Goal: Task Accomplishment & Management: Manage account settings

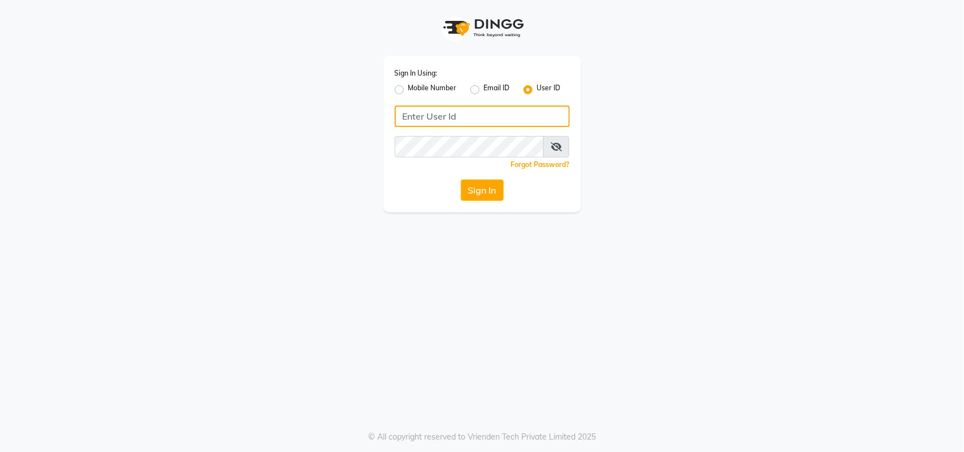
click at [430, 113] on input "Username" at bounding box center [482, 116] width 175 height 21
type input "a"
type input "AFFINITYEXPRESS"
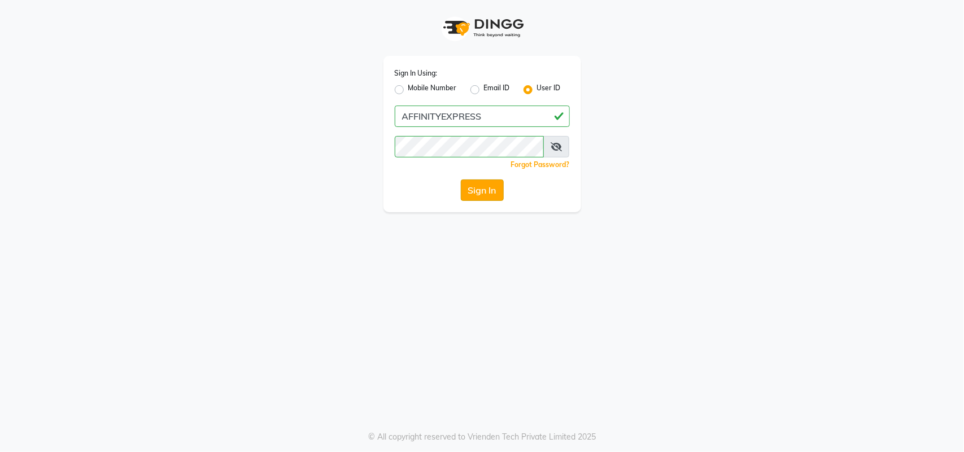
click at [481, 193] on button "Sign In" at bounding box center [482, 190] width 43 height 21
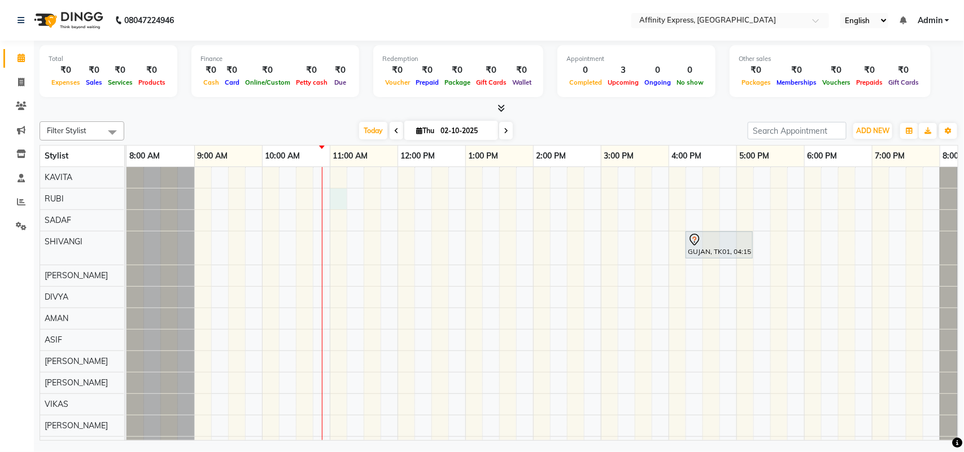
click at [331, 193] on div "GUJAN, TK01, 04:15 PM-05:15 PM, Makeup - Makeup Service - Hd Party Makeup [PERS…" at bounding box center [566, 354] width 881 height 374
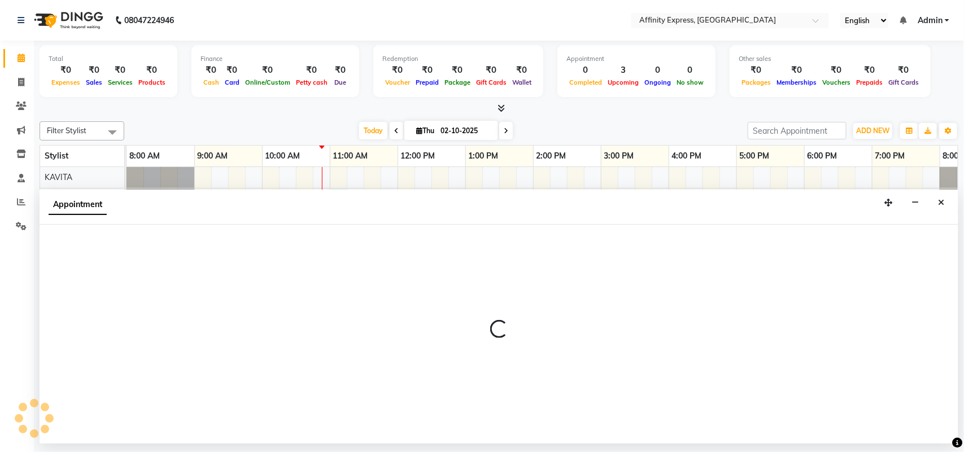
select select "93268"
select select "660"
select select "tentative"
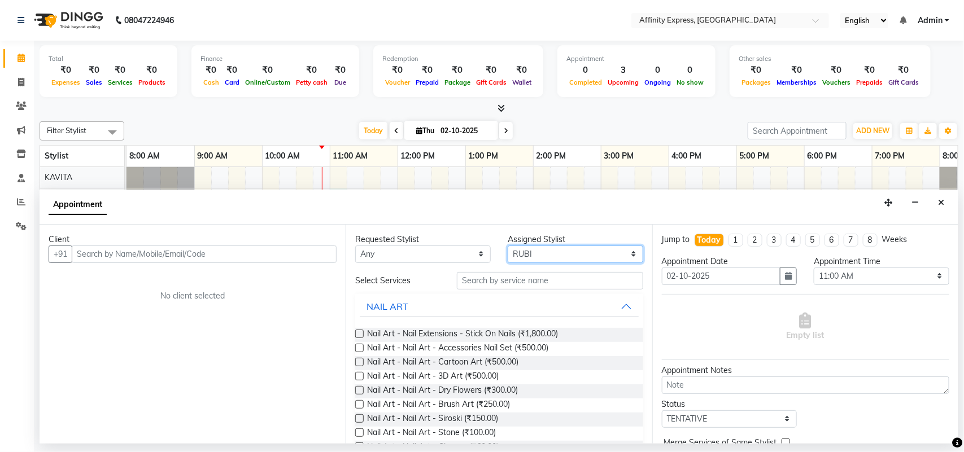
click at [531, 254] on select "Select [PERSON_NAME] AFFINITY EXPRESS [PERSON_NAME] [PERSON_NAME] DIVYA KAVITA …" at bounding box center [575, 255] width 135 height 18
select select "93304"
click at [508, 246] on select "Select [PERSON_NAME] AFFINITY EXPRESS [PERSON_NAME] [PERSON_NAME] DIVYA KAVITA …" at bounding box center [575, 255] width 135 height 18
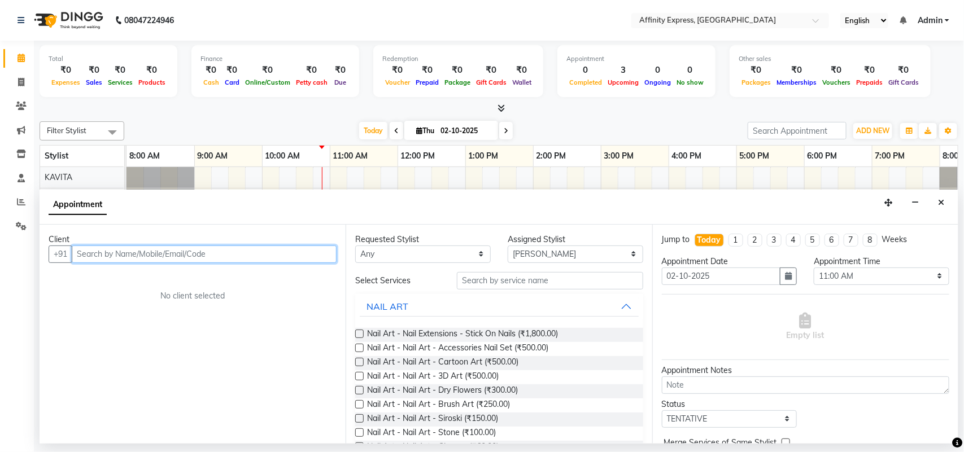
click at [198, 248] on input "text" at bounding box center [204, 255] width 265 height 18
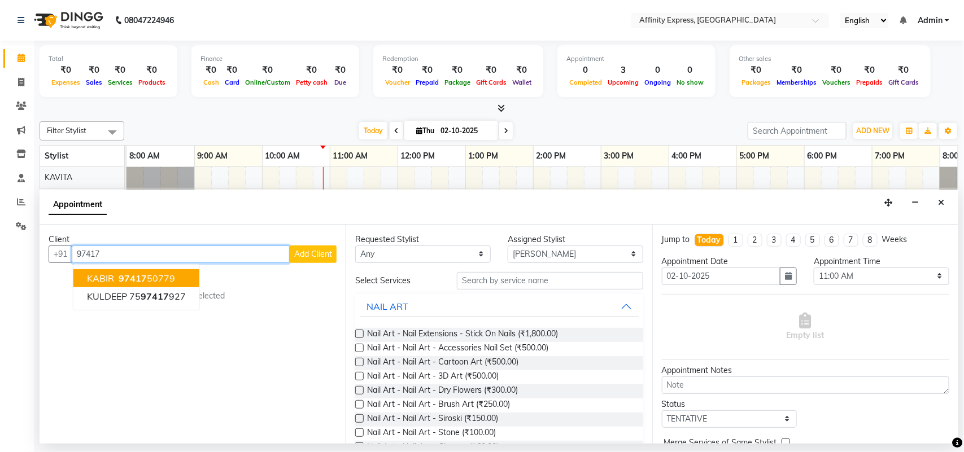
click at [103, 279] on span "KABIR" at bounding box center [100, 278] width 27 height 11
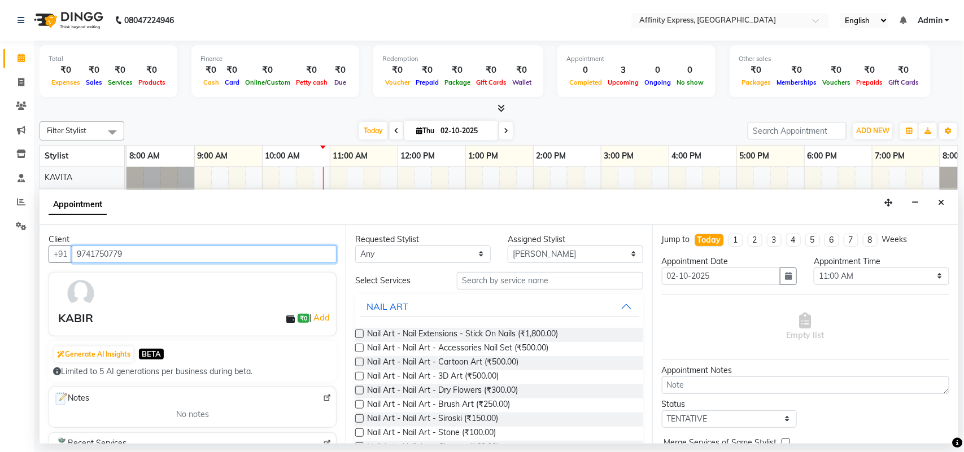
type input "9741750779"
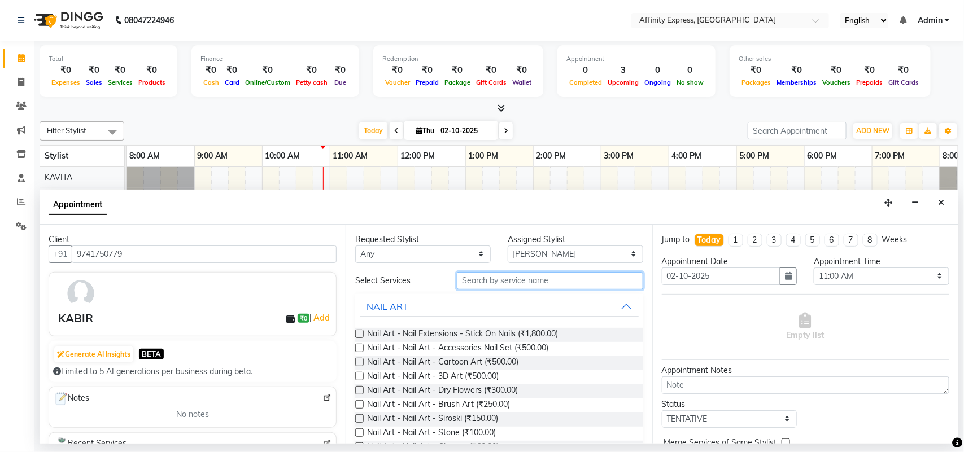
click at [539, 283] on input "text" at bounding box center [550, 281] width 186 height 18
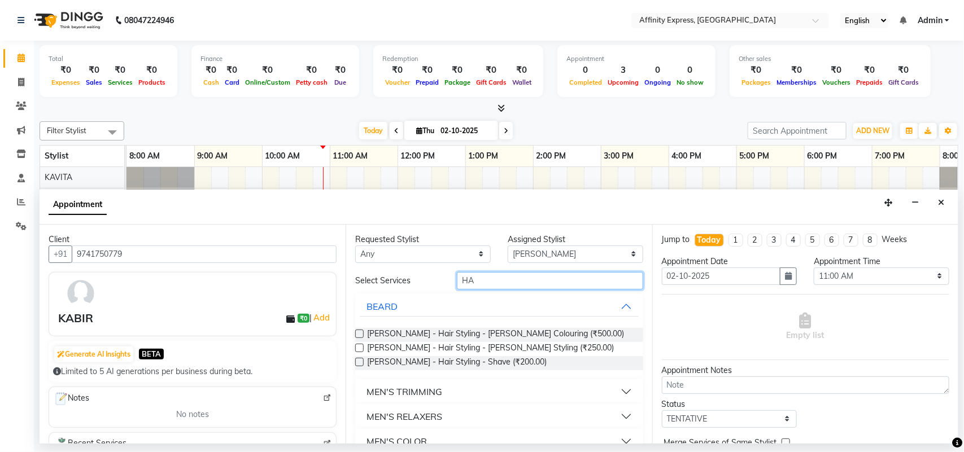
type input "H"
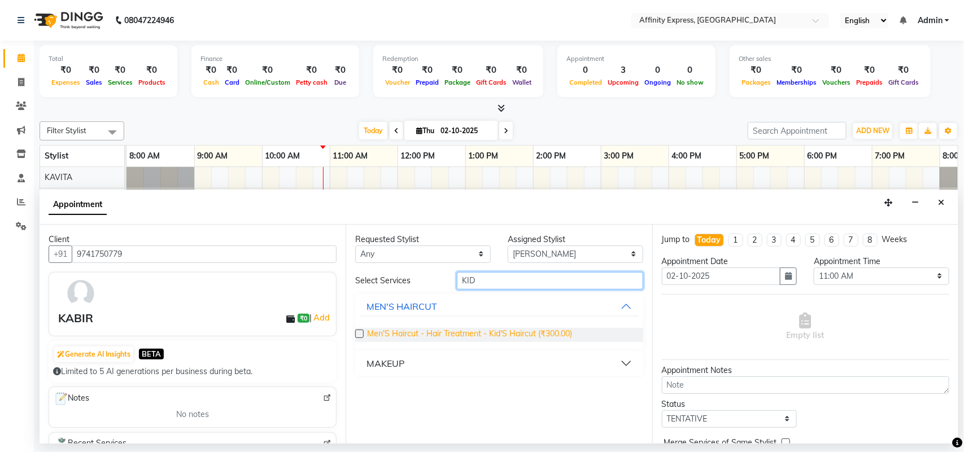
type input "KID"
click at [441, 333] on span "Men'S Haircut - Hair Treatment - Kid'S Haircut (₹300.00)" at bounding box center [469, 335] width 205 height 14
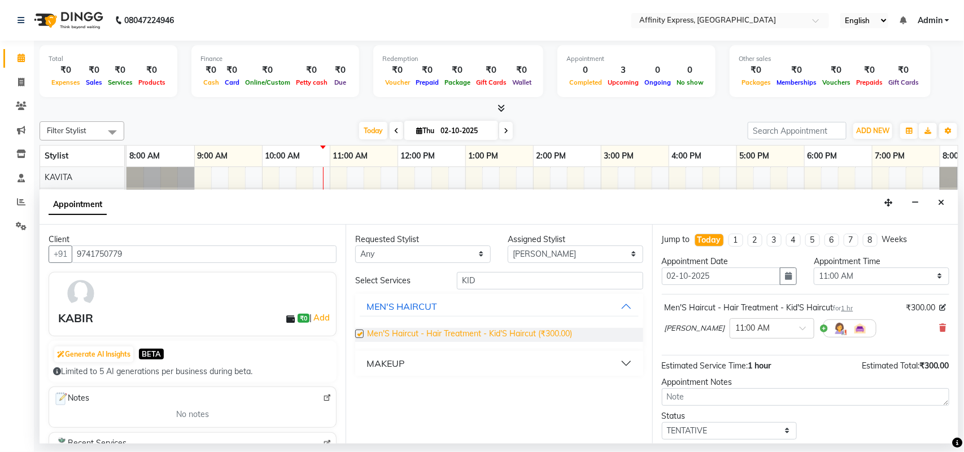
checkbox input "false"
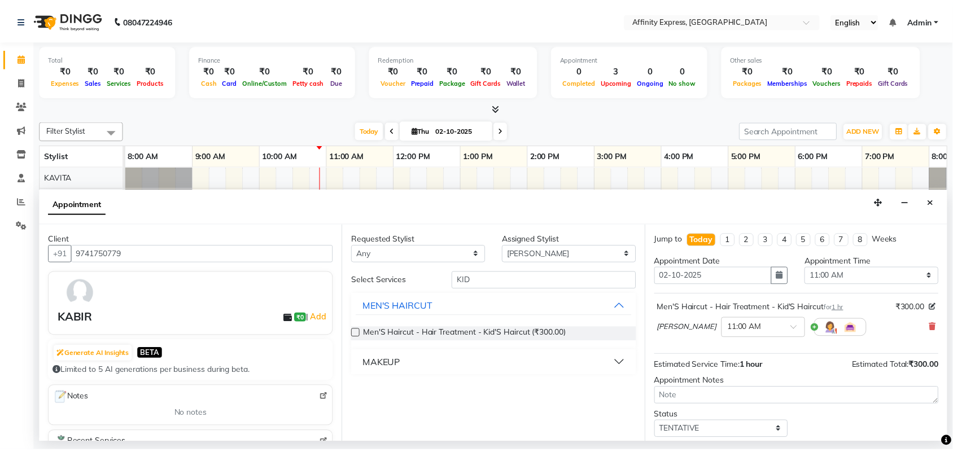
scroll to position [68, 0]
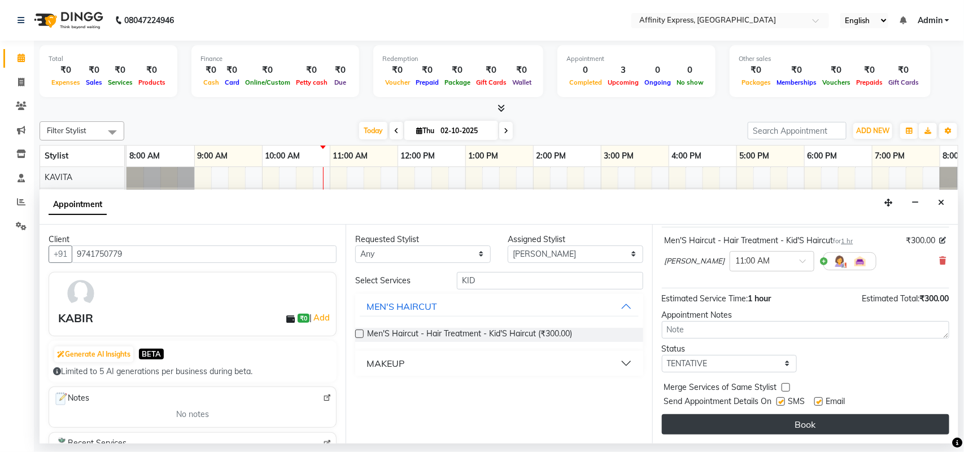
click at [784, 423] on button "Book" at bounding box center [805, 424] width 287 height 20
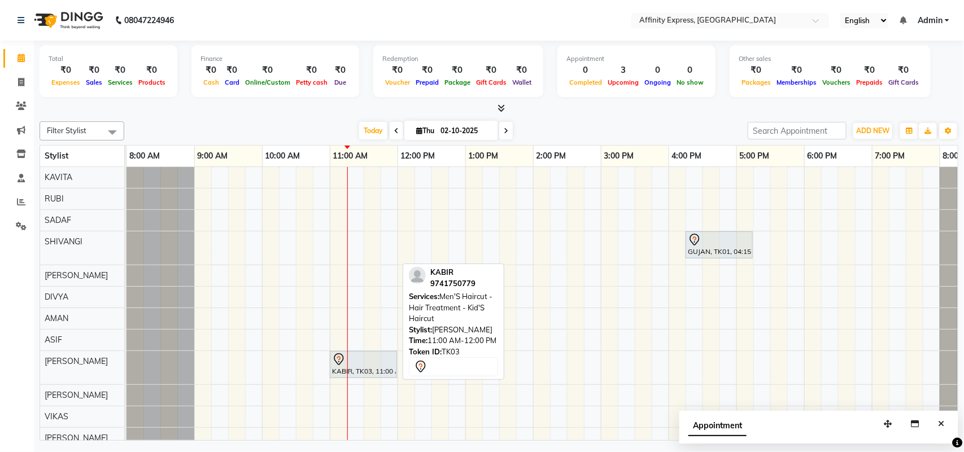
click at [355, 368] on div "KABIR, TK03, 11:00 AM-12:00 PM, Men'S Haircut - Hair Treatment - Kid'S Haircut" at bounding box center [363, 365] width 65 height 24
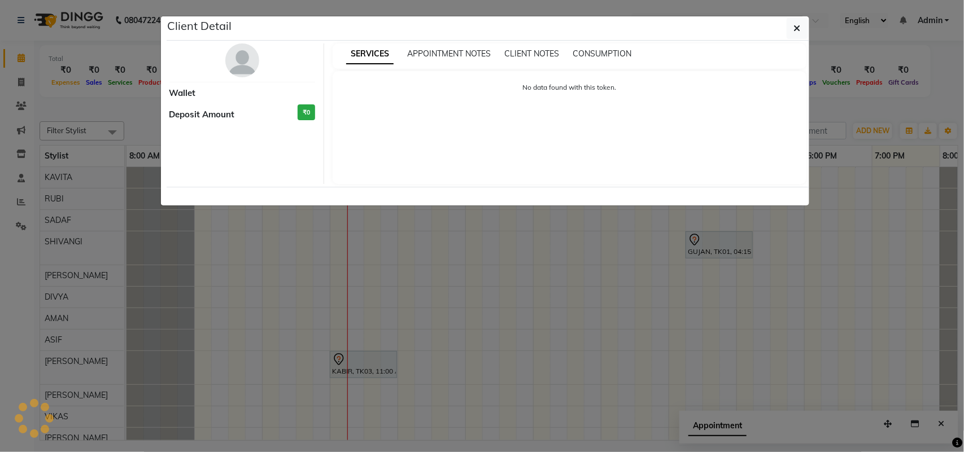
select select "7"
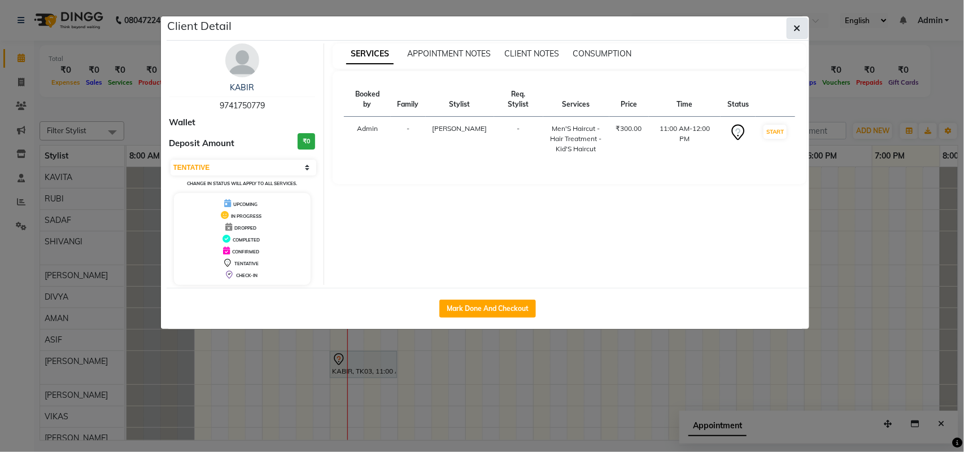
click at [794, 31] on icon "button" at bounding box center [797, 28] width 7 height 9
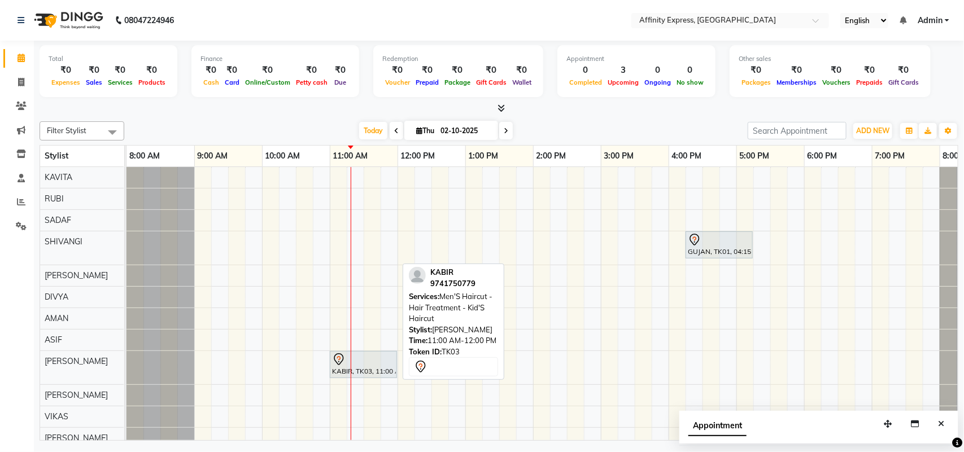
click at [376, 357] on div at bounding box center [363, 360] width 63 height 14
select select "7"
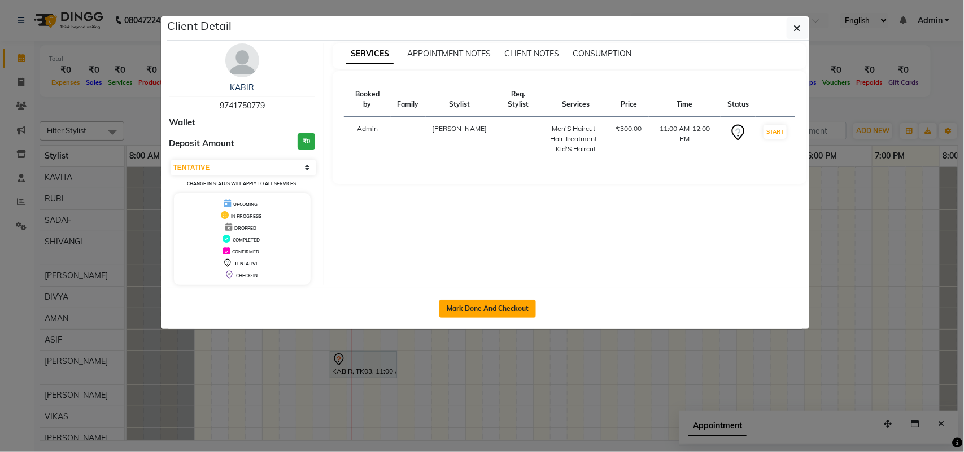
click at [470, 307] on button "Mark Done And Checkout" at bounding box center [487, 309] width 97 height 18
select select "9123"
select select "service"
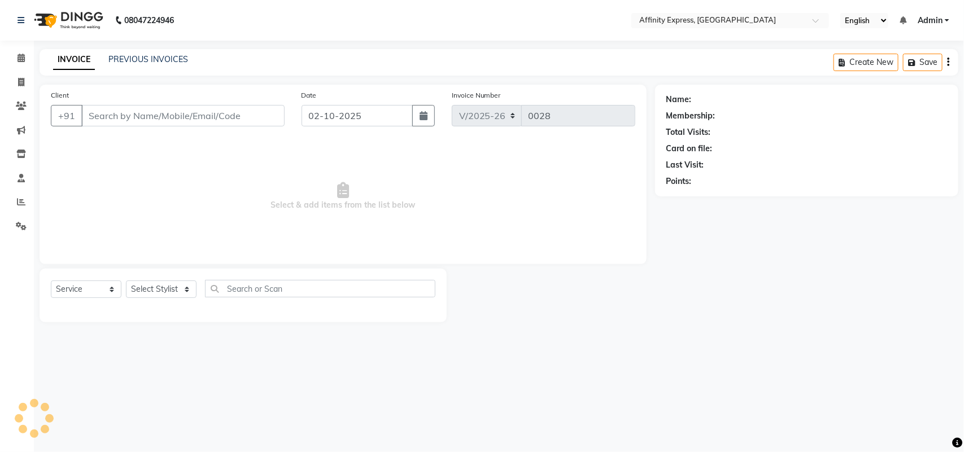
type input "9741750779"
select select "93304"
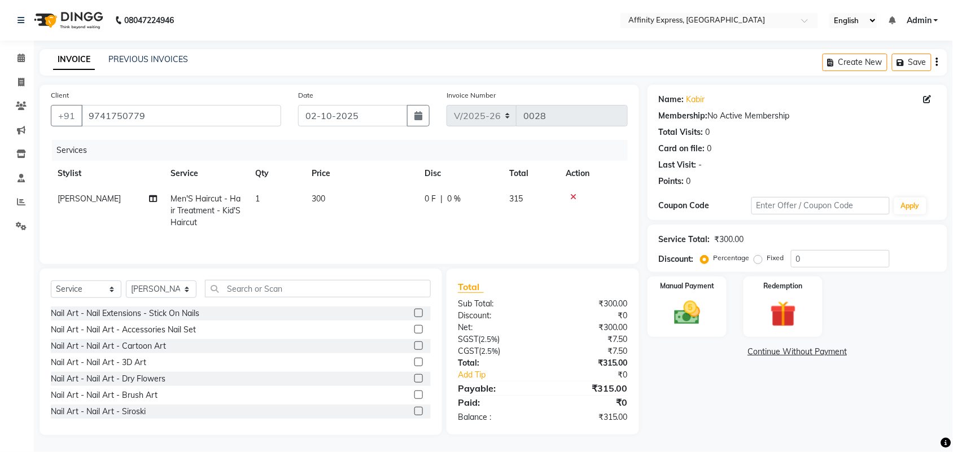
click at [938, 67] on button "button" at bounding box center [937, 62] width 2 height 27
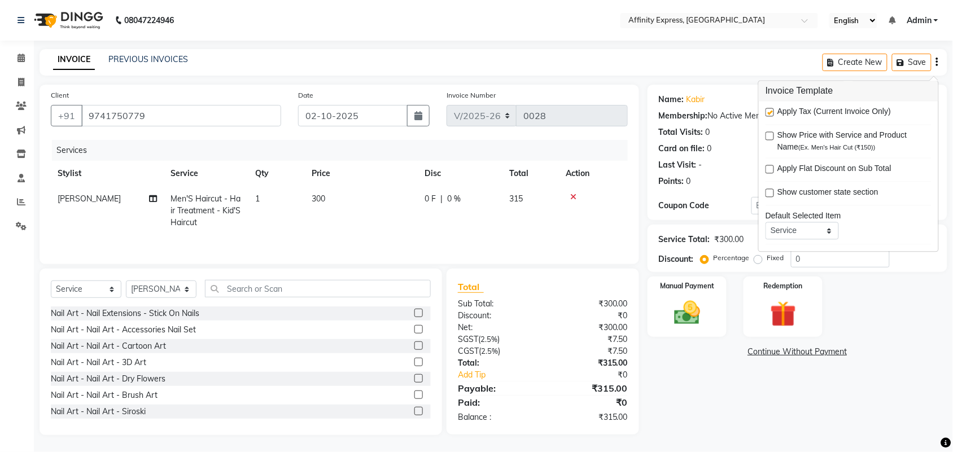
click at [772, 113] on label at bounding box center [770, 112] width 8 height 8
click at [772, 113] on input "checkbox" at bounding box center [769, 113] width 7 height 7
checkbox input "false"
click at [678, 313] on img at bounding box center [687, 313] width 44 height 31
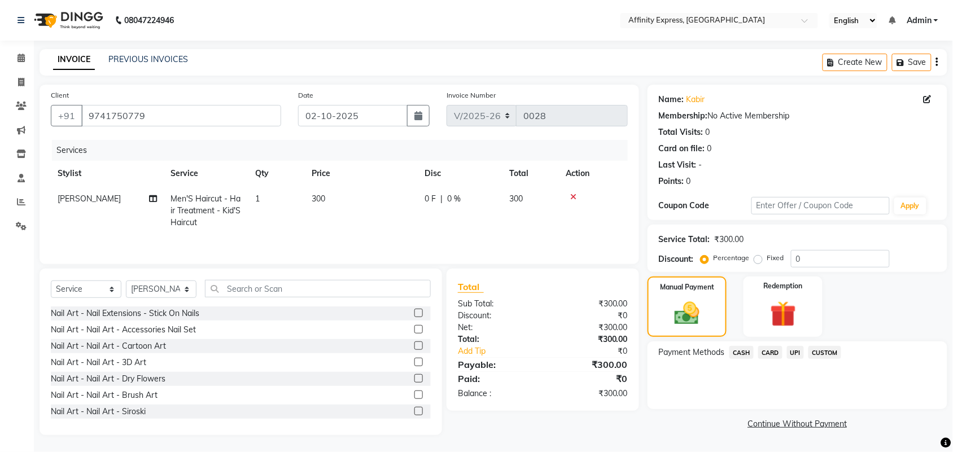
click at [787, 356] on span "UPI" at bounding box center [796, 352] width 18 height 13
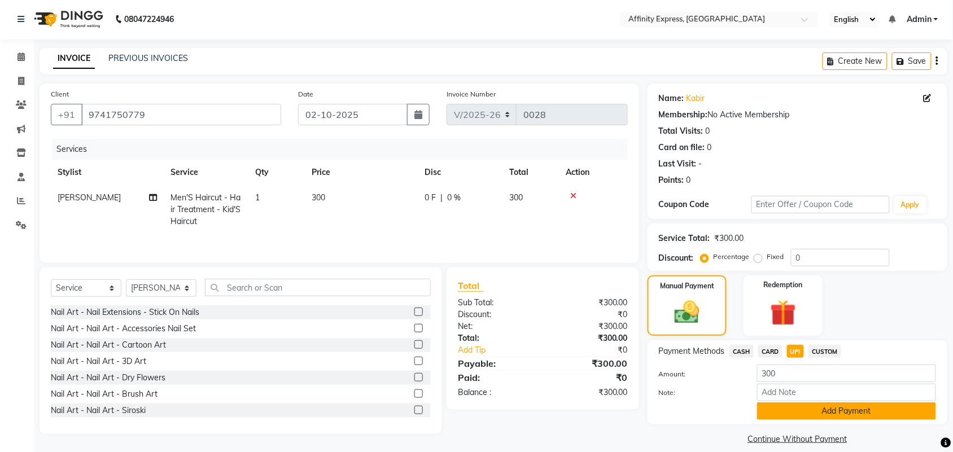
click at [799, 418] on button "Add Payment" at bounding box center [846, 412] width 179 height 18
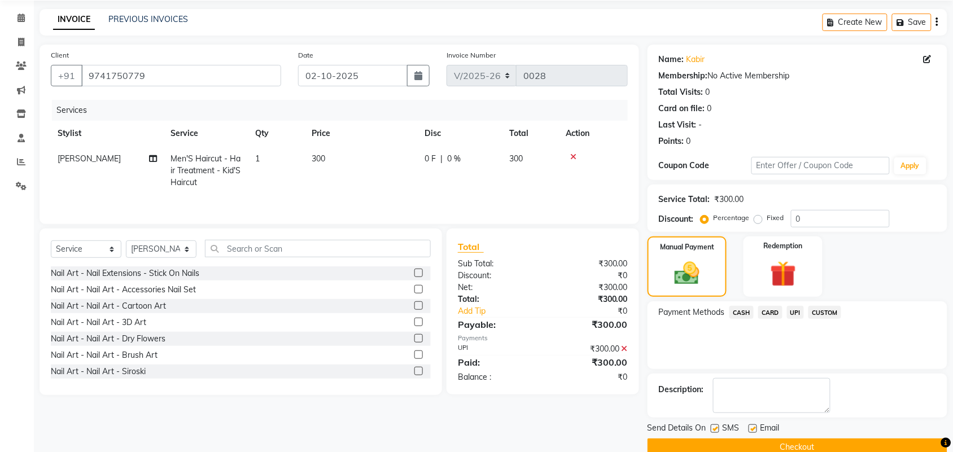
scroll to position [61, 0]
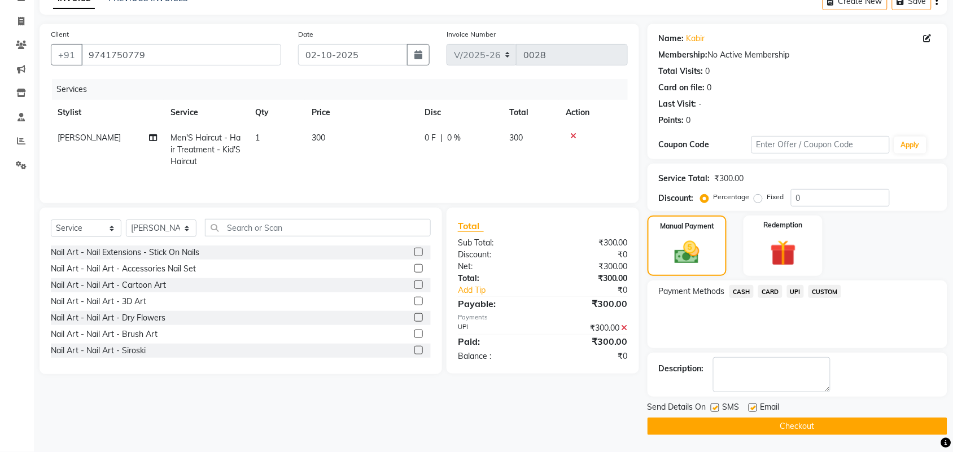
click at [749, 430] on button "Checkout" at bounding box center [798, 427] width 300 height 18
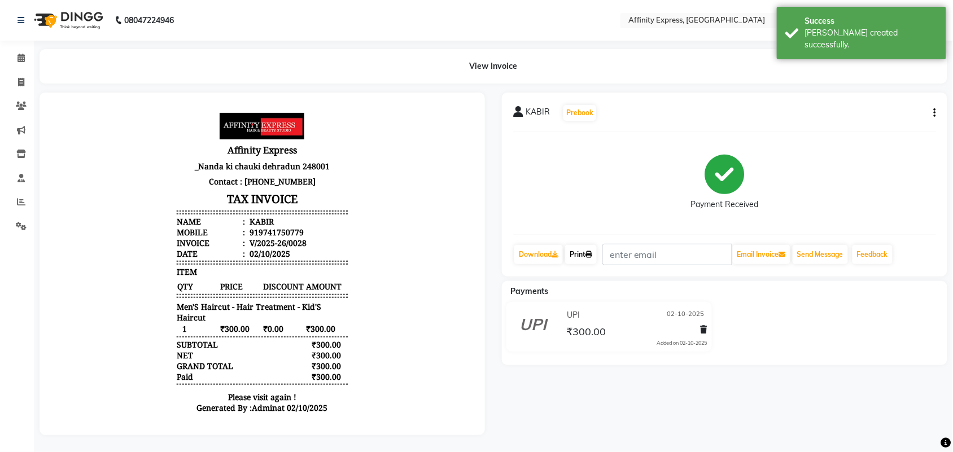
click at [585, 253] on link "Print" at bounding box center [581, 254] width 32 height 19
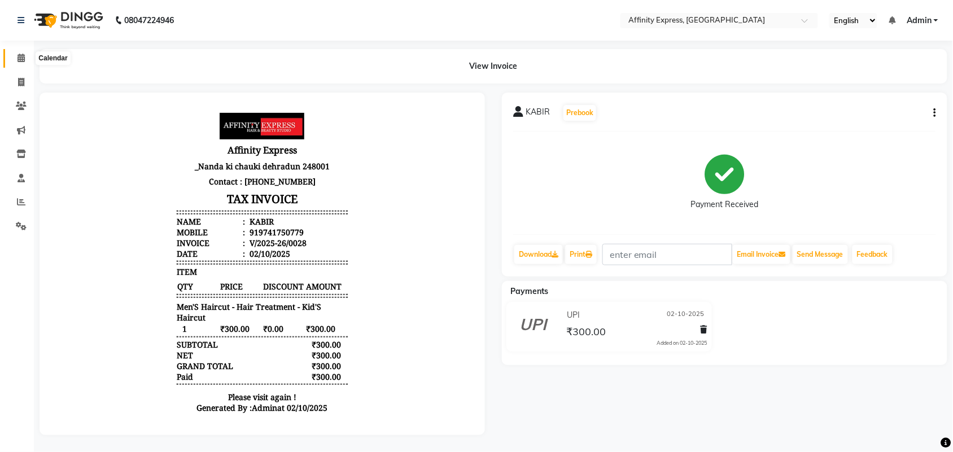
click at [24, 58] on icon at bounding box center [21, 58] width 7 height 8
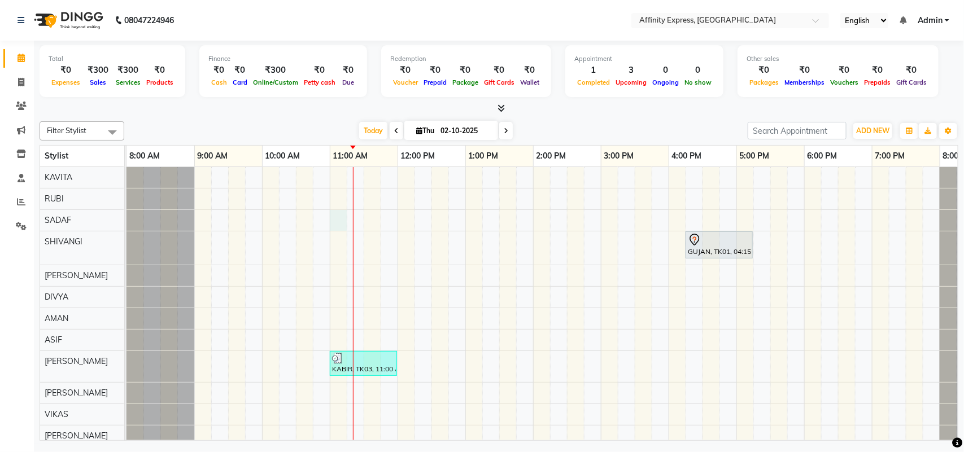
click at [343, 216] on div "GUJAN, TK01, 04:15 PM-05:15 PM, Makeup - Makeup Service - Hd Party Makeup KABIR…" at bounding box center [566, 359] width 881 height 384
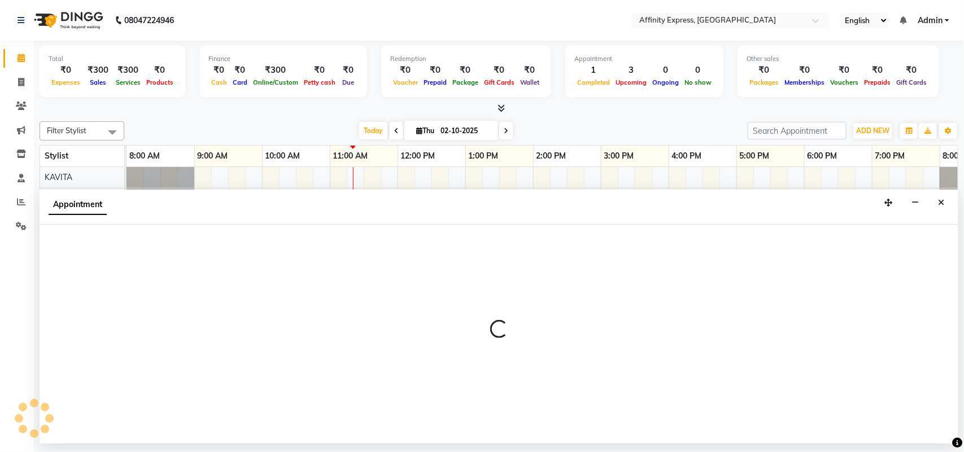
select select "93269"
select select "tentative"
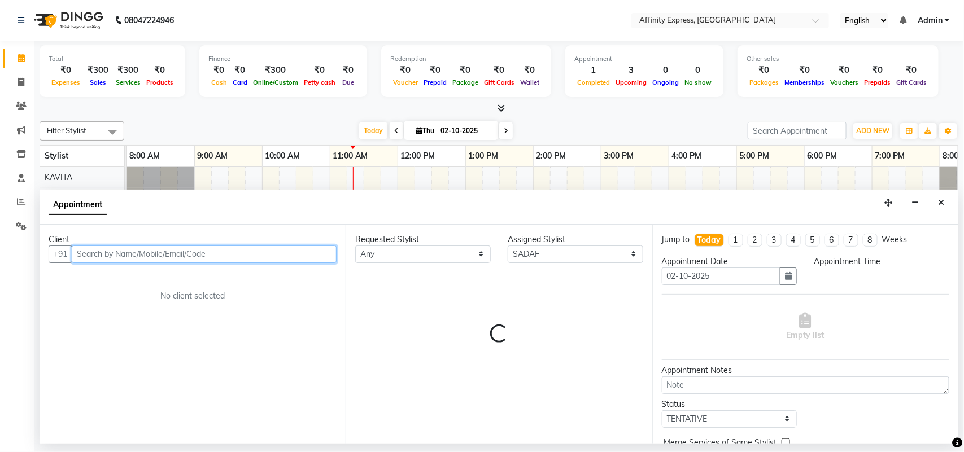
select select "660"
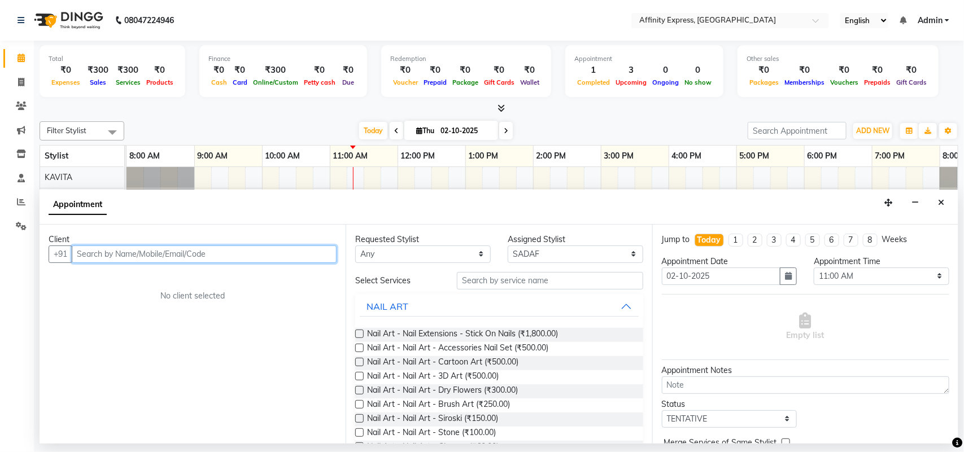
click at [252, 260] on input "text" at bounding box center [204, 255] width 265 height 18
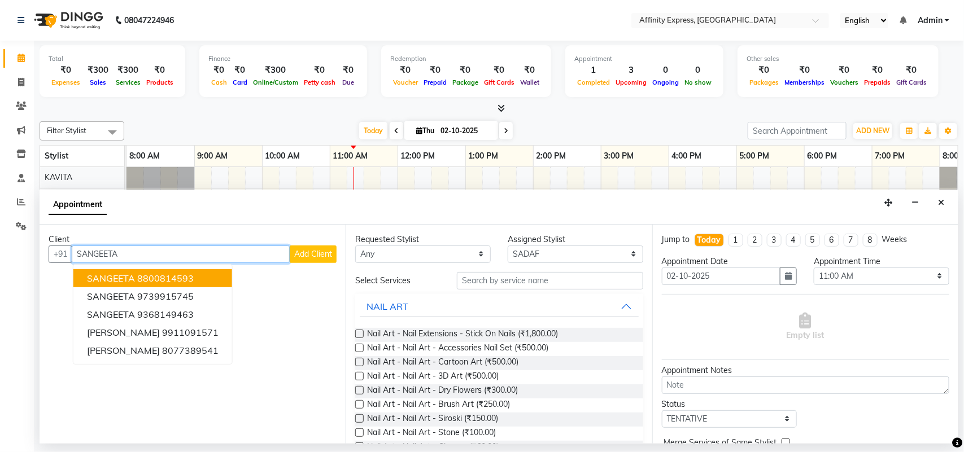
click at [225, 279] on button "[PERSON_NAME] 8800814593" at bounding box center [152, 278] width 159 height 18
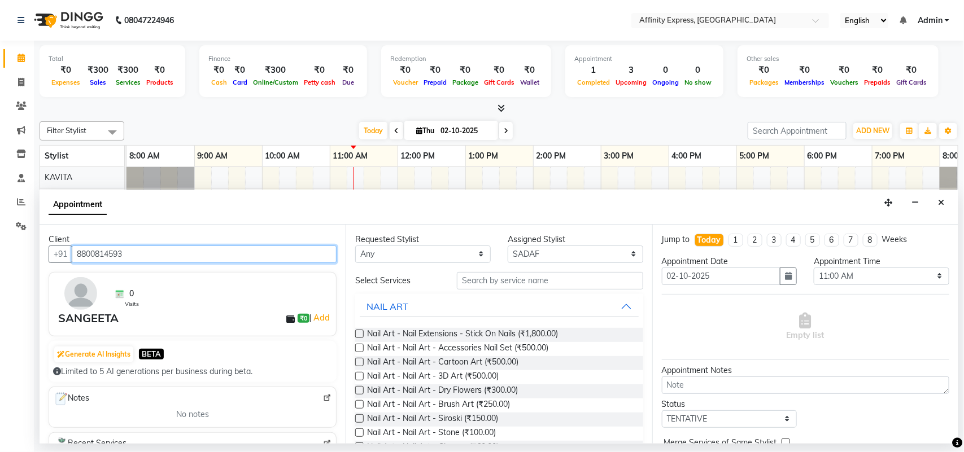
type input "8800814593"
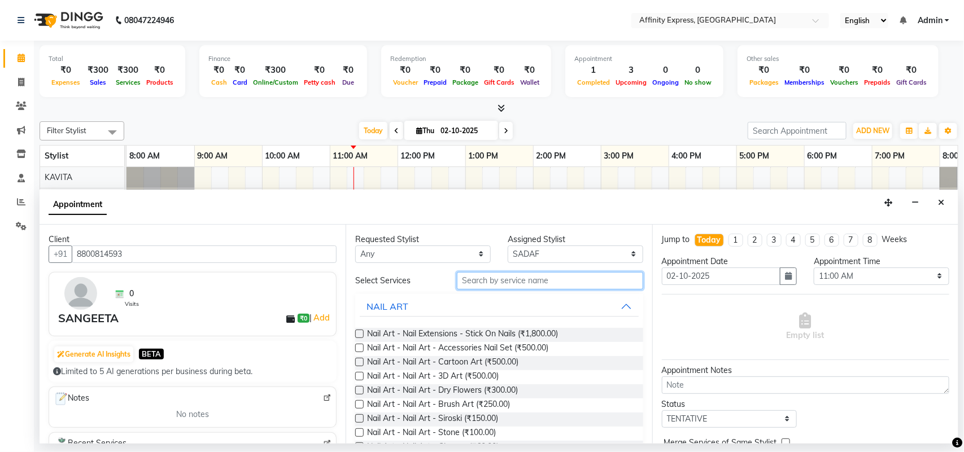
click at [534, 279] on input "text" at bounding box center [550, 281] width 186 height 18
click at [489, 287] on input "text" at bounding box center [550, 281] width 186 height 18
type input "H"
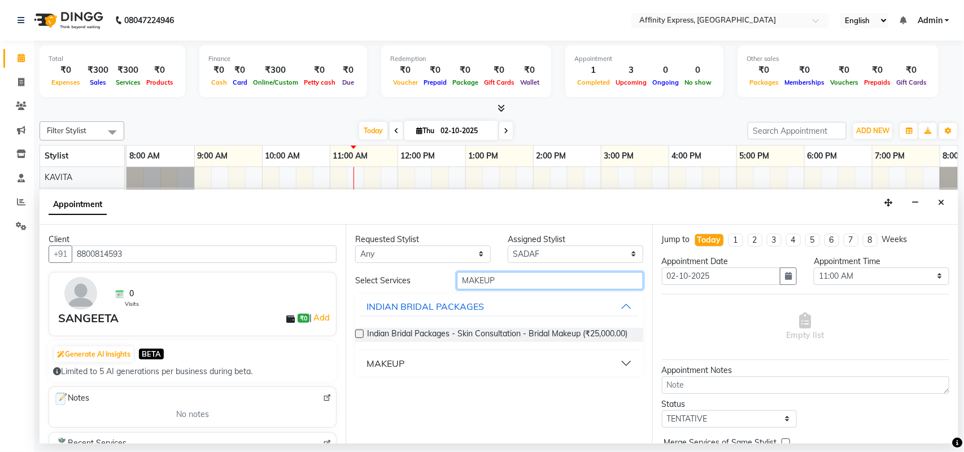
type input "MAKEUP"
click at [620, 364] on button "MAKEUP" at bounding box center [499, 363] width 278 height 20
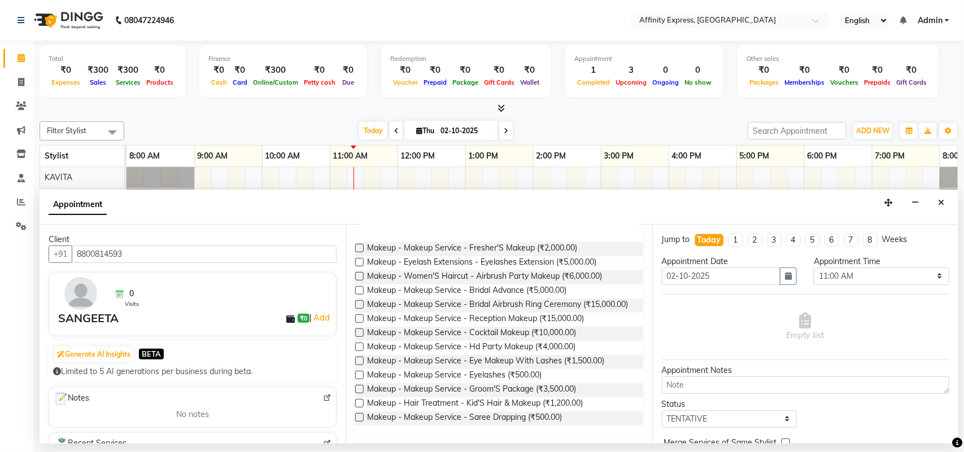
scroll to position [161, 0]
click at [360, 348] on label at bounding box center [359, 347] width 8 height 8
click at [360, 348] on input "checkbox" at bounding box center [358, 347] width 7 height 7
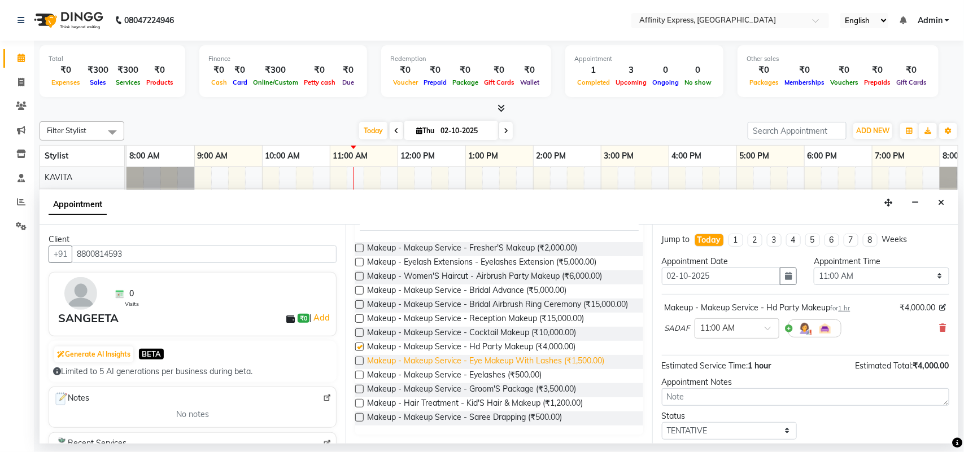
checkbox input "false"
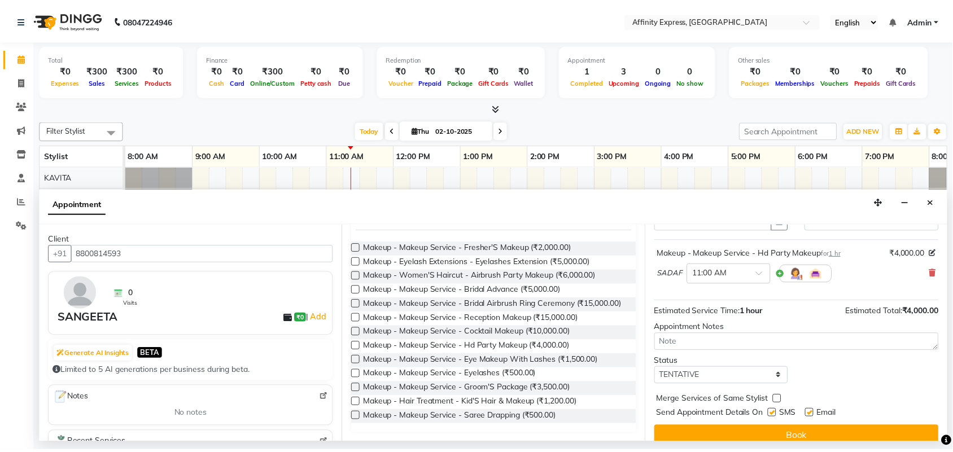
scroll to position [60, 0]
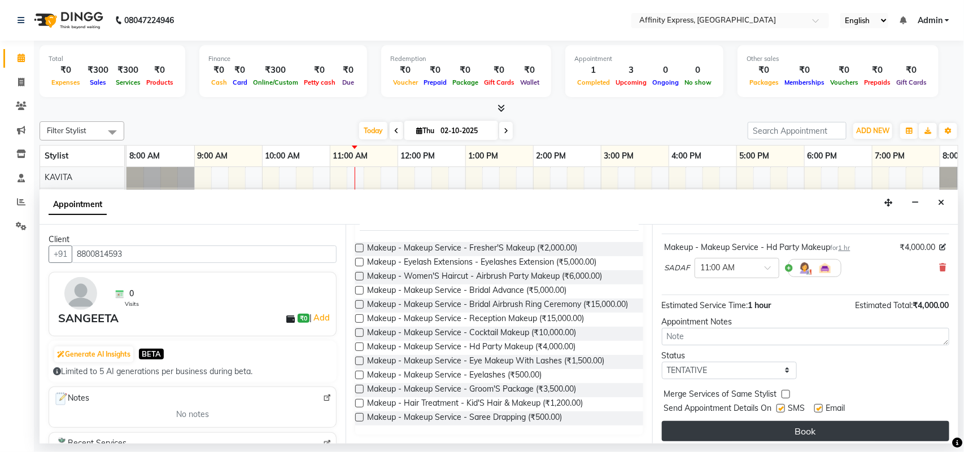
click at [782, 434] on button "Book" at bounding box center [805, 431] width 287 height 20
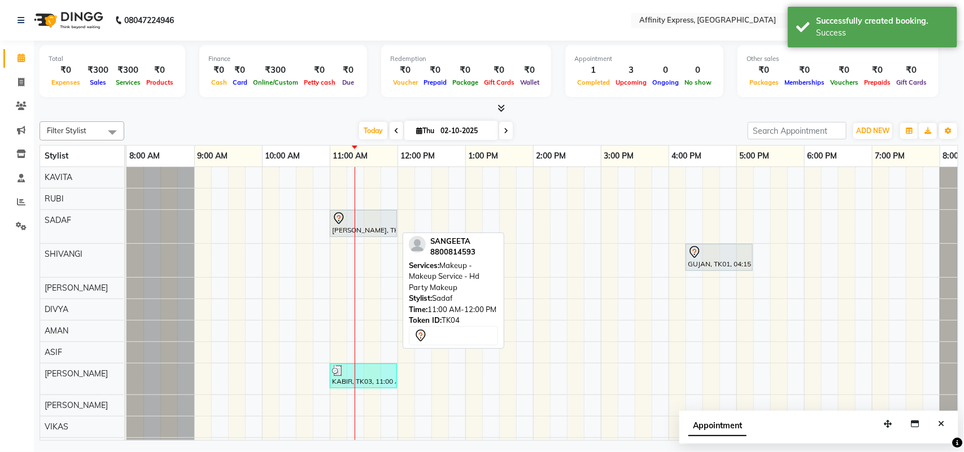
click at [343, 220] on icon at bounding box center [339, 219] width 14 height 14
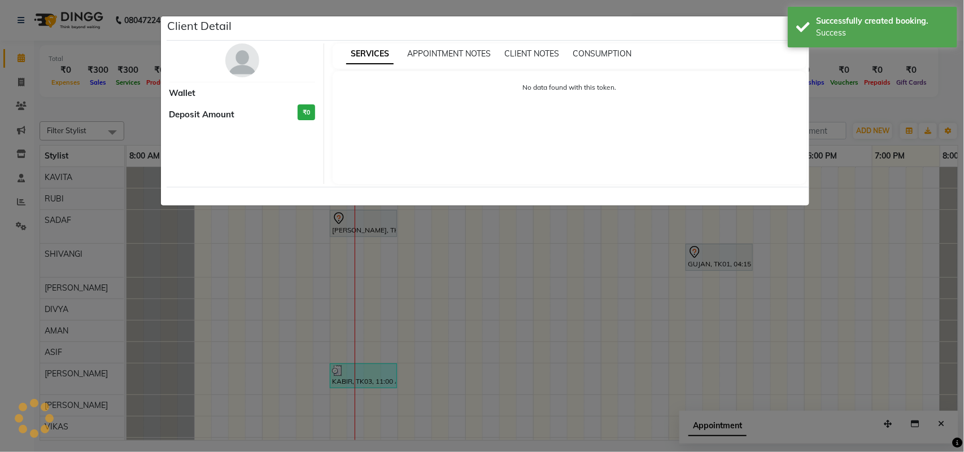
select select "7"
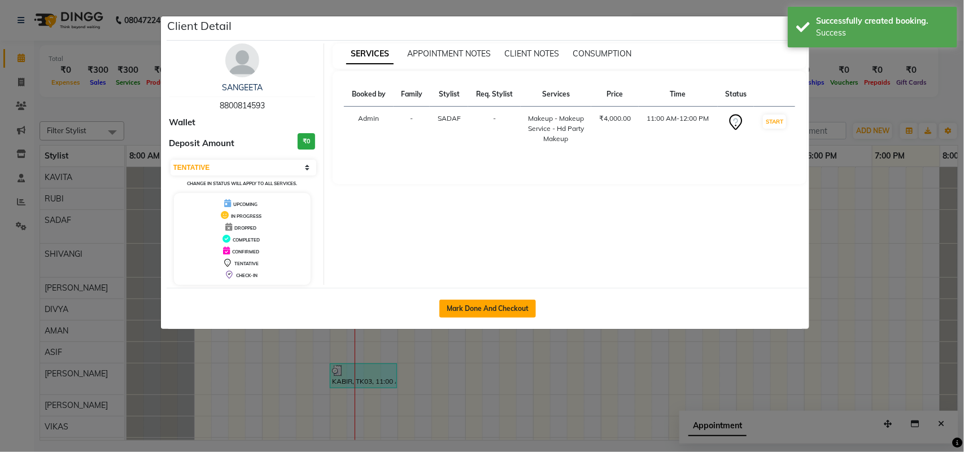
click at [487, 309] on button "Mark Done And Checkout" at bounding box center [487, 309] width 97 height 18
select select "service"
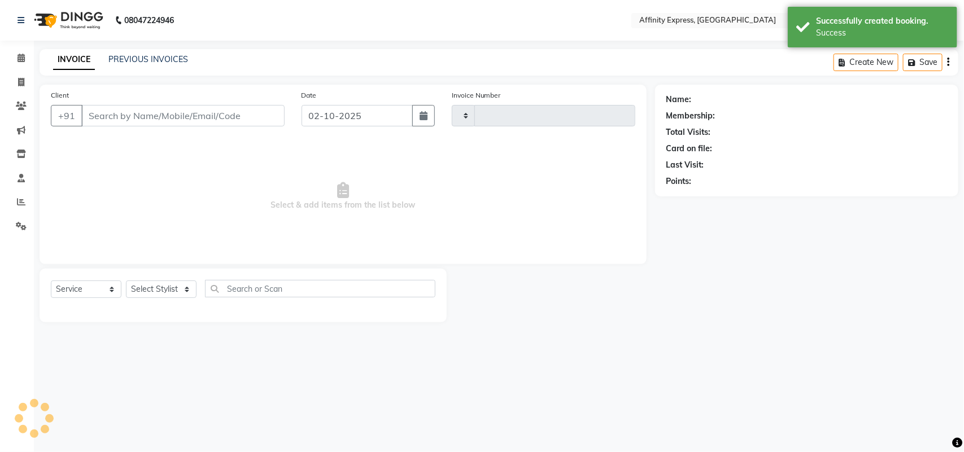
type input "0029"
select select "9123"
type input "8800814593"
select select "93269"
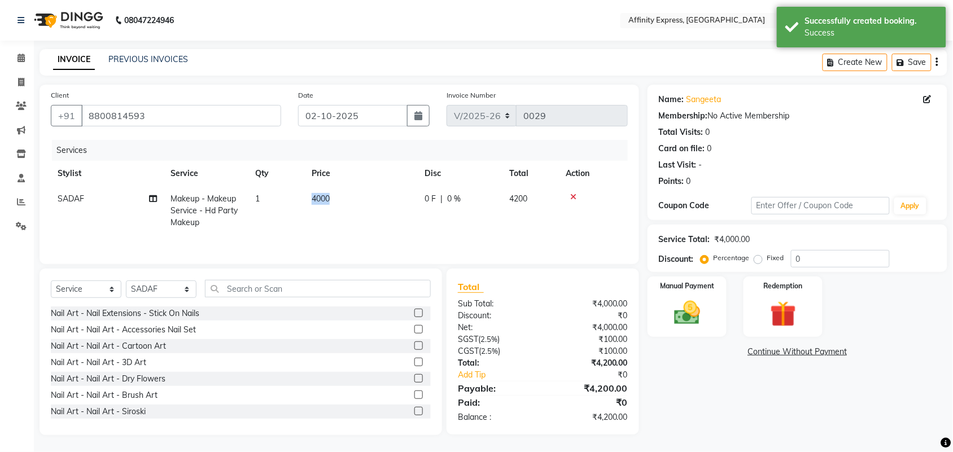
drag, startPoint x: 331, startPoint y: 195, endPoint x: 312, endPoint y: 203, distance: 21.5
click at [312, 203] on td "4000" at bounding box center [361, 210] width 113 height 49
select select "93269"
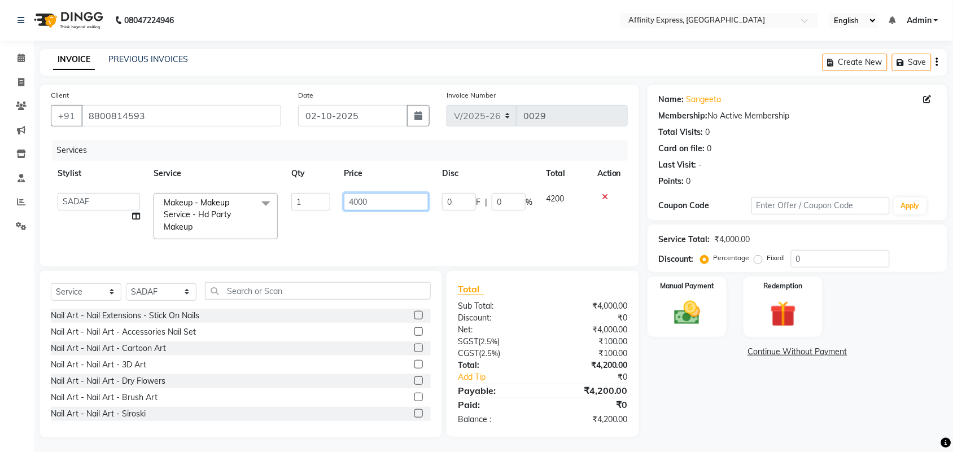
drag, startPoint x: 370, startPoint y: 200, endPoint x: 347, endPoint y: 207, distance: 24.0
click at [347, 207] on input "4000" at bounding box center [386, 202] width 85 height 18
type input "3000"
click at [936, 61] on button "button" at bounding box center [937, 62] width 2 height 27
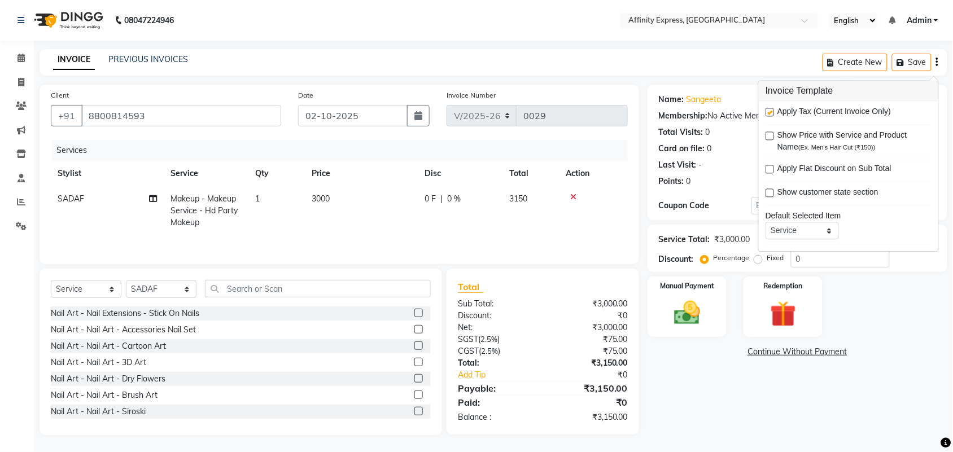
click at [771, 115] on label at bounding box center [770, 112] width 8 height 8
click at [771, 115] on input "checkbox" at bounding box center [769, 113] width 7 height 7
checkbox input "false"
drag, startPoint x: 336, startPoint y: 194, endPoint x: 313, endPoint y: 198, distance: 23.6
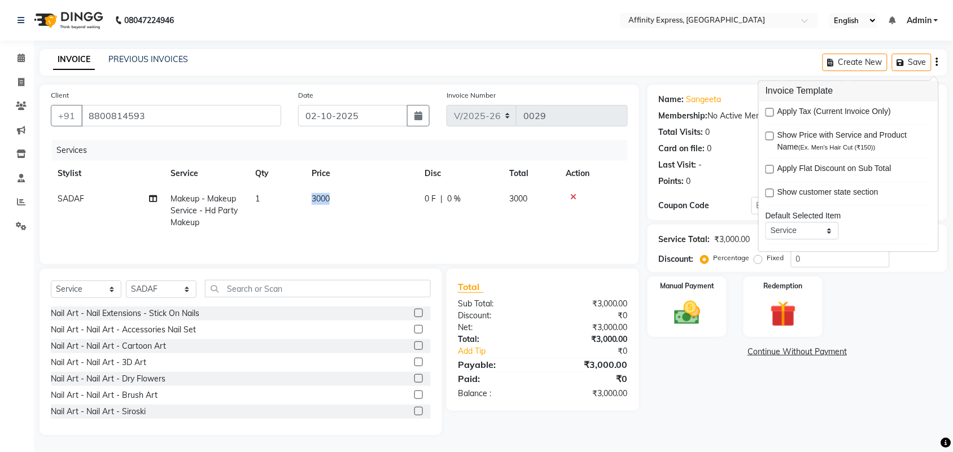
click at [313, 198] on td "3000" at bounding box center [361, 210] width 113 height 49
select select "93269"
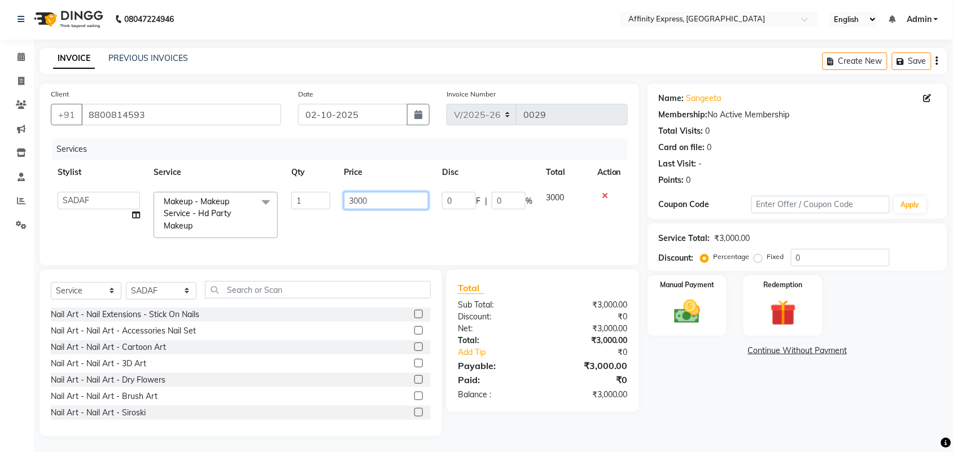
drag, startPoint x: 368, startPoint y: 206, endPoint x: 345, endPoint y: 206, distance: 22.0
click at [345, 206] on input "3000" at bounding box center [386, 201] width 85 height 18
type input "2500"
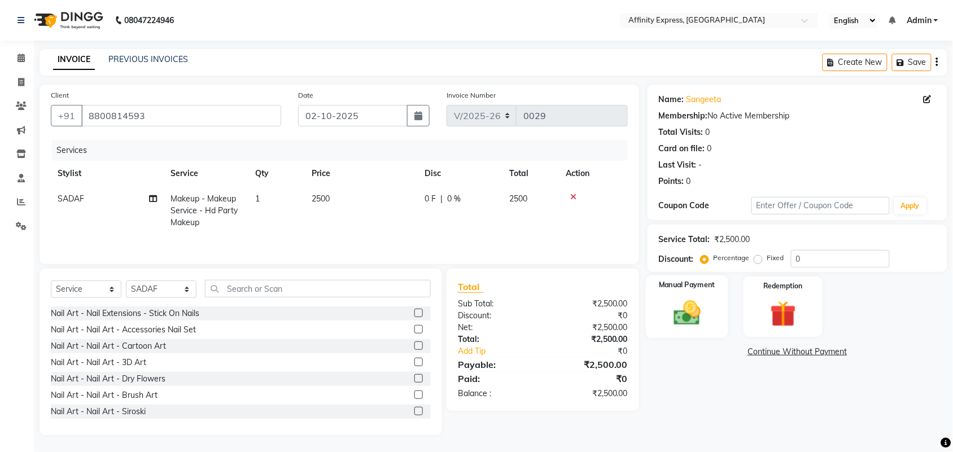
click at [695, 307] on img at bounding box center [687, 313] width 44 height 31
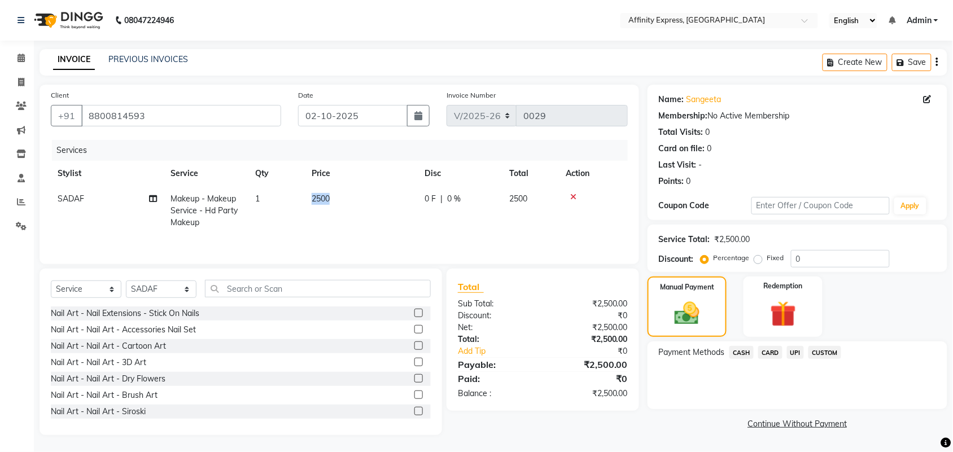
drag, startPoint x: 336, startPoint y: 196, endPoint x: 311, endPoint y: 196, distance: 24.8
click at [311, 196] on td "2500" at bounding box center [361, 210] width 113 height 49
select select "93269"
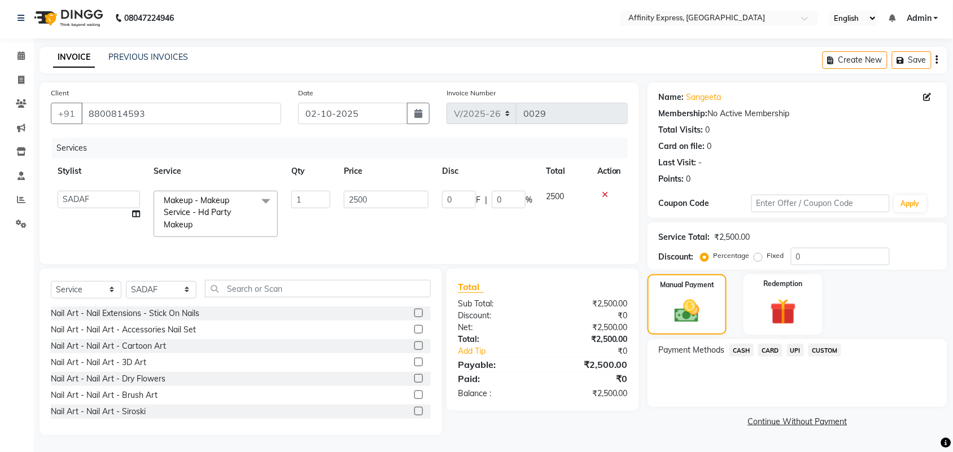
scroll to position [12, 0]
click at [110, 285] on select "Select Service Product Membership Package Voucher Prepaid Gift Card" at bounding box center [86, 290] width 71 height 18
click at [51, 281] on select "Select Service Product Membership Package Voucher Prepaid Gift Card" at bounding box center [86, 290] width 71 height 18
click at [259, 292] on input "text" at bounding box center [318, 289] width 226 height 18
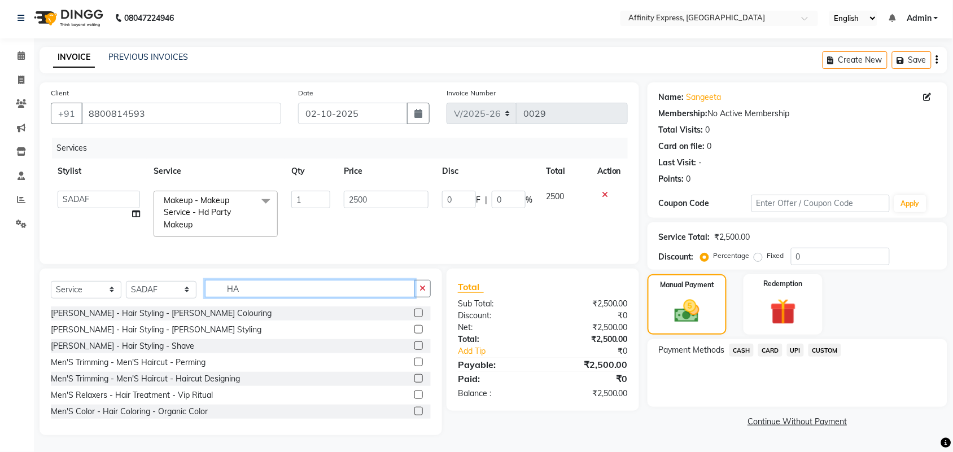
type input "H"
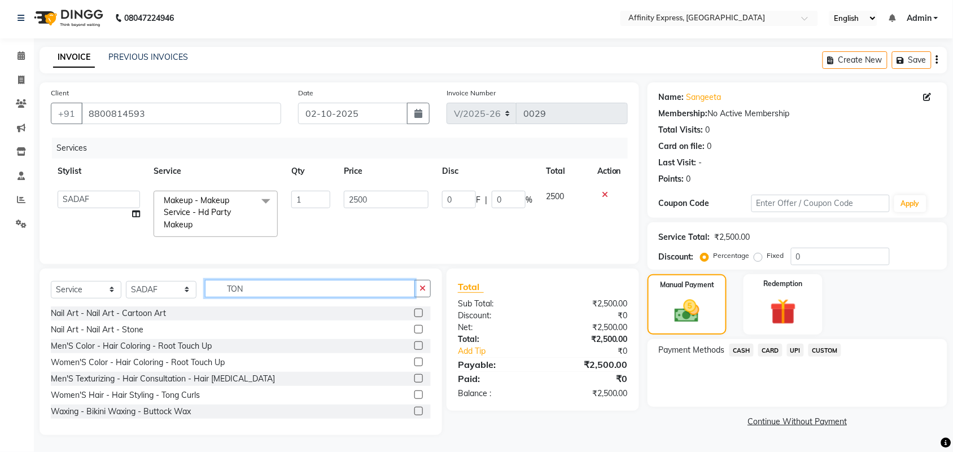
scroll to position [0, 0]
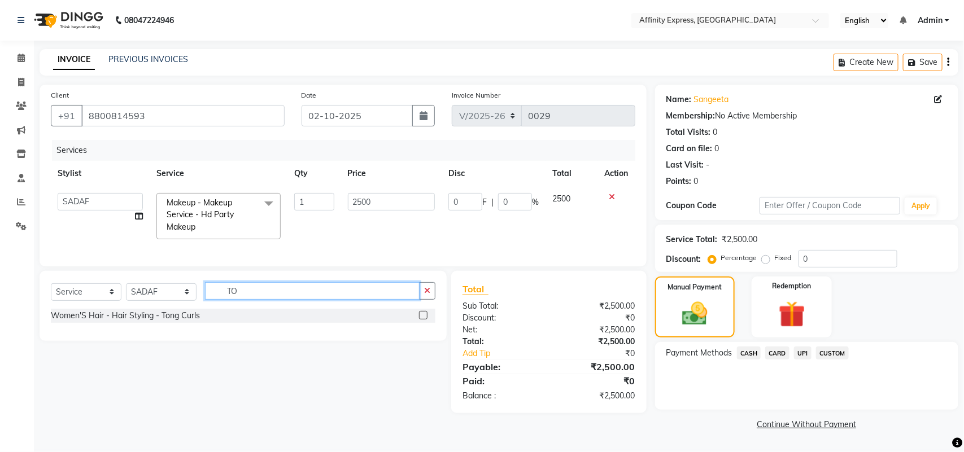
type input "T"
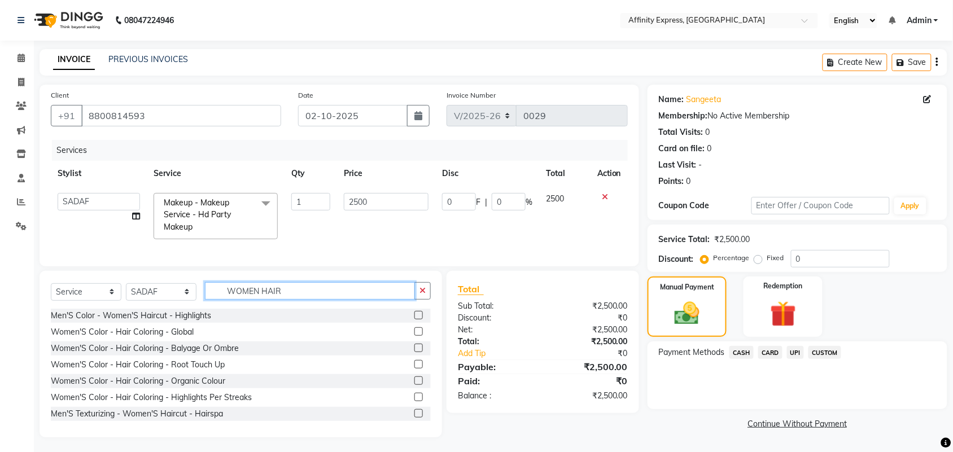
click at [309, 296] on input "WOMEN HAIR" at bounding box center [310, 291] width 210 height 18
type input "W"
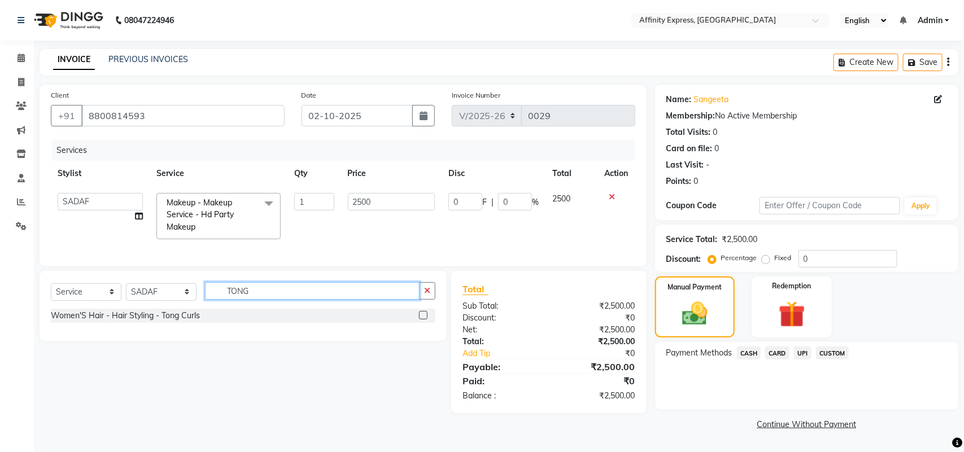
type input "TONG"
click at [421, 320] on label at bounding box center [423, 315] width 8 height 8
click at [421, 320] on input "checkbox" at bounding box center [422, 315] width 7 height 7
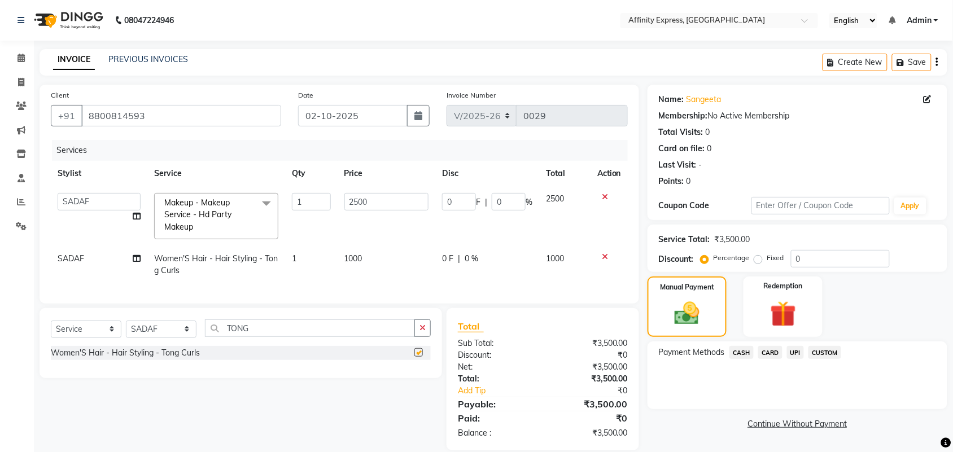
checkbox input "false"
drag, startPoint x: 370, startPoint y: 261, endPoint x: 342, endPoint y: 259, distance: 28.3
click at [342, 259] on td "1000" at bounding box center [387, 264] width 98 height 37
select select "93269"
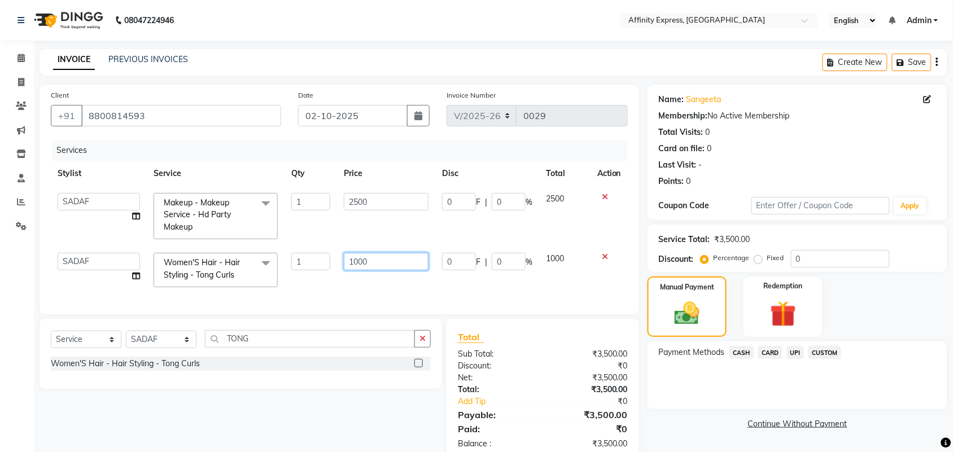
drag, startPoint x: 387, startPoint y: 260, endPoint x: 348, endPoint y: 263, distance: 39.1
click at [348, 263] on input "1000" at bounding box center [386, 262] width 85 height 18
type input "500"
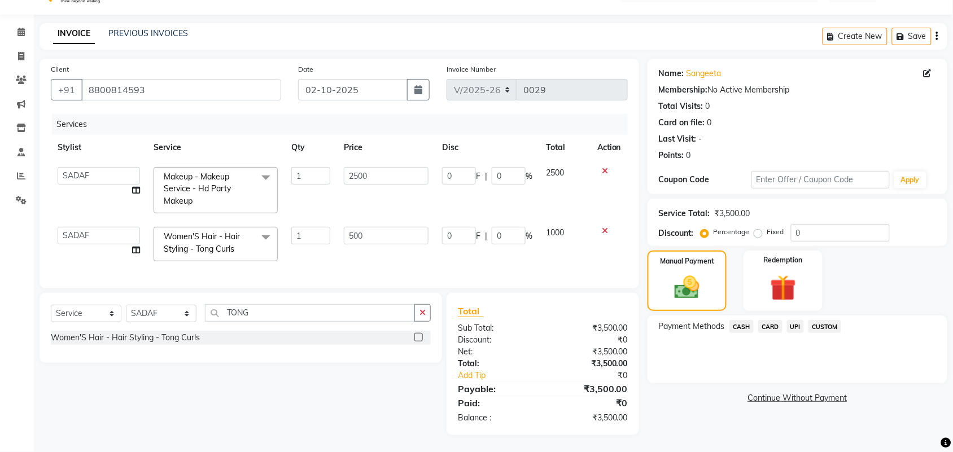
scroll to position [26, 0]
click at [937, 27] on button "button" at bounding box center [937, 36] width 2 height 27
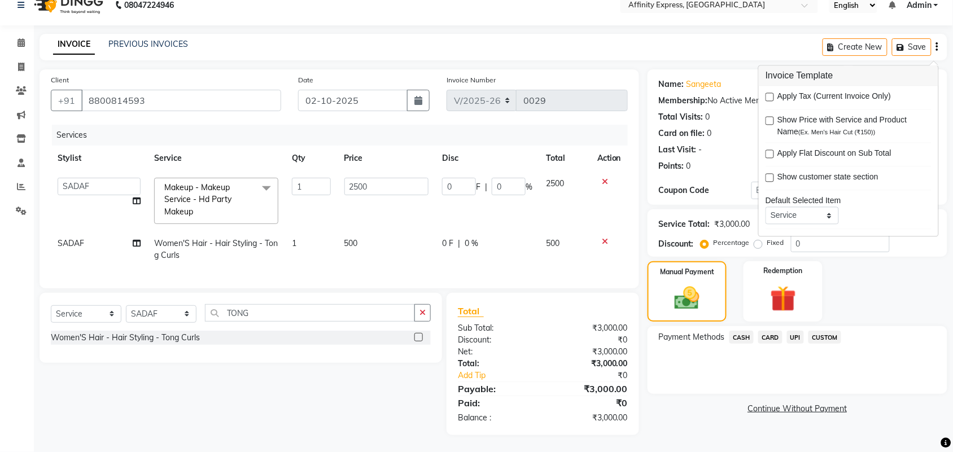
click at [793, 331] on span "UPI" at bounding box center [796, 337] width 18 height 13
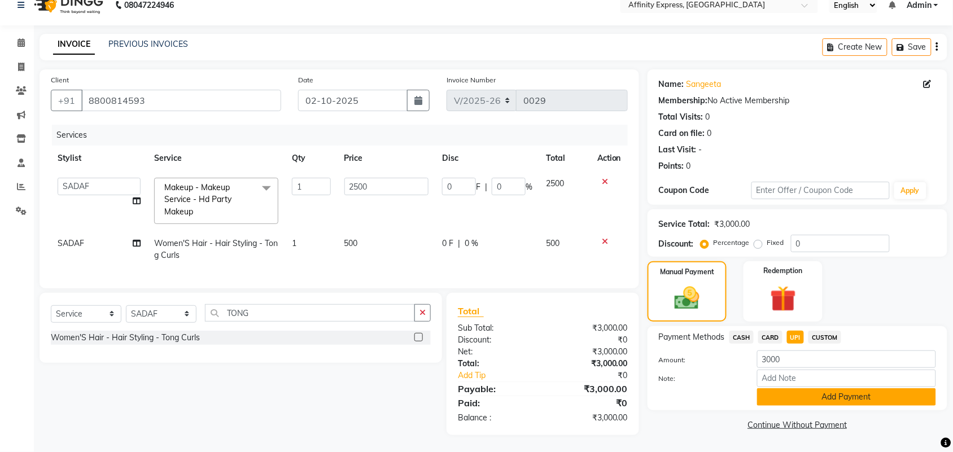
click at [788, 388] on button "Add Payment" at bounding box center [846, 397] width 179 height 18
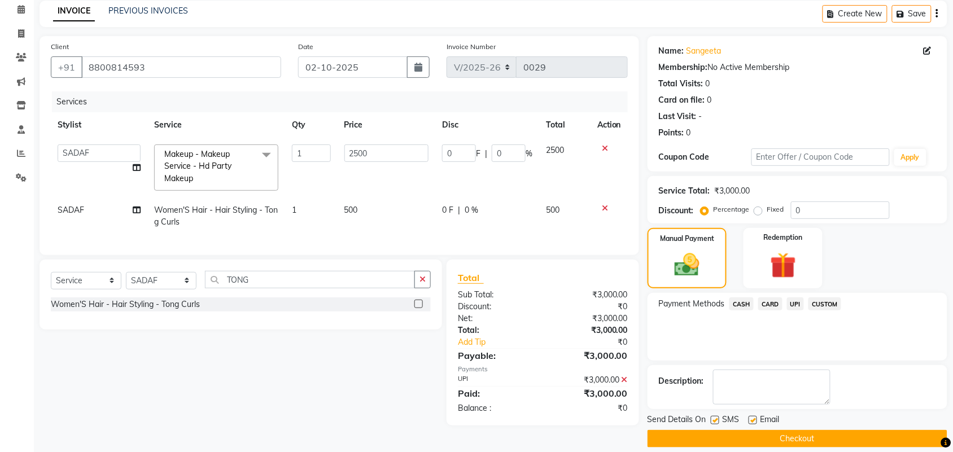
scroll to position [61, 0]
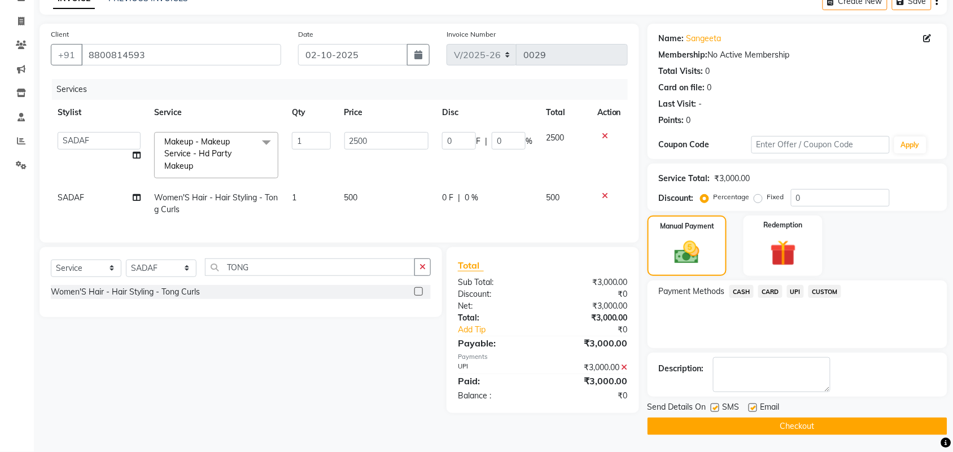
click at [754, 427] on button "Checkout" at bounding box center [798, 427] width 300 height 18
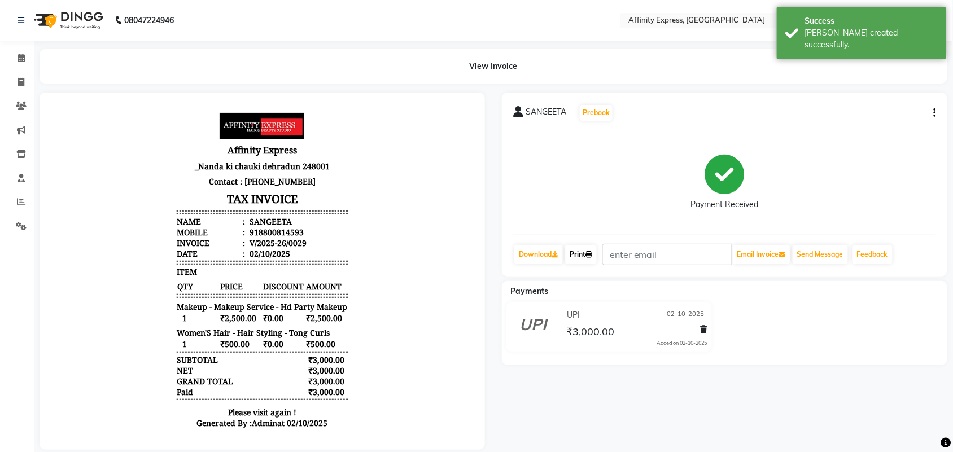
click at [588, 257] on link "Print" at bounding box center [581, 254] width 32 height 19
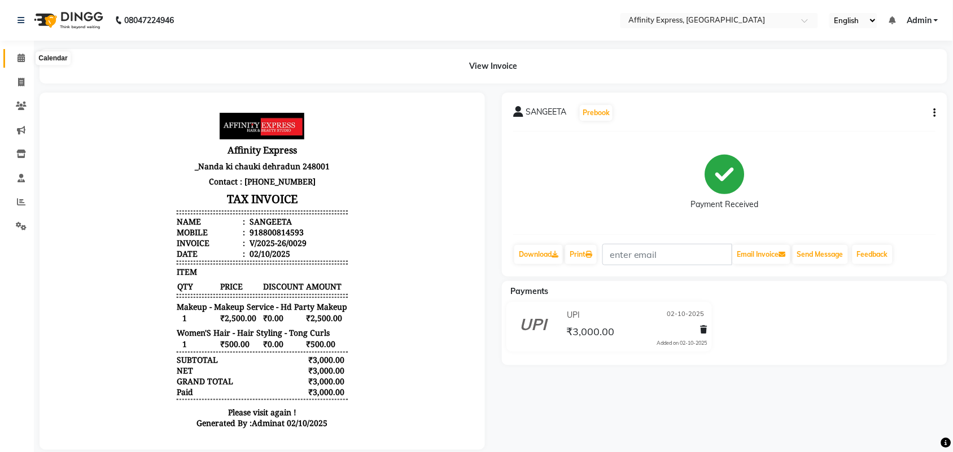
click at [27, 58] on span at bounding box center [21, 58] width 20 height 13
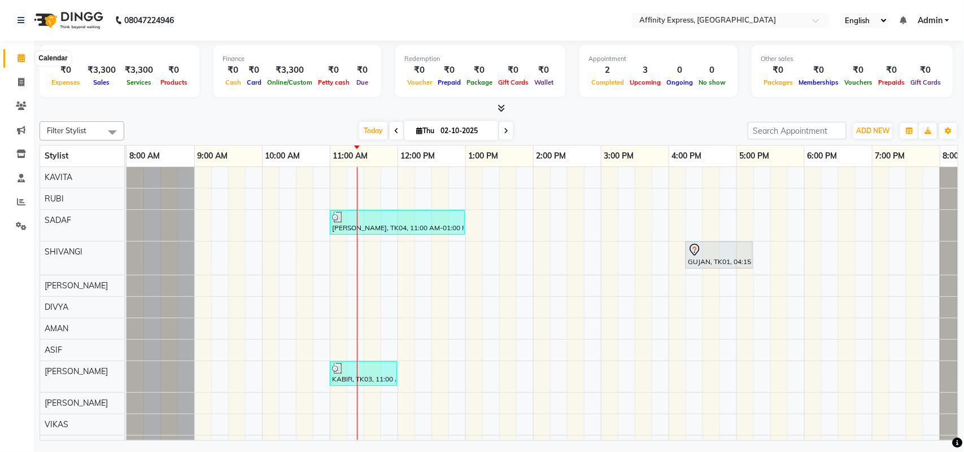
click at [26, 54] on span at bounding box center [21, 58] width 20 height 13
click at [16, 85] on span at bounding box center [21, 82] width 20 height 13
select select "service"
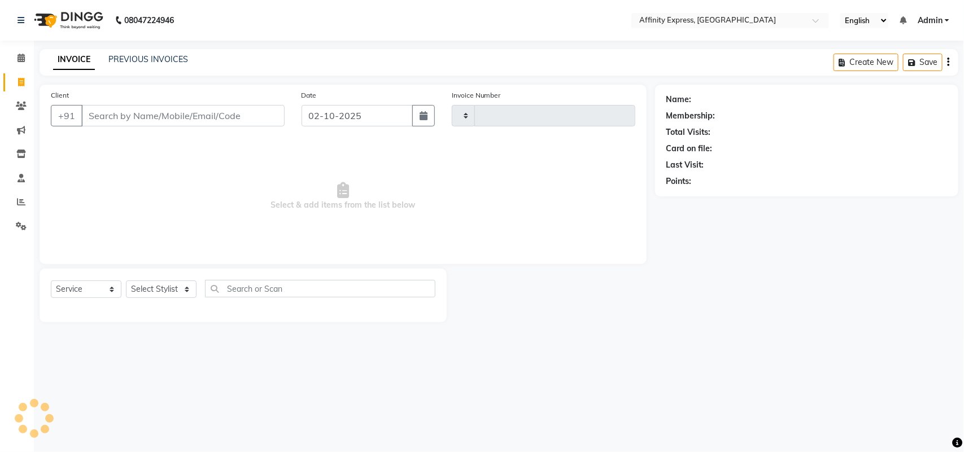
type input "0030"
select select "9123"
click at [136, 54] on link "PREVIOUS INVOICES" at bounding box center [148, 59] width 80 height 10
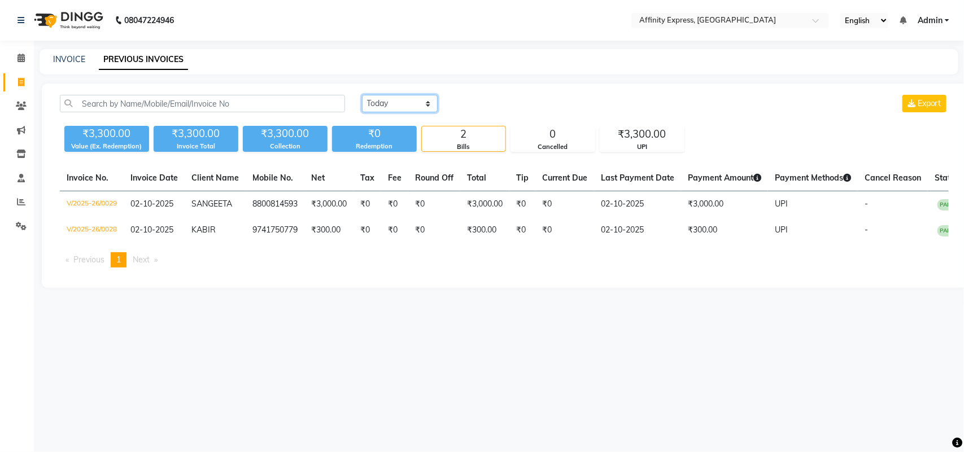
click at [429, 103] on select "[DATE] [DATE] Custom Range" at bounding box center [400, 104] width 76 height 18
select select "[DATE]"
click at [362, 95] on select "[DATE] [DATE] Custom Range" at bounding box center [400, 104] width 76 height 18
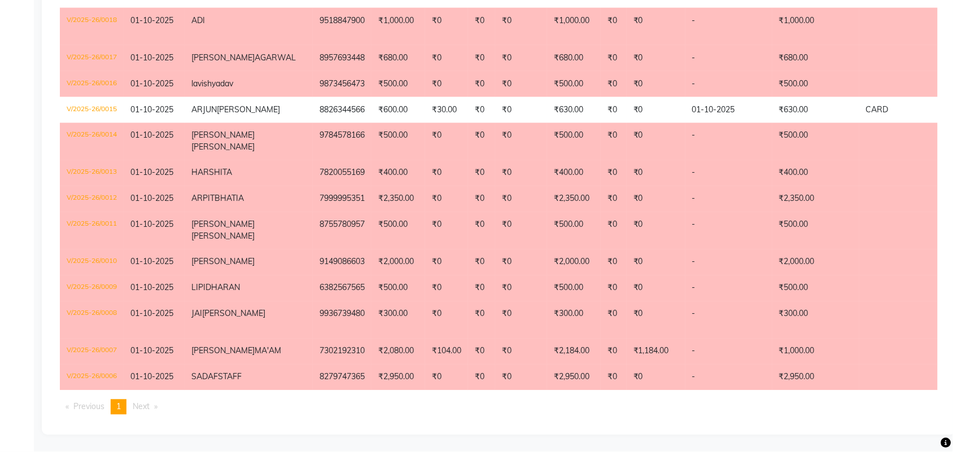
scroll to position [602, 0]
click at [150, 412] on span "Next page" at bounding box center [141, 407] width 17 height 10
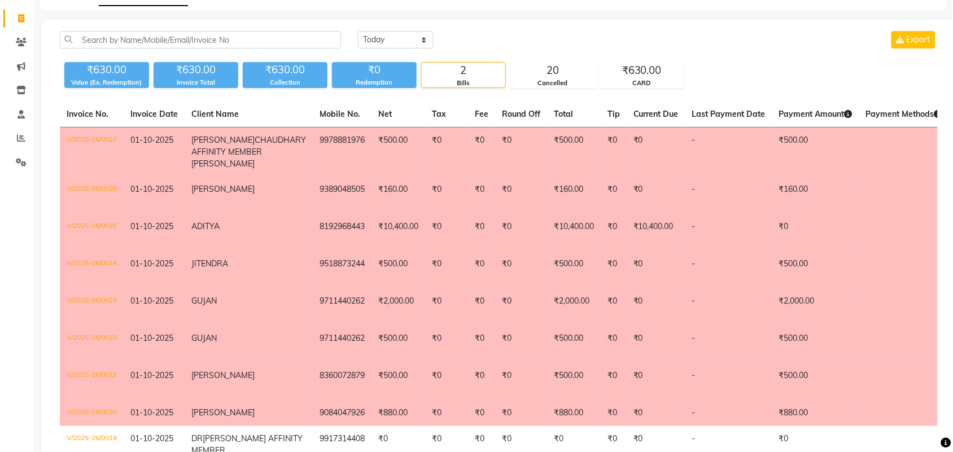
scroll to position [55, 0]
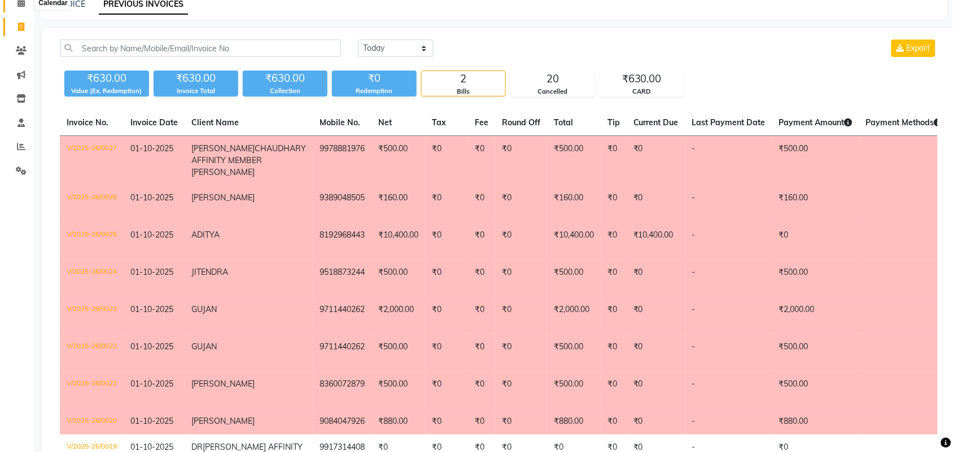
click at [23, 4] on icon at bounding box center [21, 2] width 7 height 8
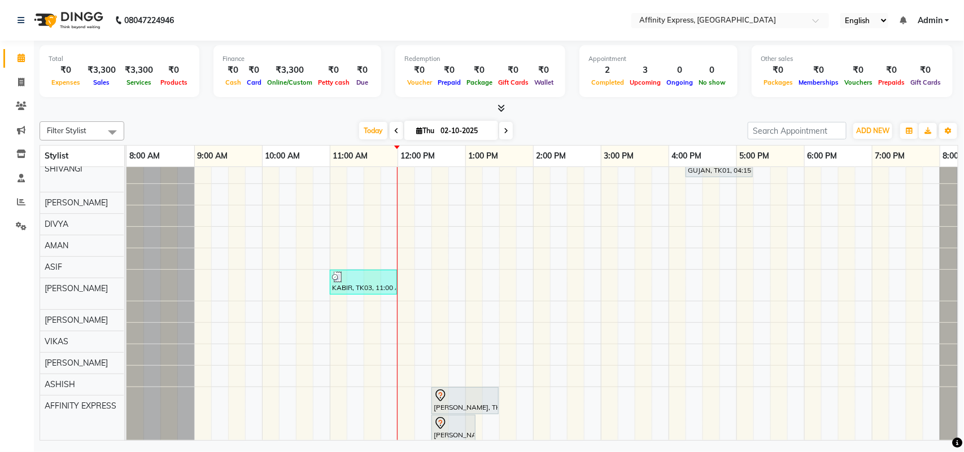
scroll to position [91, 0]
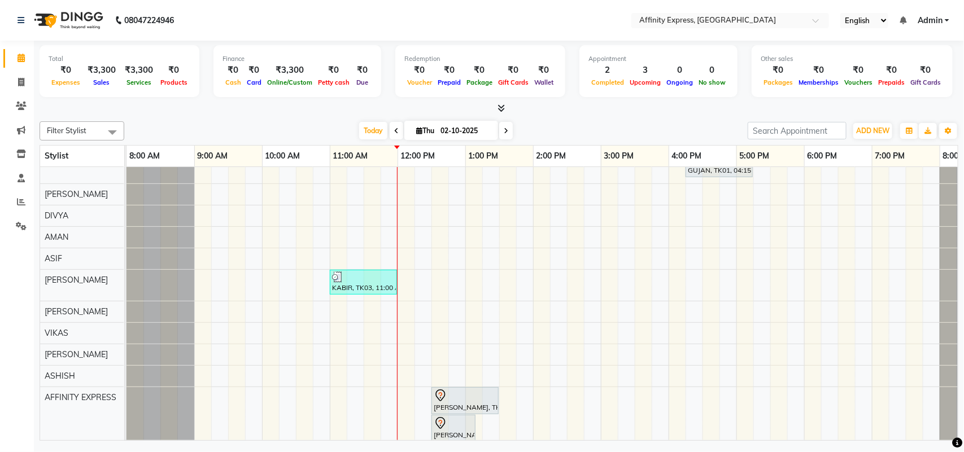
click at [394, 134] on icon at bounding box center [396, 131] width 5 height 7
type input "01-10-2025"
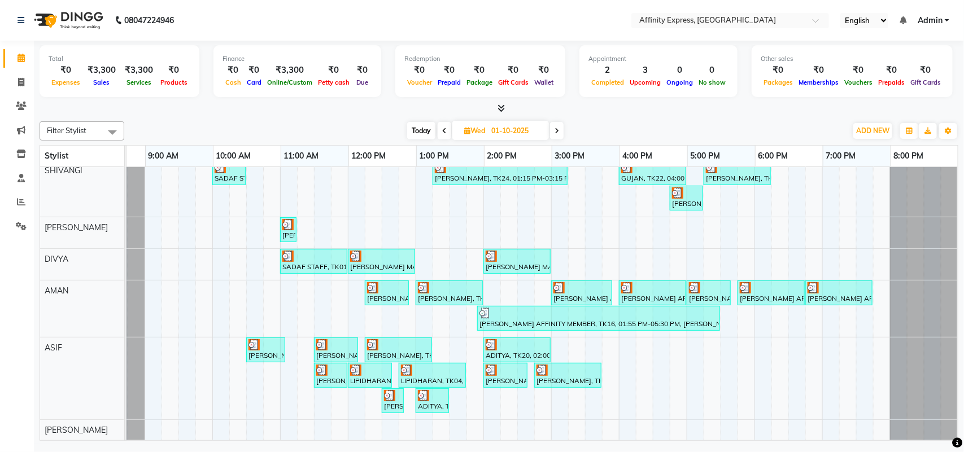
scroll to position [130, 60]
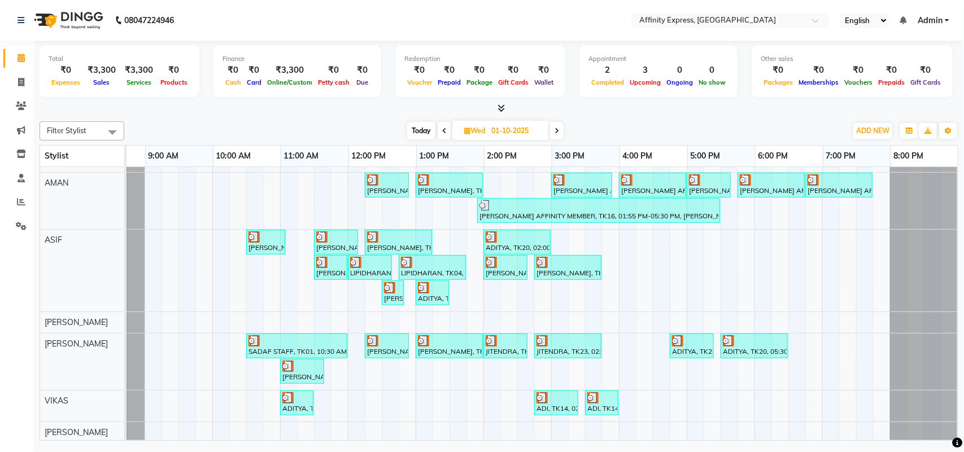
click at [500, 109] on icon at bounding box center [500, 108] width 7 height 8
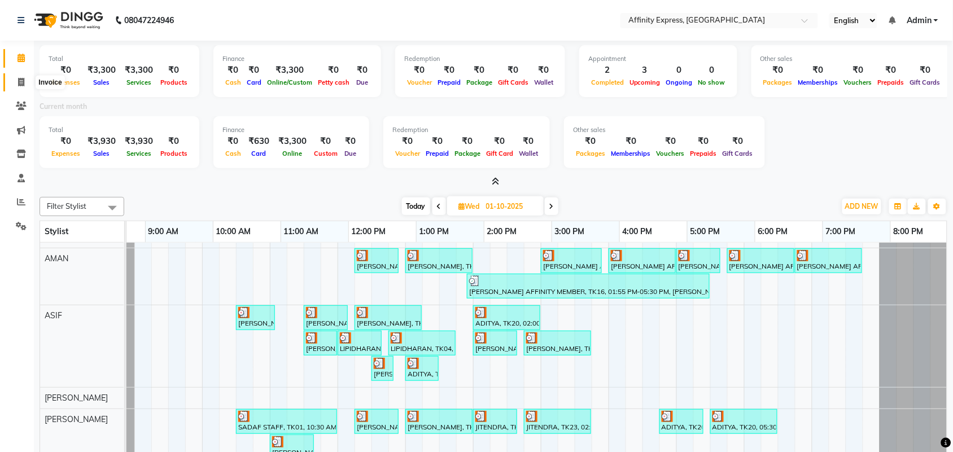
click at [20, 82] on icon at bounding box center [21, 82] width 6 height 8
select select "service"
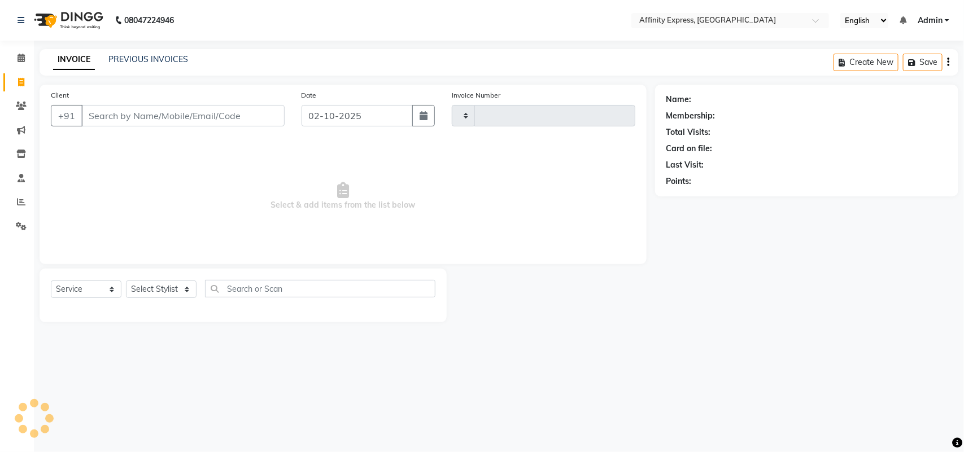
type input "0030"
select select "9123"
click at [127, 59] on link "PREVIOUS INVOICES" at bounding box center [148, 59] width 80 height 10
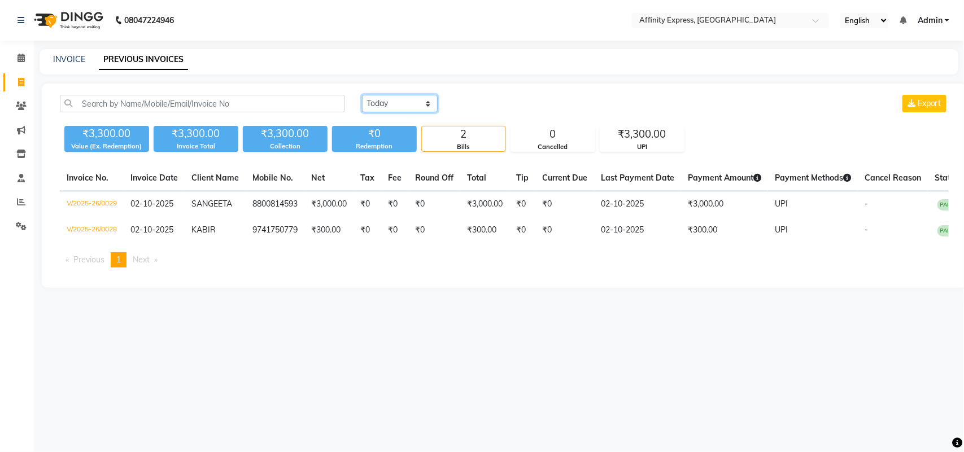
click at [431, 102] on select "[DATE] [DATE] Custom Range" at bounding box center [400, 104] width 76 height 18
select select "[DATE]"
click at [362, 95] on select "[DATE] [DATE] Custom Range" at bounding box center [400, 104] width 76 height 18
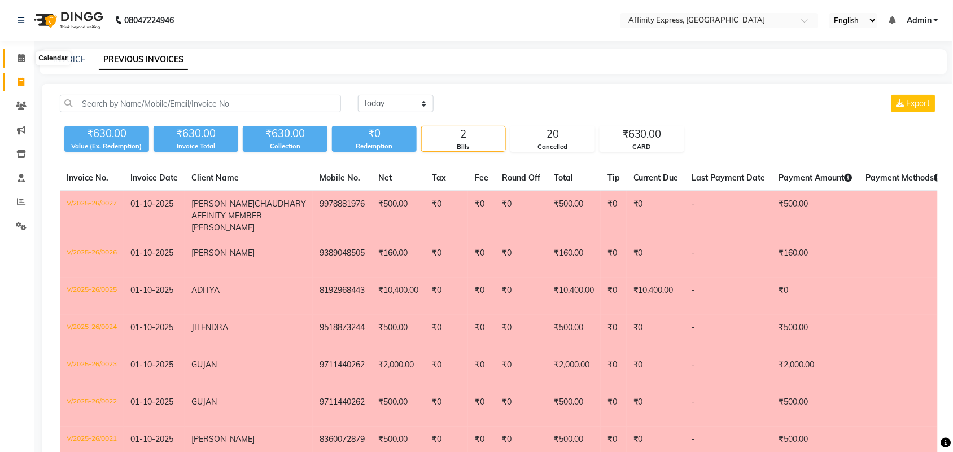
click at [21, 62] on icon at bounding box center [21, 58] width 7 height 8
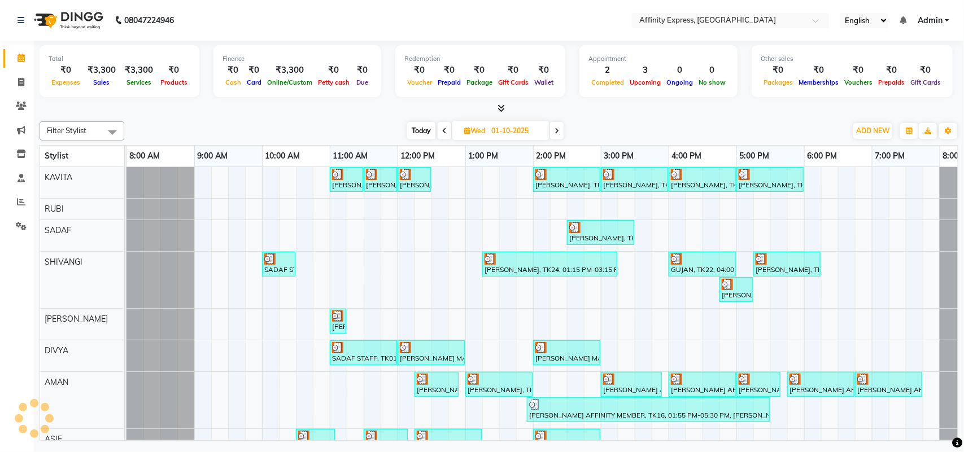
scroll to position [0, 49]
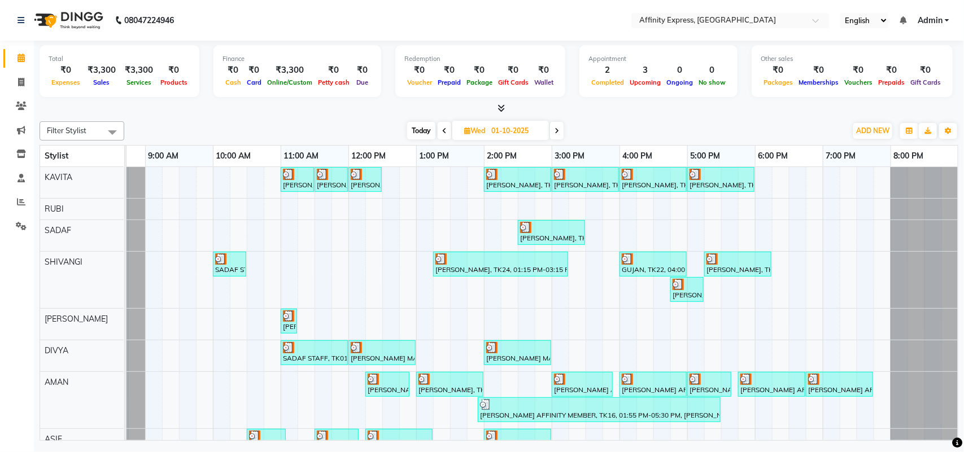
click at [557, 131] on icon at bounding box center [556, 131] width 5 height 7
type input "02-10-2025"
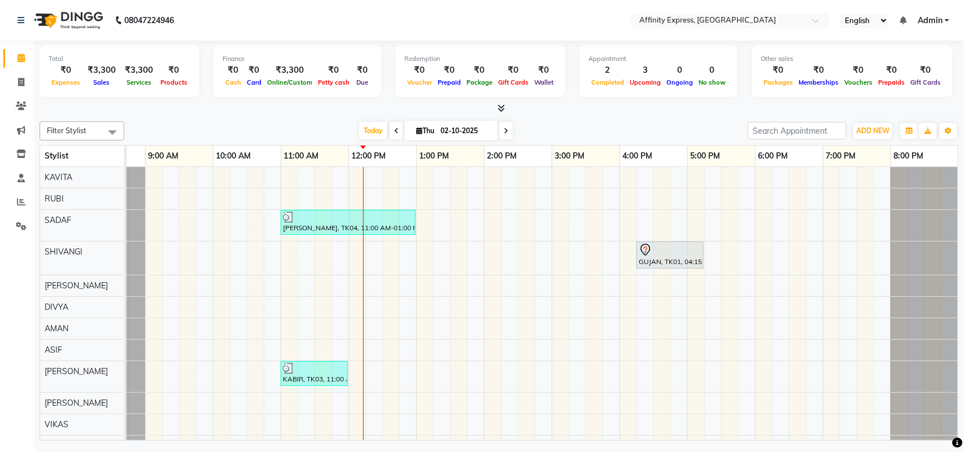
click at [260, 399] on div "[PERSON_NAME], TK04, 11:00 AM-01:00 PM, Makeup - Makeup Service - Hd Party Make…" at bounding box center [517, 364] width 881 height 394
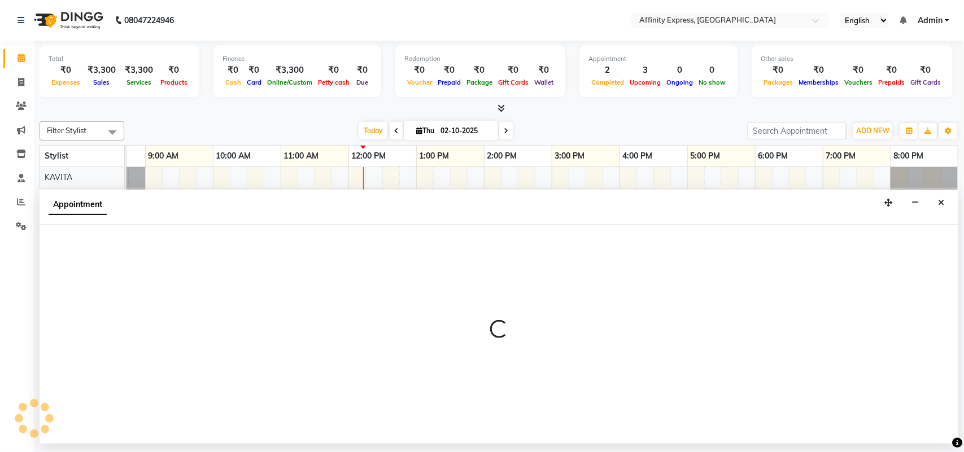
select select "93305"
select select "tentative"
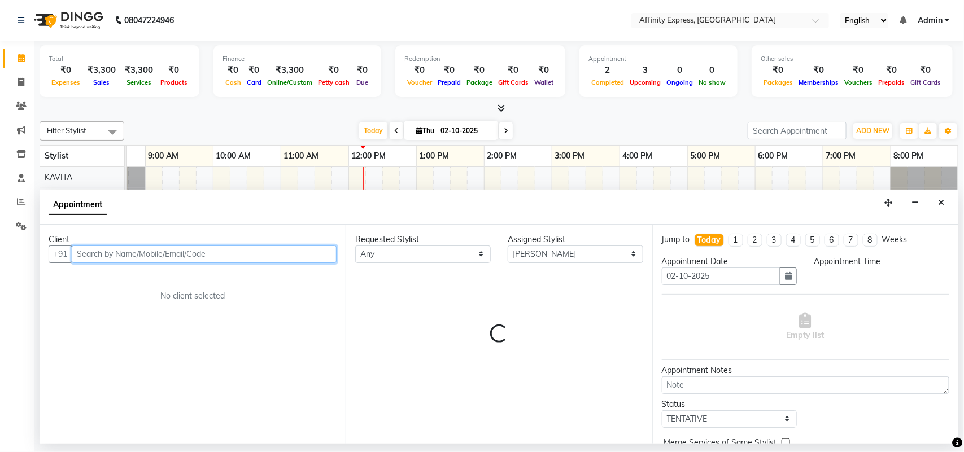
select select "630"
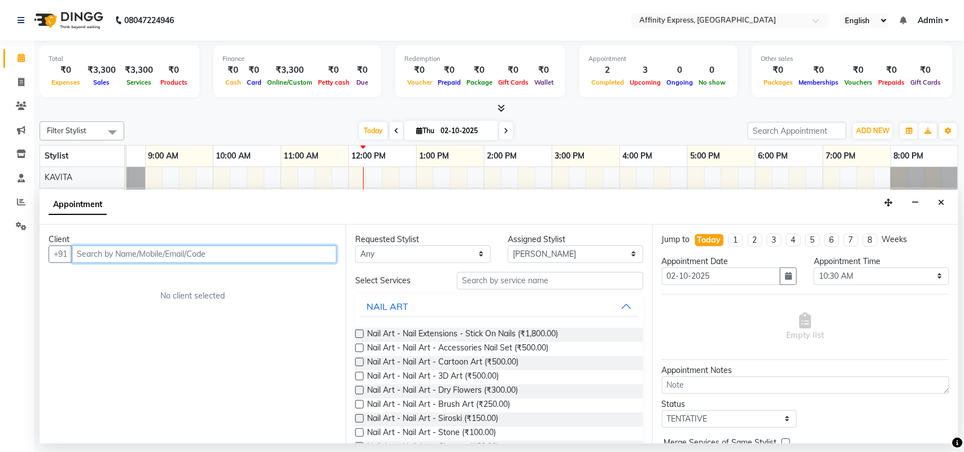
click at [237, 252] on input "text" at bounding box center [204, 255] width 265 height 18
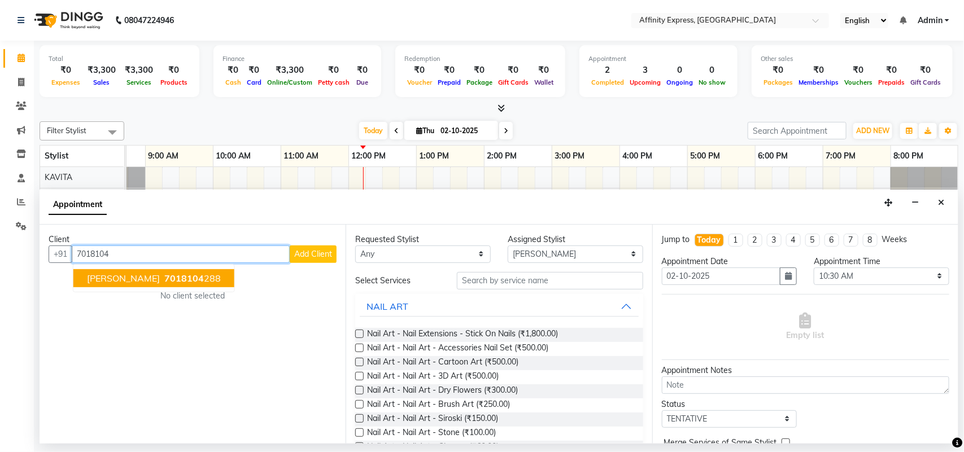
click at [184, 277] on span "7018104" at bounding box center [184, 278] width 40 height 11
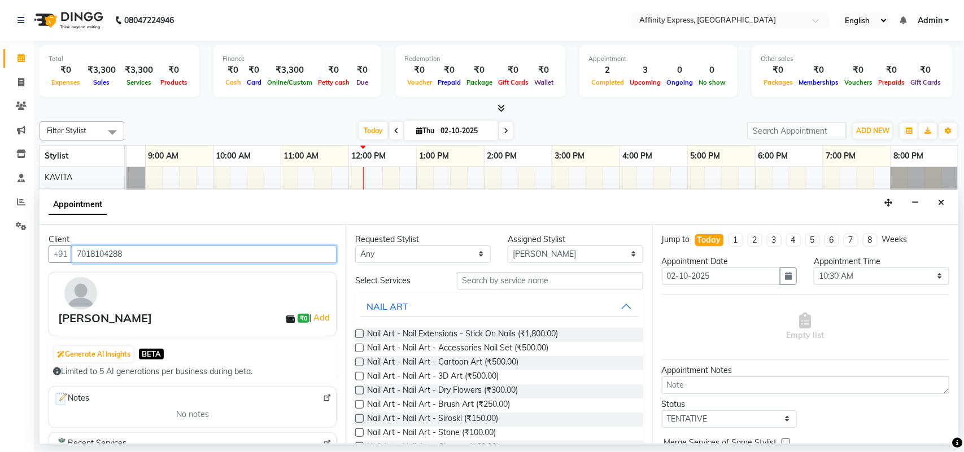
type input "7018104288"
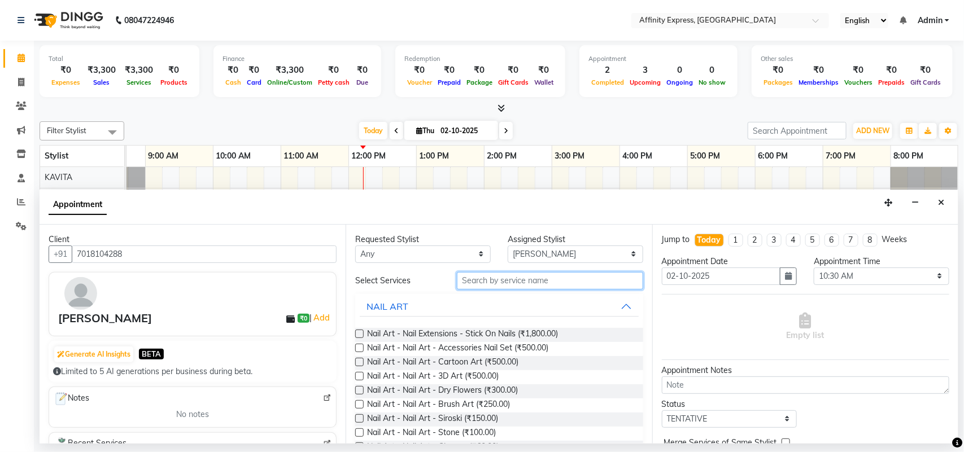
click at [505, 277] on input "text" at bounding box center [550, 281] width 186 height 18
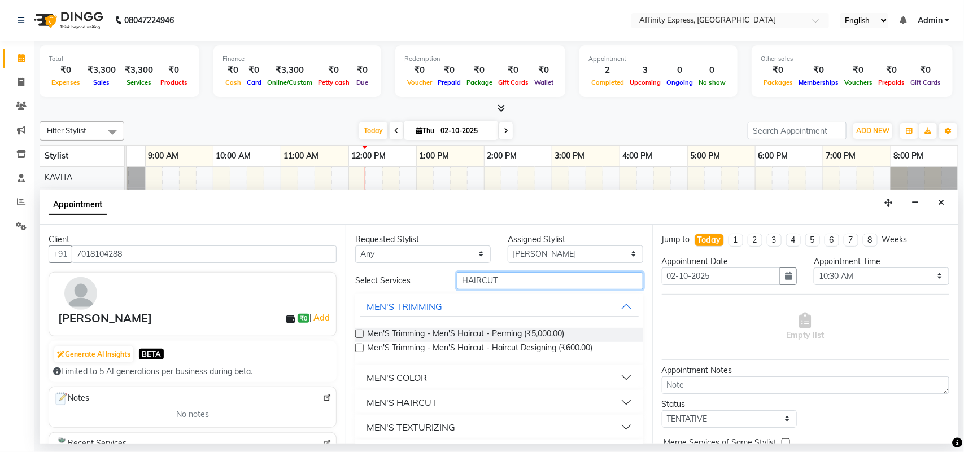
type input "HAIRCUT"
click at [439, 407] on button "MEN'S HAIRCUT" at bounding box center [499, 402] width 278 height 20
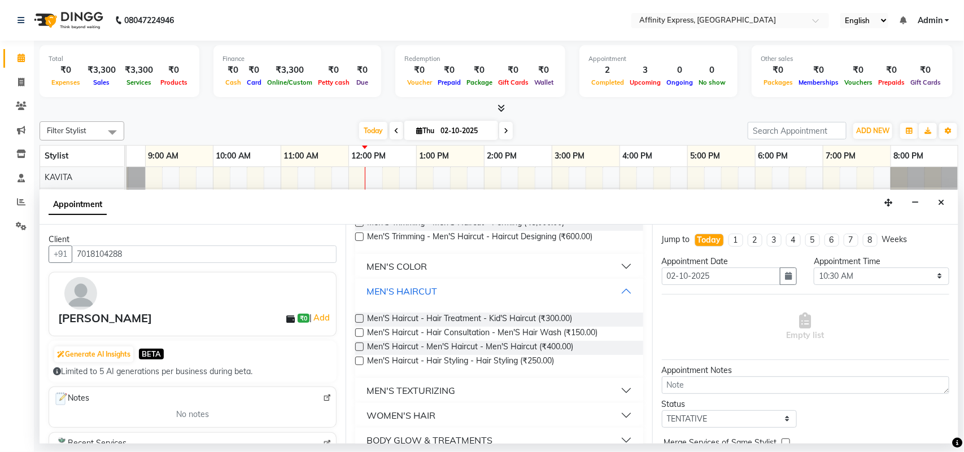
scroll to position [122, 0]
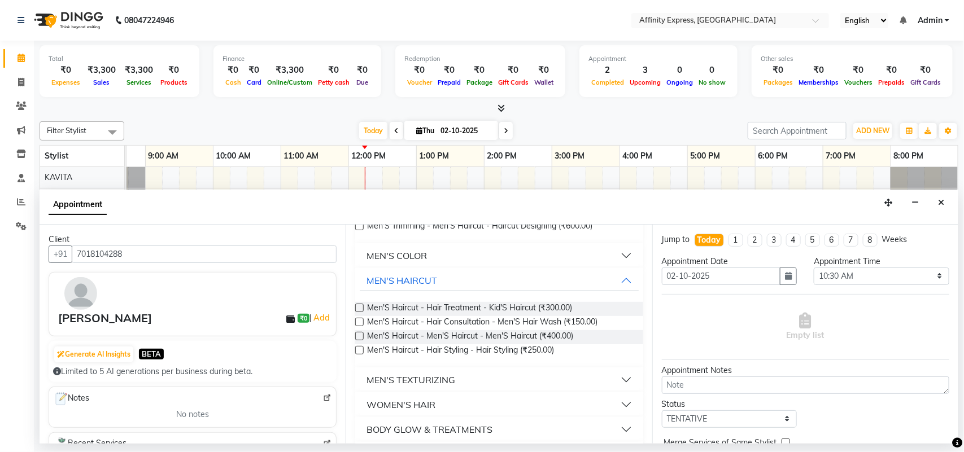
click at [361, 336] on label at bounding box center [359, 336] width 8 height 8
click at [361, 336] on input "checkbox" at bounding box center [358, 337] width 7 height 7
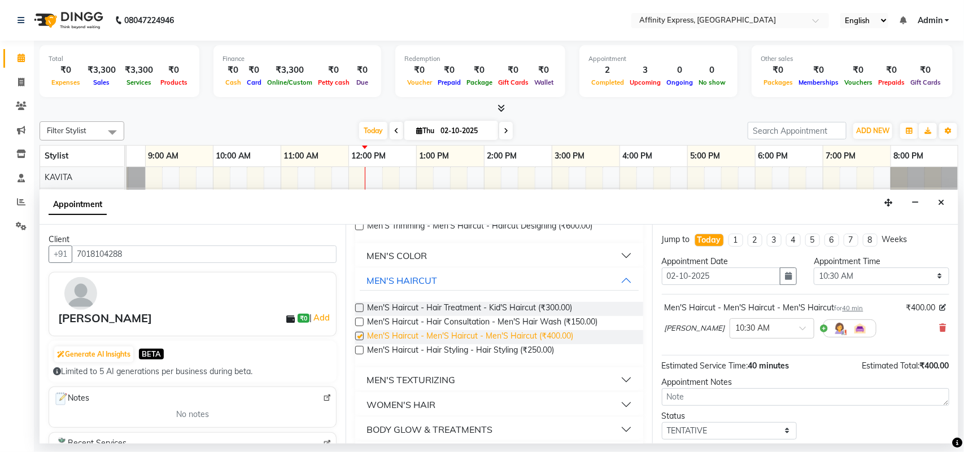
checkbox input "false"
click at [851, 310] on span "40 min" at bounding box center [852, 308] width 21 height 8
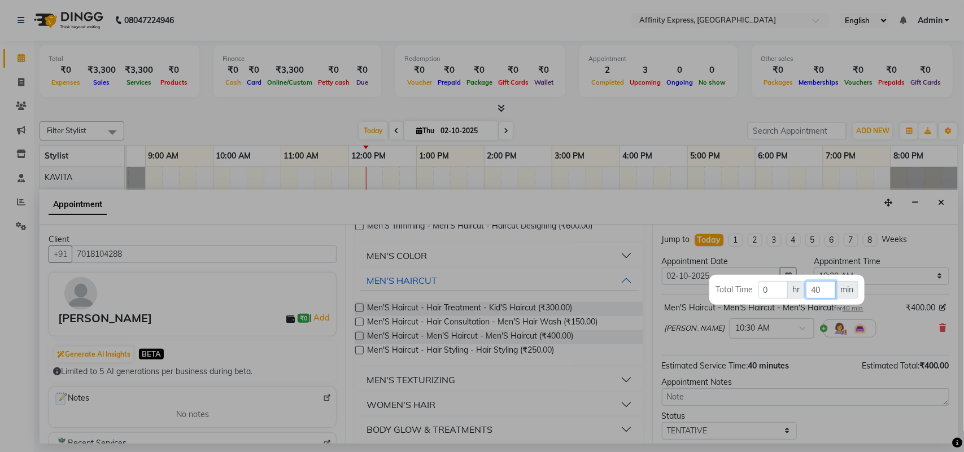
drag, startPoint x: 820, startPoint y: 286, endPoint x: 808, endPoint y: 292, distance: 13.9
click at [808, 292] on input "40" at bounding box center [821, 290] width 30 height 18
type input "30"
drag, startPoint x: 954, startPoint y: 299, endPoint x: 949, endPoint y: 320, distance: 21.5
click at [949, 320] on div at bounding box center [482, 226] width 964 height 452
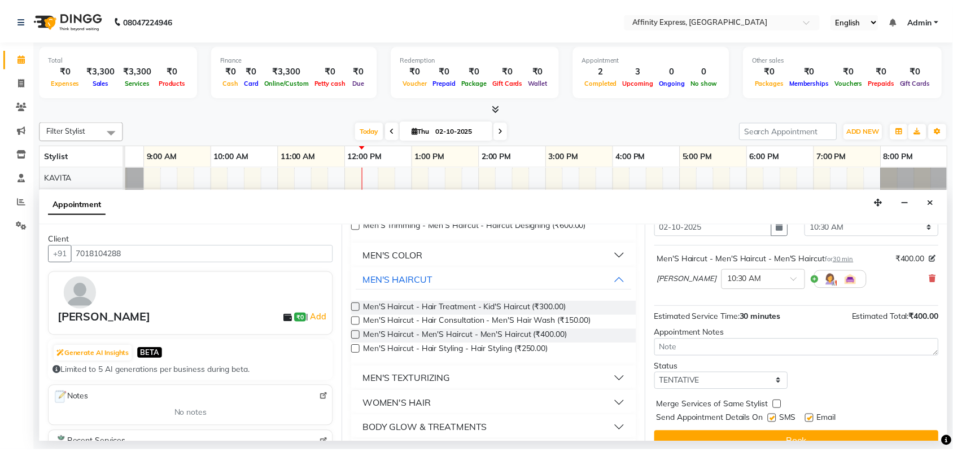
scroll to position [68, 0]
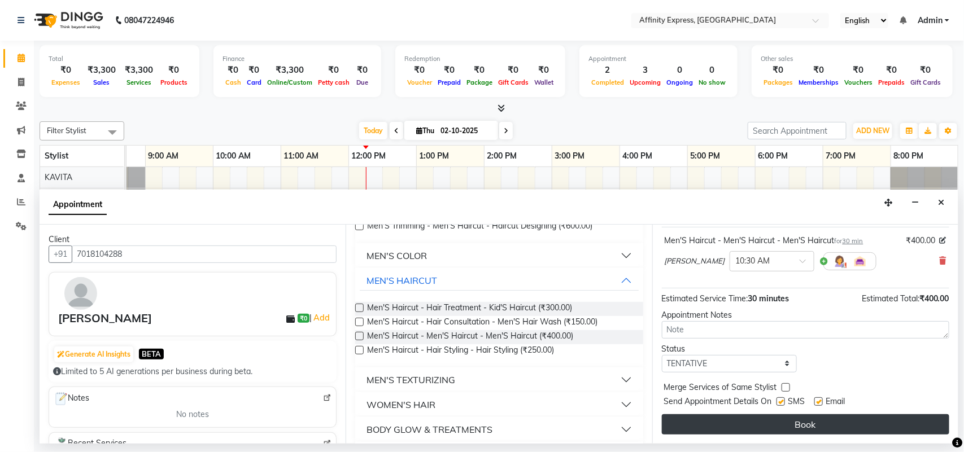
click at [805, 423] on button "Book" at bounding box center [805, 424] width 287 height 20
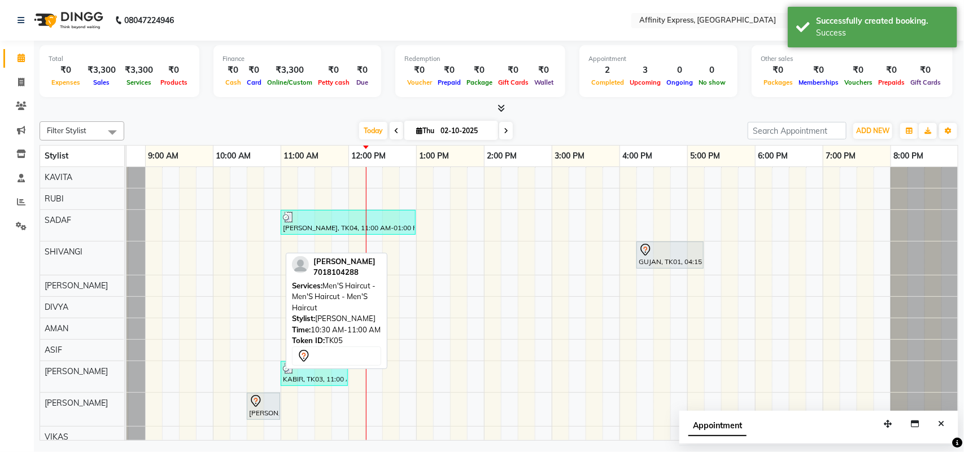
click at [263, 406] on div at bounding box center [263, 402] width 29 height 14
select select "7"
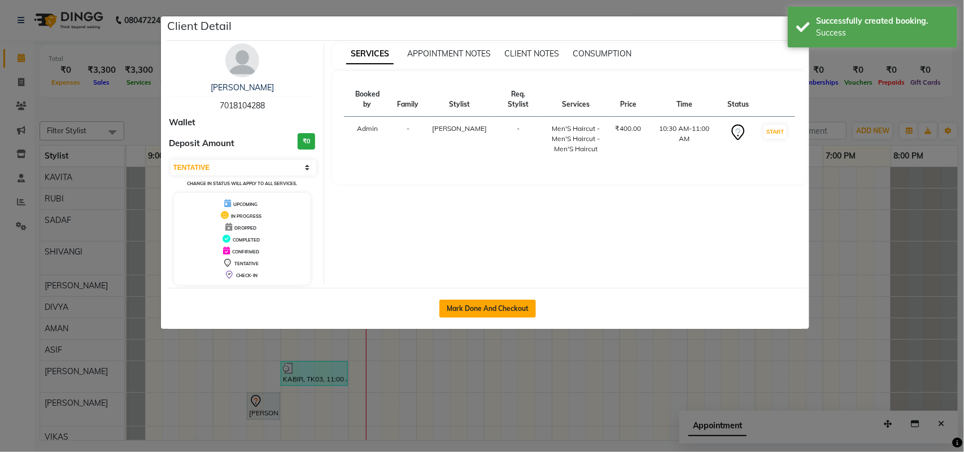
click at [489, 309] on button "Mark Done And Checkout" at bounding box center [487, 309] width 97 height 18
select select "9123"
select select "service"
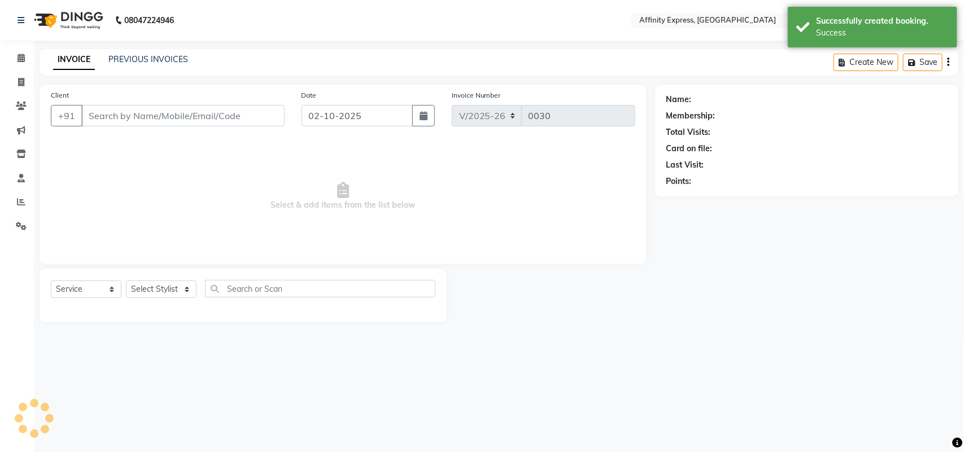
type input "7018104288"
select select "93305"
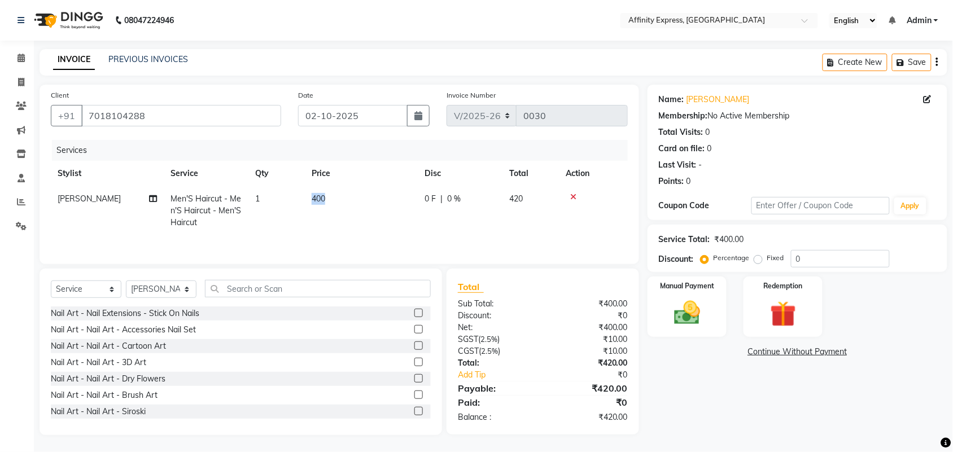
drag, startPoint x: 325, startPoint y: 194, endPoint x: 305, endPoint y: 202, distance: 22.0
click at [305, 202] on td "400" at bounding box center [361, 210] width 113 height 49
select select "93305"
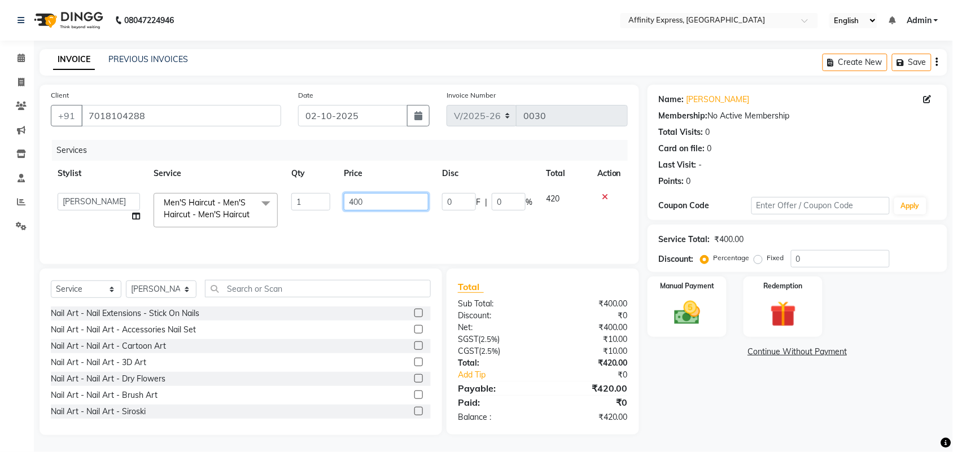
drag, startPoint x: 375, startPoint y: 206, endPoint x: 342, endPoint y: 207, distance: 33.9
click at [342, 207] on td "400" at bounding box center [386, 210] width 98 height 48
type input "300"
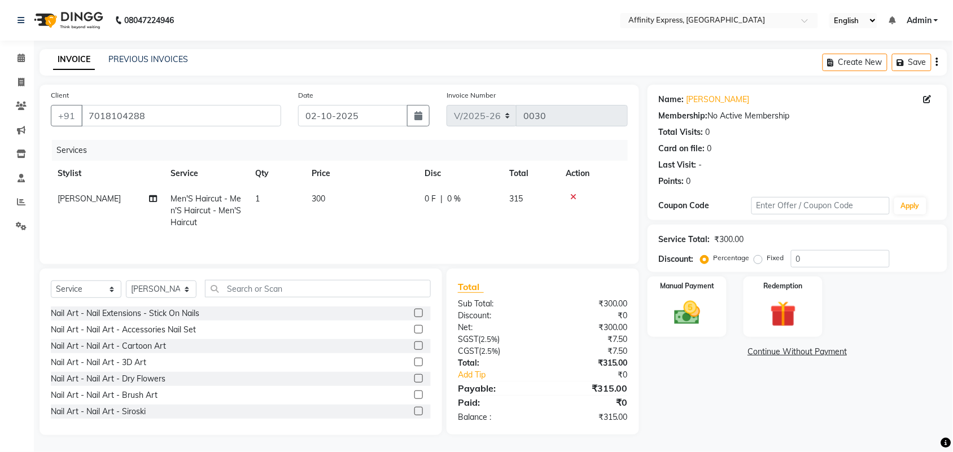
click at [936, 67] on button "button" at bounding box center [937, 62] width 2 height 27
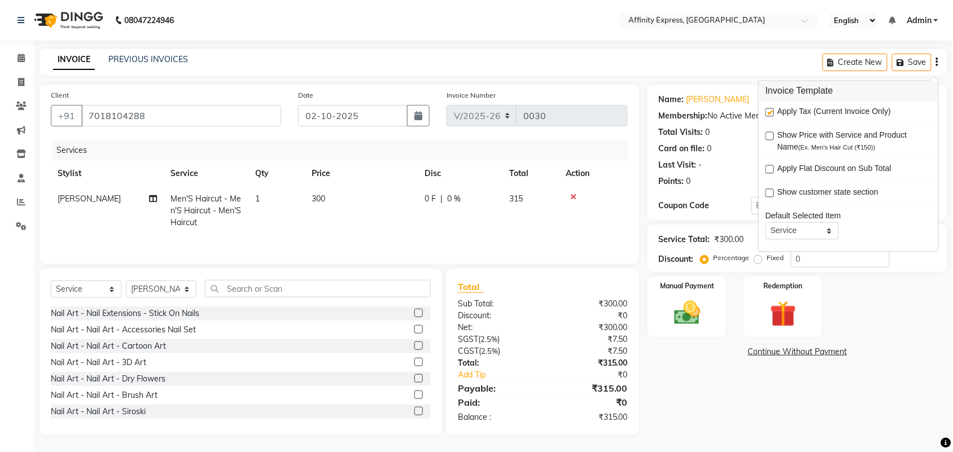
click at [775, 112] on div "Apply Tax (Current Invoice Only)" at bounding box center [849, 113] width 166 height 14
click at [773, 112] on label at bounding box center [770, 112] width 8 height 8
click at [773, 112] on input "checkbox" at bounding box center [769, 113] width 7 height 7
checkbox input "false"
click at [688, 303] on img at bounding box center [687, 313] width 44 height 31
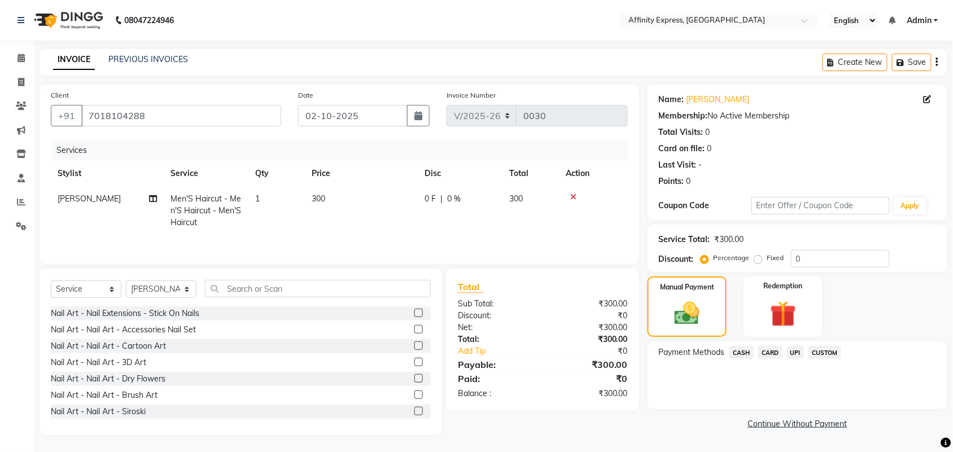
click at [799, 352] on span "UPI" at bounding box center [796, 352] width 18 height 13
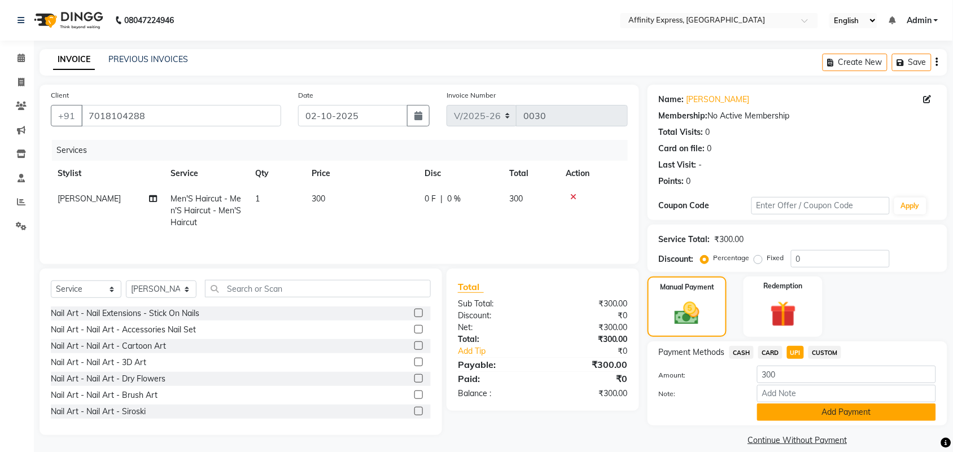
click at [790, 405] on button "Add Payment" at bounding box center [846, 413] width 179 height 18
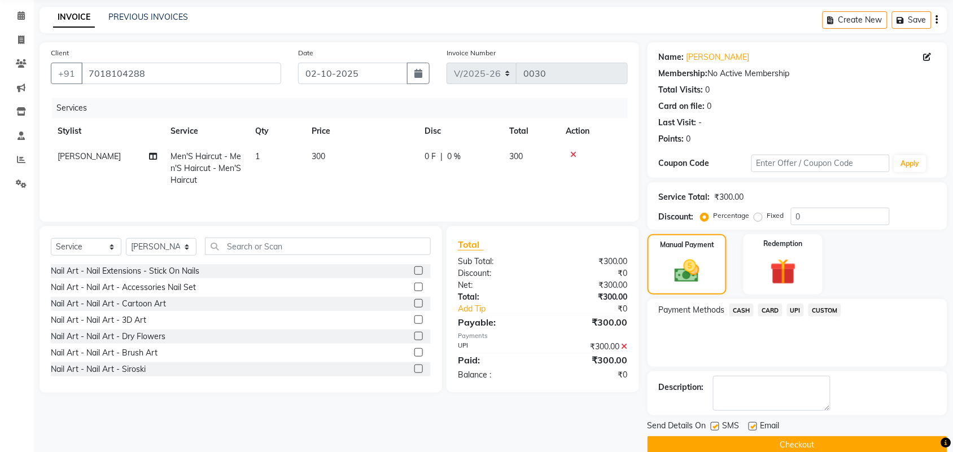
scroll to position [61, 0]
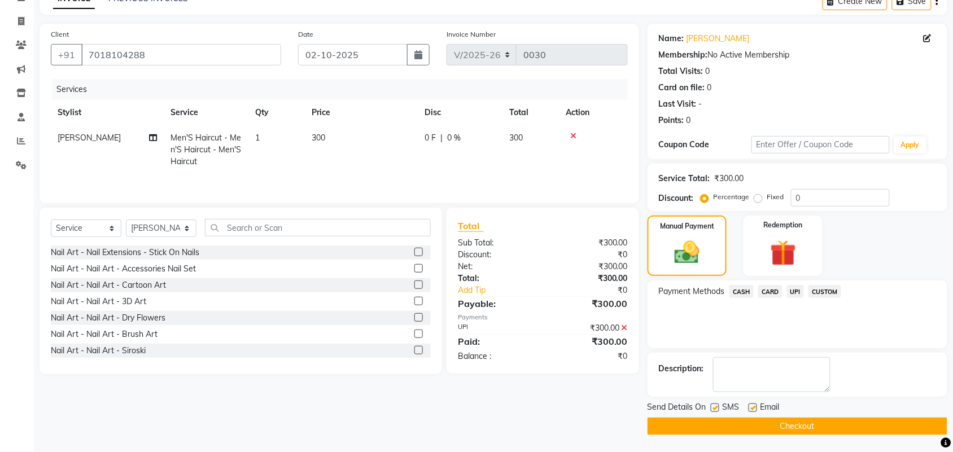
click at [819, 421] on button "Checkout" at bounding box center [798, 427] width 300 height 18
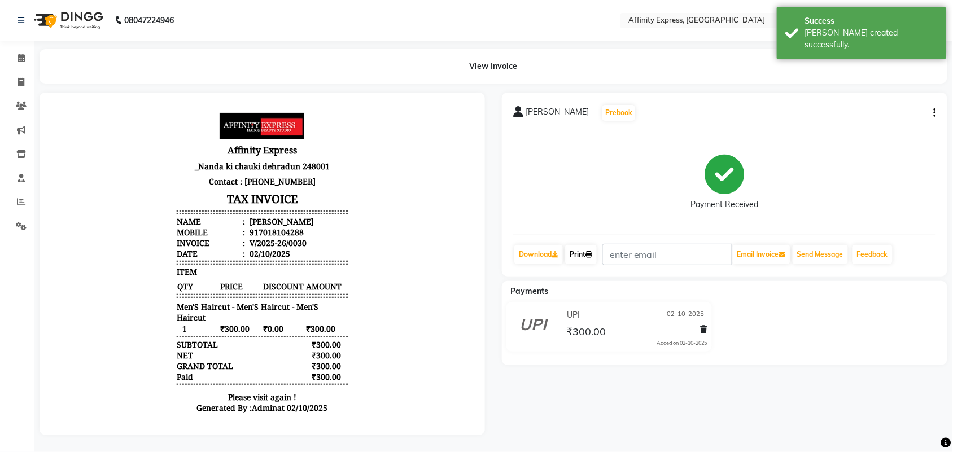
click at [591, 260] on link "Print" at bounding box center [581, 254] width 32 height 19
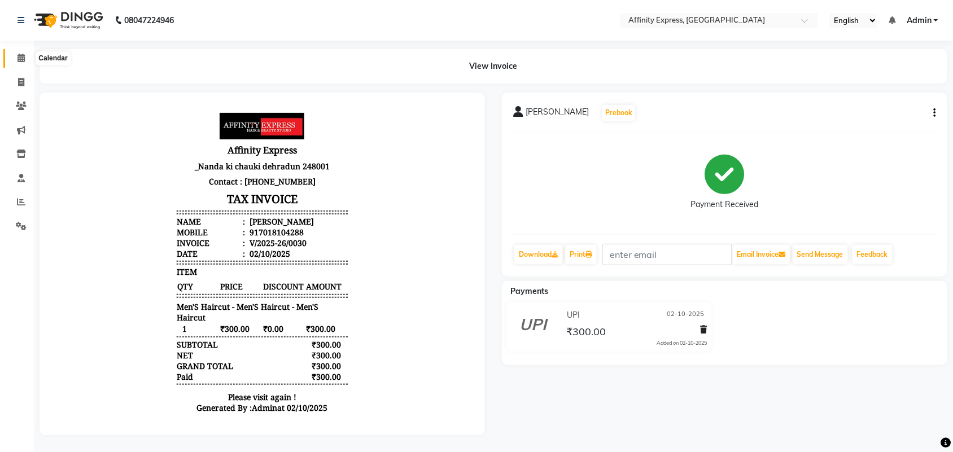
click at [23, 52] on span at bounding box center [21, 58] width 20 height 13
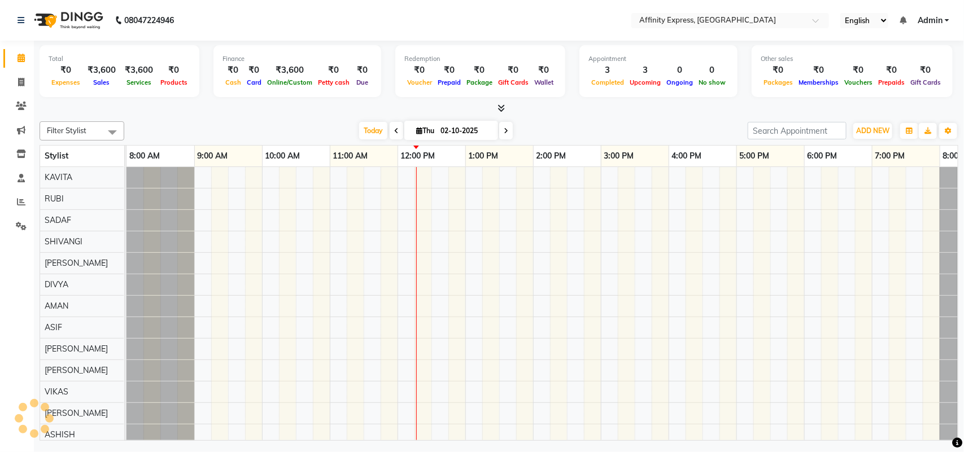
scroll to position [0, 49]
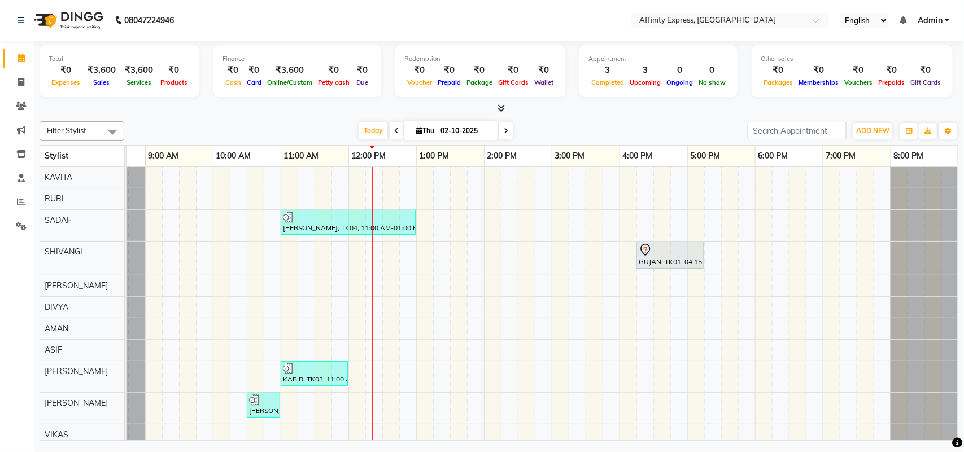
click at [723, 415] on div "[PERSON_NAME], TK04, 11:00 AM-01:00 PM, Makeup - Makeup Service - Hd Party Make…" at bounding box center [517, 369] width 881 height 404
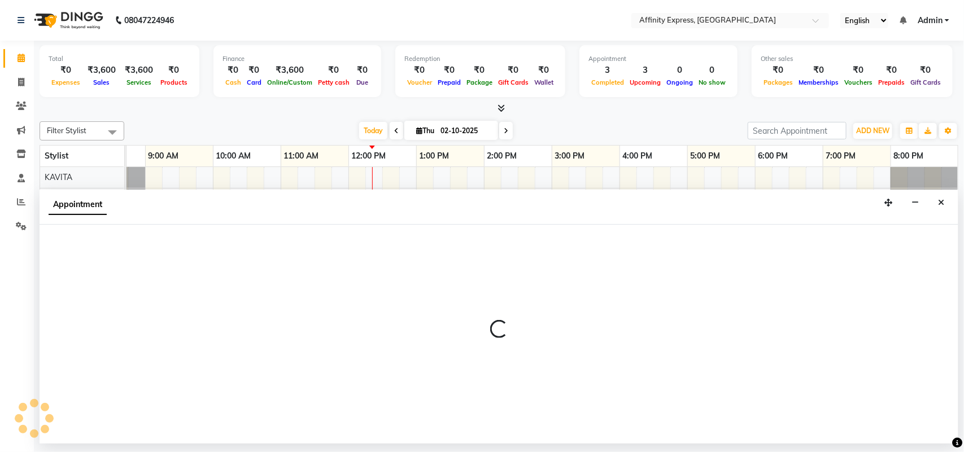
select select "93305"
select select "tentative"
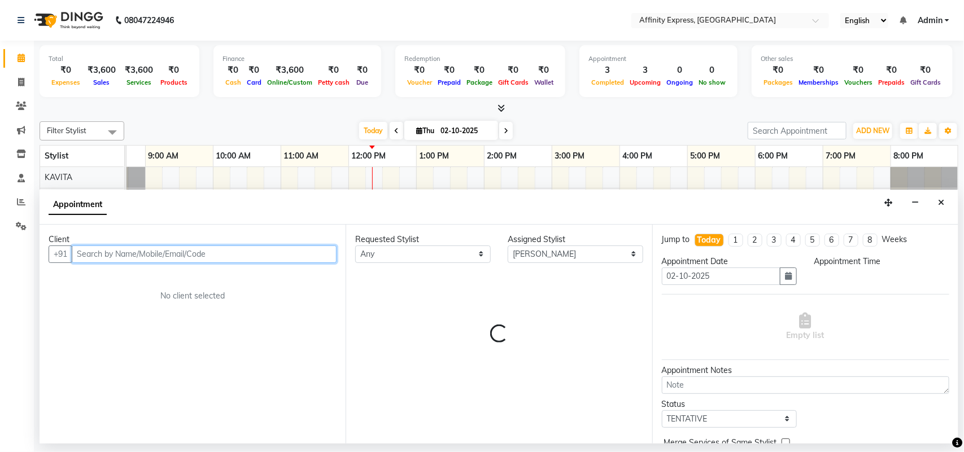
select select "1050"
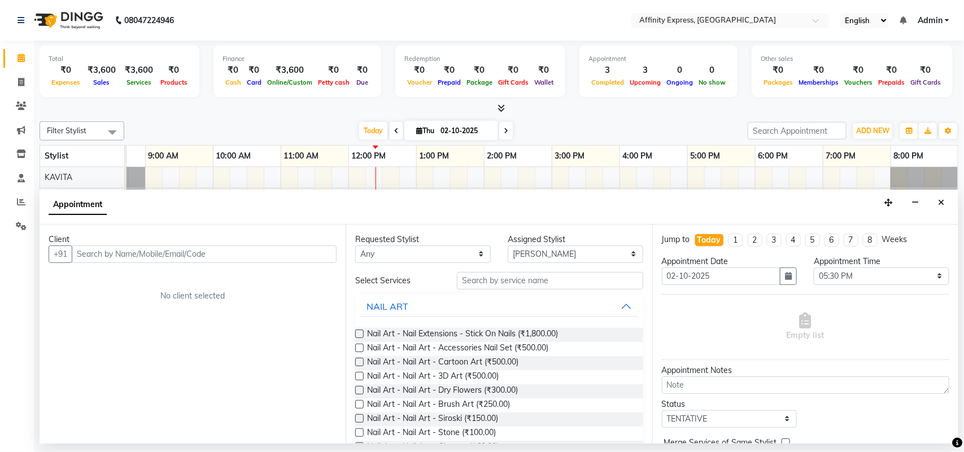
click at [394, 131] on icon at bounding box center [396, 131] width 5 height 7
type input "01-10-2025"
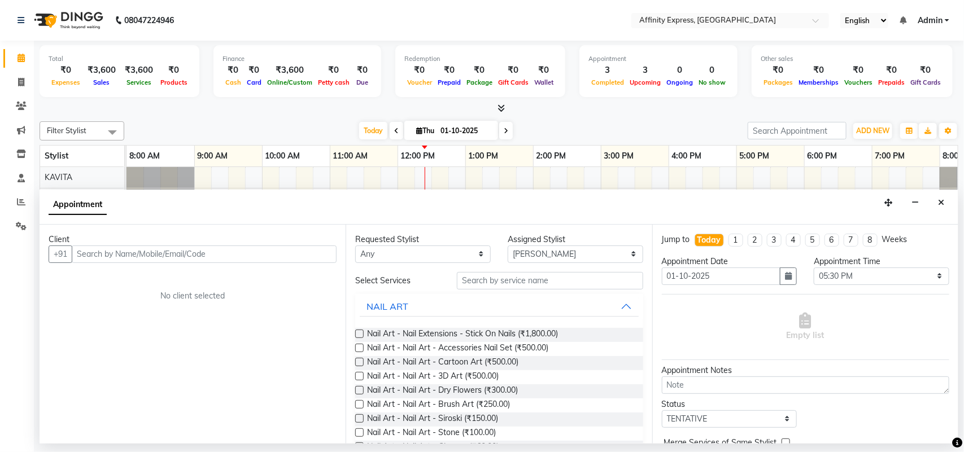
select select "1050"
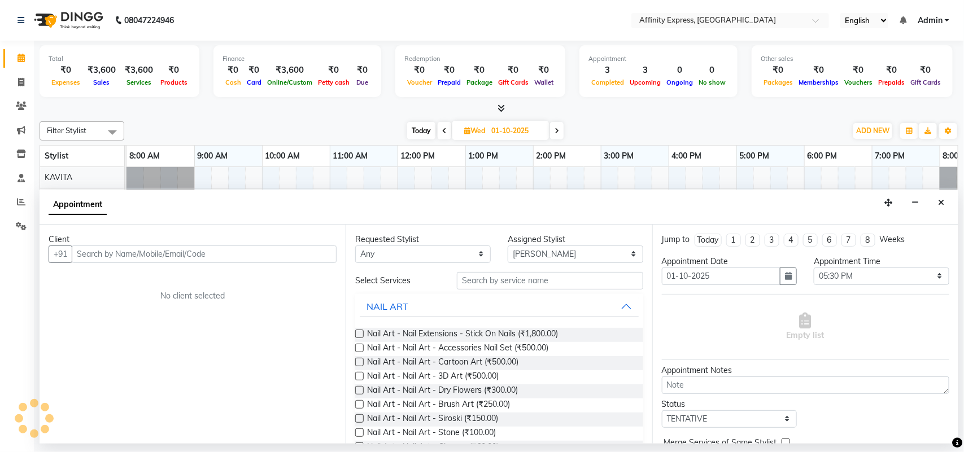
scroll to position [0, 49]
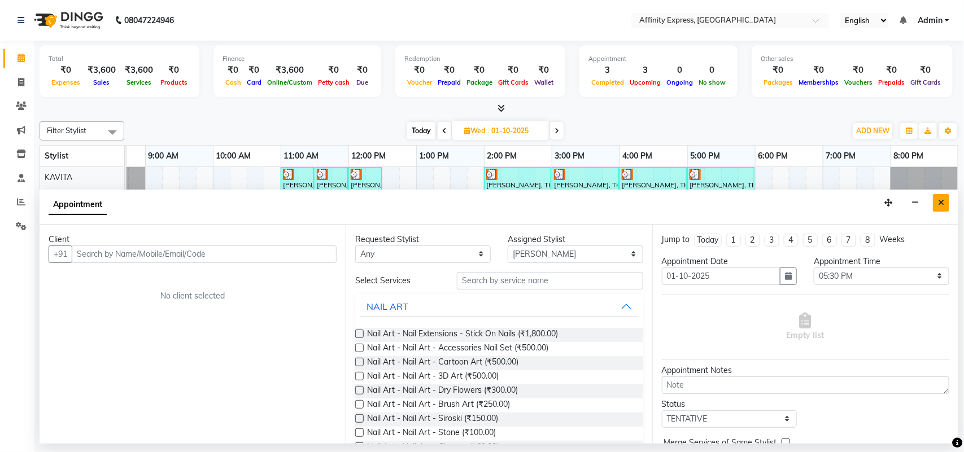
click at [943, 204] on icon "Close" at bounding box center [941, 203] width 6 height 8
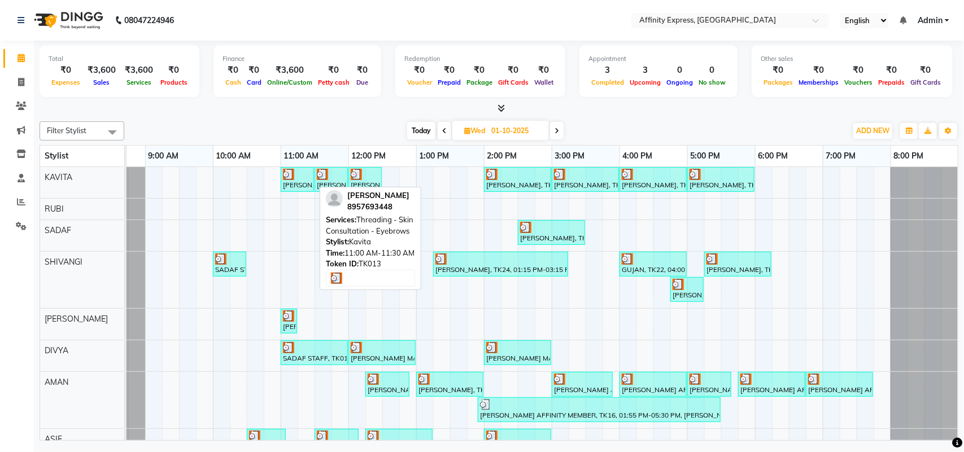
click at [303, 184] on div "[PERSON_NAME], TK13, 11:00 AM-11:30 AM, Threading - Skin Consultation - Eyebrows" at bounding box center [297, 179] width 31 height 21
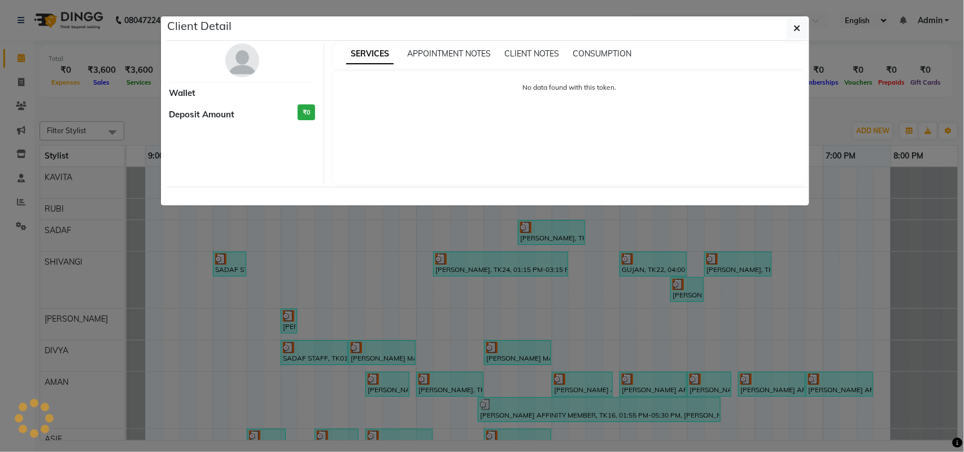
select select "3"
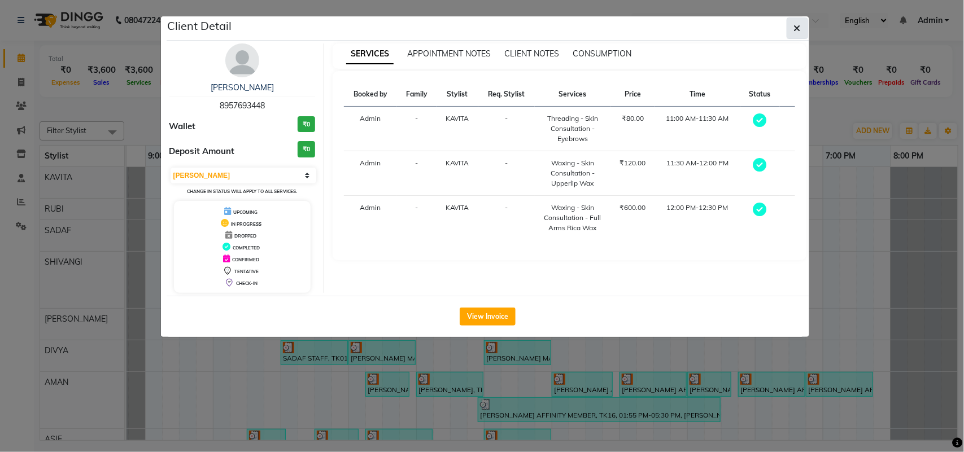
click at [795, 27] on icon "button" at bounding box center [797, 28] width 7 height 9
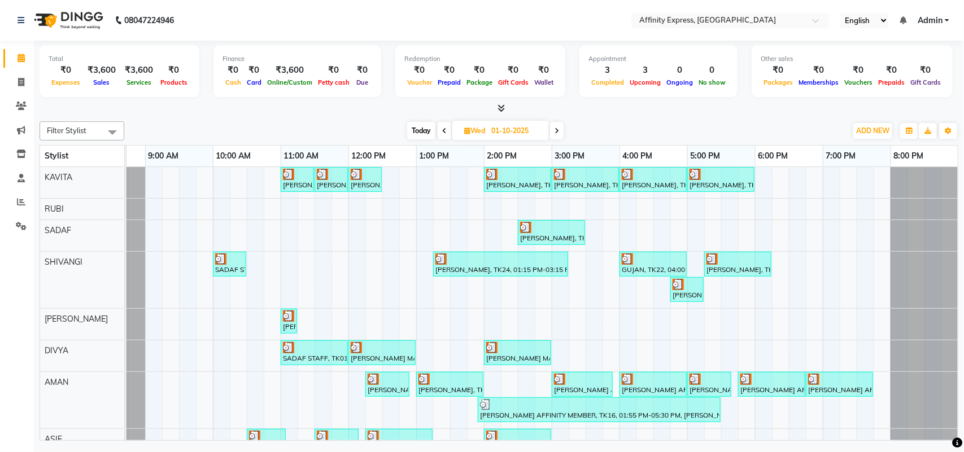
click at [557, 136] on span at bounding box center [557, 131] width 14 height 18
type input "02-10-2025"
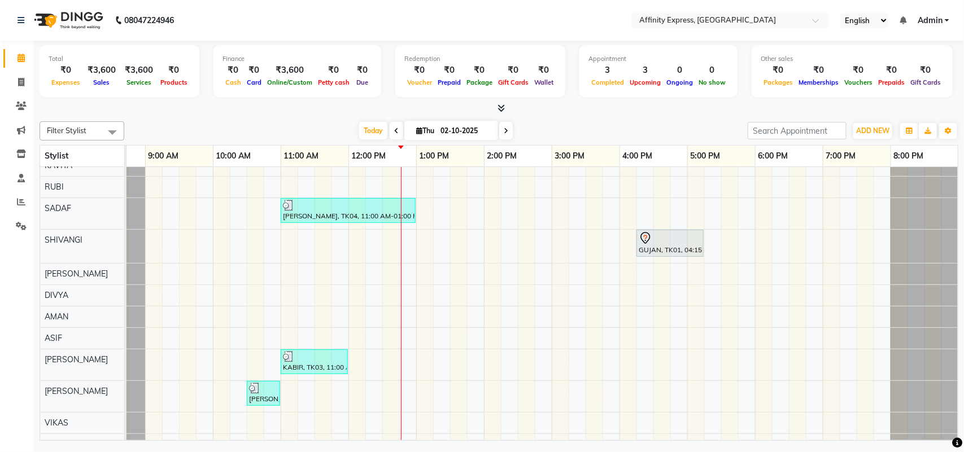
scroll to position [0, 0]
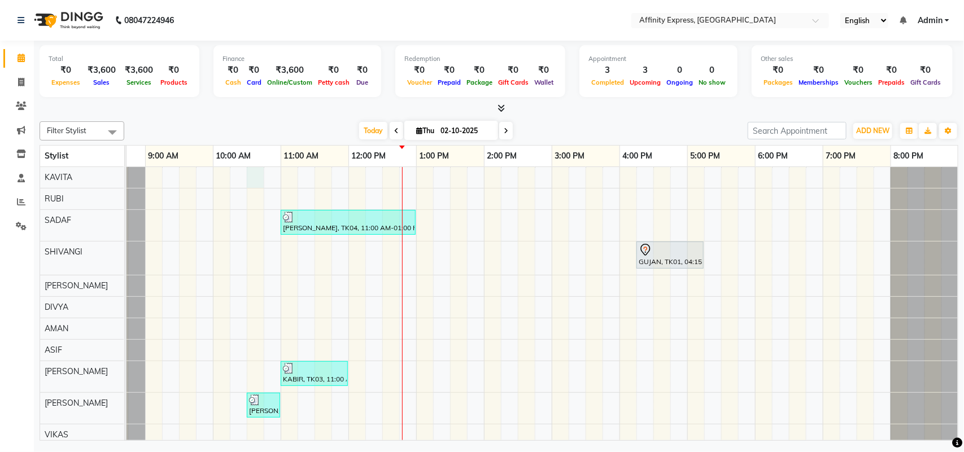
click at [257, 173] on div "[PERSON_NAME], TK04, 11:00 AM-01:00 PM, Makeup - Makeup Service - Hd Party Make…" at bounding box center [517, 369] width 881 height 404
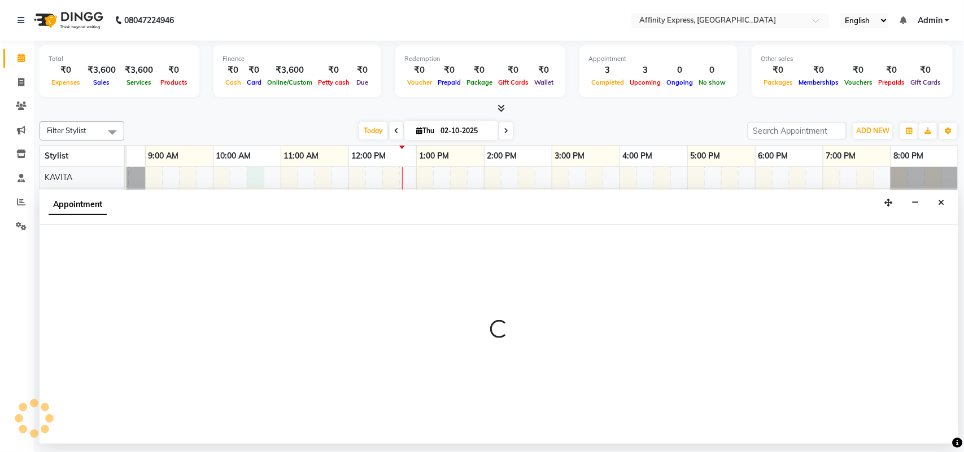
select select "93267"
select select "tentative"
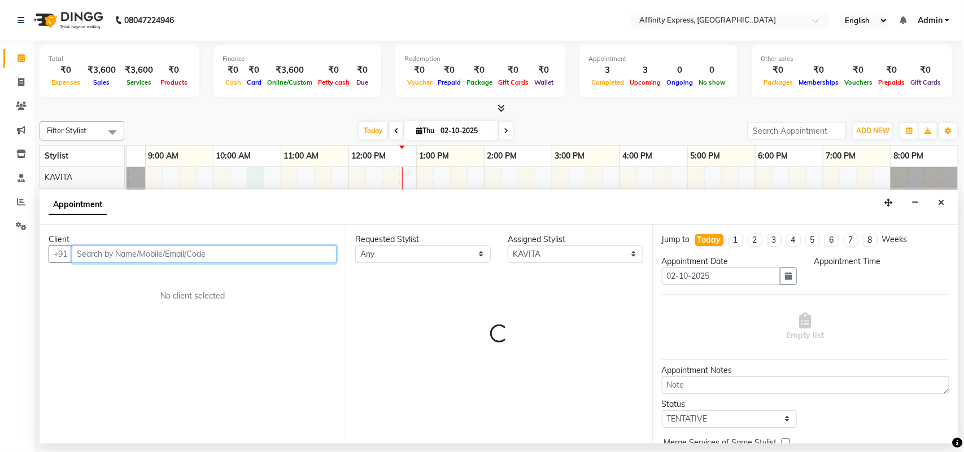
select select "630"
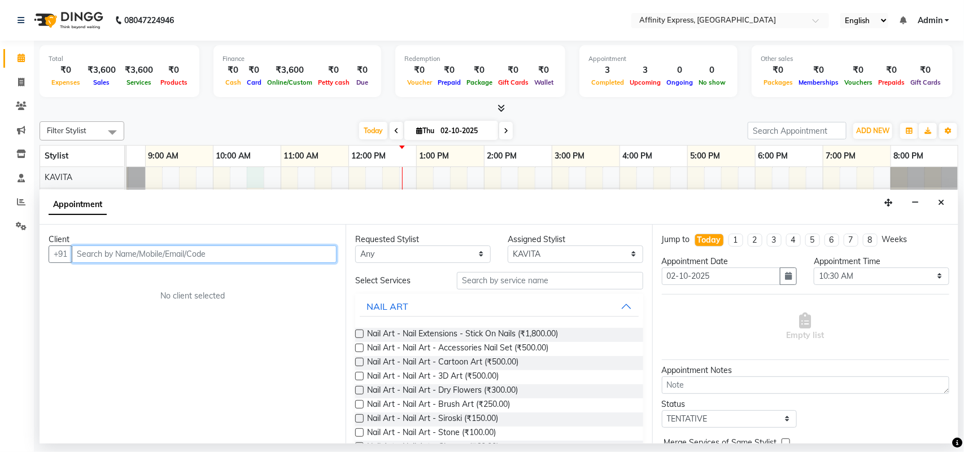
click at [196, 252] on input "text" at bounding box center [204, 255] width 265 height 18
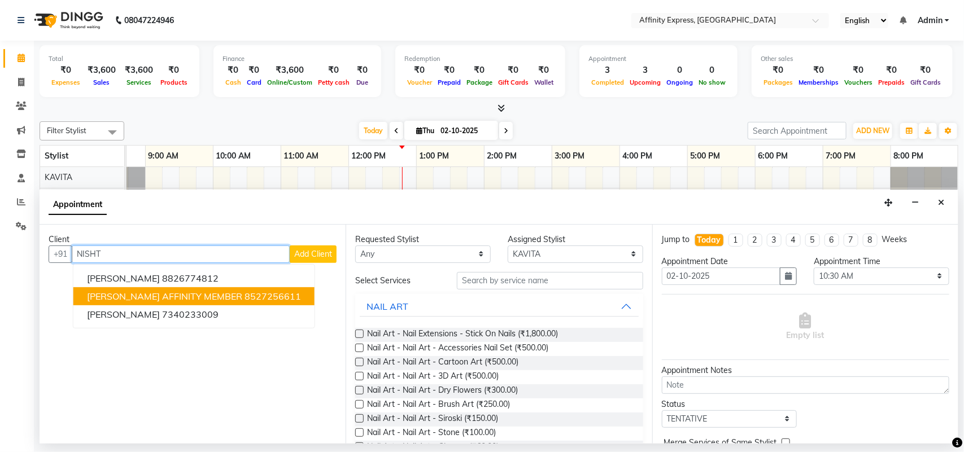
click at [238, 292] on span "[PERSON_NAME] AFFINITY MEMBER" at bounding box center [164, 296] width 155 height 11
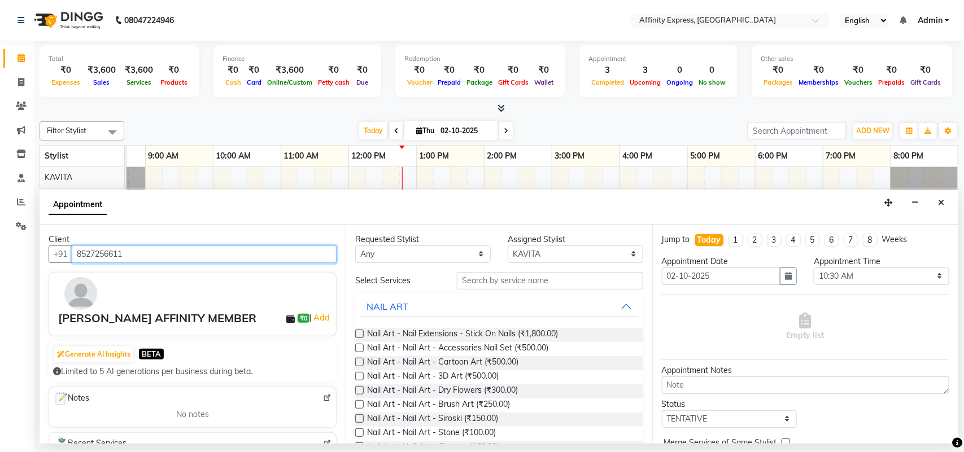
type input "8527256611"
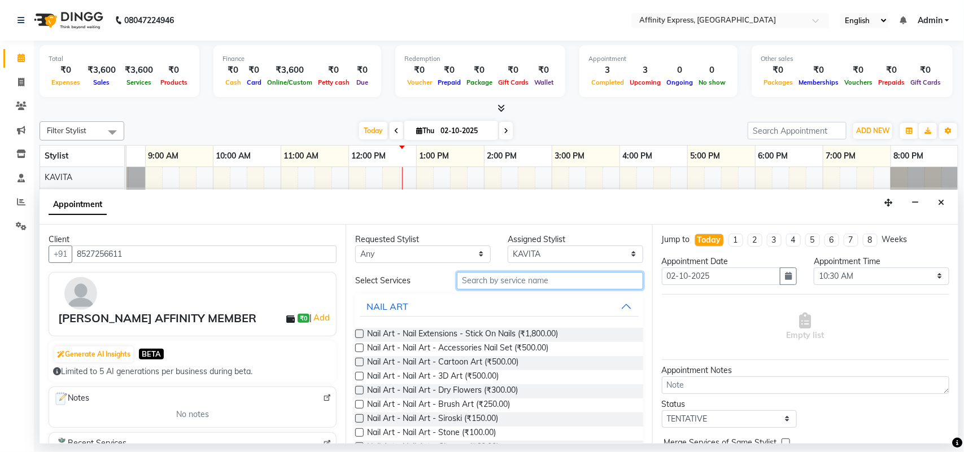
click at [490, 280] on input "text" at bounding box center [550, 281] width 186 height 18
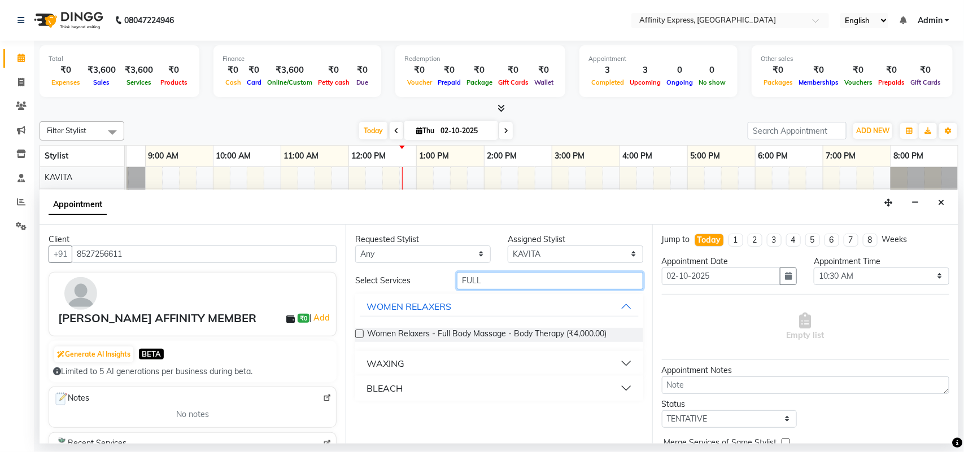
type input "FULL"
click at [620, 361] on button "WAXING" at bounding box center [499, 363] width 278 height 20
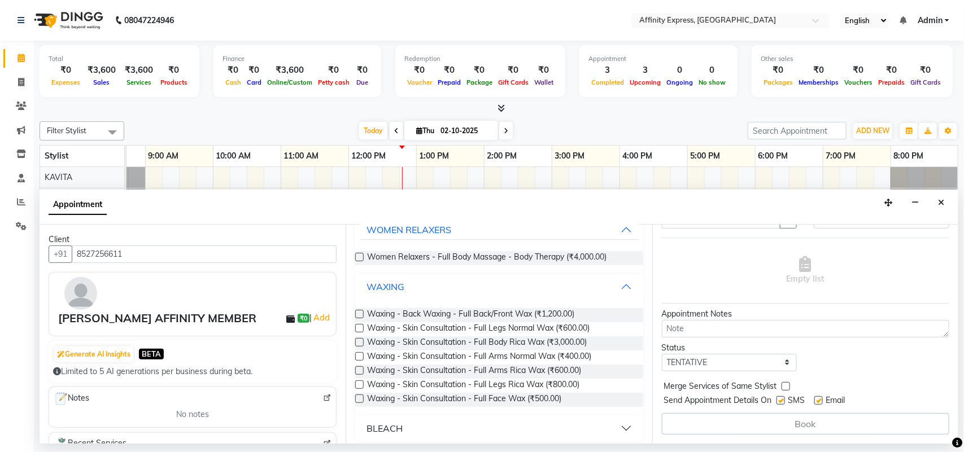
scroll to position [82, 0]
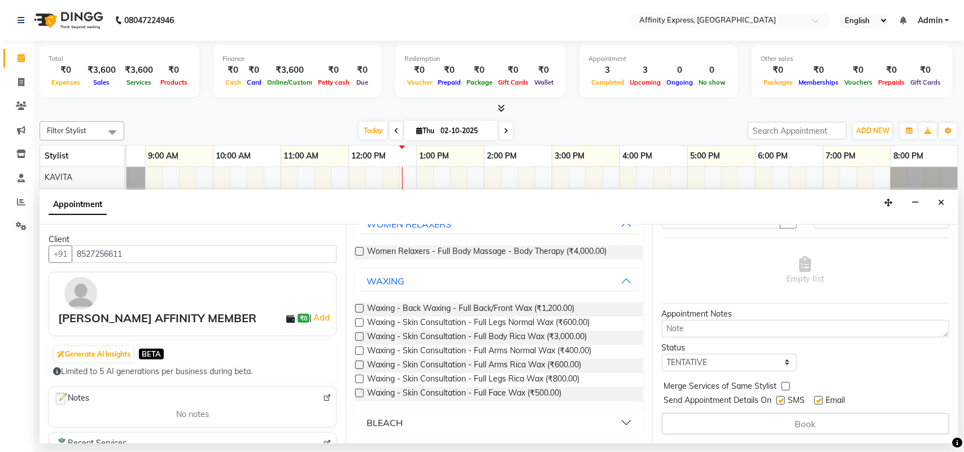
click at [360, 366] on label at bounding box center [359, 365] width 8 height 8
click at [360, 366] on input "checkbox" at bounding box center [358, 365] width 7 height 7
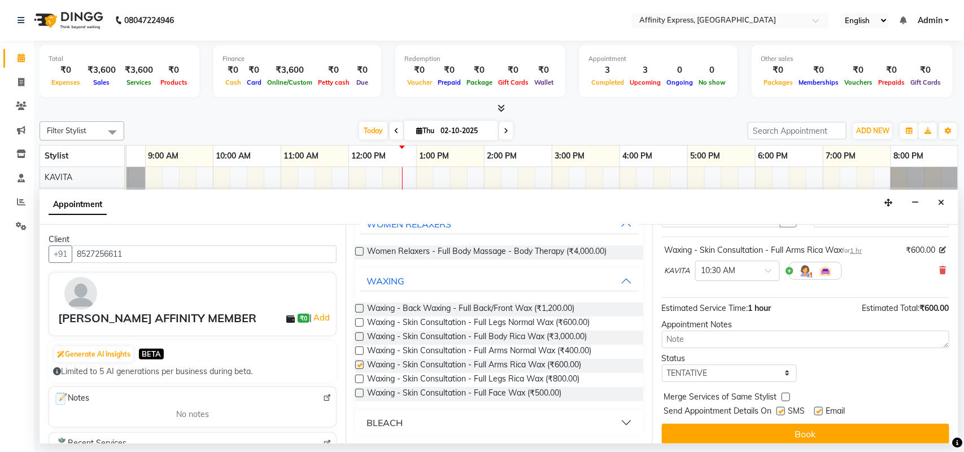
checkbox input "false"
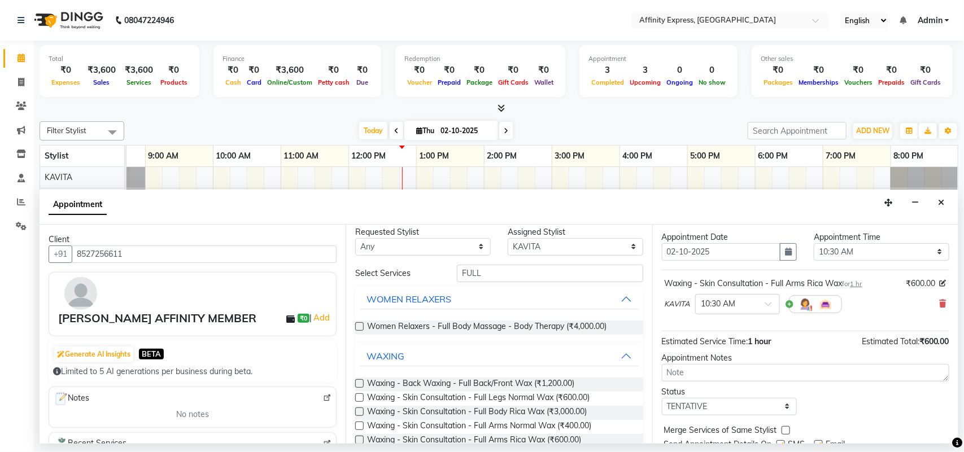
scroll to position [0, 0]
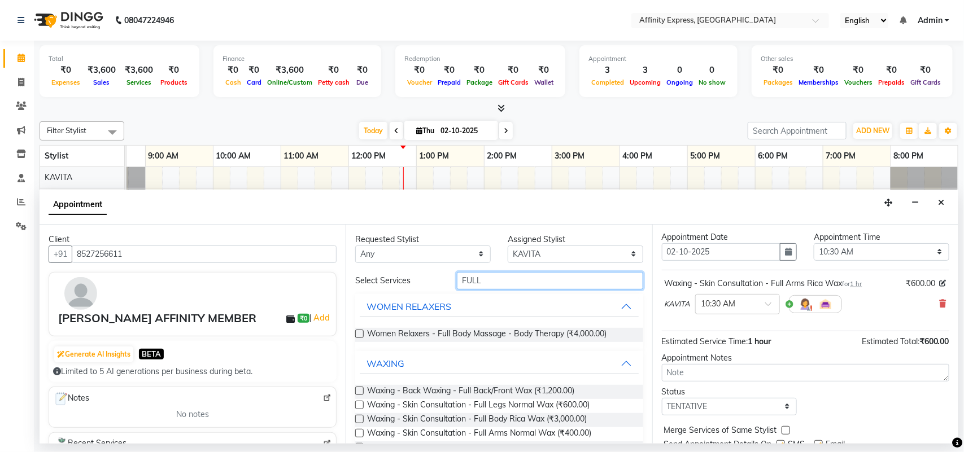
click at [487, 277] on input "FULL" at bounding box center [550, 281] width 186 height 18
type input "F"
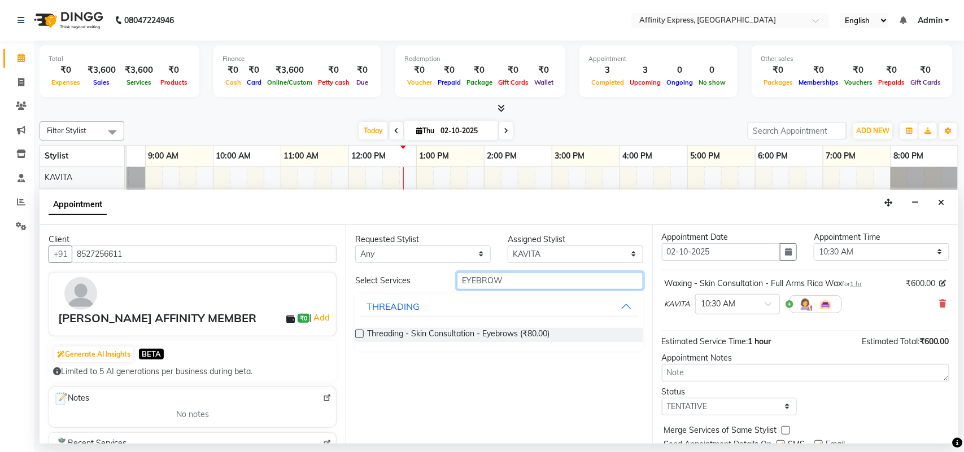
type input "EYEBROW"
click at [357, 332] on label at bounding box center [359, 334] width 8 height 8
click at [357, 332] on input "checkbox" at bounding box center [358, 334] width 7 height 7
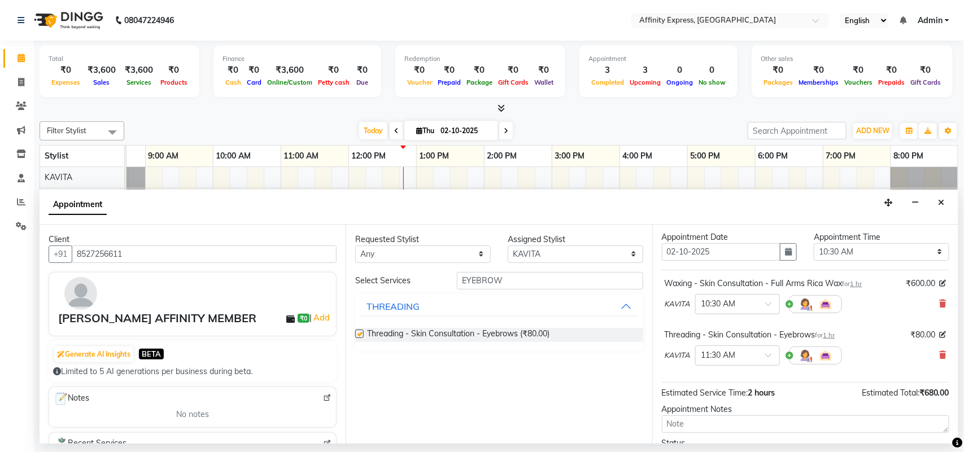
checkbox input "false"
click at [585, 286] on input "EYEBROW" at bounding box center [550, 281] width 186 height 18
type input "E"
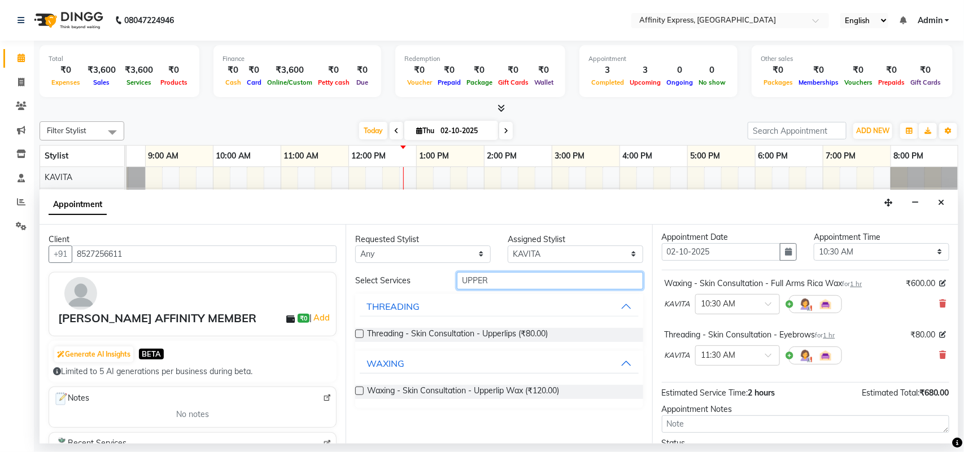
type input "UPPER"
click at [356, 333] on label at bounding box center [359, 334] width 8 height 8
click at [356, 333] on input "checkbox" at bounding box center [358, 334] width 7 height 7
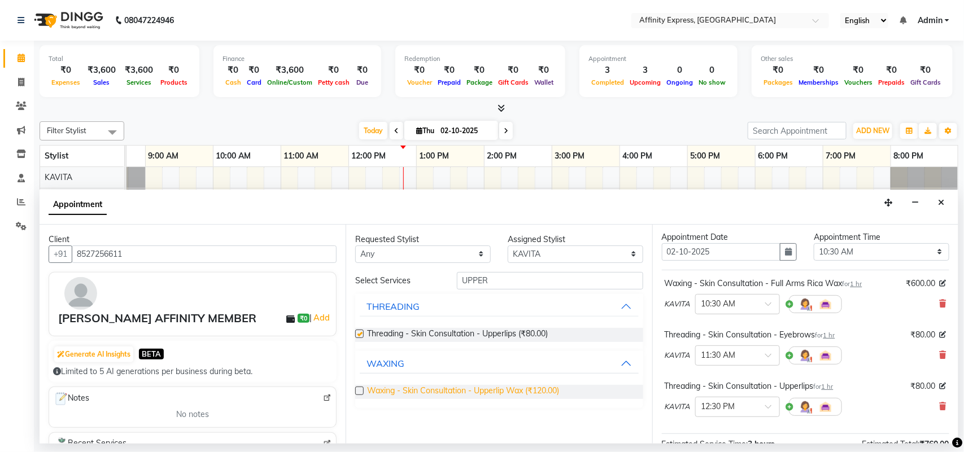
checkbox input "false"
click at [535, 283] on input "UPPER" at bounding box center [550, 281] width 186 height 18
type input "U"
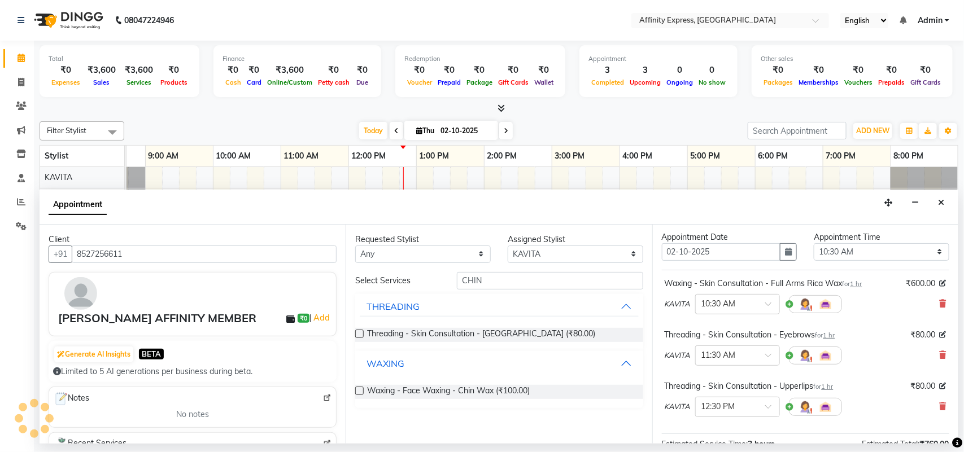
click at [624, 365] on button "WAXING" at bounding box center [499, 363] width 278 height 20
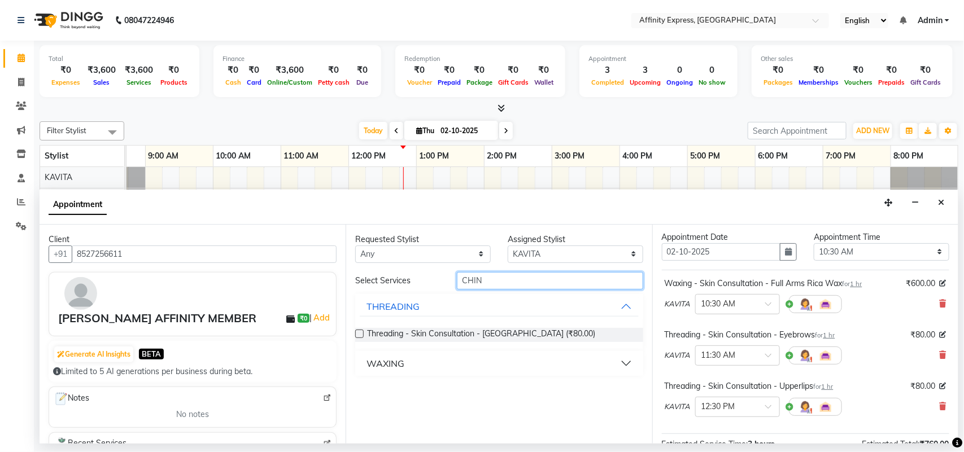
click at [513, 283] on input "CHIN" at bounding box center [550, 281] width 186 height 18
type input "C"
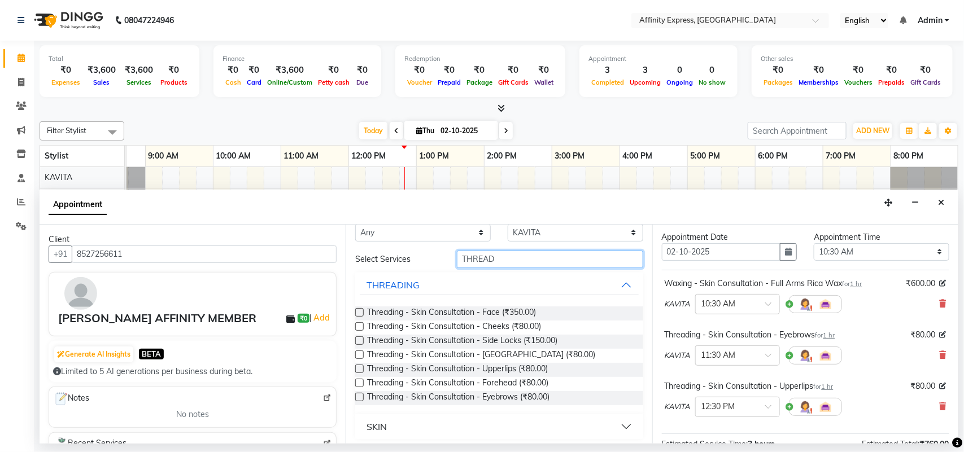
scroll to position [26, 0]
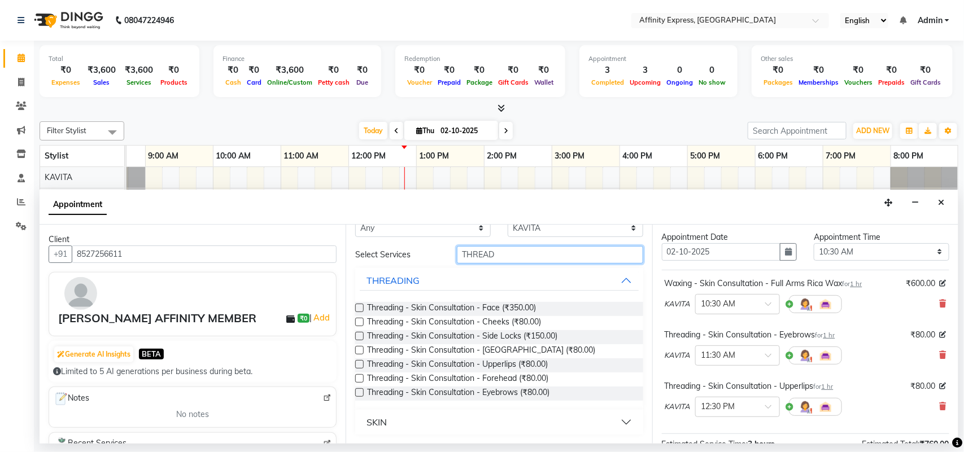
type input "THREAD"
click at [360, 351] on label at bounding box center [359, 350] width 8 height 8
click at [360, 351] on input "checkbox" at bounding box center [358, 351] width 7 height 7
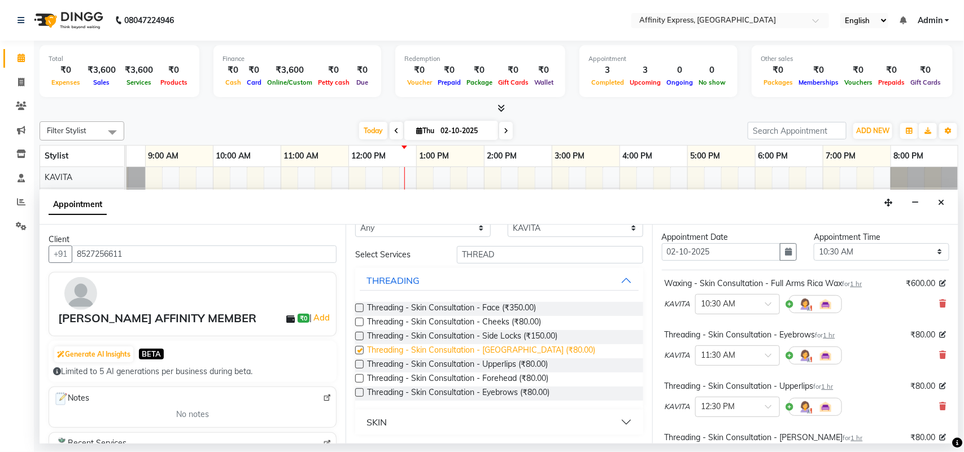
checkbox input "false"
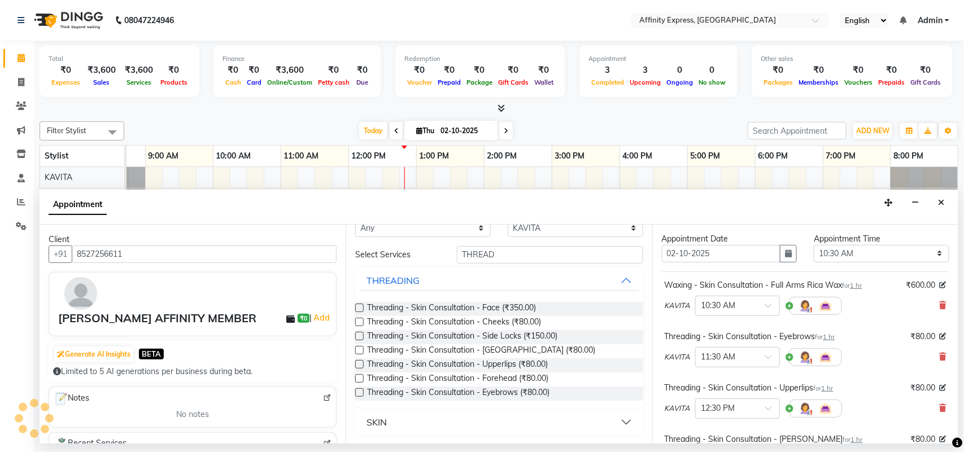
scroll to position [18, 0]
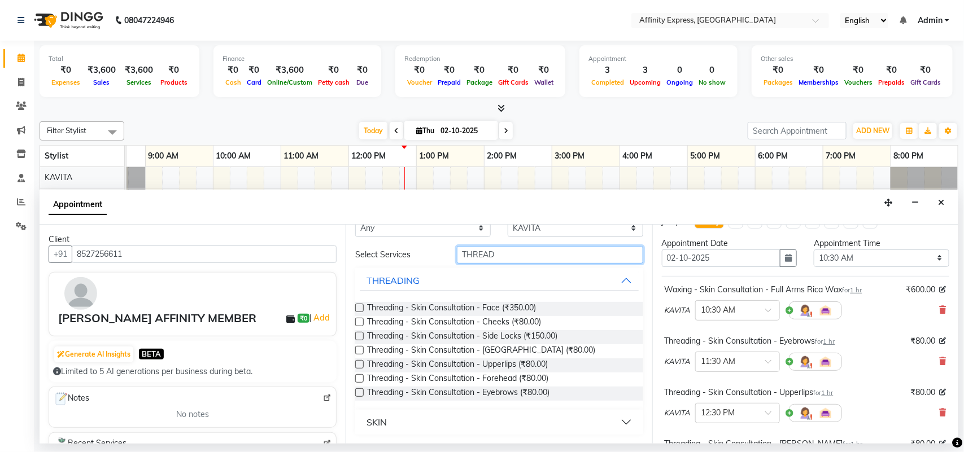
click at [507, 257] on input "THREAD" at bounding box center [550, 255] width 186 height 18
type input "T"
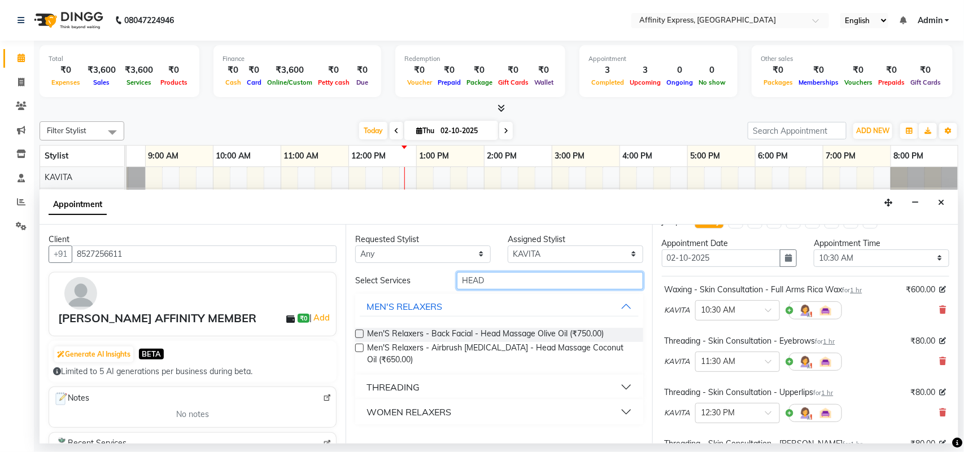
scroll to position [0, 0]
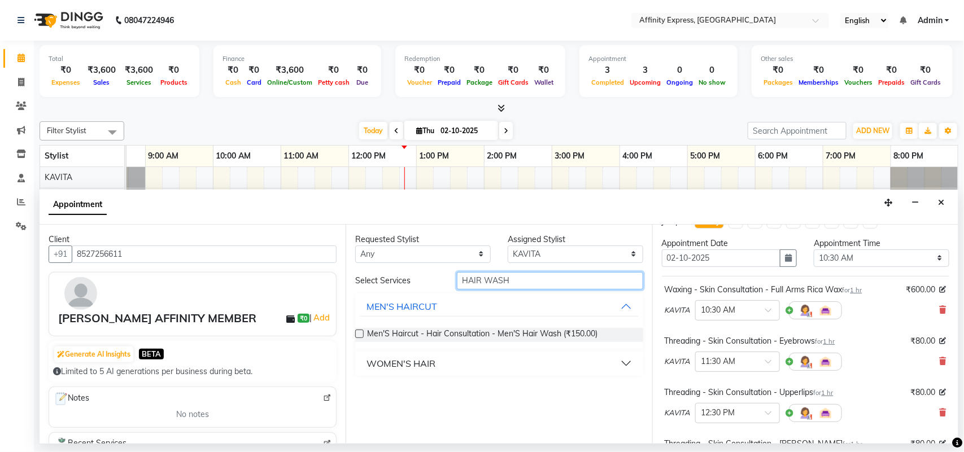
type input "HAIR WASH"
click at [624, 365] on button "WOMEN'S HAIR" at bounding box center [499, 363] width 278 height 20
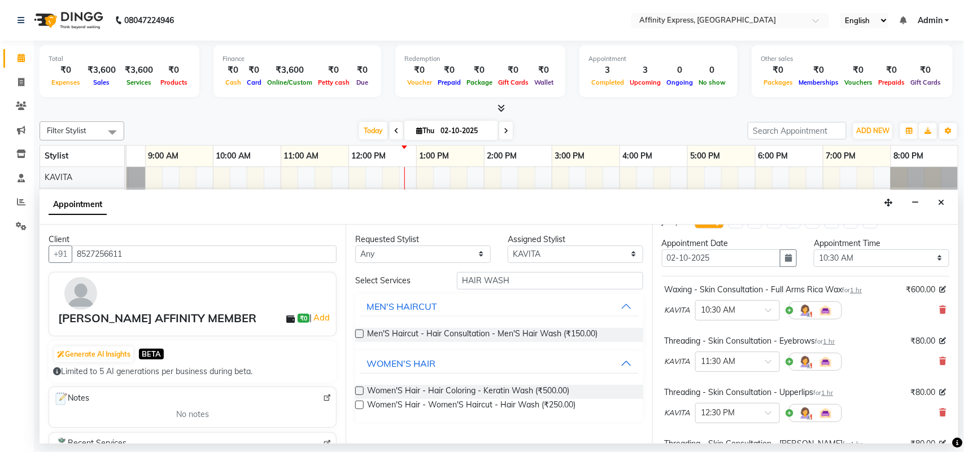
click at [357, 405] on label at bounding box center [359, 405] width 8 height 8
click at [357, 405] on input "checkbox" at bounding box center [358, 406] width 7 height 7
checkbox input "false"
click at [537, 283] on input "HAIR WASH" at bounding box center [550, 281] width 186 height 18
type input "H"
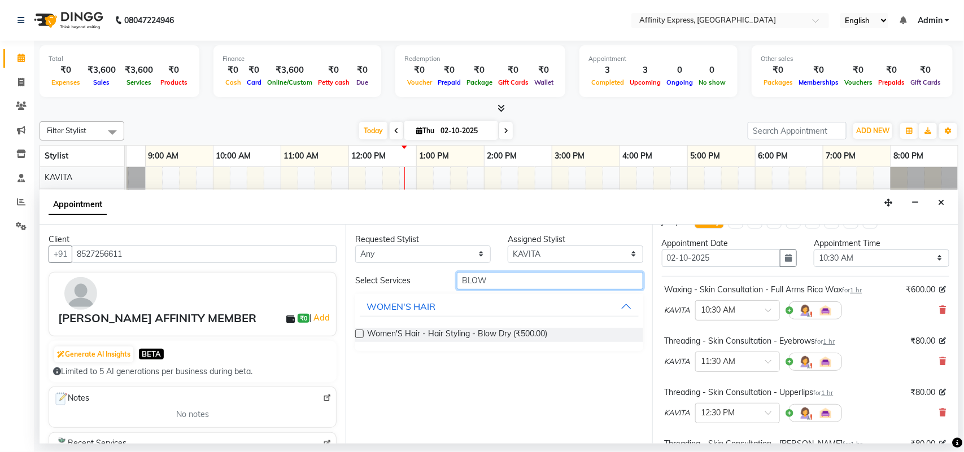
type input "BLOW"
click at [362, 334] on label at bounding box center [359, 334] width 8 height 8
click at [362, 334] on input "checkbox" at bounding box center [358, 334] width 7 height 7
checkbox input "false"
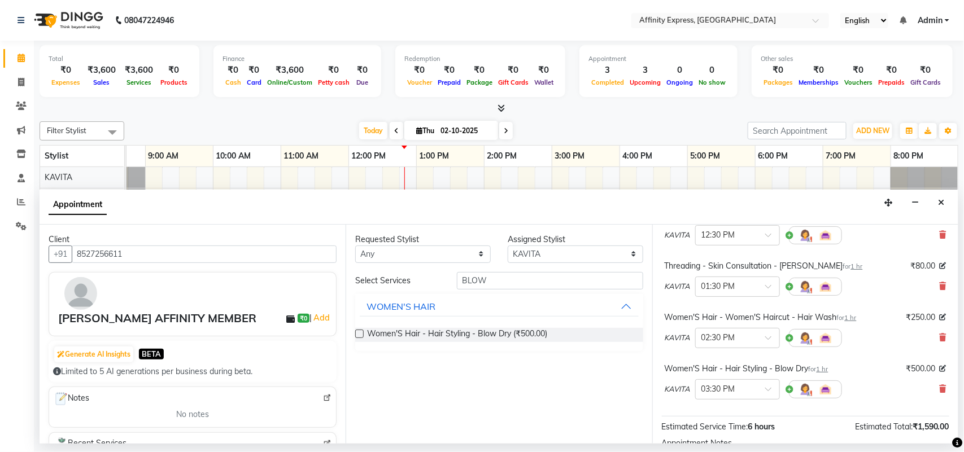
scroll to position [186, 0]
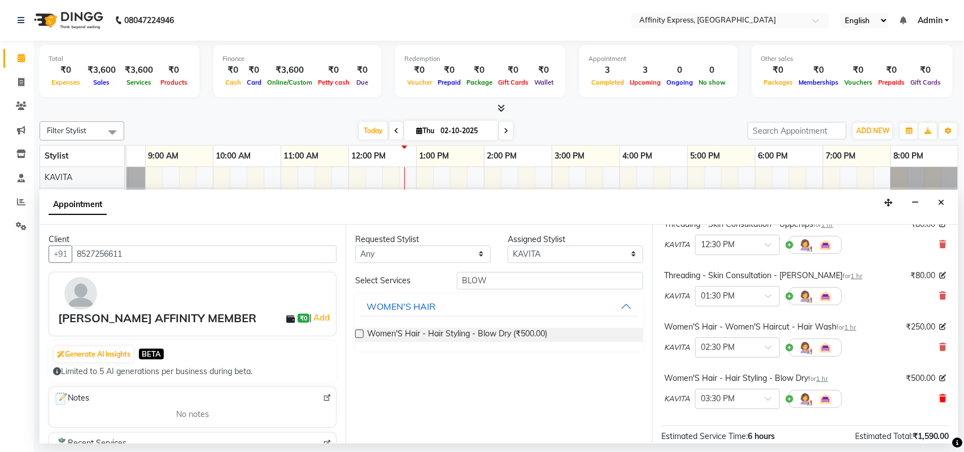
click at [939, 399] on icon at bounding box center [942, 399] width 7 height 8
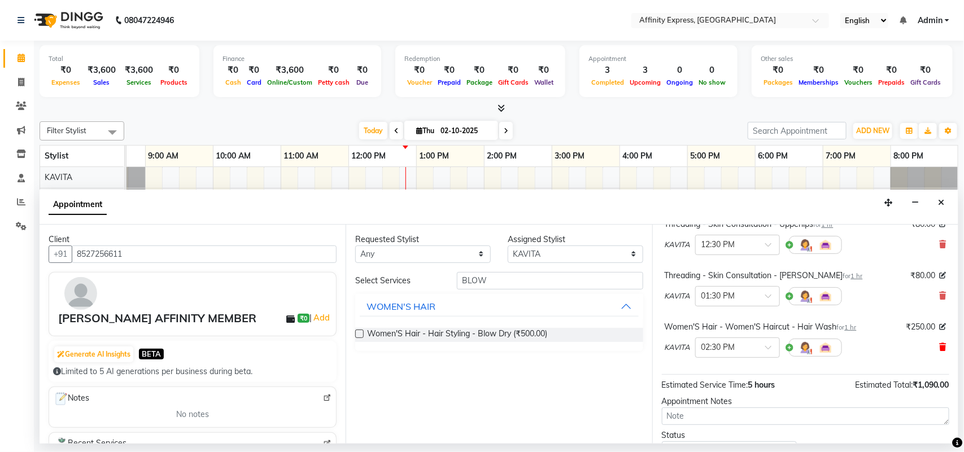
click at [939, 348] on icon at bounding box center [942, 347] width 7 height 8
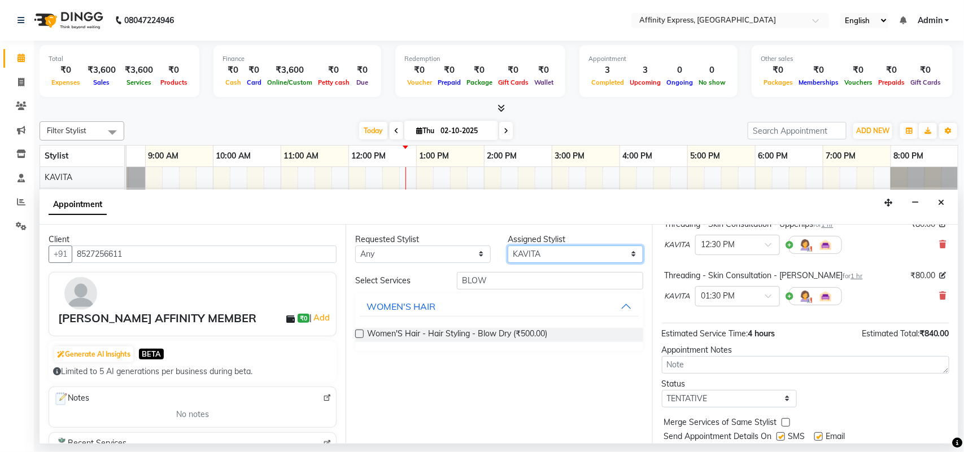
click at [563, 254] on select "Select [PERSON_NAME] AFFINITY EXPRESS [PERSON_NAME] [PERSON_NAME] DIVYA KAVITA …" at bounding box center [575, 255] width 135 height 18
select select "93307"
click at [508, 246] on select "Select [PERSON_NAME] AFFINITY EXPRESS [PERSON_NAME] [PERSON_NAME] DIVYA KAVITA …" at bounding box center [575, 255] width 135 height 18
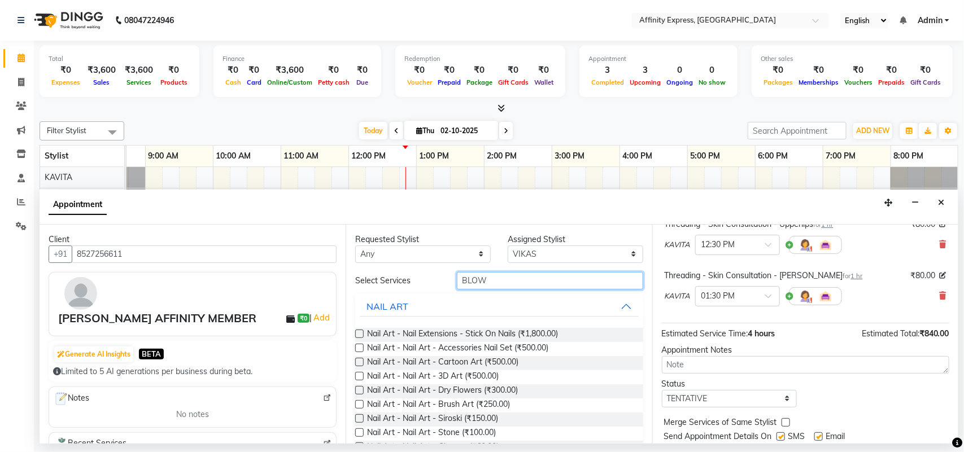
click at [528, 282] on input "BLOW" at bounding box center [550, 281] width 186 height 18
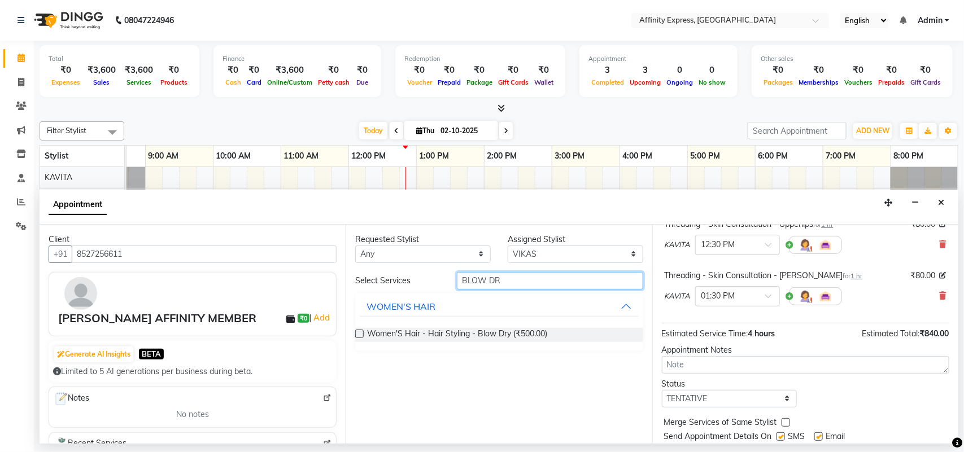
type input "BLOW DR"
click at [362, 334] on label at bounding box center [359, 334] width 8 height 8
click at [362, 334] on input "checkbox" at bounding box center [358, 334] width 7 height 7
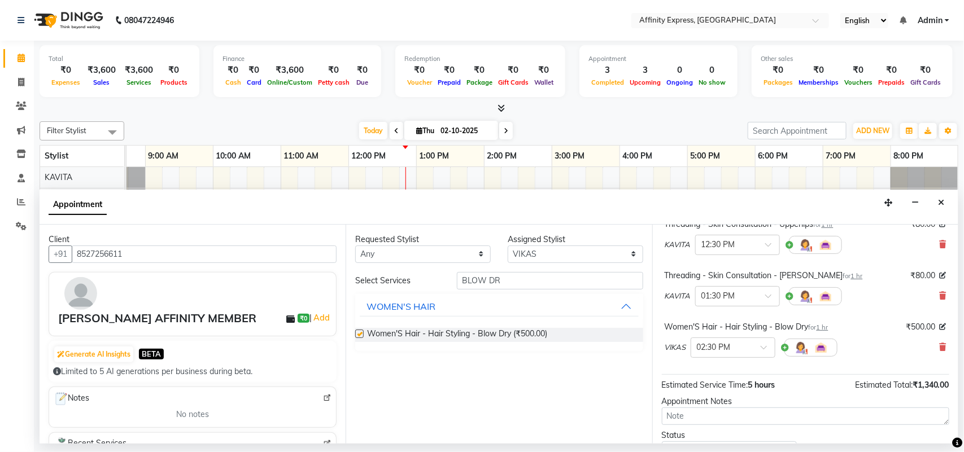
checkbox input "false"
click at [556, 271] on div "Requested Stylist Any [PERSON_NAME] AFFINITY EXPRESS [PERSON_NAME] [PERSON_NAME…" at bounding box center [498, 334] width 306 height 219
click at [550, 281] on input "BLOW DR" at bounding box center [550, 281] width 186 height 18
type input "B"
type input "HAIR WASH"
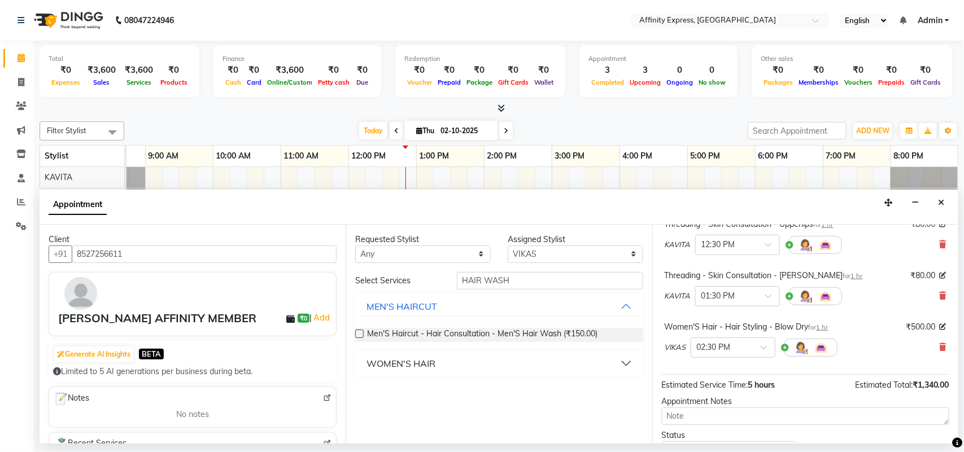
click at [601, 365] on button "WOMEN'S HAIR" at bounding box center [499, 363] width 278 height 20
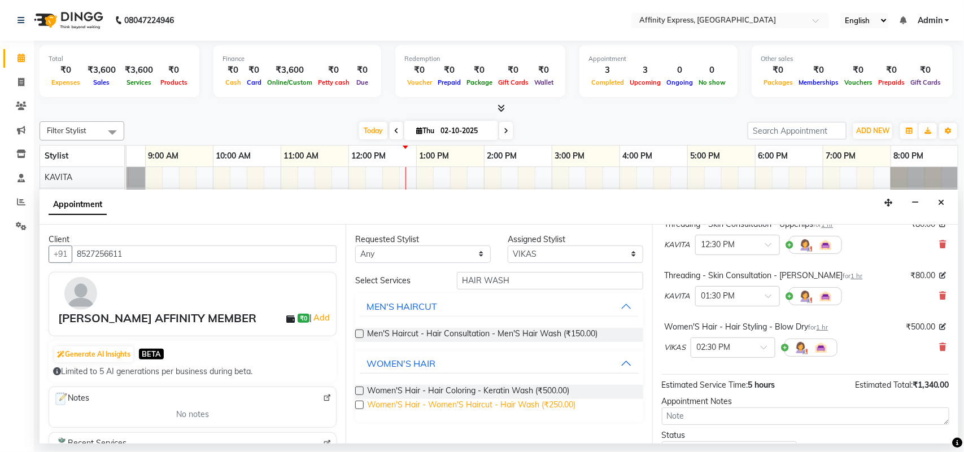
click at [432, 407] on span "Women'S Hair - Women'S Haircut - Hair Wash (₹250.00)" at bounding box center [471, 406] width 208 height 14
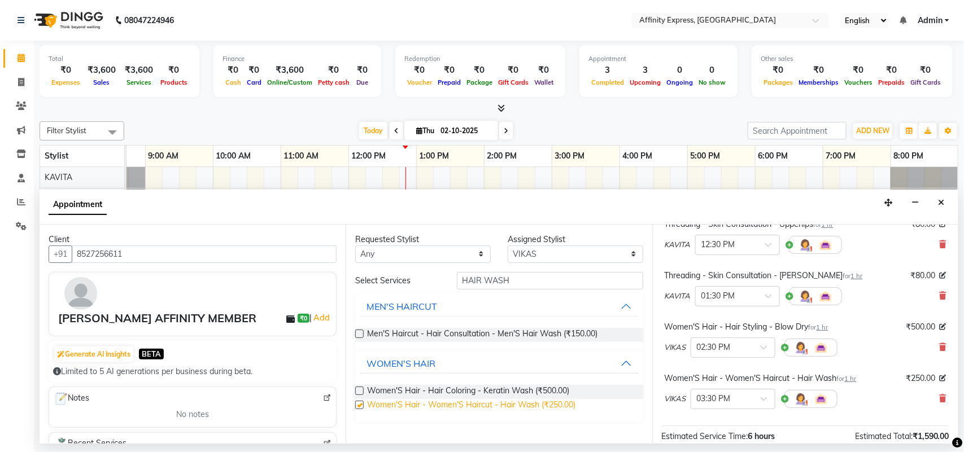
checkbox input "false"
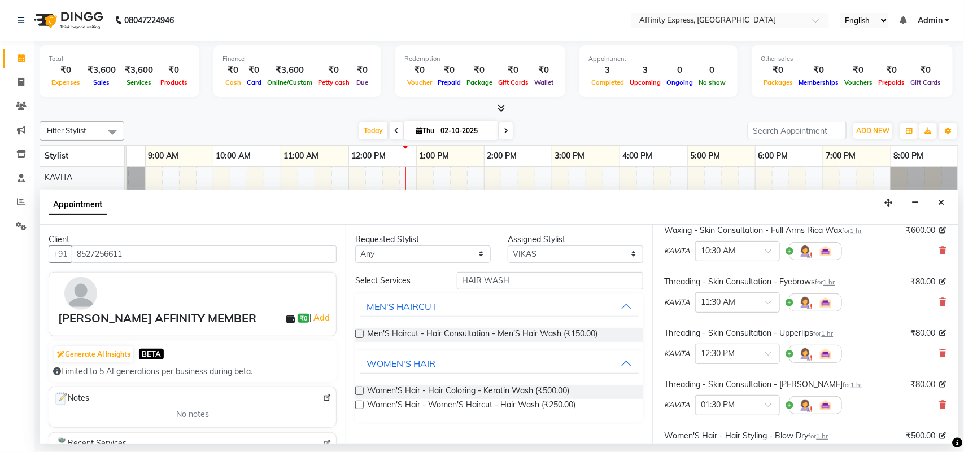
scroll to position [46, 0]
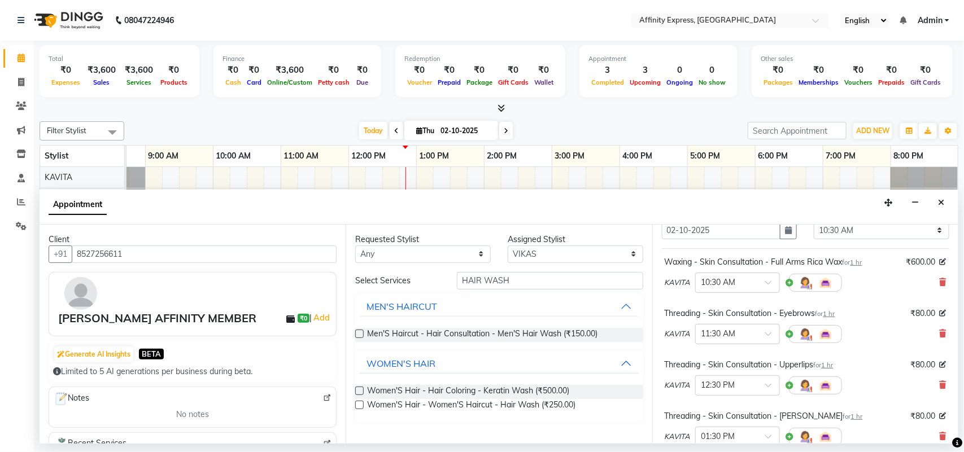
click at [861, 263] on span "1 hr" at bounding box center [856, 263] width 12 height 8
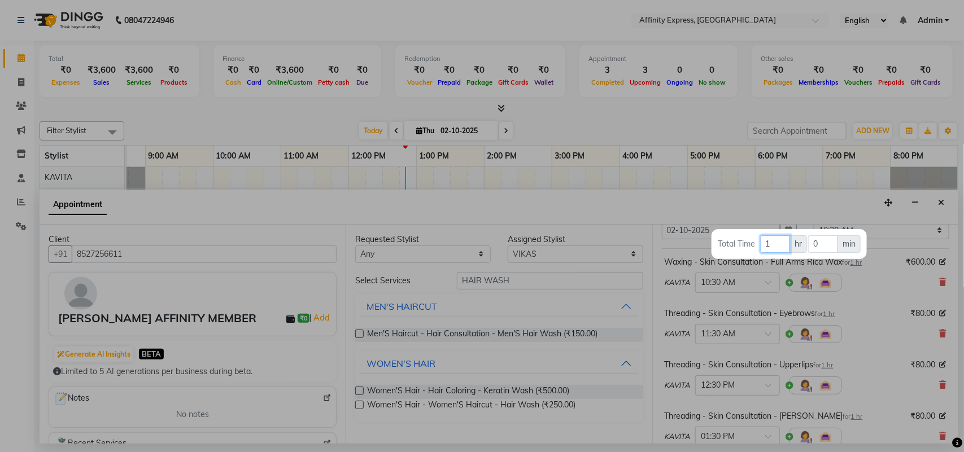
click at [783, 243] on input "1" at bounding box center [774, 244] width 29 height 18
click at [825, 239] on input "0" at bounding box center [823, 244] width 30 height 18
type input "30"
click at [838, 317] on div at bounding box center [482, 226] width 964 height 452
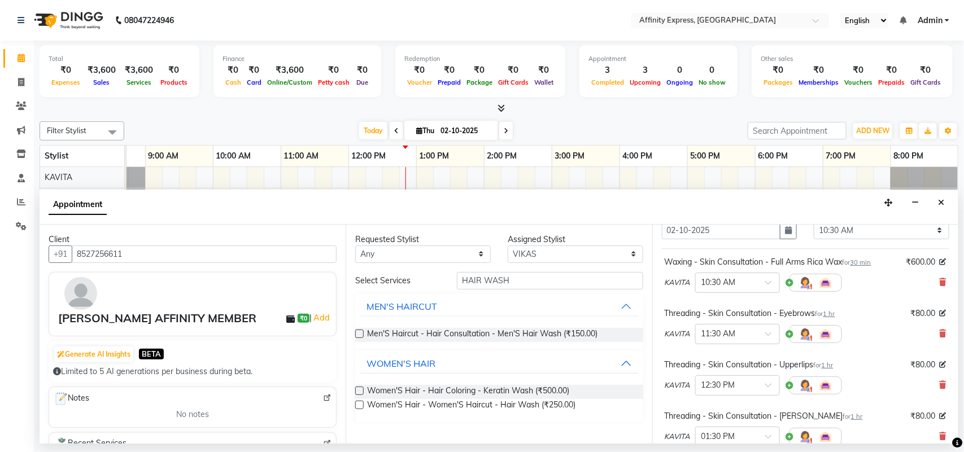
click at [835, 317] on span "1 hr" at bounding box center [829, 314] width 12 height 8
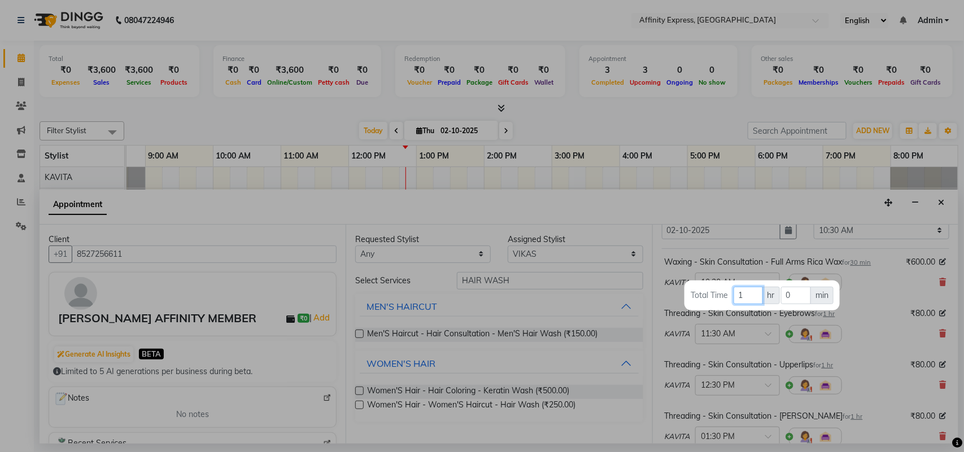
click at [741, 295] on input "1" at bounding box center [747, 296] width 29 height 18
click at [794, 302] on input "0" at bounding box center [796, 296] width 30 height 18
type input "15"
click at [833, 365] on div at bounding box center [482, 226] width 964 height 452
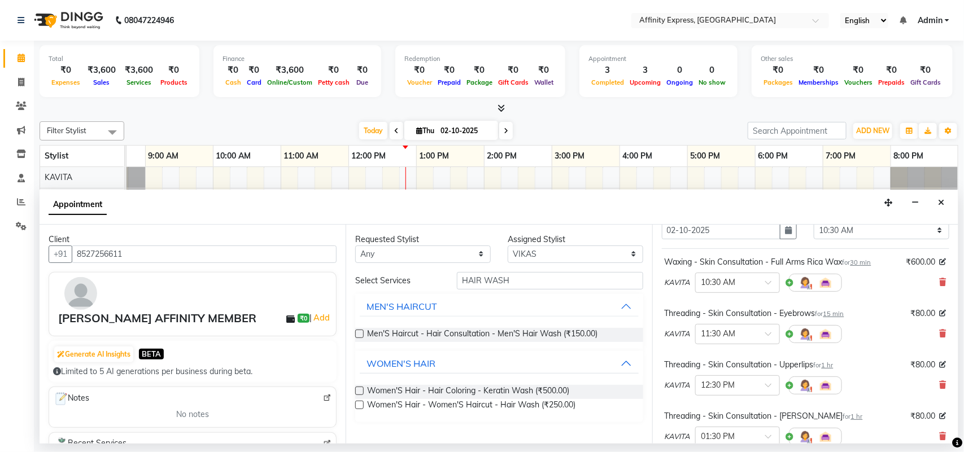
click at [833, 365] on span "1 hr" at bounding box center [827, 365] width 12 height 8
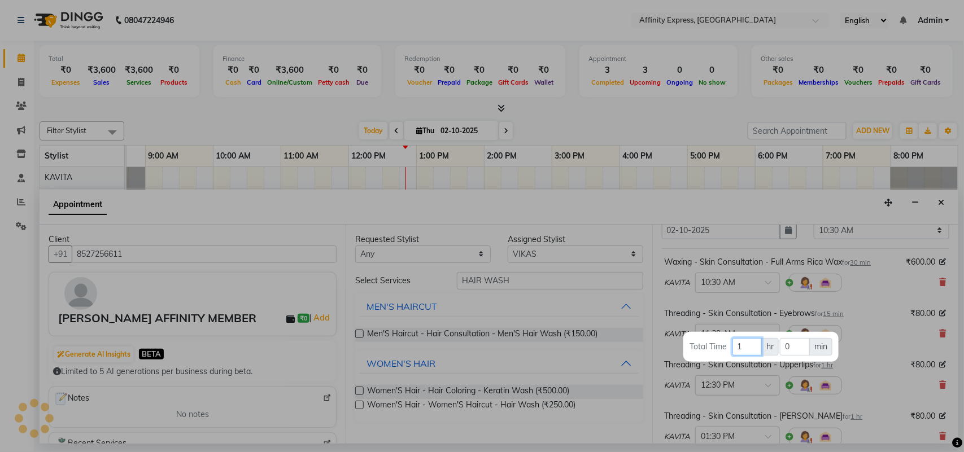
click at [743, 352] on input "1" at bounding box center [746, 347] width 29 height 18
click at [797, 345] on input "0" at bounding box center [795, 347] width 30 height 18
type input "15"
click at [893, 374] on div at bounding box center [482, 226] width 964 height 452
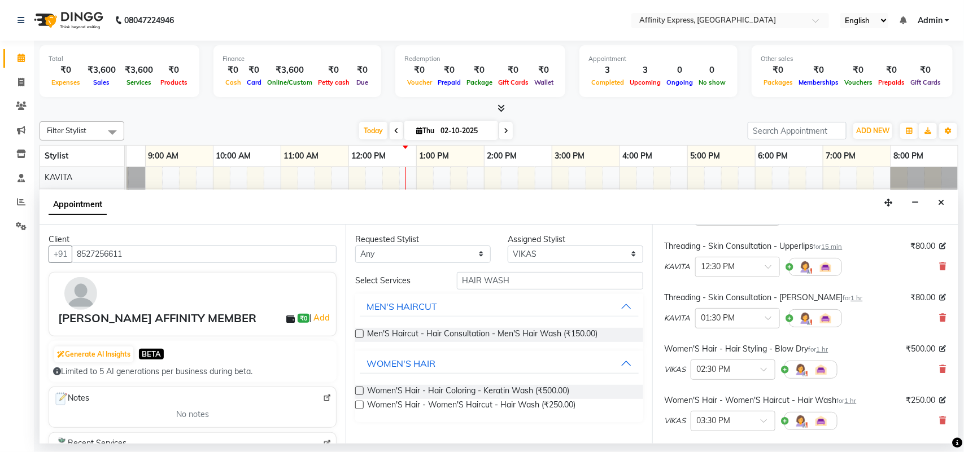
scroll to position [167, 0]
click at [851, 300] on span "1 hr" at bounding box center [857, 296] width 12 height 8
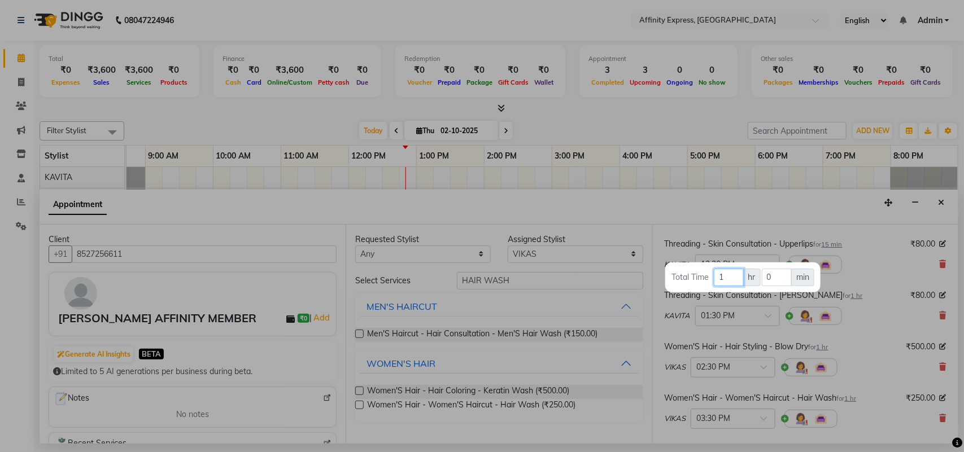
click at [732, 279] on input "1" at bounding box center [728, 278] width 29 height 18
click at [791, 274] on span "min" at bounding box center [802, 278] width 23 height 18
click at [786, 277] on input "0" at bounding box center [777, 278] width 30 height 18
type input "80"
drag, startPoint x: 952, startPoint y: 323, endPoint x: 950, endPoint y: 340, distance: 17.6
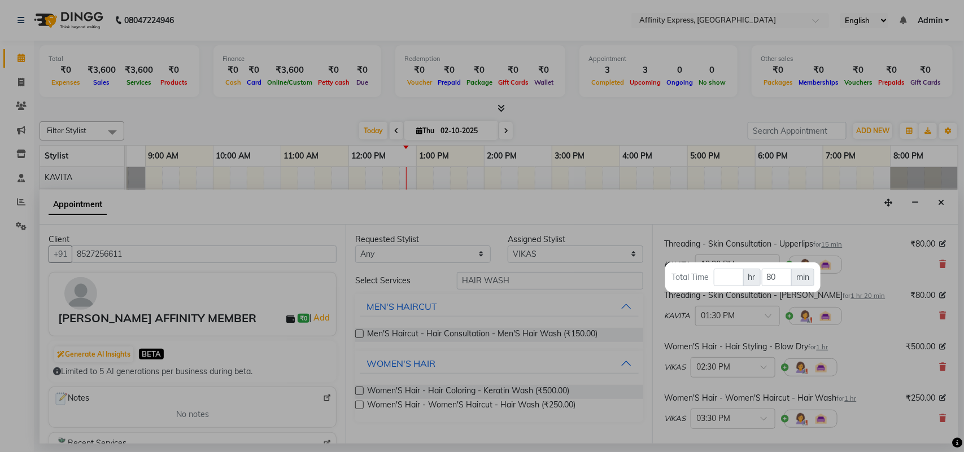
click at [950, 340] on div at bounding box center [482, 226] width 964 height 452
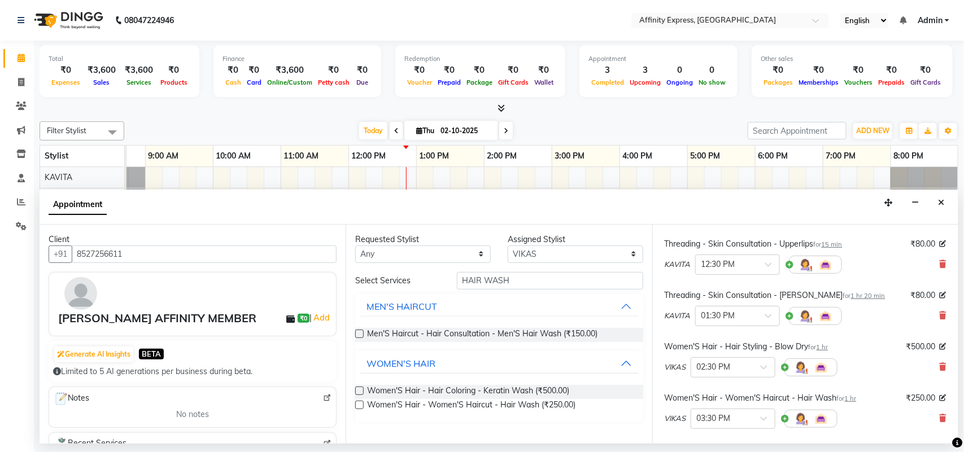
click at [828, 348] on span "1 hr" at bounding box center [822, 347] width 12 height 8
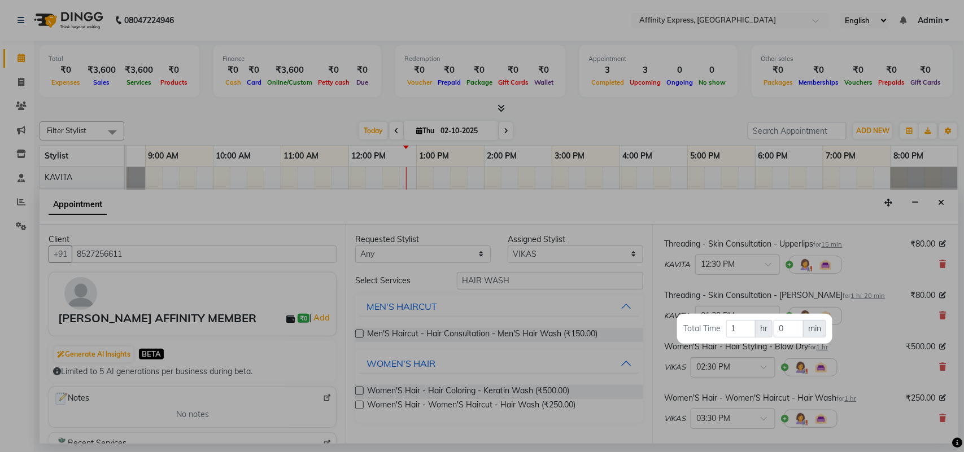
click at [858, 325] on div at bounding box center [482, 226] width 964 height 452
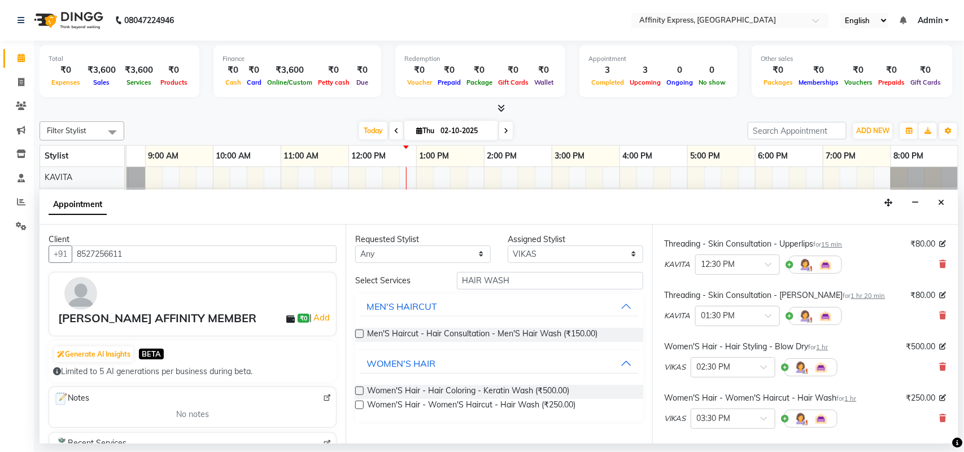
click at [851, 298] on span "1 hr 20 min" at bounding box center [868, 296] width 34 height 8
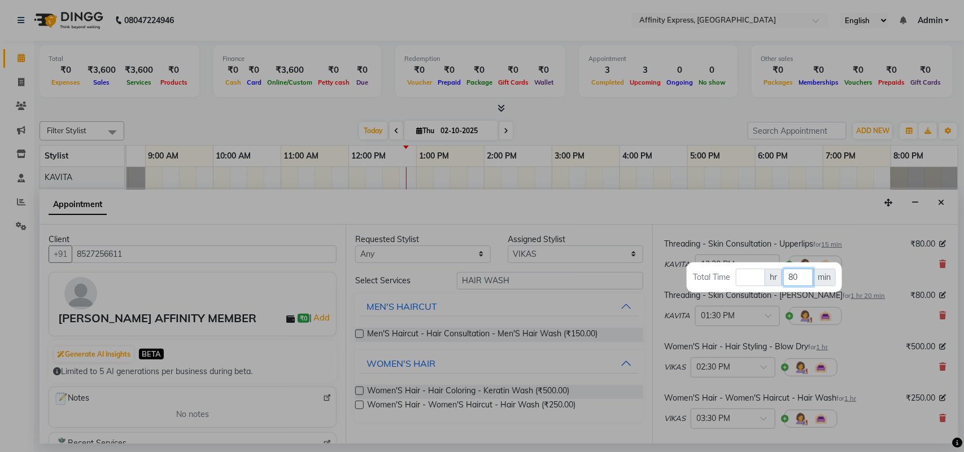
click at [806, 278] on input "80" at bounding box center [798, 278] width 30 height 18
type input "8"
type input "3"
type input "15"
click at [850, 334] on div at bounding box center [482, 226] width 964 height 452
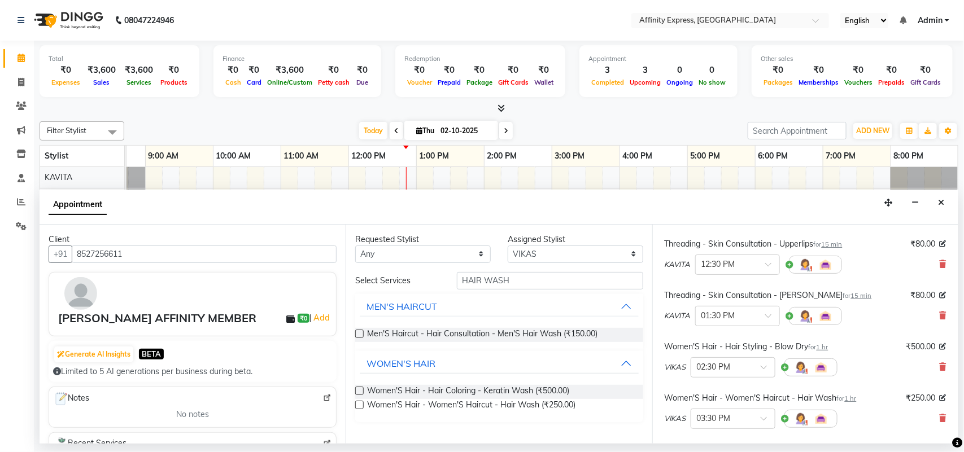
click at [823, 348] on span "1 hr" at bounding box center [822, 347] width 12 height 8
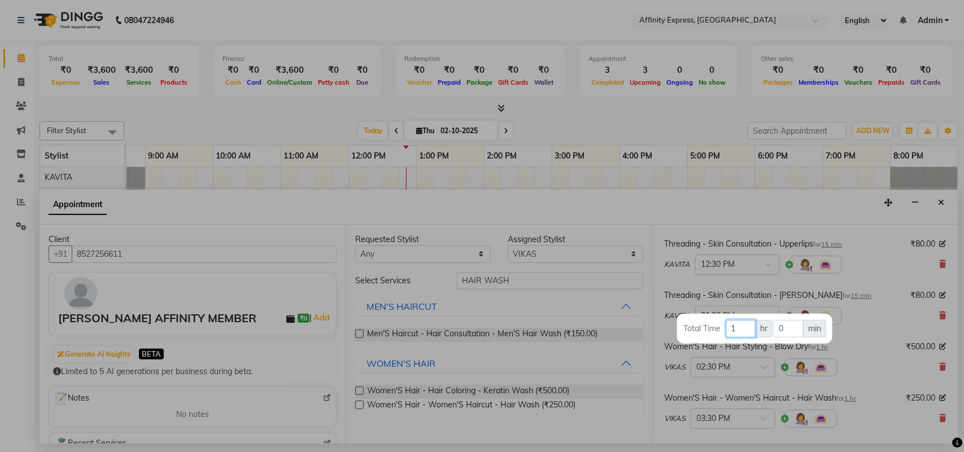
click at [743, 331] on input "1" at bounding box center [740, 329] width 29 height 18
click at [785, 333] on input "0" at bounding box center [788, 329] width 30 height 18
type input "15"
click at [855, 399] on div at bounding box center [482, 226] width 964 height 452
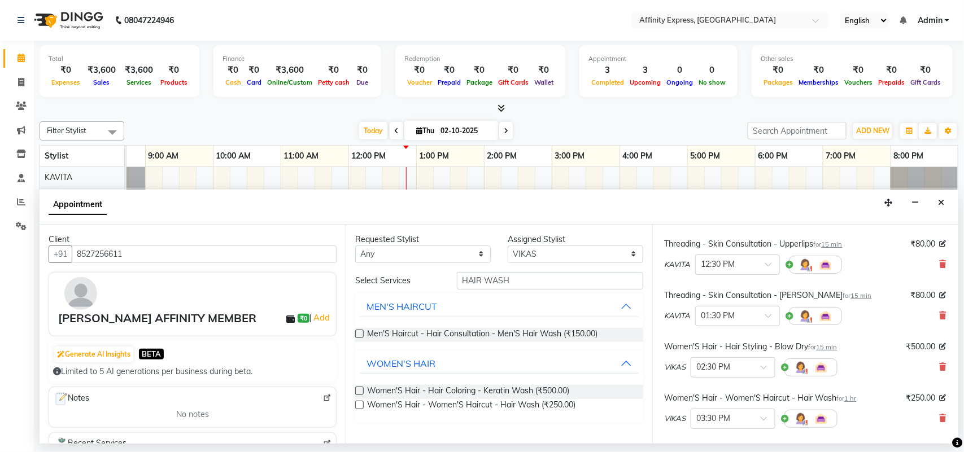
click at [855, 399] on span "1 hr" at bounding box center [851, 399] width 12 height 8
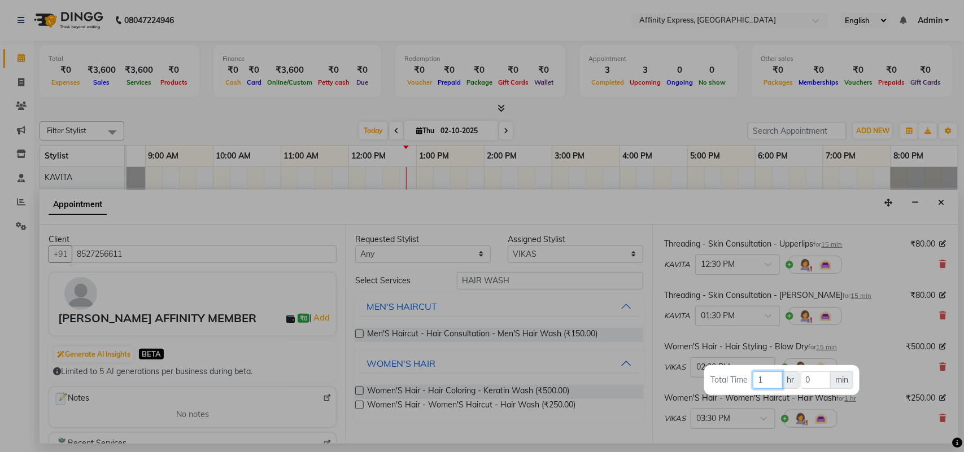
click at [771, 374] on input "1" at bounding box center [767, 380] width 29 height 18
click at [814, 384] on input "0" at bounding box center [816, 380] width 30 height 18
type input "3"
type input "20"
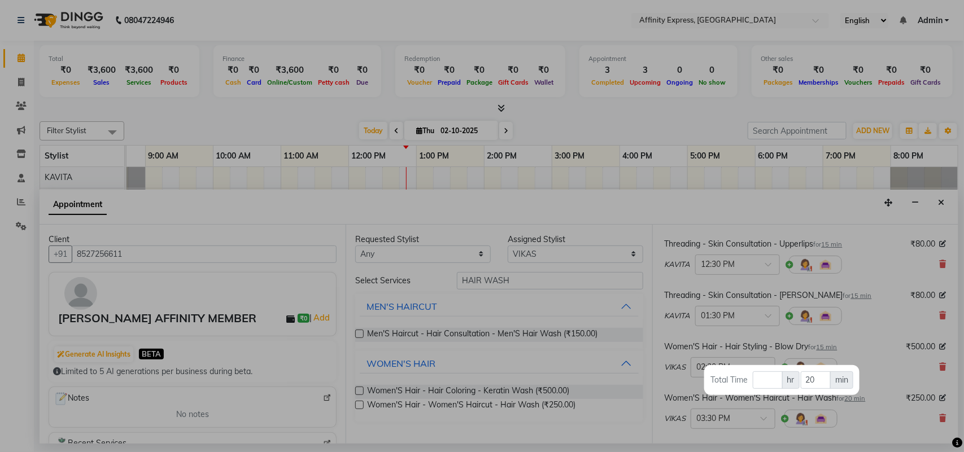
drag, startPoint x: 950, startPoint y: 319, endPoint x: 950, endPoint y: 354, distance: 35.0
click at [950, 354] on div at bounding box center [482, 226] width 964 height 452
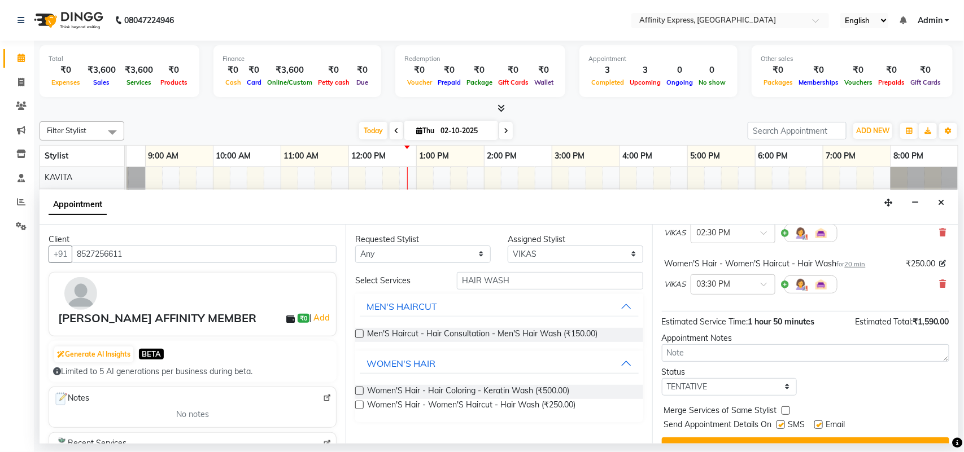
scroll to position [325, 0]
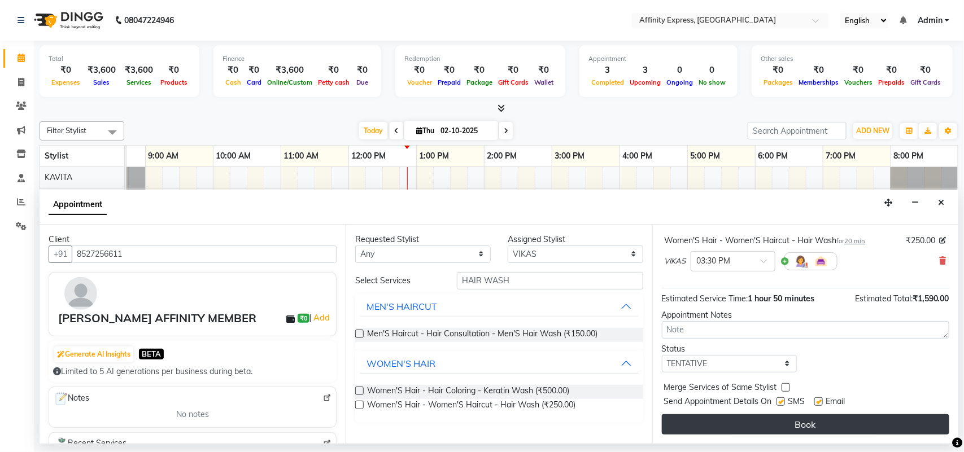
click at [820, 419] on button "Book" at bounding box center [805, 424] width 287 height 20
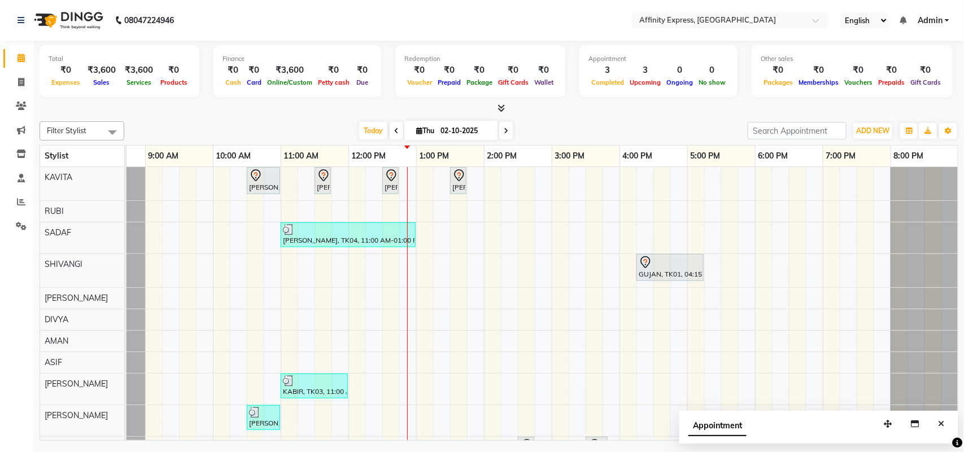
scroll to position [168, 0]
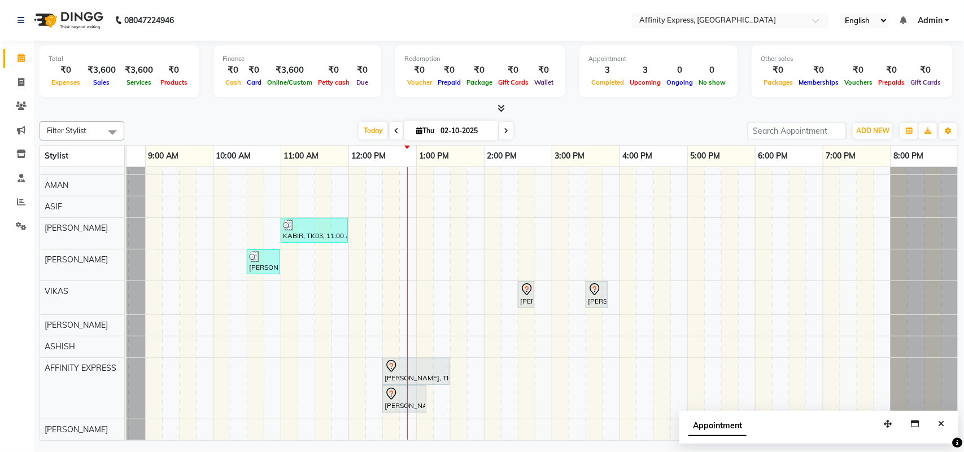
click at [244, 284] on div "[PERSON_NAME] AFFINITY MEMBER, TK06, 10:30 AM-11:00 AM, Waxing - Skin Consultat…" at bounding box center [517, 225] width 881 height 429
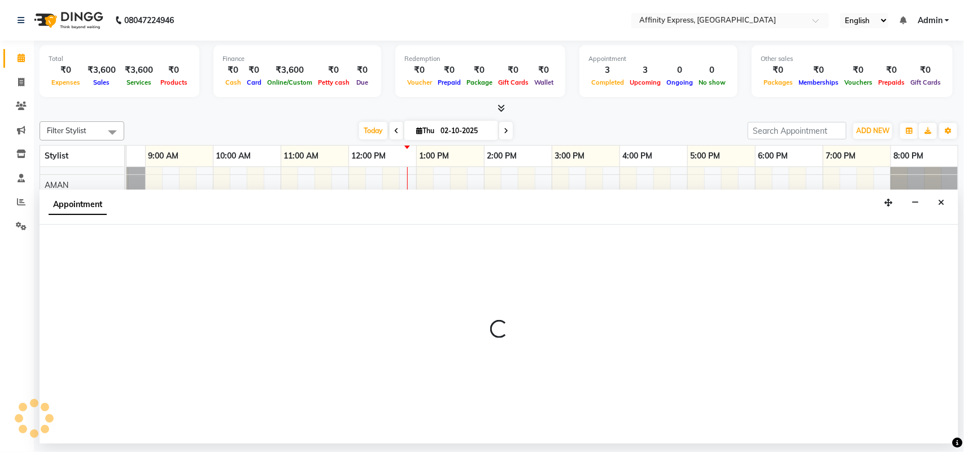
select select "93307"
select select "615"
select select "tentative"
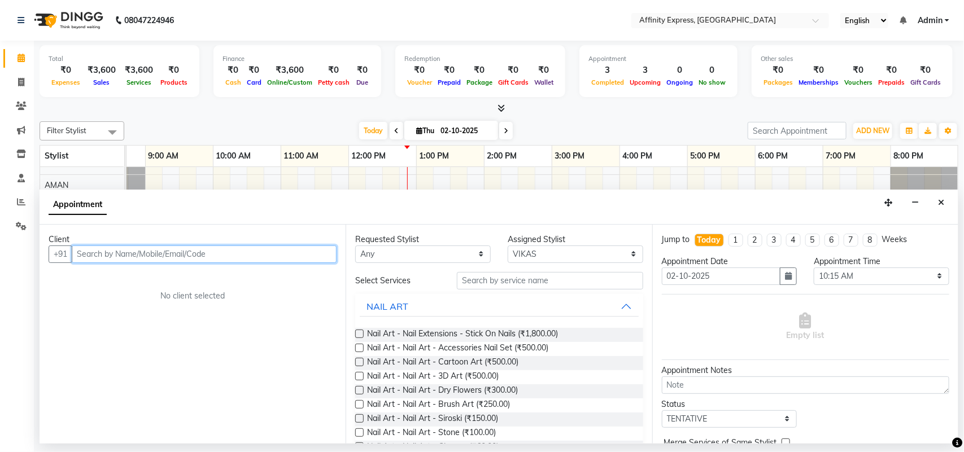
click at [142, 257] on input "text" at bounding box center [204, 255] width 265 height 18
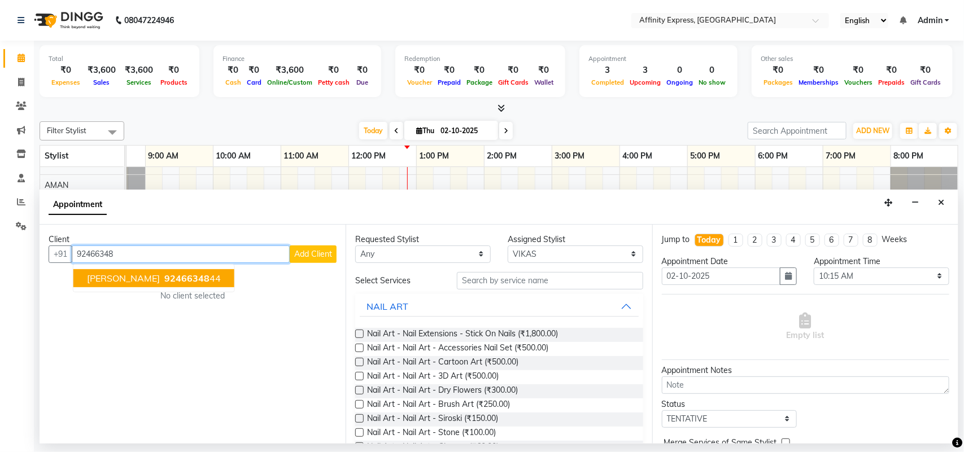
click at [164, 277] on span "92466348" at bounding box center [186, 278] width 45 height 11
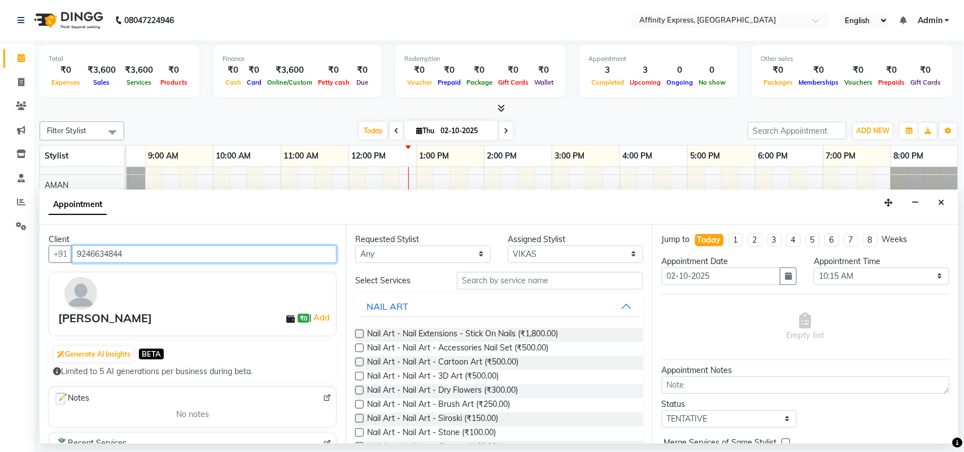
type input "9246634844"
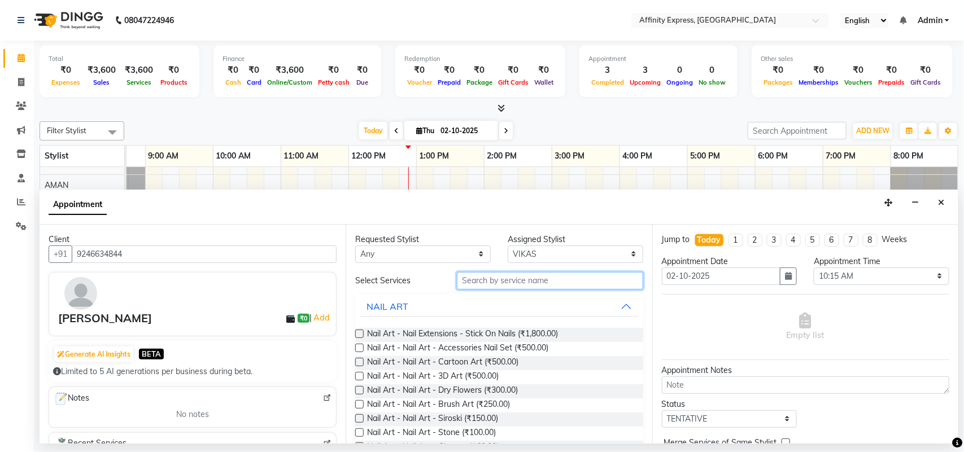
click at [565, 280] on input "text" at bounding box center [550, 281] width 186 height 18
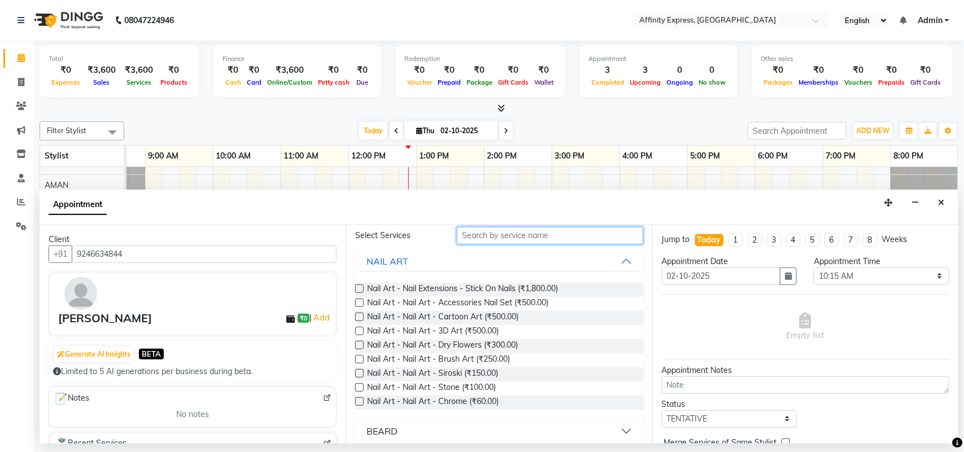
scroll to position [28, 0]
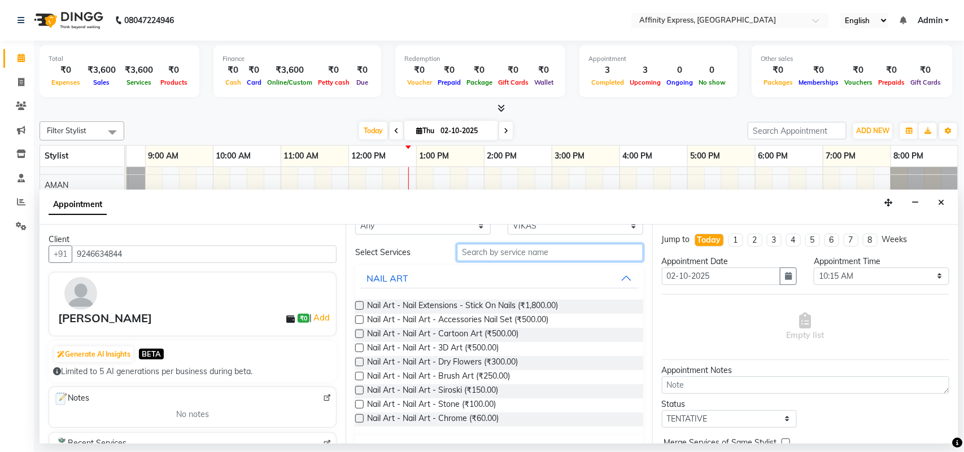
click at [546, 253] on input "text" at bounding box center [550, 253] width 186 height 18
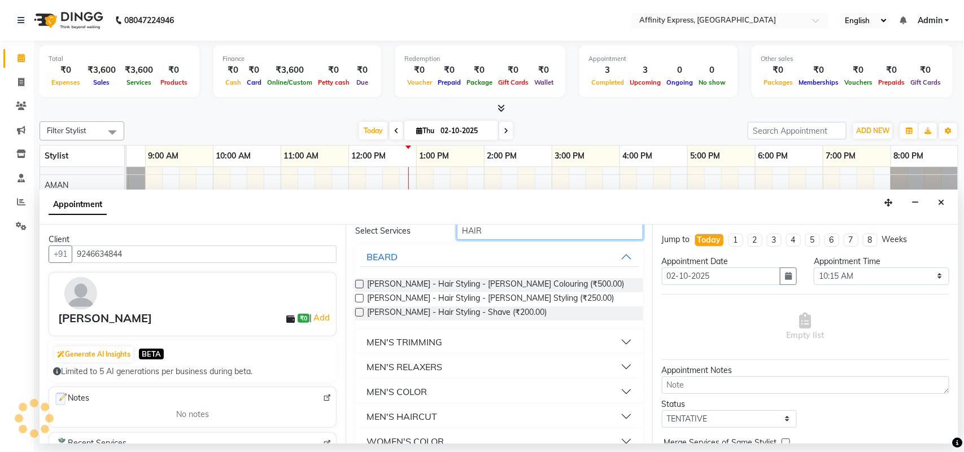
scroll to position [67, 0]
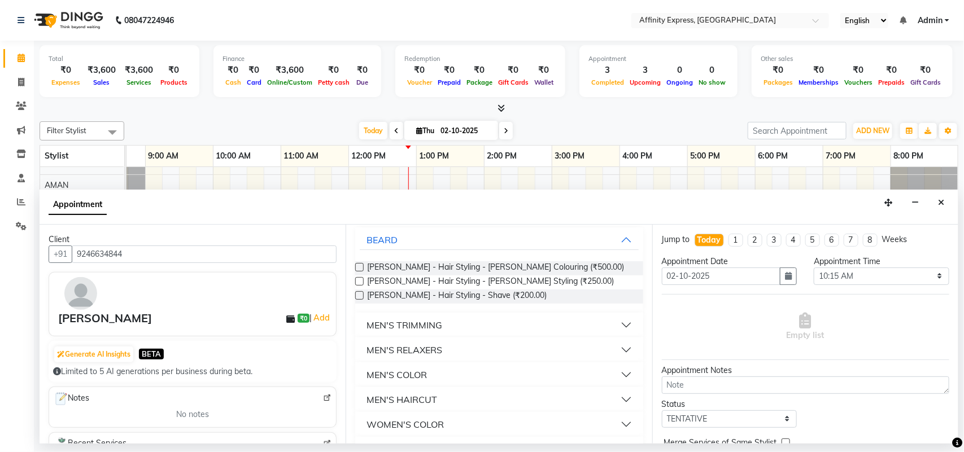
type input "HAIR"
click at [455, 397] on button "MEN'S HAIRCUT" at bounding box center [499, 400] width 278 height 20
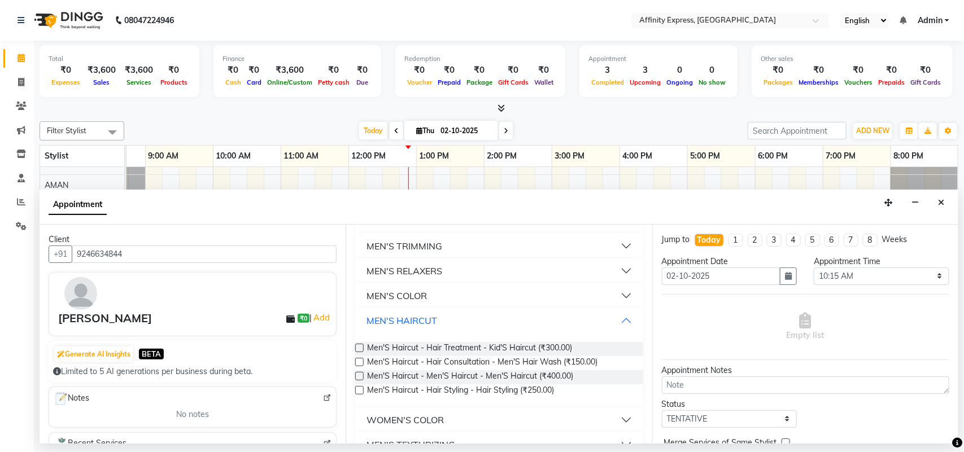
scroll to position [148, 0]
click at [357, 373] on label at bounding box center [359, 374] width 8 height 8
click at [357, 373] on input "checkbox" at bounding box center [358, 374] width 7 height 7
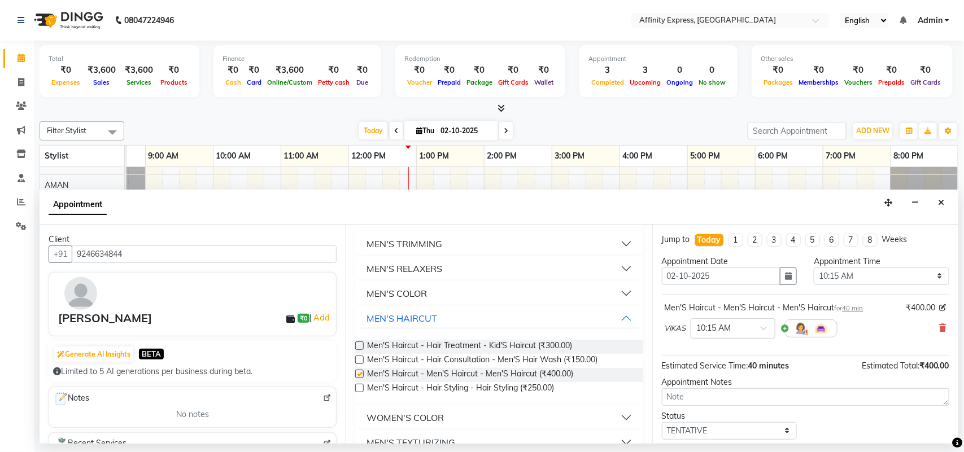
checkbox input "false"
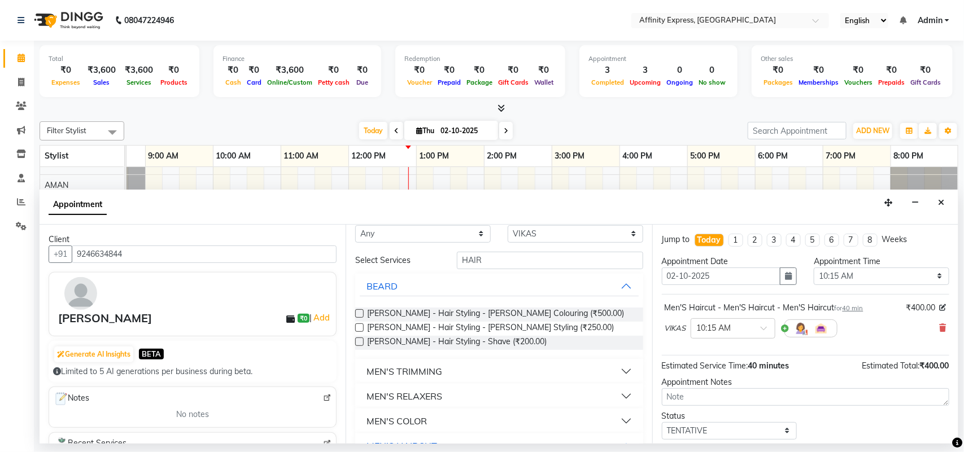
scroll to position [0, 0]
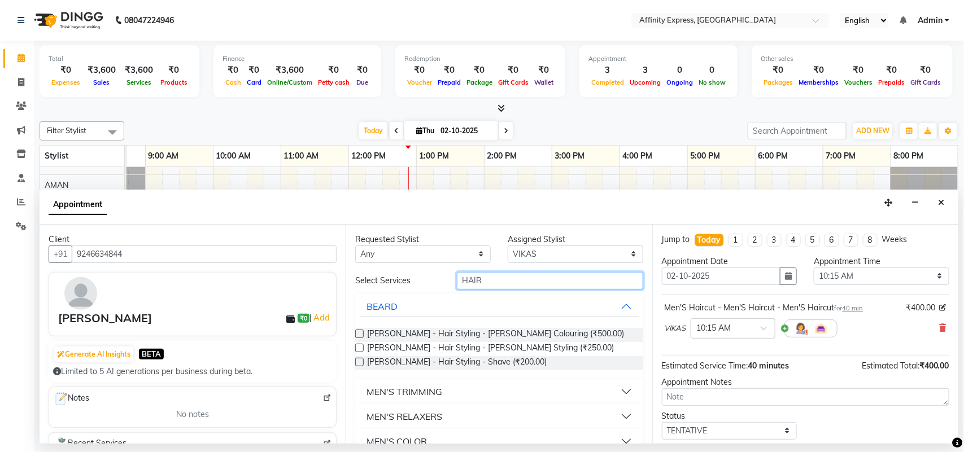
click at [521, 284] on input "HAIR" at bounding box center [550, 281] width 186 height 18
type input "H"
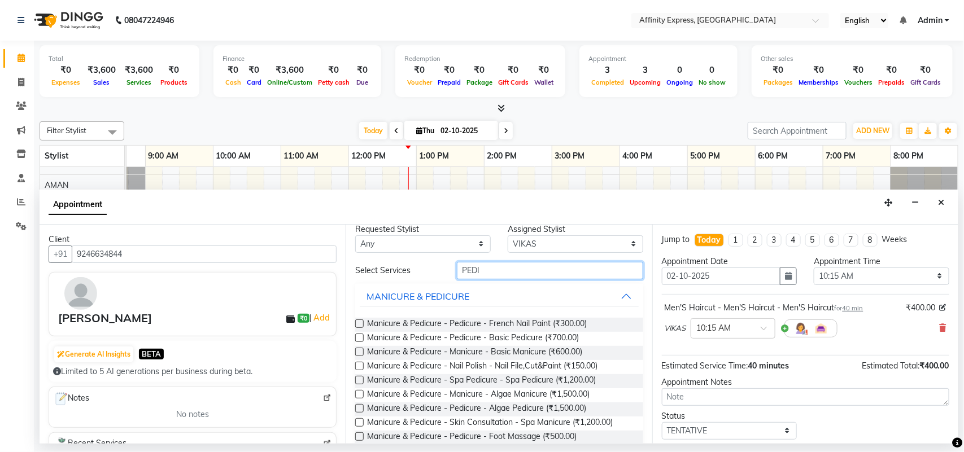
scroll to position [29, 0]
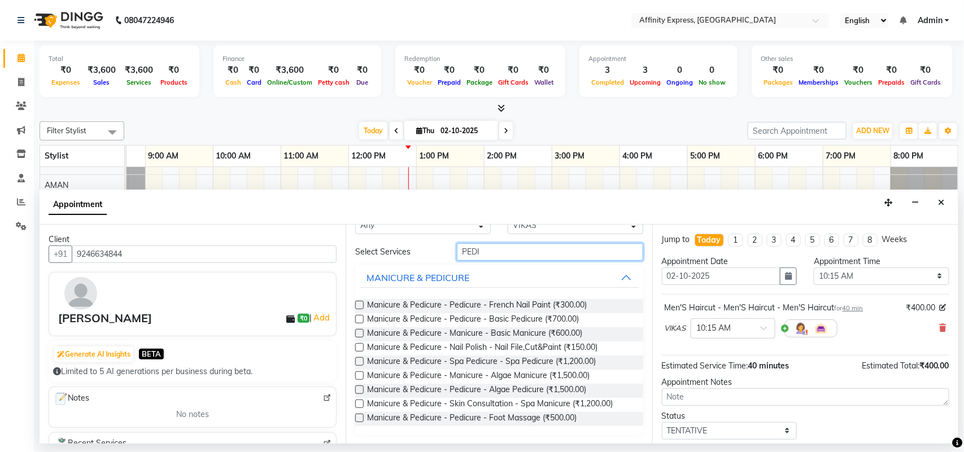
type input "PEDI"
click at [360, 320] on label at bounding box center [359, 319] width 8 height 8
click at [360, 320] on input "checkbox" at bounding box center [358, 320] width 7 height 7
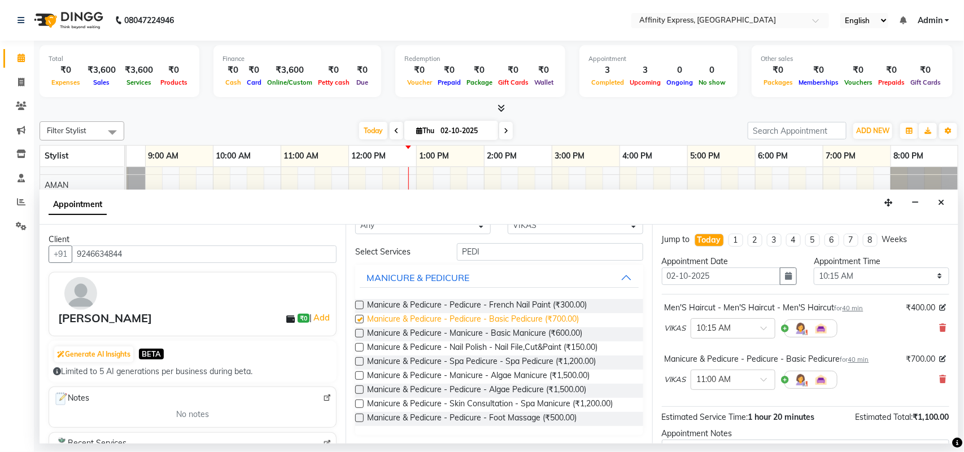
checkbox input "false"
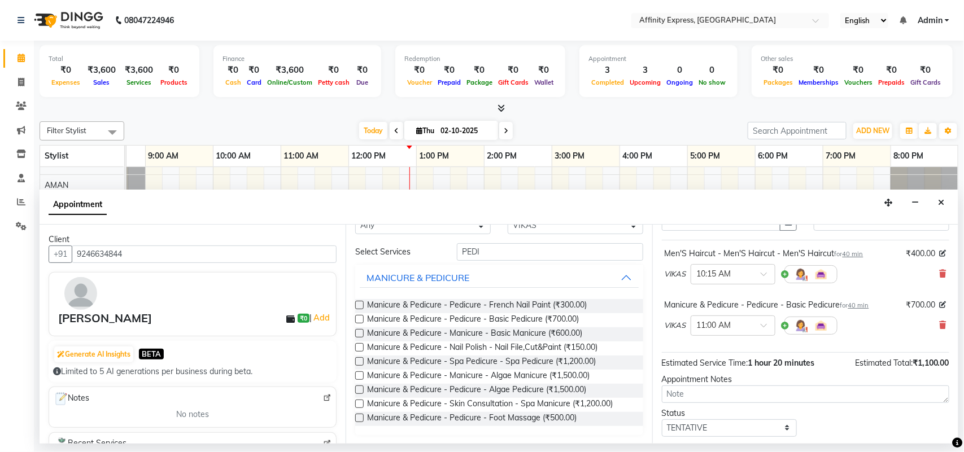
scroll to position [36, 0]
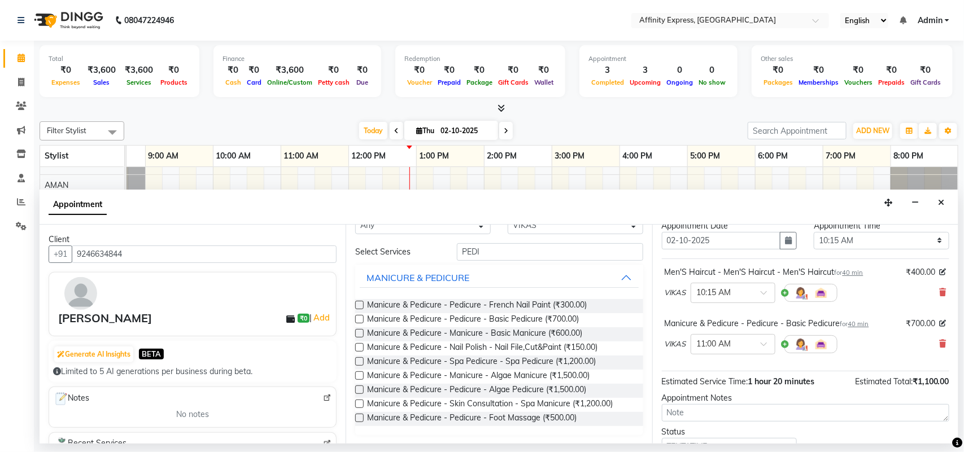
click at [853, 274] on span "40 min" at bounding box center [852, 273] width 21 height 8
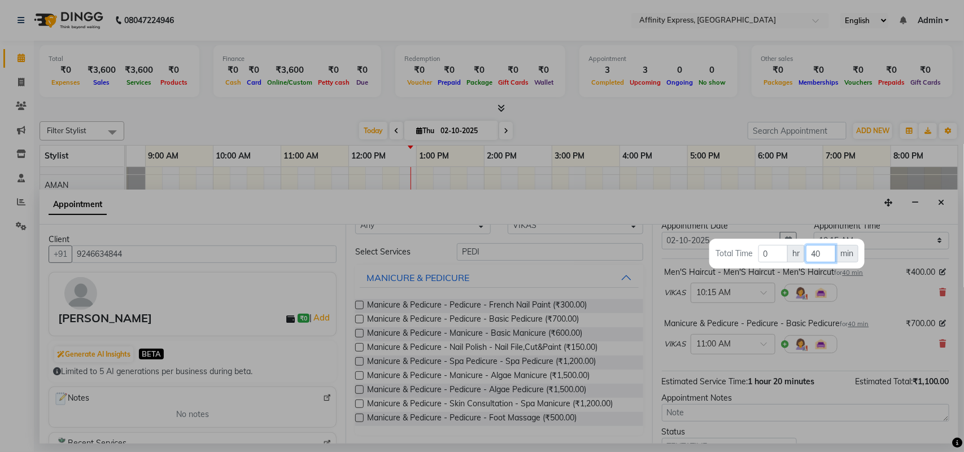
drag, startPoint x: 820, startPoint y: 255, endPoint x: 809, endPoint y: 261, distance: 12.7
click at [809, 261] on input "40" at bounding box center [821, 254] width 30 height 18
type input "30"
click at [878, 303] on div at bounding box center [482, 226] width 964 height 452
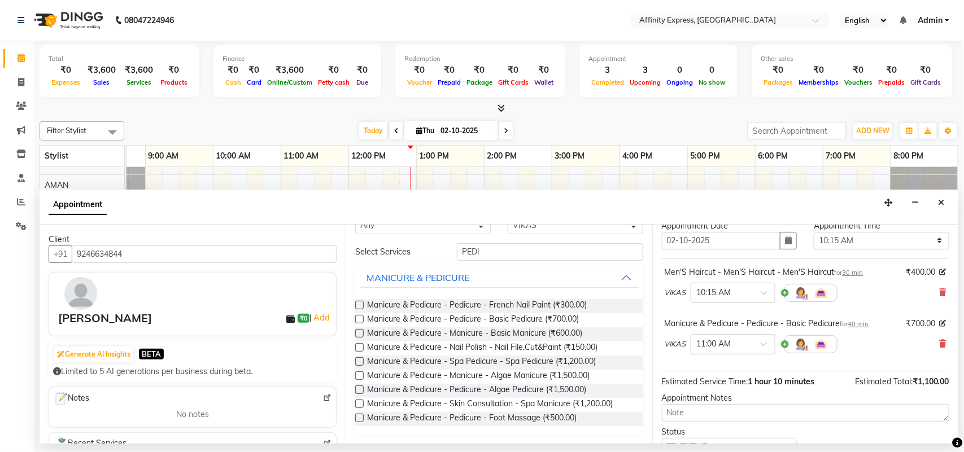
click at [869, 322] on span "40 min" at bounding box center [858, 324] width 21 height 8
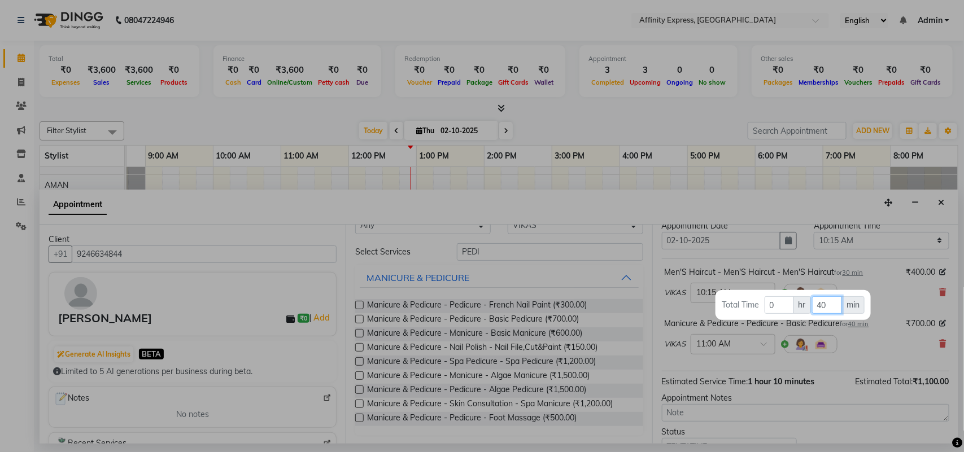
drag, startPoint x: 833, startPoint y: 308, endPoint x: 796, endPoint y: 308, distance: 36.7
click at [796, 308] on tr "Total Time 0 hr 40 min" at bounding box center [793, 305] width 144 height 19
type input "30"
click at [869, 358] on div at bounding box center [482, 226] width 964 height 452
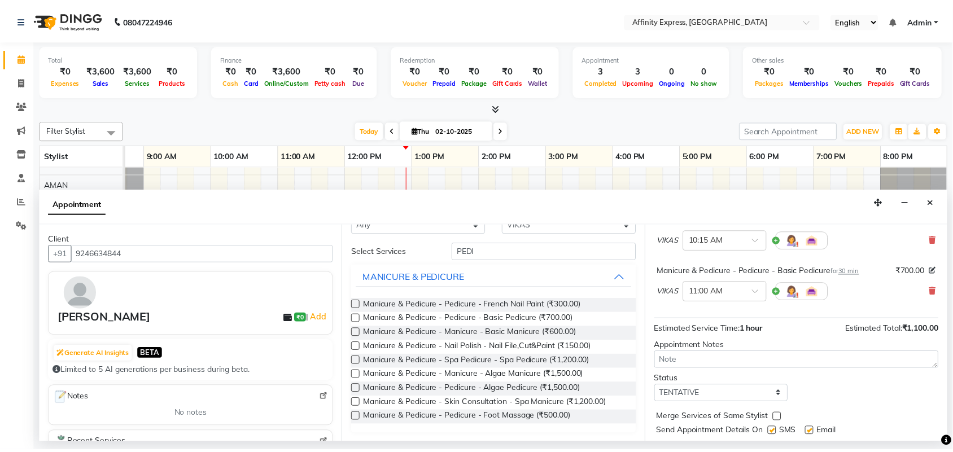
scroll to position [119, 0]
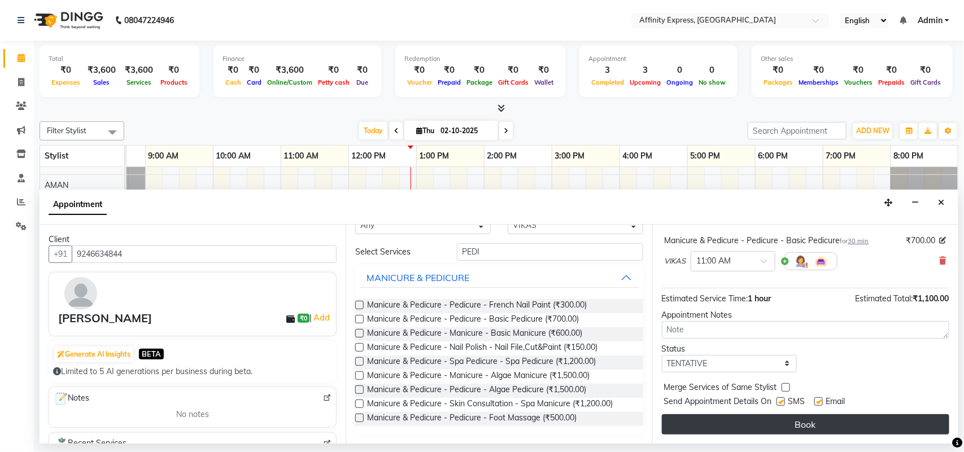
click at [789, 430] on button "Book" at bounding box center [805, 424] width 287 height 20
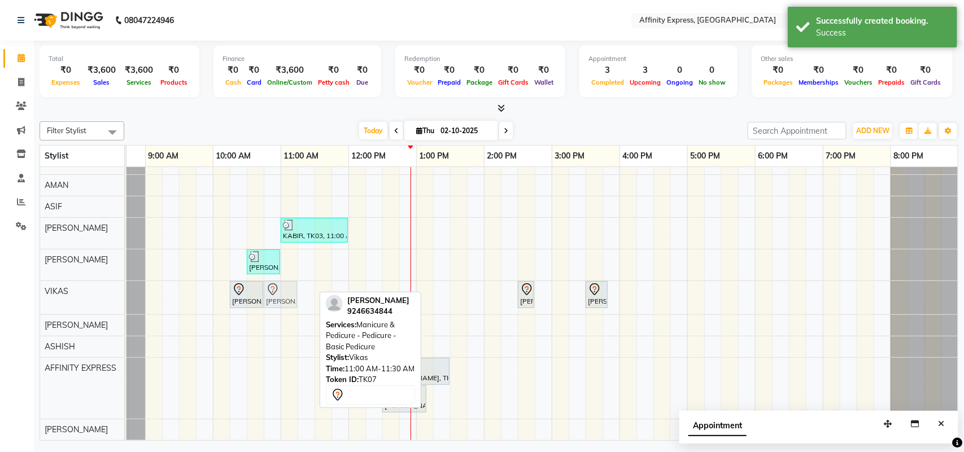
click at [77, 285] on div "[PERSON_NAME], TK07, 10:15 AM-10:45 AM, Men'S Haircut - Men'S Haircut - Men'S H…" at bounding box center [77, 297] width 0 height 33
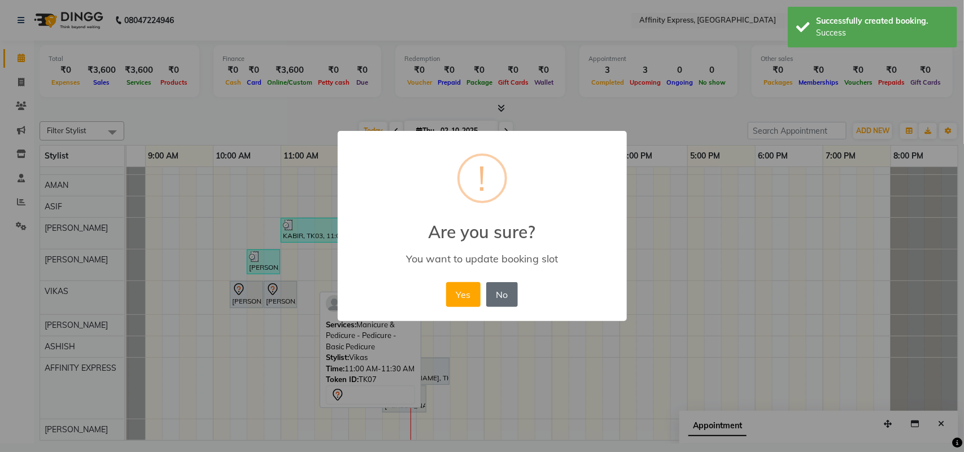
click at [505, 298] on button "No" at bounding box center [502, 294] width 32 height 25
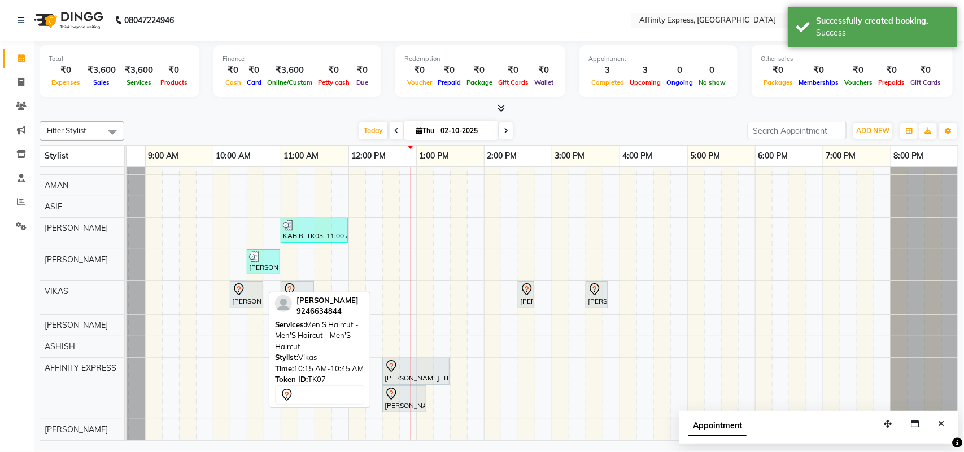
click at [248, 283] on div at bounding box center [246, 290] width 29 height 14
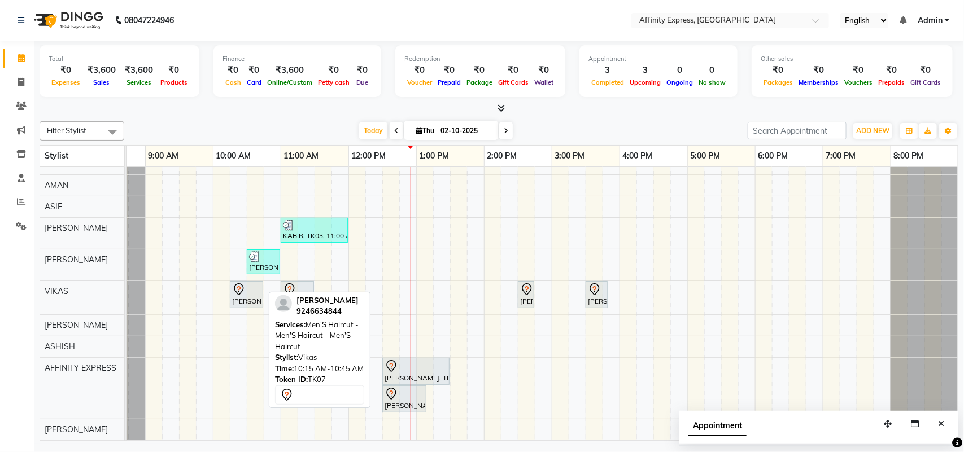
click at [247, 283] on div at bounding box center [246, 290] width 29 height 14
select select "7"
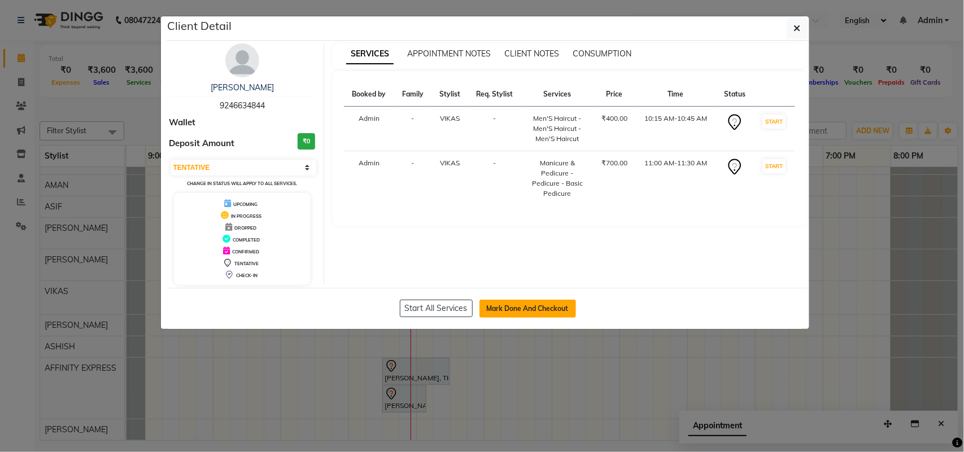
click at [511, 307] on button "Mark Done And Checkout" at bounding box center [527, 309] width 97 height 18
select select "9123"
select select "service"
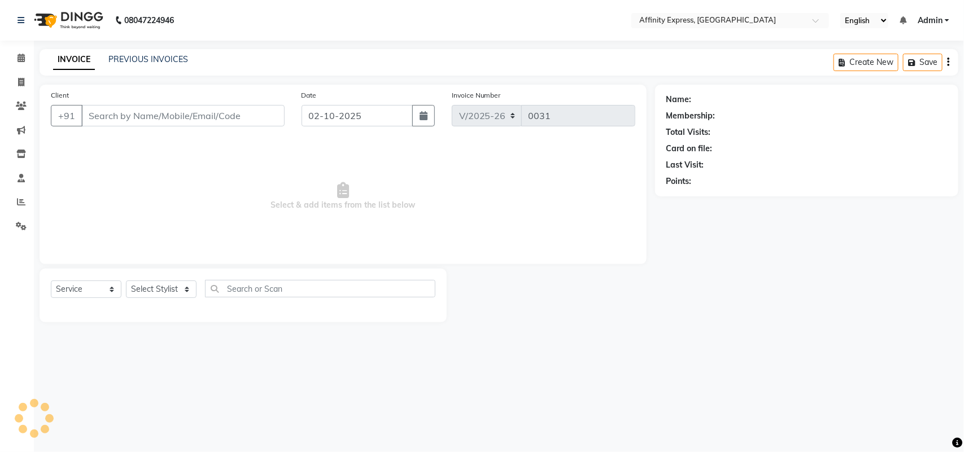
type input "9246634844"
select select "93307"
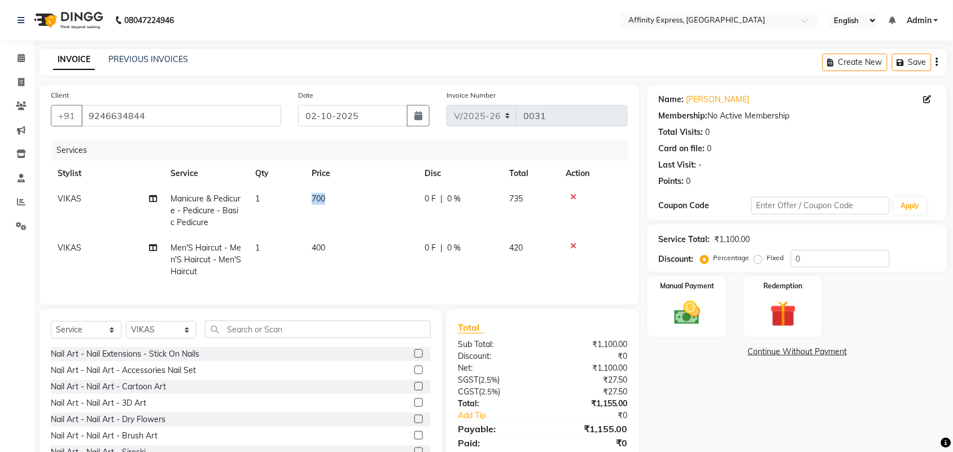
drag, startPoint x: 331, startPoint y: 195, endPoint x: 313, endPoint y: 204, distance: 19.4
click at [313, 204] on td "700" at bounding box center [361, 210] width 113 height 49
select select "93307"
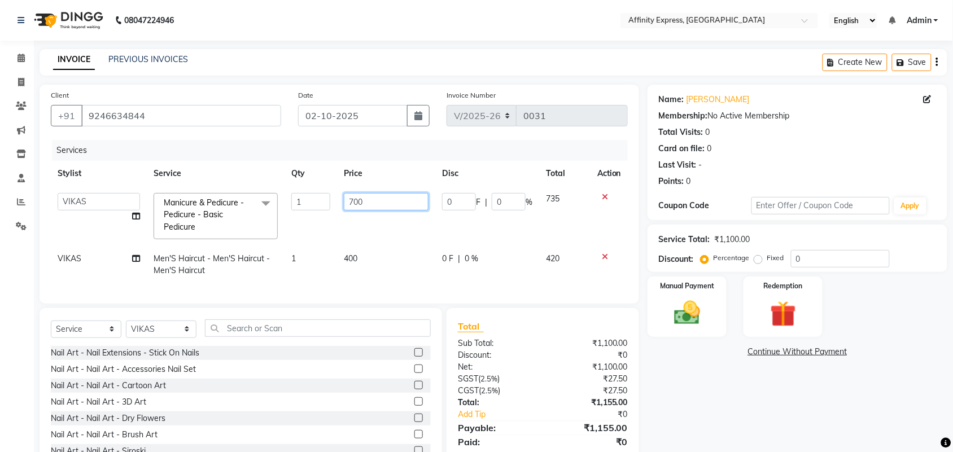
drag, startPoint x: 360, startPoint y: 202, endPoint x: 350, endPoint y: 205, distance: 10.5
click at [350, 205] on input "700" at bounding box center [386, 202] width 85 height 18
type input "560"
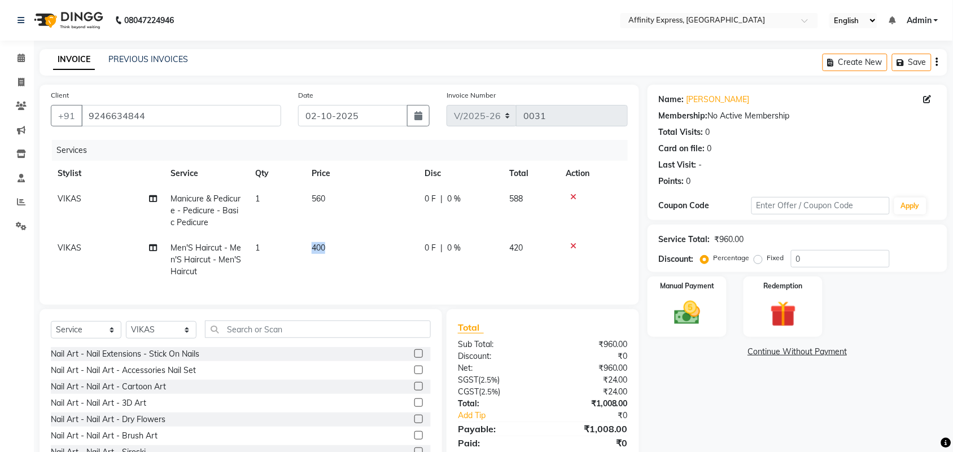
drag, startPoint x: 363, startPoint y: 257, endPoint x: 306, endPoint y: 249, distance: 57.6
click at [306, 249] on td "400" at bounding box center [361, 259] width 113 height 49
select select "93307"
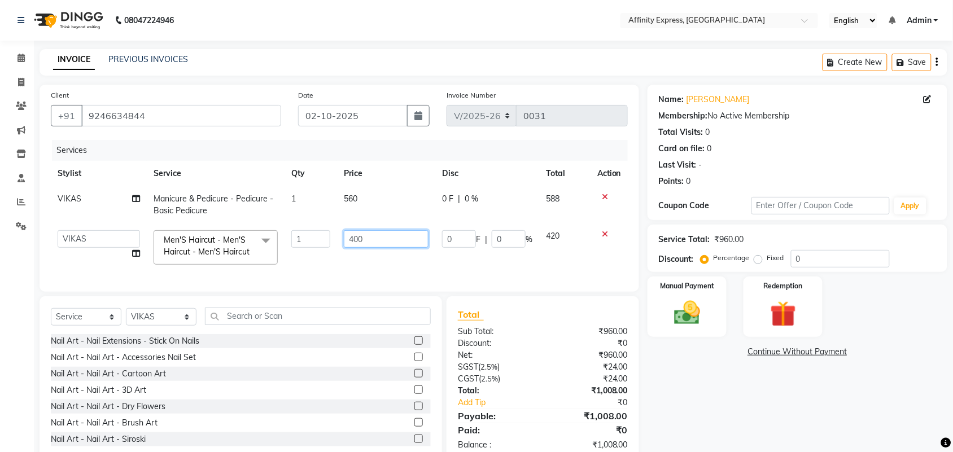
drag, startPoint x: 364, startPoint y: 237, endPoint x: 345, endPoint y: 244, distance: 20.0
click at [345, 244] on input "400" at bounding box center [386, 239] width 85 height 18
type input "320"
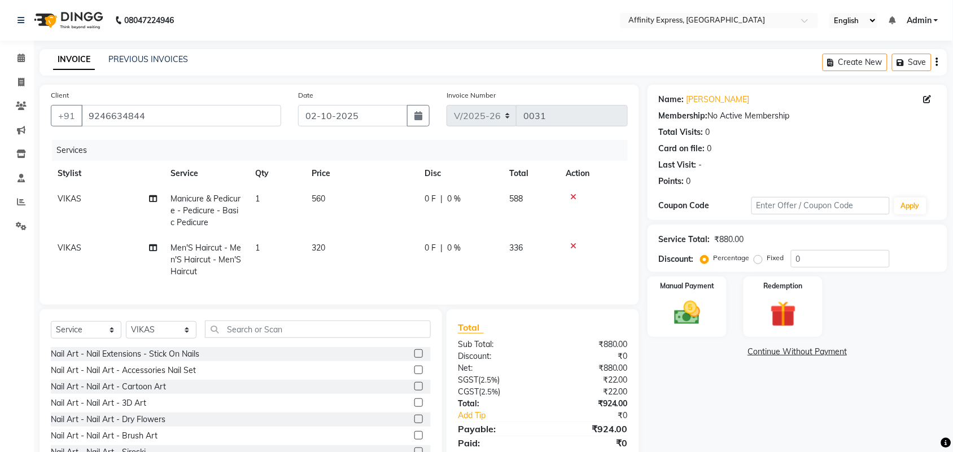
click at [721, 400] on div "Name: [PERSON_NAME] Membership: No Active Membership Total Visits: 0 Card on fi…" at bounding box center [802, 280] width 308 height 391
click at [698, 288] on label "Manual Payment" at bounding box center [687, 285] width 56 height 11
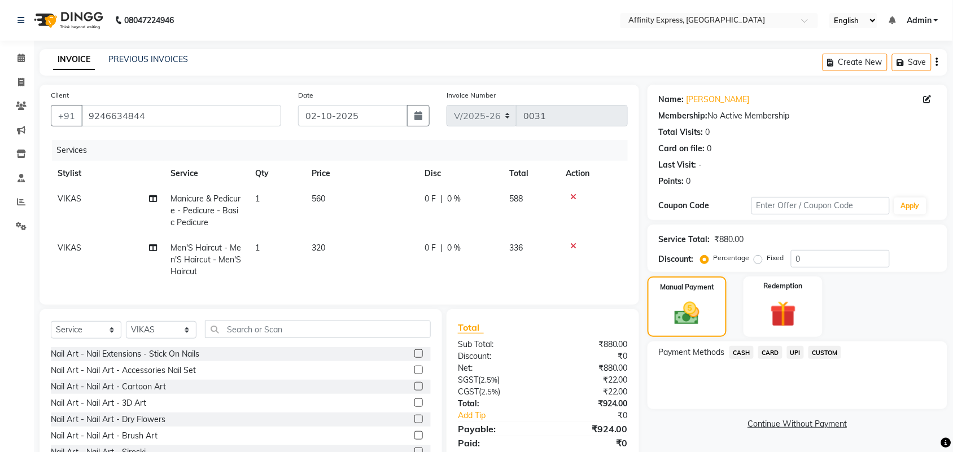
click at [793, 351] on span "UPI" at bounding box center [796, 352] width 18 height 13
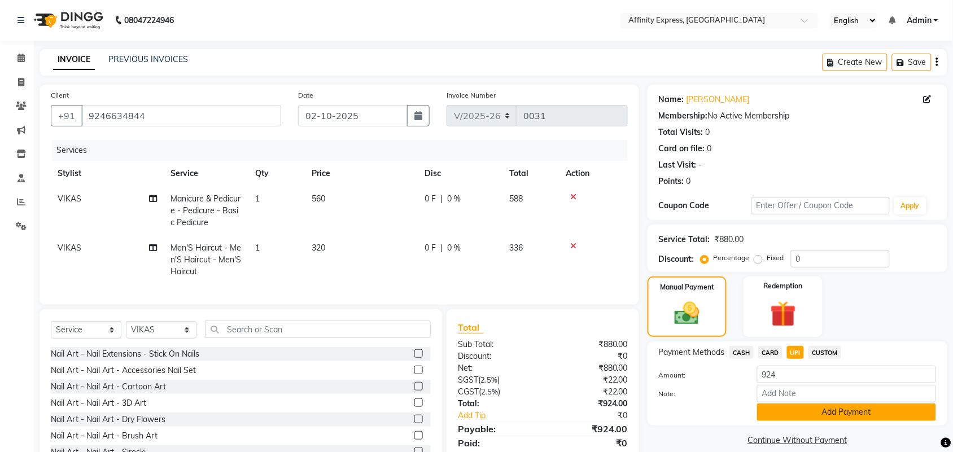
click at [811, 405] on button "Add Payment" at bounding box center [846, 413] width 179 height 18
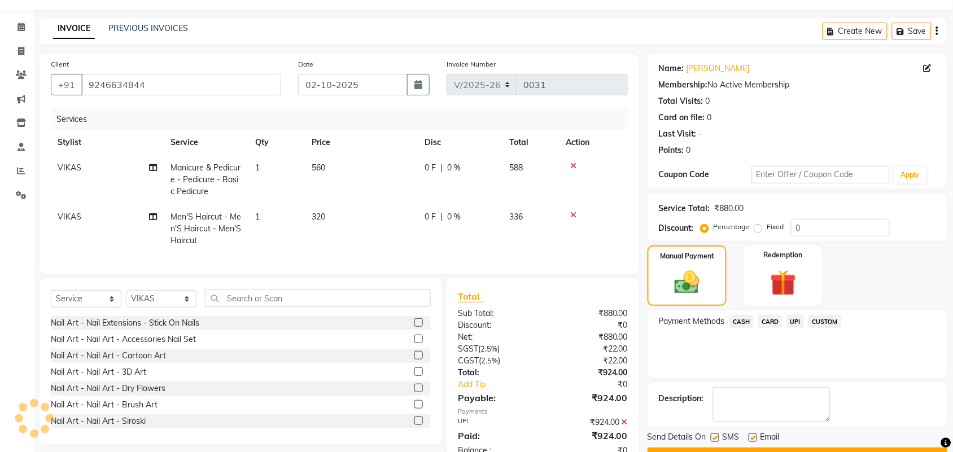
scroll to position [74, 0]
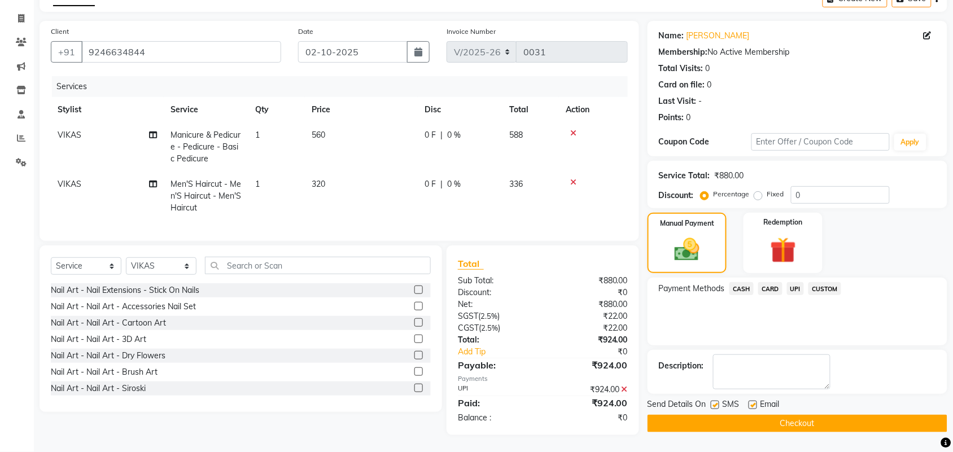
click at [785, 417] on button "Checkout" at bounding box center [798, 424] width 300 height 18
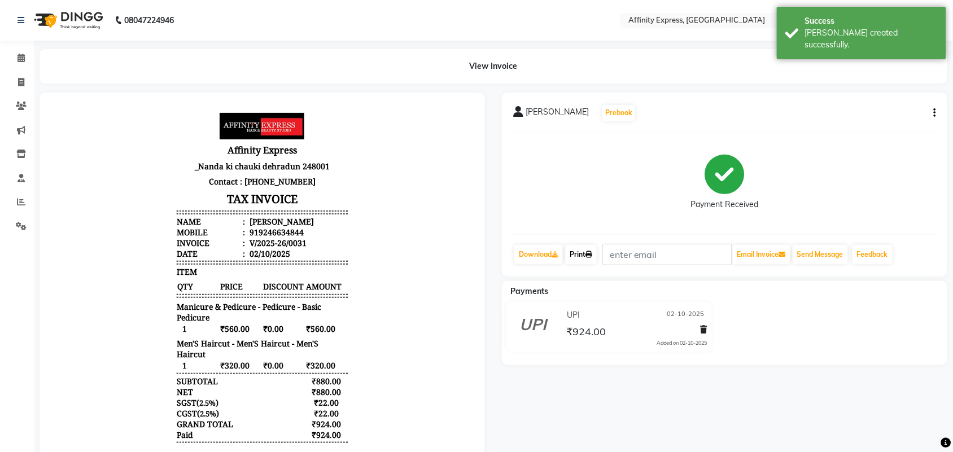
click at [585, 255] on link "Print" at bounding box center [581, 254] width 32 height 19
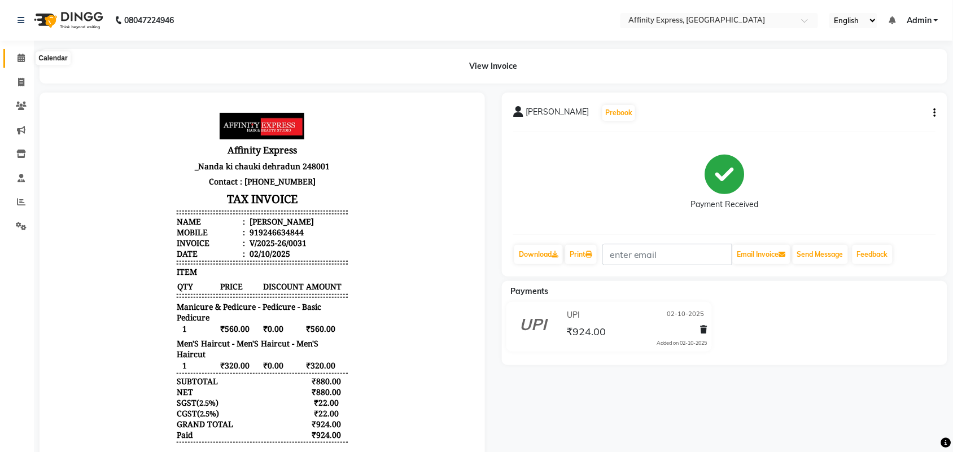
click at [18, 55] on icon at bounding box center [21, 58] width 7 height 8
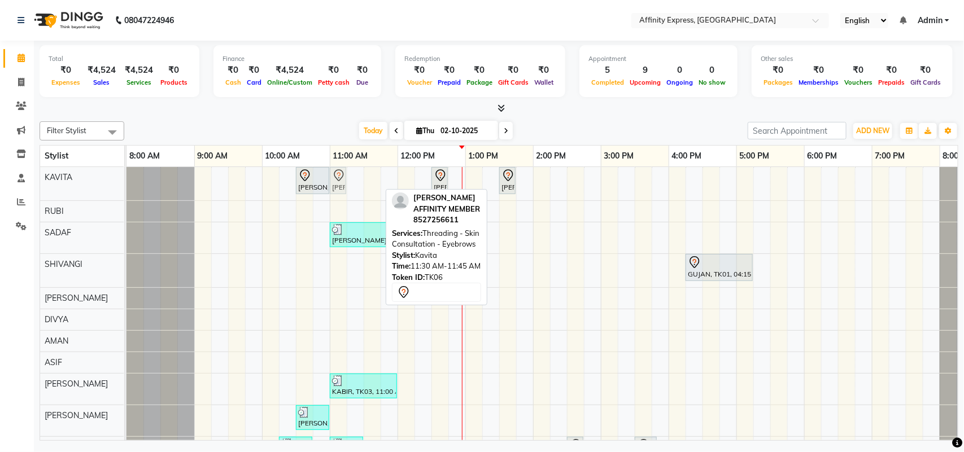
drag, startPoint x: 368, startPoint y: 178, endPoint x: 340, endPoint y: 182, distance: 27.9
click at [126, 182] on div "[PERSON_NAME] AFFINITY MEMBER, TK06, 10:30 AM-11:00 AM, Waxing - Skin Consultat…" at bounding box center [126, 183] width 0 height 33
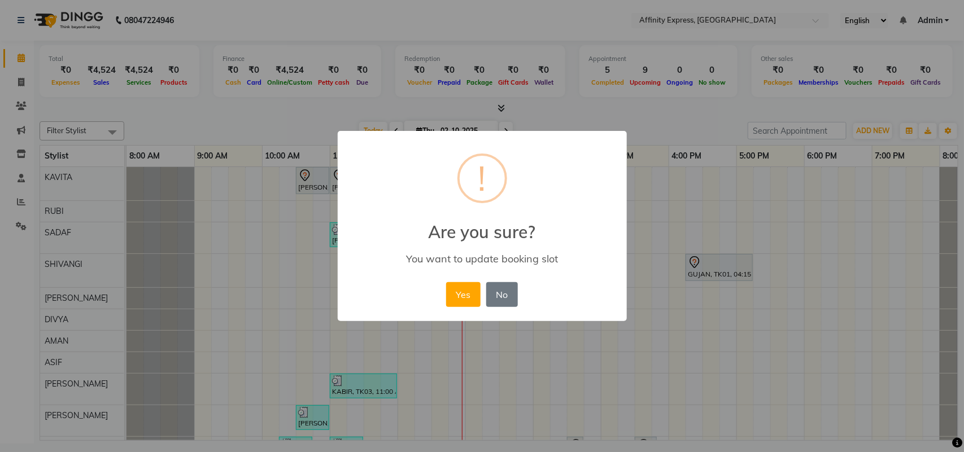
click at [630, 369] on div "× ! Are you sure? You want to update booking slot Yes No No" at bounding box center [482, 226] width 964 height 452
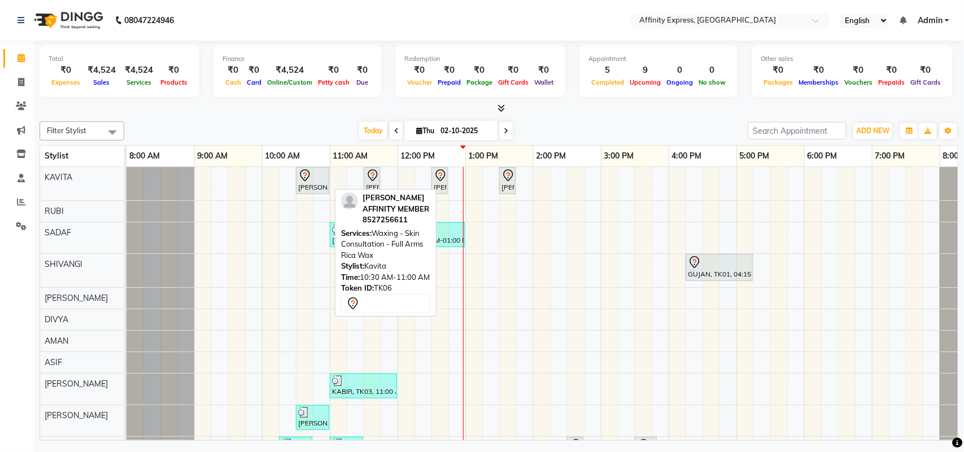
click at [322, 187] on div "[PERSON_NAME] AFFINITY MEMBER, TK06, 10:30 AM-11:00 AM, Waxing - Skin Consultat…" at bounding box center [312, 181] width 31 height 24
click at [321, 187] on div "[PERSON_NAME] AFFINITY MEMBER, TK06, 10:30 AM-11:00 AM, Waxing - Skin Consultat…" at bounding box center [312, 181] width 31 height 24
select select "7"
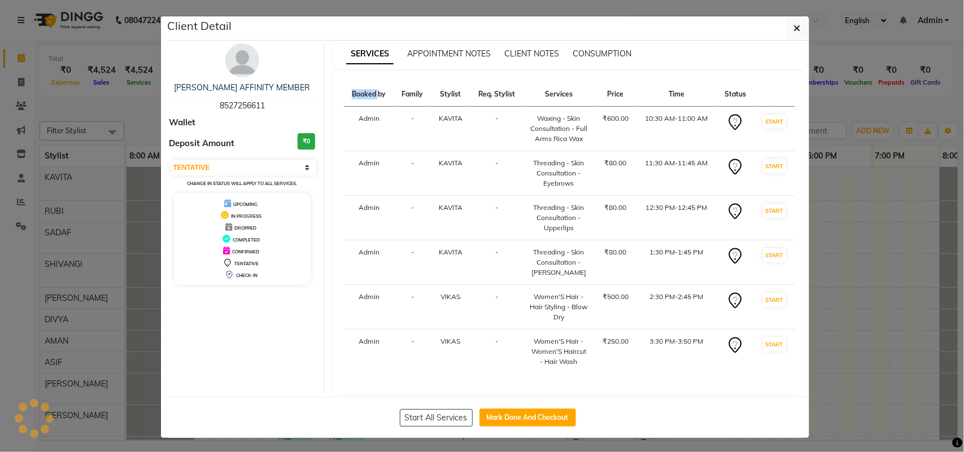
click at [324, 187] on div "SERVICES APPOINTMENT NOTES CLIENT NOTES CONSUMPTION Booked by Family Stylist Re…" at bounding box center [569, 218] width 491 height 351
click at [534, 418] on button "Mark Done And Checkout" at bounding box center [527, 418] width 97 height 18
select select "service"
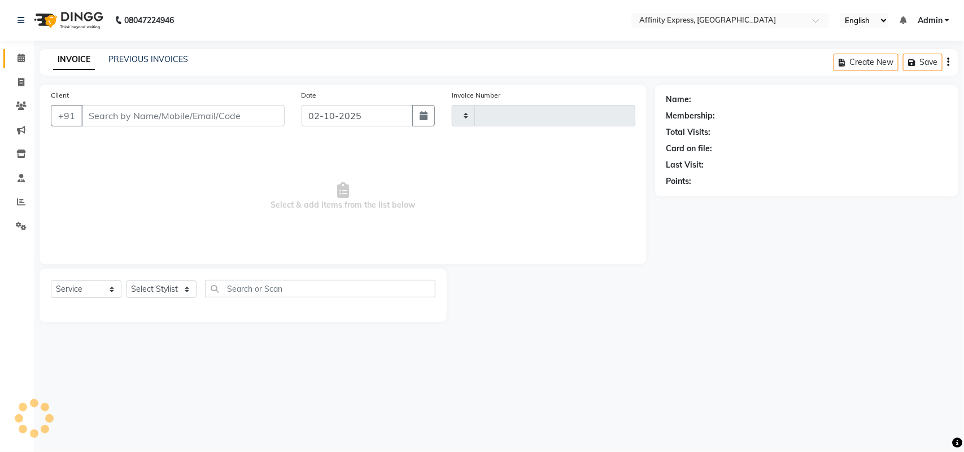
type input "0032"
select select "9123"
type input "8527256611"
select select "93307"
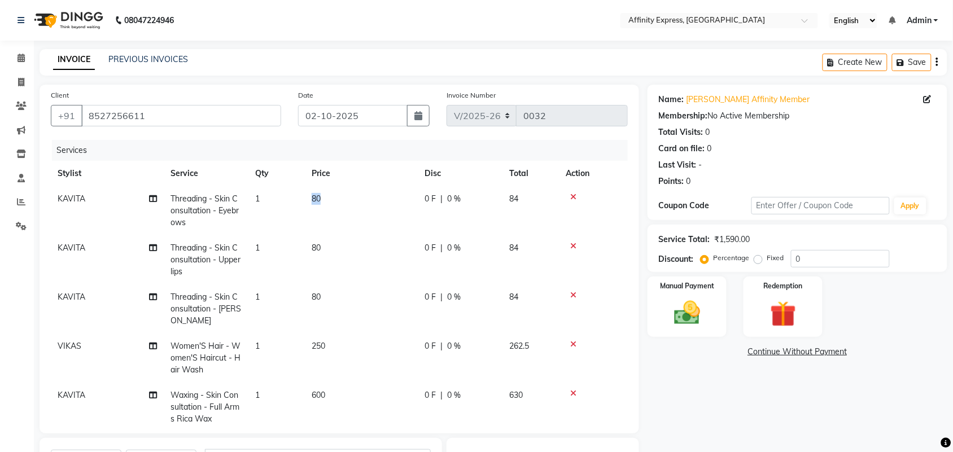
drag, startPoint x: 322, startPoint y: 196, endPoint x: 309, endPoint y: 204, distance: 14.9
click at [309, 204] on td "80" at bounding box center [361, 210] width 113 height 49
select select "93267"
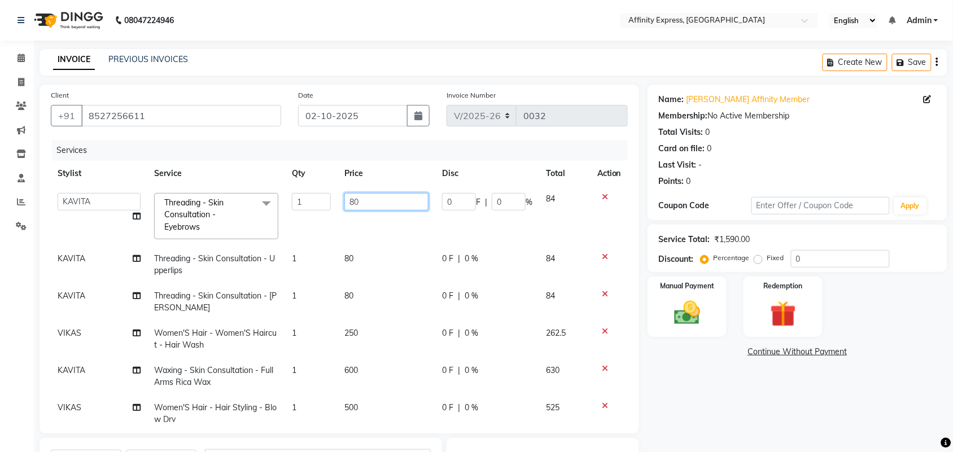
drag, startPoint x: 362, startPoint y: 204, endPoint x: 342, endPoint y: 205, distance: 20.9
click at [344, 205] on input "80" at bounding box center [386, 202] width 84 height 18
type input "0"
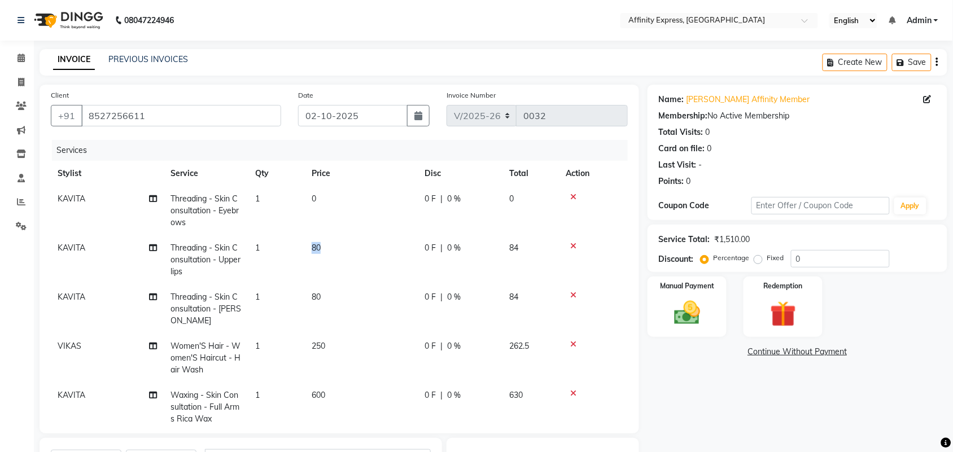
drag, startPoint x: 348, startPoint y: 258, endPoint x: 305, endPoint y: 260, distance: 42.9
click at [305, 260] on td "80" at bounding box center [361, 259] width 113 height 49
select select "93267"
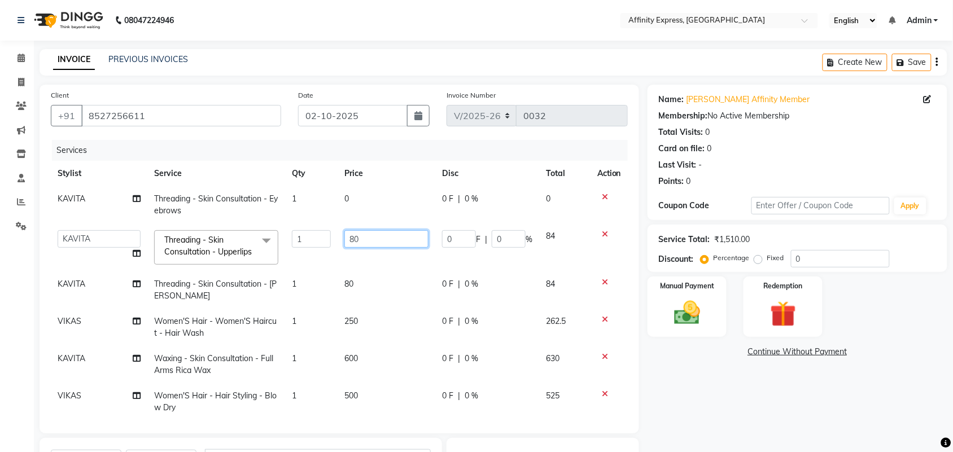
drag, startPoint x: 355, startPoint y: 236, endPoint x: 336, endPoint y: 246, distance: 20.7
click at [338, 246] on td "80" at bounding box center [387, 248] width 98 height 48
type input "0"
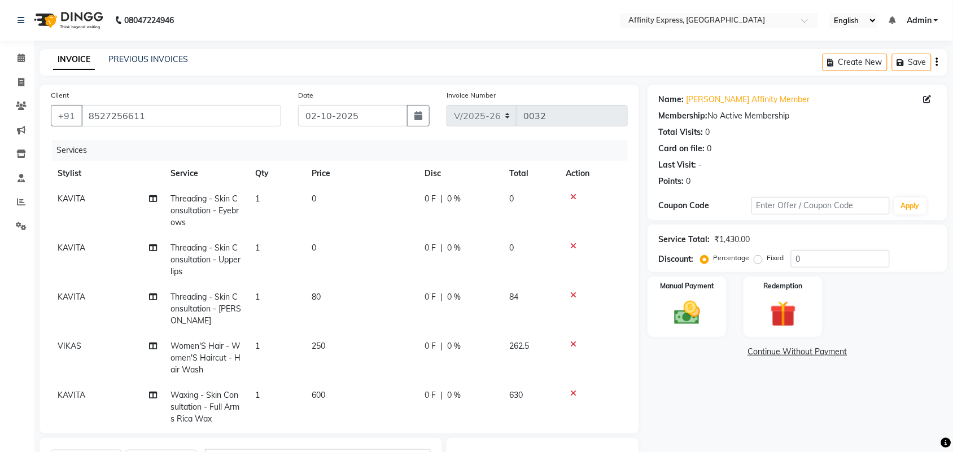
click at [348, 297] on td "80" at bounding box center [361, 309] width 113 height 49
select select "93267"
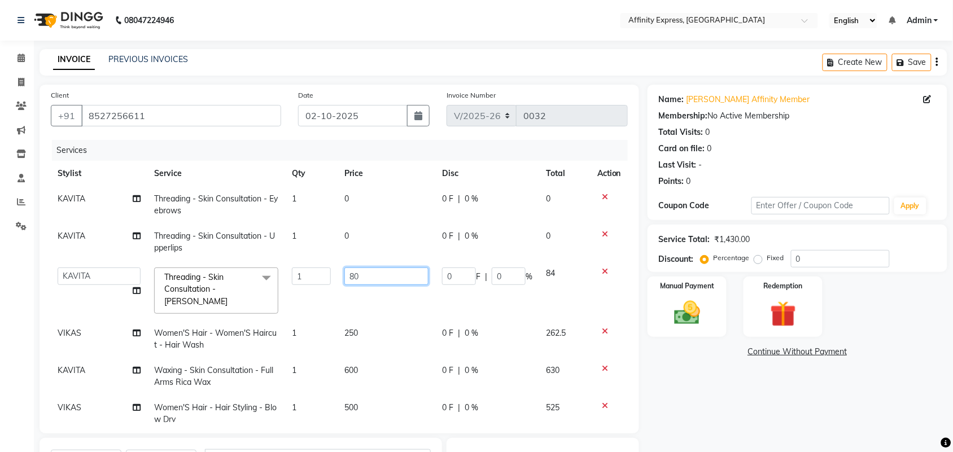
drag, startPoint x: 362, startPoint y: 277, endPoint x: 336, endPoint y: 280, distance: 25.6
click at [338, 280] on td "80" at bounding box center [387, 291] width 98 height 60
type input "0"
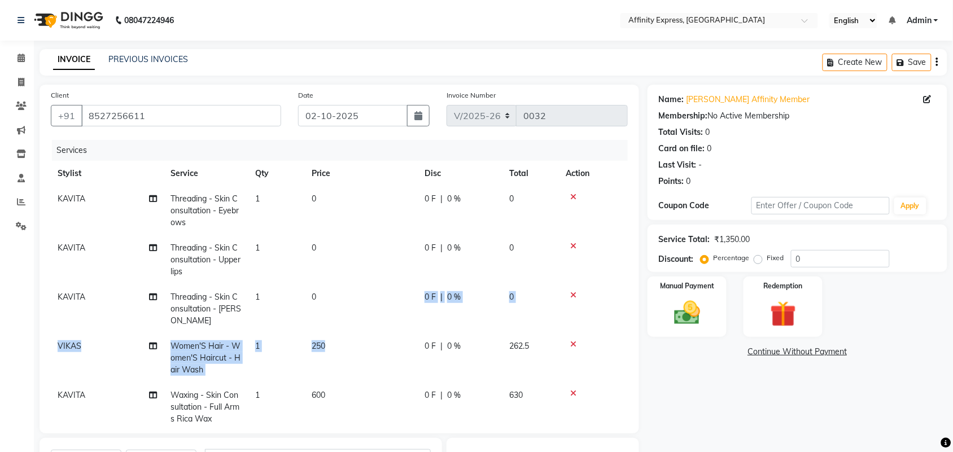
drag, startPoint x: 357, startPoint y: 318, endPoint x: 325, endPoint y: 333, distance: 35.1
click at [325, 334] on td "250" at bounding box center [361, 358] width 113 height 49
select select "93307"
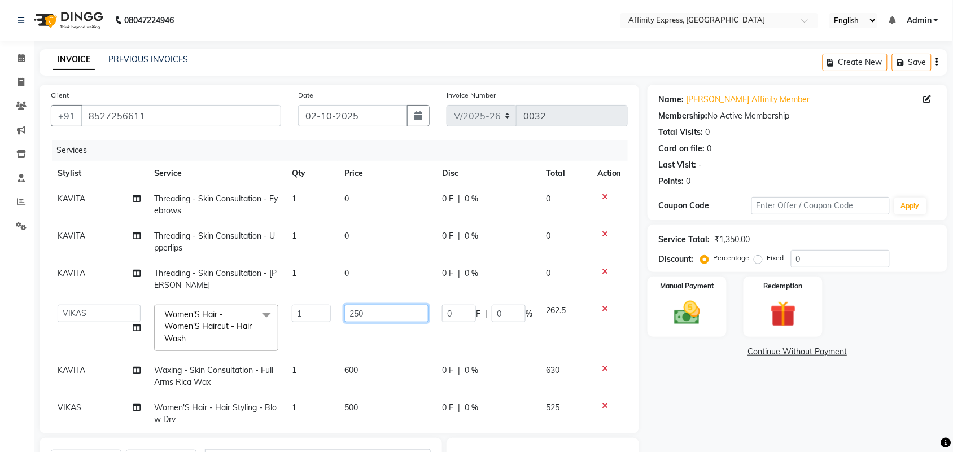
drag, startPoint x: 370, startPoint y: 319, endPoint x: 339, endPoint y: 318, distance: 31.1
click at [344, 318] on input "250" at bounding box center [386, 314] width 84 height 18
type input "0"
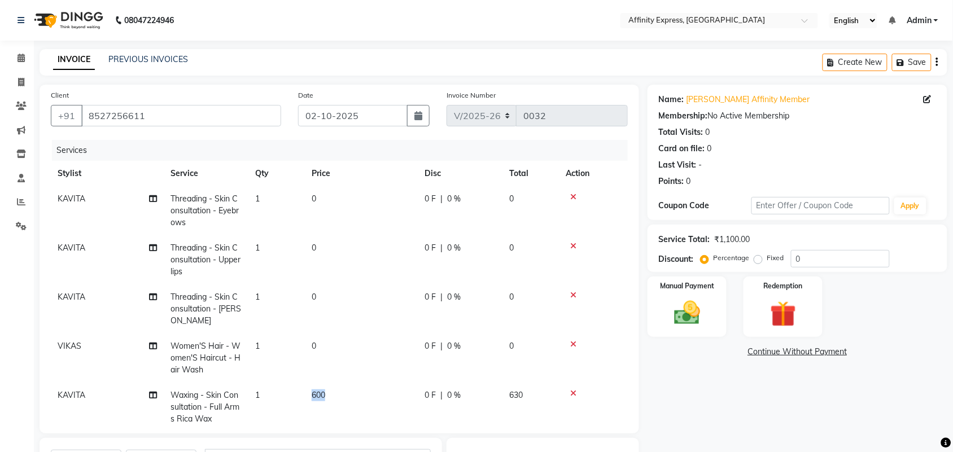
drag, startPoint x: 351, startPoint y: 371, endPoint x: 303, endPoint y: 382, distance: 49.2
click at [303, 383] on tr "KAVITA Waxing - Skin Consultation - Full Arms Rica Wax 1 600 0 F | 0 % 630" at bounding box center [339, 407] width 577 height 49
click at [344, 387] on td "600" at bounding box center [361, 407] width 113 height 49
select select "93267"
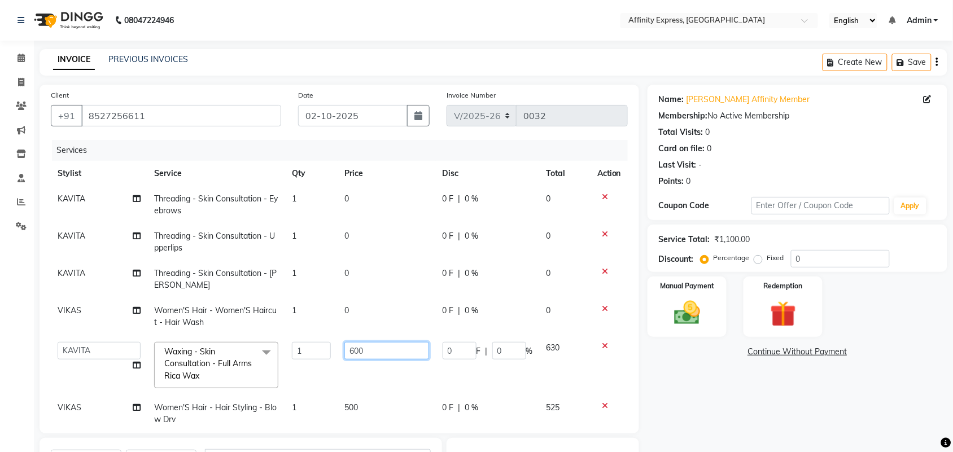
drag, startPoint x: 375, startPoint y: 353, endPoint x: 345, endPoint y: 361, distance: 31.6
click at [345, 361] on td "600" at bounding box center [387, 365] width 98 height 60
type input "0"
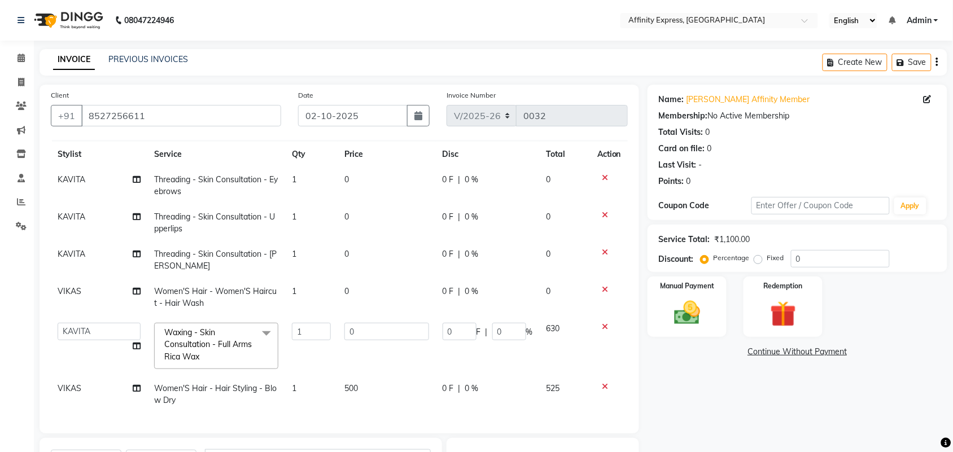
click at [357, 373] on tbody "KAVITA Threading - Skin Consultation - Eyebrows 1 0 0 F | 0 % 0 KAVITA Threadin…" at bounding box center [339, 290] width 577 height 246
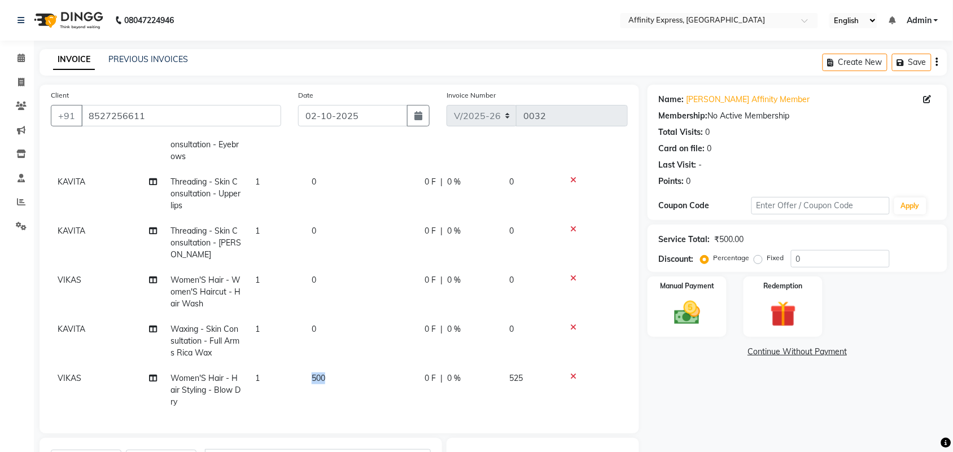
drag, startPoint x: 330, startPoint y: 402, endPoint x: 309, endPoint y: 400, distance: 21.6
click at [309, 400] on td "500" at bounding box center [361, 390] width 113 height 49
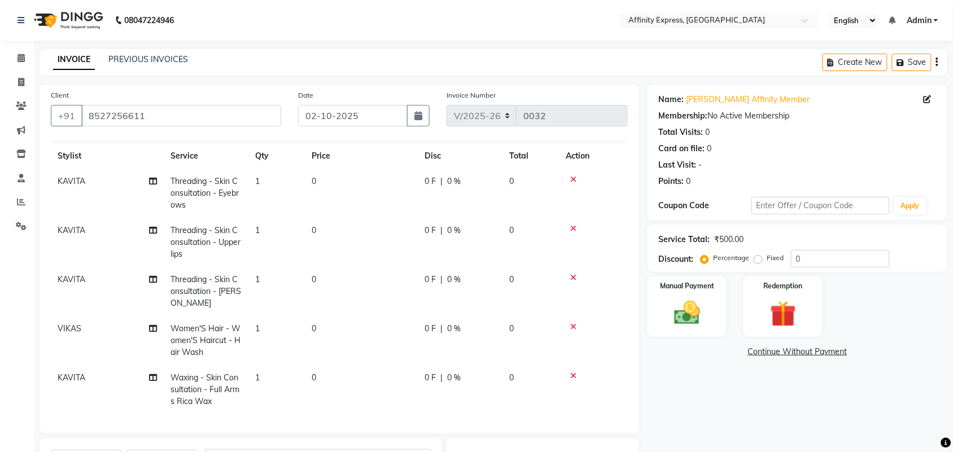
select select "93307"
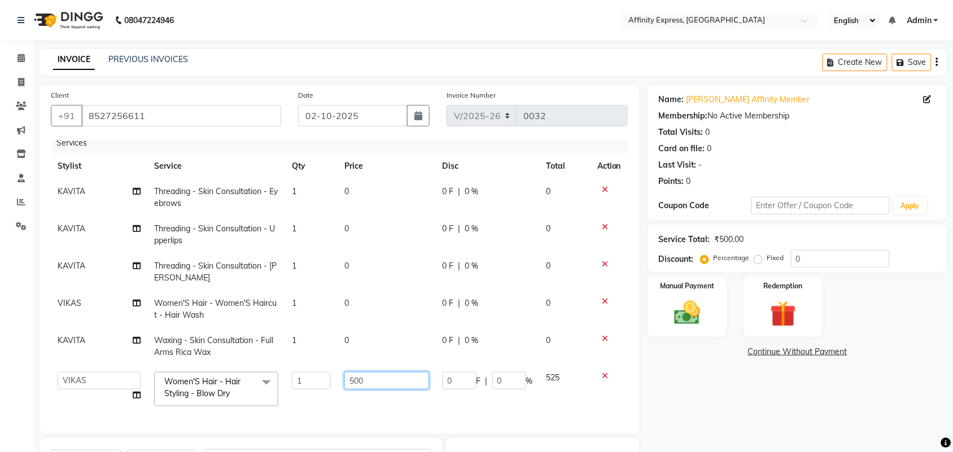
drag, startPoint x: 360, startPoint y: 368, endPoint x: 345, endPoint y: 377, distance: 17.2
click at [345, 377] on input "500" at bounding box center [386, 381] width 85 height 18
type input "0"
click at [641, 371] on div "Client [PHONE_NUMBER] Date [DATE] Invoice Number V/2025 V/[PHONE_NUMBER] Servic…" at bounding box center [339, 345] width 616 height 520
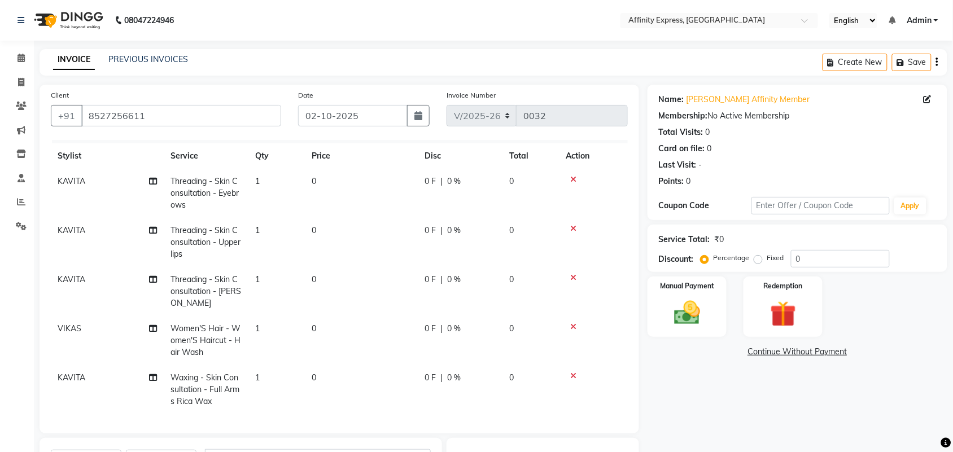
click at [937, 63] on icon "button" at bounding box center [937, 62] width 2 height 1
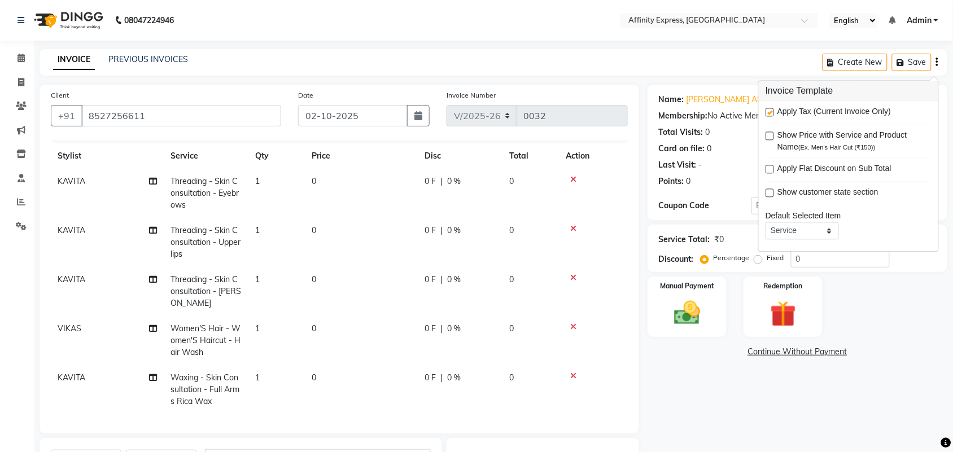
click at [829, 109] on span "Apply Tax (Current Invoice Only)" at bounding box center [833, 113] width 113 height 14
click at [781, 116] on span "Apply Tax (Current Invoice Only)" at bounding box center [833, 113] width 113 height 14
click at [769, 113] on label at bounding box center [770, 112] width 8 height 8
click at [769, 113] on input "checkbox" at bounding box center [769, 113] width 7 height 7
checkbox input "false"
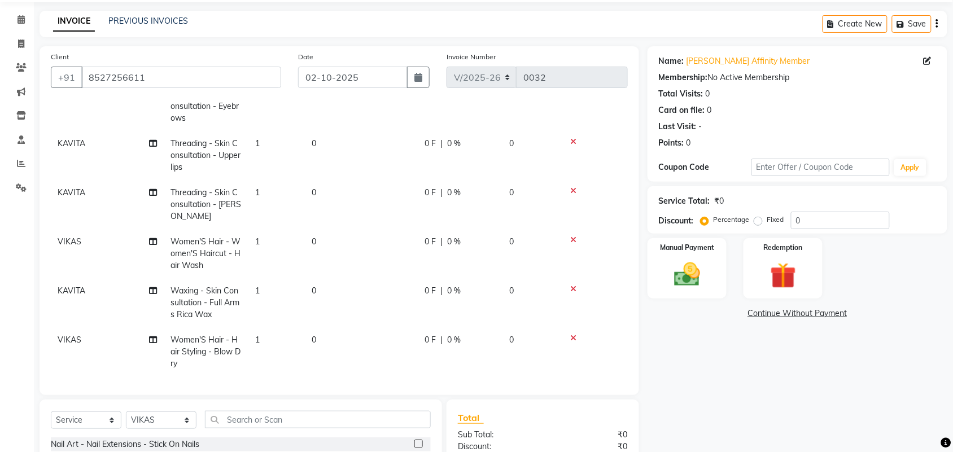
scroll to position [12, 0]
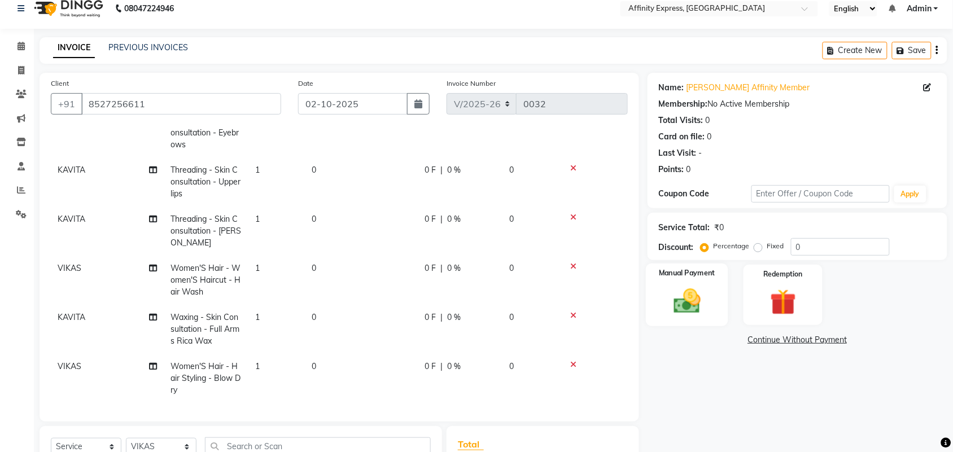
click at [701, 308] on img at bounding box center [687, 301] width 44 height 31
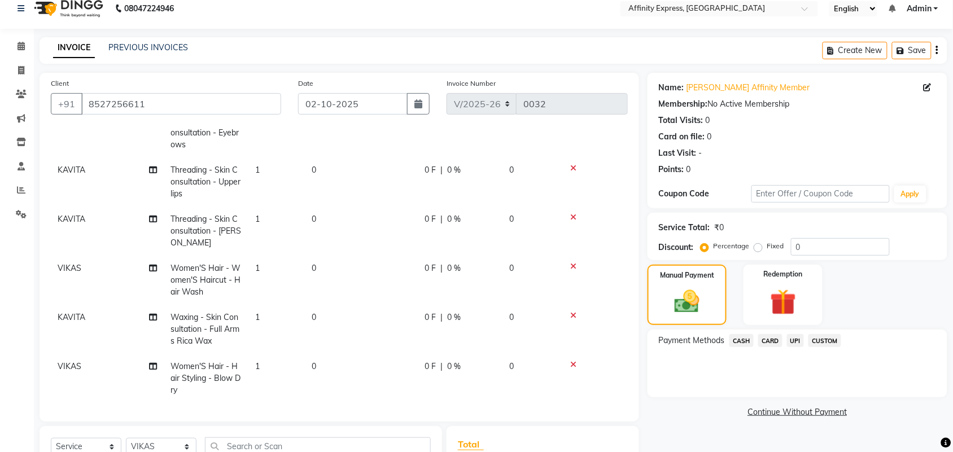
click at [814, 414] on link "Continue Without Payment" at bounding box center [797, 412] width 295 height 12
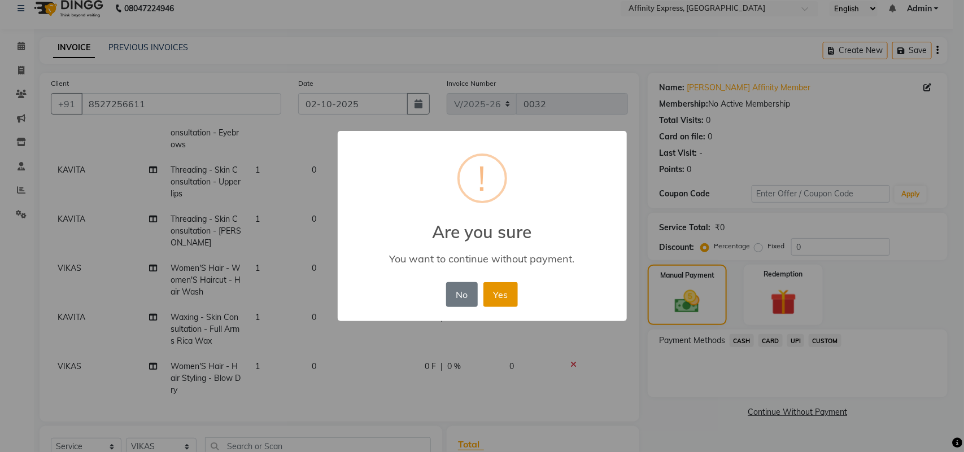
click at [498, 294] on button "Yes" at bounding box center [500, 294] width 34 height 25
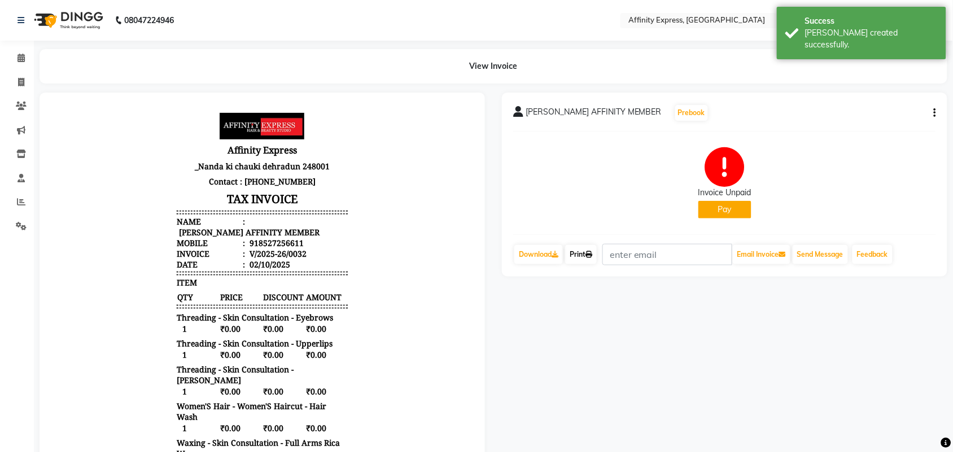
click at [586, 255] on link "Print" at bounding box center [581, 254] width 32 height 19
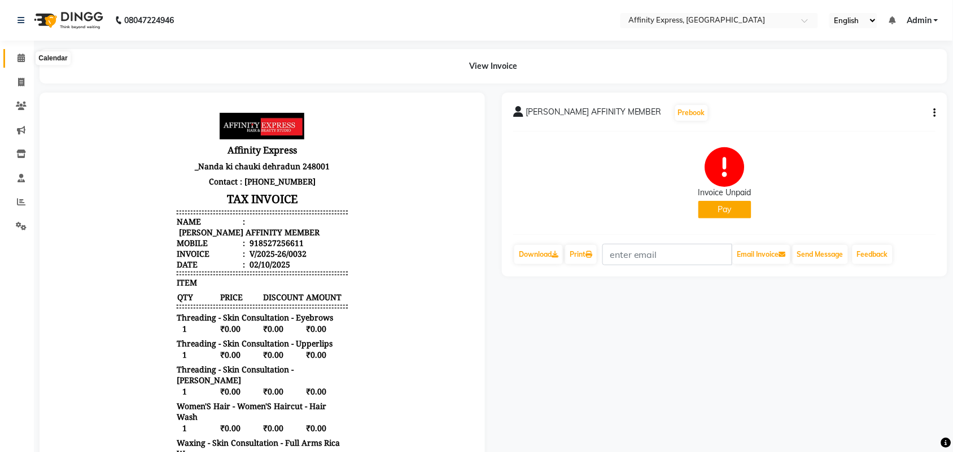
click at [15, 59] on span at bounding box center [21, 58] width 20 height 13
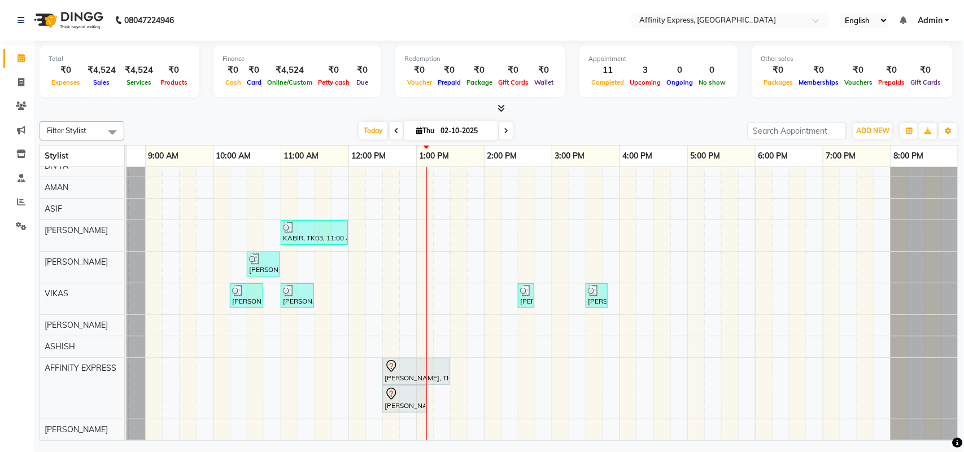
scroll to position [164, 0]
click at [281, 415] on div "[PERSON_NAME] AFFINITY MEMBER, TK06, 10:30 AM-11:00 AM, Waxing - Skin Consultat…" at bounding box center [517, 228] width 881 height 425
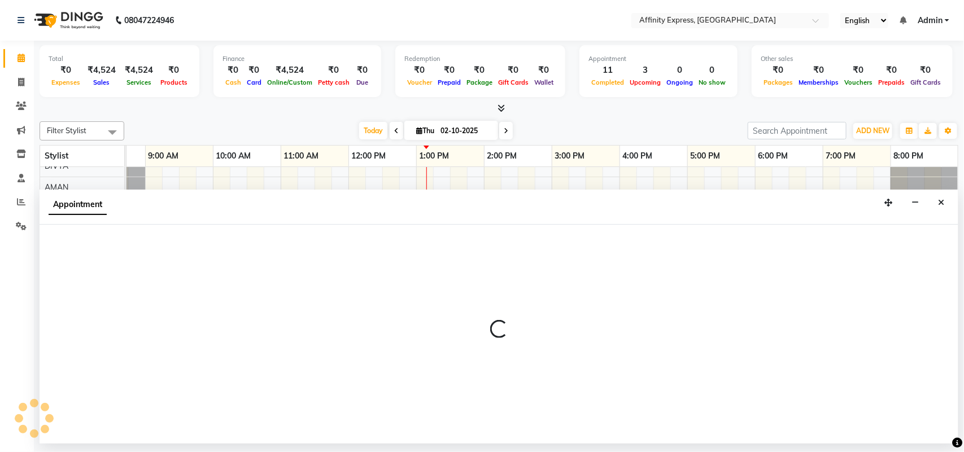
select select "93370"
select select "660"
select select "tentative"
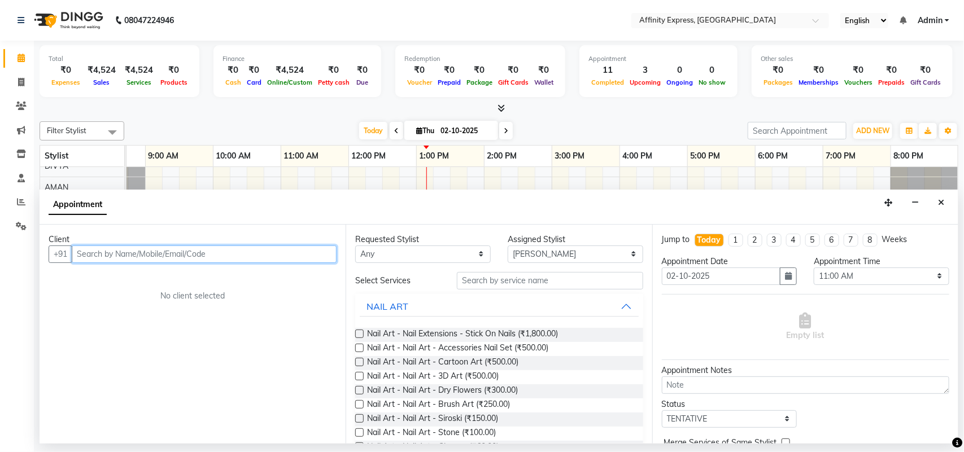
click at [179, 260] on input "text" at bounding box center [204, 255] width 265 height 18
type input "7533926298"
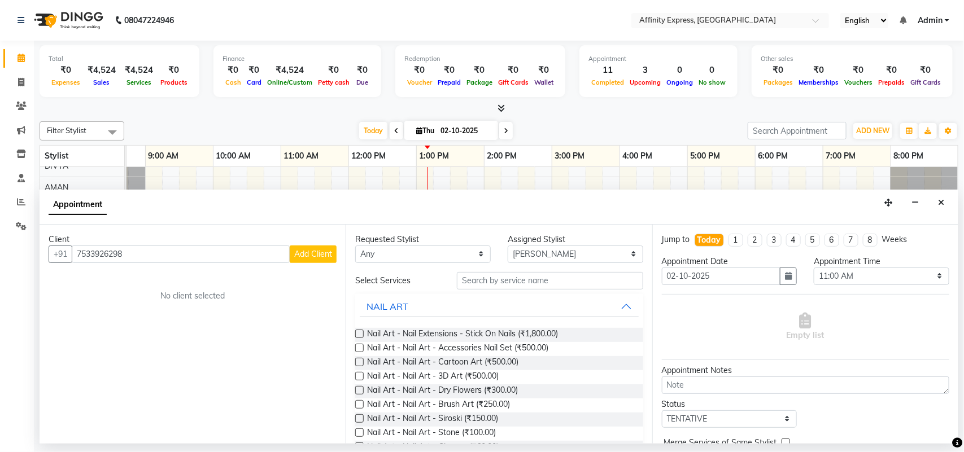
click at [304, 255] on span "Add Client" at bounding box center [313, 254] width 38 height 10
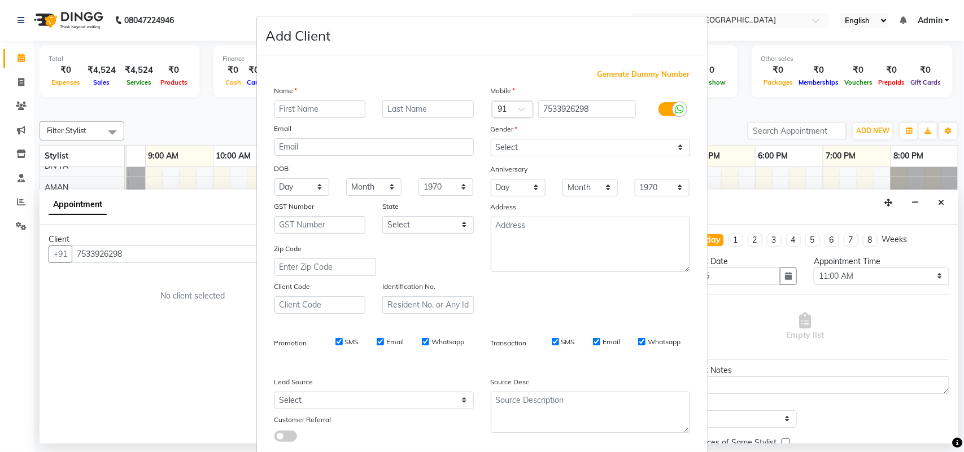
click at [320, 112] on input "text" at bounding box center [319, 109] width 91 height 18
click at [317, 113] on input "text" at bounding box center [319, 109] width 91 height 18
type input "ZAID"
click at [652, 147] on select "Select [DEMOGRAPHIC_DATA] [DEMOGRAPHIC_DATA] Other Prefer Not To Say" at bounding box center [590, 148] width 199 height 18
select select "[DEMOGRAPHIC_DATA]"
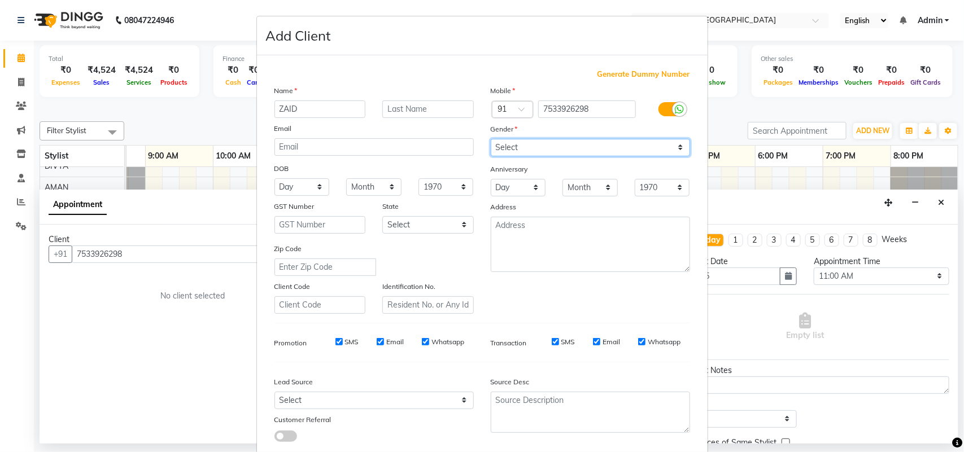
click at [491, 139] on select "Select [DEMOGRAPHIC_DATA] [DEMOGRAPHIC_DATA] Other Prefer Not To Say" at bounding box center [590, 148] width 199 height 18
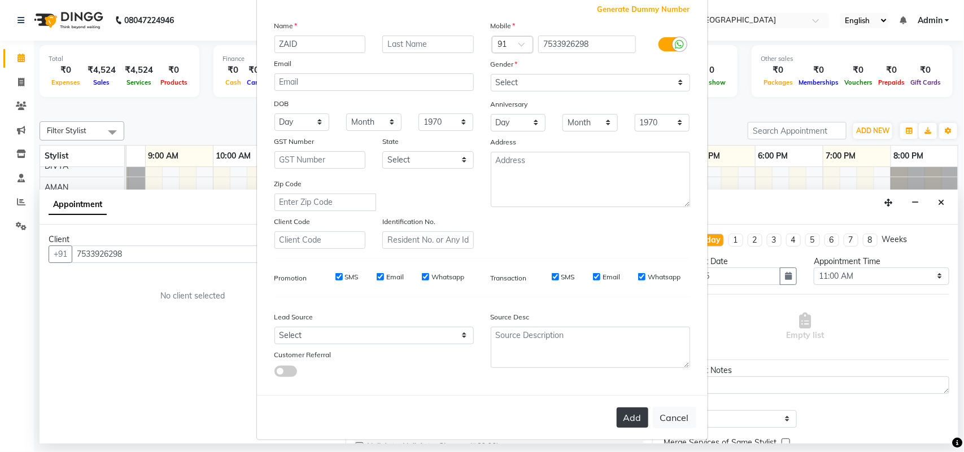
click at [635, 417] on button "Add" at bounding box center [632, 418] width 32 height 20
select select
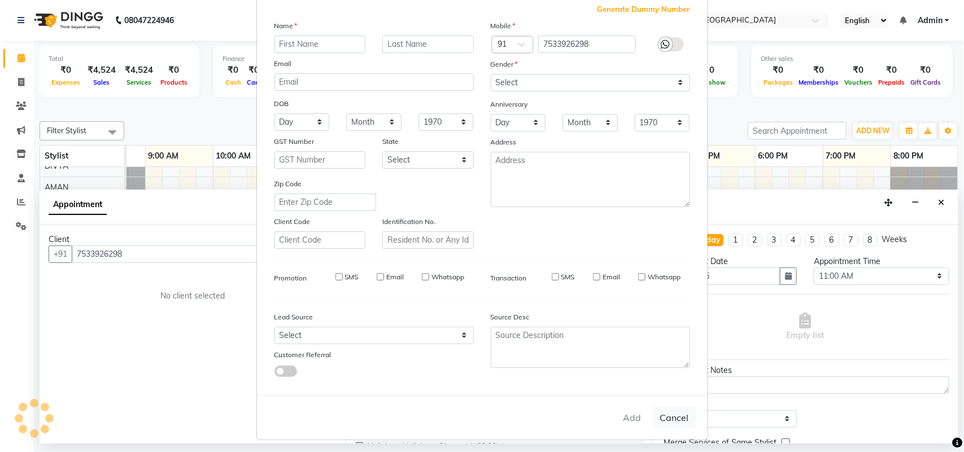
select select
checkbox input "false"
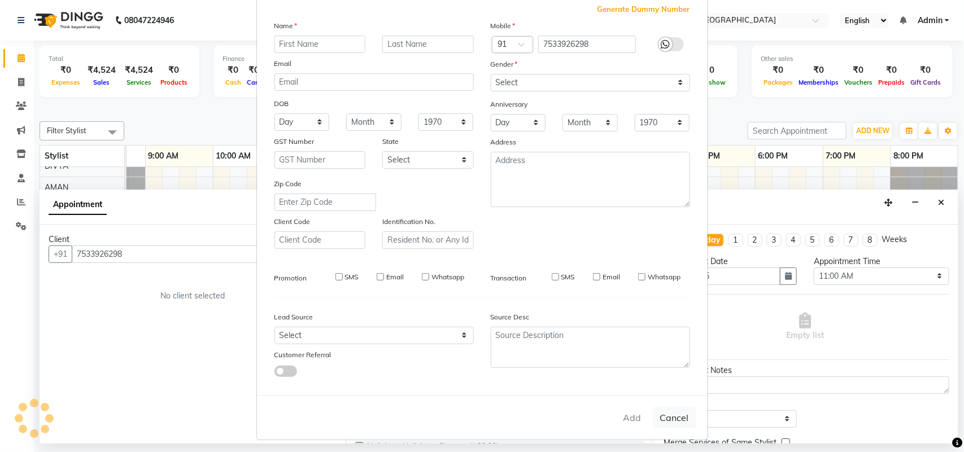
checkbox input "false"
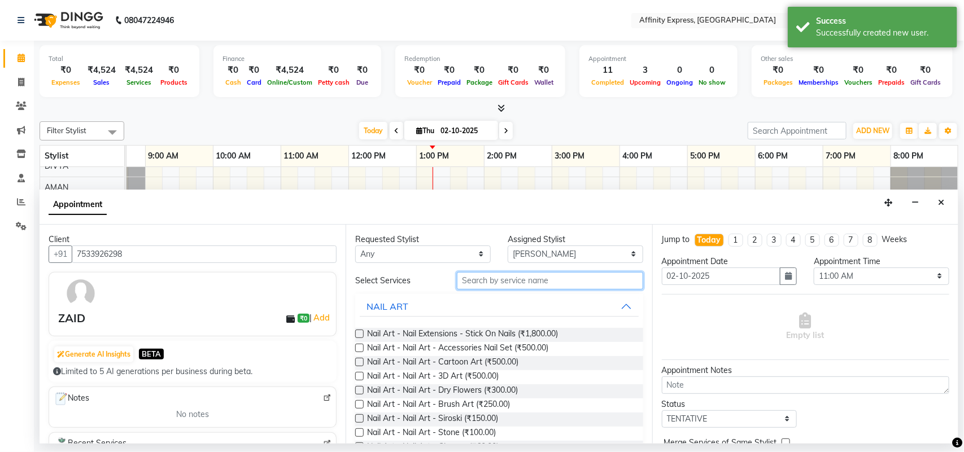
click at [563, 283] on input "text" at bounding box center [550, 281] width 186 height 18
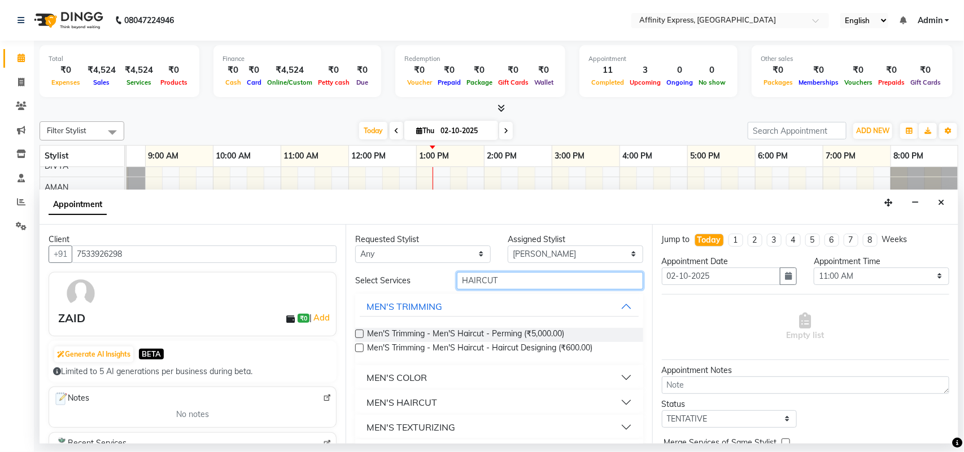
type input "HAIRCUT"
click at [422, 399] on div "MEN'S HAIRCUT" at bounding box center [401, 403] width 71 height 14
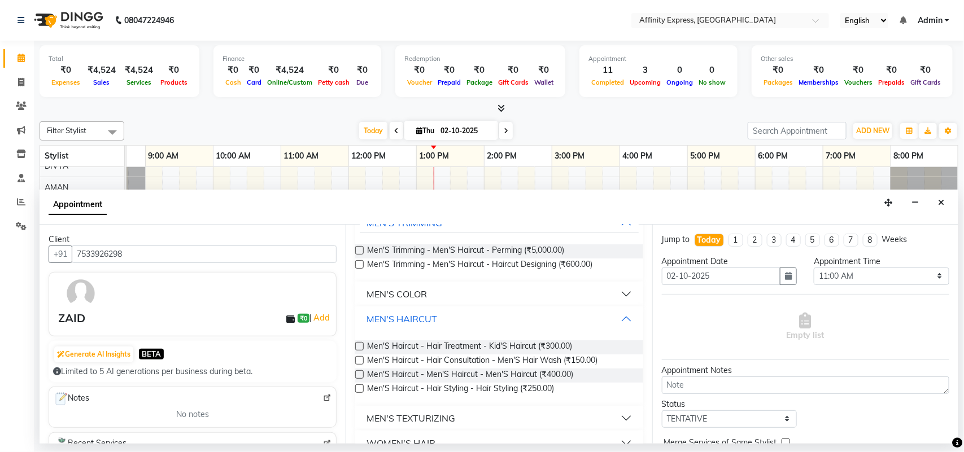
scroll to position [102, 0]
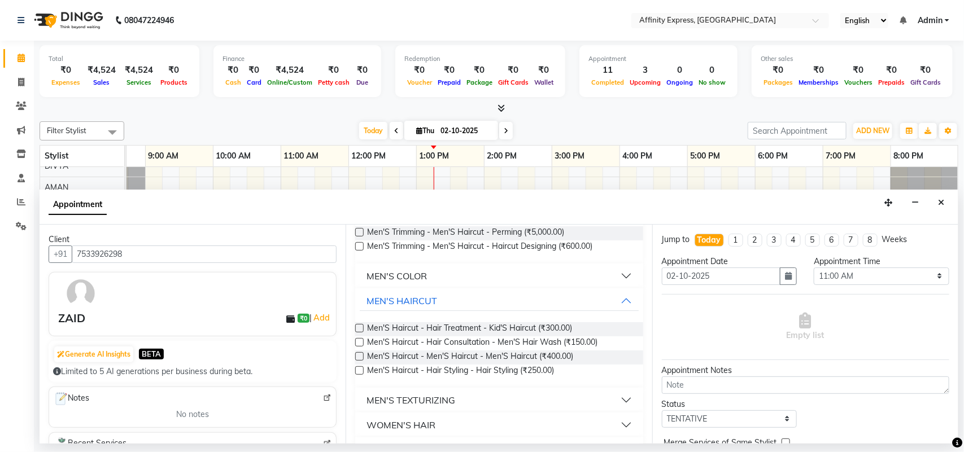
click at [358, 355] on label at bounding box center [359, 356] width 8 height 8
click at [358, 355] on input "checkbox" at bounding box center [358, 357] width 7 height 7
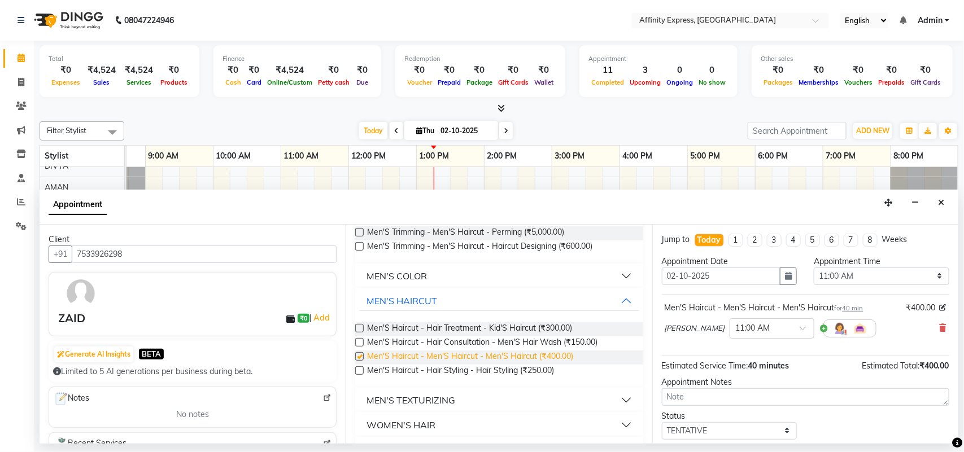
checkbox input "false"
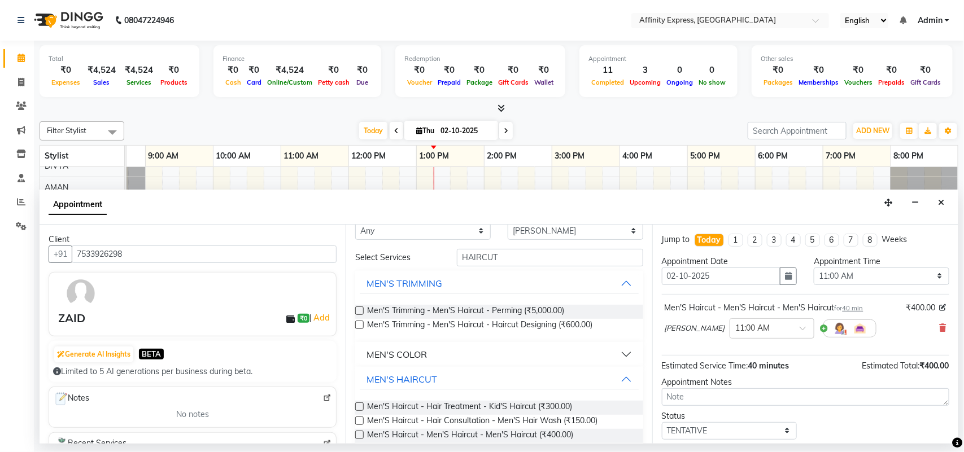
scroll to position [15, 0]
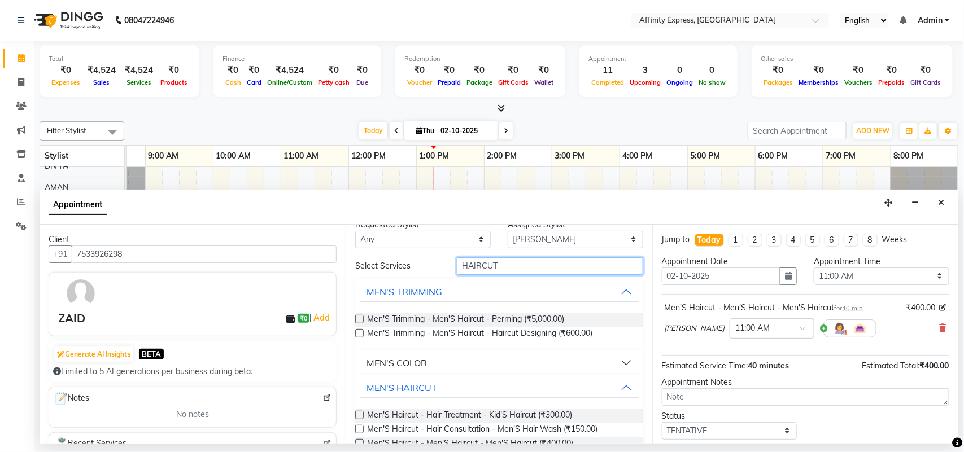
click at [532, 264] on input "HAIRCUT" at bounding box center [550, 266] width 186 height 18
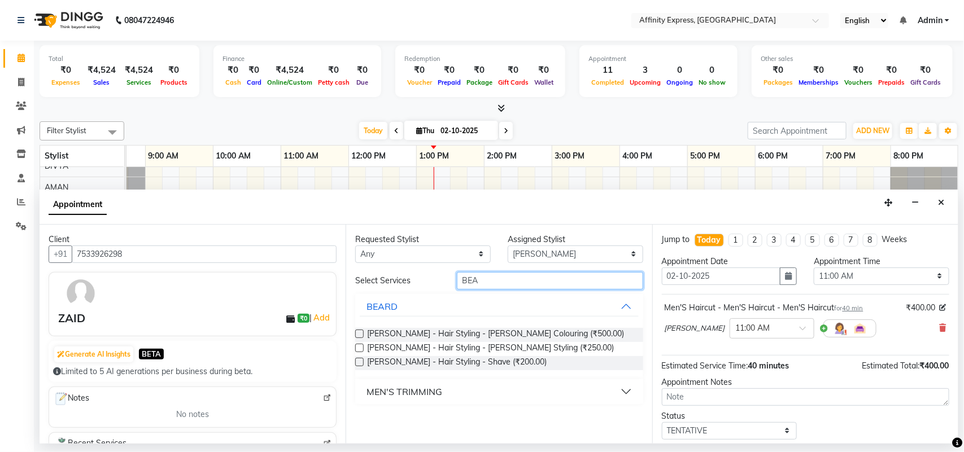
scroll to position [0, 0]
type input "BEARD"
click at [360, 350] on label at bounding box center [359, 348] width 8 height 8
click at [360, 350] on input "checkbox" at bounding box center [358, 348] width 7 height 7
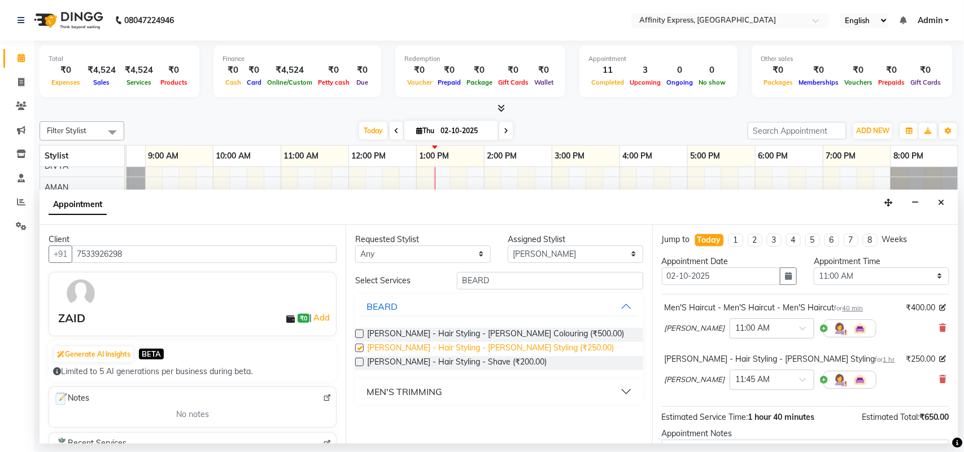
checkbox input "false"
click at [857, 305] on span "40 min" at bounding box center [852, 308] width 21 height 8
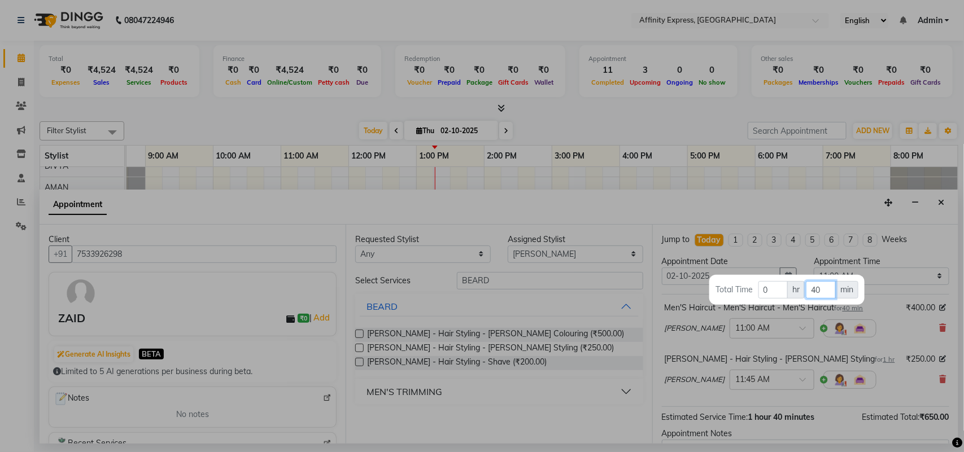
drag, startPoint x: 822, startPoint y: 291, endPoint x: 811, endPoint y: 295, distance: 12.2
click at [811, 295] on input "40" at bounding box center [821, 290] width 30 height 18
type input "30"
drag, startPoint x: 955, startPoint y: 335, endPoint x: 954, endPoint y: 343, distance: 8.5
click at [954, 343] on div at bounding box center [482, 226] width 964 height 452
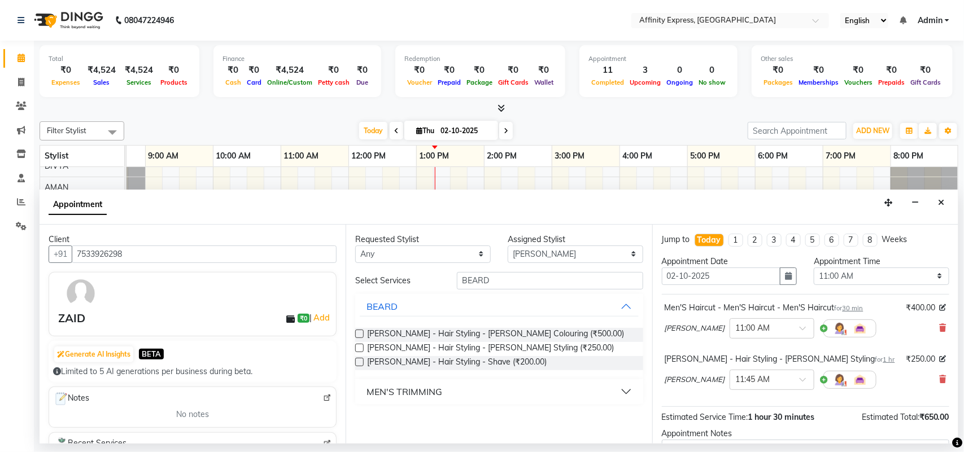
click at [808, 364] on div "[PERSON_NAME] - Hair Styling - [PERSON_NAME] Styling for 1 hr" at bounding box center [779, 359] width 230 height 12
click at [883, 360] on span "1 hr" at bounding box center [889, 360] width 12 height 8
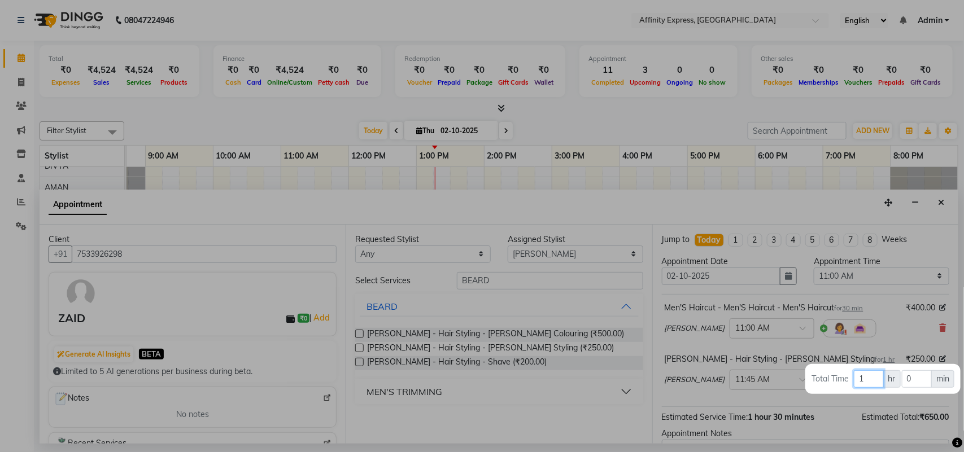
click at [871, 375] on input "1" at bounding box center [868, 379] width 29 height 18
drag, startPoint x: 912, startPoint y: 379, endPoint x: 902, endPoint y: 384, distance: 11.4
click at [902, 384] on input "0" at bounding box center [917, 379] width 30 height 18
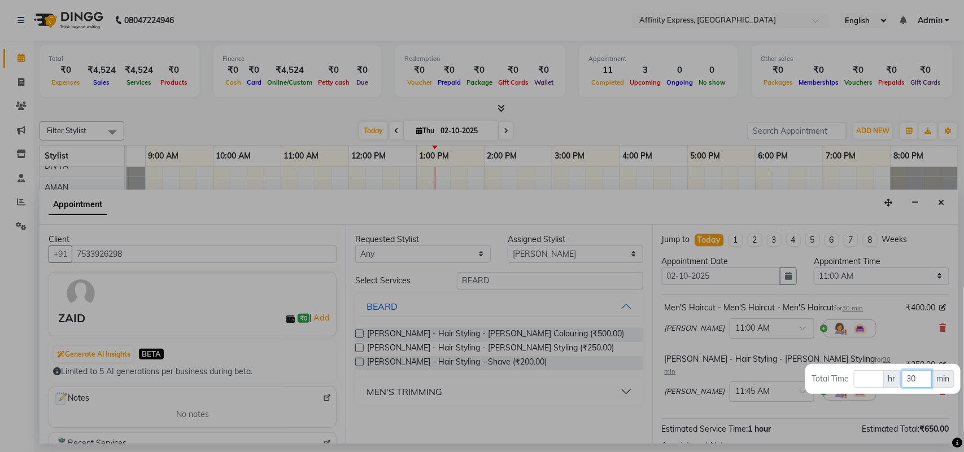
type input "30"
click at [870, 353] on div at bounding box center [482, 226] width 964 height 452
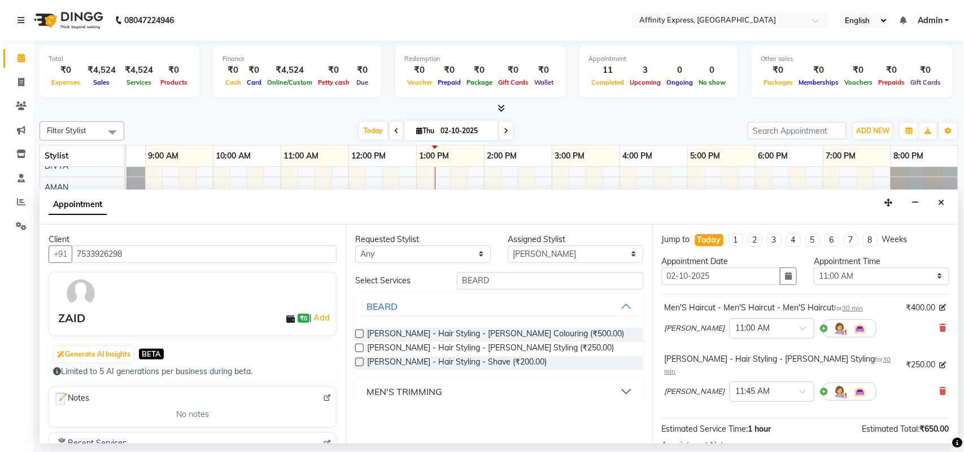
scroll to position [119, 0]
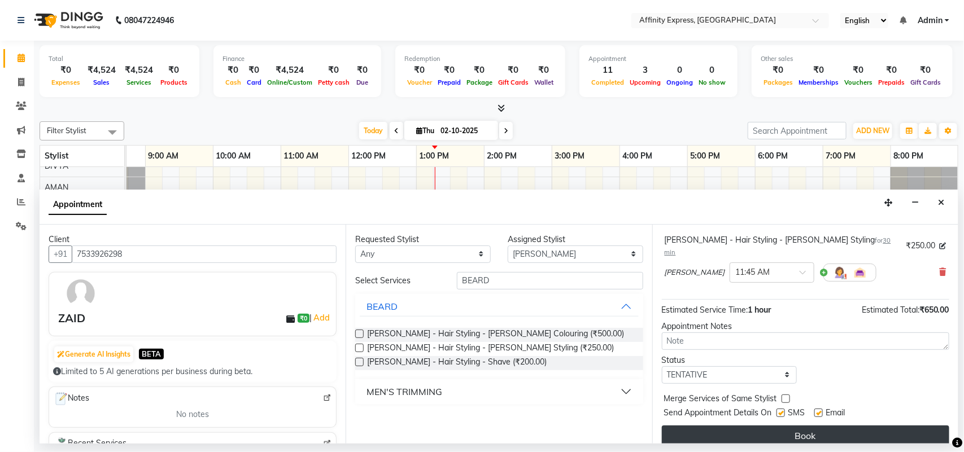
click at [795, 426] on button "Book" at bounding box center [805, 436] width 287 height 20
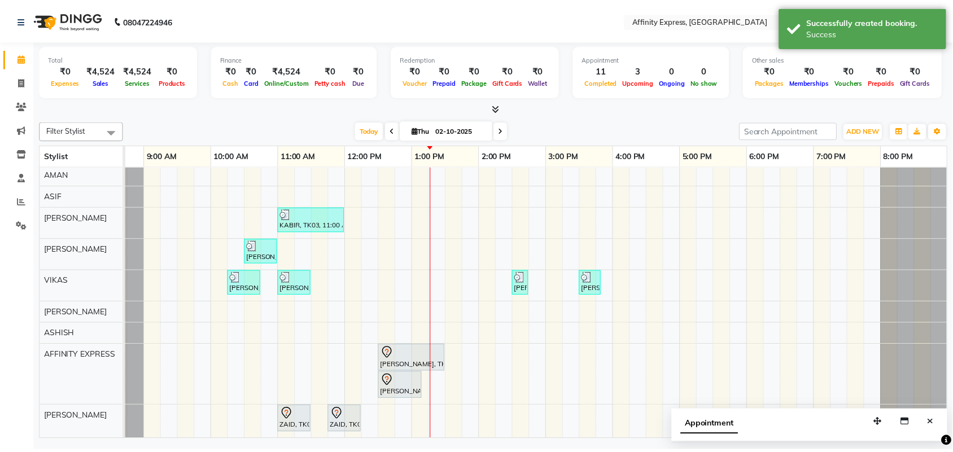
scroll to position [176, 0]
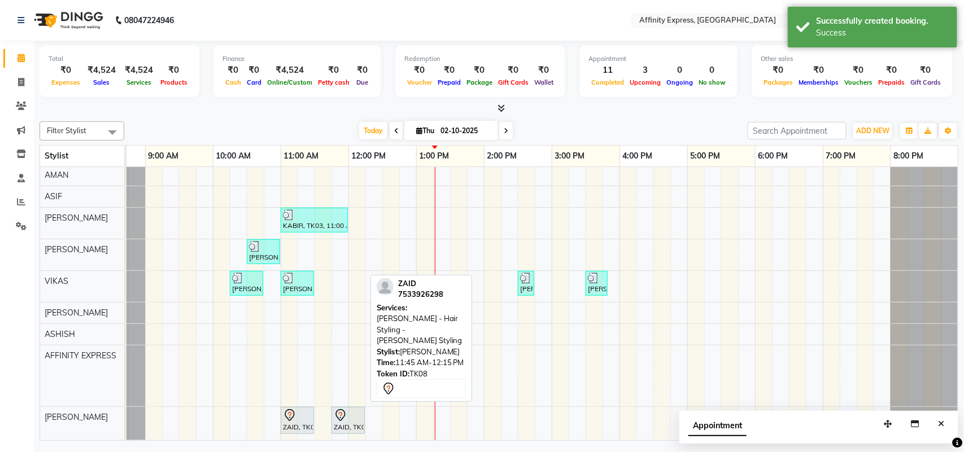
click at [352, 418] on div "ZAID, TK08, 11:45 AM-12:15 PM, [PERSON_NAME] - Hair Styling - [PERSON_NAME] Sty…" at bounding box center [348, 421] width 31 height 24
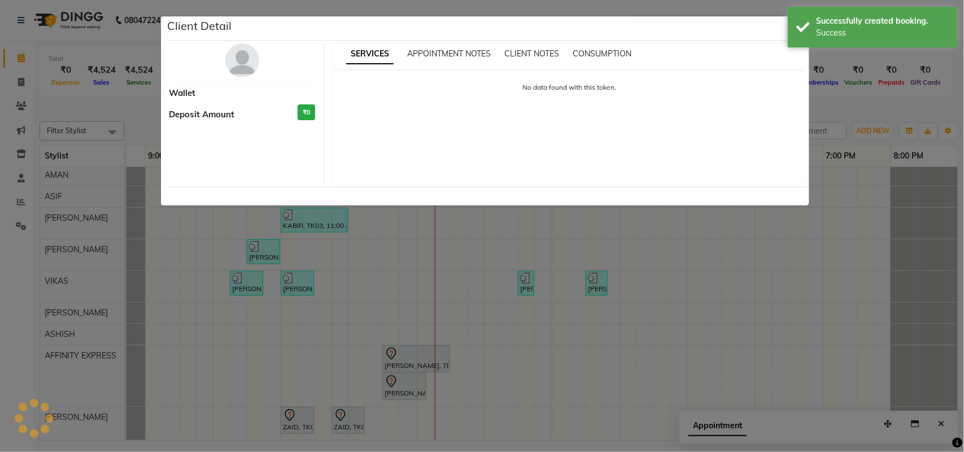
select select "7"
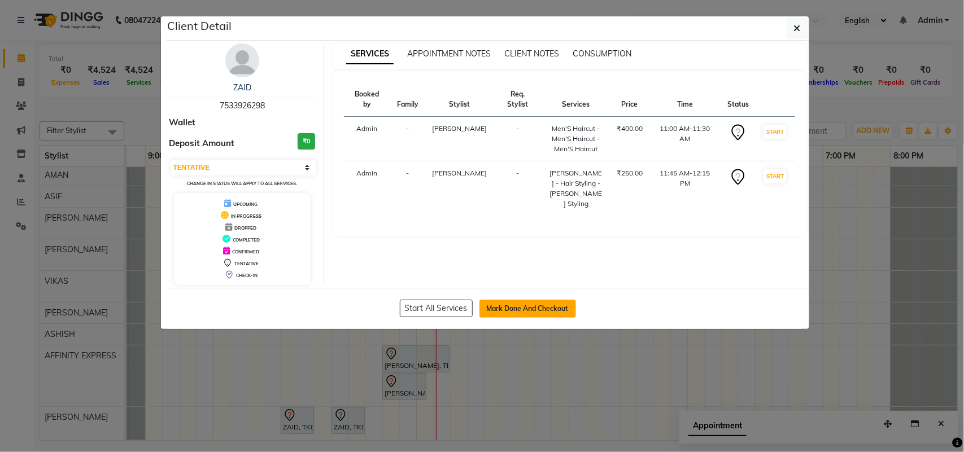
click at [523, 305] on button "Mark Done And Checkout" at bounding box center [527, 309] width 97 height 18
select select "service"
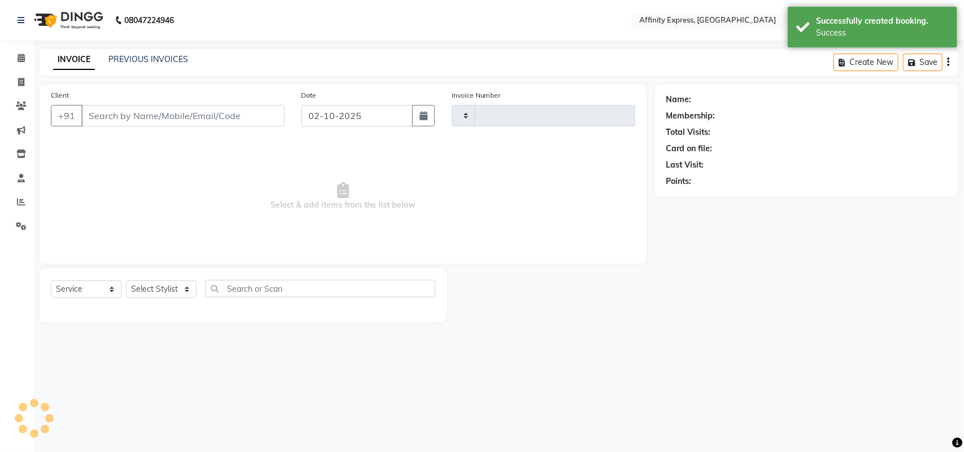
type input "0033"
select select "9123"
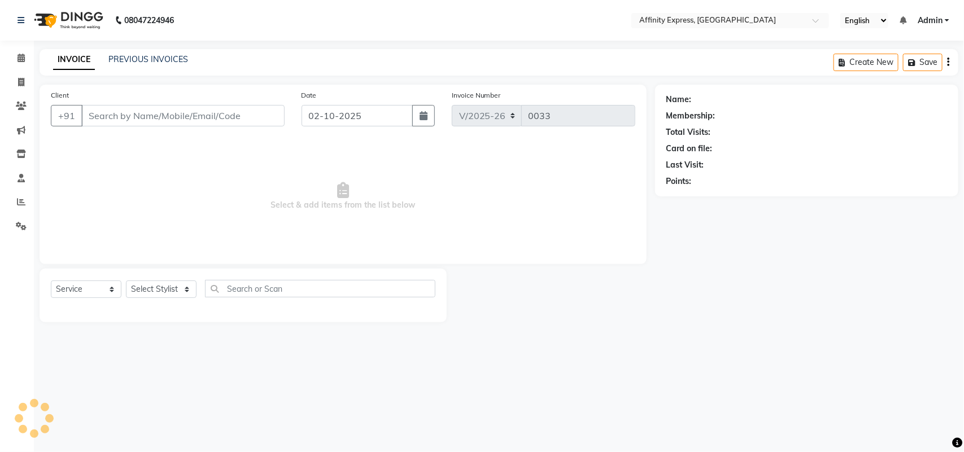
type input "7533926298"
select select "93370"
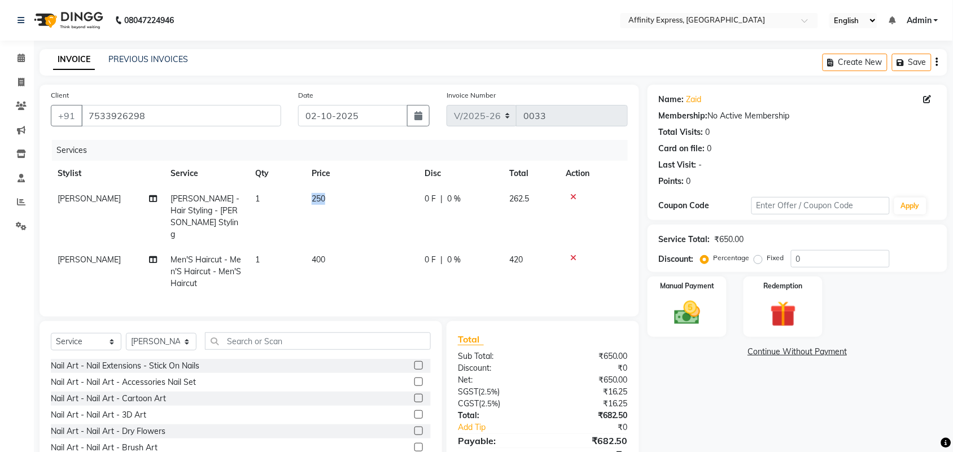
drag, startPoint x: 329, startPoint y: 196, endPoint x: 304, endPoint y: 206, distance: 26.8
click at [304, 206] on tr "[PERSON_NAME] - Hair Styling - [PERSON_NAME] Styling 1 250 0 F | 0 % 262.5" at bounding box center [339, 216] width 577 height 61
click at [305, 211] on td "250" at bounding box center [361, 216] width 113 height 61
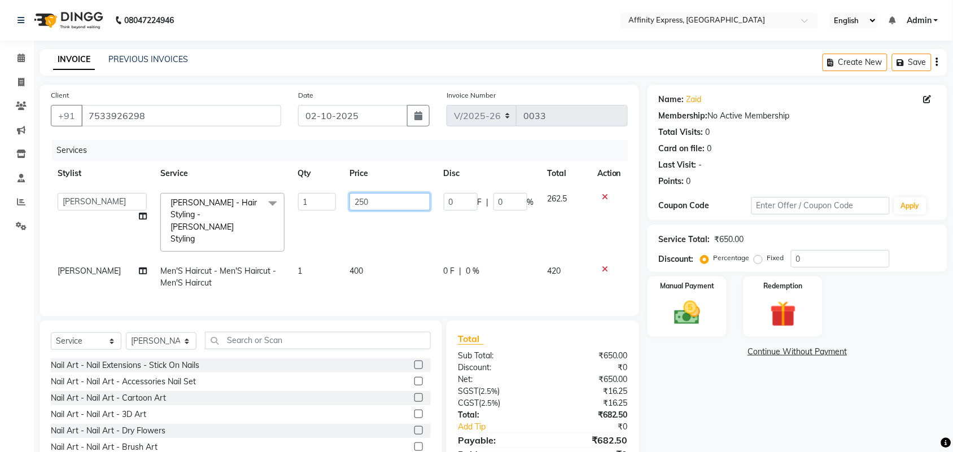
click at [360, 202] on input "250" at bounding box center [389, 202] width 81 height 18
drag, startPoint x: 365, startPoint y: 201, endPoint x: 348, endPoint y: 209, distance: 18.2
click at [349, 209] on input "250" at bounding box center [389, 202] width 81 height 18
type input "200"
click at [353, 259] on td "400" at bounding box center [390, 277] width 94 height 37
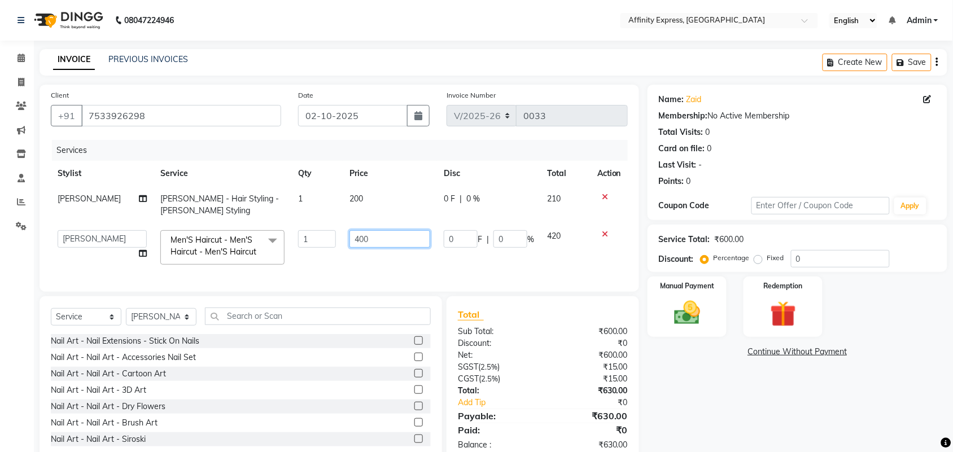
drag, startPoint x: 365, startPoint y: 238, endPoint x: 343, endPoint y: 244, distance: 22.5
click at [349, 244] on input "400" at bounding box center [389, 239] width 81 height 18
type input "300"
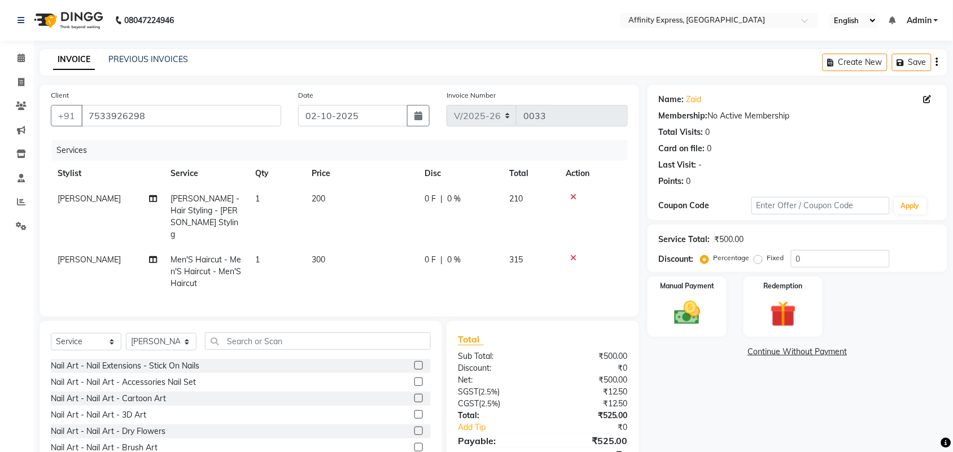
click at [411, 264] on td "300" at bounding box center [361, 271] width 113 height 49
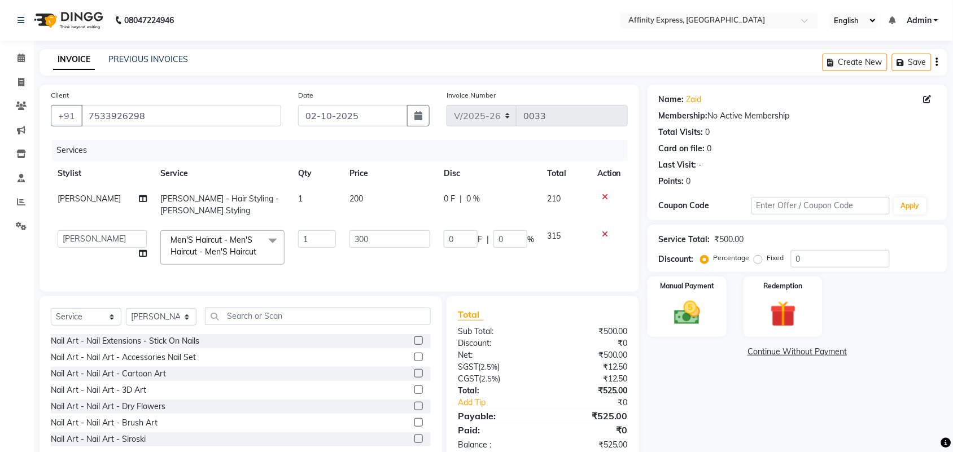
click at [939, 65] on div "Create New Save" at bounding box center [885, 62] width 125 height 27
click at [936, 63] on button "button" at bounding box center [937, 62] width 2 height 27
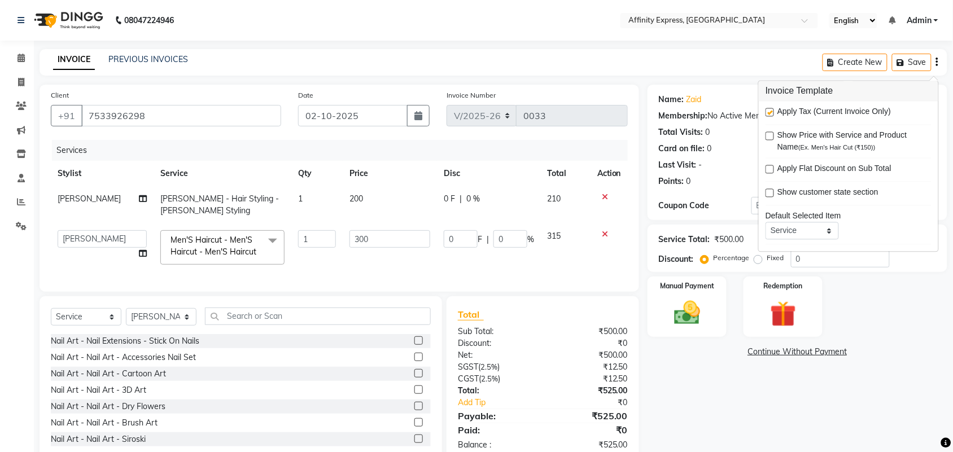
click at [793, 117] on span "Apply Tax (Current Invoice Only)" at bounding box center [833, 113] width 113 height 14
click at [772, 113] on label at bounding box center [770, 112] width 8 height 8
click at [772, 113] on input "checkbox" at bounding box center [769, 113] width 7 height 7
checkbox input "false"
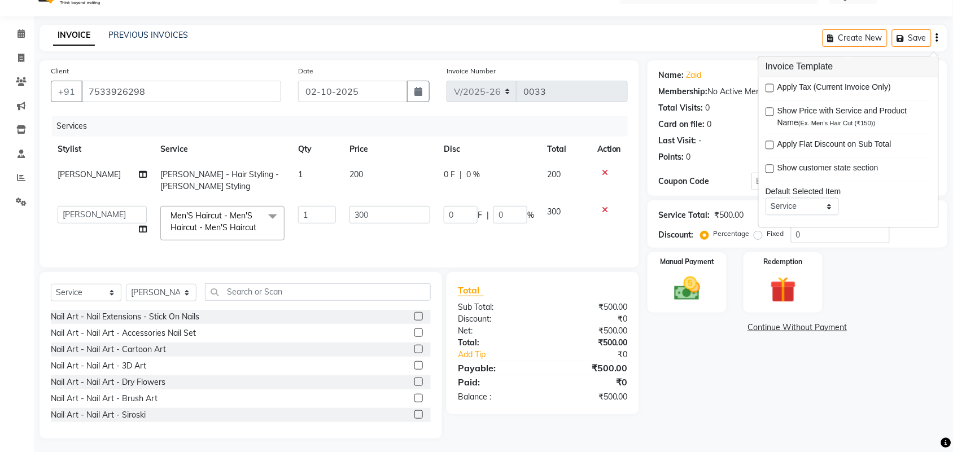
scroll to position [38, 0]
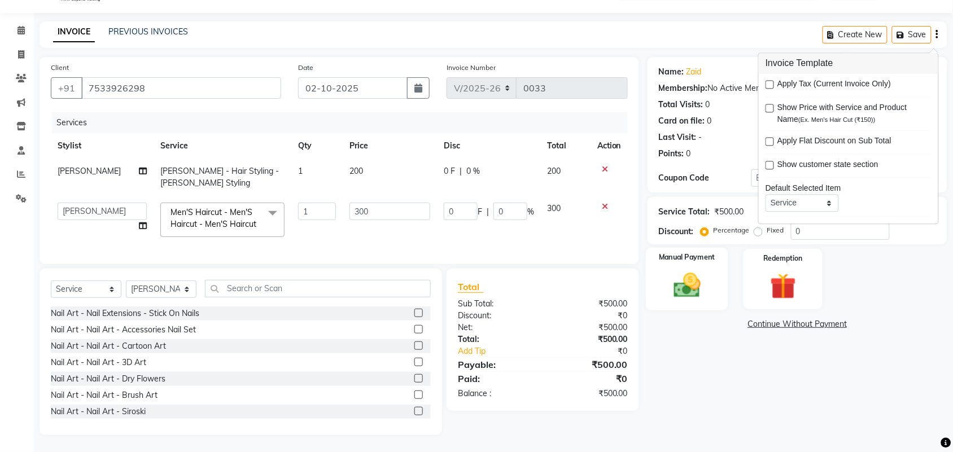
click at [711, 274] on div "Manual Payment" at bounding box center [687, 279] width 82 height 63
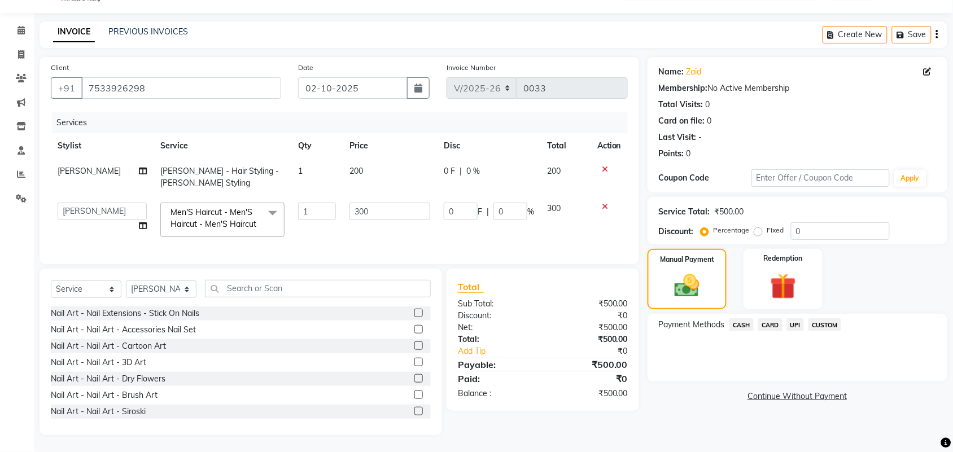
click at [746, 318] on span "CASH" at bounding box center [741, 324] width 24 height 13
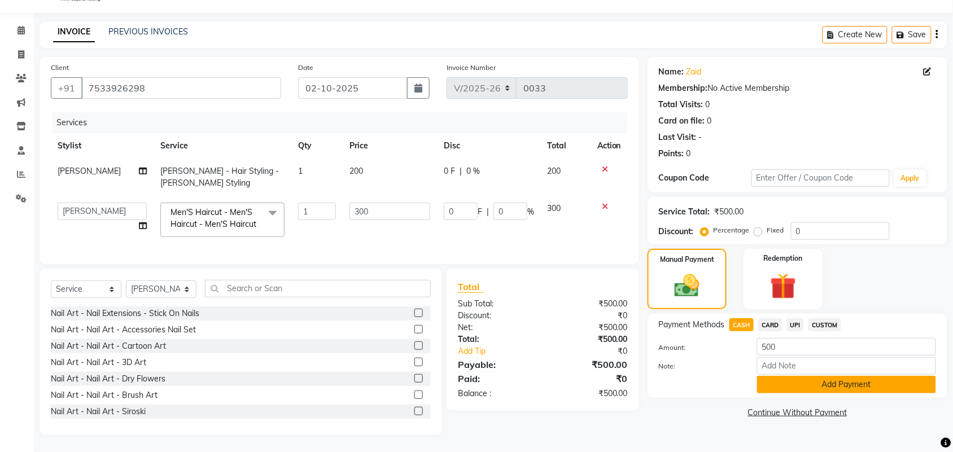
click at [802, 376] on button "Add Payment" at bounding box center [846, 385] width 179 height 18
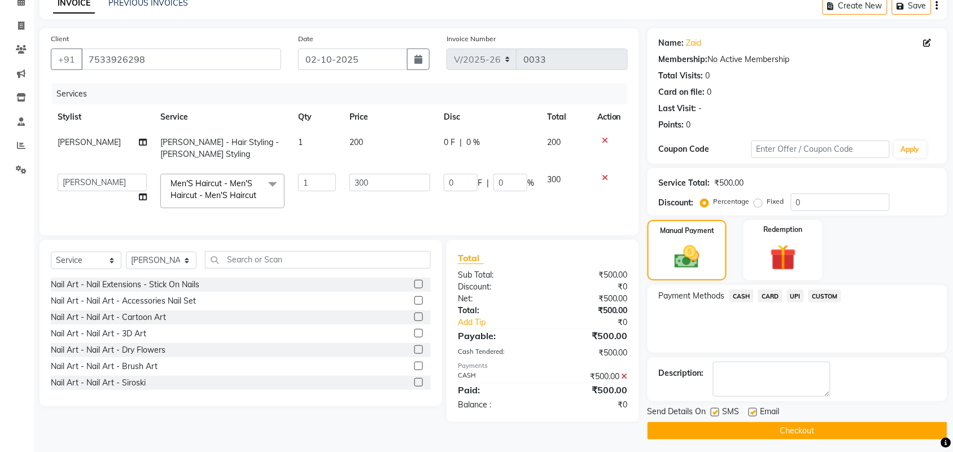
scroll to position [61, 0]
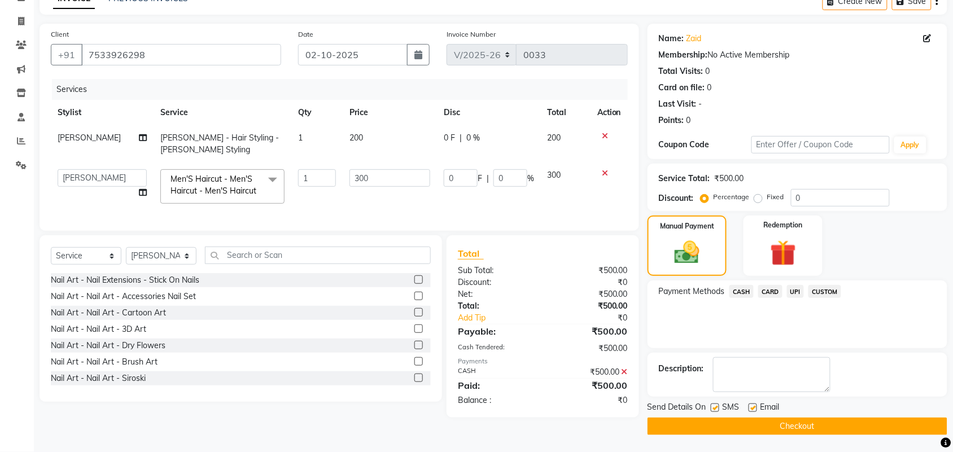
click at [796, 422] on button "Checkout" at bounding box center [798, 427] width 300 height 18
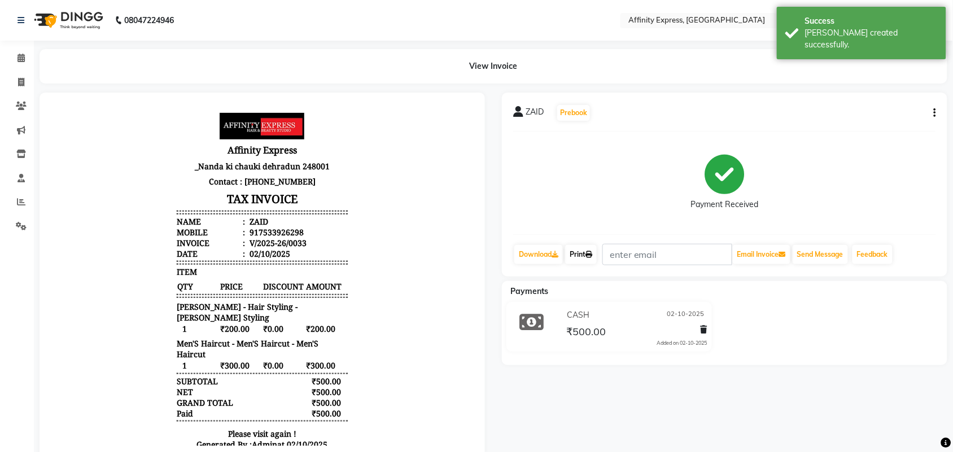
click at [577, 253] on link "Print" at bounding box center [581, 254] width 32 height 19
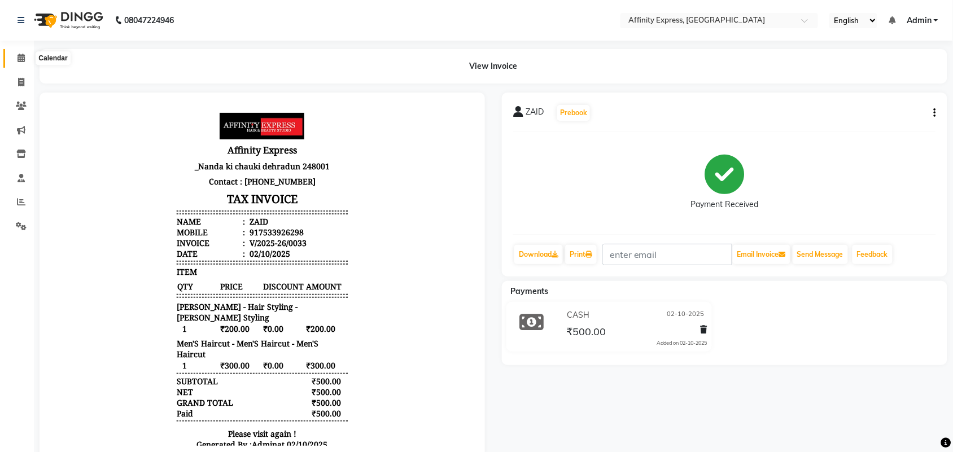
click at [18, 58] on icon at bounding box center [21, 58] width 7 height 8
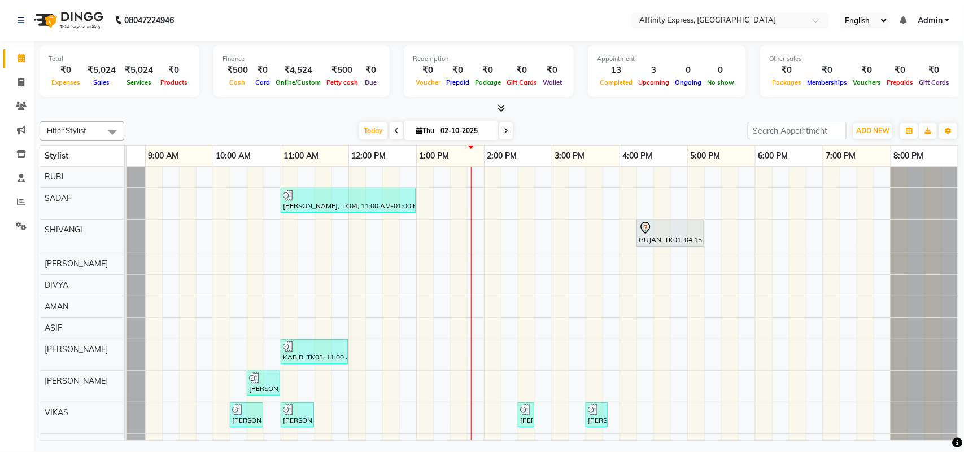
scroll to position [42, 0]
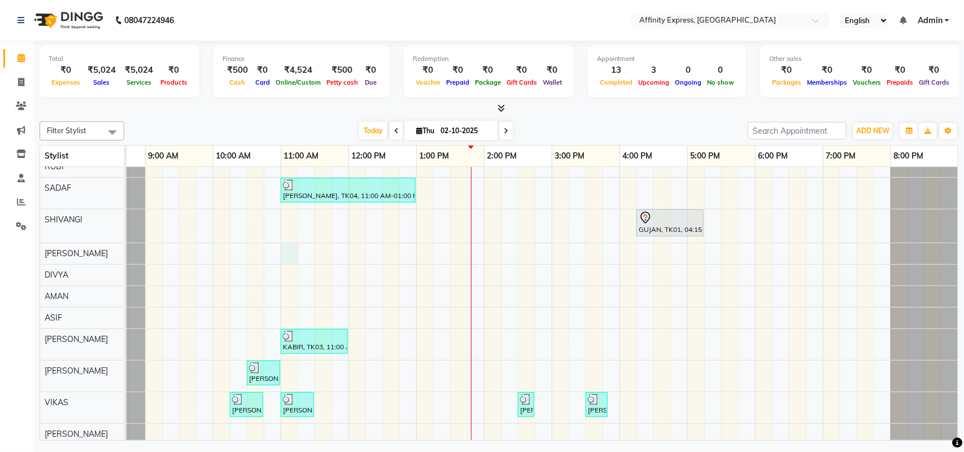
click at [288, 252] on div "[PERSON_NAME] AFFINITY MEMBER, TK06, 10:30 AM-11:00 AM, Waxing - Skin Consultat…" at bounding box center [517, 342] width 881 height 435
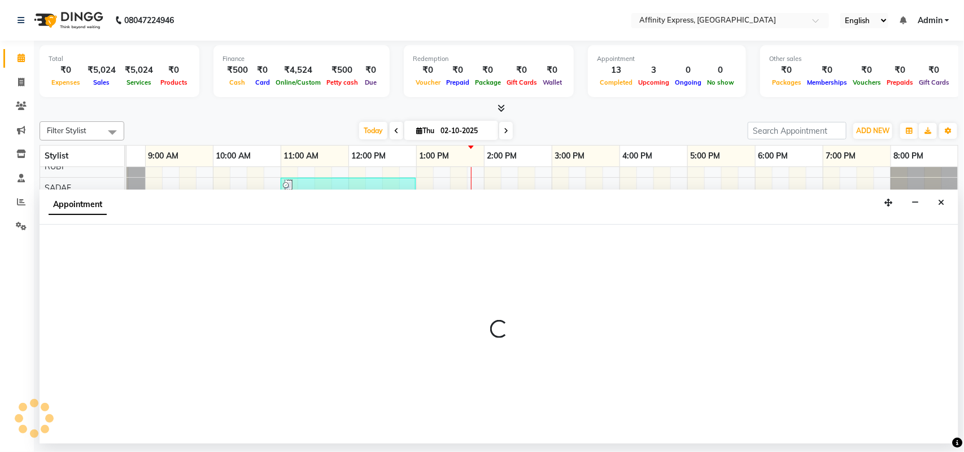
select select "93300"
select select "660"
select select "tentative"
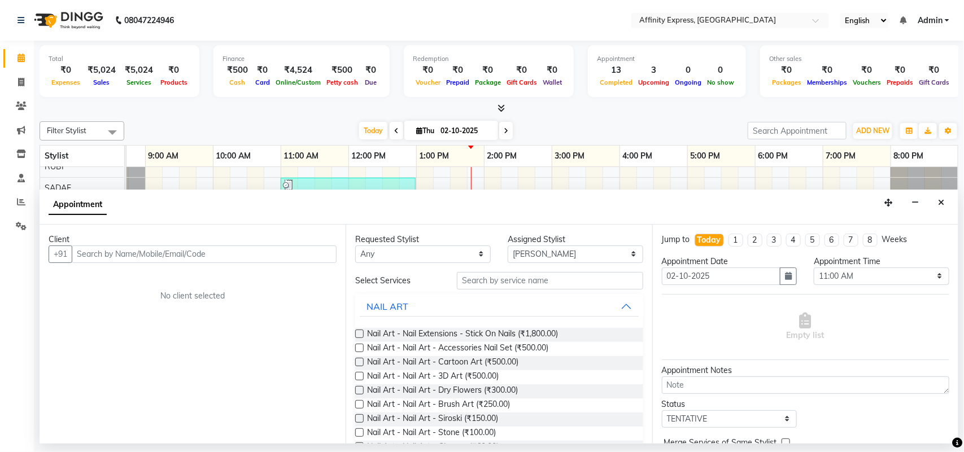
click at [212, 252] on input "text" at bounding box center [204, 255] width 265 height 18
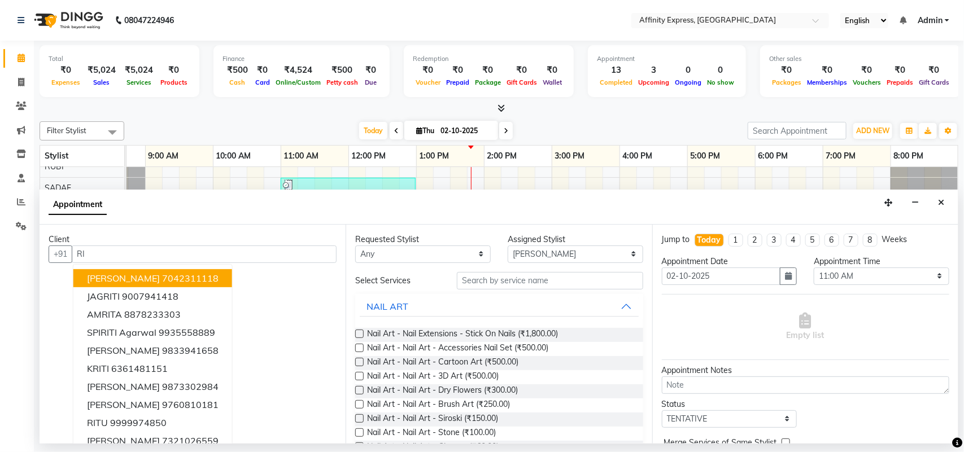
type input "R"
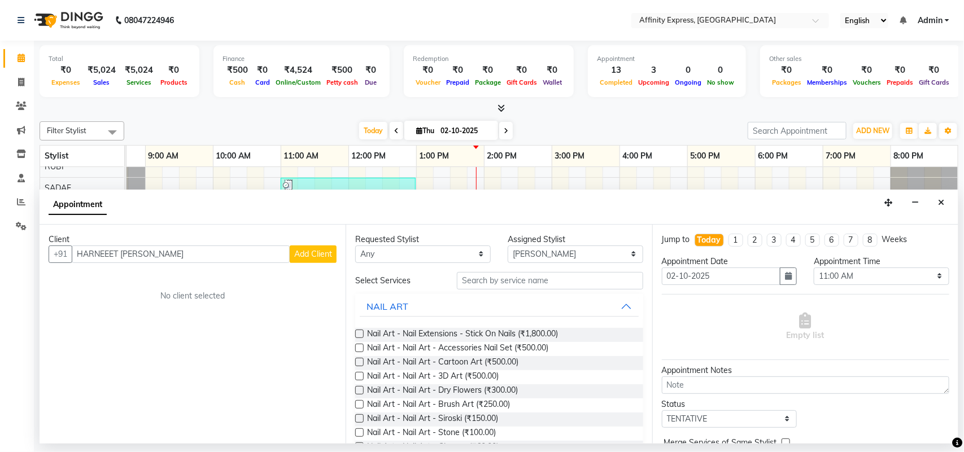
scroll to position [0, 0]
click at [187, 252] on input "HARNEEET [PERSON_NAME]" at bounding box center [181, 255] width 218 height 18
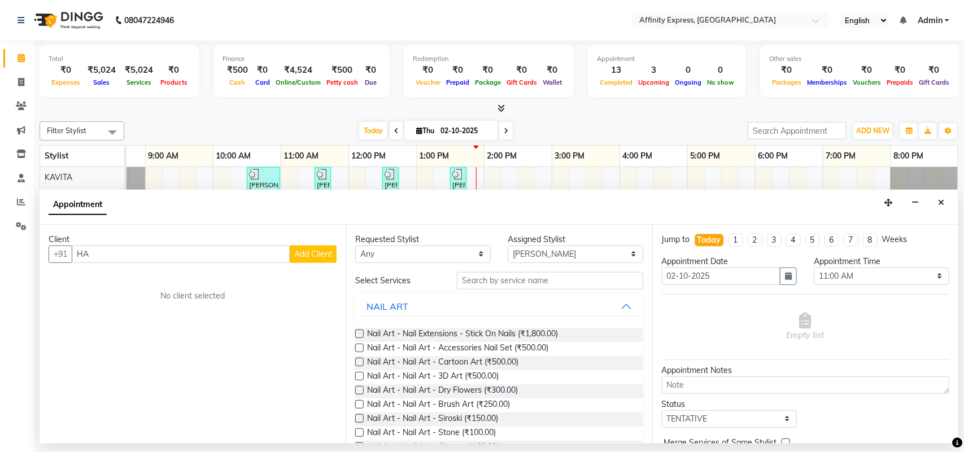
type input "H"
type input "9012527672"
click at [292, 243] on div "Client" at bounding box center [193, 240] width 288 height 12
click at [292, 255] on button "Add Client" at bounding box center [313, 255] width 47 height 18
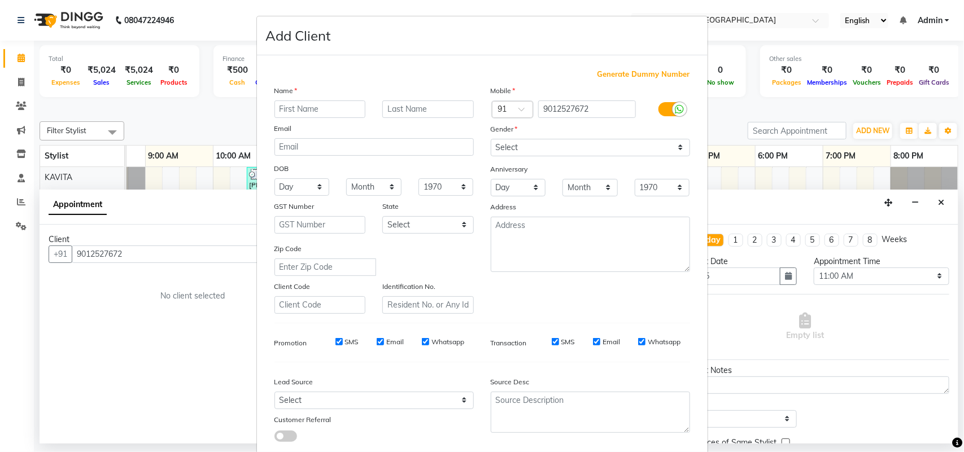
click at [320, 115] on input "text" at bounding box center [319, 109] width 91 height 18
click at [624, 150] on select "Select [DEMOGRAPHIC_DATA] [DEMOGRAPHIC_DATA] Other Prefer Not To Say" at bounding box center [590, 148] width 199 height 18
click at [491, 139] on select "Select [DEMOGRAPHIC_DATA] [DEMOGRAPHIC_DATA] Other Prefer Not To Say" at bounding box center [590, 148] width 199 height 18
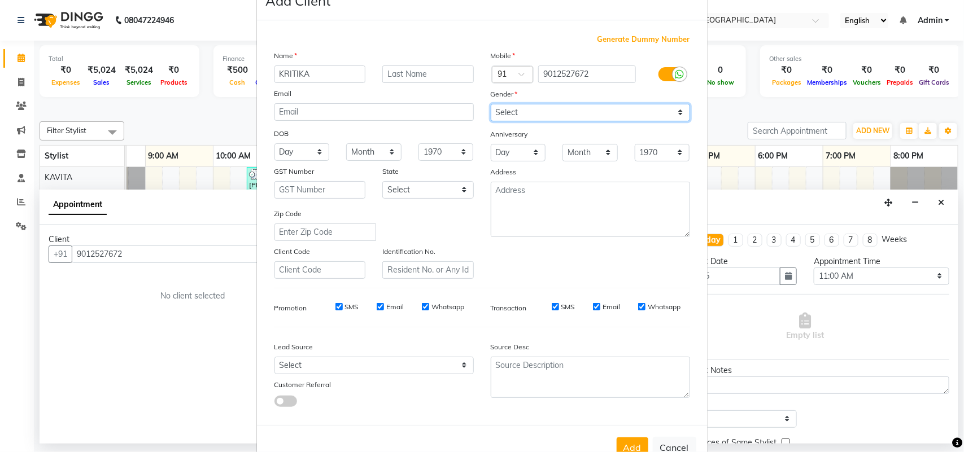
scroll to position [65, 0]
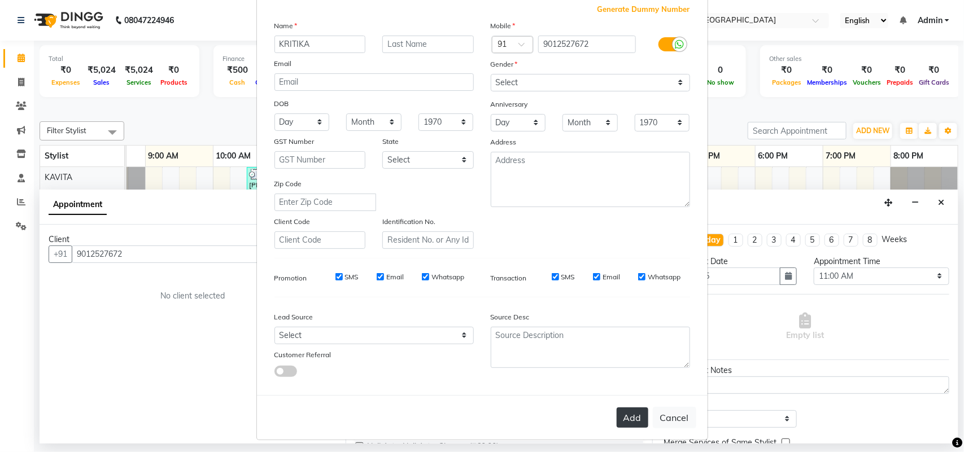
click at [623, 413] on button "Add" at bounding box center [632, 418] width 32 height 20
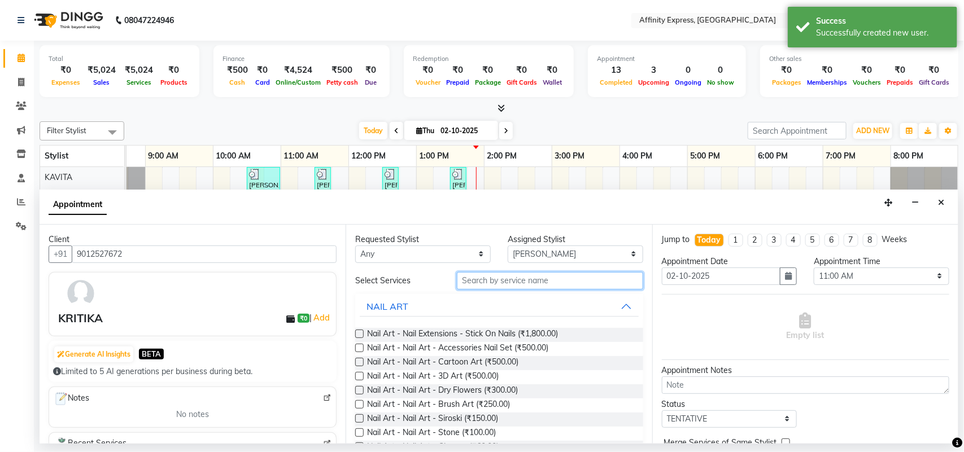
click at [541, 283] on input "text" at bounding box center [550, 281] width 186 height 18
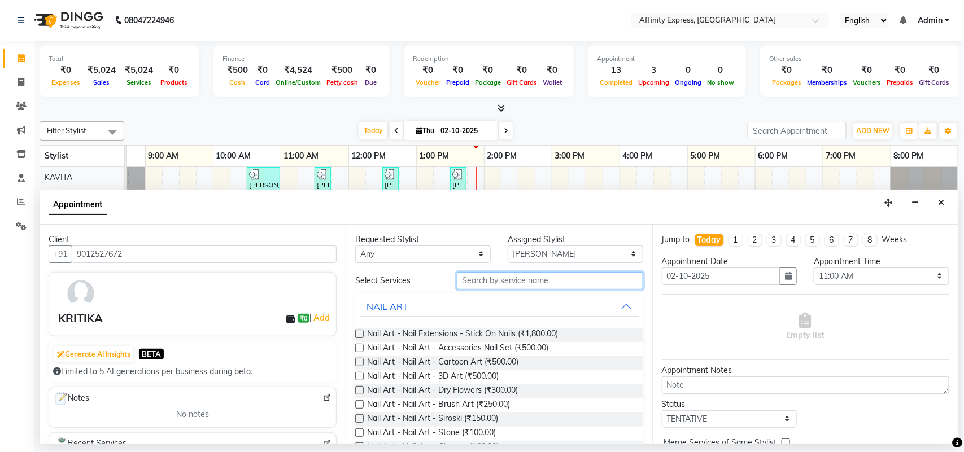
click at [542, 281] on input "text" at bounding box center [550, 281] width 186 height 18
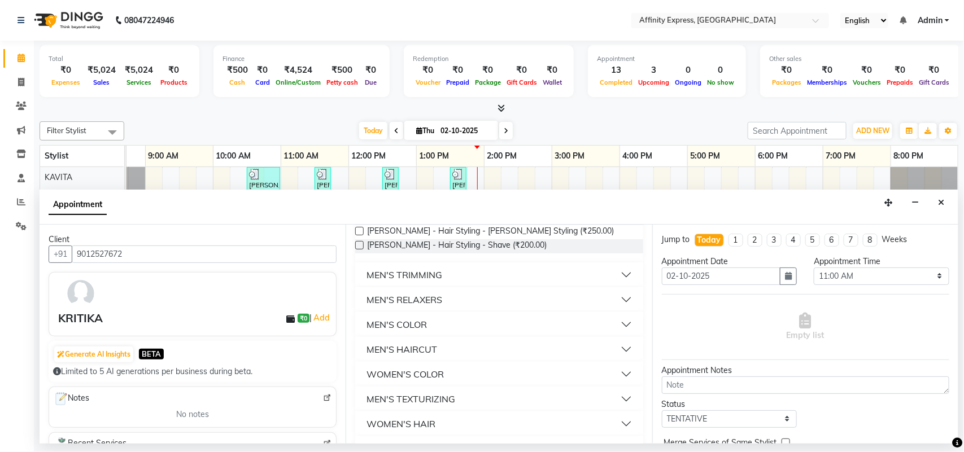
scroll to position [120, 0]
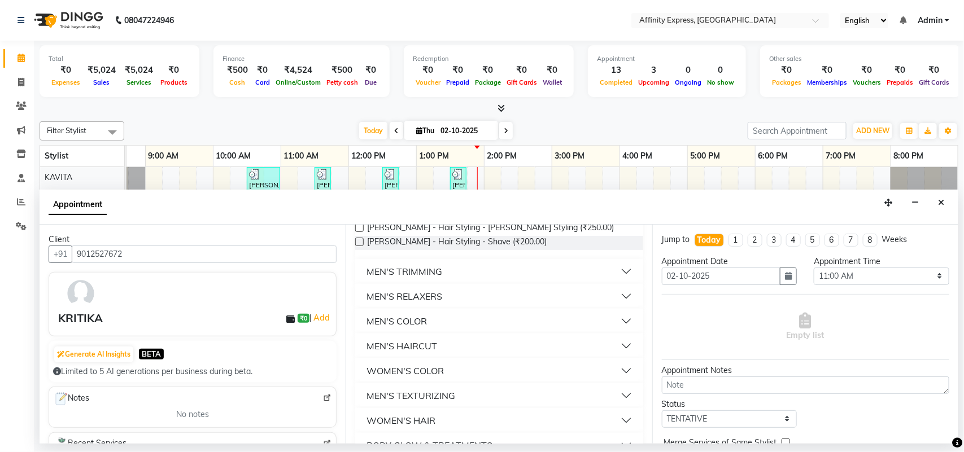
click at [460, 422] on button "WOMEN'S HAIR" at bounding box center [499, 420] width 278 height 20
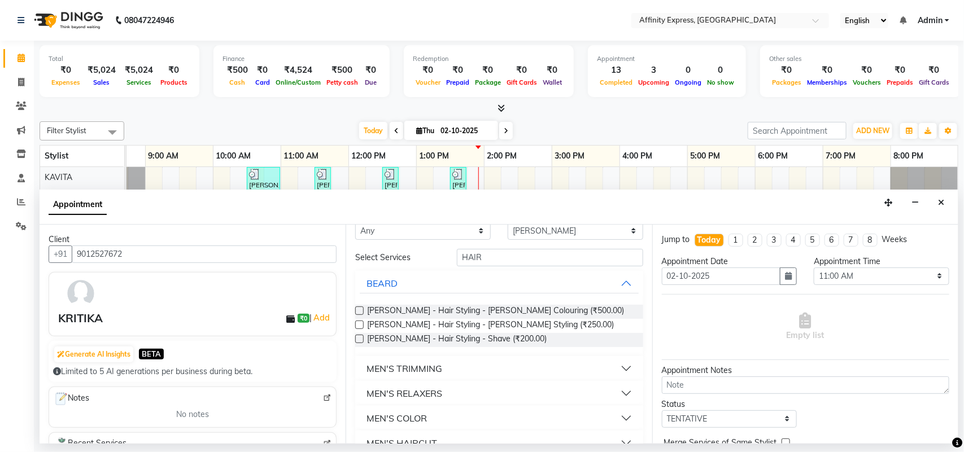
scroll to position [0, 0]
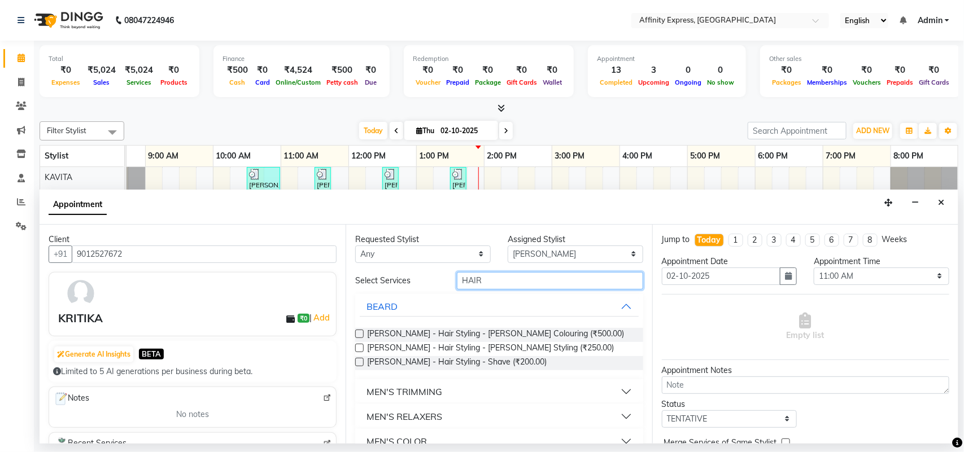
click at [487, 279] on input "HAIR" at bounding box center [550, 281] width 186 height 18
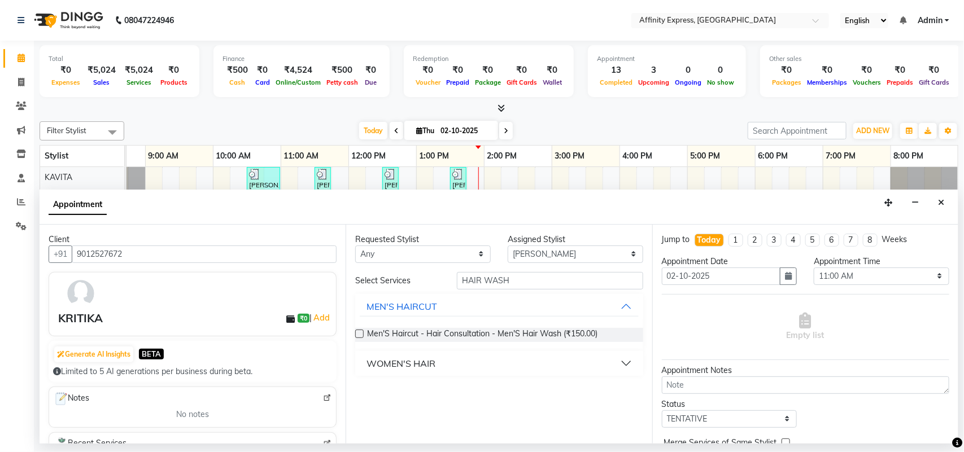
click at [565, 369] on button "WOMEN'S HAIR" at bounding box center [499, 363] width 278 height 20
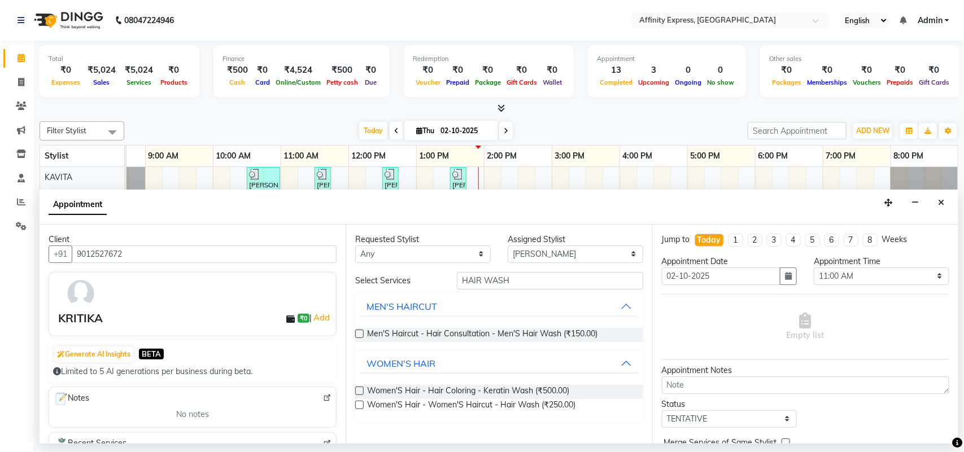
click at [361, 407] on label at bounding box center [359, 405] width 8 height 8
click at [361, 407] on input "checkbox" at bounding box center [358, 406] width 7 height 7
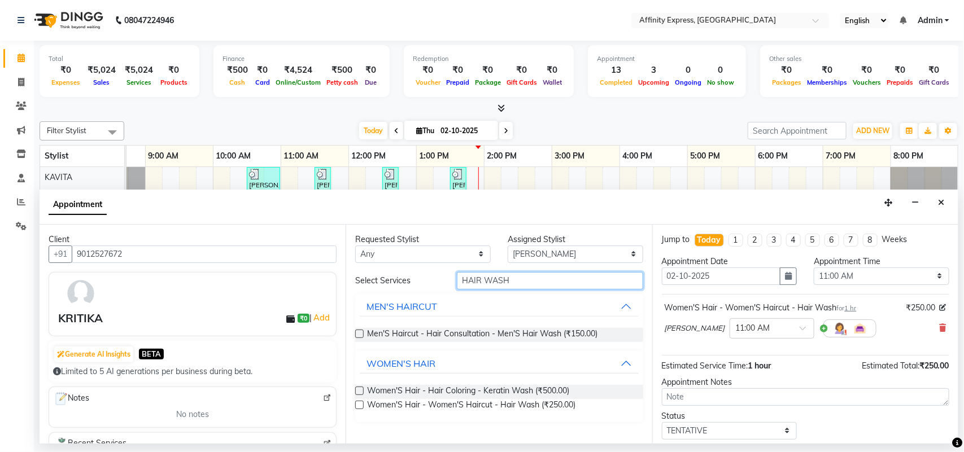
click at [537, 285] on input "HAIR WASH" at bounding box center [550, 281] width 186 height 18
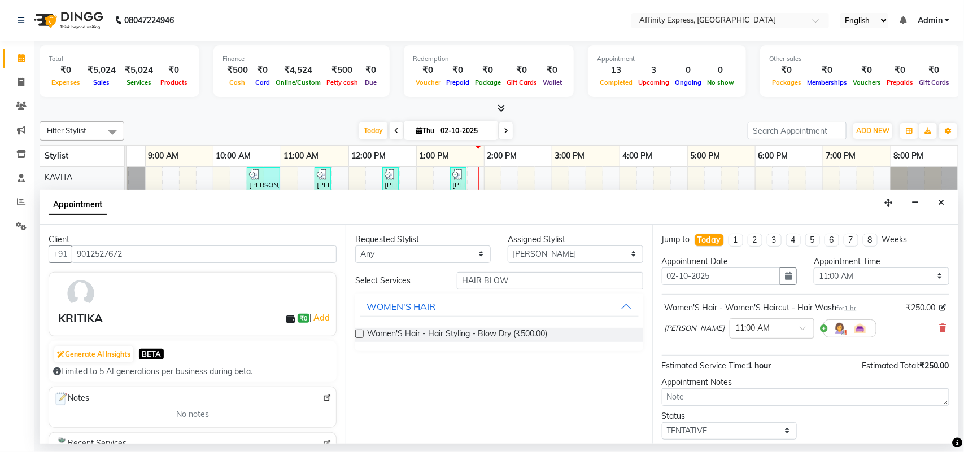
click at [360, 330] on label at bounding box center [359, 334] width 8 height 8
click at [360, 331] on input "checkbox" at bounding box center [358, 334] width 7 height 7
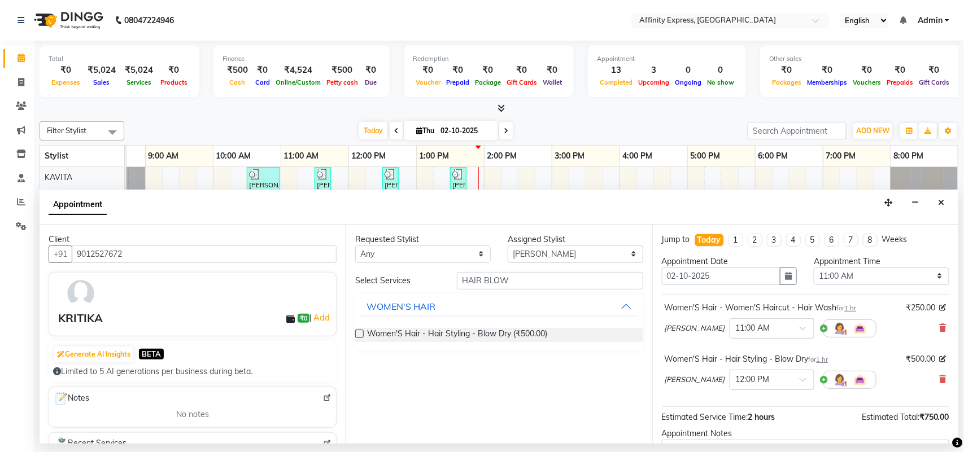
click at [853, 309] on span "1 hr" at bounding box center [851, 308] width 12 height 8
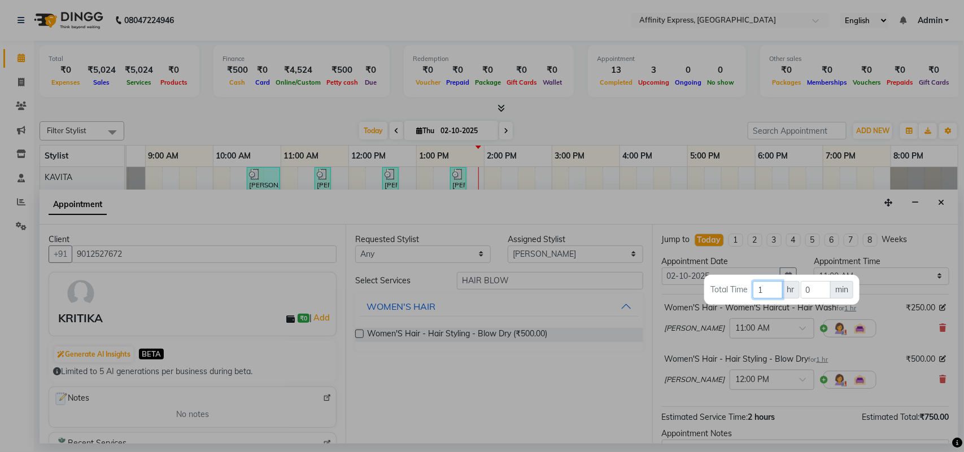
click at [766, 288] on input "1" at bounding box center [767, 290] width 29 height 18
click at [823, 286] on input "0" at bounding box center [816, 290] width 30 height 18
click at [828, 359] on div at bounding box center [482, 226] width 964 height 452
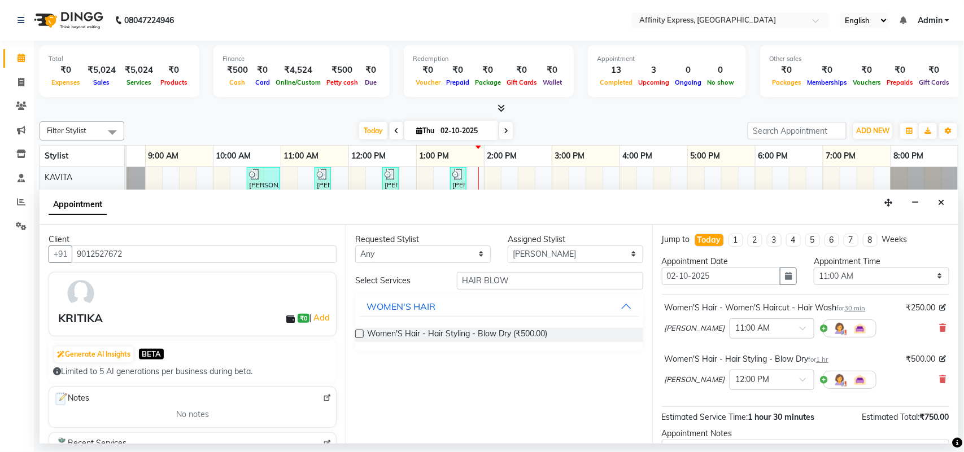
click at [828, 359] on span "1 hr" at bounding box center [822, 360] width 12 height 8
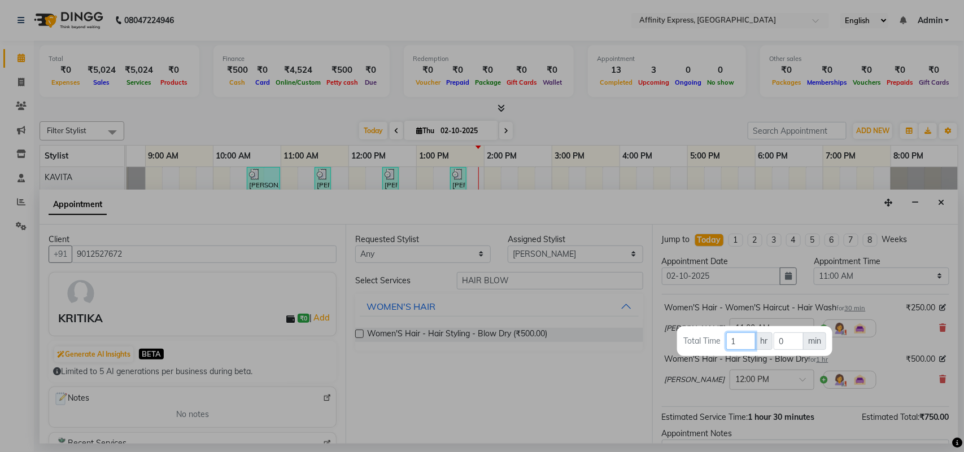
click at [743, 342] on input "1" at bounding box center [740, 342] width 29 height 18
click at [791, 336] on input "0" at bounding box center [788, 342] width 30 height 18
click at [849, 394] on div at bounding box center [482, 226] width 964 height 452
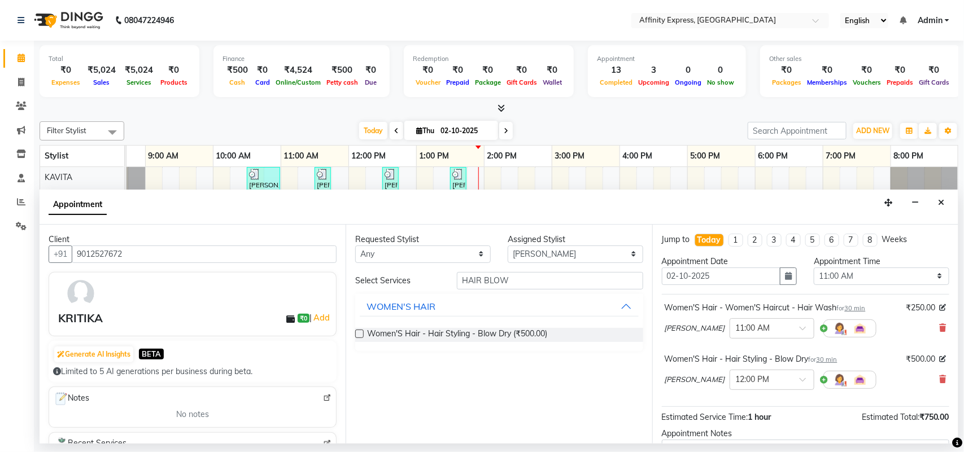
scroll to position [119, 0]
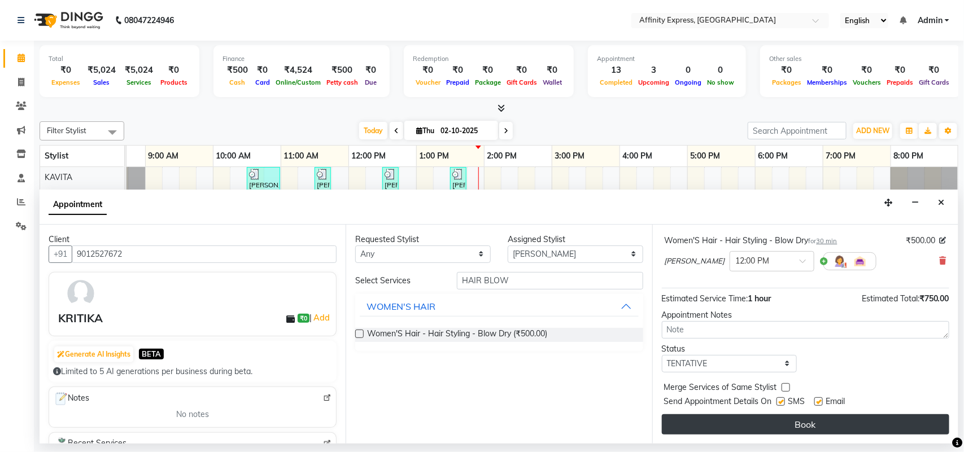
click at [825, 424] on button "Book" at bounding box center [805, 424] width 287 height 20
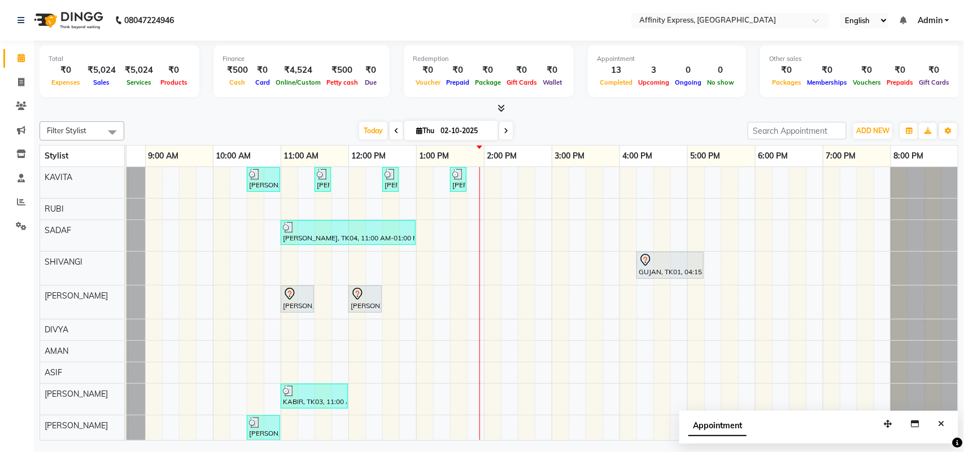
scroll to position [187, 0]
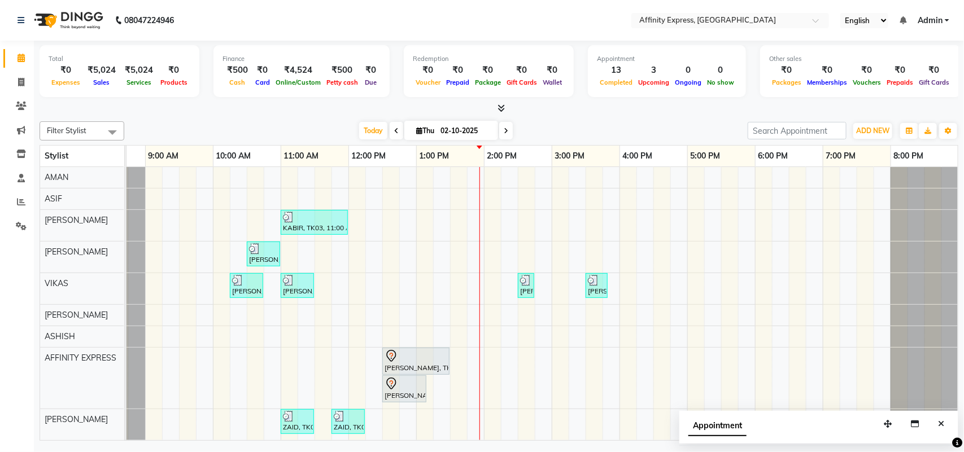
drag, startPoint x: 957, startPoint y: 222, endPoint x: 957, endPoint y: 215, distance: 7.3
click at [957, 215] on td "[PERSON_NAME] AFFINITY MEMBER, TK06, 10:30 AM-11:00 AM, Waxing - Skin Consultat…" at bounding box center [542, 304] width 832 height 274
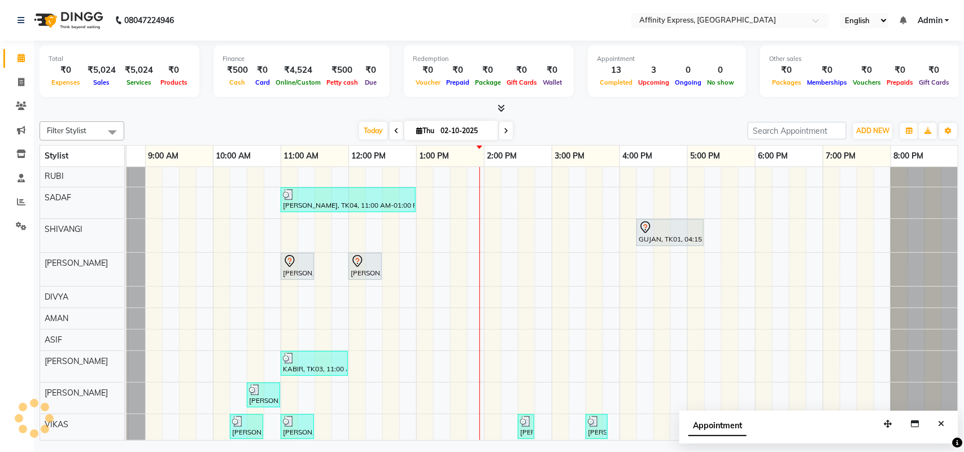
scroll to position [43, 0]
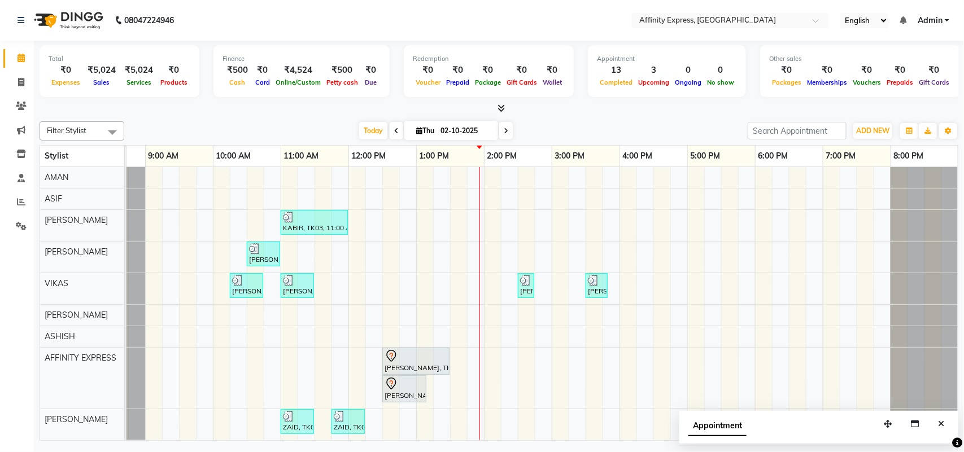
click at [392, 411] on div "[PERSON_NAME] AFFINITY MEMBER, TK06, 10:30 AM-11:00 AM, Waxing - Skin Consultat…" at bounding box center [517, 216] width 881 height 447
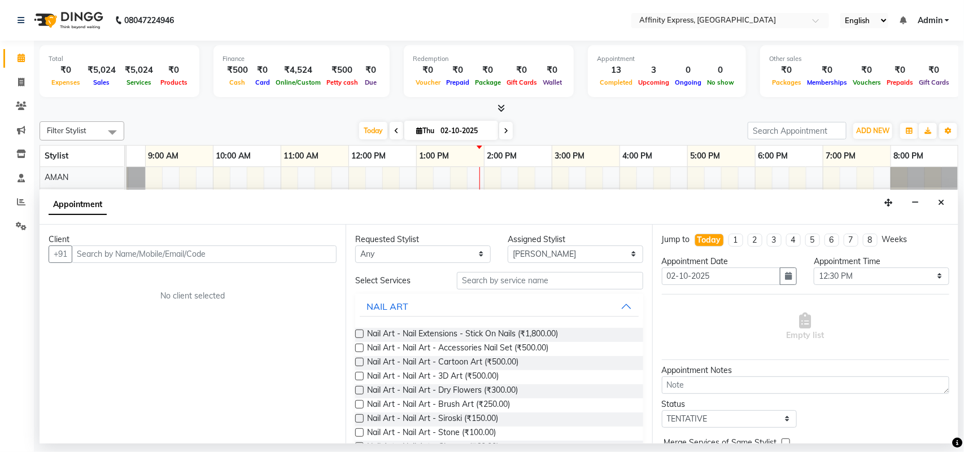
click at [125, 247] on input "text" at bounding box center [204, 255] width 265 height 18
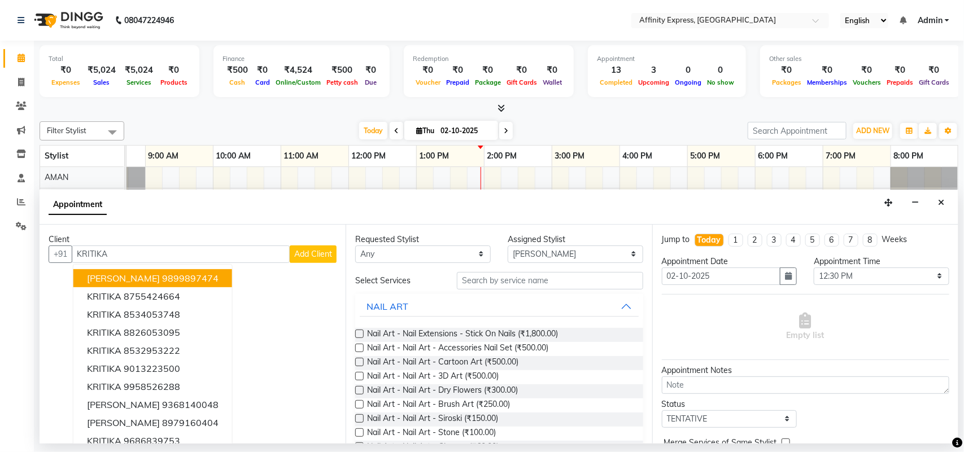
click at [134, 260] on input "KRITIKA" at bounding box center [181, 255] width 218 height 18
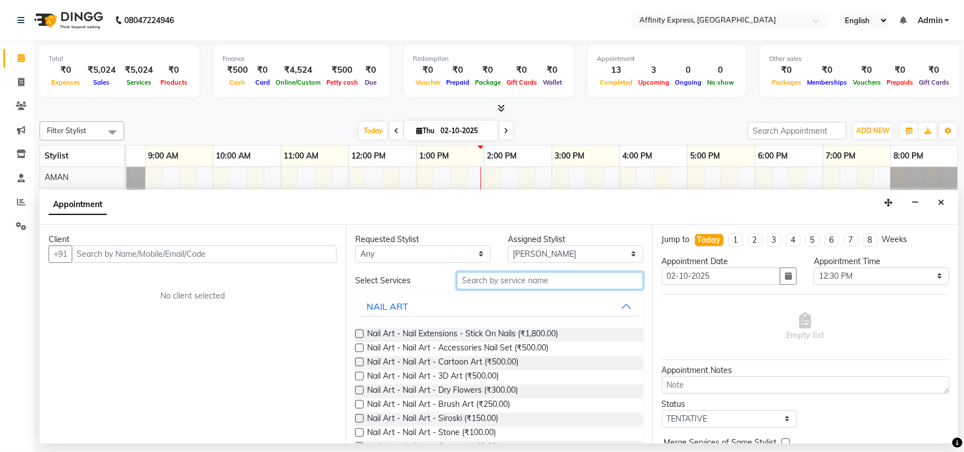
click at [503, 281] on input "text" at bounding box center [550, 281] width 186 height 18
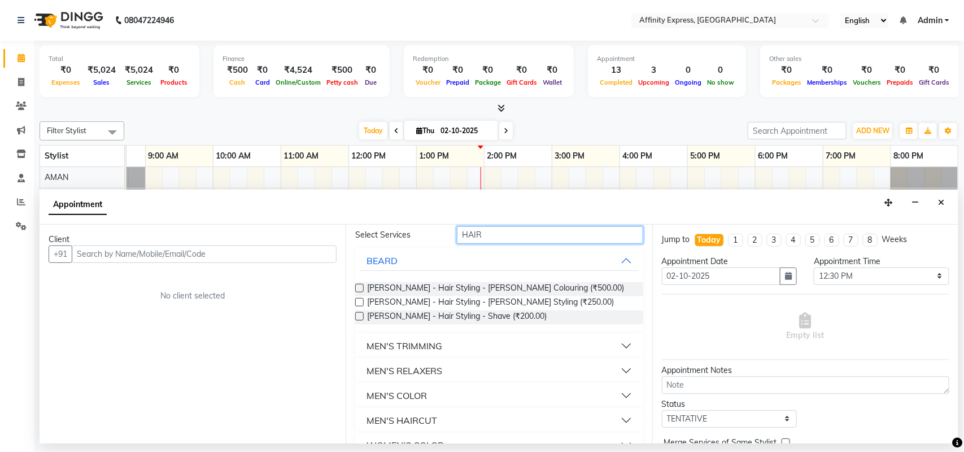
scroll to position [0, 0]
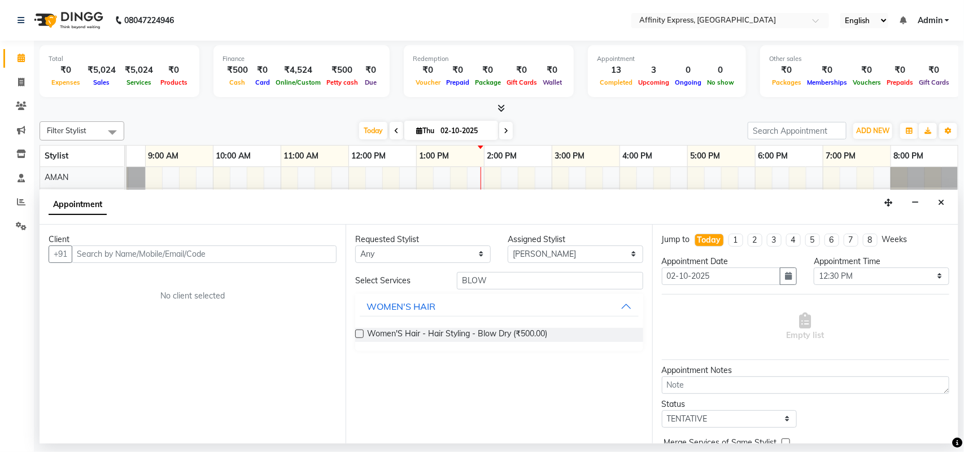
click at [359, 338] on label at bounding box center [359, 334] width 8 height 8
click at [359, 338] on input "checkbox" at bounding box center [358, 334] width 7 height 7
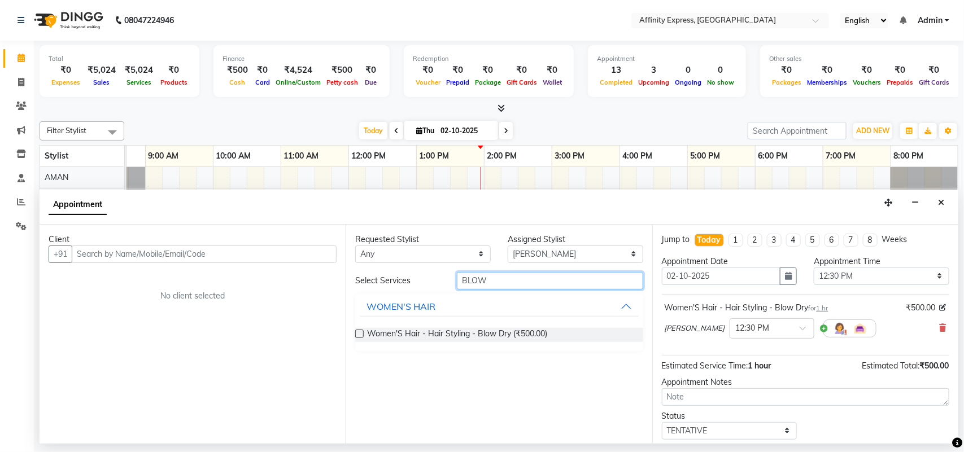
click at [527, 281] on input "BLOW" at bounding box center [550, 281] width 186 height 18
click at [525, 367] on button "WOMEN'S HAIR" at bounding box center [499, 363] width 278 height 20
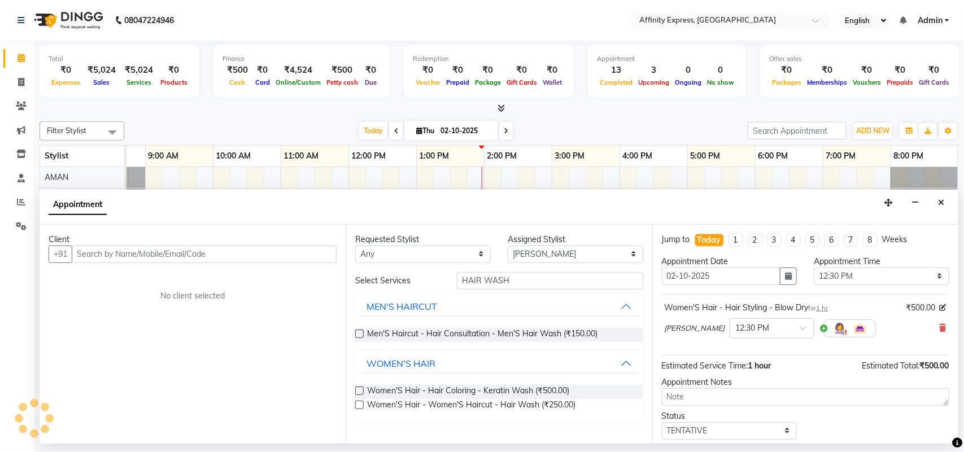
click at [360, 405] on label at bounding box center [359, 405] width 8 height 8
click at [360, 405] on input "checkbox" at bounding box center [358, 406] width 7 height 7
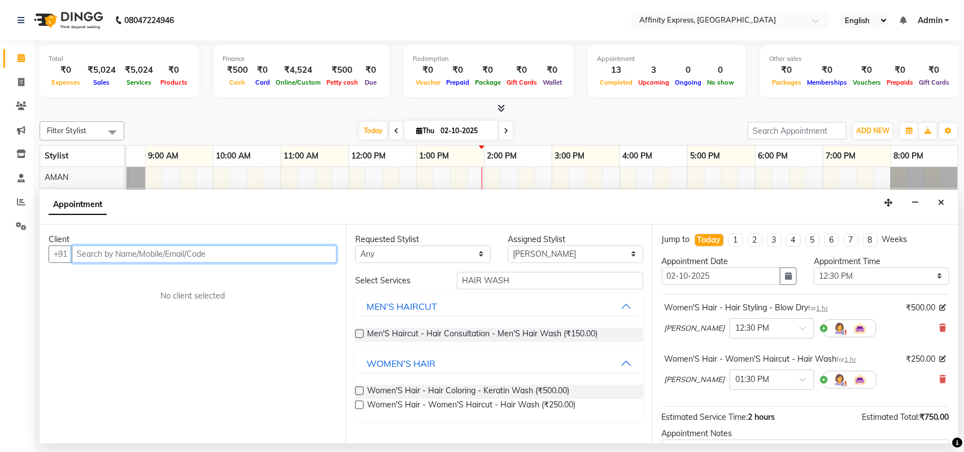
click at [181, 254] on input "text" at bounding box center [204, 255] width 265 height 18
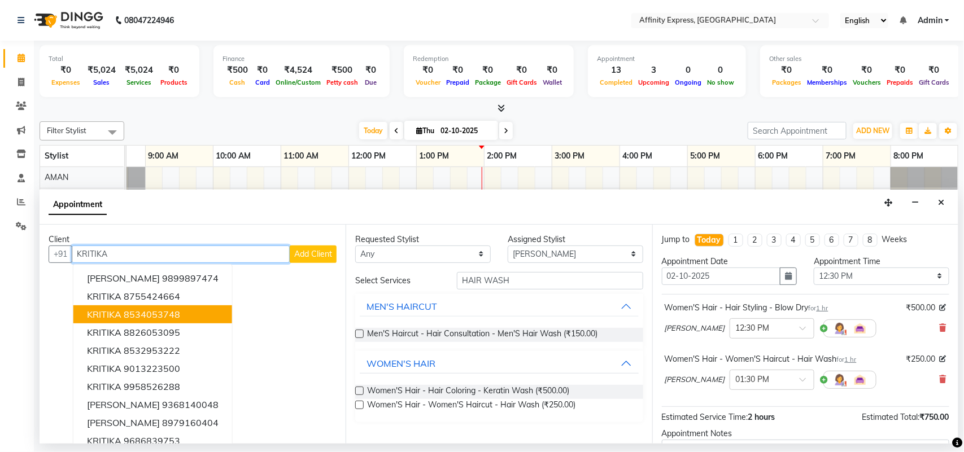
click at [168, 319] on ngb-highlight "8534053748" at bounding box center [152, 314] width 56 height 11
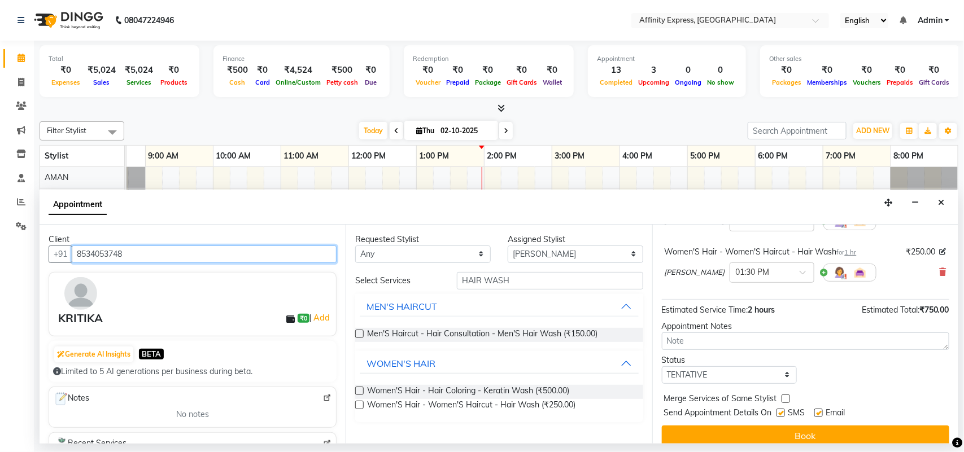
scroll to position [119, 0]
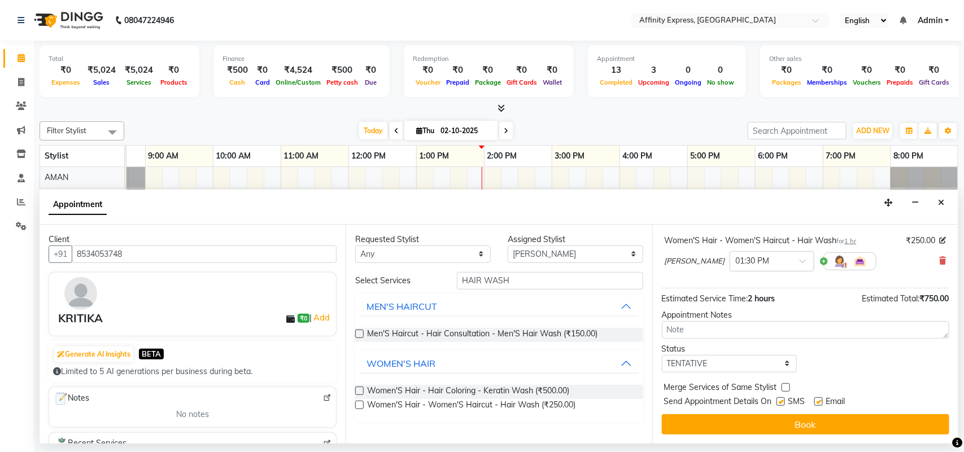
click at [779, 404] on label at bounding box center [780, 401] width 8 height 8
click at [779, 404] on input "checkbox" at bounding box center [779, 402] width 7 height 7
click at [817, 403] on label at bounding box center [818, 401] width 8 height 8
click at [817, 403] on input "checkbox" at bounding box center [817, 402] width 7 height 7
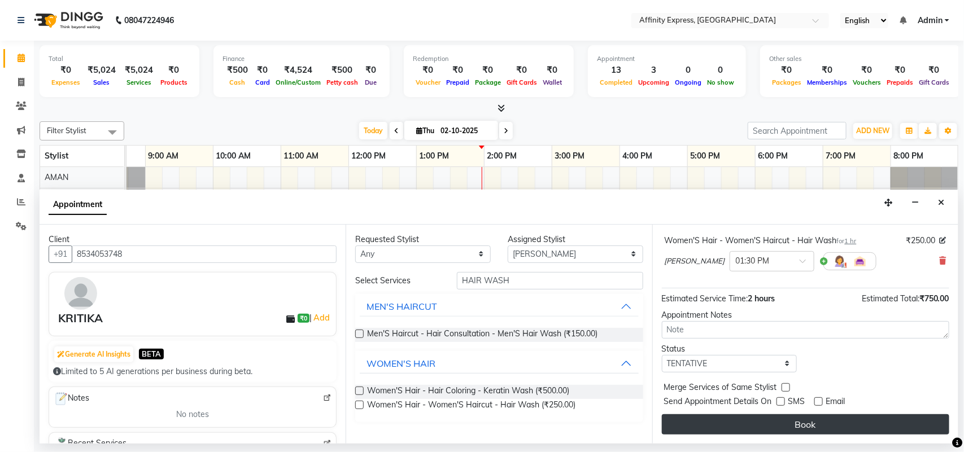
click at [780, 423] on button "Book" at bounding box center [805, 424] width 287 height 20
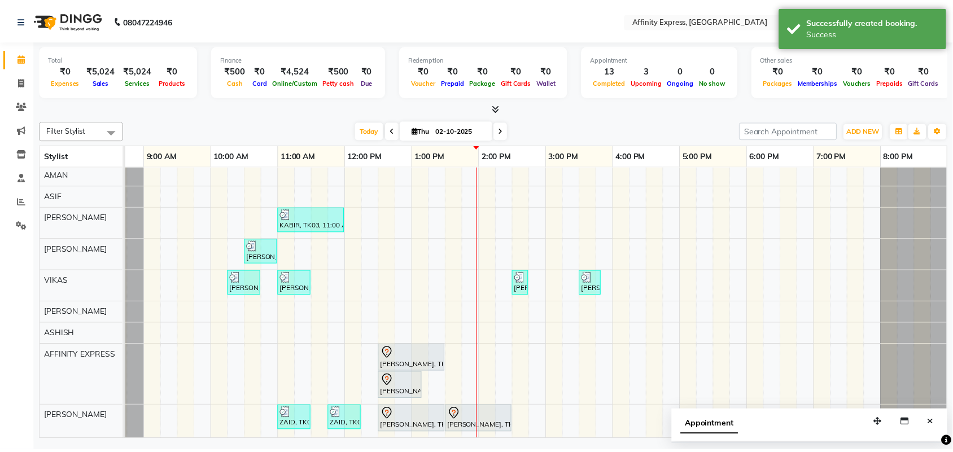
scroll to position [189, 0]
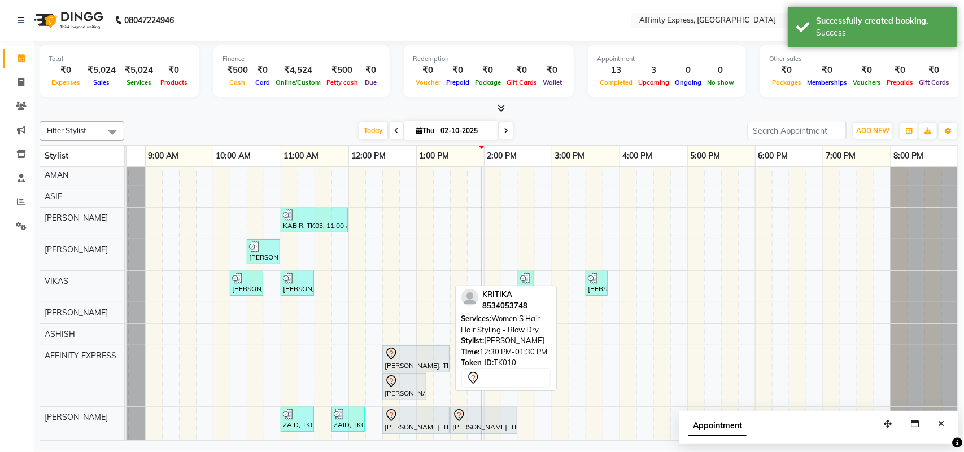
click at [404, 410] on div at bounding box center [415, 416] width 63 height 14
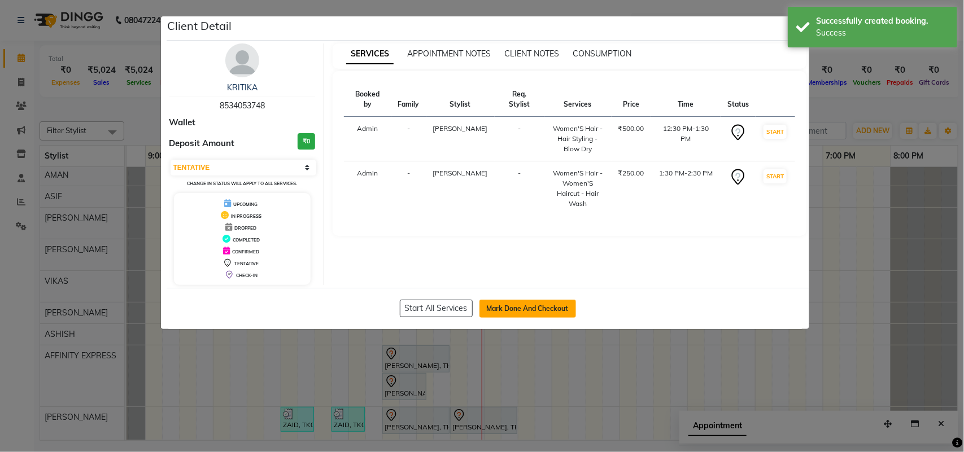
click at [524, 308] on button "Mark Done And Checkout" at bounding box center [527, 309] width 97 height 18
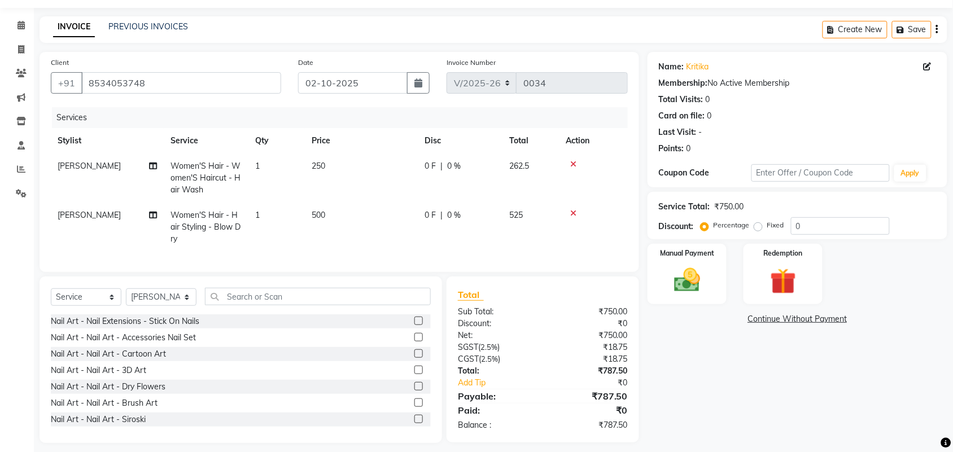
scroll to position [51, 0]
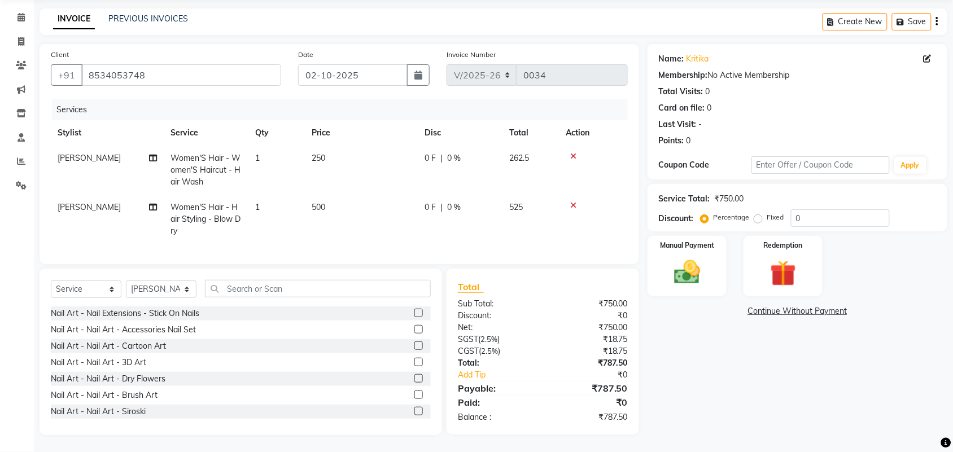
click at [937, 18] on button "button" at bounding box center [937, 21] width 2 height 27
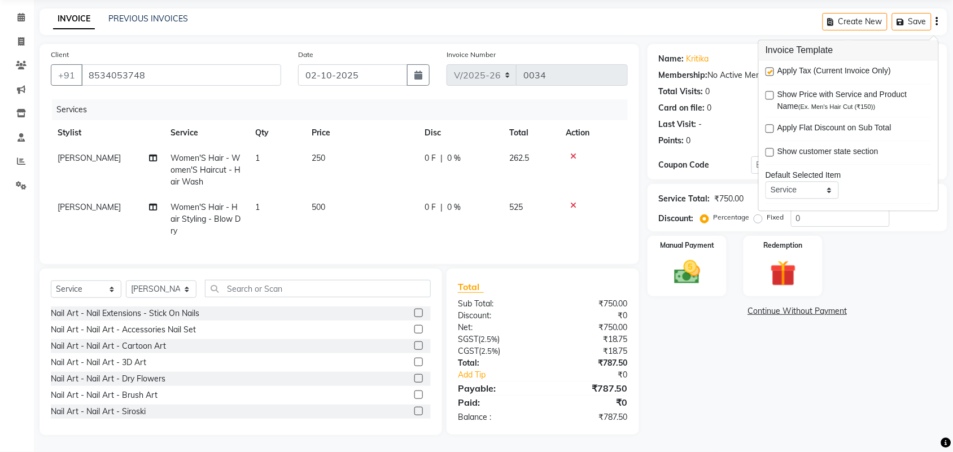
click at [794, 68] on span "Apply Tax (Current Invoice Only)" at bounding box center [833, 72] width 113 height 14
click at [773, 68] on label at bounding box center [770, 72] width 8 height 8
click at [773, 69] on input "checkbox" at bounding box center [769, 72] width 7 height 7
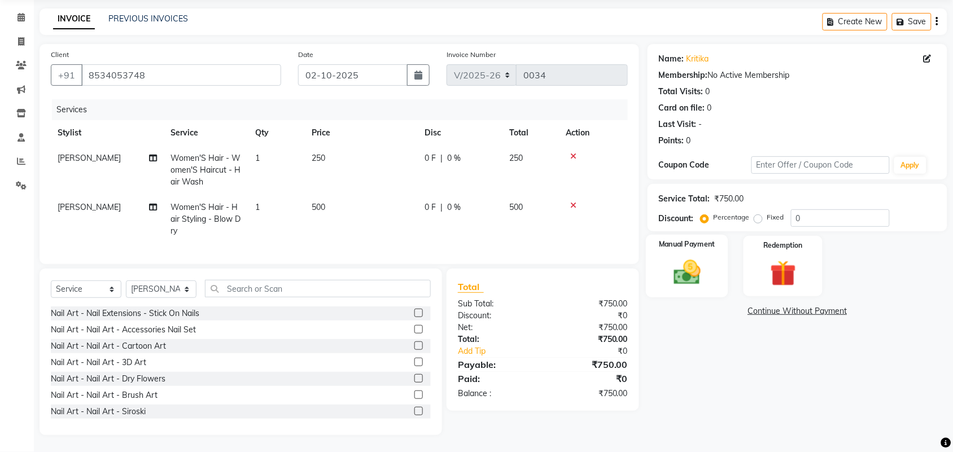
click at [681, 260] on img at bounding box center [687, 272] width 44 height 31
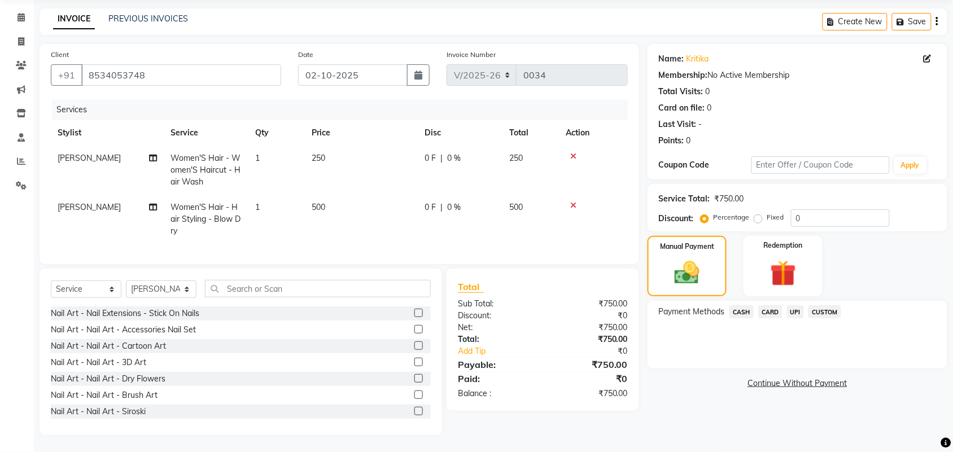
click at [741, 305] on span "CASH" at bounding box center [741, 311] width 24 height 13
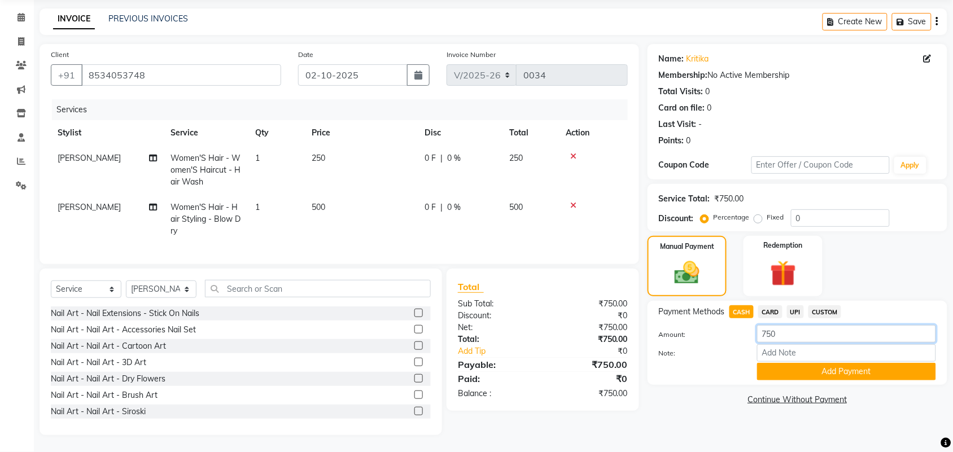
drag, startPoint x: 791, startPoint y: 326, endPoint x: 762, endPoint y: 331, distance: 29.8
click at [762, 331] on input "750" at bounding box center [846, 334] width 179 height 18
click at [868, 279] on div "Manual Payment Redemption" at bounding box center [797, 266] width 317 height 60
click at [823, 305] on span "CUSTOM" at bounding box center [824, 311] width 33 height 13
click at [750, 305] on span "CASH" at bounding box center [741, 311] width 24 height 13
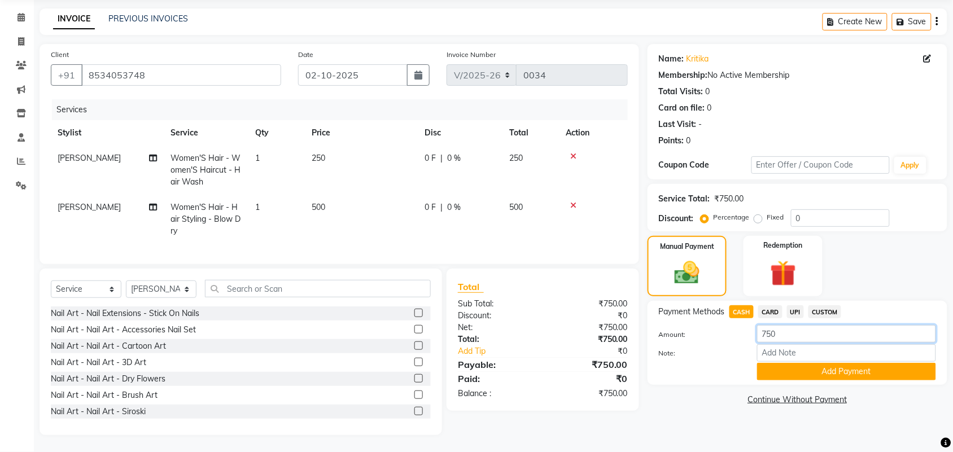
drag, startPoint x: 791, startPoint y: 326, endPoint x: 747, endPoint y: 326, distance: 44.6
click at [747, 326] on div "Amount: 750" at bounding box center [797, 334] width 294 height 19
click at [867, 266] on div "Manual Payment Redemption" at bounding box center [797, 266] width 317 height 60
click at [833, 305] on span "CUSTOM" at bounding box center [824, 311] width 33 height 13
click at [750, 305] on span "CASH" at bounding box center [741, 311] width 24 height 13
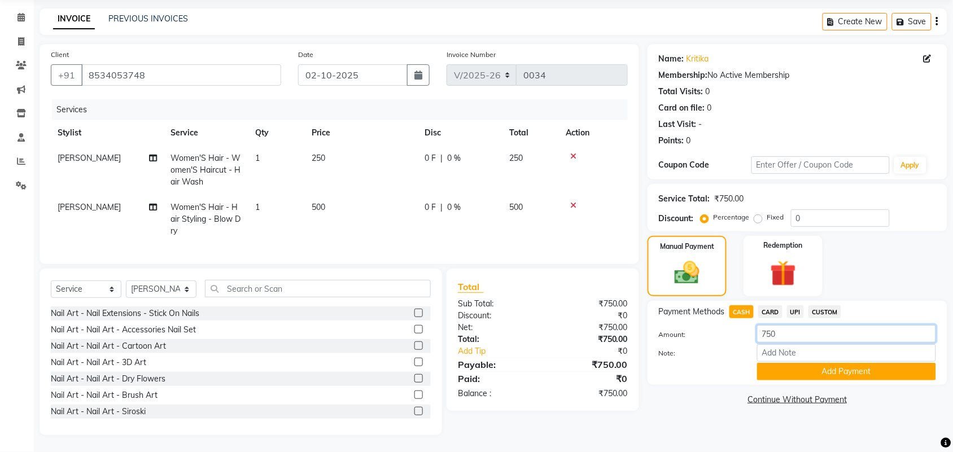
drag, startPoint x: 799, startPoint y: 322, endPoint x: 754, endPoint y: 326, distance: 44.8
click at [754, 326] on div "750" at bounding box center [847, 334] width 196 height 18
click at [800, 325] on input "750" at bounding box center [846, 334] width 179 height 18
drag, startPoint x: 801, startPoint y: 322, endPoint x: 763, endPoint y: 331, distance: 38.8
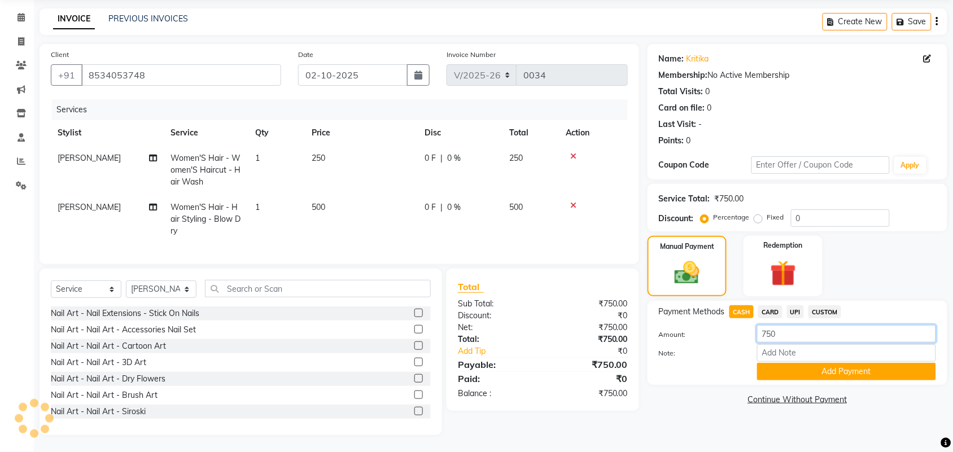
click at [763, 331] on input "750" at bounding box center [846, 334] width 179 height 18
click at [786, 325] on input "750" at bounding box center [846, 334] width 179 height 18
click at [783, 328] on input "750" at bounding box center [846, 334] width 179 height 18
drag, startPoint x: 785, startPoint y: 326, endPoint x: 763, endPoint y: 334, distance: 22.7
click at [763, 334] on div "Amount: 750 Note: Add Payment" at bounding box center [797, 352] width 277 height 55
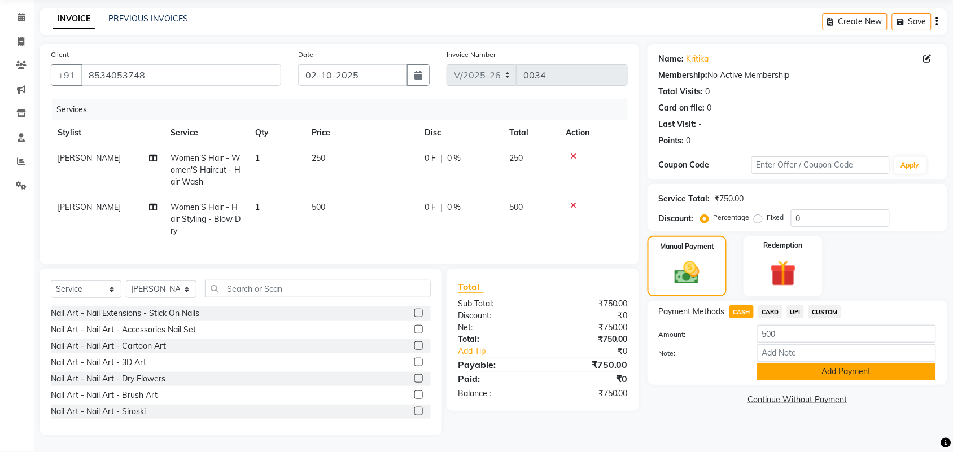
click at [811, 363] on button "Add Payment" at bounding box center [846, 372] width 179 height 18
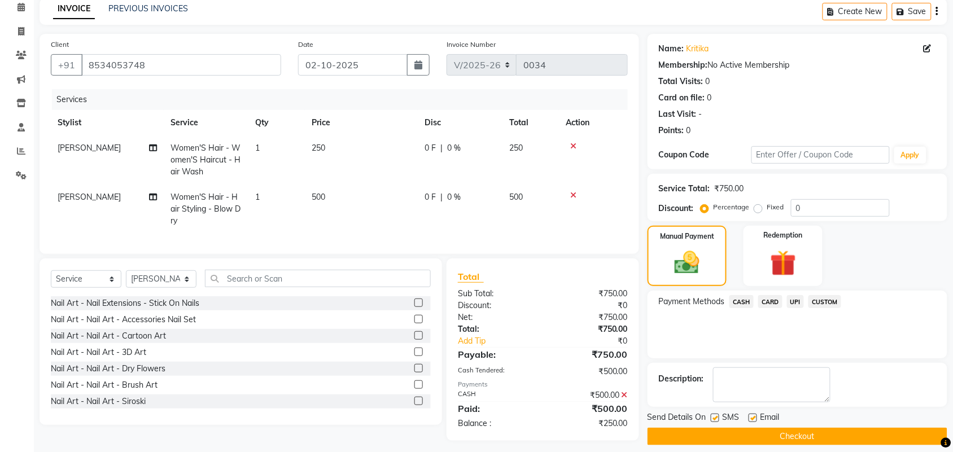
scroll to position [67, 0]
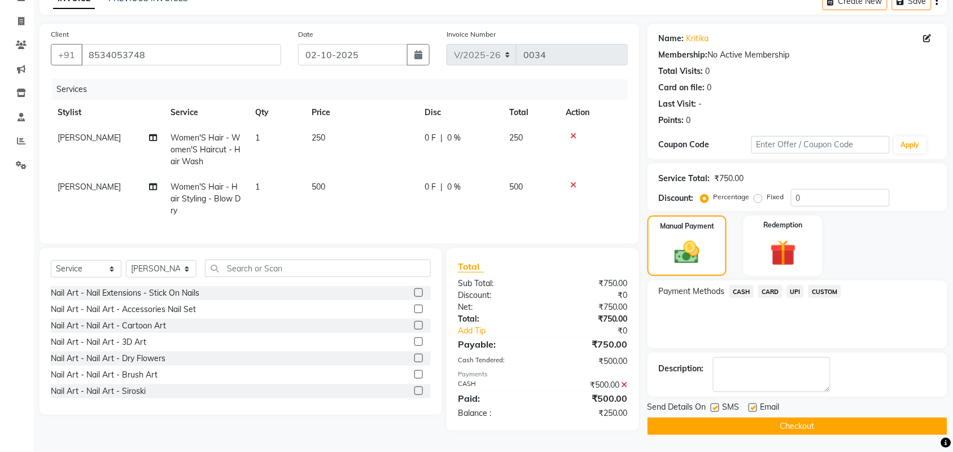
click at [794, 286] on span "UPI" at bounding box center [796, 291] width 18 height 13
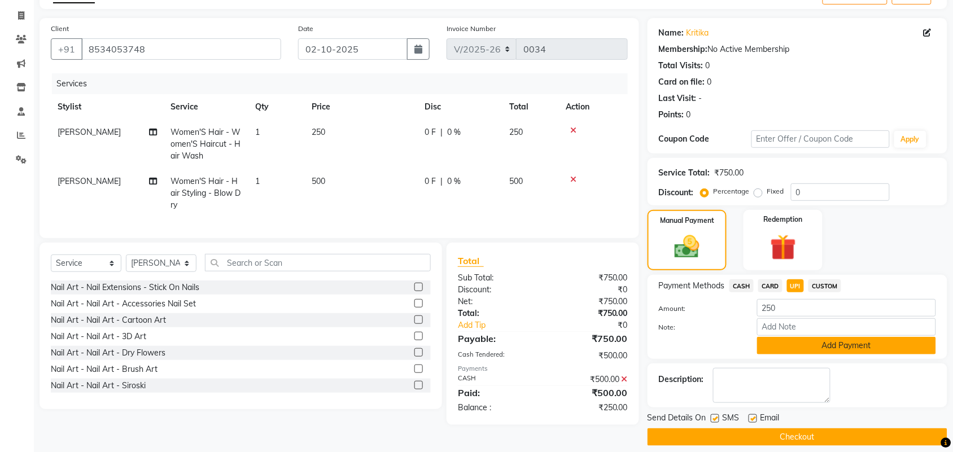
click at [811, 342] on button "Add Payment" at bounding box center [846, 346] width 179 height 18
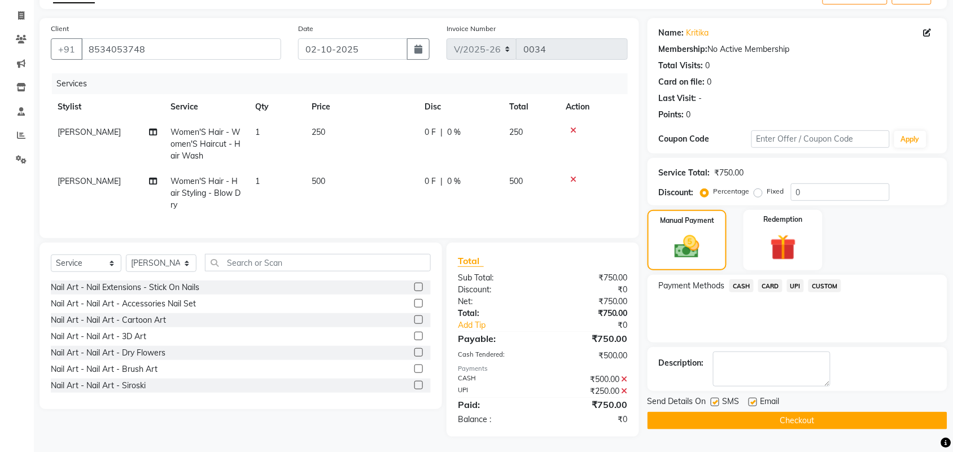
click at [806, 422] on button "Checkout" at bounding box center [798, 421] width 300 height 18
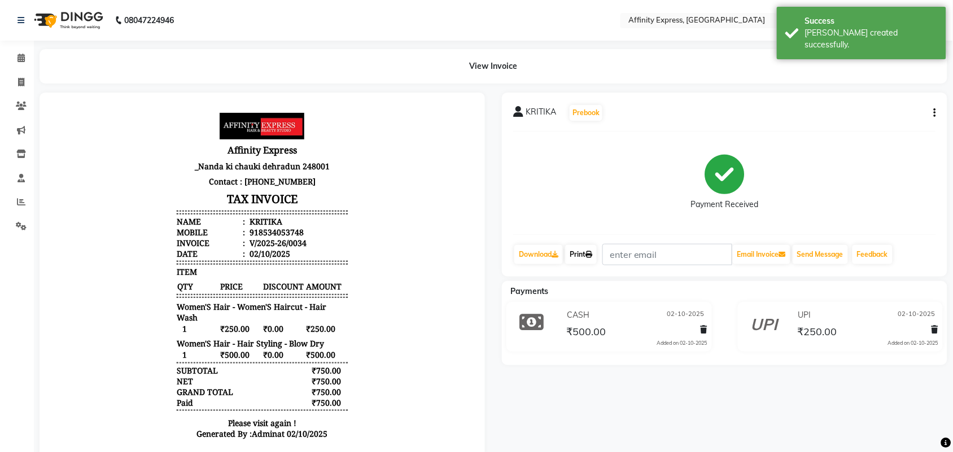
click at [585, 256] on link "Print" at bounding box center [581, 254] width 32 height 19
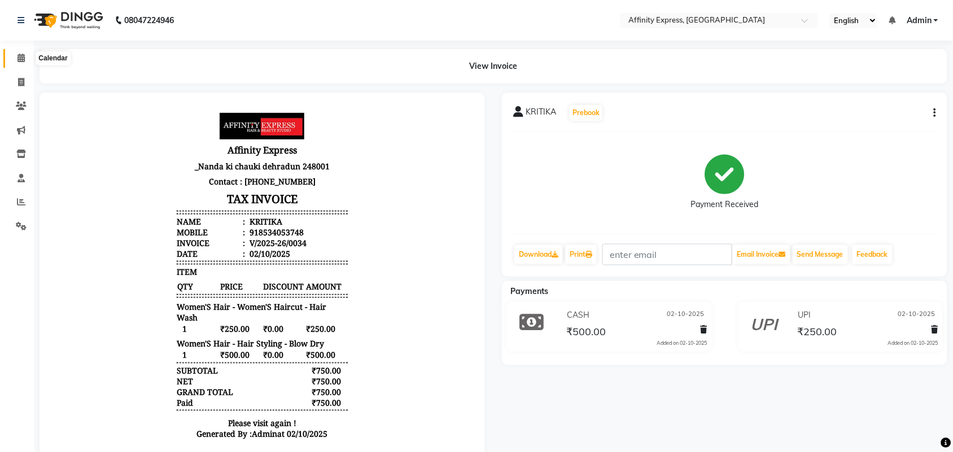
click at [13, 58] on span at bounding box center [21, 58] width 20 height 13
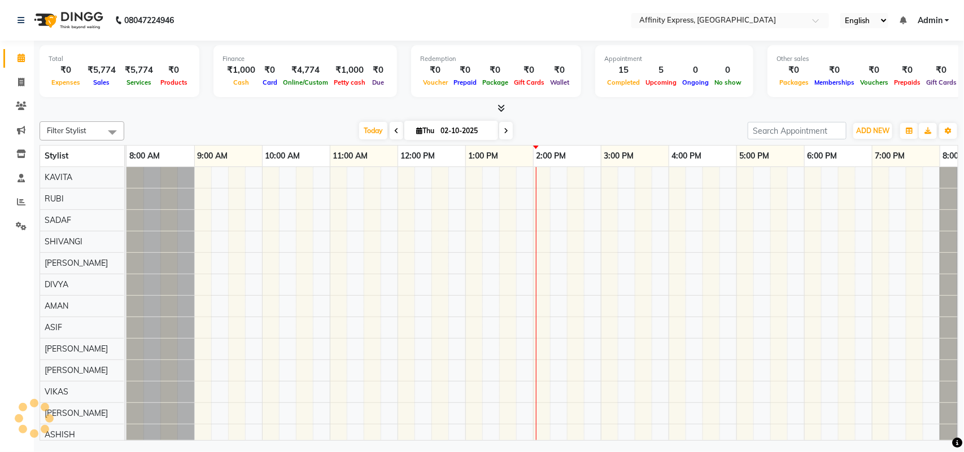
scroll to position [0, 49]
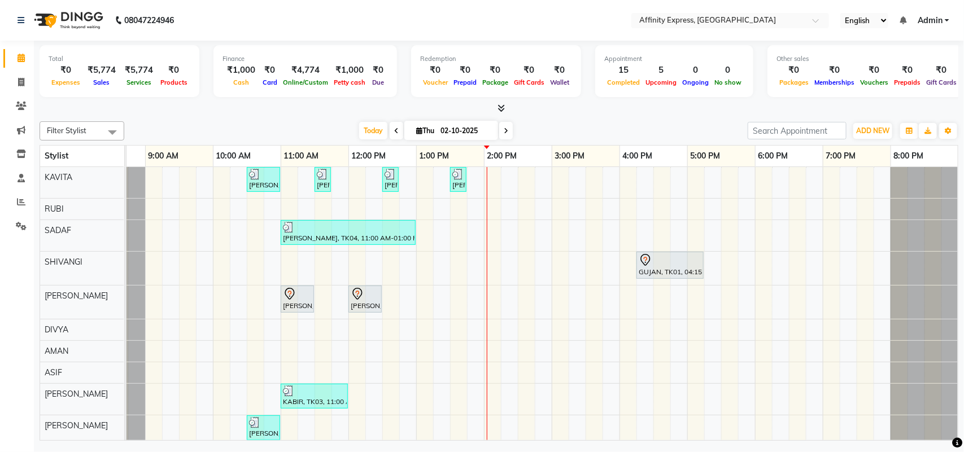
click at [390, 298] on div "[PERSON_NAME] AFFINITY MEMBER, TK06, 10:30 AM-11:00 AM, Waxing - Skin Consultat…" at bounding box center [517, 390] width 881 height 447
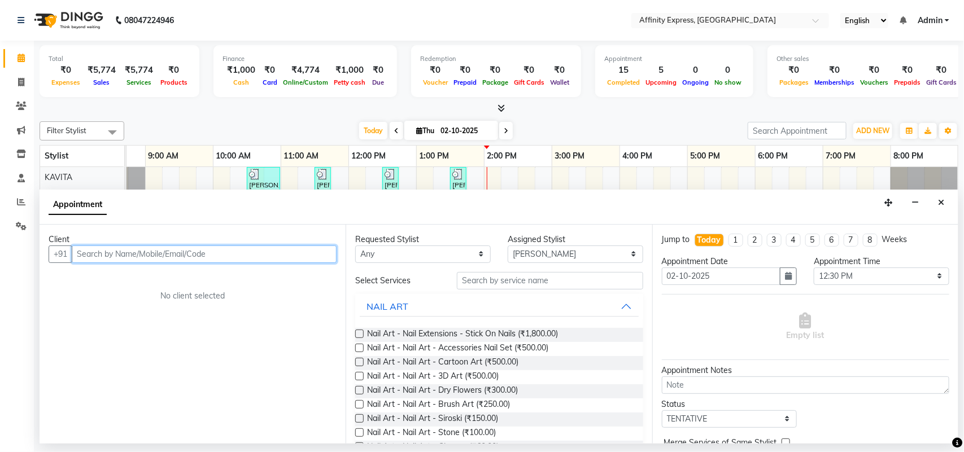
click at [167, 255] on input "text" at bounding box center [204, 255] width 265 height 18
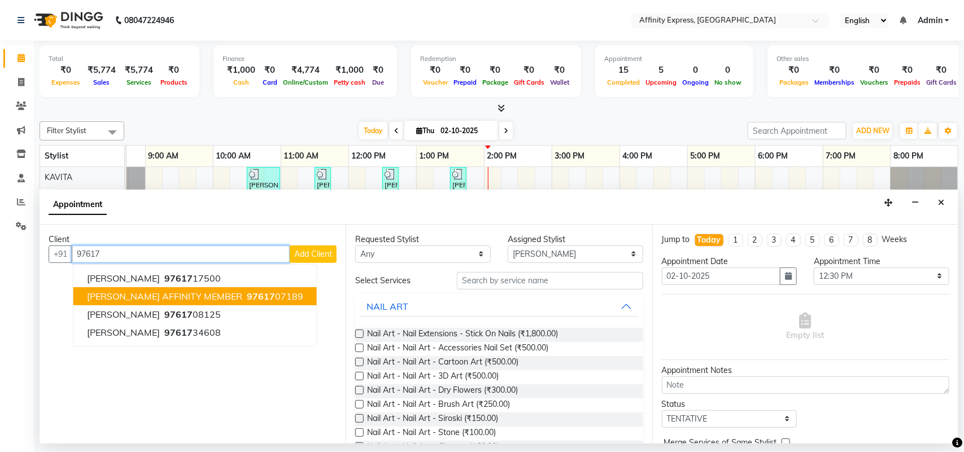
click at [170, 300] on span "[PERSON_NAME] AFFINITY MEMBER" at bounding box center [164, 296] width 155 height 11
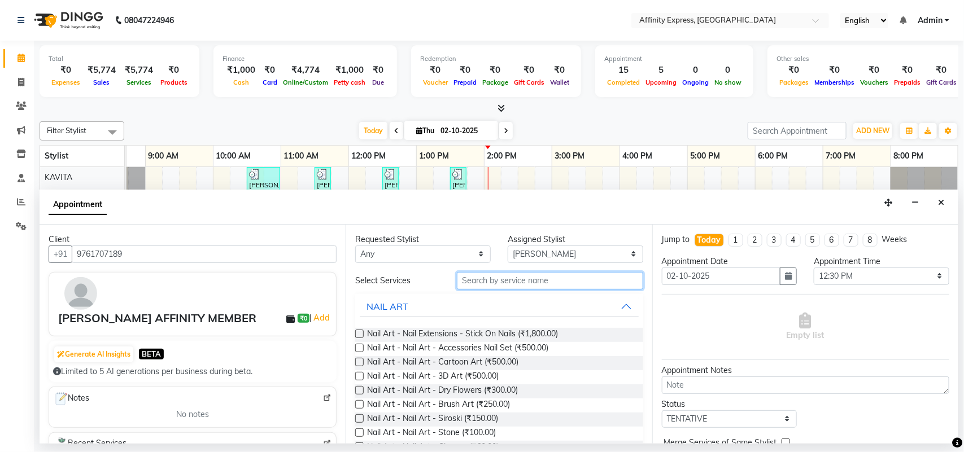
click at [483, 282] on input "text" at bounding box center [550, 281] width 186 height 18
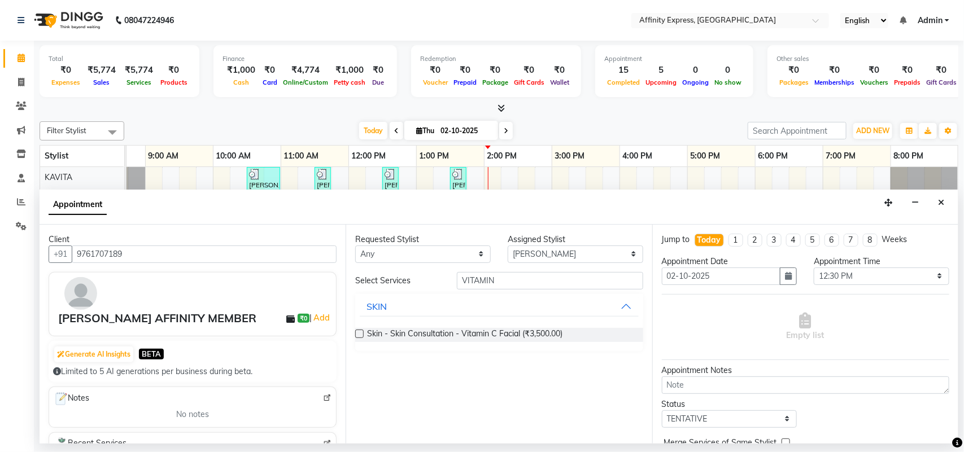
click at [360, 336] on label at bounding box center [359, 334] width 8 height 8
click at [360, 336] on input "checkbox" at bounding box center [358, 334] width 7 height 7
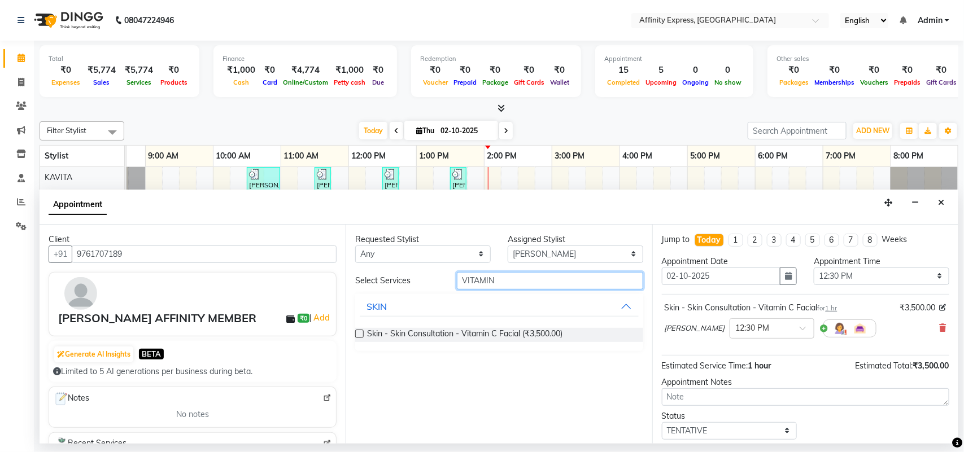
click at [545, 282] on input "VITAMIN" at bounding box center [550, 281] width 186 height 18
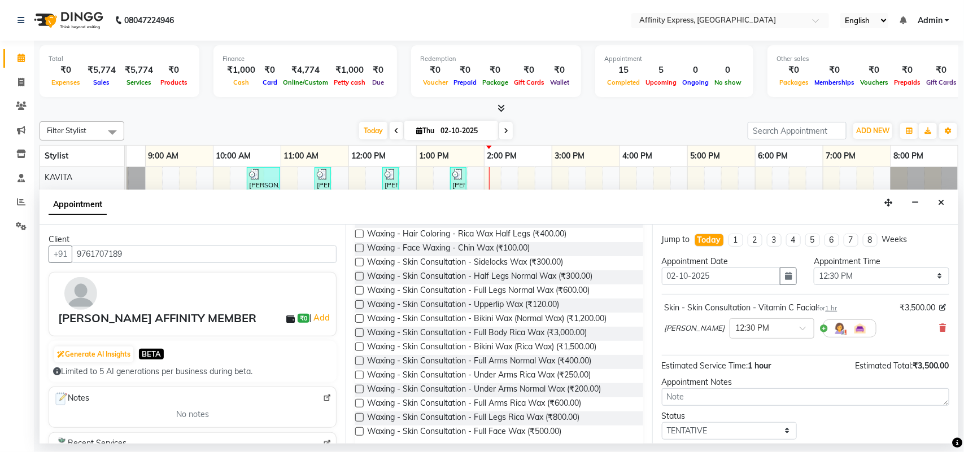
scroll to position [182, 0]
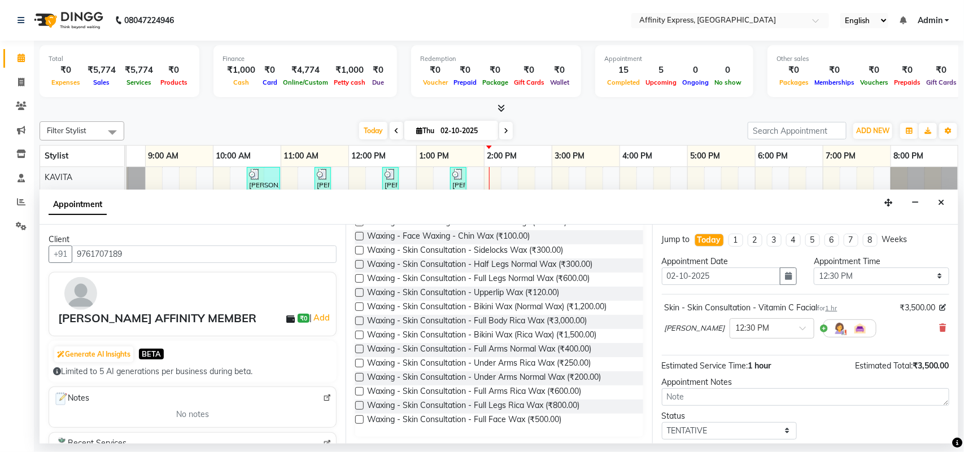
click at [358, 362] on label at bounding box center [359, 363] width 8 height 8
click at [358, 362] on input "checkbox" at bounding box center [358, 364] width 7 height 7
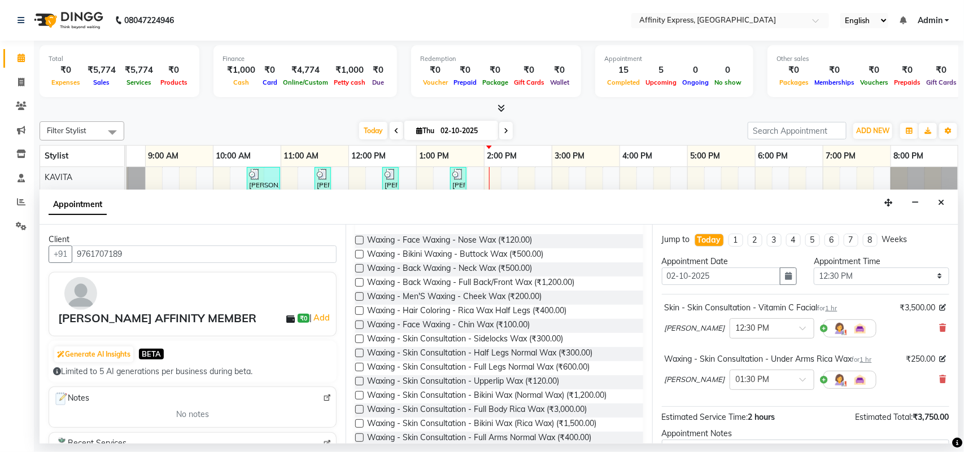
scroll to position [83, 0]
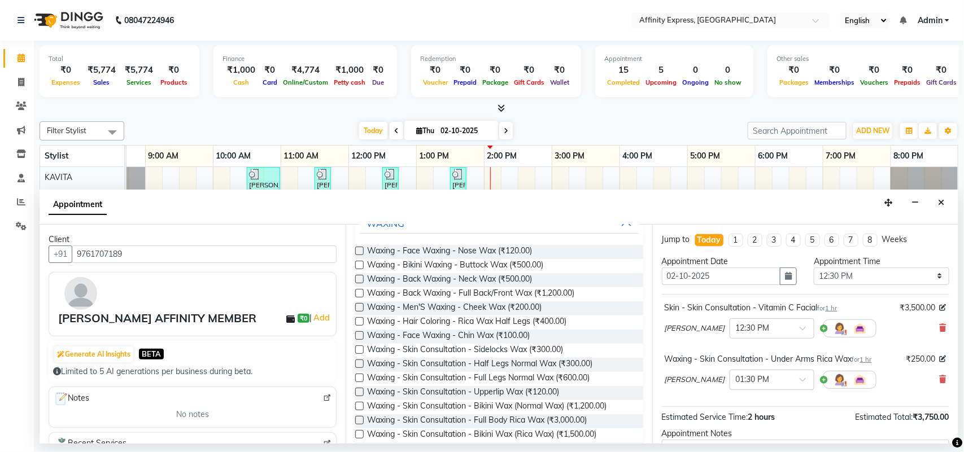
click at [360, 292] on label at bounding box center [359, 293] width 8 height 8
click at [360, 292] on input "checkbox" at bounding box center [358, 294] width 7 height 7
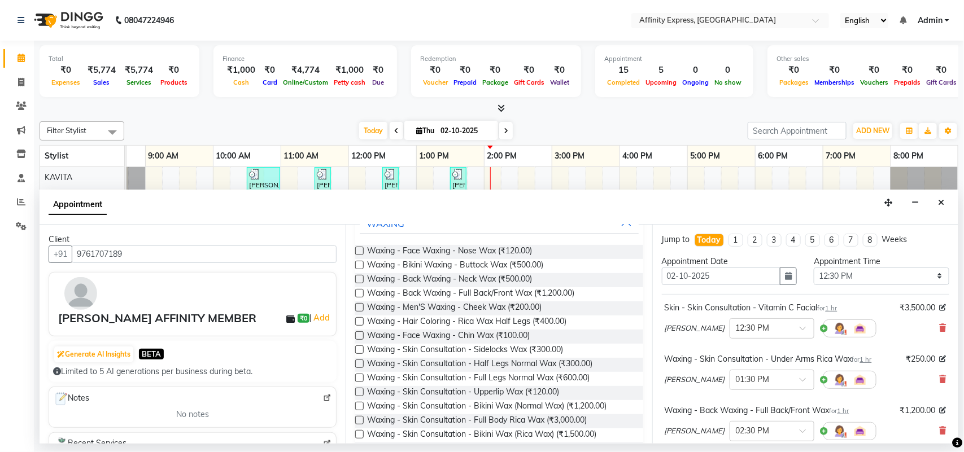
click at [360, 294] on label at bounding box center [359, 293] width 8 height 8
click at [360, 294] on input "checkbox" at bounding box center [358, 294] width 7 height 7
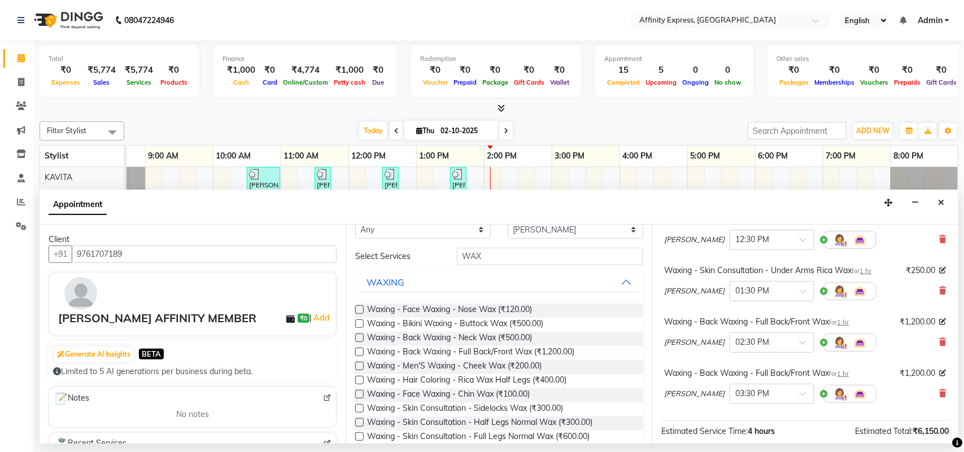
scroll to position [0, 0]
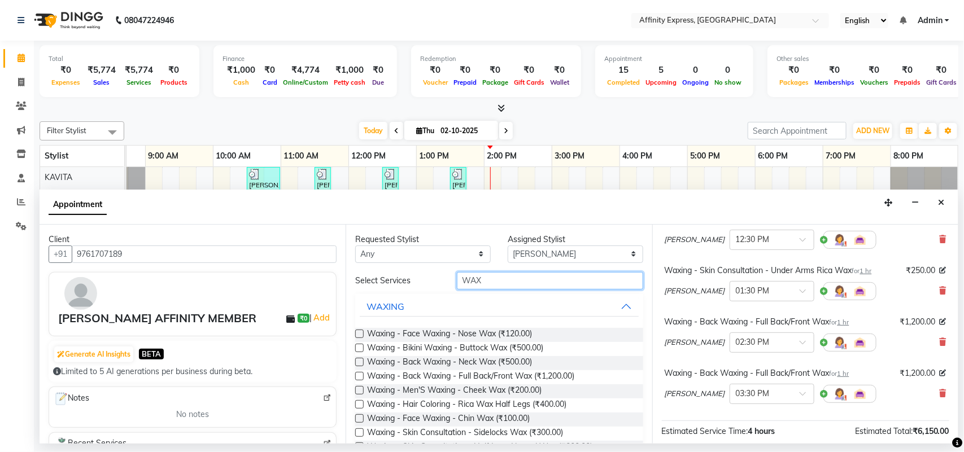
click at [489, 283] on input "WAX" at bounding box center [550, 281] width 186 height 18
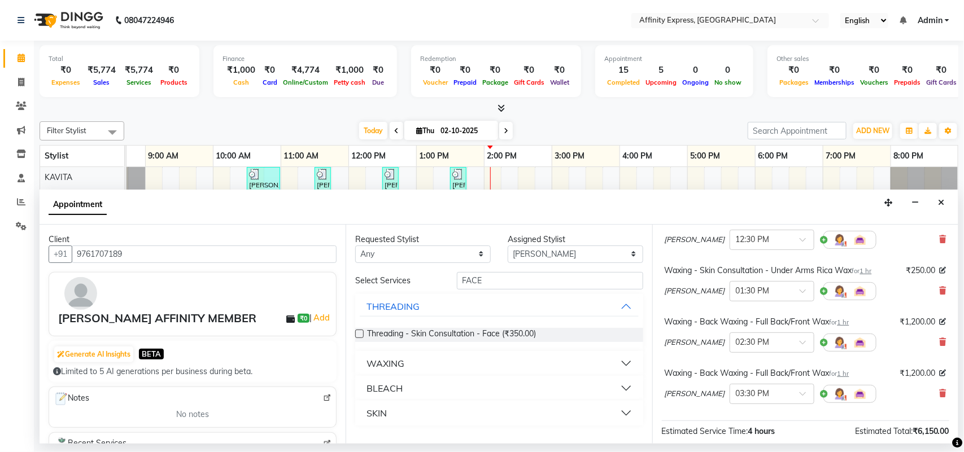
click at [567, 381] on button "BLEACH" at bounding box center [499, 388] width 278 height 20
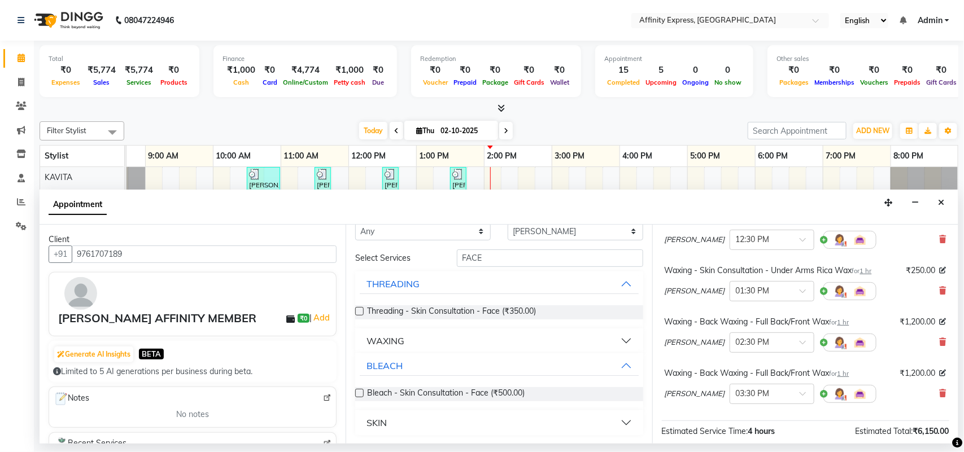
click at [617, 425] on button "SKIN" at bounding box center [499, 423] width 278 height 20
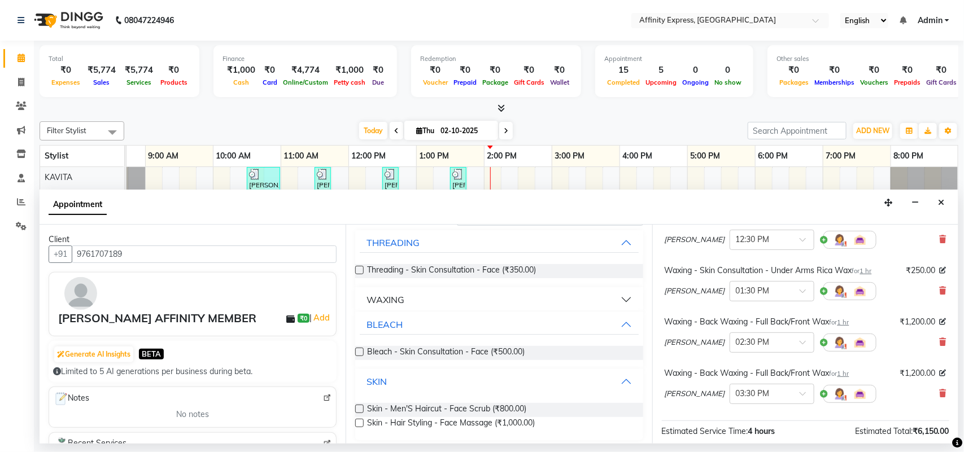
scroll to position [69, 0]
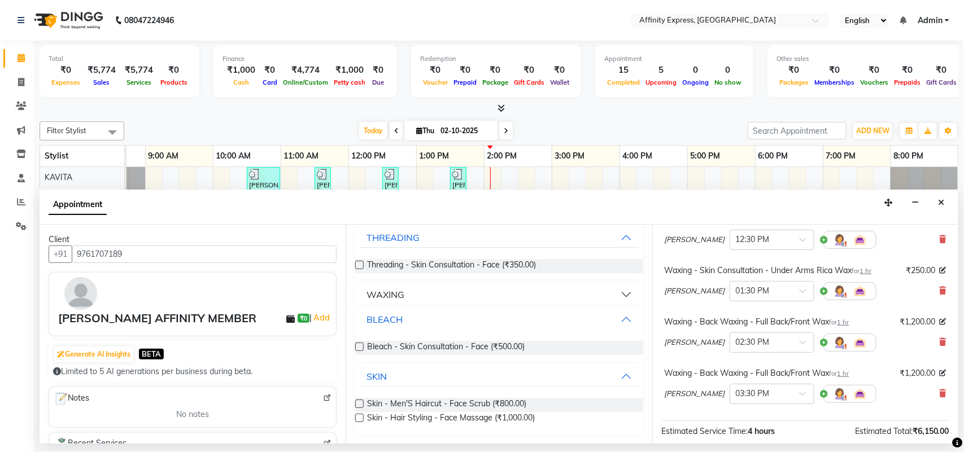
click at [613, 321] on button "BLEACH" at bounding box center [499, 319] width 278 height 20
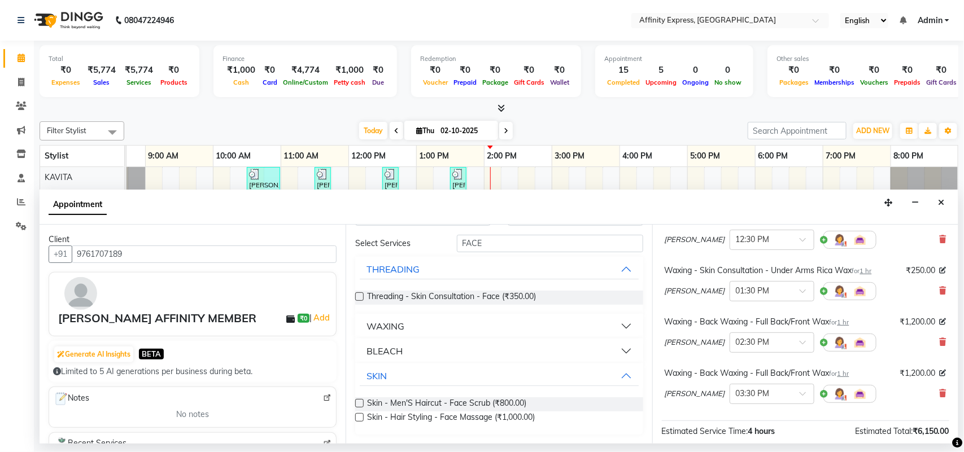
scroll to position [37, 0]
click at [611, 348] on button "BLEACH" at bounding box center [499, 351] width 278 height 20
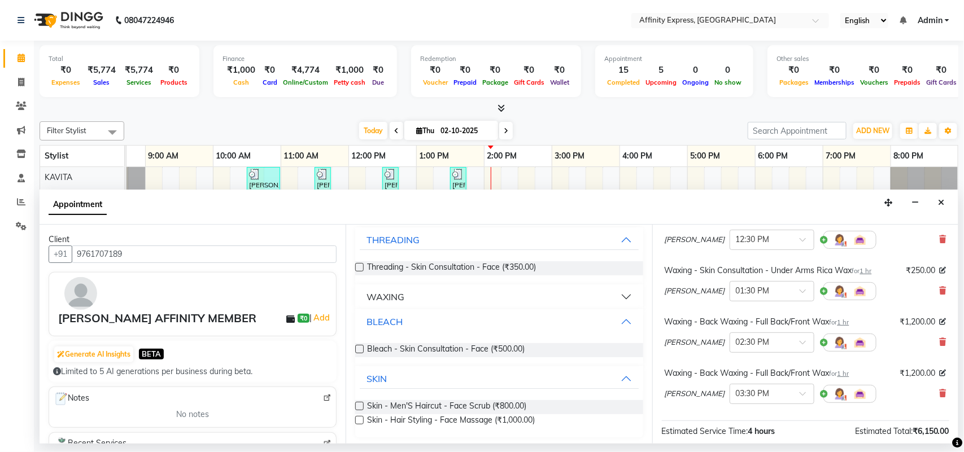
scroll to position [69, 0]
click at [362, 344] on label at bounding box center [359, 347] width 8 height 8
click at [362, 344] on input "checkbox" at bounding box center [358, 347] width 7 height 7
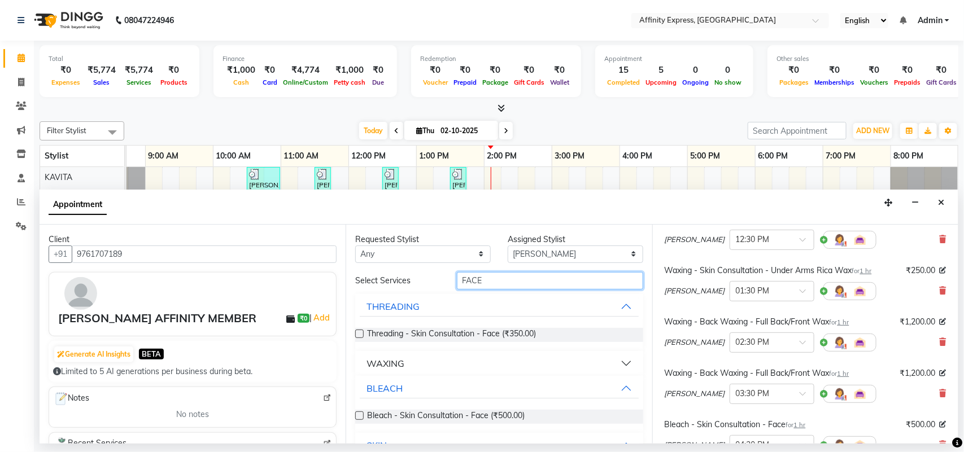
click at [498, 281] on input "FACE" at bounding box center [550, 281] width 186 height 18
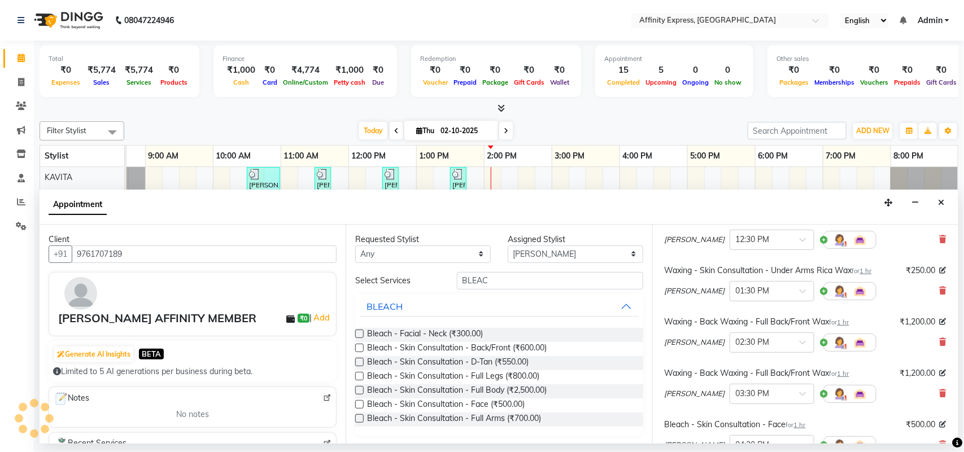
click at [359, 419] on label at bounding box center [359, 418] width 8 height 8
click at [359, 419] on input "checkbox" at bounding box center [358, 419] width 7 height 7
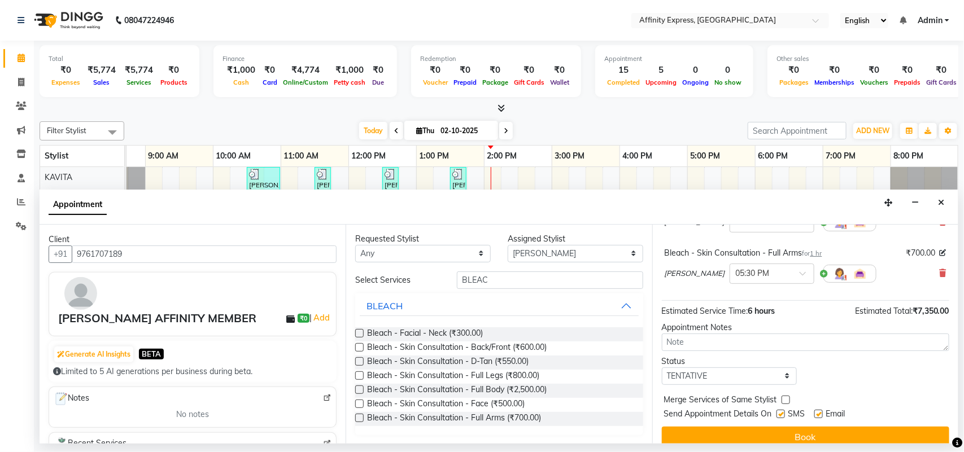
scroll to position [318, 0]
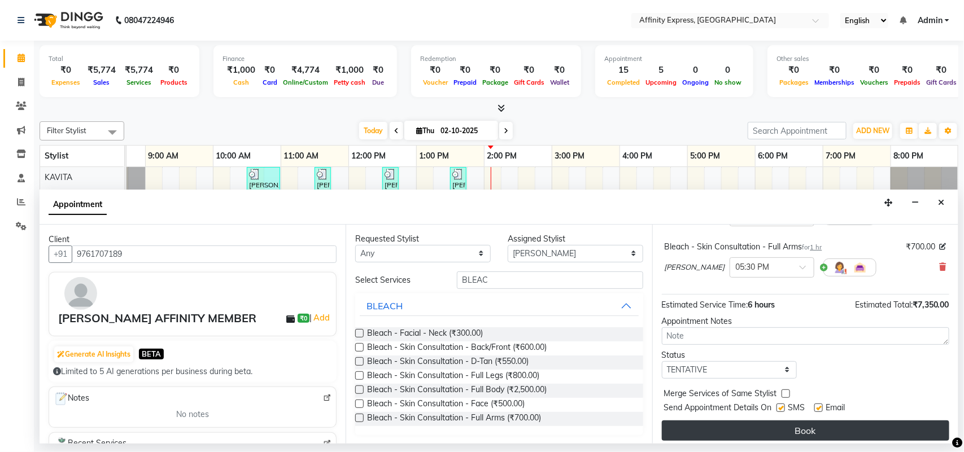
click at [798, 432] on button "Book" at bounding box center [805, 431] width 287 height 20
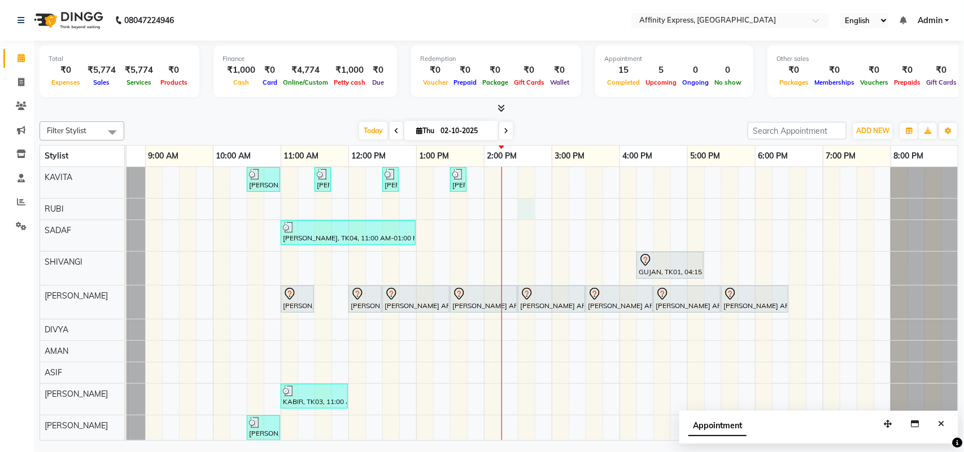
click at [523, 215] on div "[PERSON_NAME] AFFINITY MEMBER, TK06, 10:30 AM-11:00 AM, Waxing - Skin Consultat…" at bounding box center [517, 390] width 881 height 447
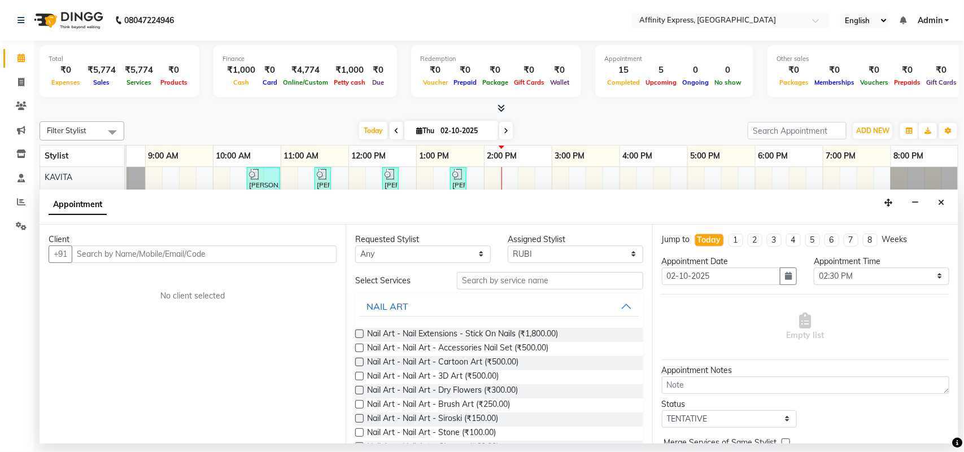
click at [132, 255] on input "text" at bounding box center [204, 255] width 265 height 18
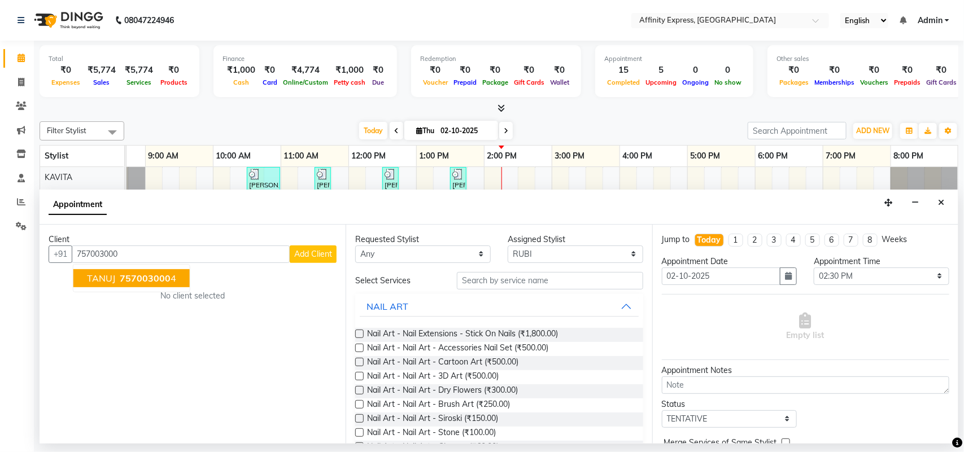
click at [134, 275] on span "757003000" at bounding box center [145, 278] width 51 height 11
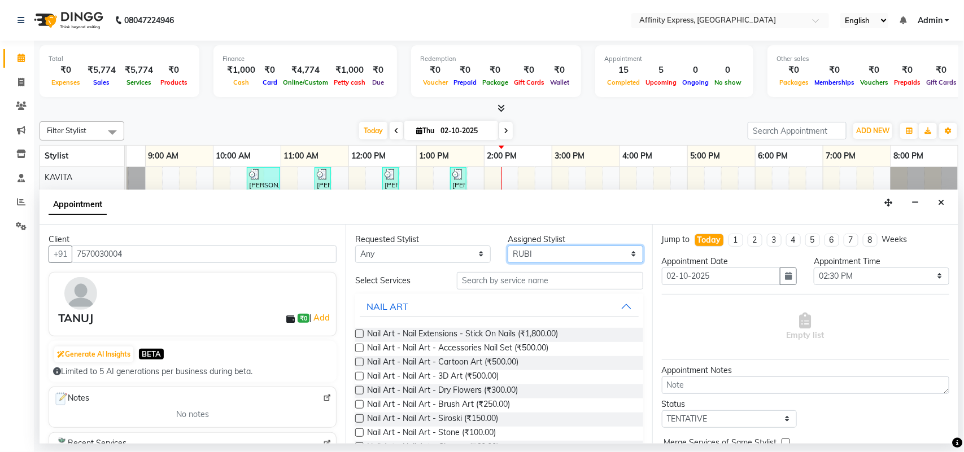
click at [608, 250] on select "Select [PERSON_NAME] AFFINITY EXPRESS [PERSON_NAME] [PERSON_NAME] DIVYA KAVITA …" at bounding box center [575, 255] width 135 height 18
click at [508, 246] on select "Select [PERSON_NAME] AFFINITY EXPRESS [PERSON_NAME] [PERSON_NAME] DIVYA KAVITA …" at bounding box center [575, 255] width 135 height 18
click at [481, 282] on input "text" at bounding box center [550, 281] width 186 height 18
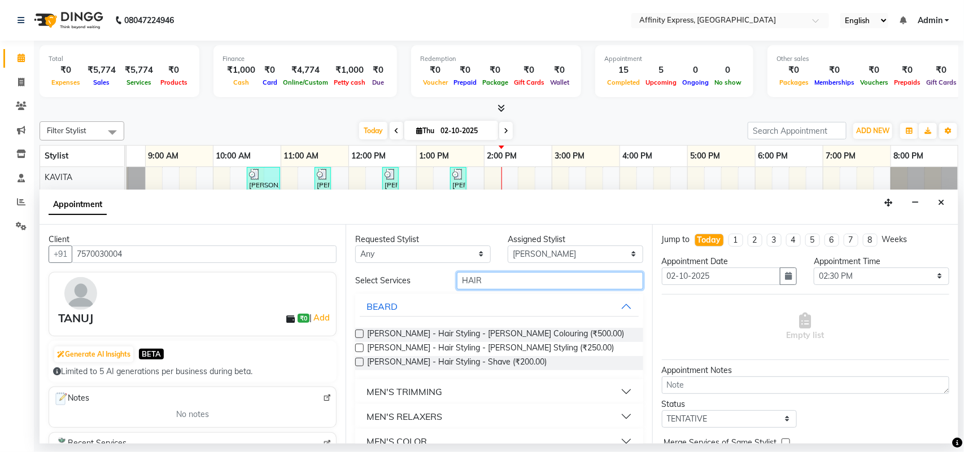
scroll to position [191, 0]
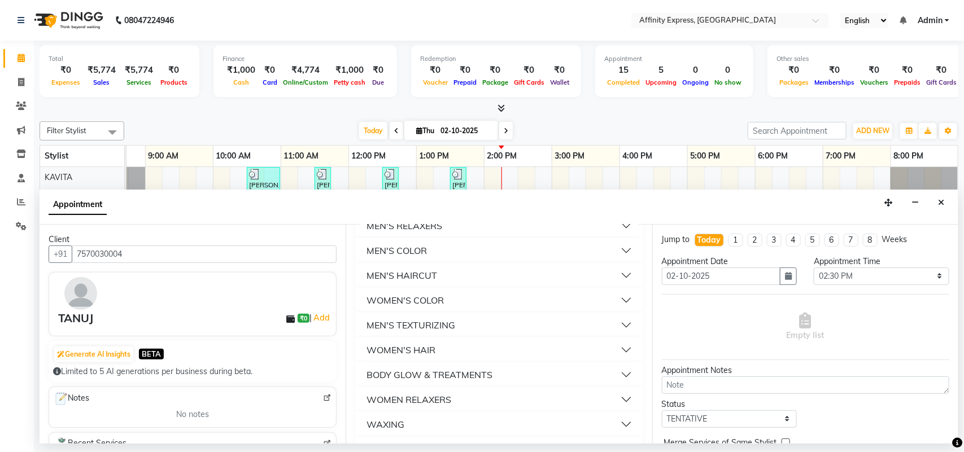
click at [405, 273] on div "MEN'S HAIRCUT" at bounding box center [401, 276] width 71 height 14
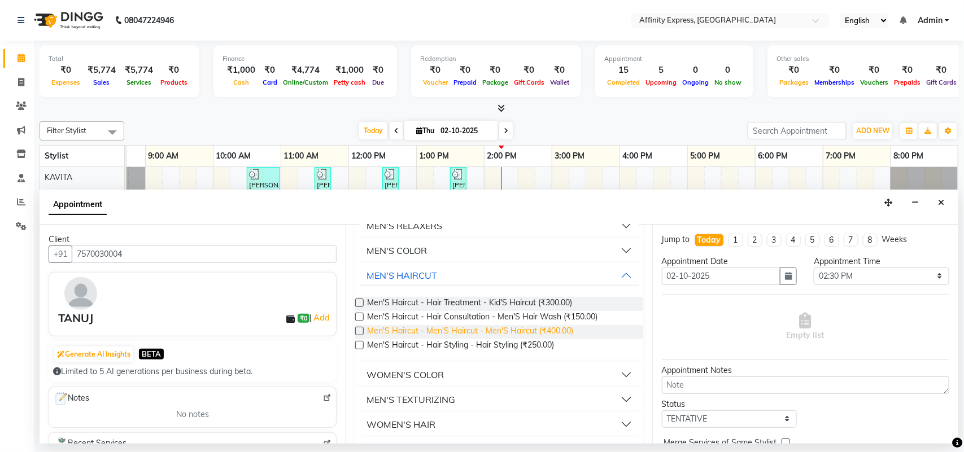
click at [489, 330] on span "Men'S Haircut - Men'S Haircut - Men'S Haircut (₹400.00)" at bounding box center [470, 332] width 206 height 14
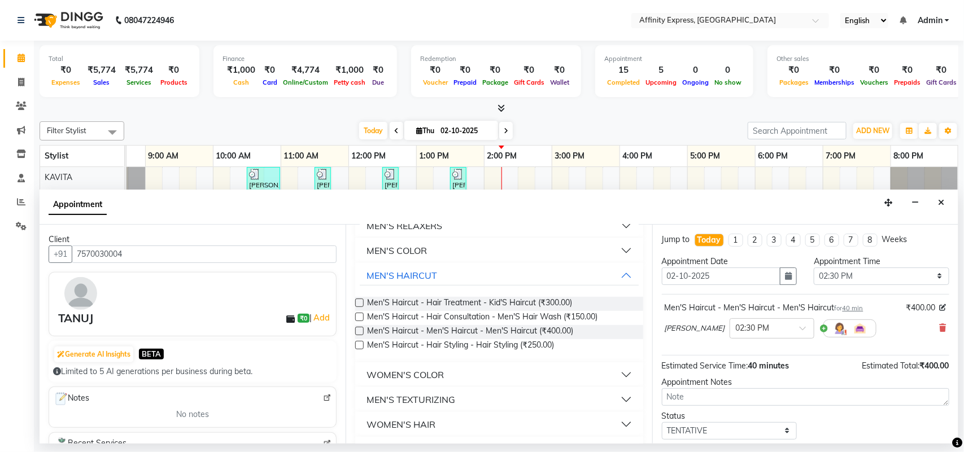
scroll to position [0, 0]
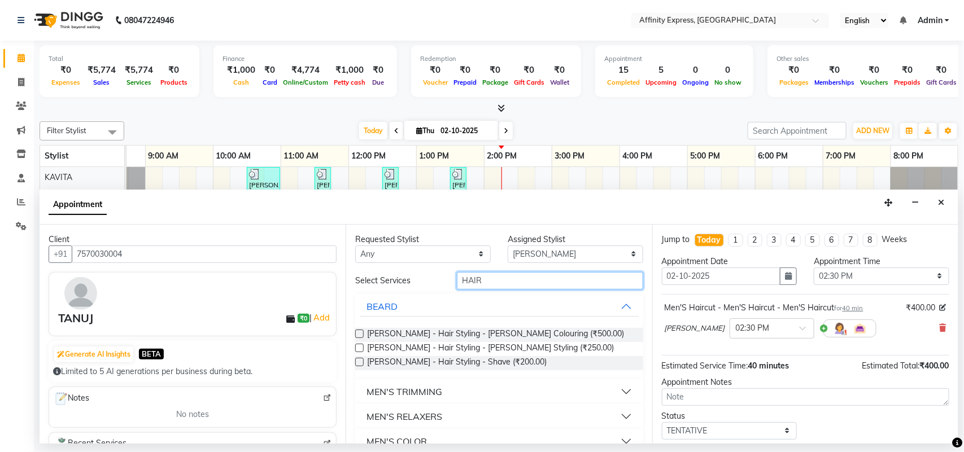
click at [486, 281] on input "HAIR" at bounding box center [550, 281] width 186 height 18
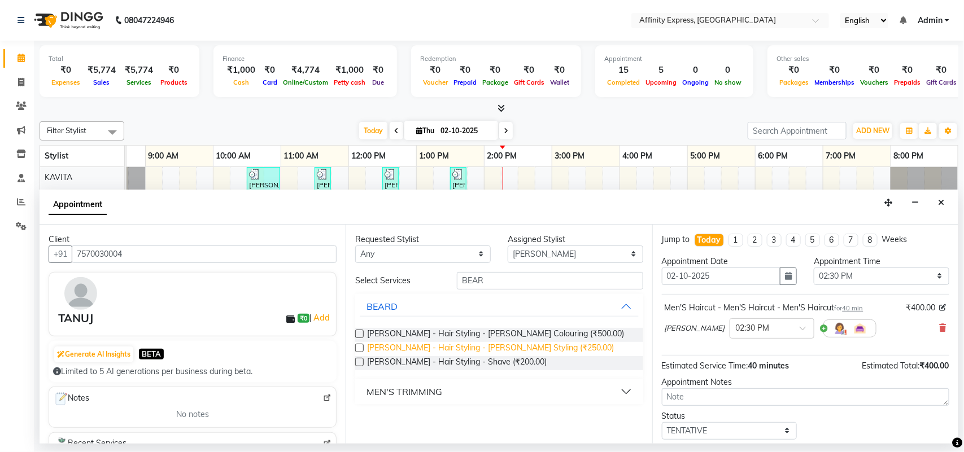
click at [436, 350] on span "[PERSON_NAME] - Hair Styling - [PERSON_NAME] Styling (₹250.00)" at bounding box center [490, 349] width 247 height 14
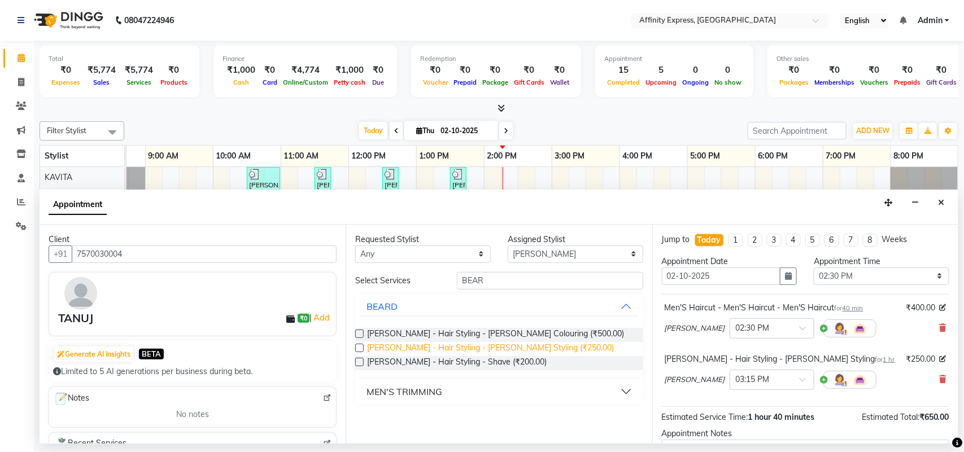
click at [504, 346] on span "[PERSON_NAME] - Hair Styling - [PERSON_NAME] Styling (₹250.00)" at bounding box center [490, 349] width 247 height 14
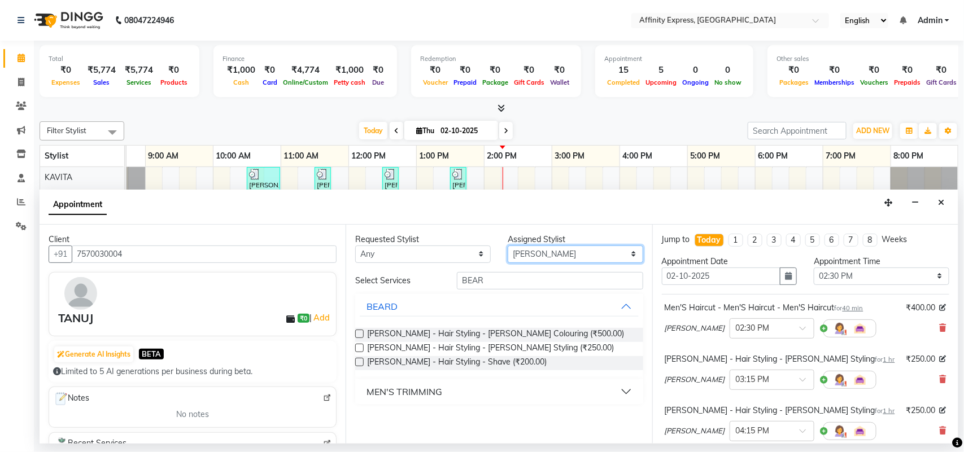
click at [631, 255] on select "Select [PERSON_NAME] AFFINITY EXPRESS [PERSON_NAME] [PERSON_NAME] DIVYA KAVITA …" at bounding box center [575, 255] width 135 height 18
click at [508, 246] on select "Select [PERSON_NAME] AFFINITY EXPRESS [PERSON_NAME] [PERSON_NAME] DIVYA KAVITA …" at bounding box center [575, 255] width 135 height 18
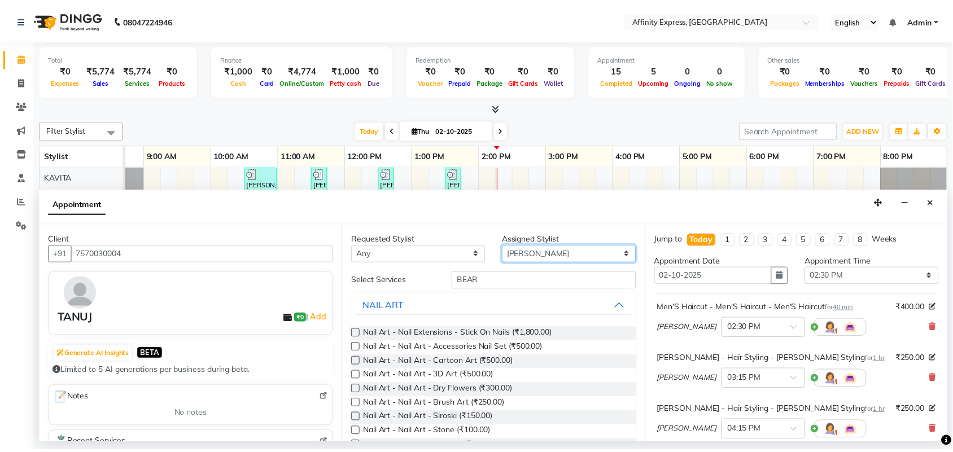
scroll to position [170, 0]
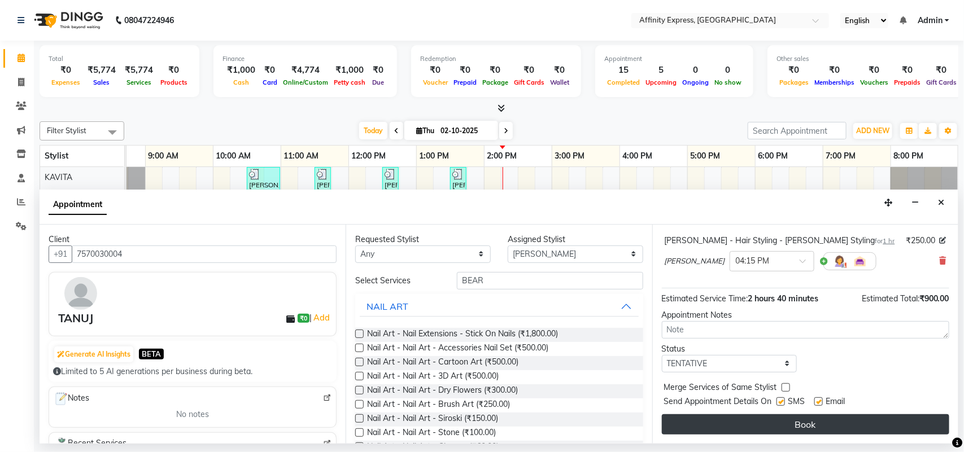
click at [797, 428] on button "Book" at bounding box center [805, 424] width 287 height 20
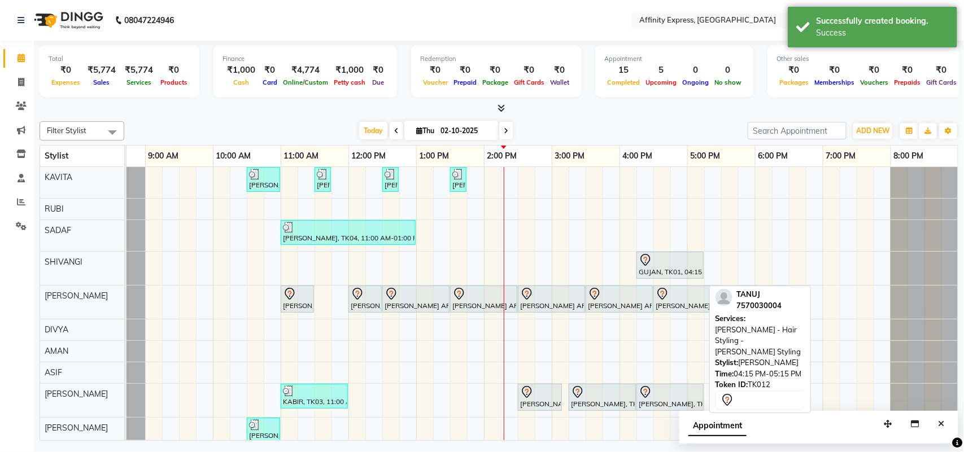
click at [670, 404] on div "[PERSON_NAME], TK12, 04:15 PM-05:15 PM, [PERSON_NAME] - Hair Styling - [PERSON_…" at bounding box center [669, 398] width 65 height 24
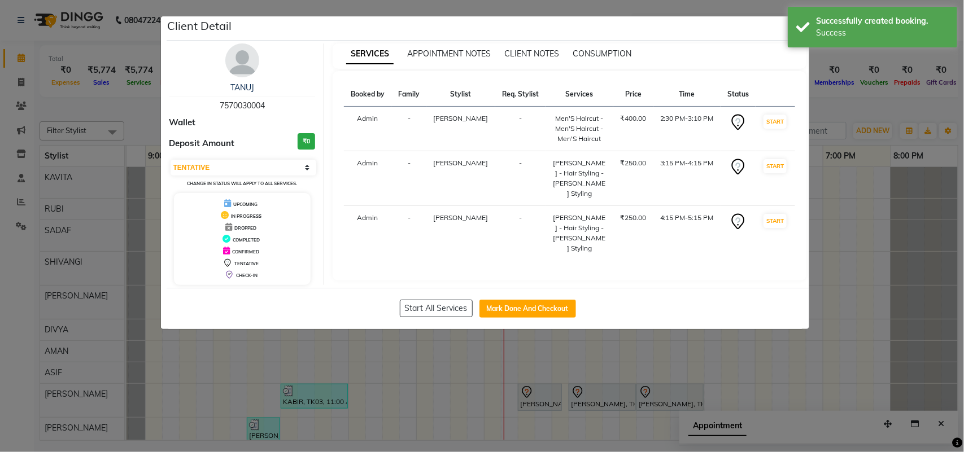
click at [463, 213] on span "[PERSON_NAME]" at bounding box center [461, 217] width 55 height 8
click at [467, 213] on span "[PERSON_NAME]" at bounding box center [461, 217] width 55 height 8
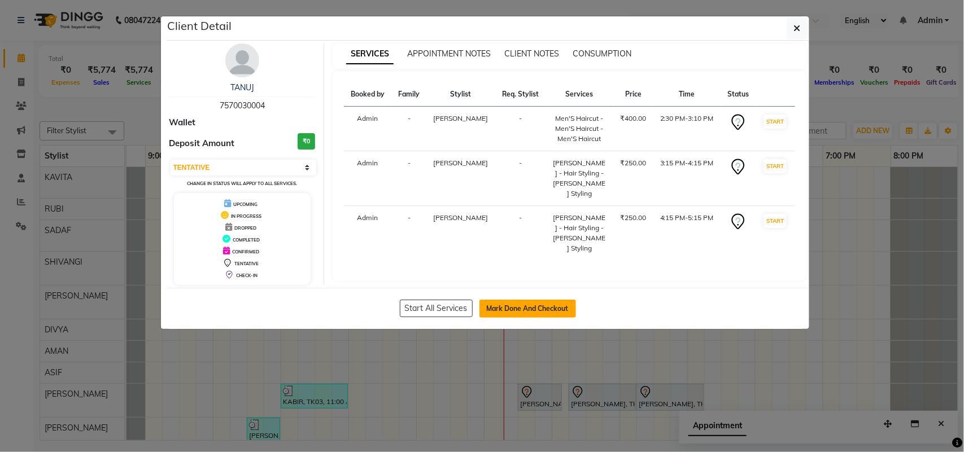
click at [527, 310] on button "Mark Done And Checkout" at bounding box center [527, 309] width 97 height 18
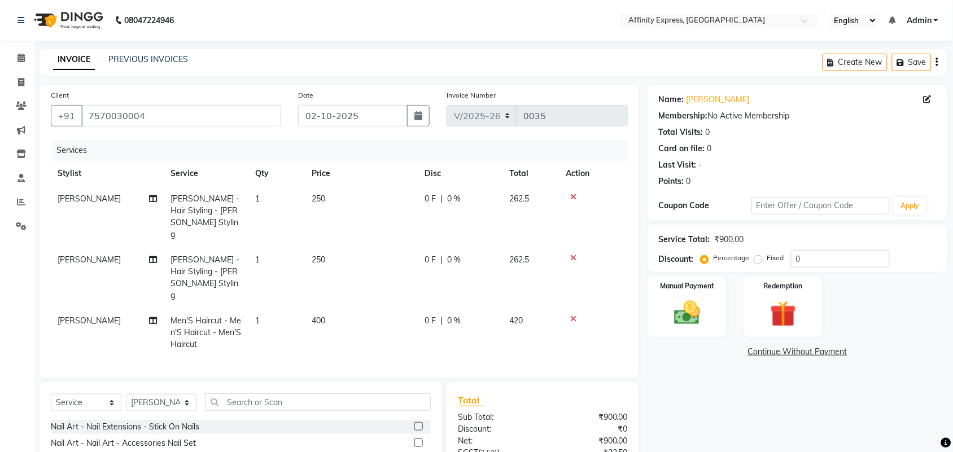
click at [326, 198] on td "250" at bounding box center [361, 216] width 113 height 61
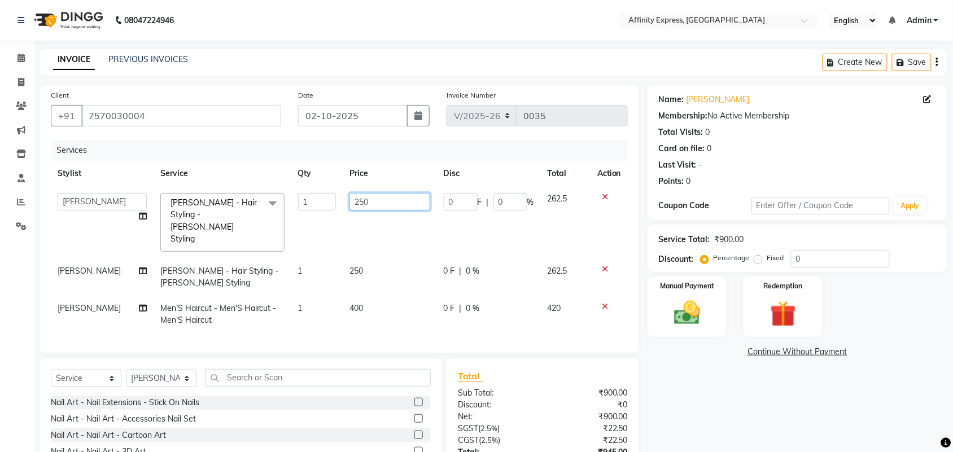
click at [365, 205] on input "250" at bounding box center [389, 202] width 81 height 18
click at [377, 270] on tbody "[PERSON_NAME] AFFINITY EXPRESS [PERSON_NAME] [PERSON_NAME] DIVYA KAVITA [PERSON…" at bounding box center [339, 259] width 577 height 147
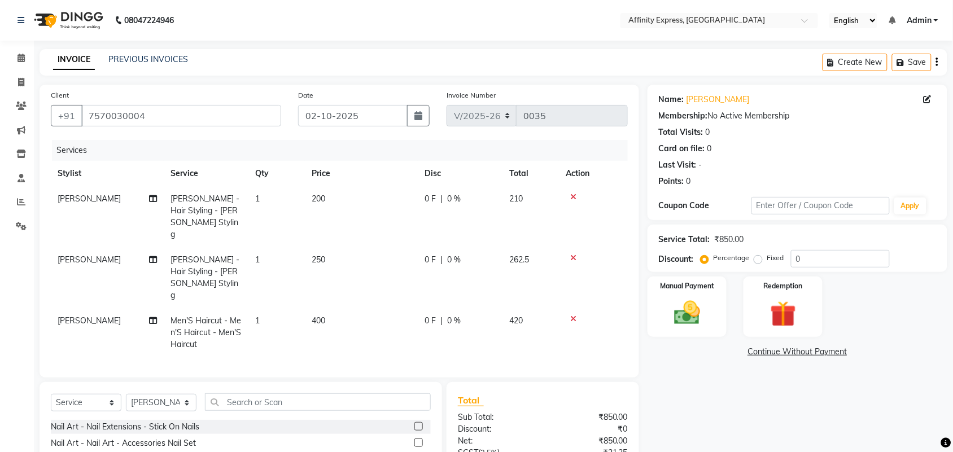
click at [326, 247] on td "250" at bounding box center [361, 277] width 113 height 61
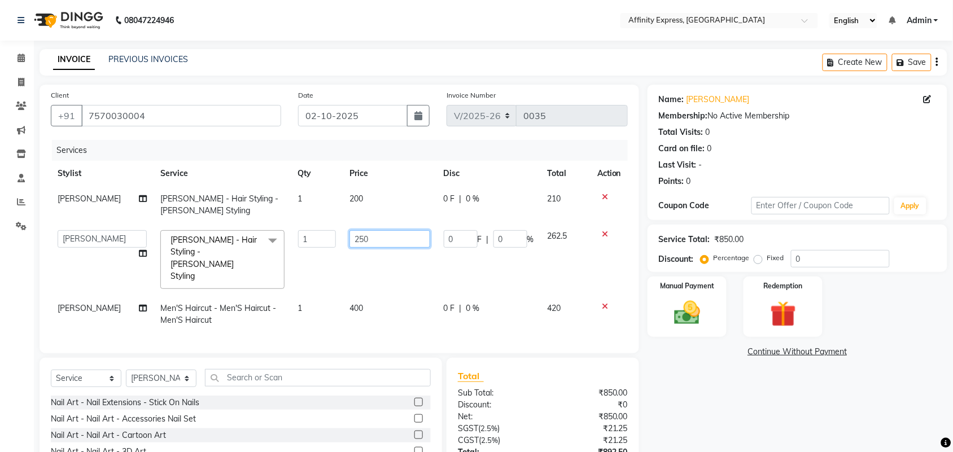
click at [368, 240] on input "250" at bounding box center [389, 239] width 81 height 18
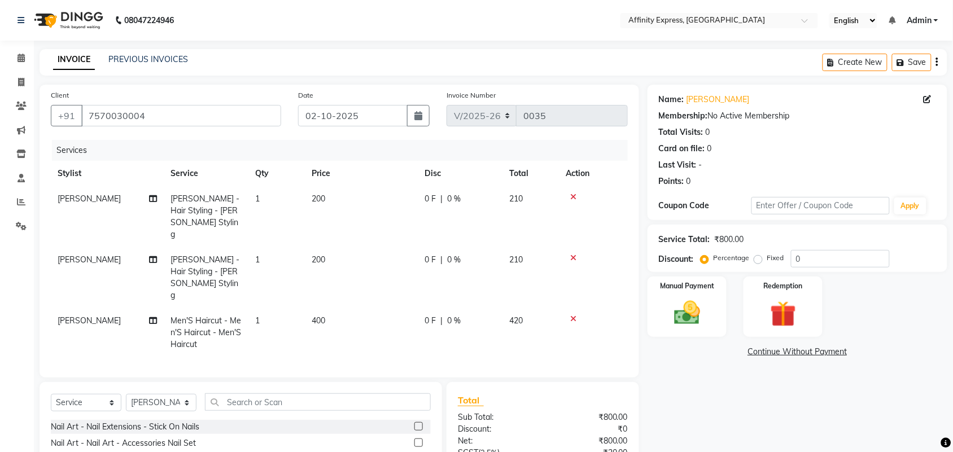
click at [392, 308] on td "400" at bounding box center [361, 332] width 113 height 49
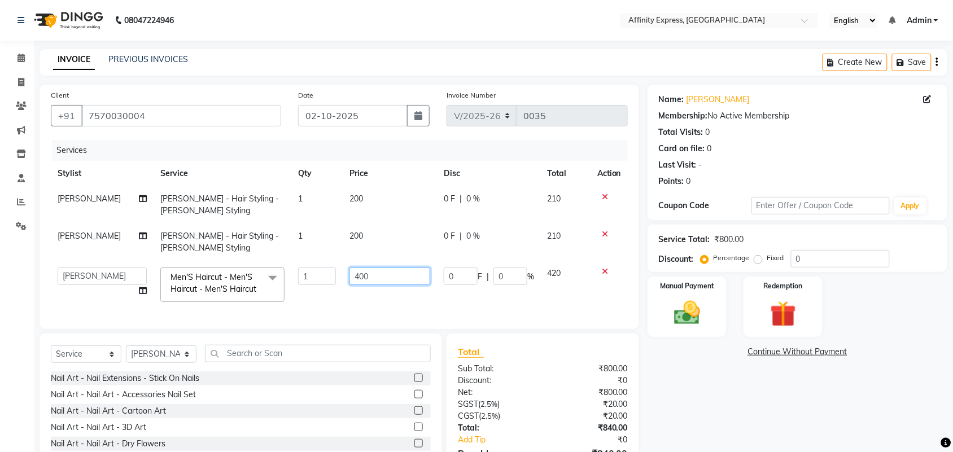
click at [365, 274] on input "400" at bounding box center [389, 277] width 81 height 18
click at [940, 63] on div "Create New Save" at bounding box center [885, 62] width 125 height 27
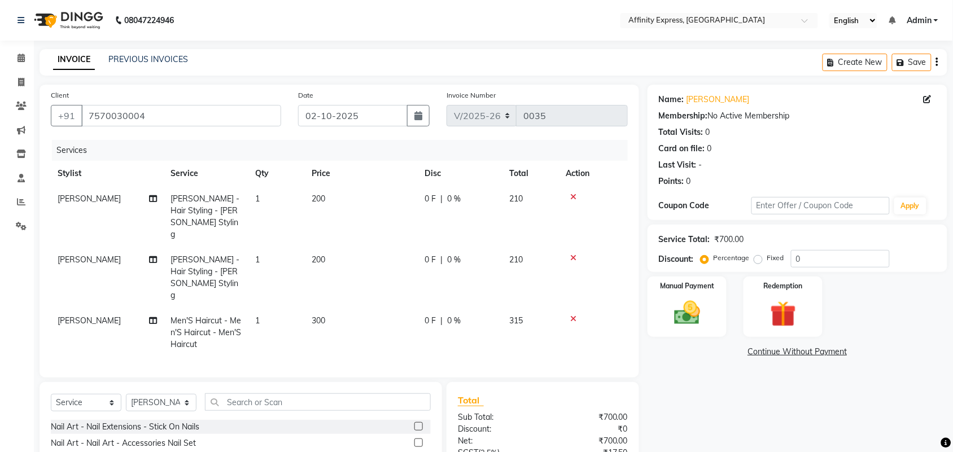
click at [936, 62] on icon "button" at bounding box center [937, 62] width 2 height 1
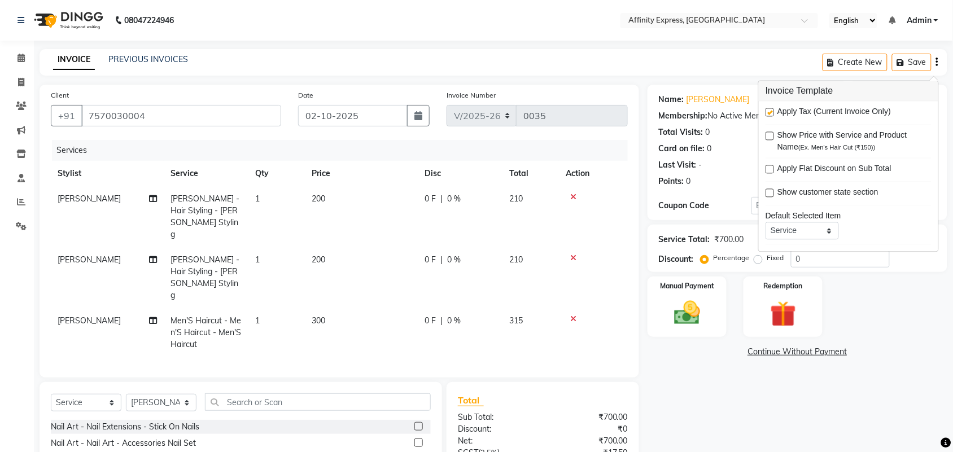
click at [772, 113] on label at bounding box center [770, 112] width 8 height 8
click at [772, 113] on input "checkbox" at bounding box center [769, 113] width 7 height 7
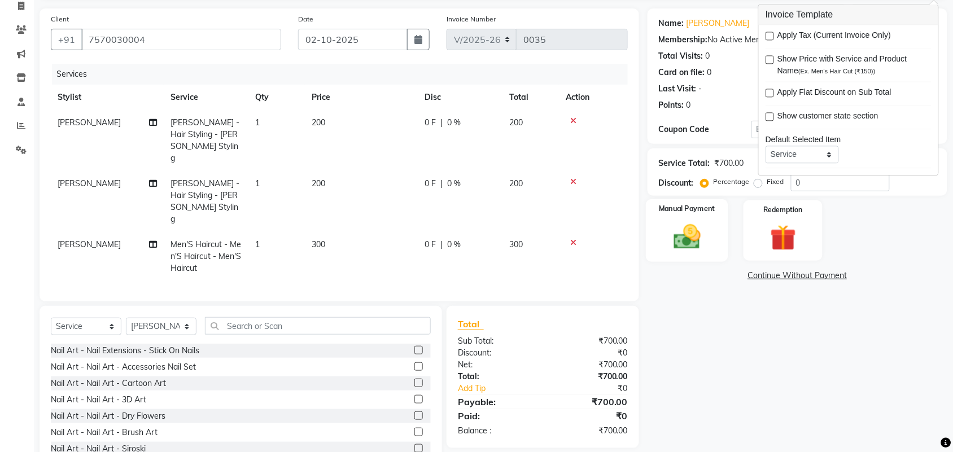
click at [692, 229] on img at bounding box center [687, 236] width 44 height 31
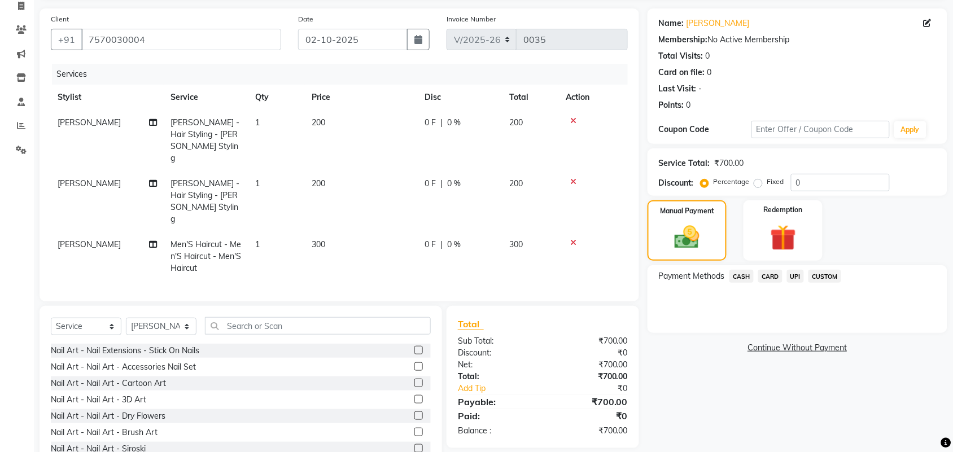
click at [745, 274] on span "CASH" at bounding box center [741, 276] width 24 height 13
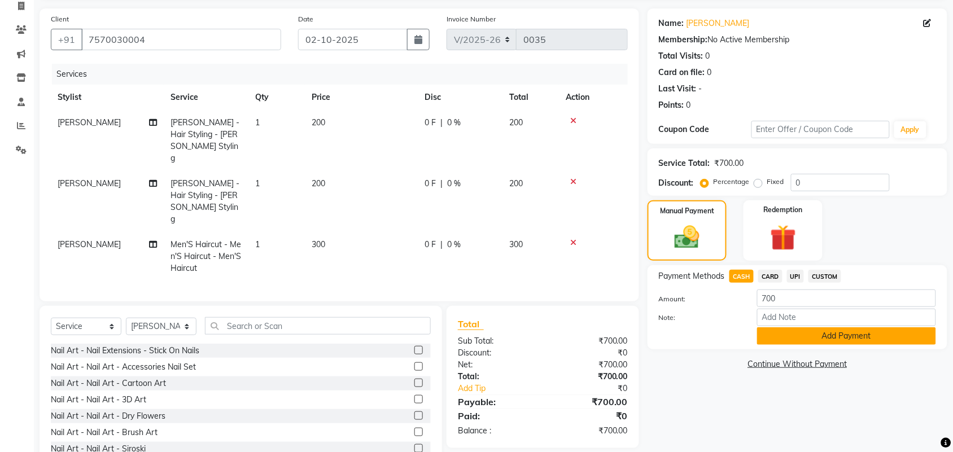
click at [833, 337] on button "Add Payment" at bounding box center [846, 336] width 179 height 18
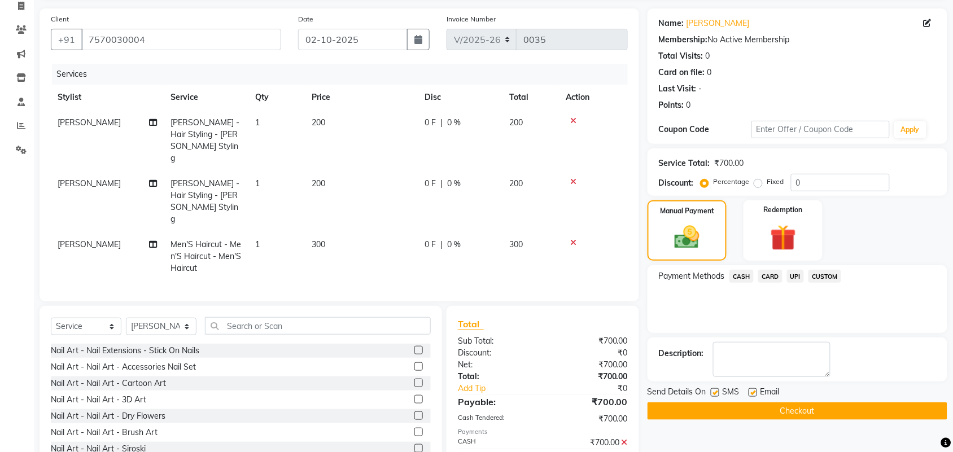
click at [794, 413] on button "Checkout" at bounding box center [798, 412] width 300 height 18
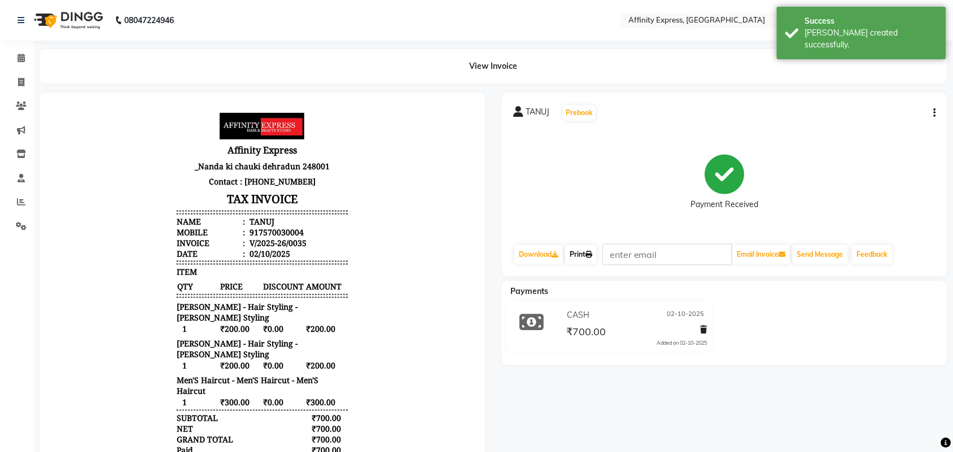
click at [583, 255] on link "Print" at bounding box center [581, 254] width 32 height 19
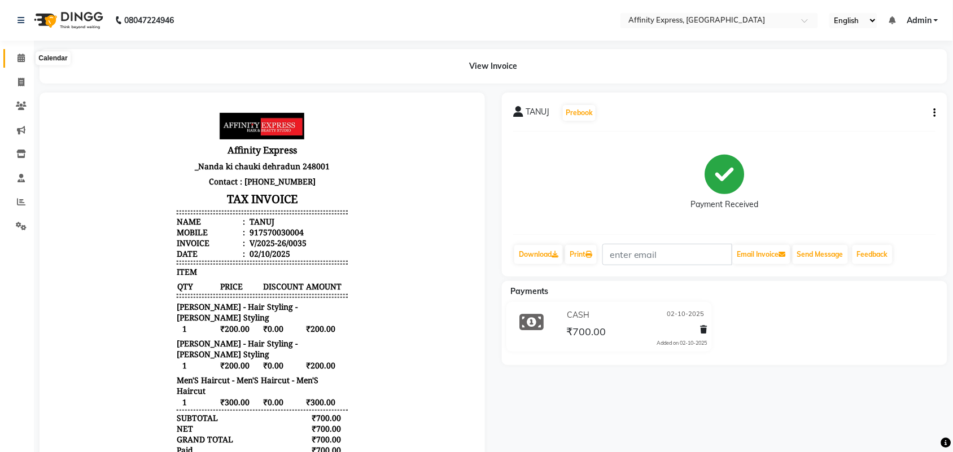
click at [19, 58] on icon at bounding box center [21, 58] width 7 height 8
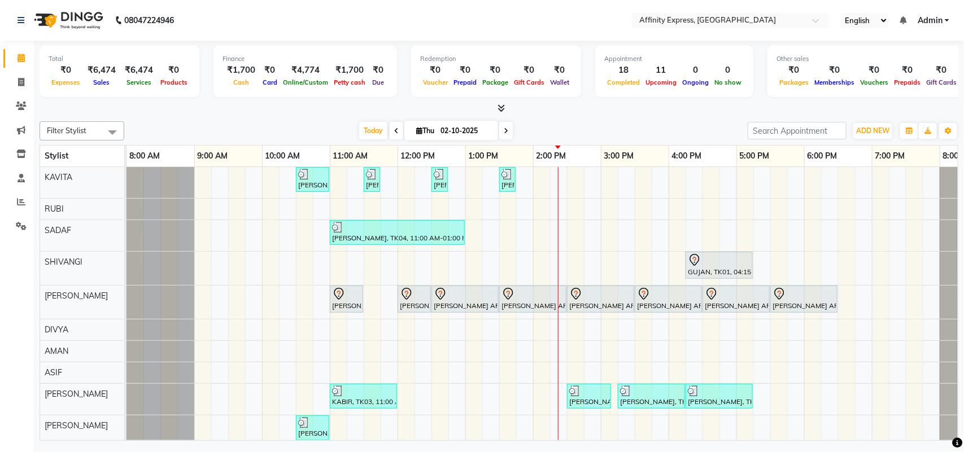
click at [626, 234] on div "[PERSON_NAME] AFFINITY MEMBER, TK06, 10:30 AM-11:00 AM, Waxing - Skin Consultat…" at bounding box center [566, 390] width 881 height 447
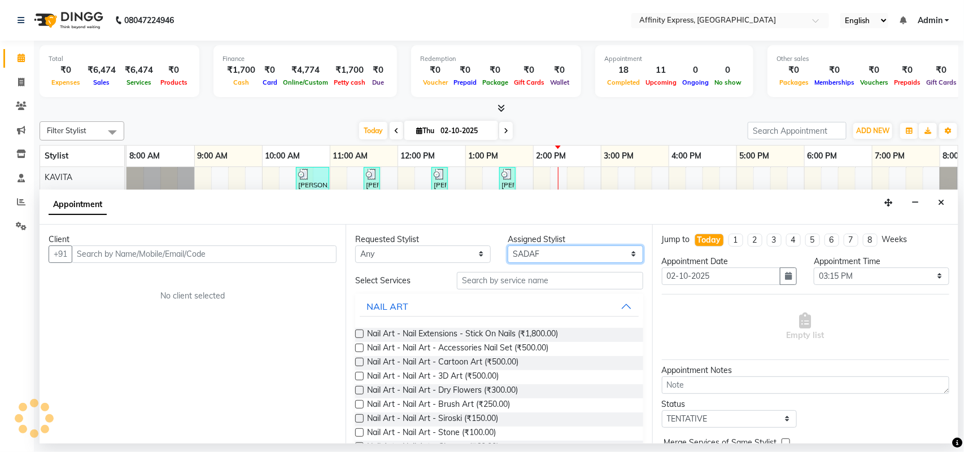
click at [608, 253] on select "Select [PERSON_NAME] AFFINITY EXPRESS [PERSON_NAME] [PERSON_NAME] DIVYA KAVITA …" at bounding box center [575, 255] width 135 height 18
click at [508, 246] on select "Select [PERSON_NAME] AFFINITY EXPRESS [PERSON_NAME] [PERSON_NAME] DIVYA KAVITA …" at bounding box center [575, 255] width 135 height 18
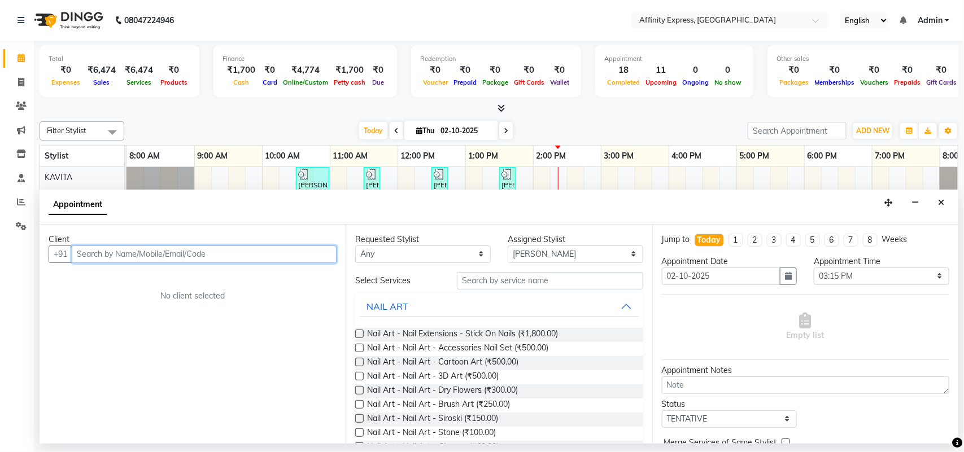
click at [229, 252] on input "text" at bounding box center [204, 255] width 265 height 18
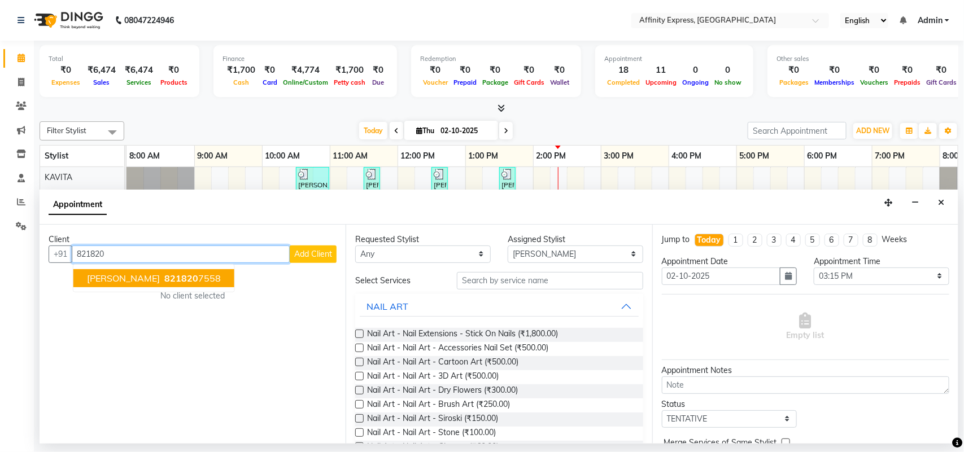
click at [117, 278] on span "[PERSON_NAME]" at bounding box center [123, 278] width 73 height 11
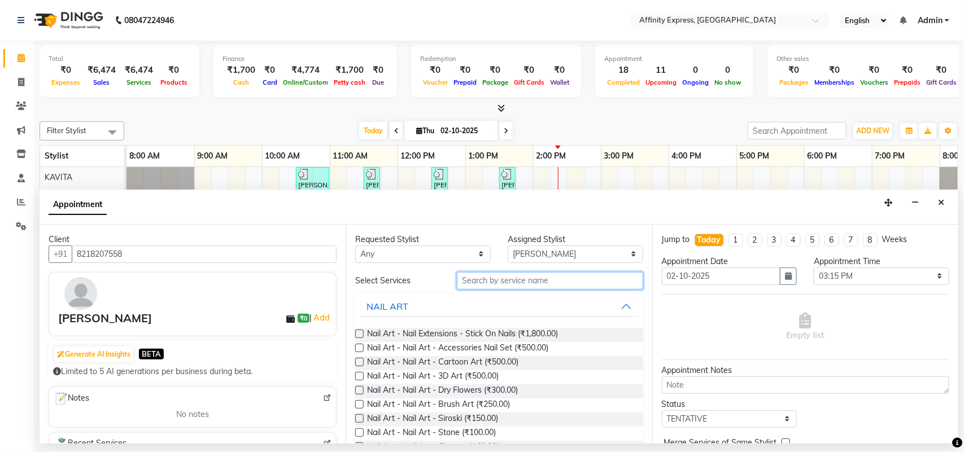
click at [491, 284] on input "text" at bounding box center [550, 281] width 186 height 18
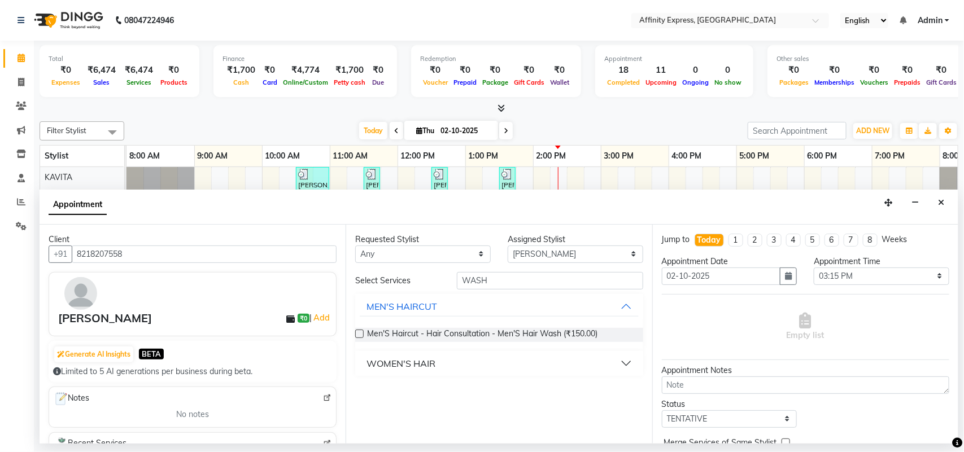
click at [402, 362] on div "WOMEN'S HAIR" at bounding box center [400, 364] width 69 height 14
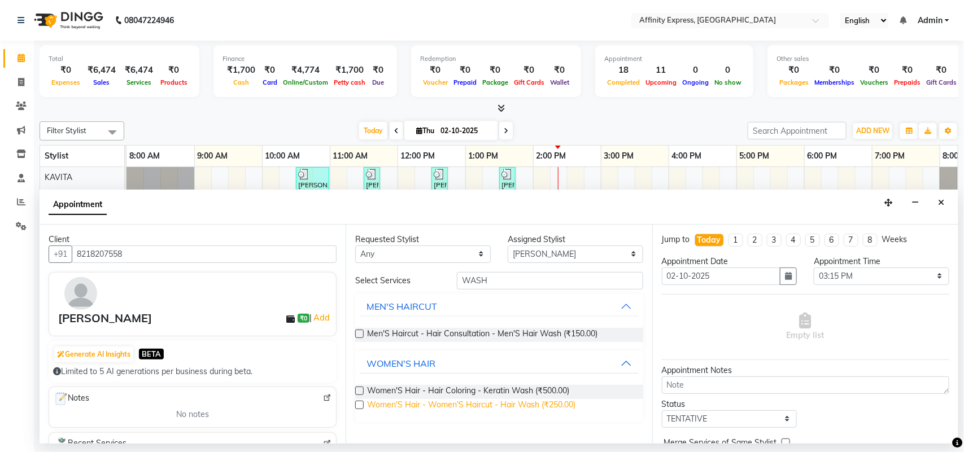
click at [398, 401] on span "Women'S Hair - Women'S Haircut - Hair Wash (₹250.00)" at bounding box center [471, 406] width 208 height 14
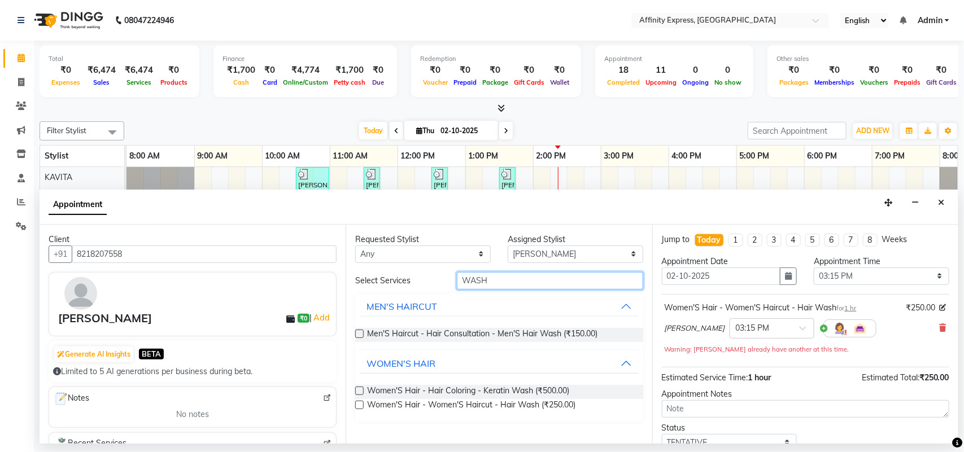
click at [498, 282] on input "WASH" at bounding box center [550, 281] width 186 height 18
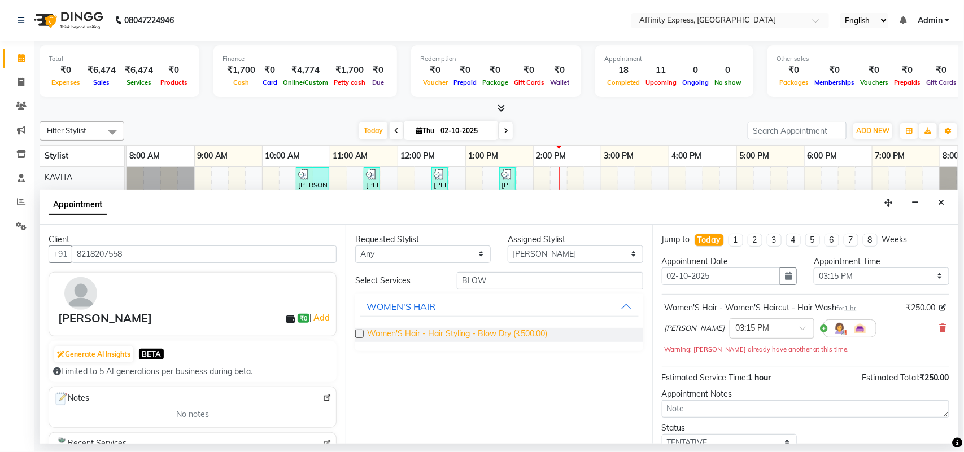
click at [500, 333] on span "Women'S Hair - Hair Styling - Blow Dry (₹500.00)" at bounding box center [457, 335] width 180 height 14
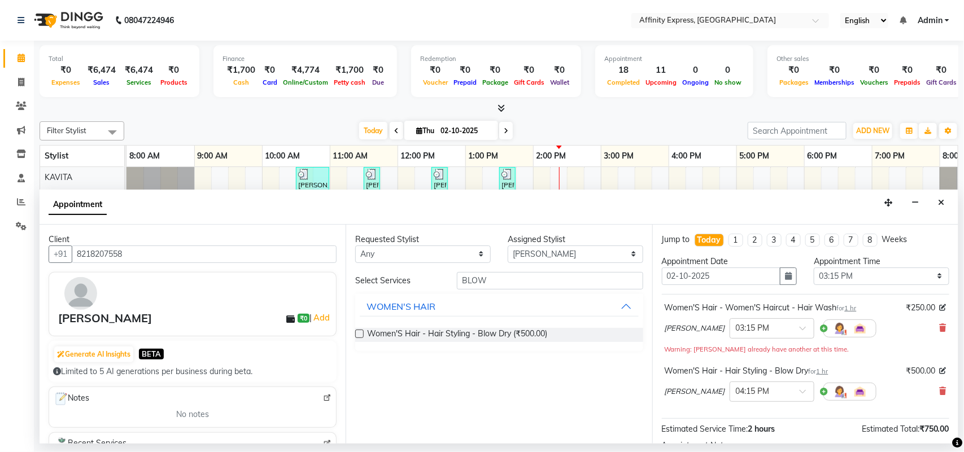
scroll to position [131, 0]
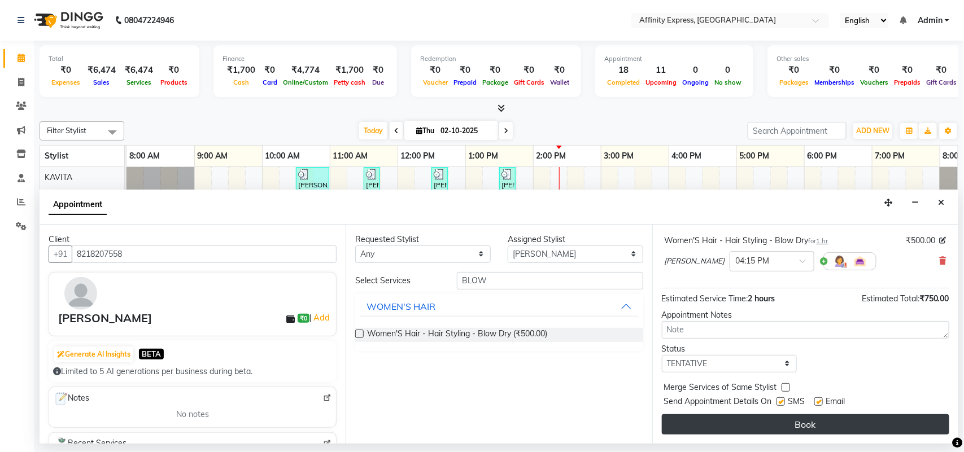
click at [797, 422] on button "Book" at bounding box center [805, 424] width 287 height 20
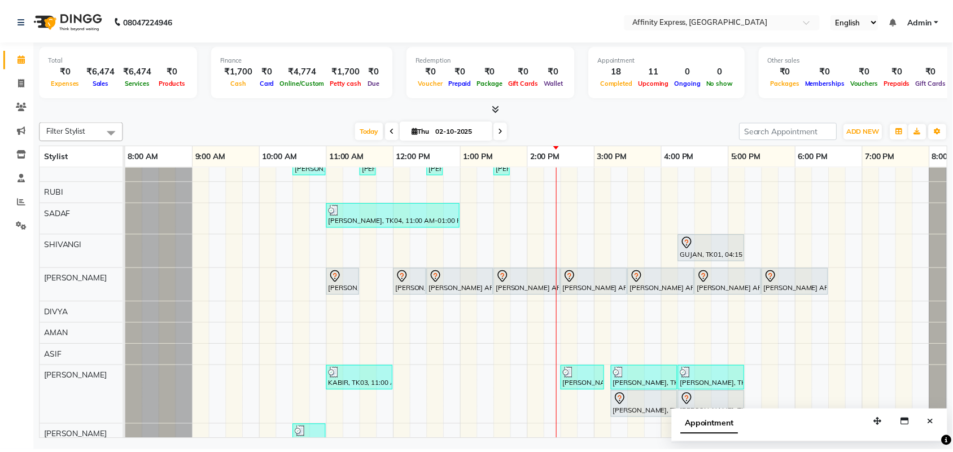
scroll to position [24, 0]
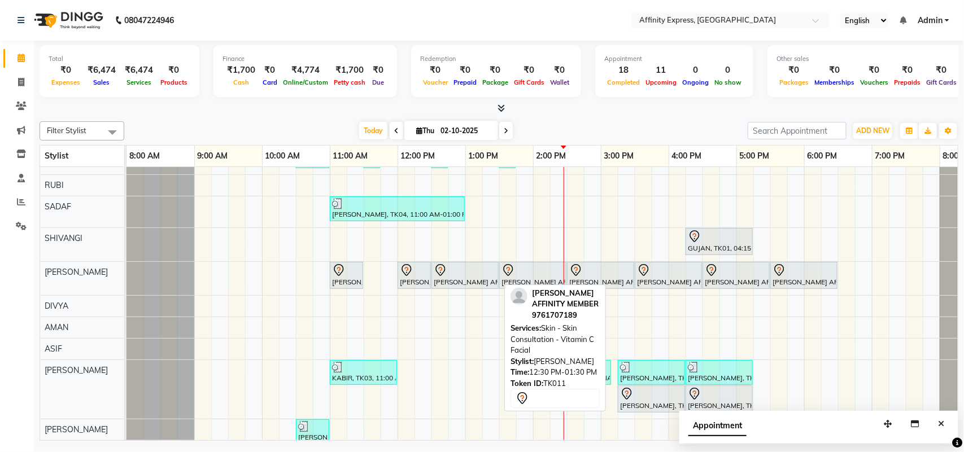
click at [456, 272] on div at bounding box center [465, 271] width 63 height 14
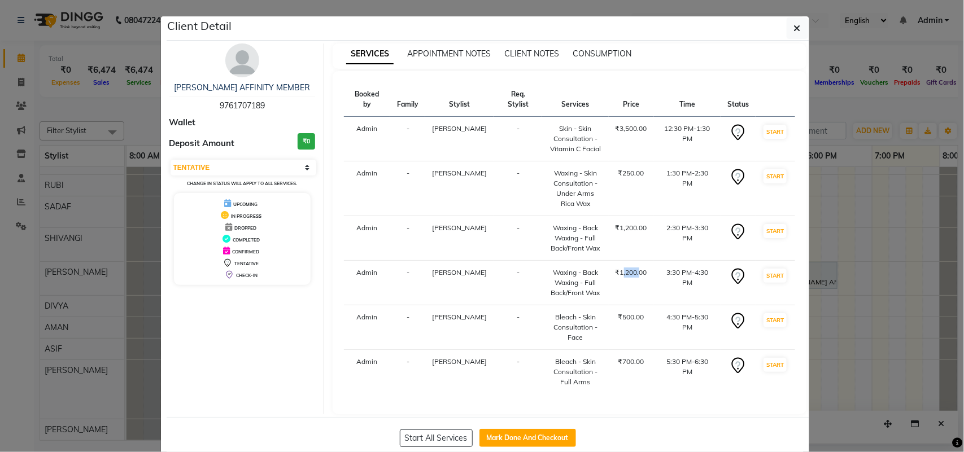
drag, startPoint x: 622, startPoint y: 260, endPoint x: 605, endPoint y: 258, distance: 16.5
click at [615, 268] on div "₹1,200.00" at bounding box center [631, 273] width 32 height 10
click at [613, 272] on td "₹1,200.00" at bounding box center [631, 283] width 45 height 45
click at [517, 430] on button "Mark Done And Checkout" at bounding box center [527, 438] width 97 height 18
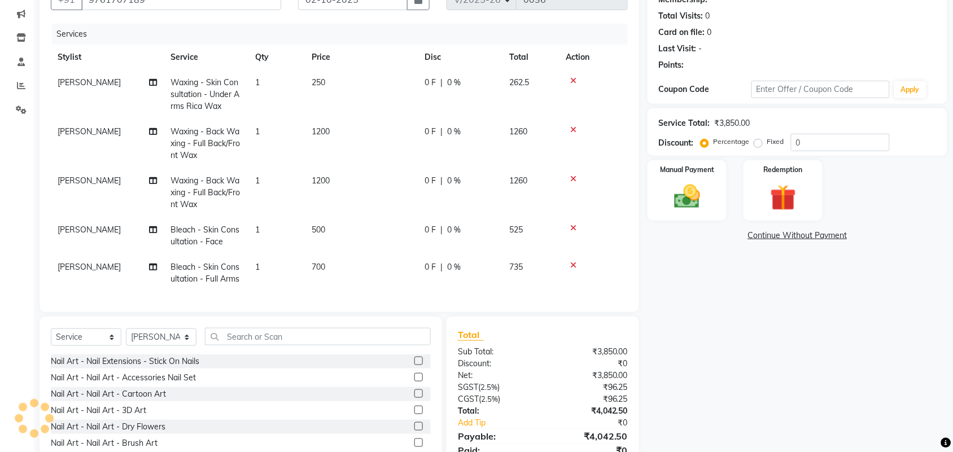
scroll to position [168, 0]
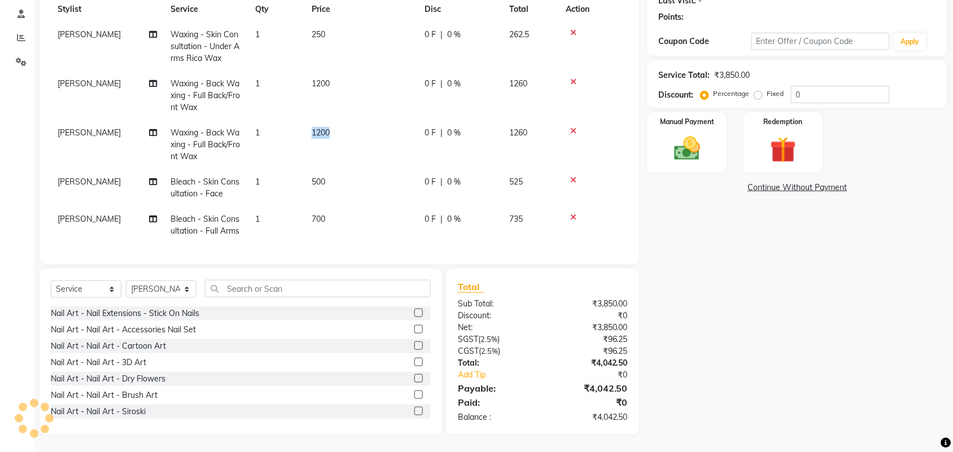
drag, startPoint x: 334, startPoint y: 120, endPoint x: 312, endPoint y: 128, distance: 23.9
click at [312, 128] on td "1200" at bounding box center [361, 144] width 113 height 49
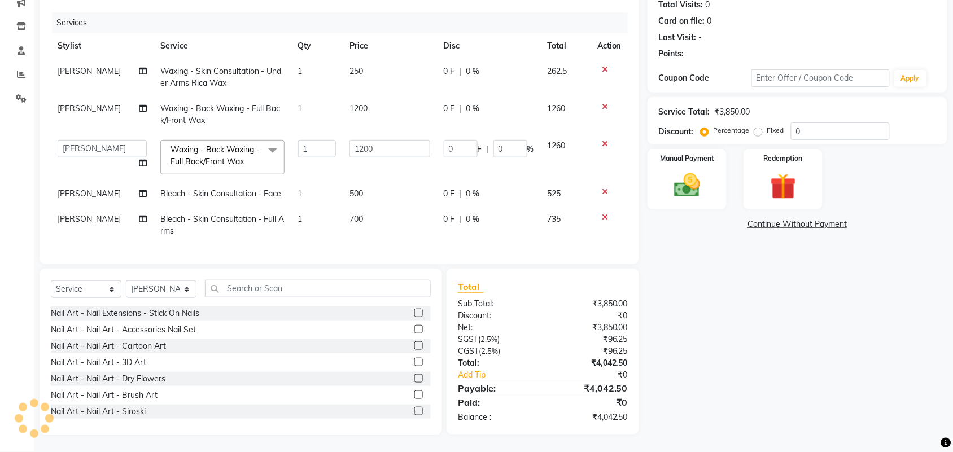
scroll to position [0, 0]
drag, startPoint x: 370, startPoint y: 133, endPoint x: 345, endPoint y: 137, distance: 25.2
click at [349, 140] on input "1200" at bounding box center [389, 149] width 81 height 18
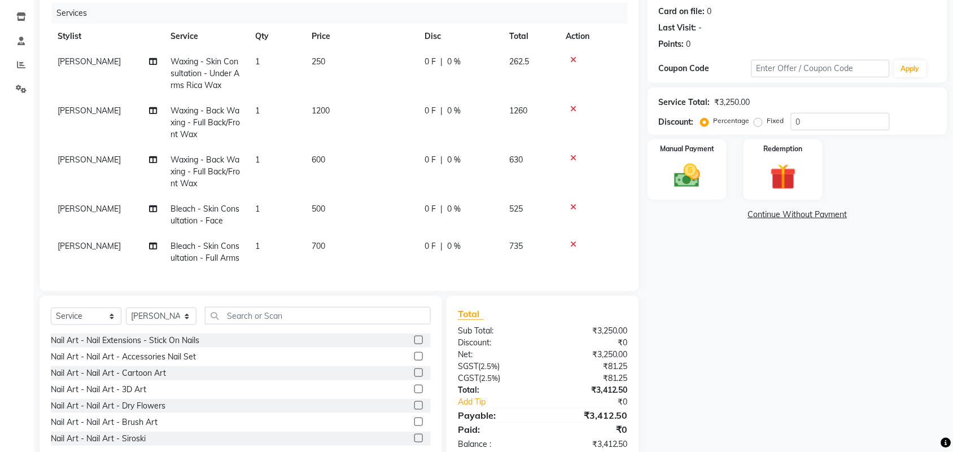
click at [500, 161] on td "0 F | 0 %" at bounding box center [460, 171] width 85 height 49
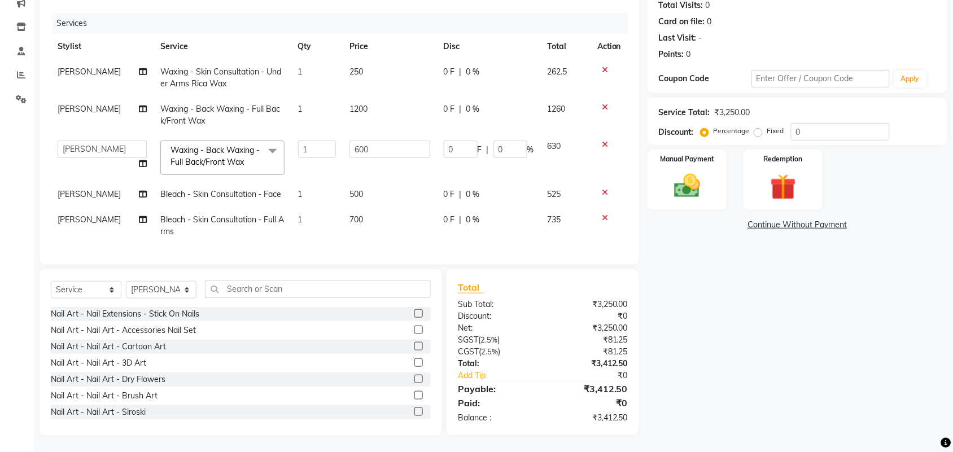
scroll to position [137, 0]
click at [182, 286] on select "Select Stylist [PERSON_NAME] AFFINITY EXPRESS [PERSON_NAME] [PERSON_NAME] DIVYA…" at bounding box center [161, 290] width 71 height 18
click at [126, 281] on select "Select Stylist [PERSON_NAME] AFFINITY EXPRESS [PERSON_NAME] [PERSON_NAME] DIVYA…" at bounding box center [161, 290] width 71 height 18
click at [243, 291] on input "text" at bounding box center [318, 289] width 226 height 18
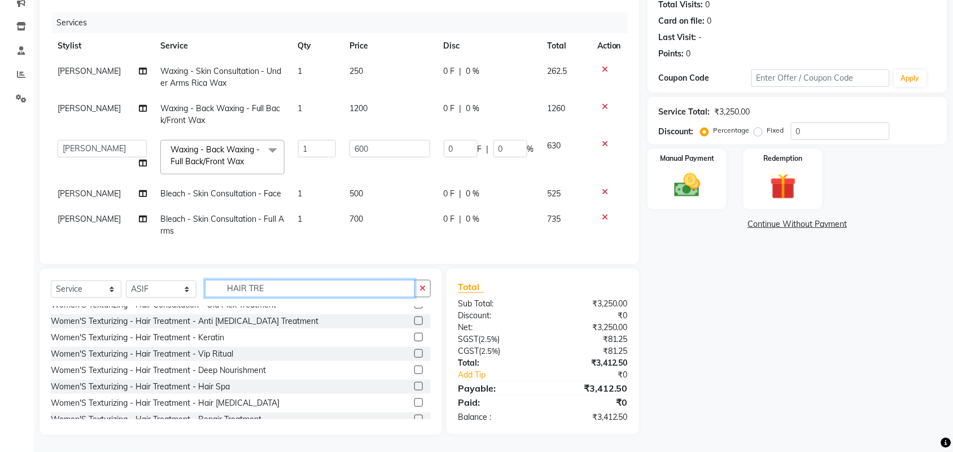
scroll to position [165, 0]
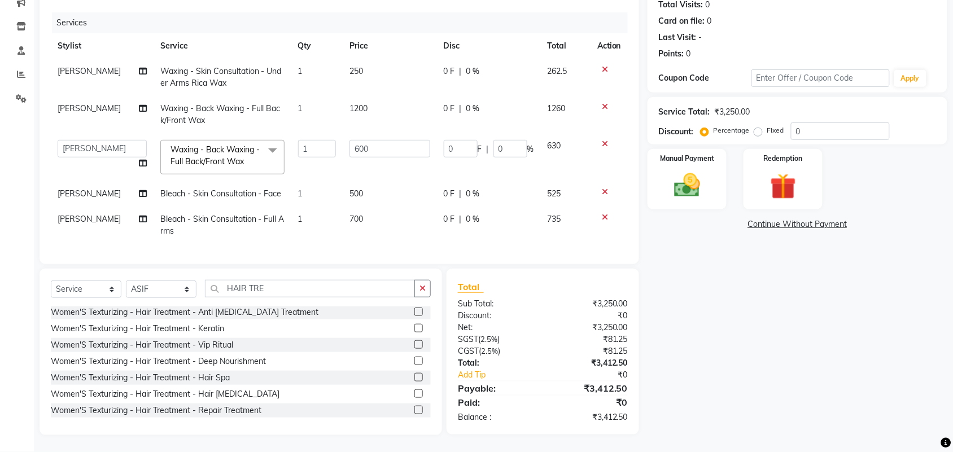
click at [414, 412] on label at bounding box center [418, 410] width 8 height 8
click at [414, 412] on input "checkbox" at bounding box center [417, 410] width 7 height 7
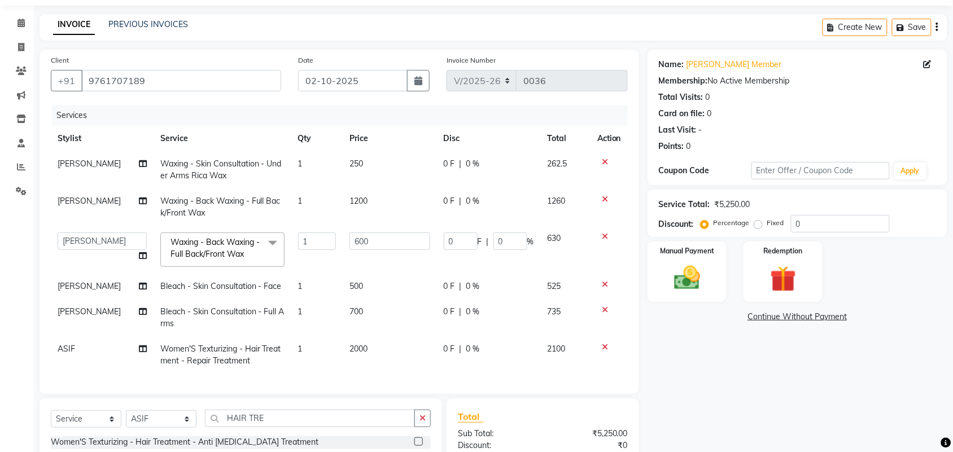
scroll to position [23, 0]
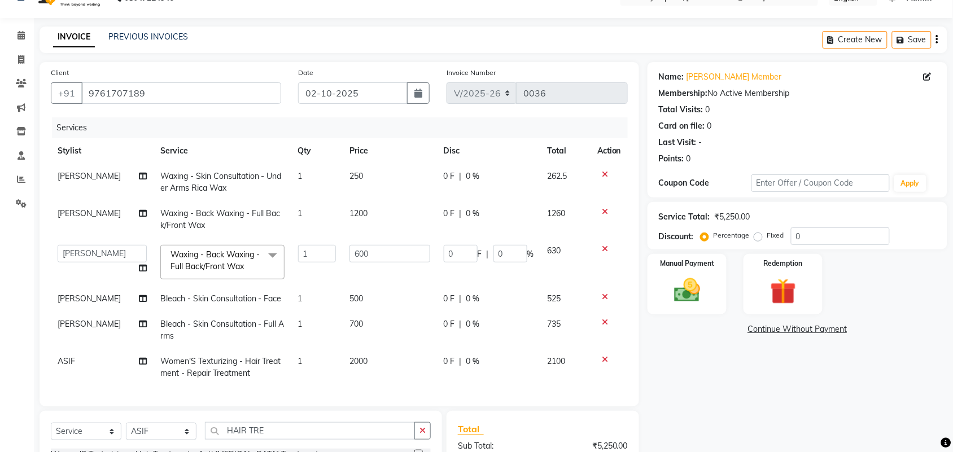
click at [936, 38] on button "button" at bounding box center [937, 40] width 2 height 27
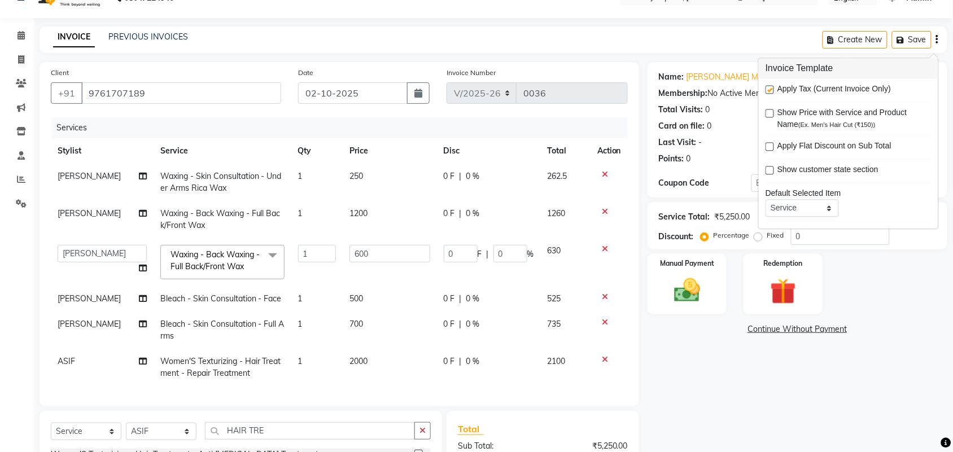
click at [771, 91] on label at bounding box center [770, 90] width 8 height 8
click at [771, 91] on input "checkbox" at bounding box center [769, 90] width 7 height 7
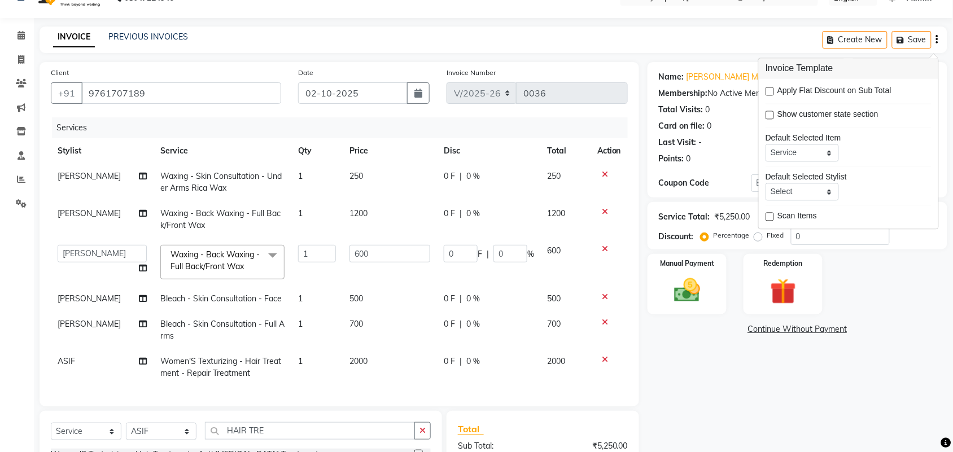
scroll to position [0, 0]
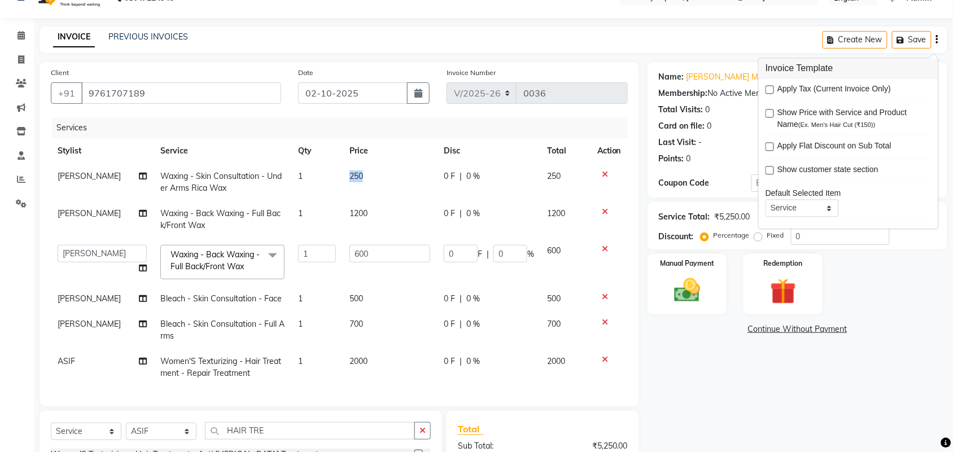
drag, startPoint x: 359, startPoint y: 172, endPoint x: 323, endPoint y: 185, distance: 38.4
click at [323, 185] on tr "[PERSON_NAME] Waxing - Skin Consultation - Under Arms Rica Wax 1 250 0 F | 0 % …" at bounding box center [339, 182] width 577 height 37
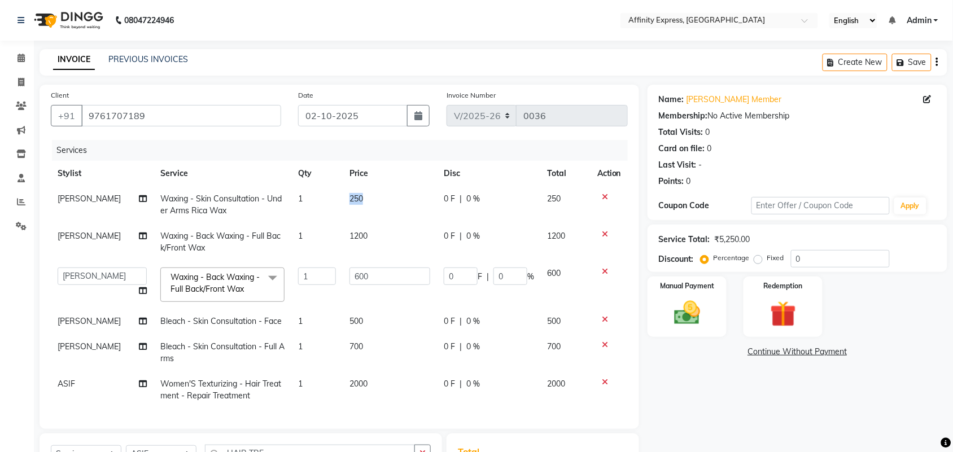
click at [359, 200] on span "250" at bounding box center [356, 199] width 14 height 10
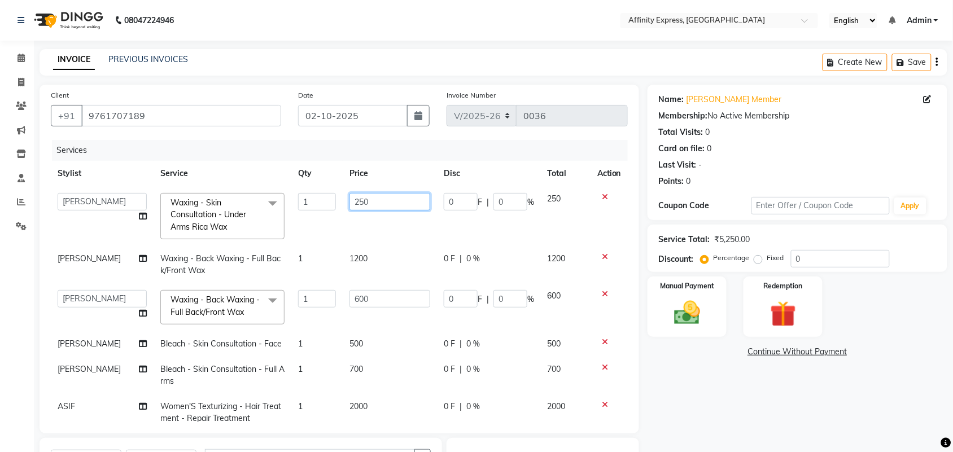
drag, startPoint x: 359, startPoint y: 200, endPoint x: 337, endPoint y: 210, distance: 24.0
click at [343, 210] on td "250" at bounding box center [390, 216] width 94 height 60
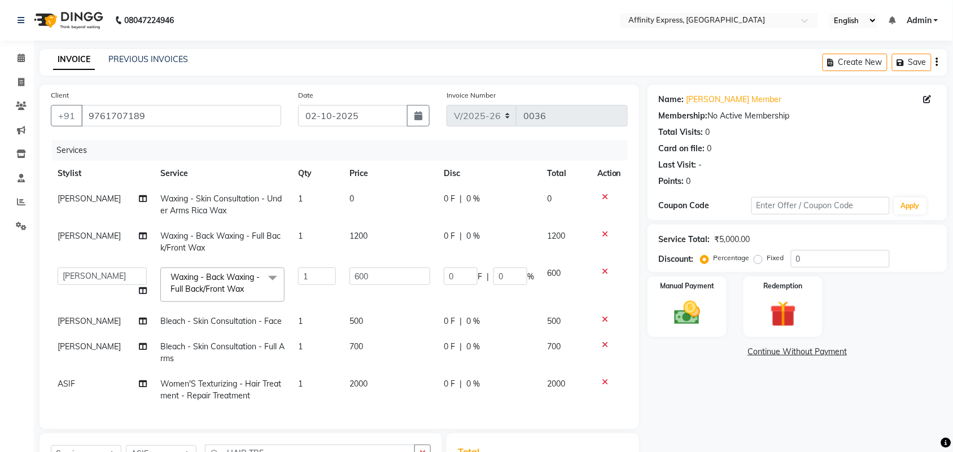
click at [357, 263] on tbody "[PERSON_NAME] Waxing - Skin Consultation - Under Arms Rica Wax 1 0 0 F | 0 % 0 …" at bounding box center [339, 297] width 577 height 222
click at [360, 236] on span "1200" at bounding box center [358, 236] width 18 height 10
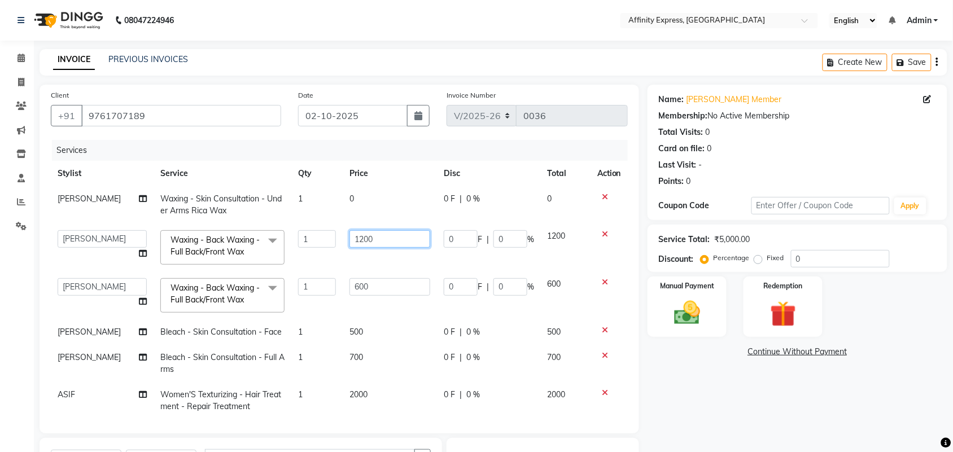
click at [360, 236] on input "1200" at bounding box center [389, 239] width 81 height 18
click at [367, 292] on td "600" at bounding box center [390, 296] width 94 height 48
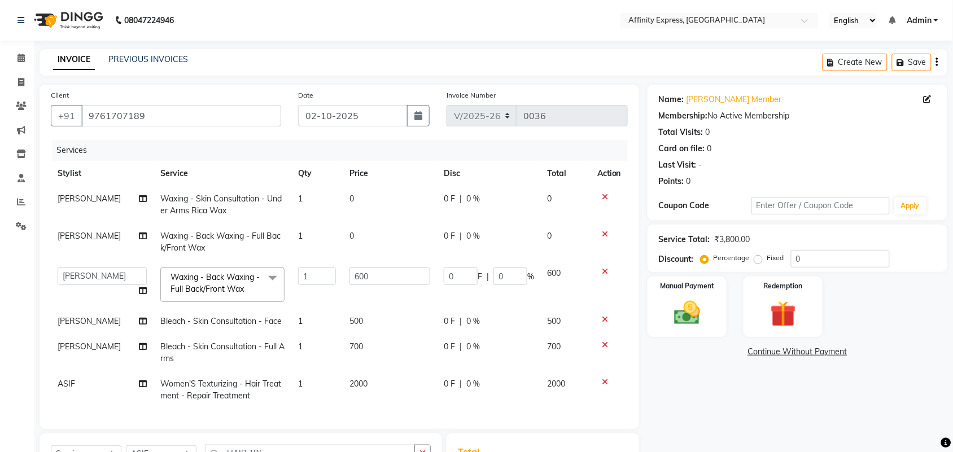
click at [367, 292] on td "600" at bounding box center [390, 285] width 94 height 48
click at [368, 281] on input "600" at bounding box center [389, 277] width 81 height 18
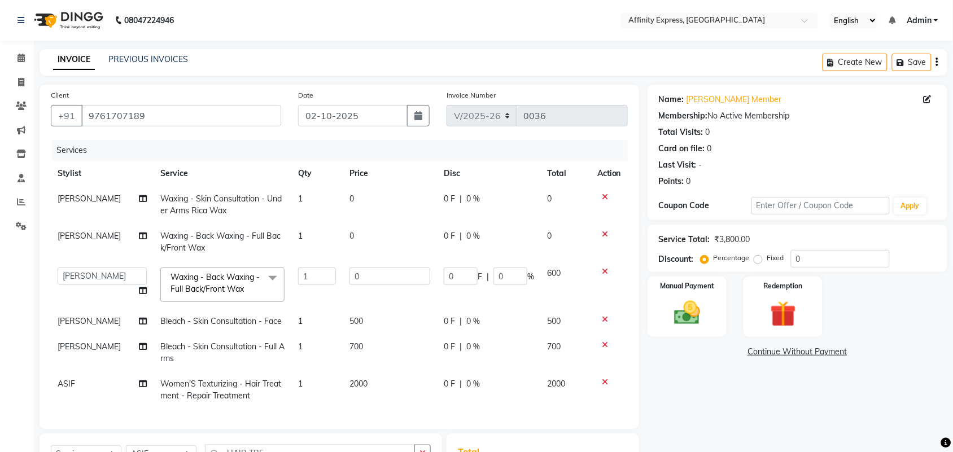
click at [352, 320] on tbody "[PERSON_NAME] Waxing - Skin Consultation - Under Arms Rica Wax 1 0 0 F | 0 % 0 …" at bounding box center [339, 297] width 577 height 222
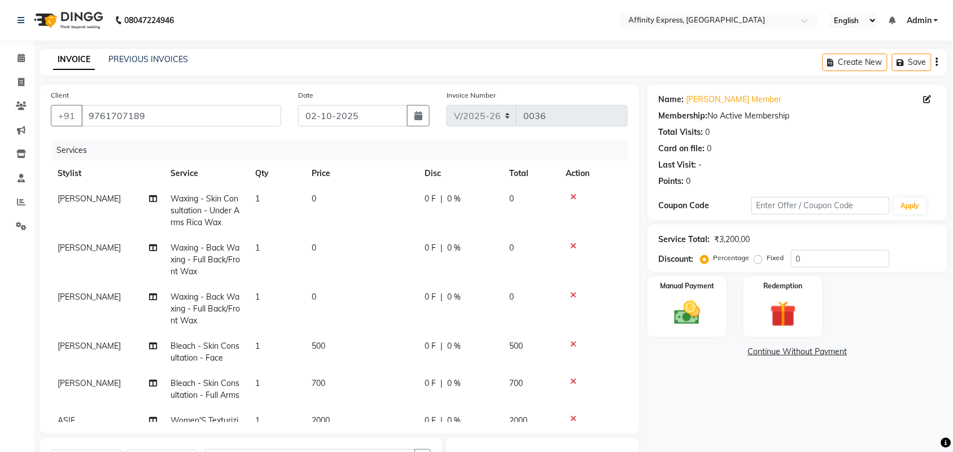
click at [352, 320] on td "0" at bounding box center [361, 309] width 113 height 49
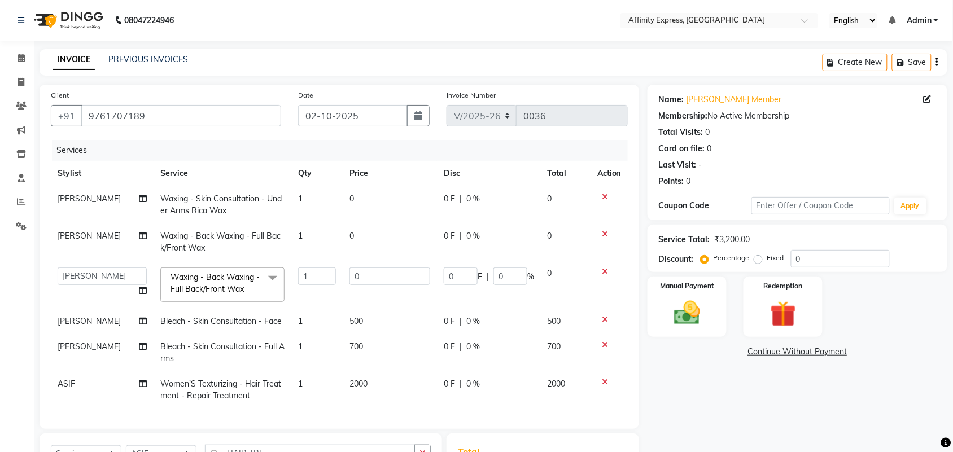
click at [374, 325] on td "500" at bounding box center [390, 321] width 94 height 25
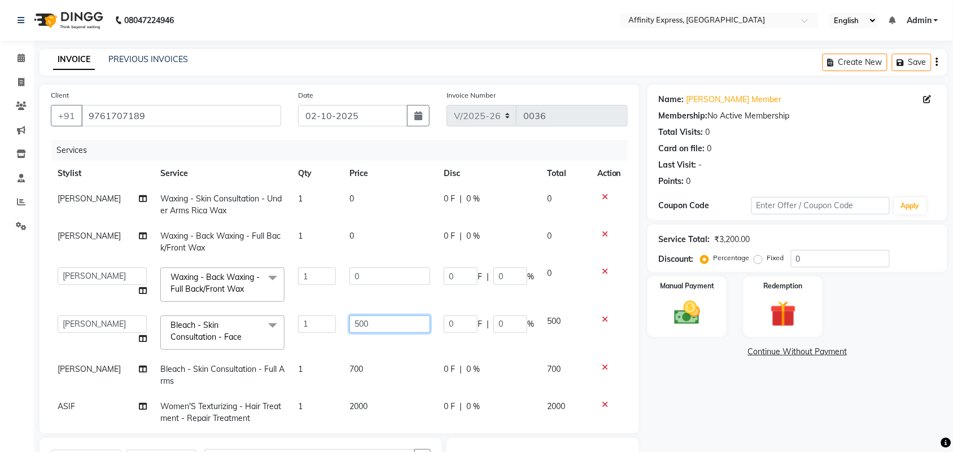
click at [361, 325] on input "500" at bounding box center [389, 325] width 81 height 18
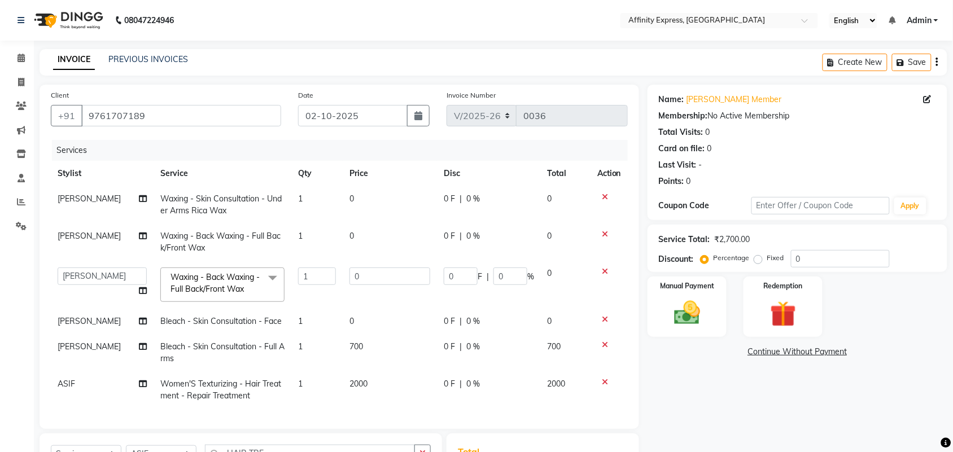
click at [349, 366] on td "700" at bounding box center [390, 352] width 94 height 37
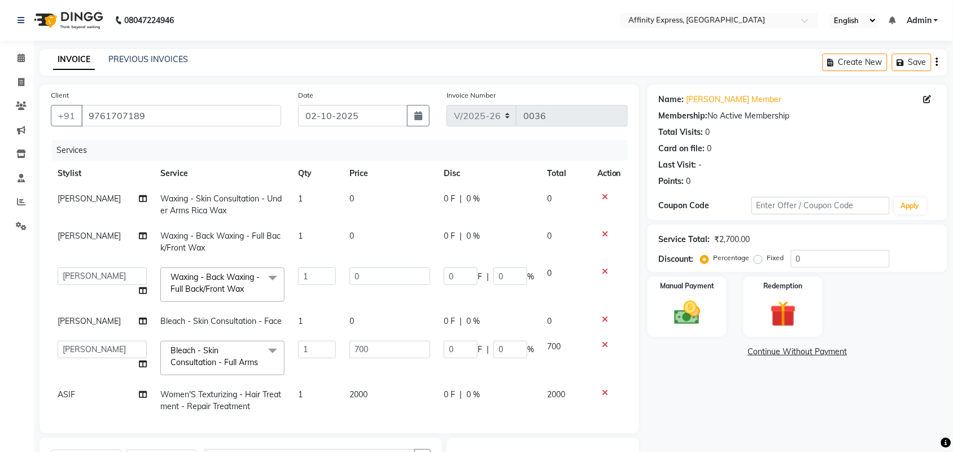
click at [349, 366] on td "700" at bounding box center [390, 358] width 94 height 48
click at [365, 355] on input "700" at bounding box center [389, 350] width 81 height 18
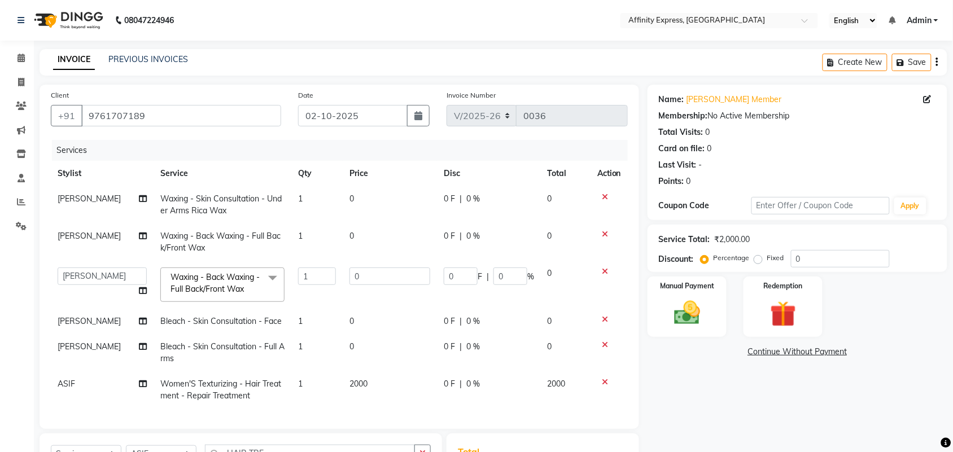
click at [360, 377] on td "2000" at bounding box center [390, 389] width 94 height 37
click at [360, 377] on td "2000" at bounding box center [390, 401] width 94 height 60
drag, startPoint x: 364, startPoint y: 386, endPoint x: 370, endPoint y: 390, distance: 7.4
click at [370, 390] on input "2000" at bounding box center [389, 387] width 81 height 18
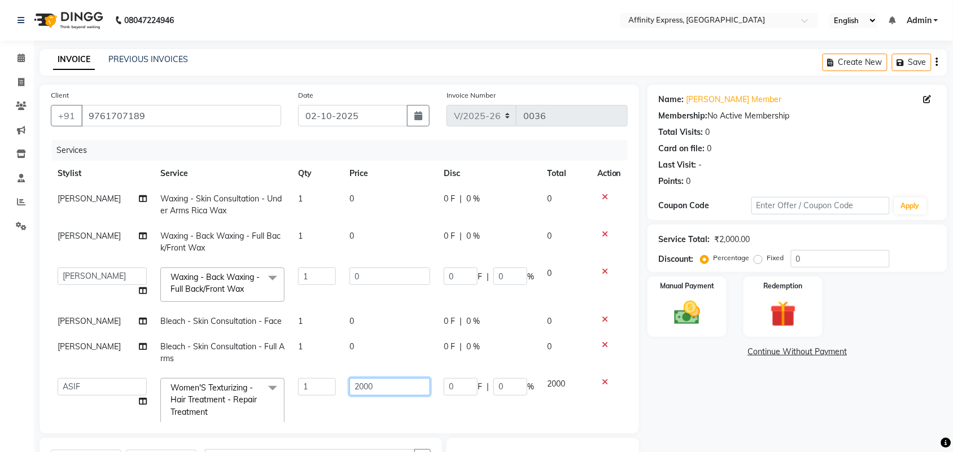
click at [370, 390] on input "2000" at bounding box center [389, 387] width 81 height 18
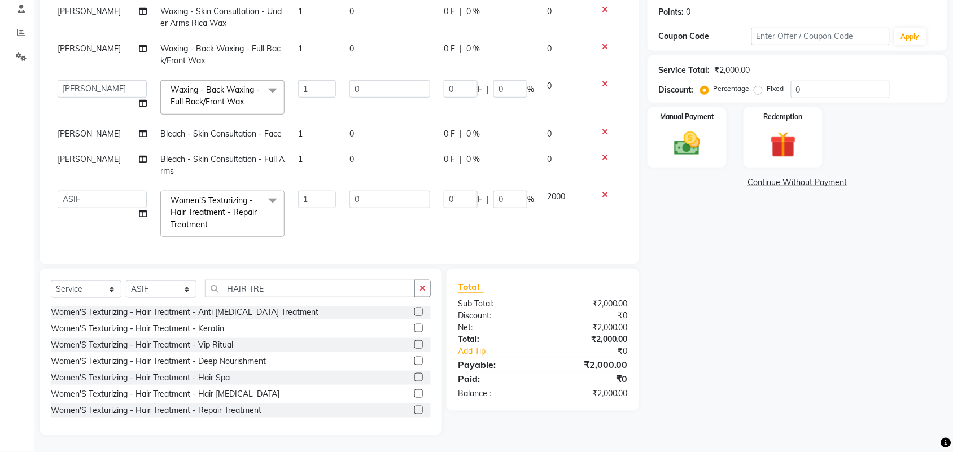
scroll to position [164, 0]
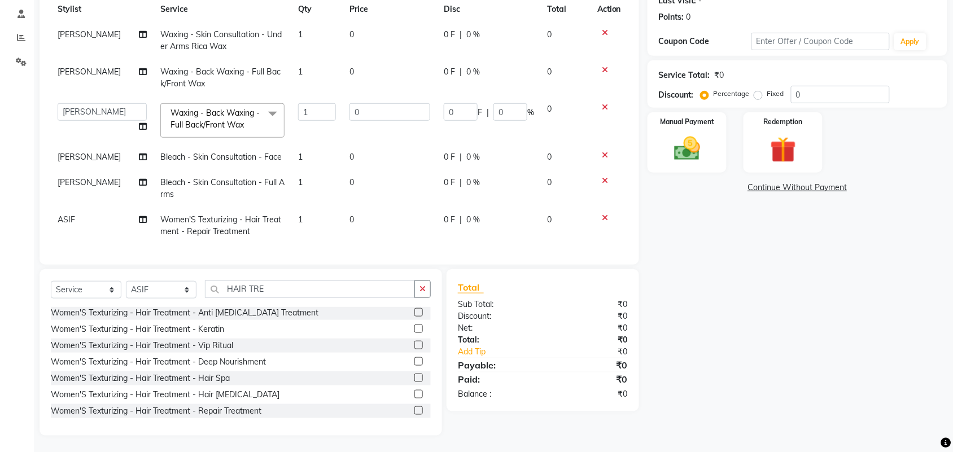
click at [676, 304] on div "Name: [PERSON_NAME] Affinity Member Membership: No Active Membership Total Visi…" at bounding box center [802, 177] width 308 height 515
click at [775, 190] on link "Continue Without Payment" at bounding box center [797, 188] width 295 height 12
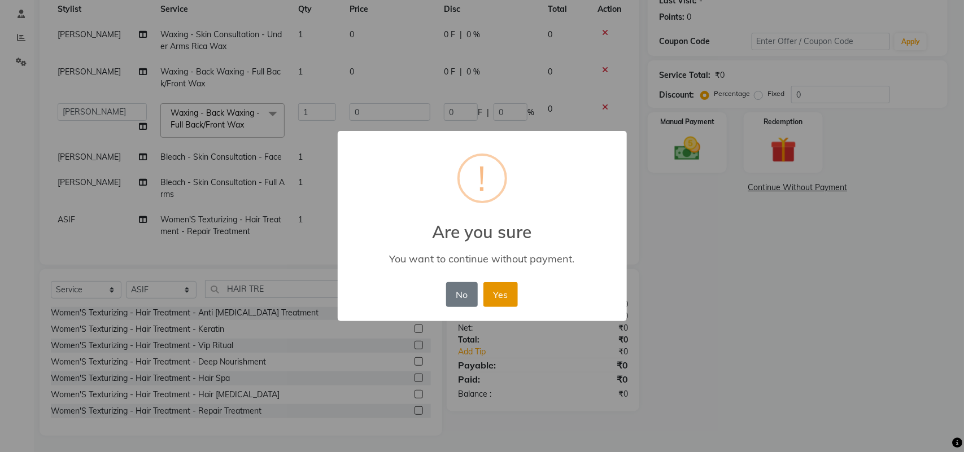
click at [495, 287] on button "Yes" at bounding box center [500, 294] width 34 height 25
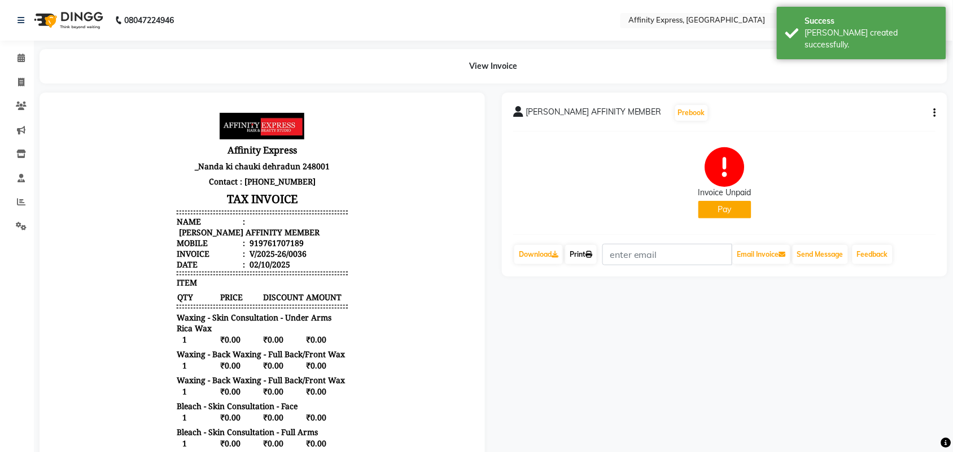
click at [578, 257] on link "Print" at bounding box center [581, 254] width 32 height 19
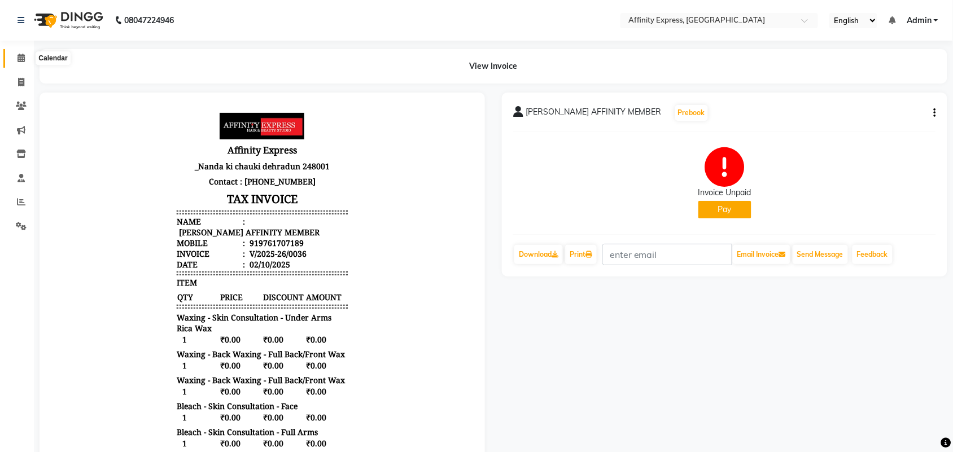
click at [23, 59] on icon at bounding box center [21, 58] width 7 height 8
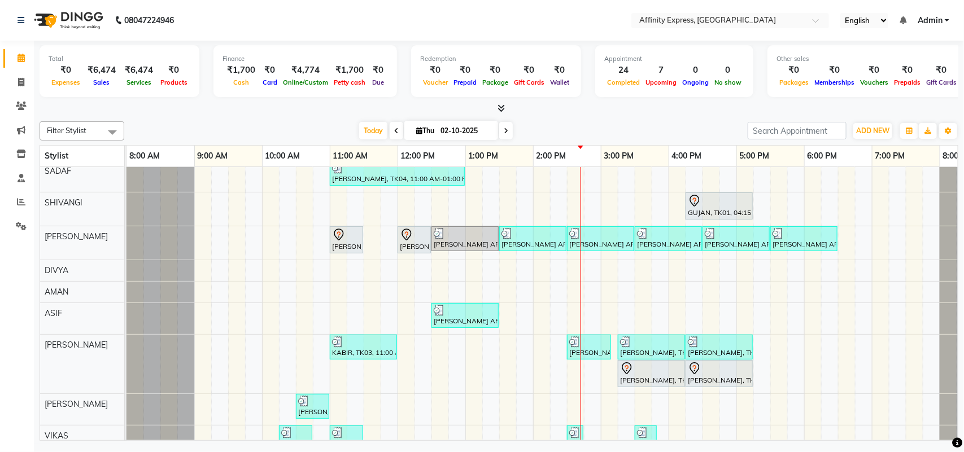
scroll to position [10, 0]
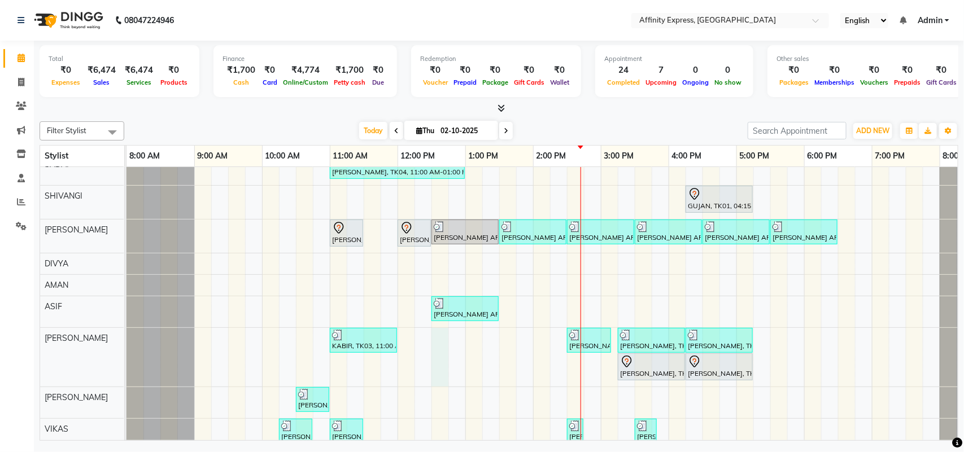
click at [444, 338] on div "[PERSON_NAME] AFFINITY MEMBER, TK06, 10:30 AM-11:00 AM, Waxing - Skin Consultat…" at bounding box center [566, 343] width 881 height 485
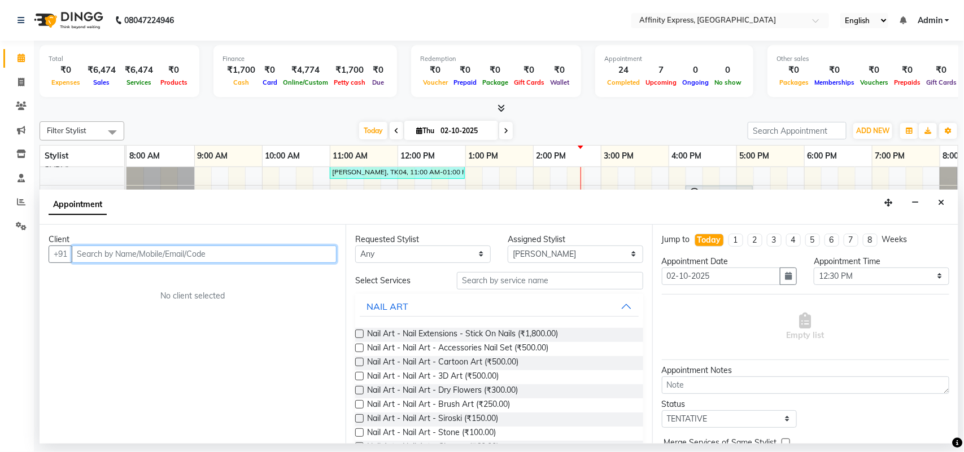
click at [295, 253] on input "text" at bounding box center [204, 255] width 265 height 18
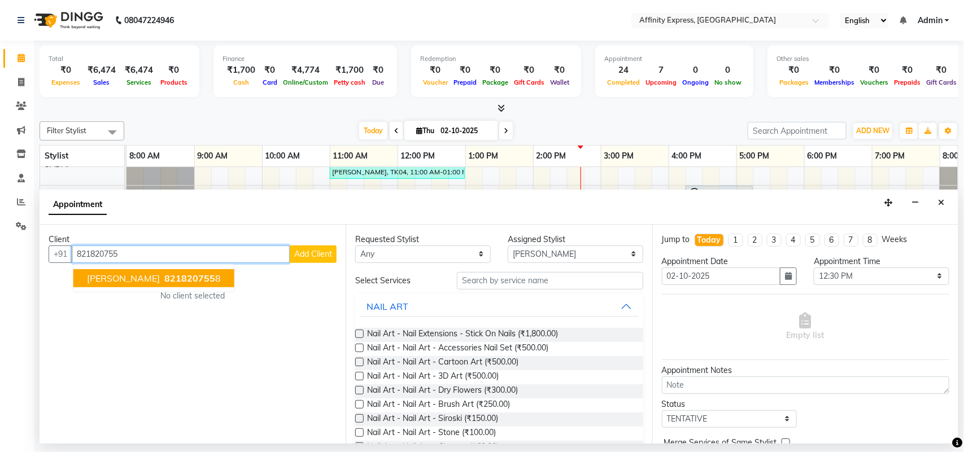
click at [185, 279] on ngb-highlight "821820755 8" at bounding box center [191, 278] width 59 height 11
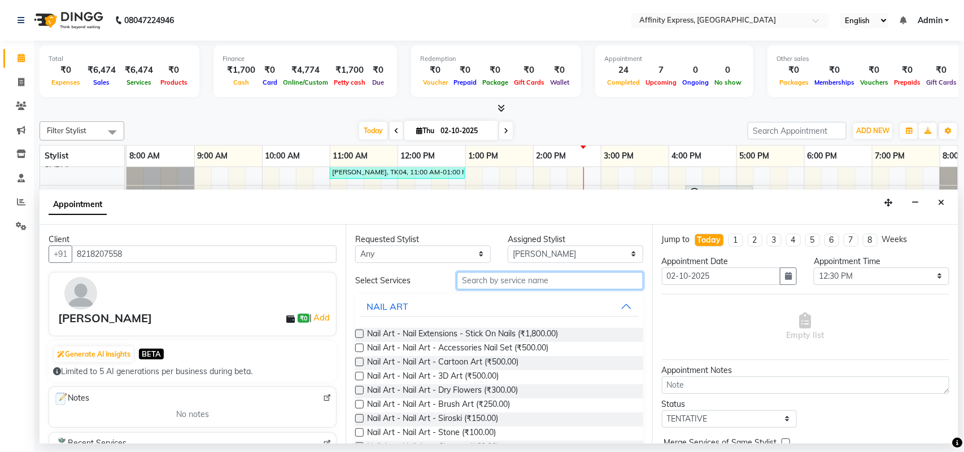
click at [507, 283] on input "text" at bounding box center [550, 281] width 186 height 18
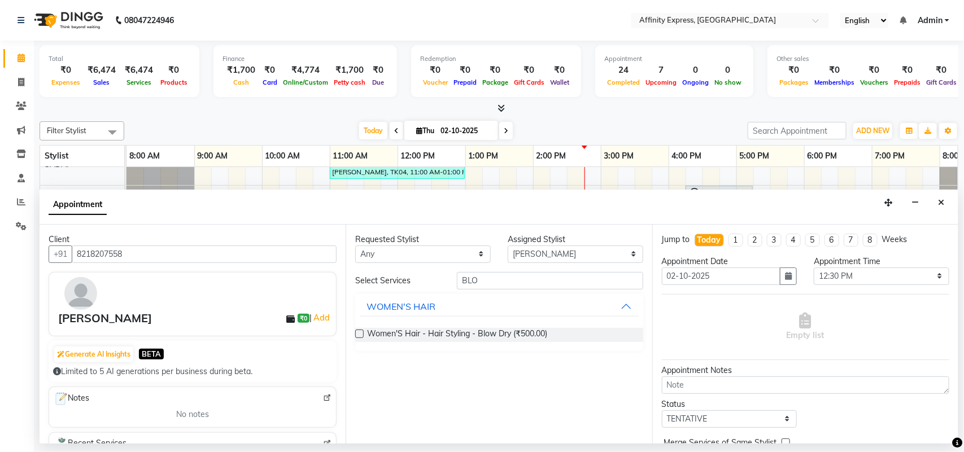
click at [356, 331] on label at bounding box center [359, 334] width 8 height 8
click at [356, 331] on input "checkbox" at bounding box center [358, 334] width 7 height 7
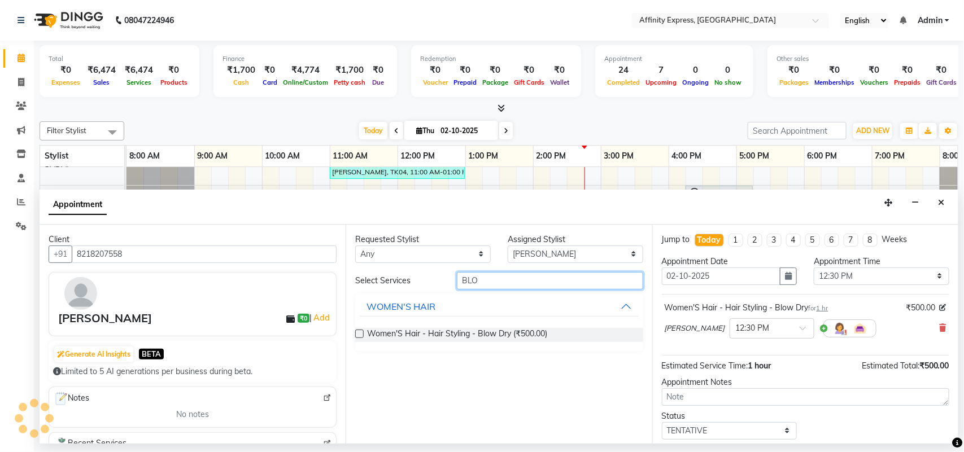
click at [513, 283] on input "BLO" at bounding box center [550, 281] width 186 height 18
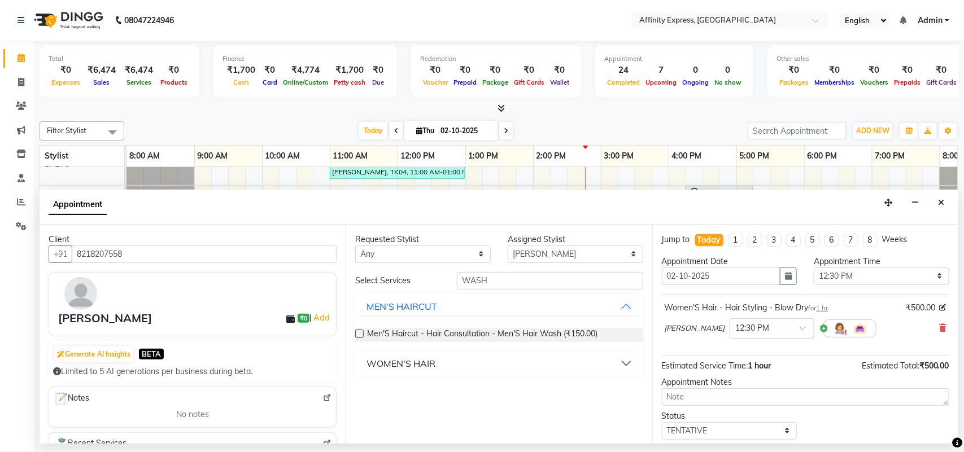
click at [476, 362] on button "WOMEN'S HAIR" at bounding box center [499, 363] width 278 height 20
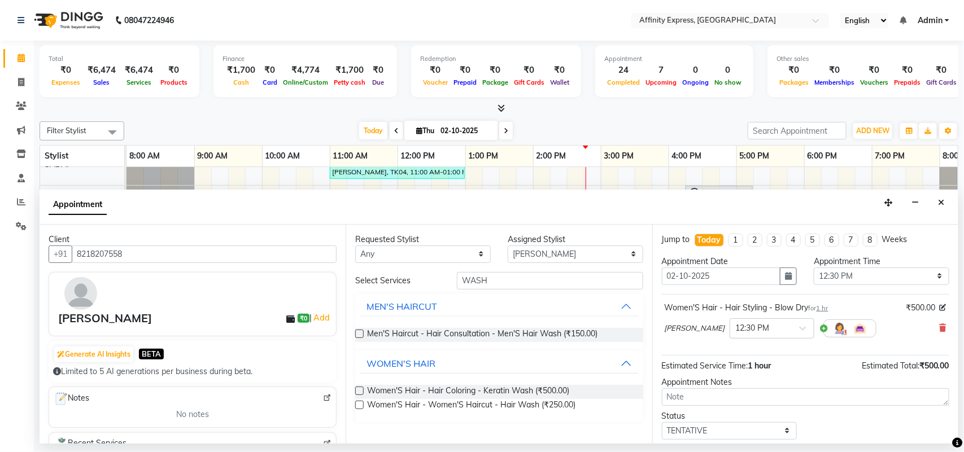
click at [360, 406] on label at bounding box center [359, 405] width 8 height 8
click at [360, 406] on input "checkbox" at bounding box center [358, 406] width 7 height 7
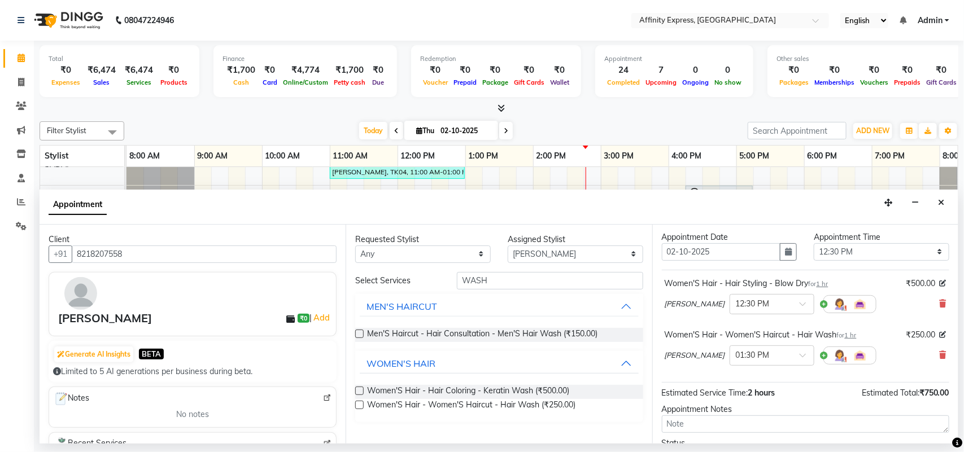
scroll to position [28, 0]
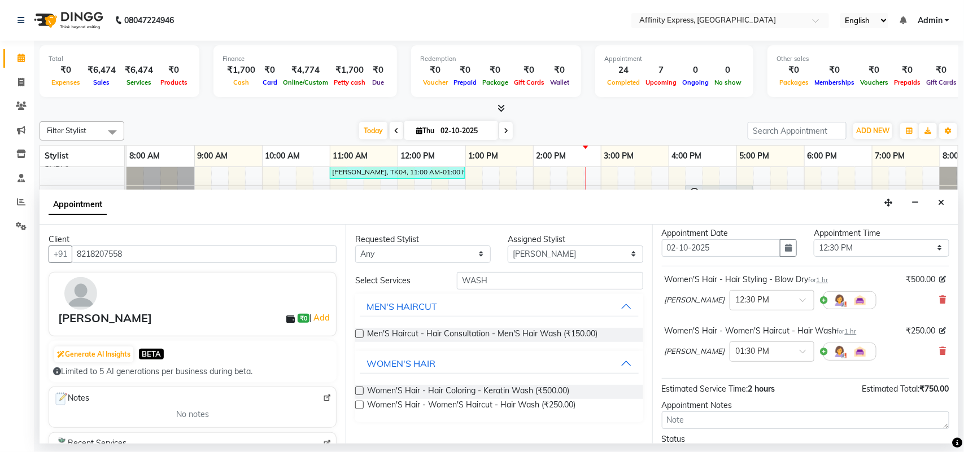
click at [822, 283] on span "1 hr" at bounding box center [822, 280] width 12 height 8
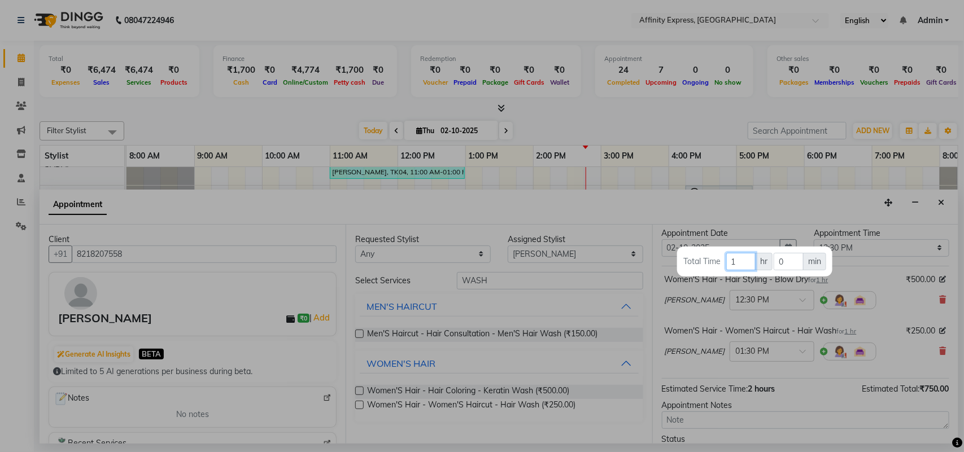
click at [741, 266] on input "1" at bounding box center [740, 262] width 29 height 18
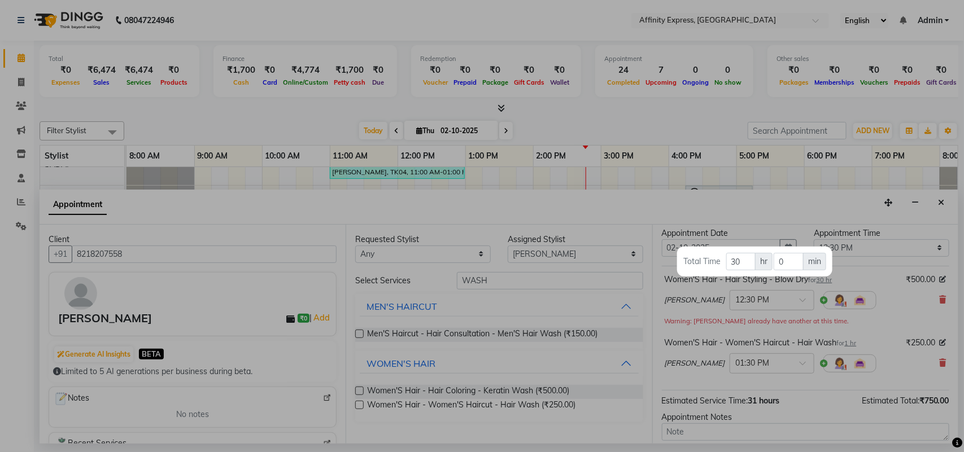
click at [851, 347] on div at bounding box center [482, 226] width 964 height 452
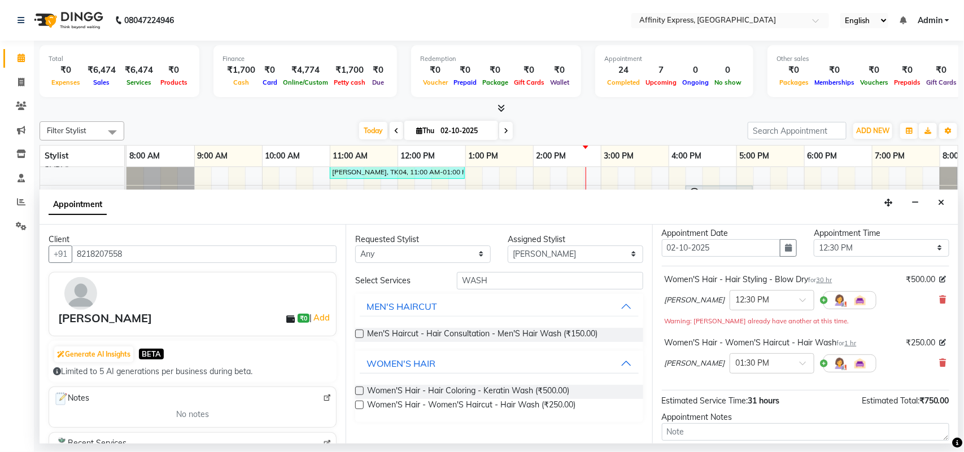
click at [850, 347] on span "1 hr" at bounding box center [851, 343] width 12 height 8
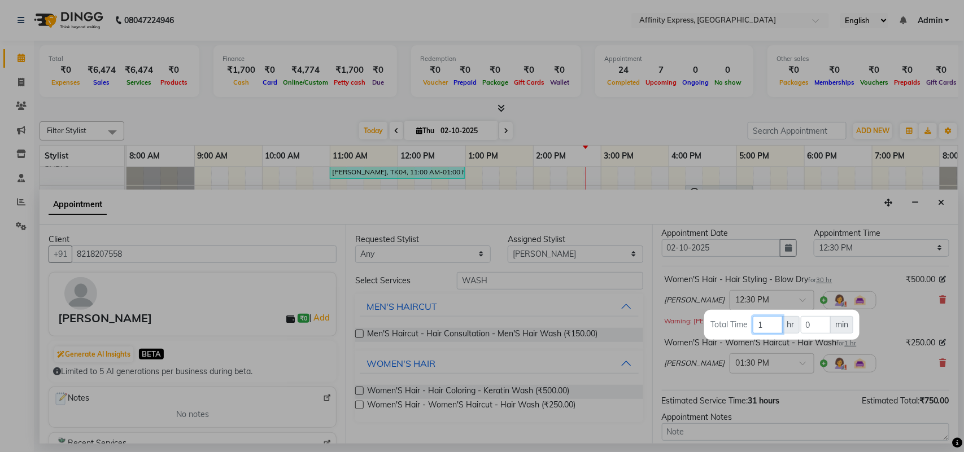
click at [767, 327] on input "1" at bounding box center [767, 325] width 29 height 18
click at [812, 330] on input "0" at bounding box center [816, 325] width 30 height 18
drag, startPoint x: 953, startPoint y: 322, endPoint x: 943, endPoint y: 365, distance: 44.6
click at [943, 365] on div at bounding box center [482, 226] width 964 height 452
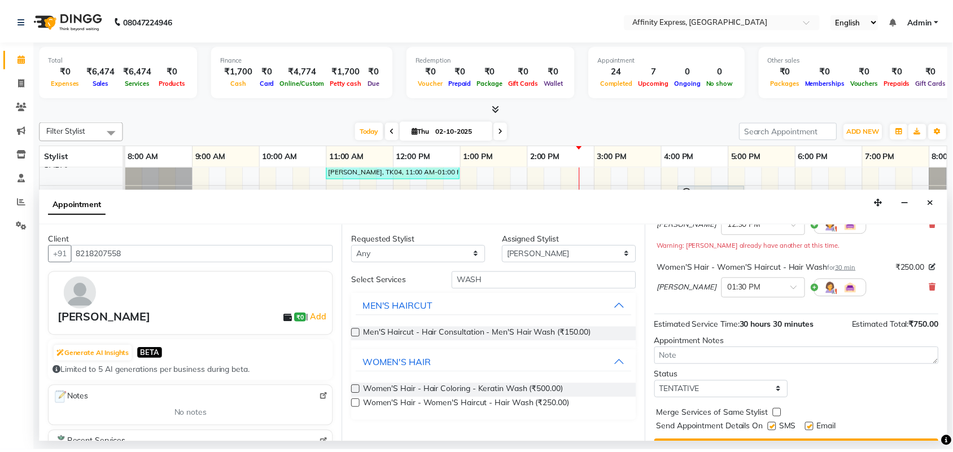
scroll to position [131, 0]
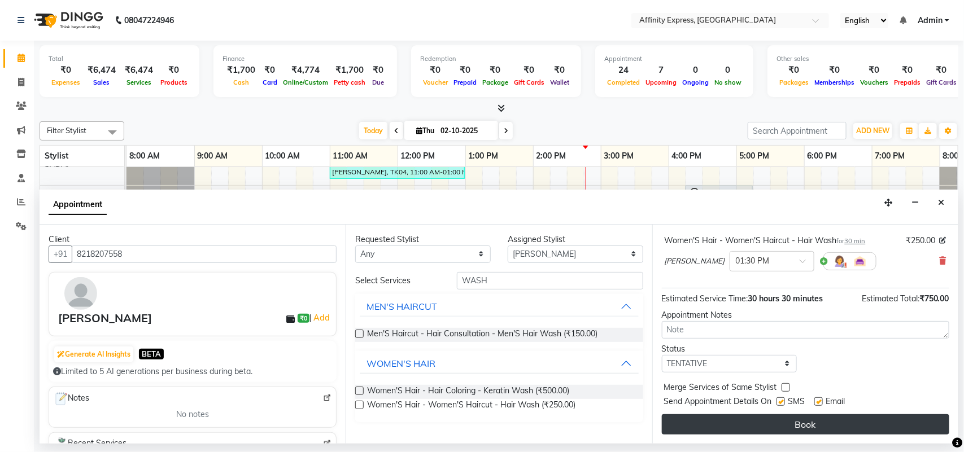
click at [833, 418] on button "Book" at bounding box center [805, 424] width 287 height 20
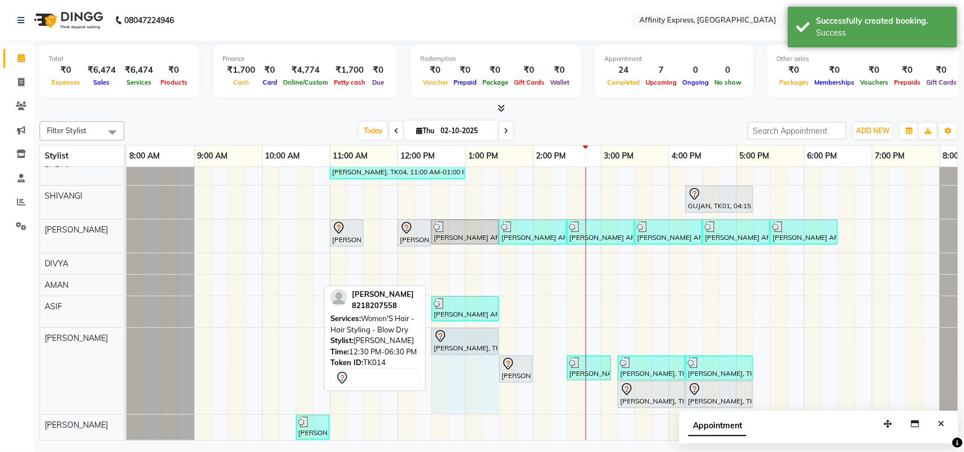
drag, startPoint x: 836, startPoint y: 337, endPoint x: 489, endPoint y: 359, distance: 346.8
click at [489, 359] on div "KABIR, TK03, 11:00 AM-12:00 PM, Men'S Haircut - Hair Treatment - Kid'S Haircut …" at bounding box center [566, 371] width 881 height 86
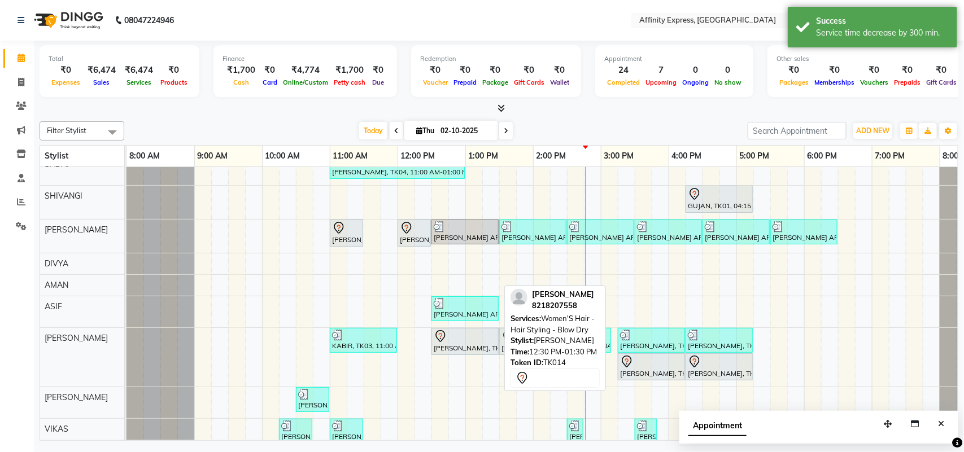
click at [484, 351] on div "[PERSON_NAME], TK14, 12:30 PM-01:30 PM, Women'S Hair - Hair Styling - Blow Dry" at bounding box center [464, 342] width 65 height 24
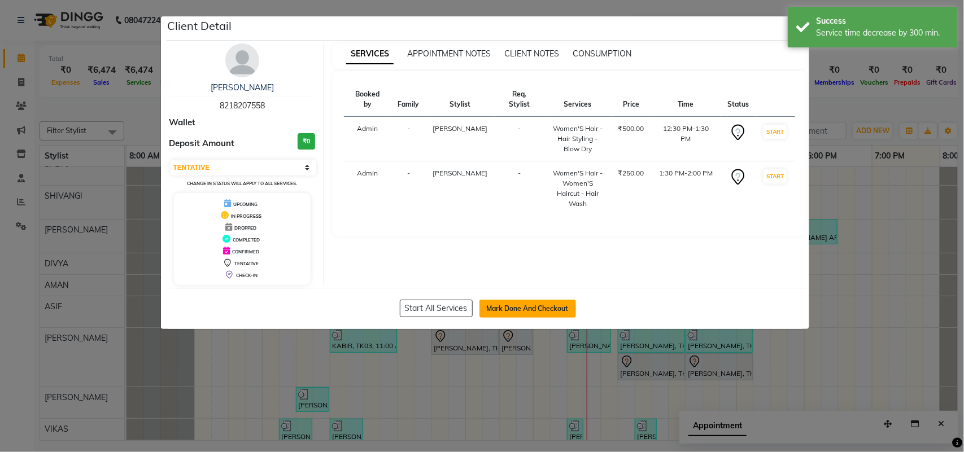
click at [553, 307] on button "Mark Done And Checkout" at bounding box center [527, 309] width 97 height 18
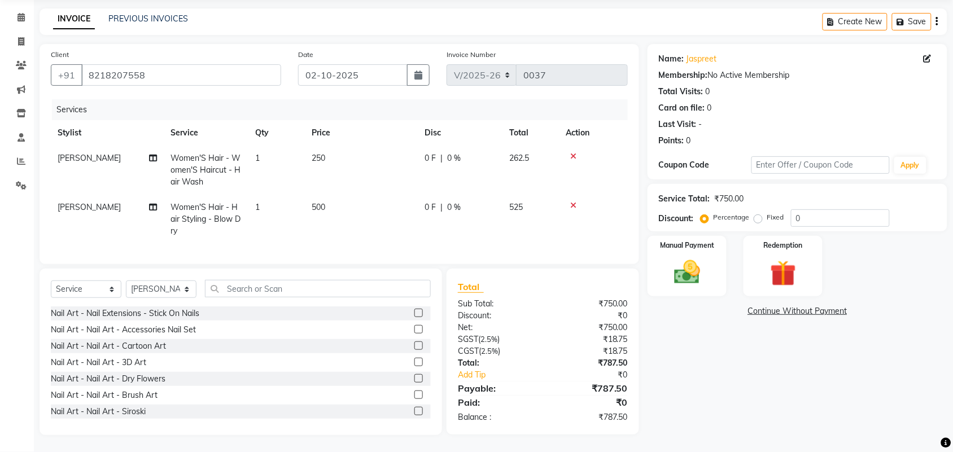
scroll to position [51, 0]
click at [938, 21] on icon "button" at bounding box center [937, 21] width 2 height 1
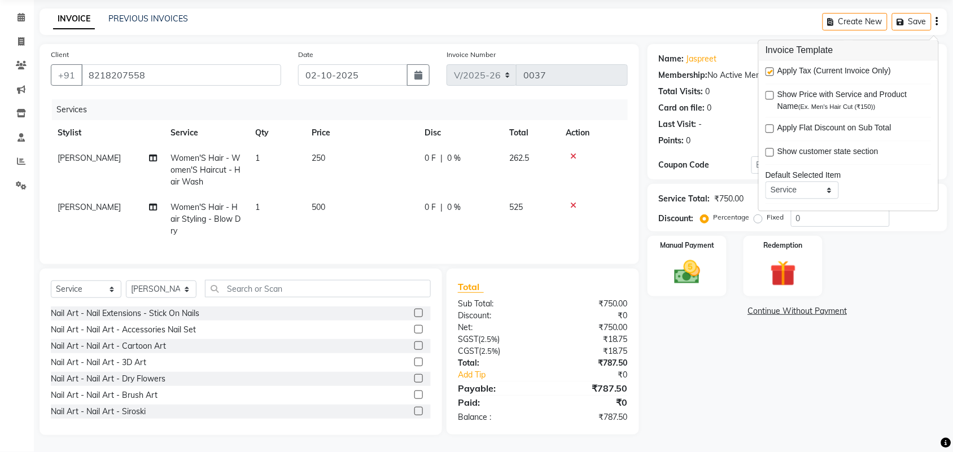
click at [769, 68] on label at bounding box center [770, 72] width 8 height 8
click at [769, 69] on input "checkbox" at bounding box center [769, 72] width 7 height 7
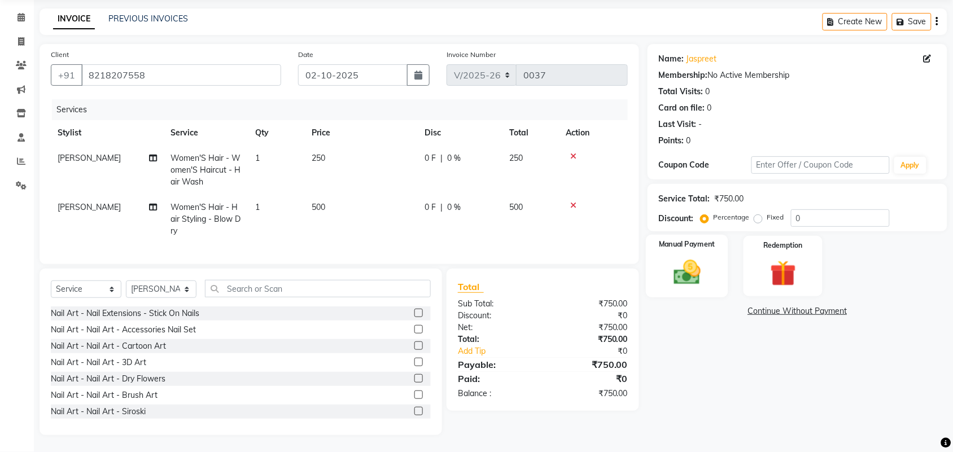
click at [688, 264] on img at bounding box center [687, 272] width 44 height 31
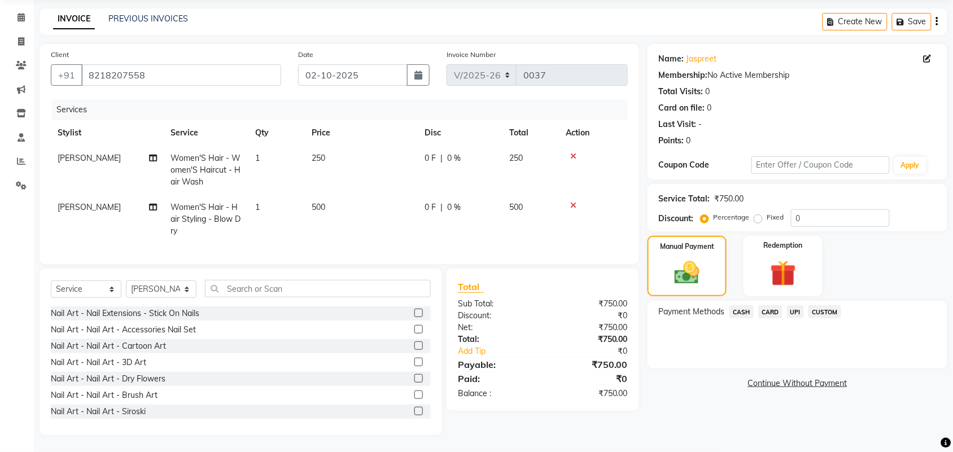
click at [793, 305] on span "UPI" at bounding box center [796, 311] width 18 height 13
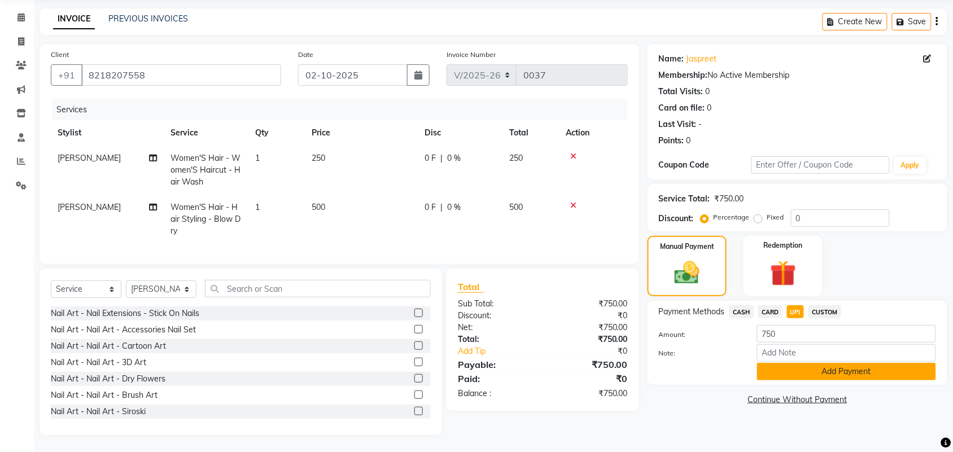
click at [803, 363] on button "Add Payment" at bounding box center [846, 372] width 179 height 18
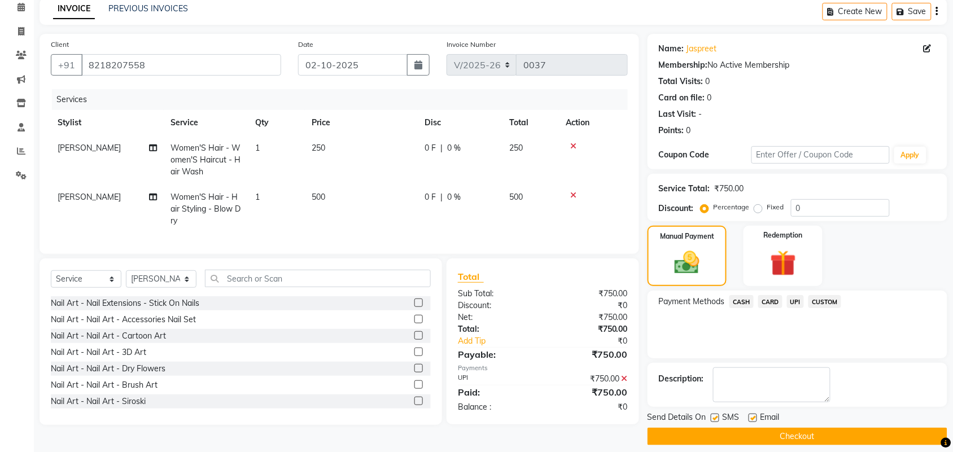
click at [772, 438] on button "Checkout" at bounding box center [798, 437] width 300 height 18
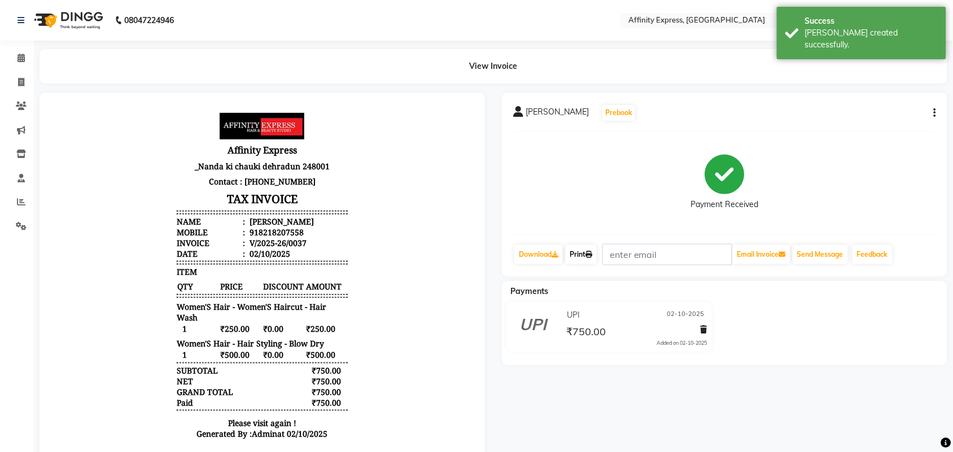
click at [584, 251] on link "Print" at bounding box center [581, 254] width 32 height 19
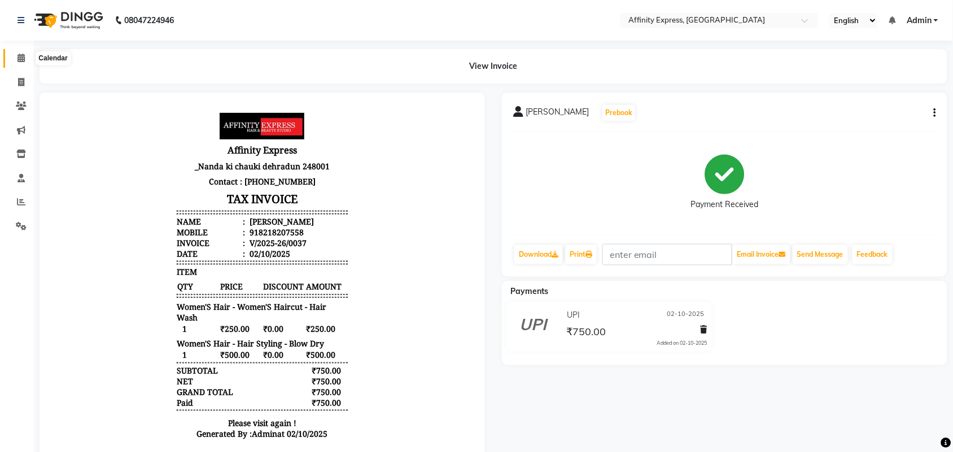
click at [25, 60] on span at bounding box center [21, 58] width 20 height 13
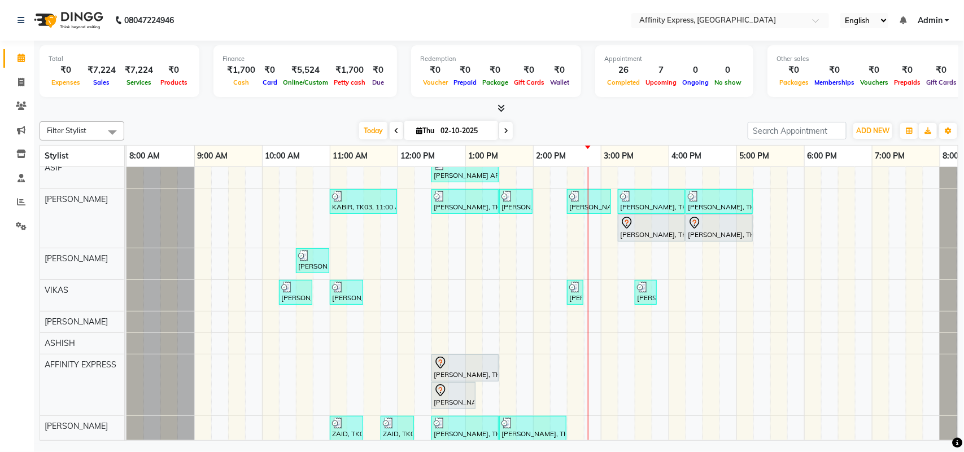
scroll to position [224, 0]
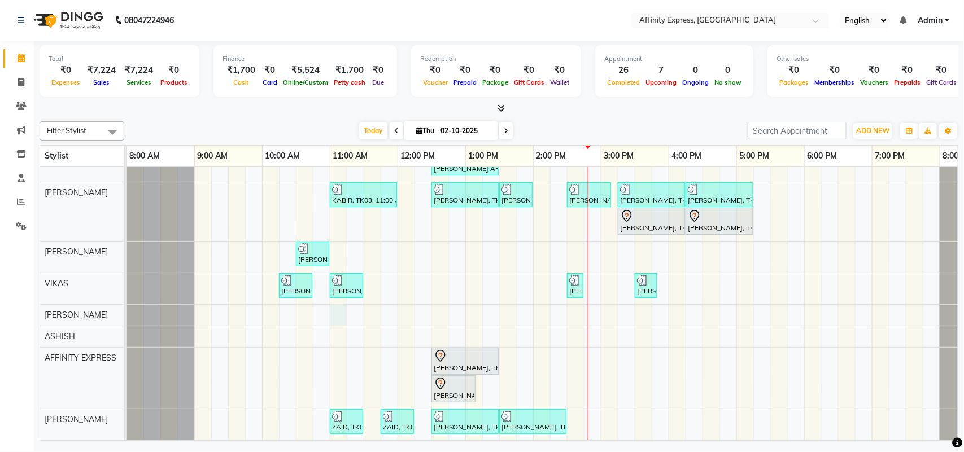
click at [335, 297] on div "[PERSON_NAME] AFFINITY MEMBER, TK06, 10:30 AM-11:00 AM, Waxing - Skin Consultat…" at bounding box center [566, 197] width 881 height 485
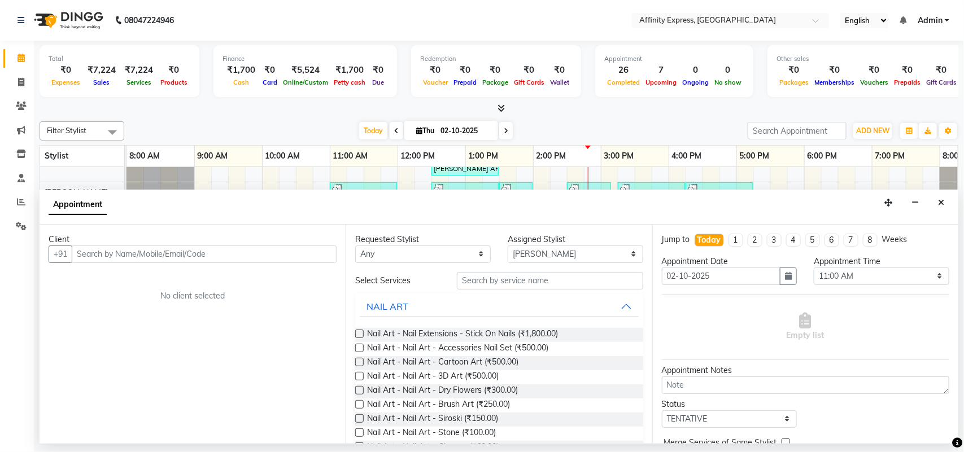
click at [121, 250] on input "text" at bounding box center [204, 255] width 265 height 18
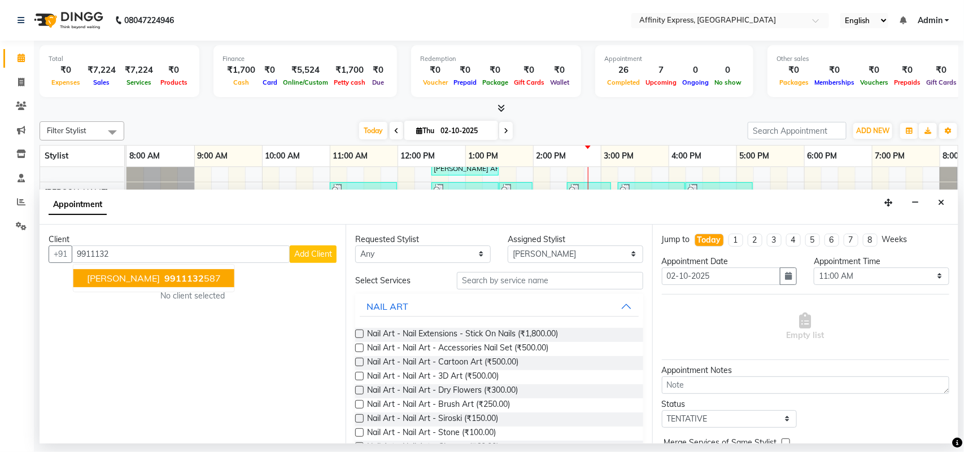
click at [177, 281] on span "9911132" at bounding box center [184, 278] width 40 height 11
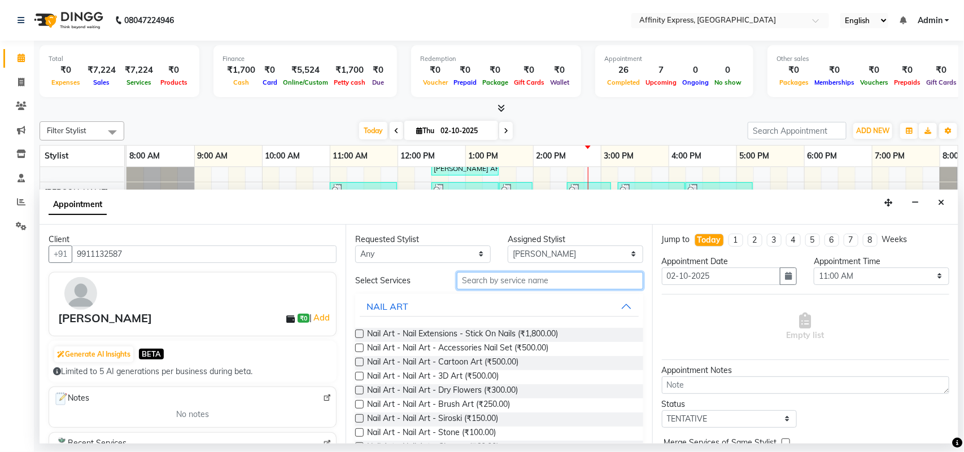
click at [501, 287] on input "text" at bounding box center [550, 281] width 186 height 18
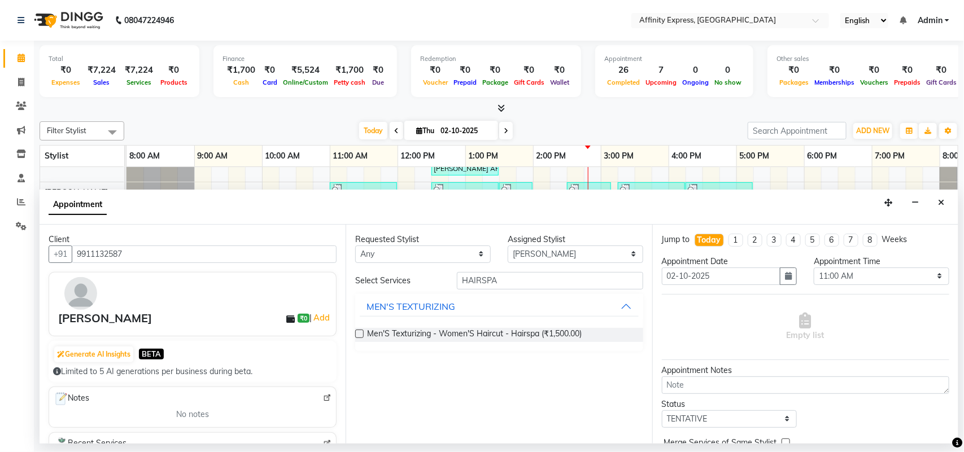
click at [356, 334] on label at bounding box center [359, 334] width 8 height 8
click at [356, 334] on input "checkbox" at bounding box center [358, 334] width 7 height 7
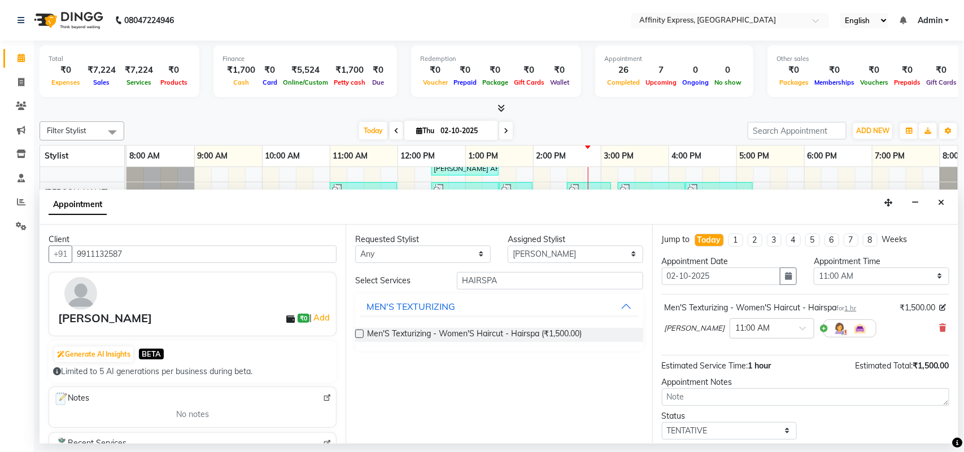
click at [356, 334] on label at bounding box center [359, 334] width 8 height 8
click at [356, 334] on input "checkbox" at bounding box center [358, 334] width 7 height 7
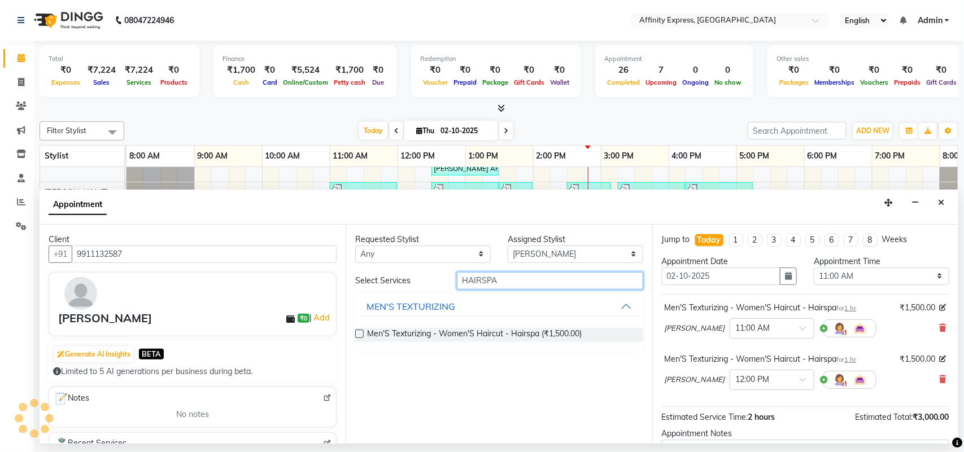
click at [461, 281] on input "HAIRSPA" at bounding box center [550, 281] width 186 height 18
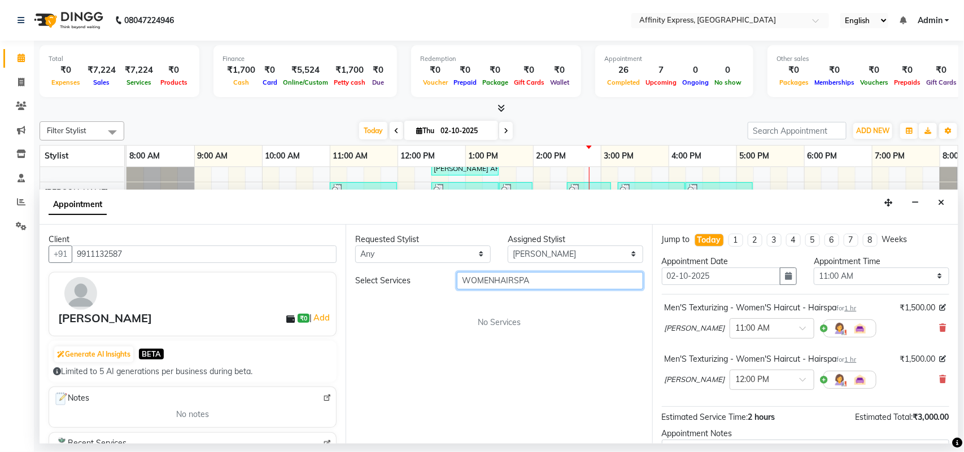
drag, startPoint x: 544, startPoint y: 285, endPoint x: 354, endPoint y: 283, distance: 189.7
click at [354, 283] on div "Select Services WOMENHAIRSPA" at bounding box center [499, 281] width 304 height 18
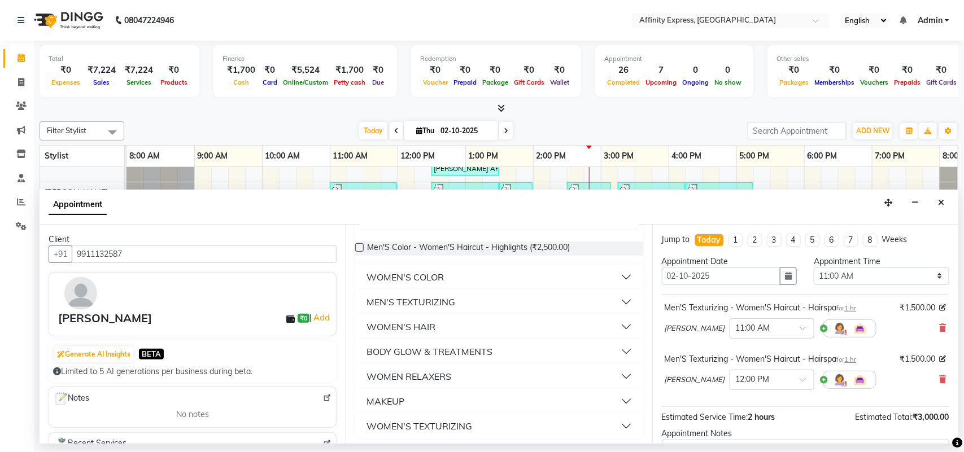
scroll to position [90, 0]
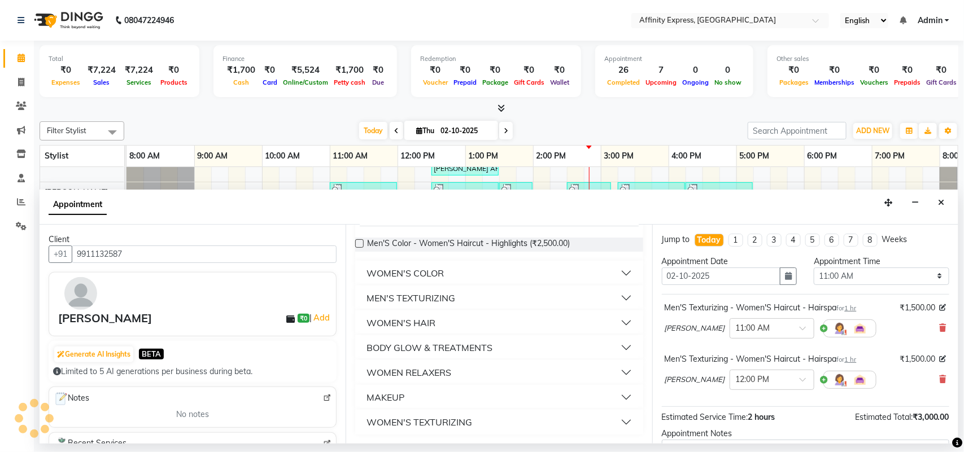
click at [557, 370] on button "WOMEN RELAXERS" at bounding box center [499, 372] width 278 height 20
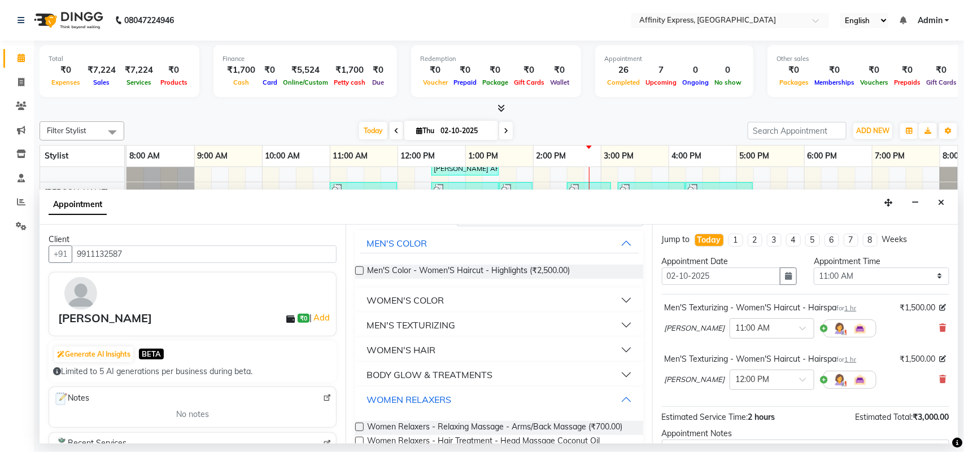
scroll to position [55, 0]
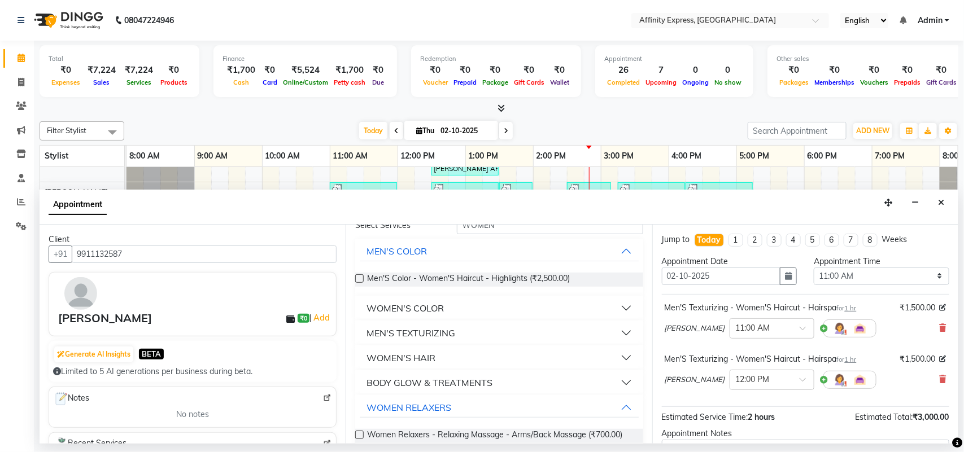
click at [436, 360] on button "WOMEN'S HAIR" at bounding box center [499, 358] width 278 height 20
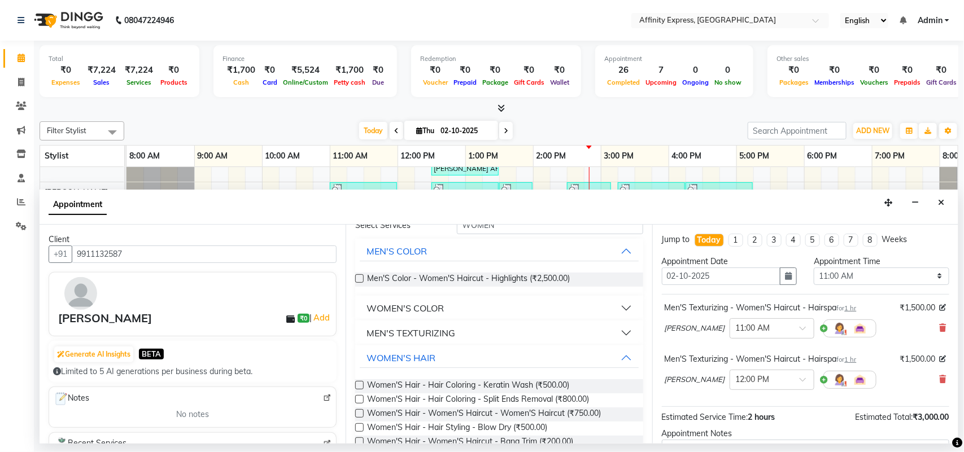
click at [470, 329] on button "MEN'S TEXTURIZING" at bounding box center [499, 333] width 278 height 20
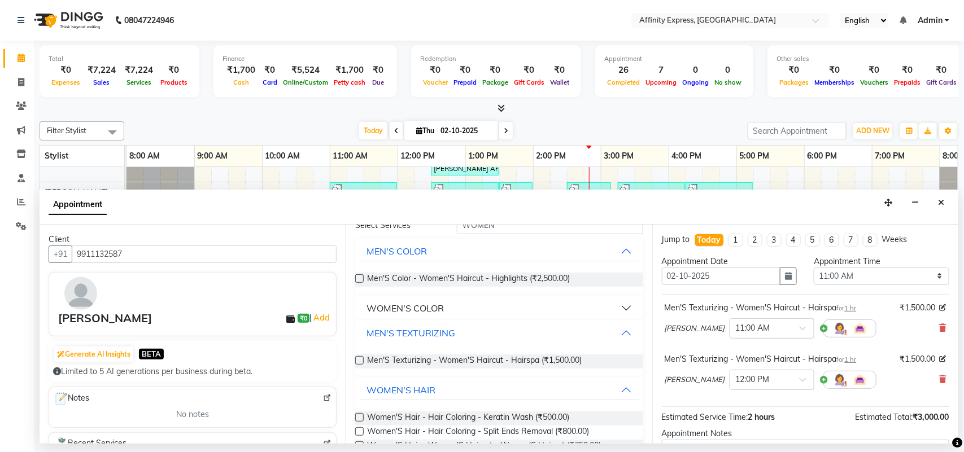
scroll to position [0, 0]
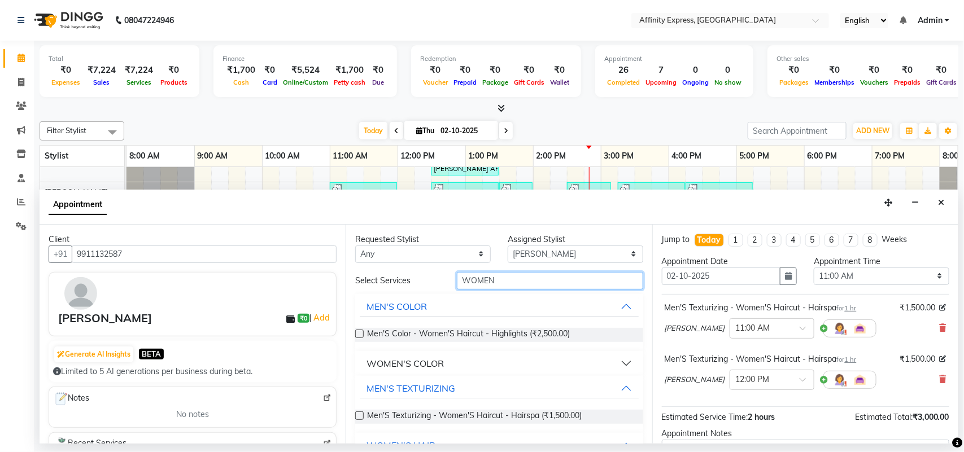
click at [526, 281] on input "WOMEN" at bounding box center [550, 281] width 186 height 18
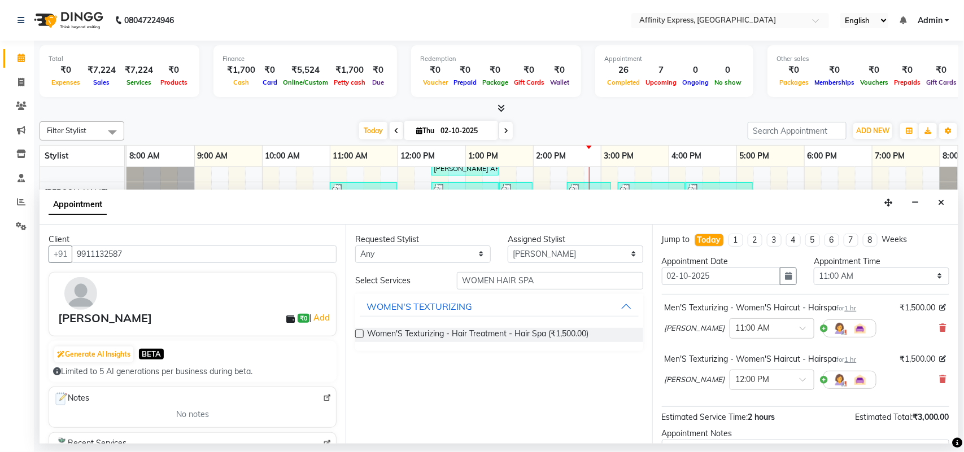
click at [356, 337] on label at bounding box center [359, 334] width 8 height 8
click at [356, 337] on input "checkbox" at bounding box center [358, 334] width 7 height 7
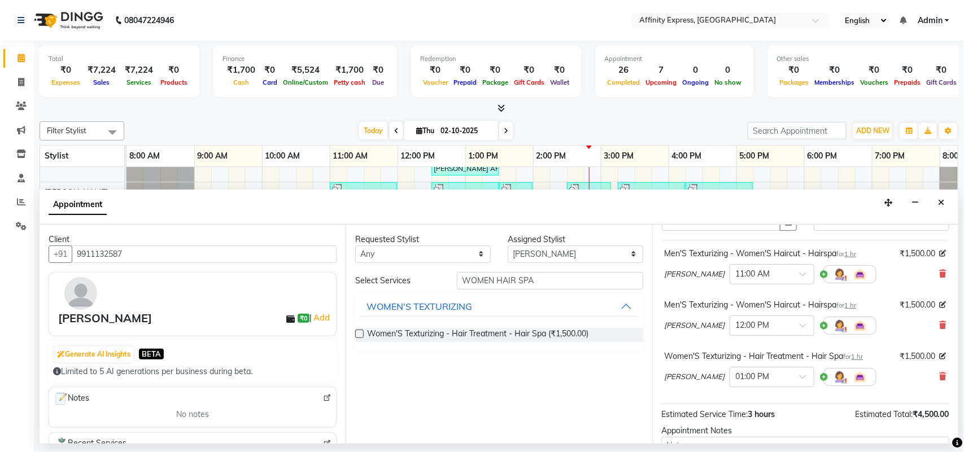
scroll to position [53, 0]
click at [939, 374] on span at bounding box center [942, 379] width 7 height 12
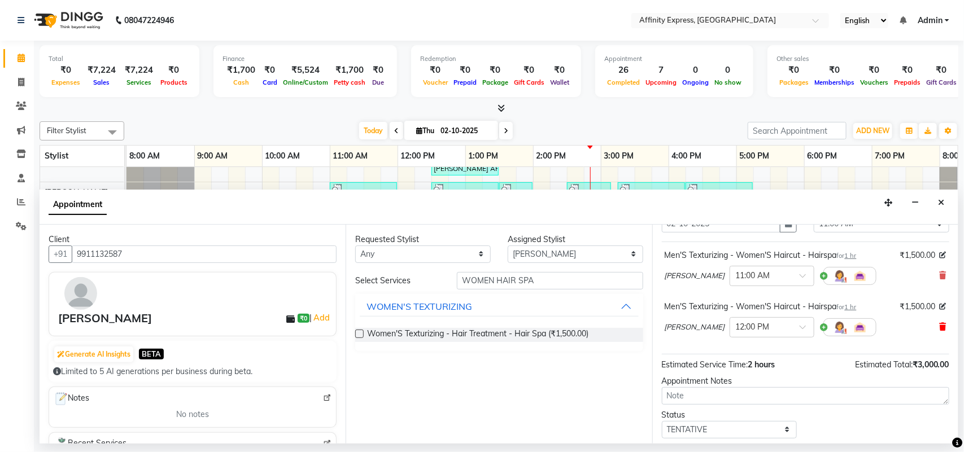
click at [939, 328] on icon at bounding box center [942, 327] width 7 height 8
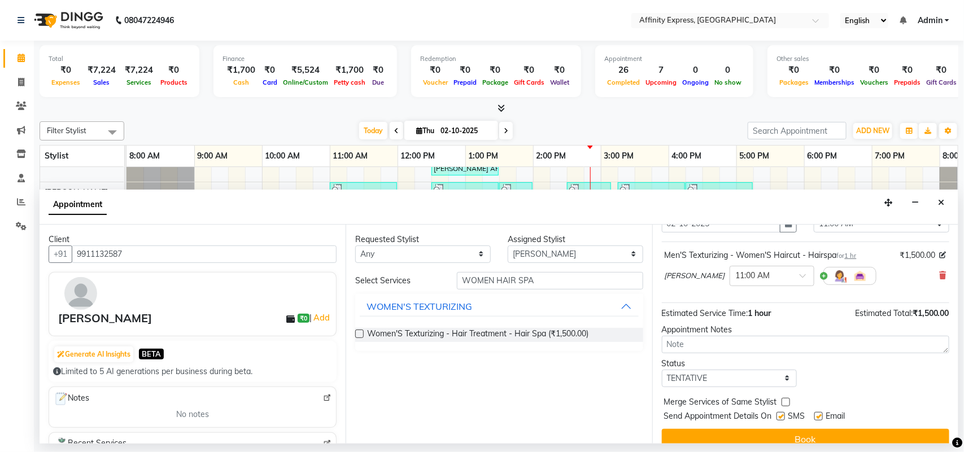
click at [854, 260] on span "1 hr" at bounding box center [851, 256] width 12 height 8
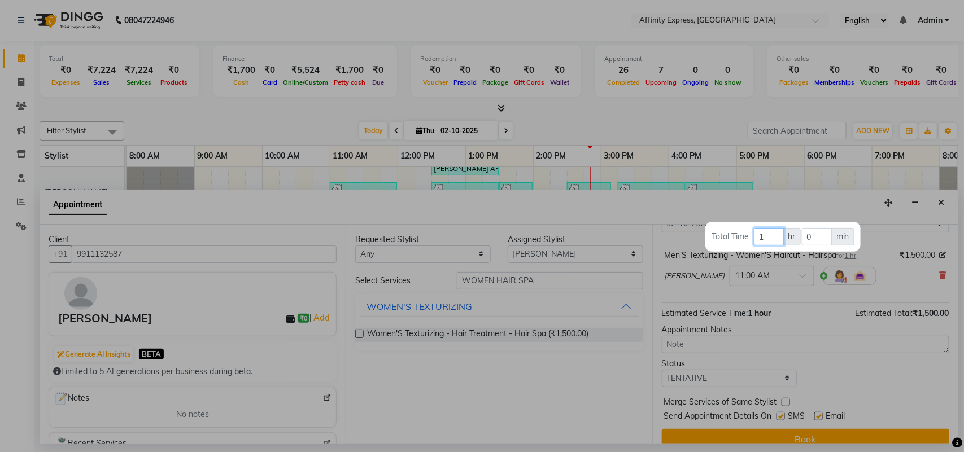
click at [772, 238] on input "1" at bounding box center [768, 237] width 29 height 18
click at [822, 238] on input "0" at bounding box center [817, 237] width 30 height 18
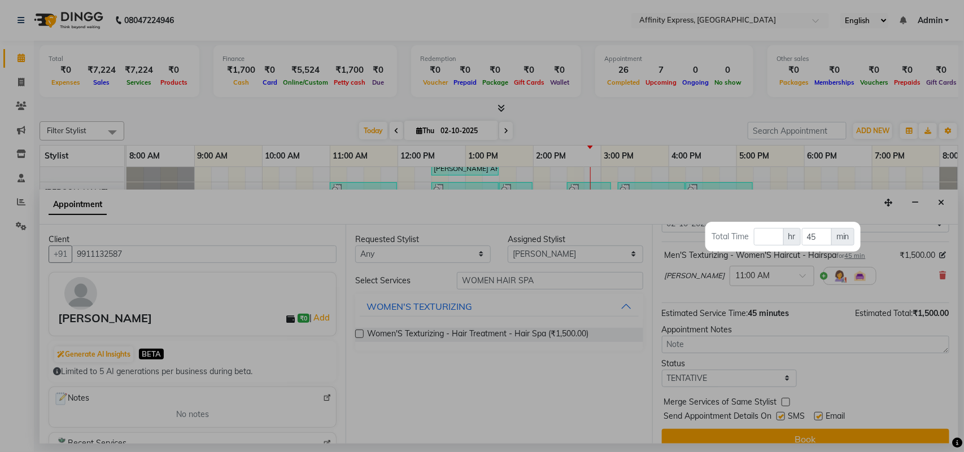
drag, startPoint x: 955, startPoint y: 322, endPoint x: 951, endPoint y: 333, distance: 12.0
click at [951, 333] on div at bounding box center [482, 226] width 964 height 452
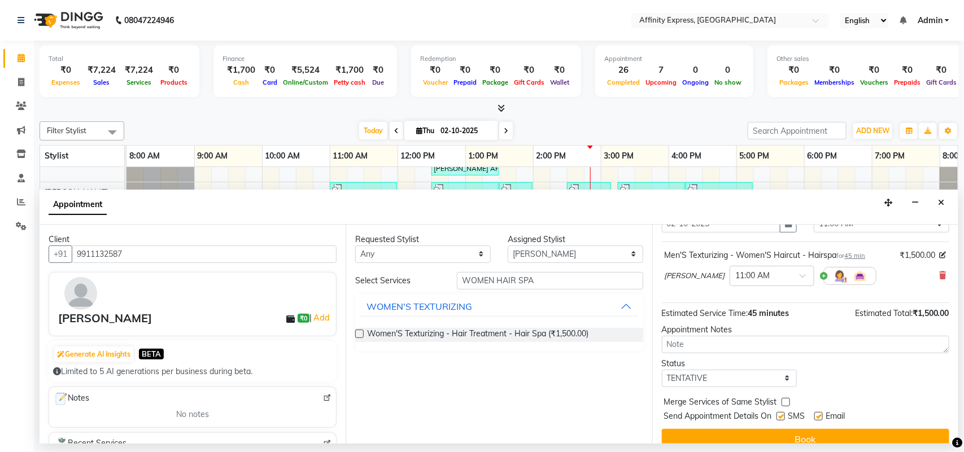
scroll to position [68, 0]
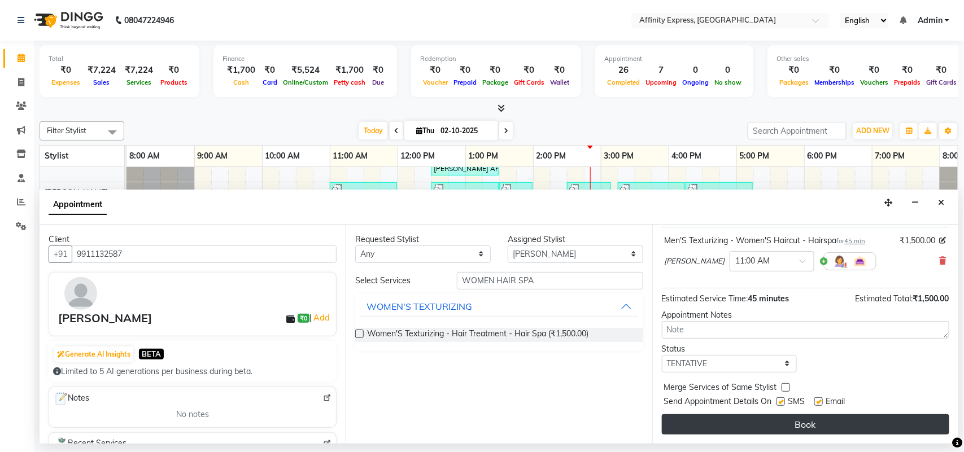
click at [784, 425] on button "Book" at bounding box center [805, 424] width 287 height 20
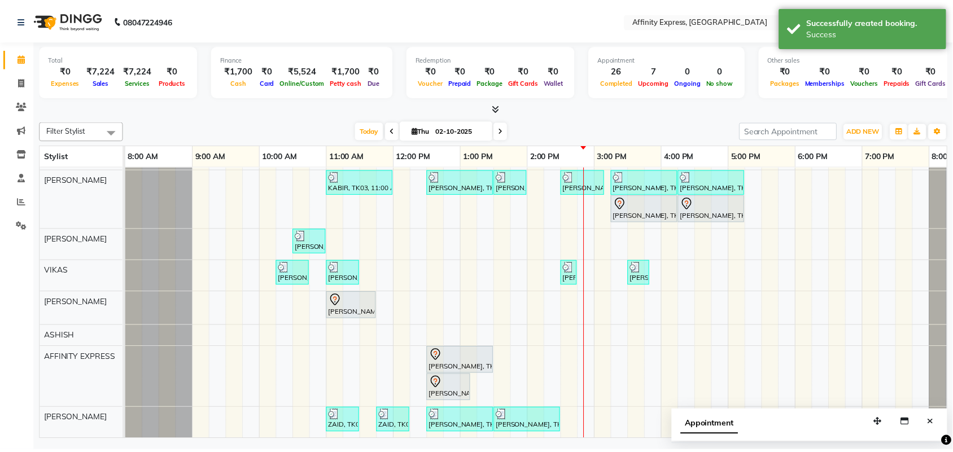
scroll to position [237, 0]
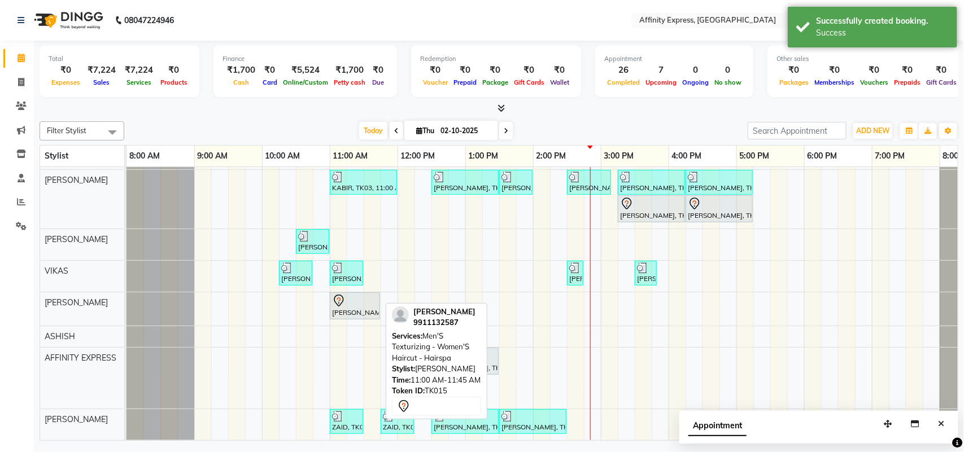
click at [357, 299] on div "[PERSON_NAME], TK15, 11:00 AM-11:45 AM, Men'S Texturizing - Women'S Haircut - H…" at bounding box center [355, 306] width 48 height 24
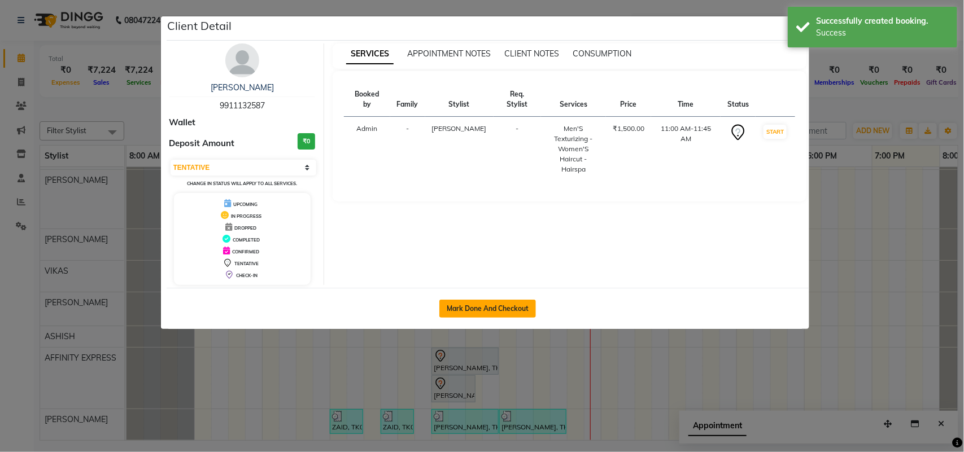
click at [493, 308] on button "Mark Done And Checkout" at bounding box center [487, 309] width 97 height 18
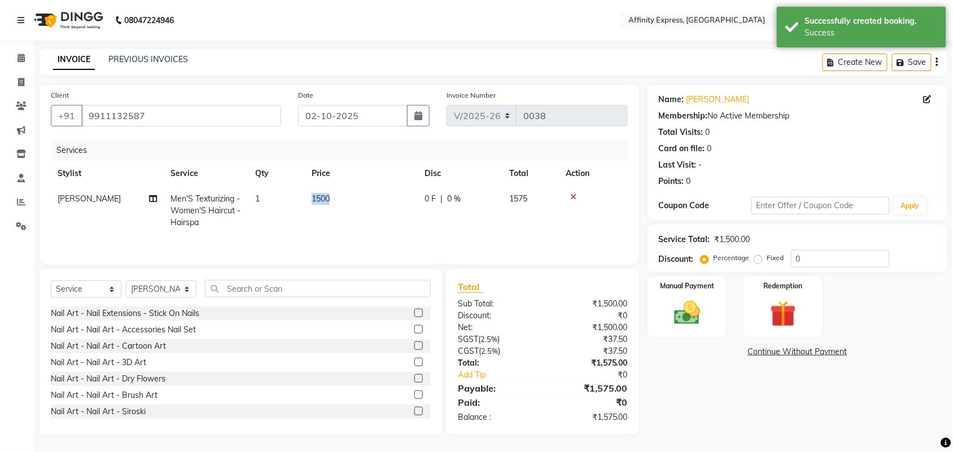
drag, startPoint x: 330, startPoint y: 201, endPoint x: 307, endPoint y: 205, distance: 24.0
click at [307, 205] on td "1500" at bounding box center [361, 210] width 113 height 49
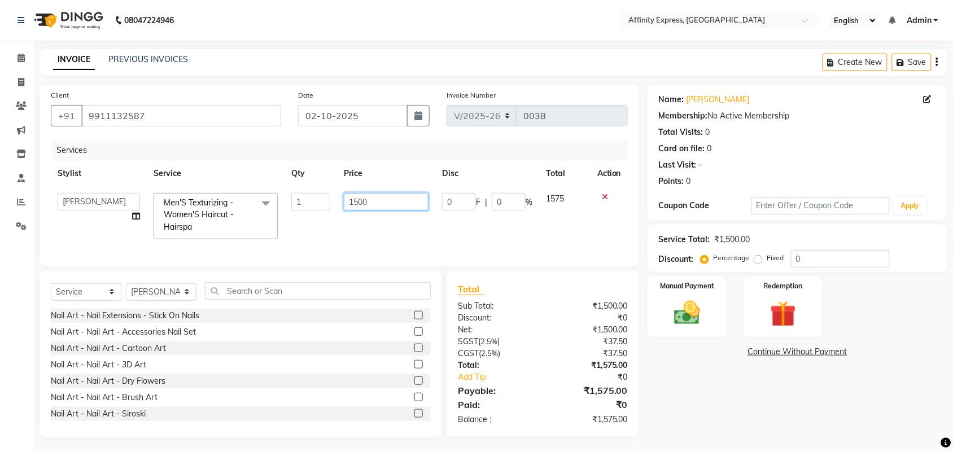
click at [364, 203] on input "1500" at bounding box center [386, 202] width 85 height 18
click at [365, 202] on input "1500" at bounding box center [386, 202] width 85 height 18
click at [935, 63] on div "Create New Save" at bounding box center [885, 62] width 125 height 27
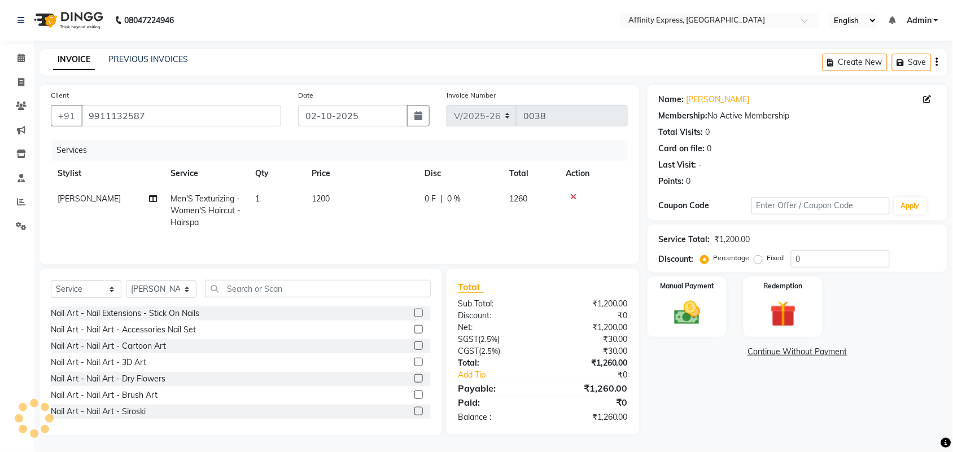
click at [938, 62] on icon "button" at bounding box center [937, 62] width 2 height 1
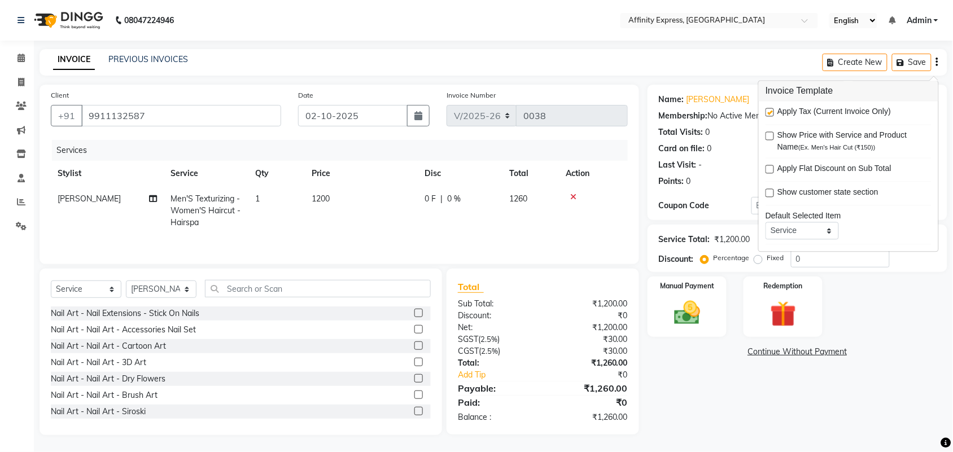
click at [847, 111] on span "Apply Tax (Current Invoice Only)" at bounding box center [833, 113] width 113 height 14
click at [796, 113] on span "Apply Tax (Current Invoice Only)" at bounding box center [833, 113] width 113 height 14
click at [771, 113] on label at bounding box center [770, 112] width 8 height 8
click at [771, 113] on input "checkbox" at bounding box center [769, 113] width 7 height 7
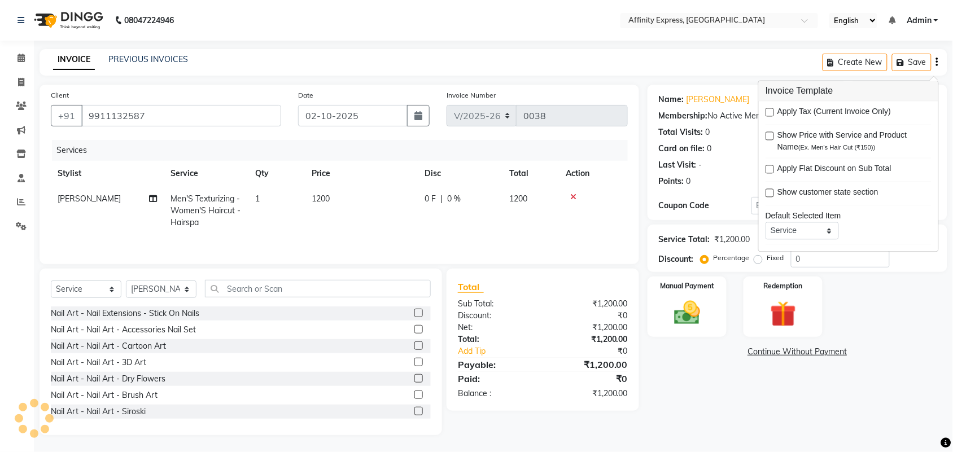
scroll to position [1, 0]
click at [715, 304] on div "Manual Payment" at bounding box center [687, 306] width 82 height 63
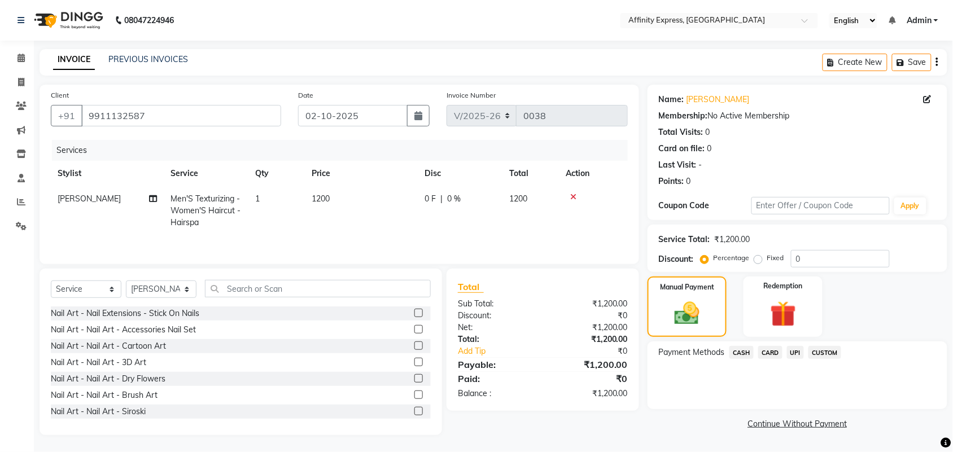
click at [798, 350] on span "UPI" at bounding box center [796, 352] width 18 height 13
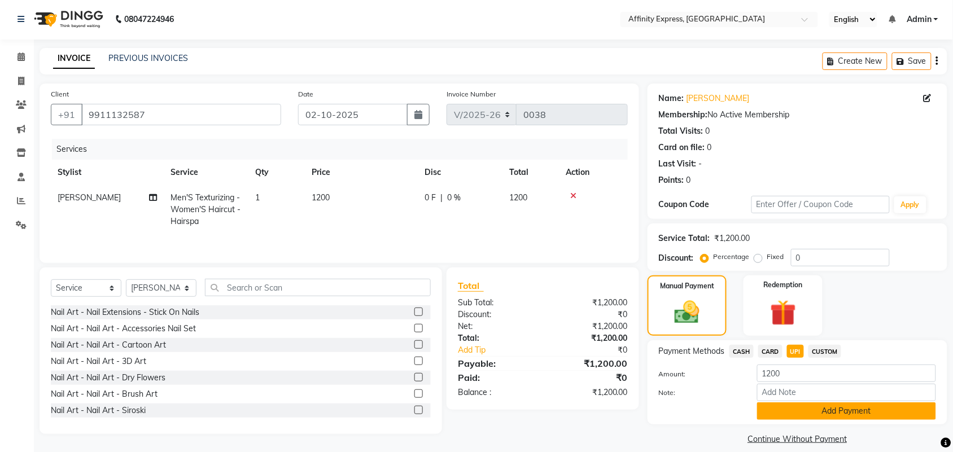
click at [831, 412] on button "Add Payment" at bounding box center [846, 412] width 179 height 18
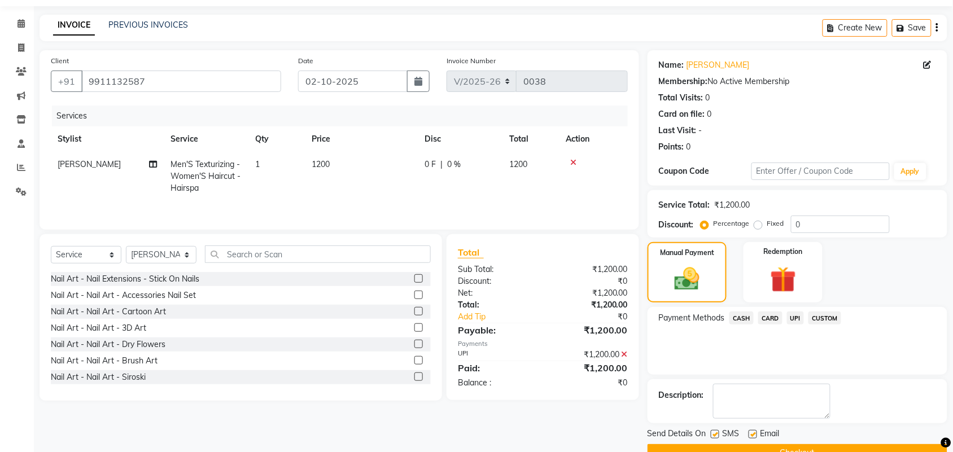
scroll to position [61, 0]
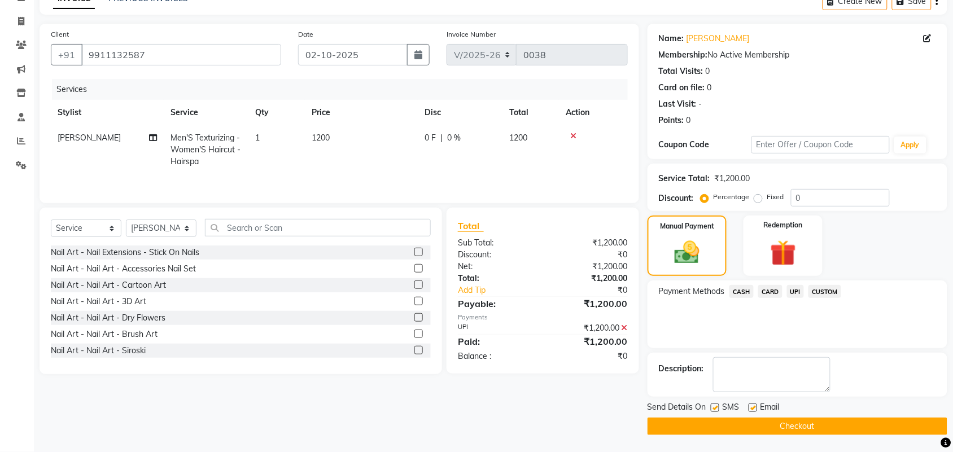
click at [767, 430] on button "Checkout" at bounding box center [798, 427] width 300 height 18
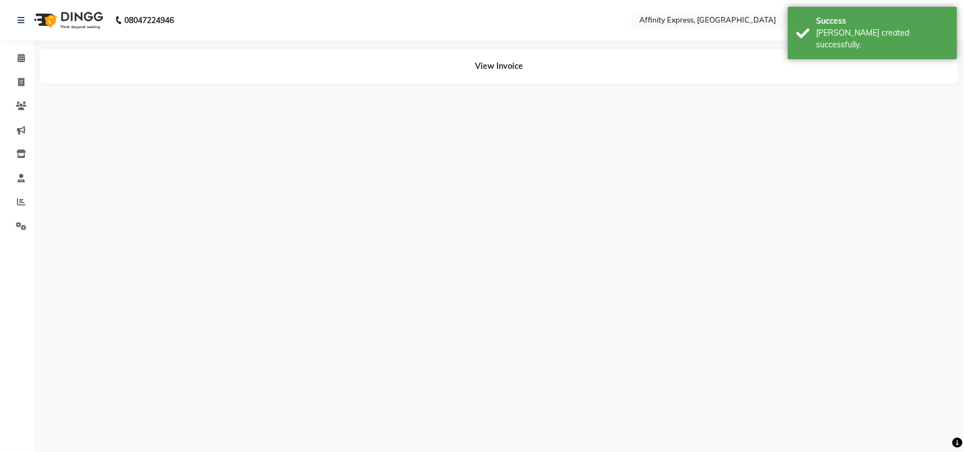
click at [642, 272] on div "08047224946 Select Location × Affinity Express, Dehradun English ENGLISH Españo…" at bounding box center [482, 226] width 964 height 452
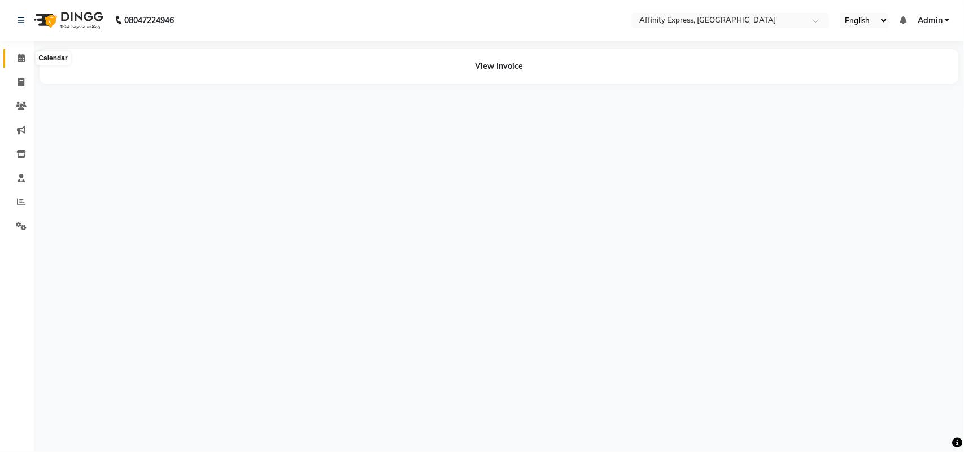
click at [23, 57] on icon at bounding box center [21, 58] width 7 height 8
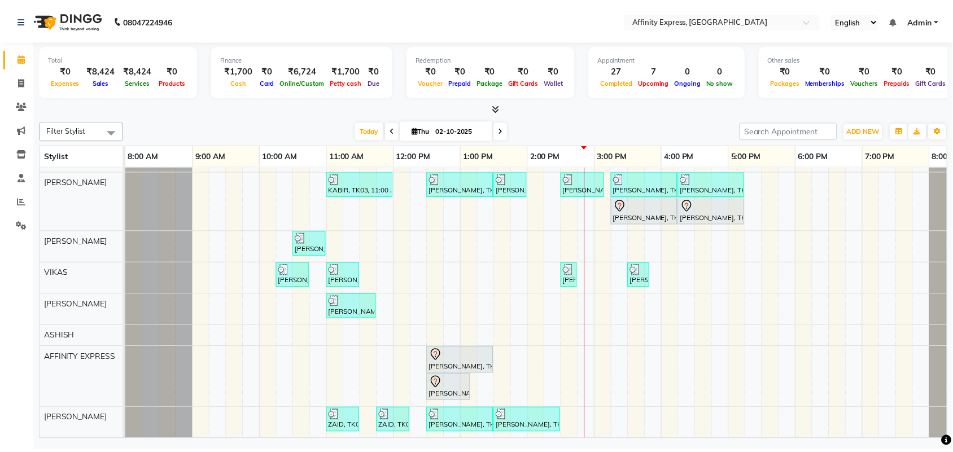
scroll to position [235, 0]
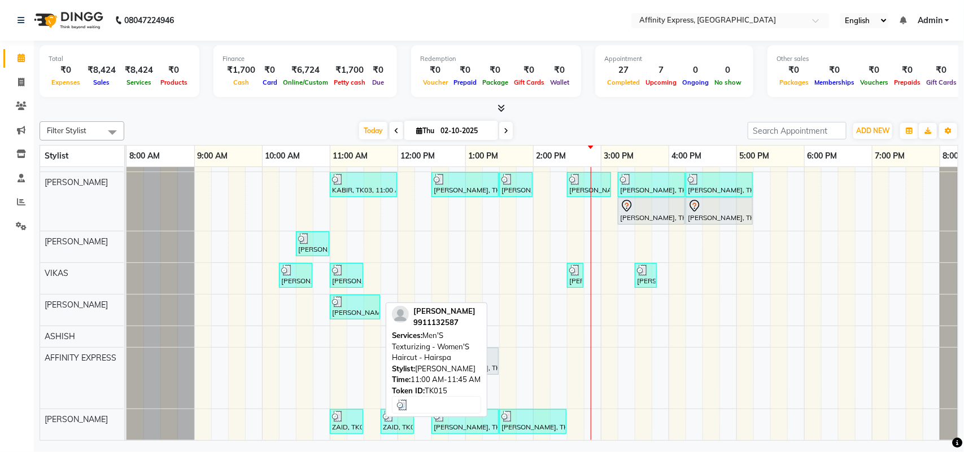
click at [367, 296] on div "[PERSON_NAME], TK15, 11:00 AM-11:45 AM, Men'S Texturizing - Women'S Haircut - H…" at bounding box center [355, 306] width 48 height 21
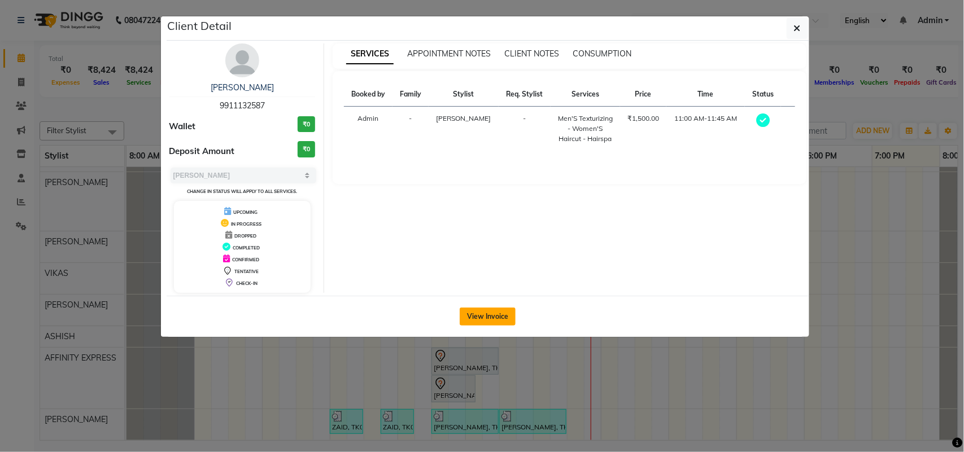
click at [473, 320] on button "View Invoice" at bounding box center [488, 317] width 56 height 18
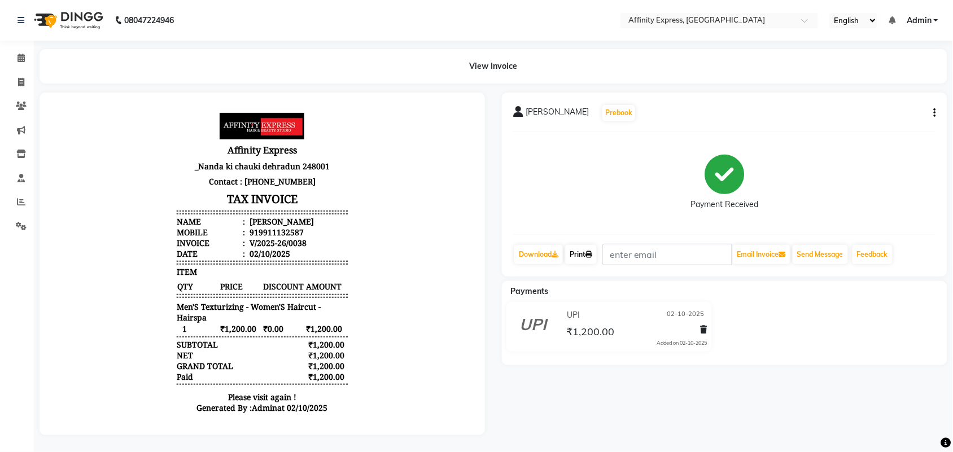
click at [591, 252] on icon at bounding box center [588, 254] width 7 height 7
click at [19, 60] on icon at bounding box center [21, 58] width 7 height 8
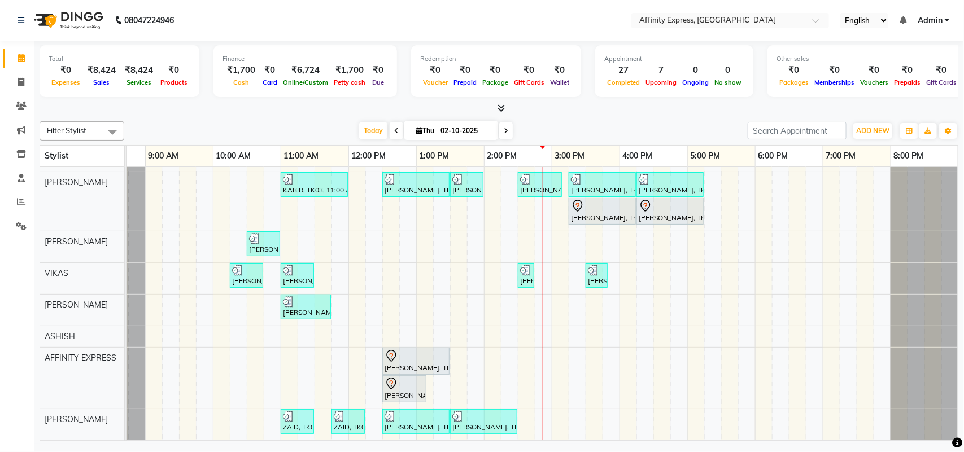
scroll to position [235, 0]
click at [339, 263] on div "[PERSON_NAME] AFFINITY MEMBER, TK06, 10:30 AM-11:00 AM, Waxing - Skin Consultat…" at bounding box center [517, 192] width 881 height 495
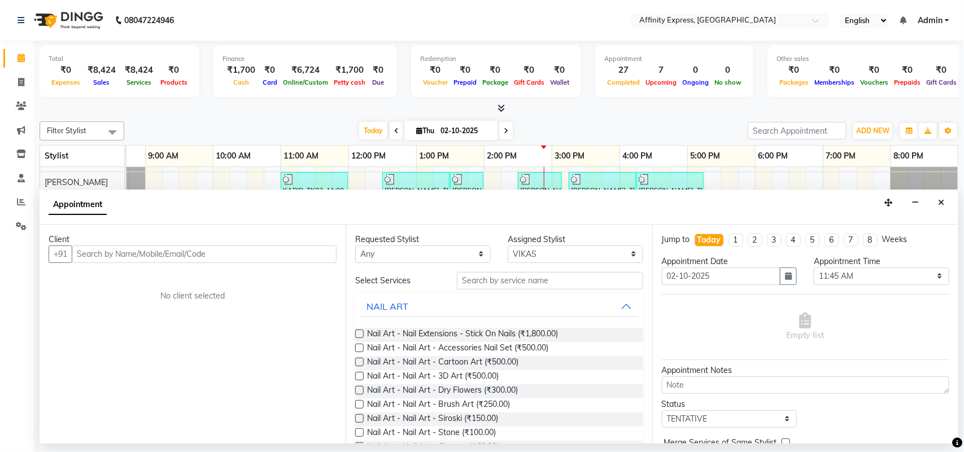
click at [204, 253] on input "text" at bounding box center [204, 255] width 265 height 18
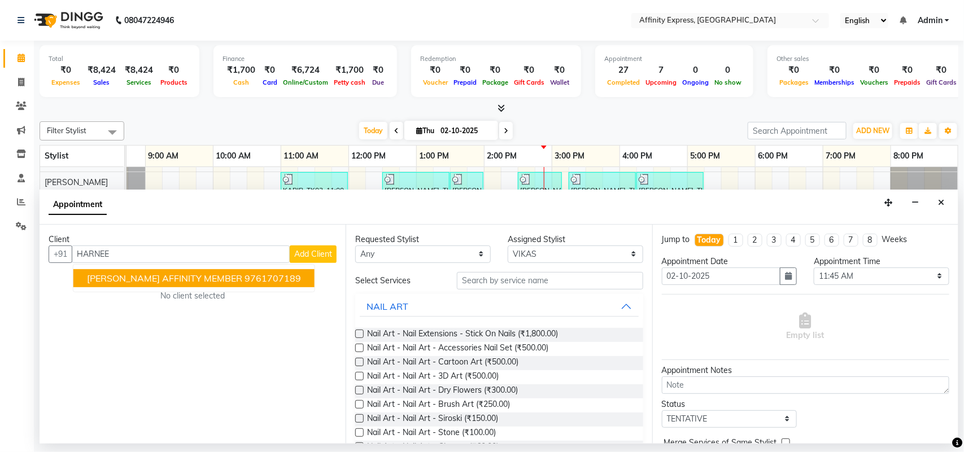
click at [204, 281] on span "[PERSON_NAME] AFFINITY MEMBER" at bounding box center [164, 278] width 155 height 11
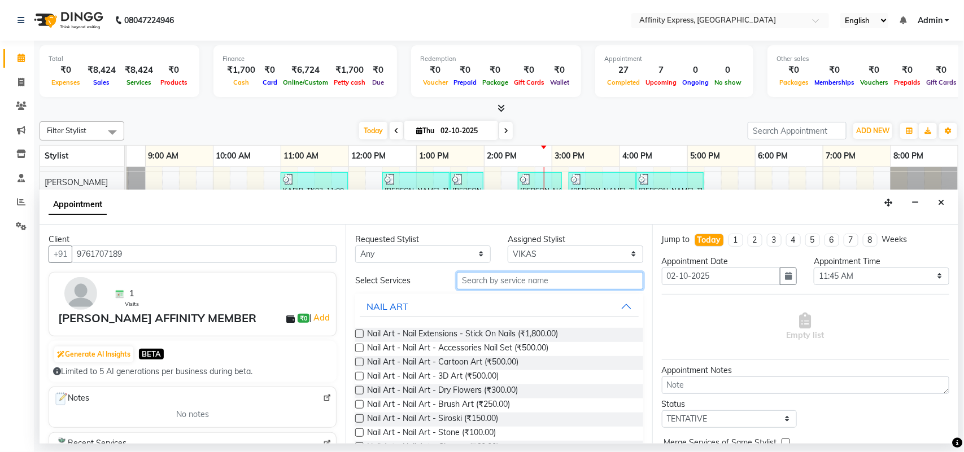
click at [514, 282] on input "text" at bounding box center [550, 281] width 186 height 18
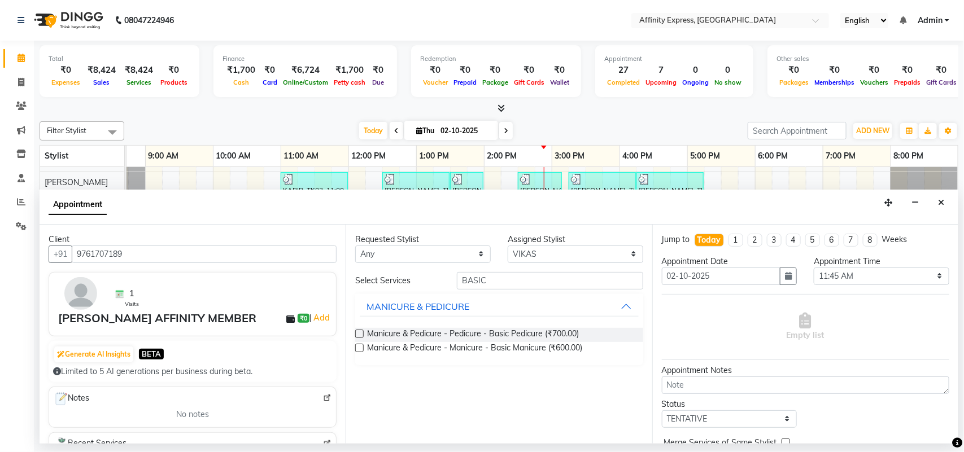
click at [360, 332] on label at bounding box center [359, 334] width 8 height 8
click at [360, 332] on input "checkbox" at bounding box center [358, 334] width 7 height 7
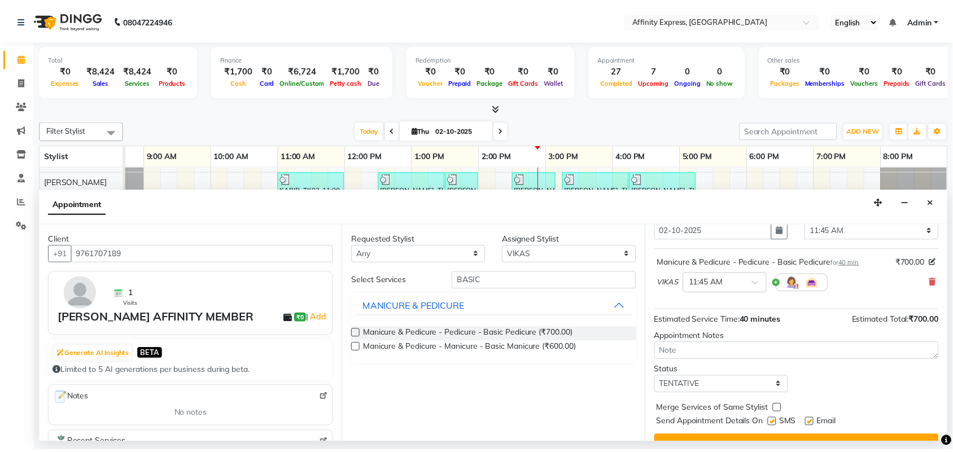
scroll to position [68, 0]
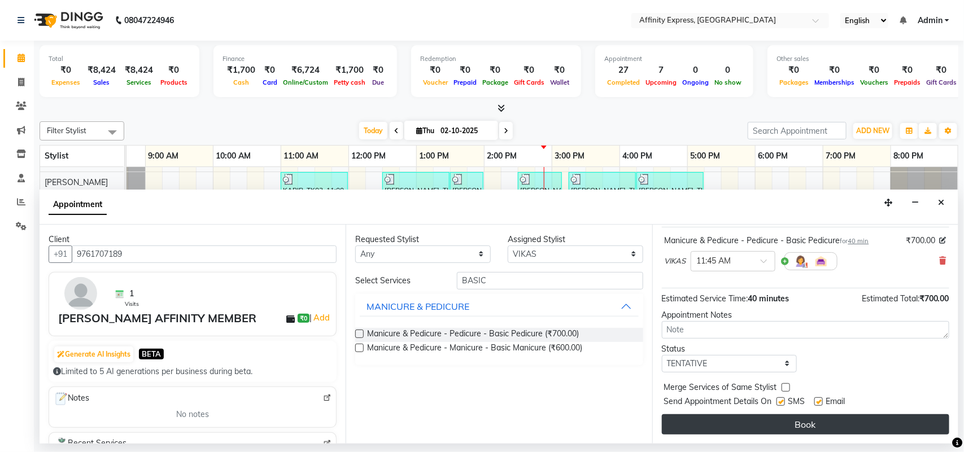
click at [853, 426] on button "Book" at bounding box center [805, 424] width 287 height 20
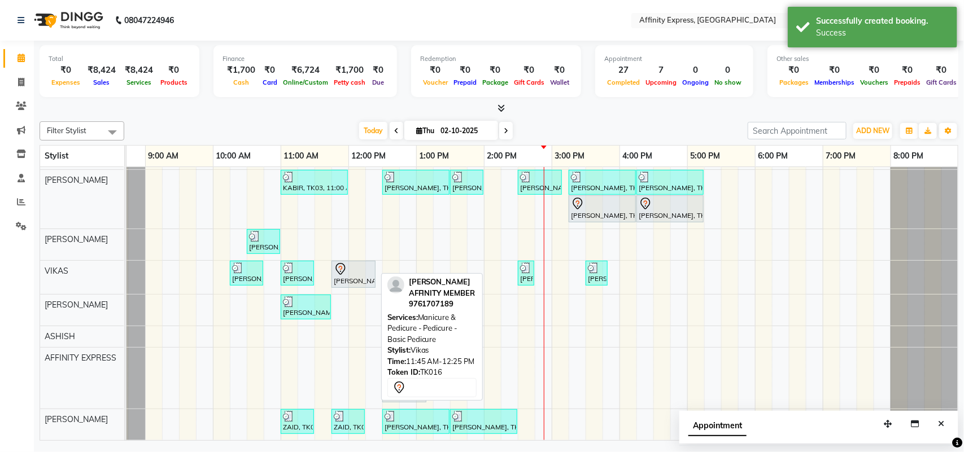
click at [360, 266] on div at bounding box center [354, 270] width 40 height 14
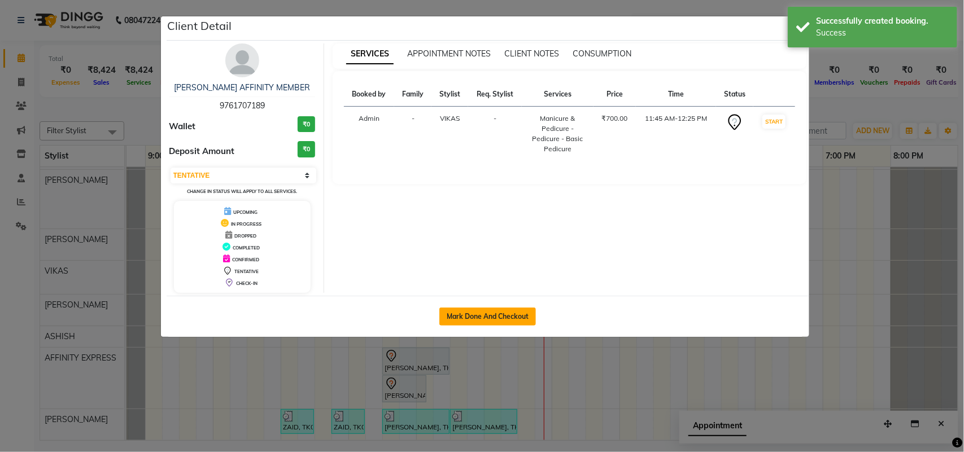
click at [497, 326] on button "Mark Done And Checkout" at bounding box center [487, 317] width 97 height 18
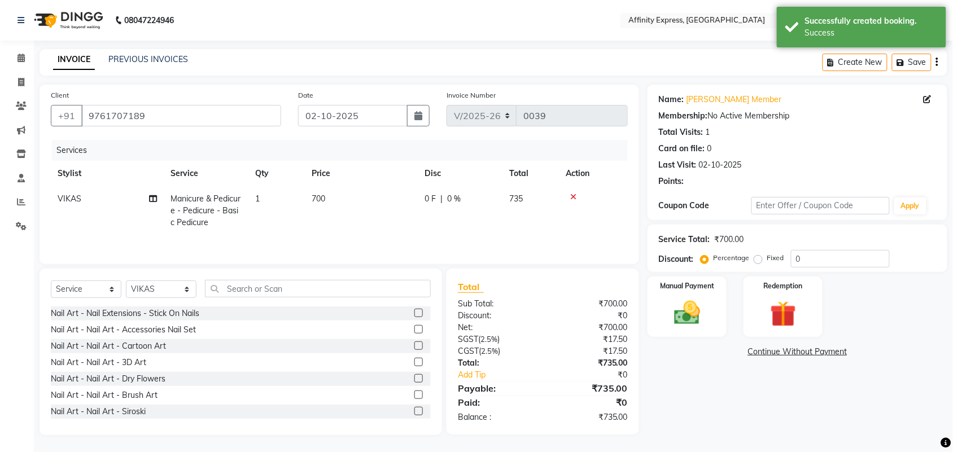
click at [326, 195] on td "700" at bounding box center [361, 210] width 113 height 49
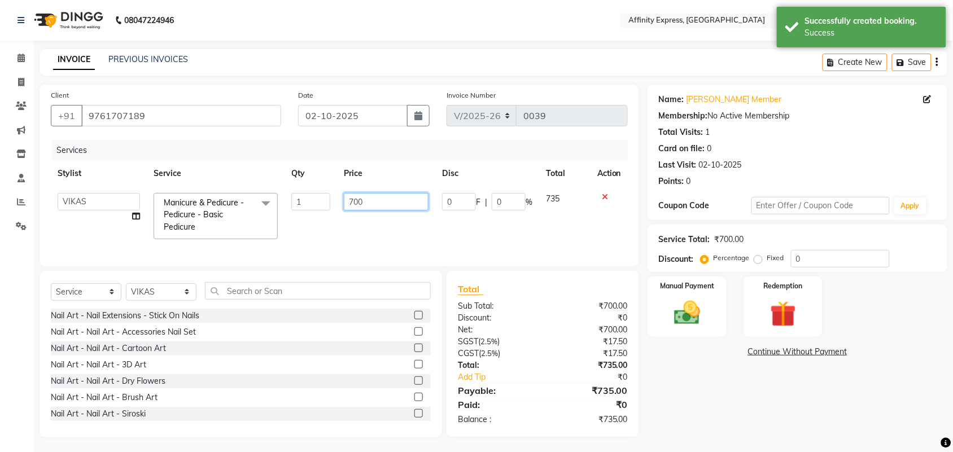
click at [358, 201] on input "700" at bounding box center [386, 202] width 85 height 18
drag, startPoint x: 370, startPoint y: 201, endPoint x: 343, endPoint y: 200, distance: 26.5
click at [344, 200] on input "700" at bounding box center [386, 202] width 85 height 18
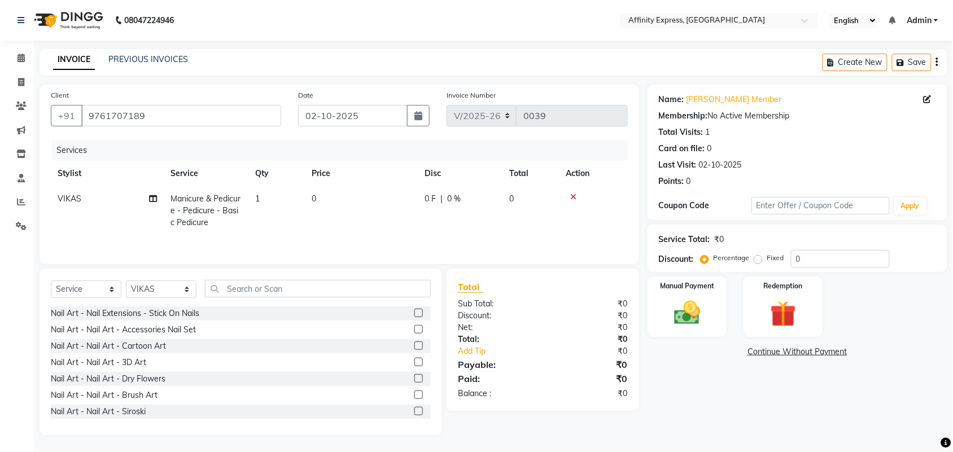
click at [936, 62] on icon "button" at bounding box center [937, 62] width 2 height 1
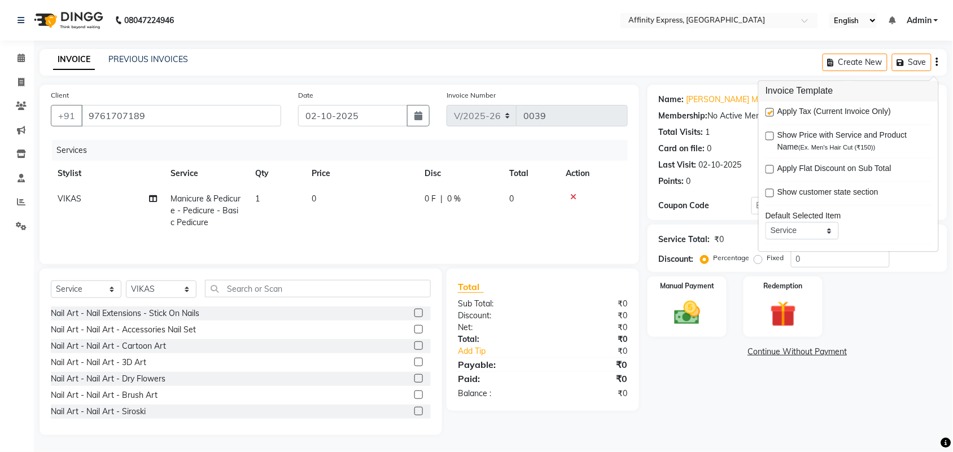
click at [797, 115] on span "Apply Tax (Current Invoice Only)" at bounding box center [833, 113] width 113 height 14
click at [768, 112] on label at bounding box center [770, 112] width 8 height 8
click at [768, 112] on input "checkbox" at bounding box center [769, 113] width 7 height 7
click at [778, 350] on link "Continue Without Payment" at bounding box center [797, 352] width 295 height 12
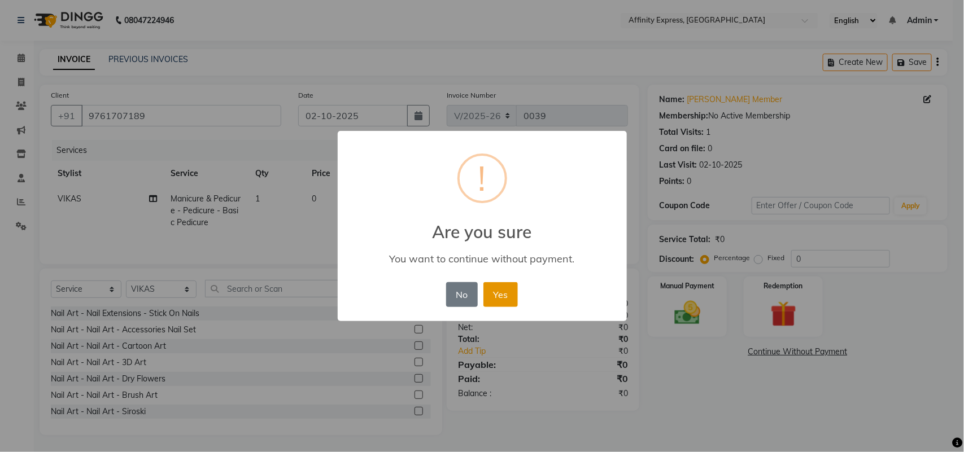
click at [502, 296] on button "Yes" at bounding box center [500, 294] width 34 height 25
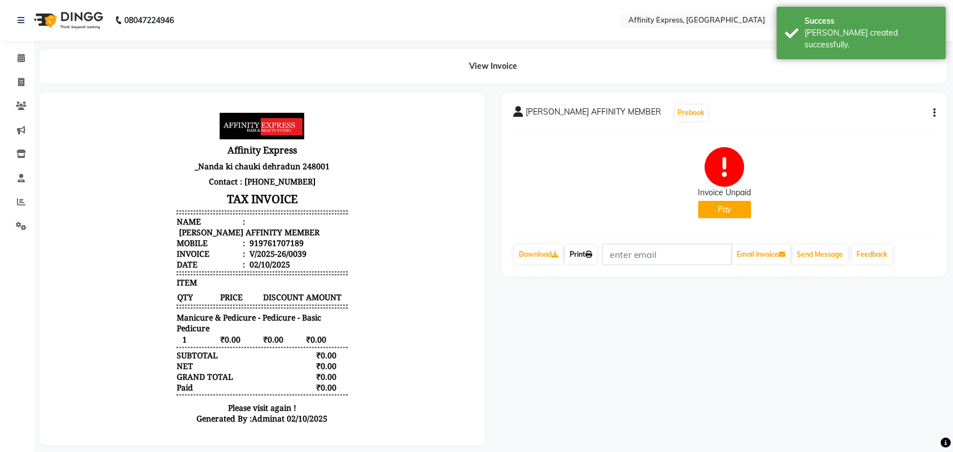
click at [588, 253] on link "Print" at bounding box center [581, 254] width 32 height 19
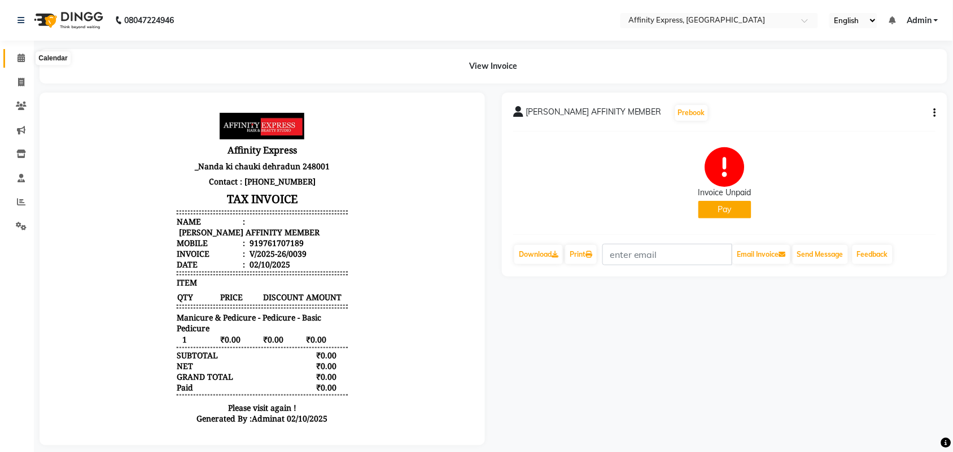
click at [23, 62] on icon at bounding box center [21, 58] width 7 height 8
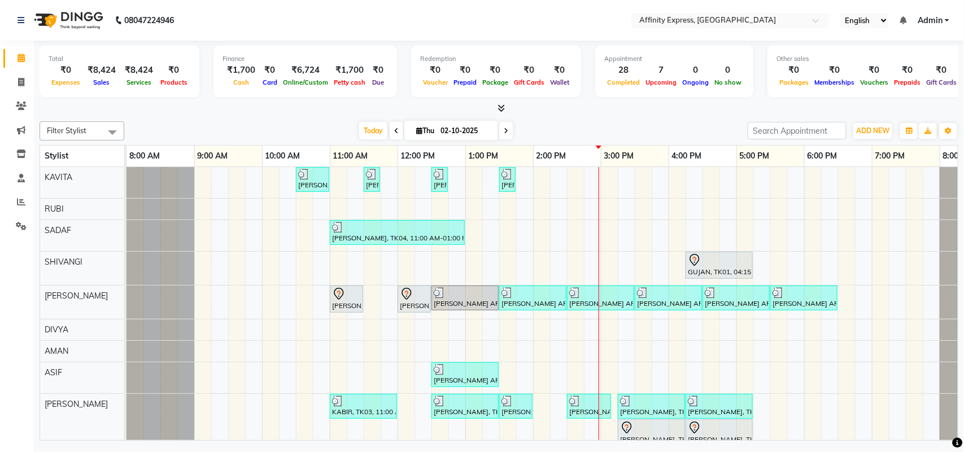
click at [540, 178] on div "[PERSON_NAME] AFFINITY MEMBER, TK06, 10:30 AM-11:00 AM, Waxing - Skin Consultat…" at bounding box center [566, 414] width 881 height 495
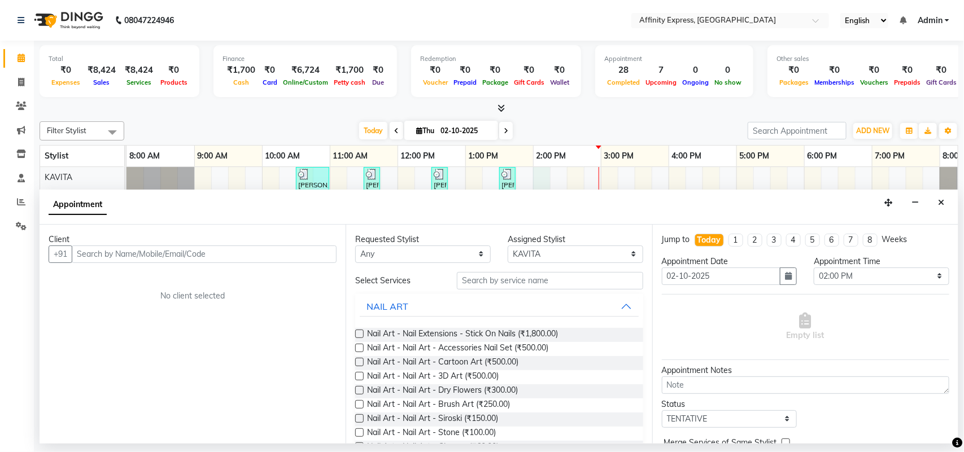
click at [201, 248] on input "text" at bounding box center [204, 255] width 265 height 18
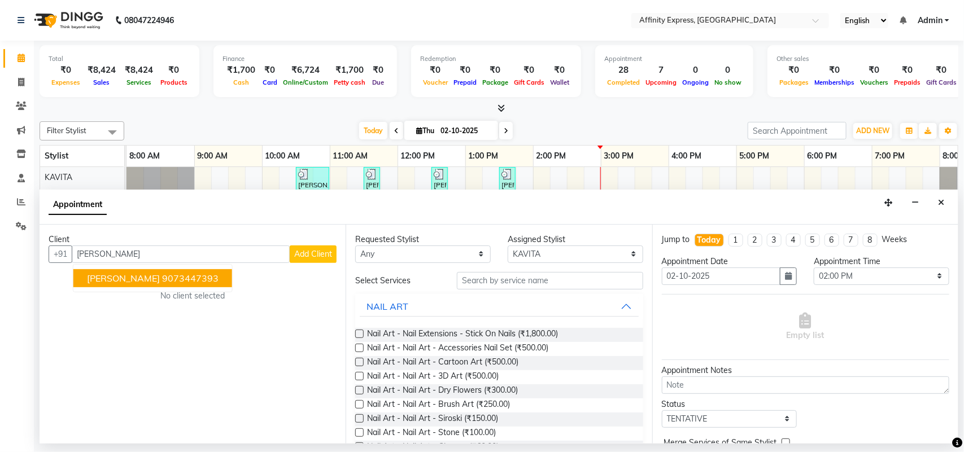
click at [207, 287] on button "[PERSON_NAME] 9073447393" at bounding box center [152, 278] width 159 height 18
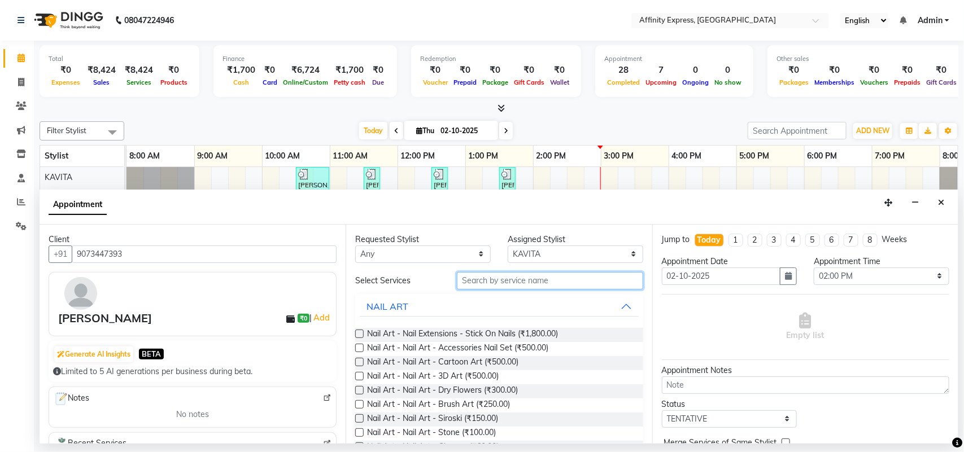
click at [538, 286] on input "text" at bounding box center [550, 281] width 186 height 18
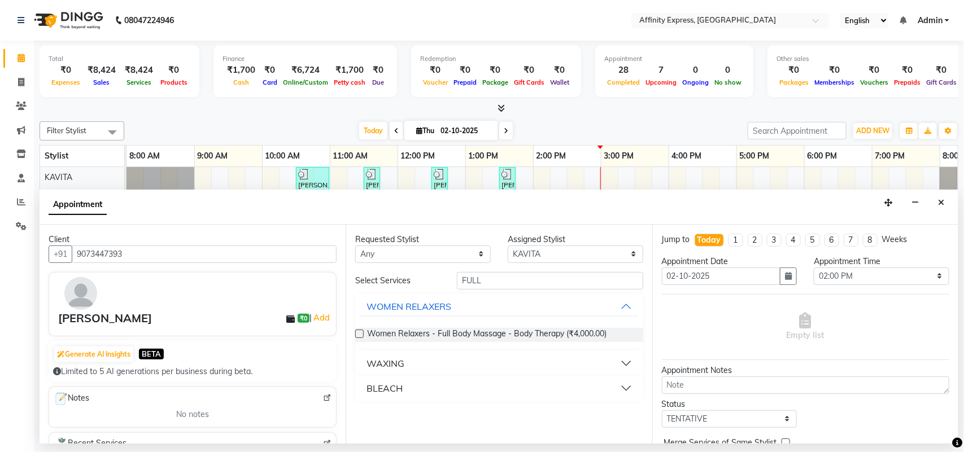
click at [624, 368] on button "WAXING" at bounding box center [499, 363] width 278 height 20
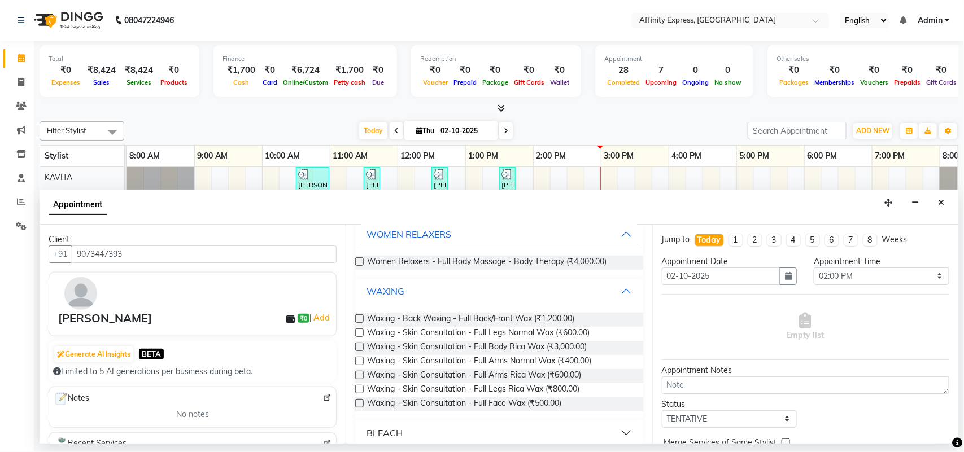
scroll to position [79, 0]
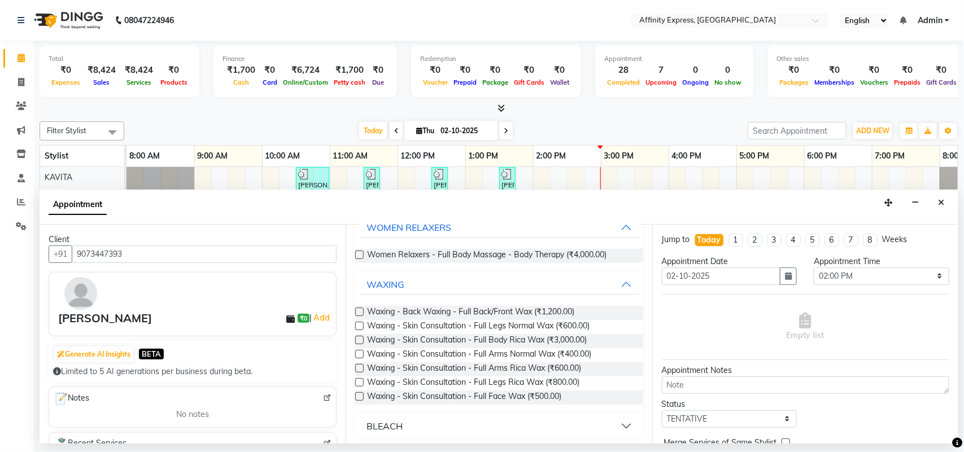
click at [362, 368] on label at bounding box center [359, 368] width 8 height 8
click at [362, 368] on input "checkbox" at bounding box center [358, 369] width 7 height 7
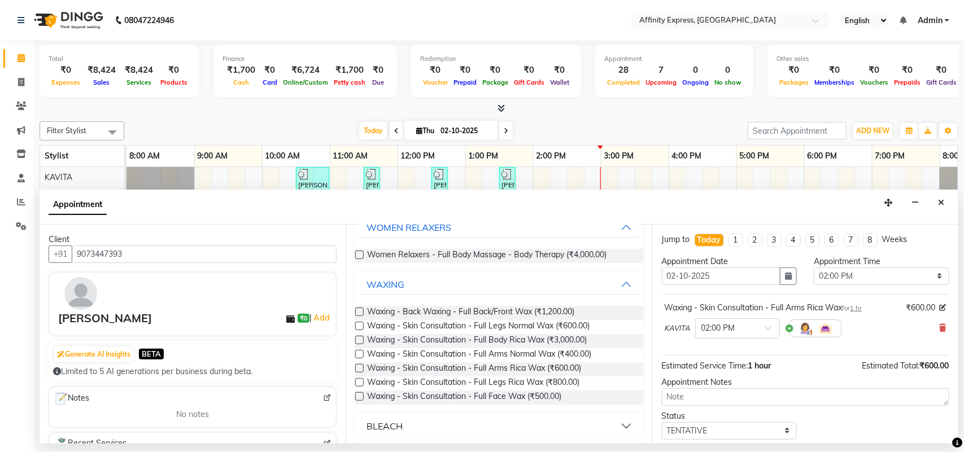
click at [360, 368] on label at bounding box center [359, 368] width 8 height 8
click at [360, 368] on input "checkbox" at bounding box center [358, 369] width 7 height 7
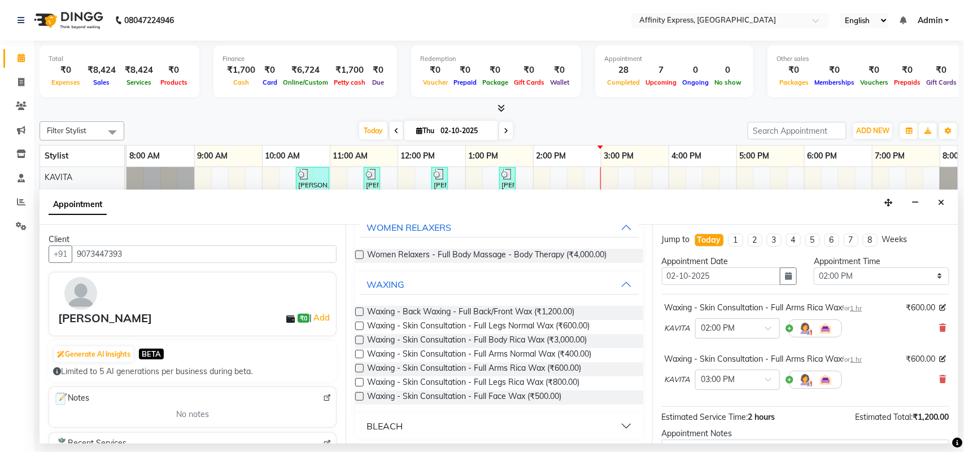
click at [362, 382] on label at bounding box center [359, 382] width 8 height 8
click at [362, 382] on input "checkbox" at bounding box center [358, 383] width 7 height 7
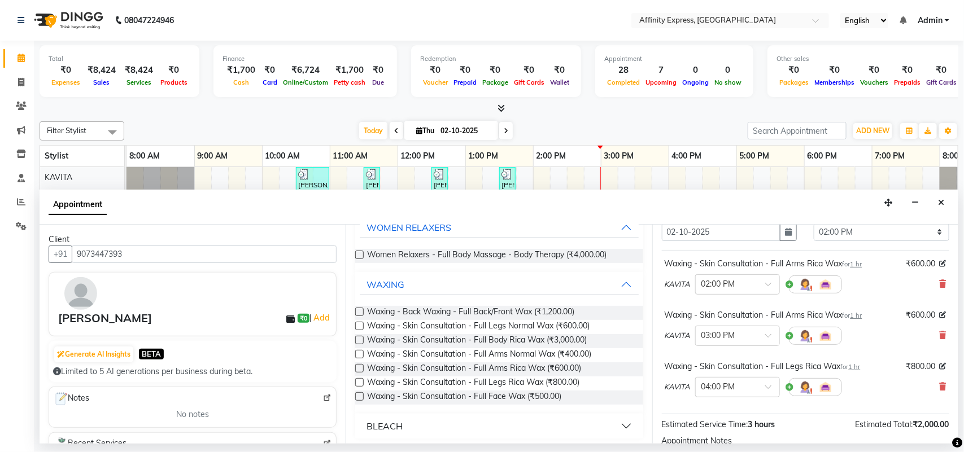
scroll to position [50, 0]
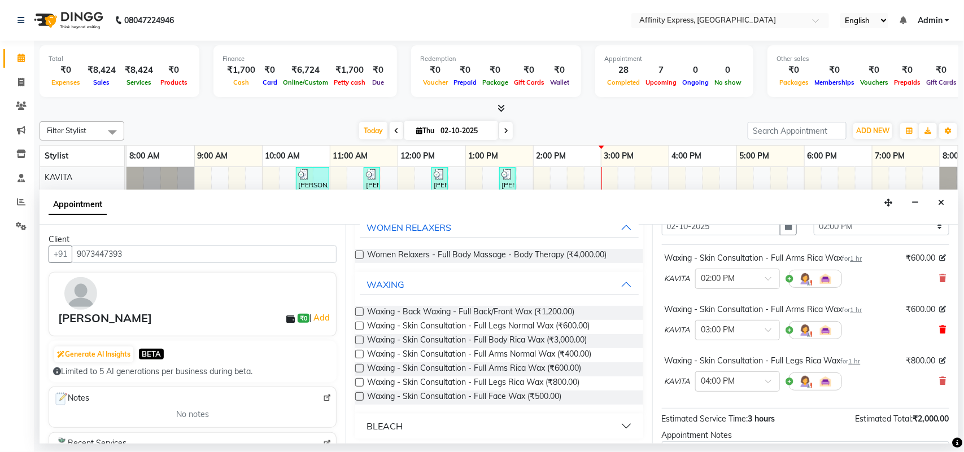
click at [939, 326] on icon at bounding box center [942, 330] width 7 height 8
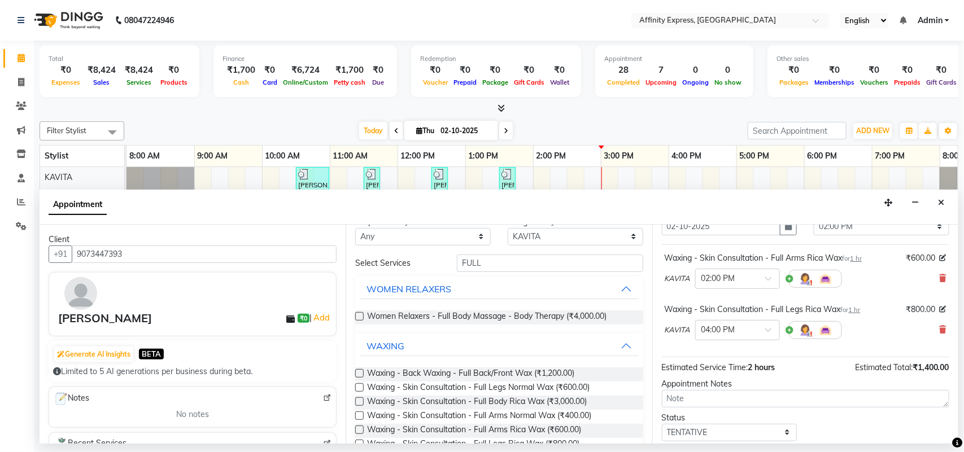
scroll to position [0, 0]
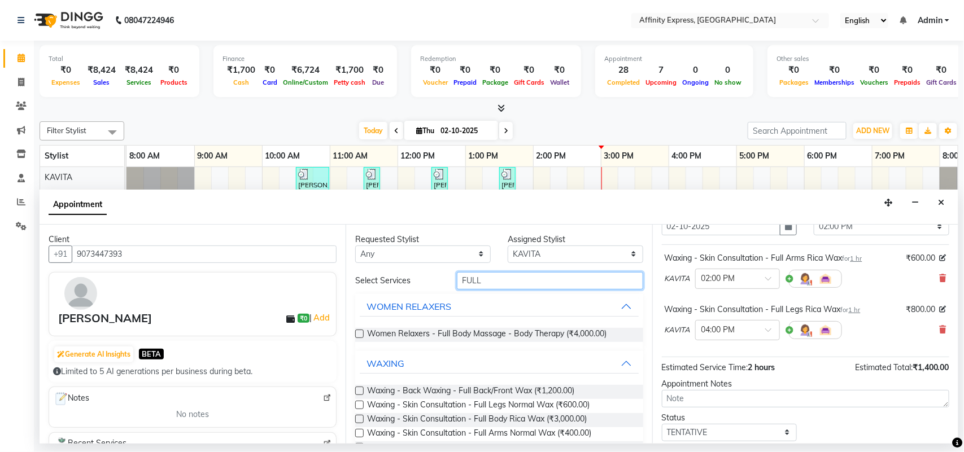
click at [526, 279] on input "FULL" at bounding box center [550, 281] width 186 height 18
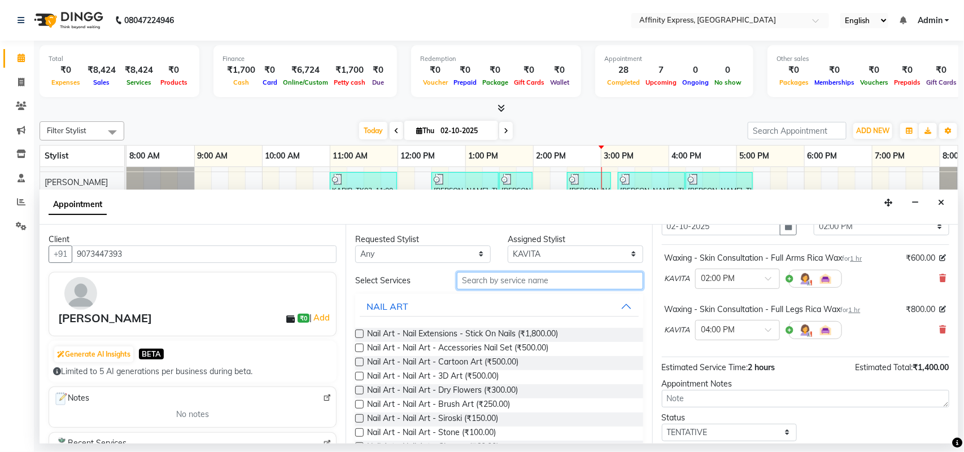
scroll to position [230, 0]
click at [506, 277] on input "text" at bounding box center [550, 281] width 186 height 18
click at [497, 282] on input "text" at bounding box center [550, 281] width 186 height 18
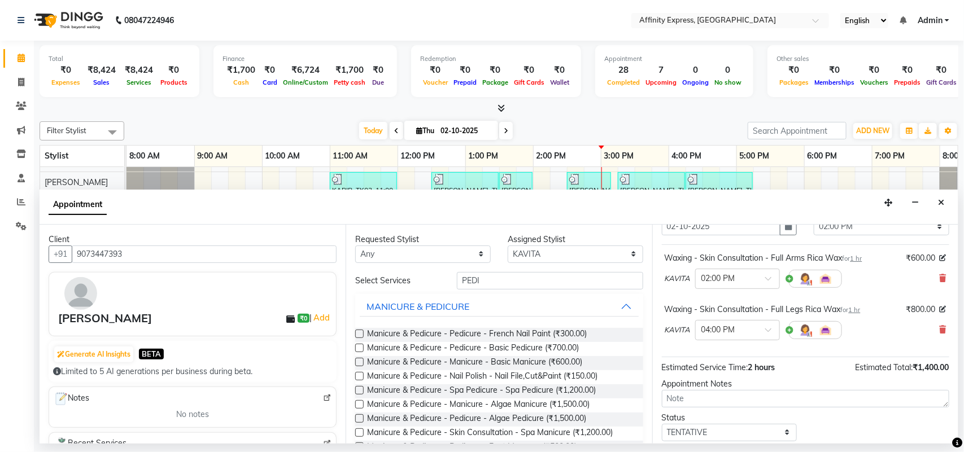
click at [360, 348] on label at bounding box center [359, 348] width 8 height 8
click at [360, 348] on input "checkbox" at bounding box center [358, 348] width 7 height 7
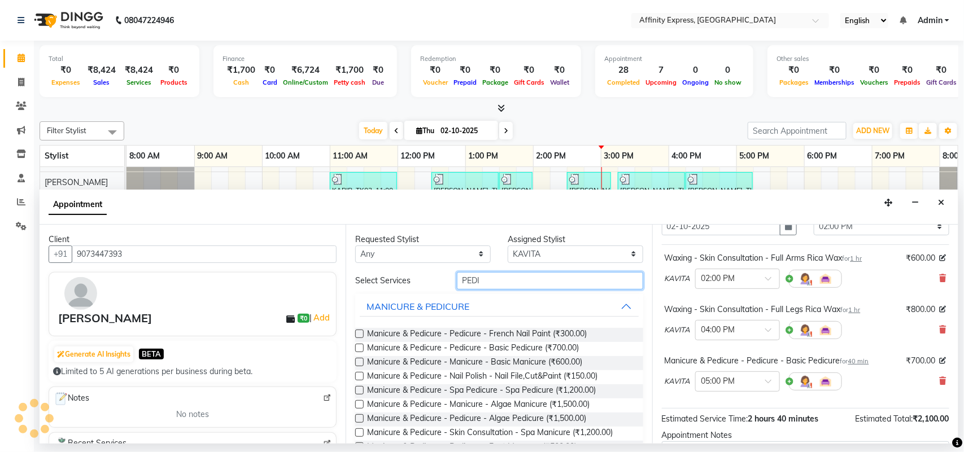
click at [511, 278] on input "PEDI" at bounding box center [550, 281] width 186 height 18
click at [939, 386] on span at bounding box center [942, 381] width 7 height 12
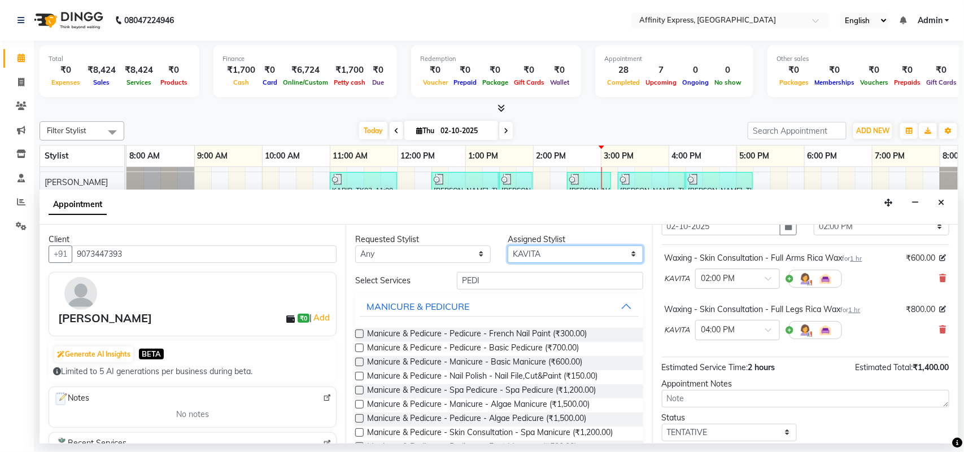
click at [620, 250] on select "Select [PERSON_NAME] AFFINITY EXPRESS [PERSON_NAME] [PERSON_NAME] DIVYA KAVITA …" at bounding box center [575, 255] width 135 height 18
click at [508, 246] on select "Select [PERSON_NAME] AFFINITY EXPRESS [PERSON_NAME] [PERSON_NAME] DIVYA KAVITA …" at bounding box center [575, 255] width 135 height 18
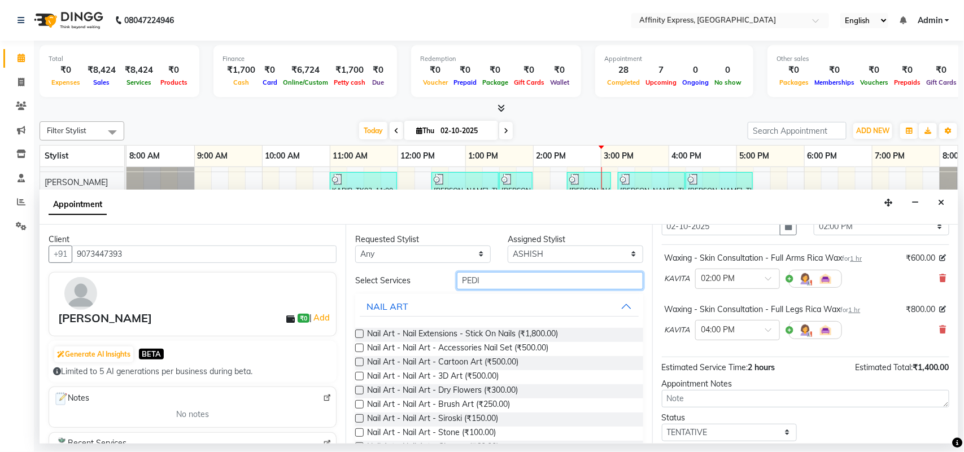
click at [514, 281] on input "PEDI" at bounding box center [550, 281] width 186 height 18
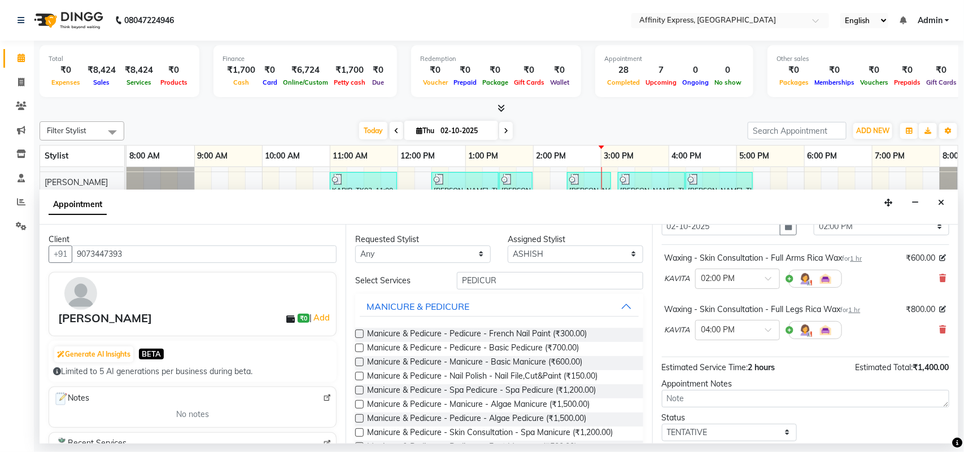
click at [361, 351] on label at bounding box center [359, 348] width 8 height 8
click at [361, 351] on input "checkbox" at bounding box center [358, 348] width 7 height 7
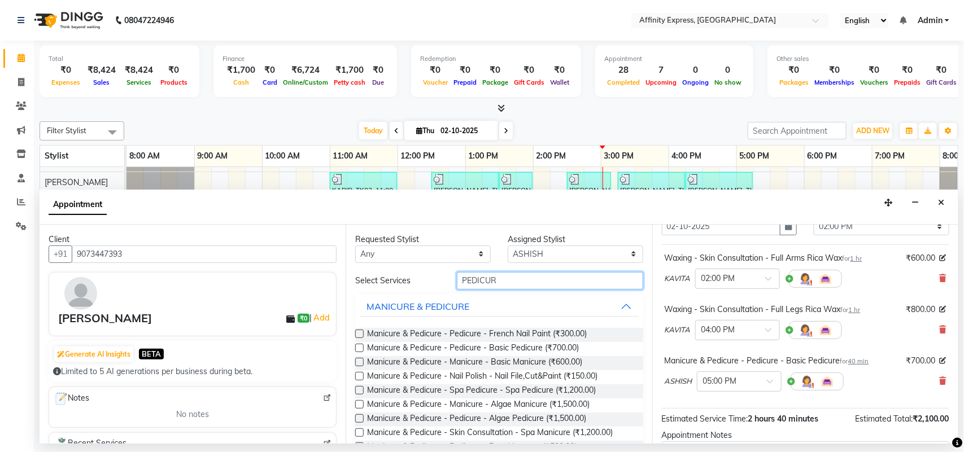
click at [549, 283] on input "PEDICUR" at bounding box center [550, 281] width 186 height 18
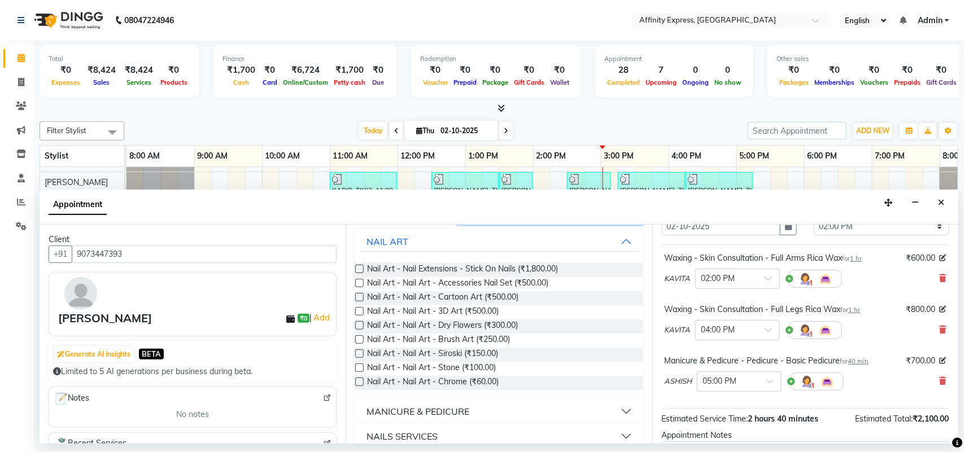
scroll to position [75, 0]
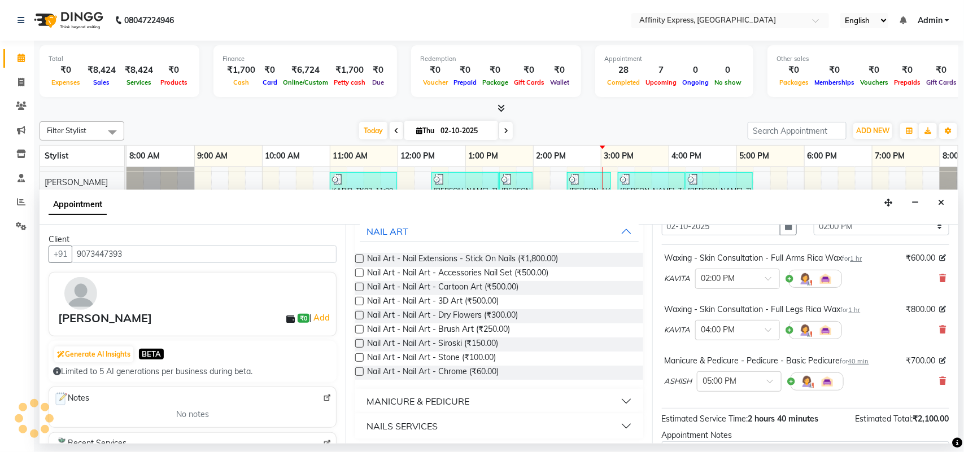
click at [614, 405] on button "MANICURE & PEDICURE" at bounding box center [499, 401] width 278 height 20
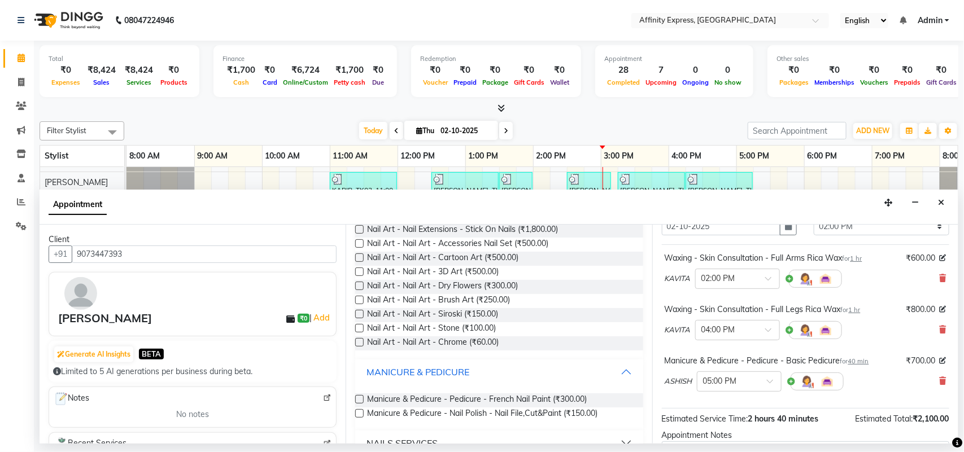
scroll to position [125, 0]
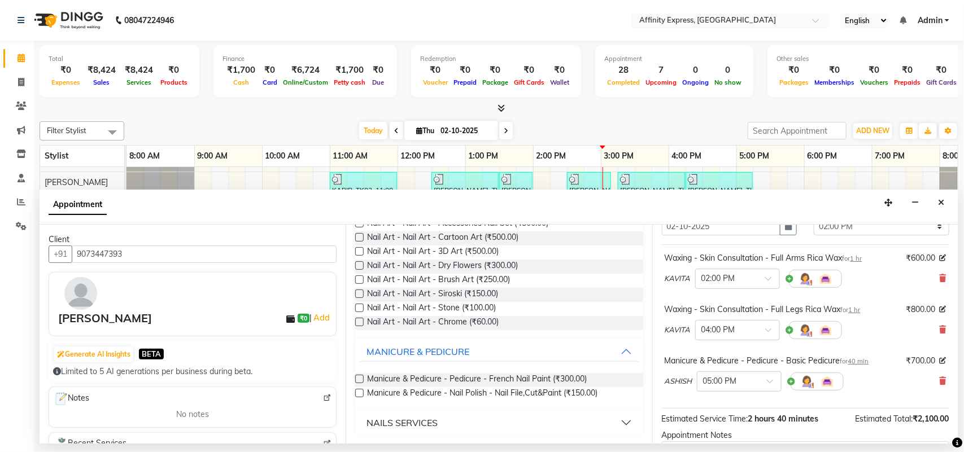
click at [357, 392] on label at bounding box center [359, 393] width 8 height 8
click at [357, 392] on input "checkbox" at bounding box center [358, 394] width 7 height 7
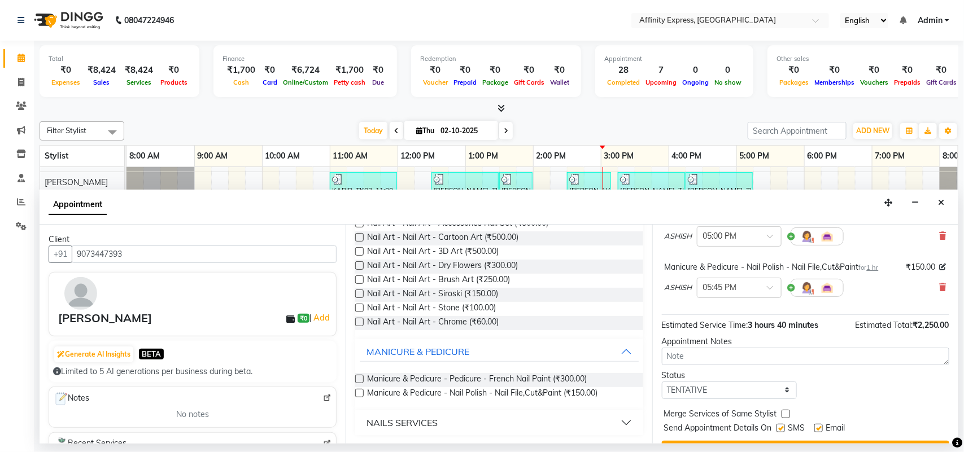
scroll to position [222, 0]
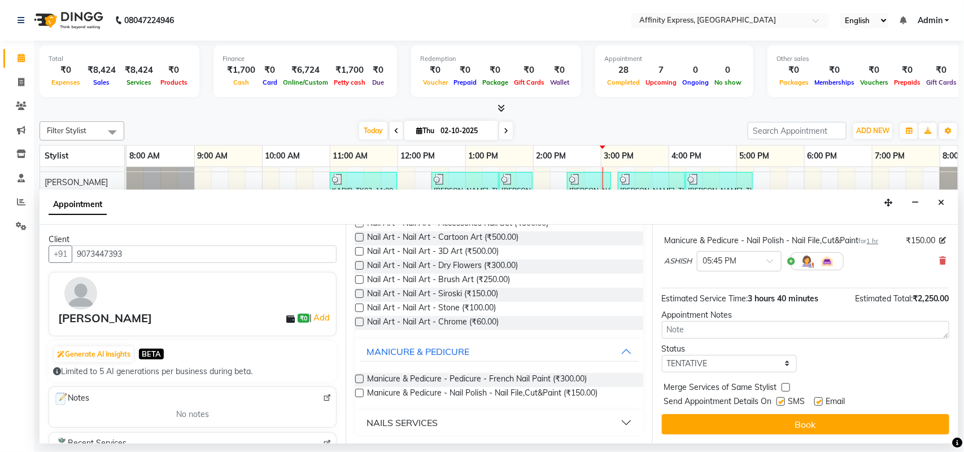
click at [800, 425] on button "Book" at bounding box center [805, 424] width 287 height 20
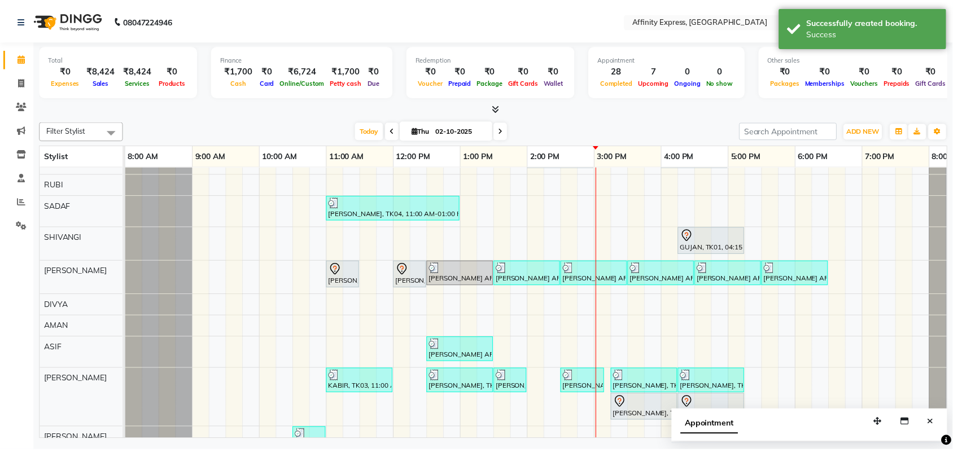
scroll to position [0, 0]
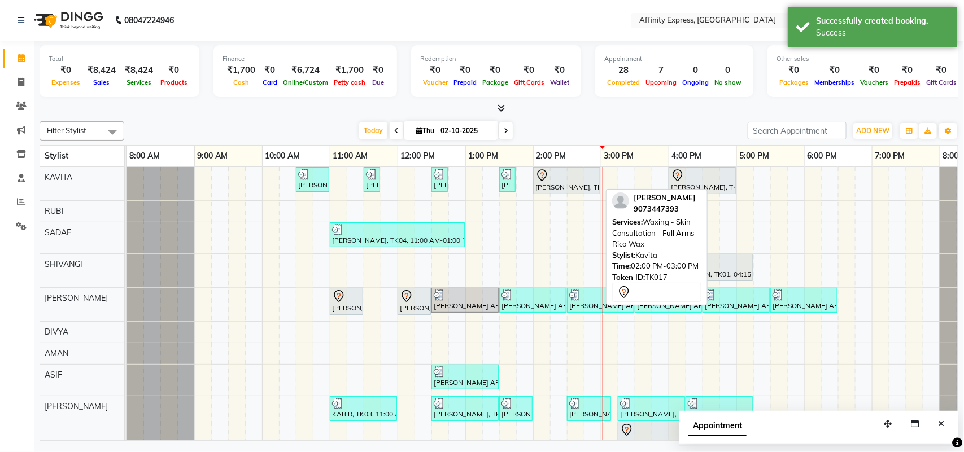
click at [588, 178] on div at bounding box center [566, 176] width 63 height 14
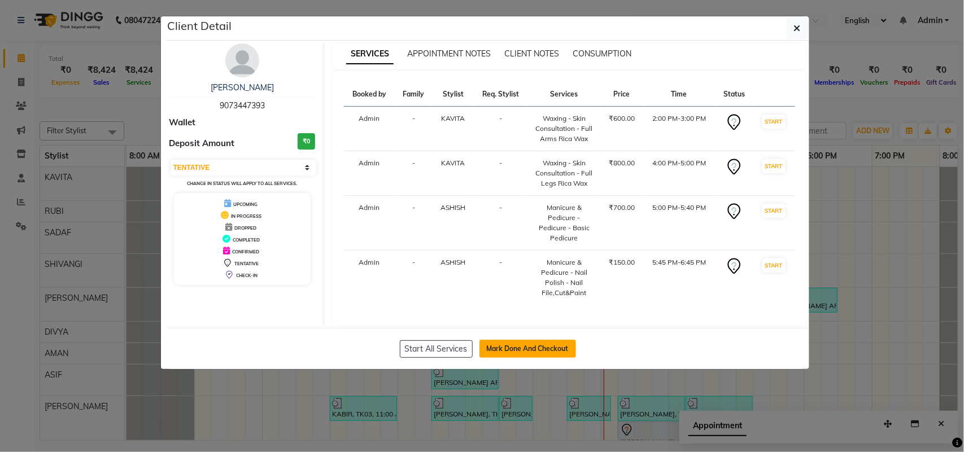
click at [511, 347] on button "Mark Done And Checkout" at bounding box center [527, 349] width 97 height 18
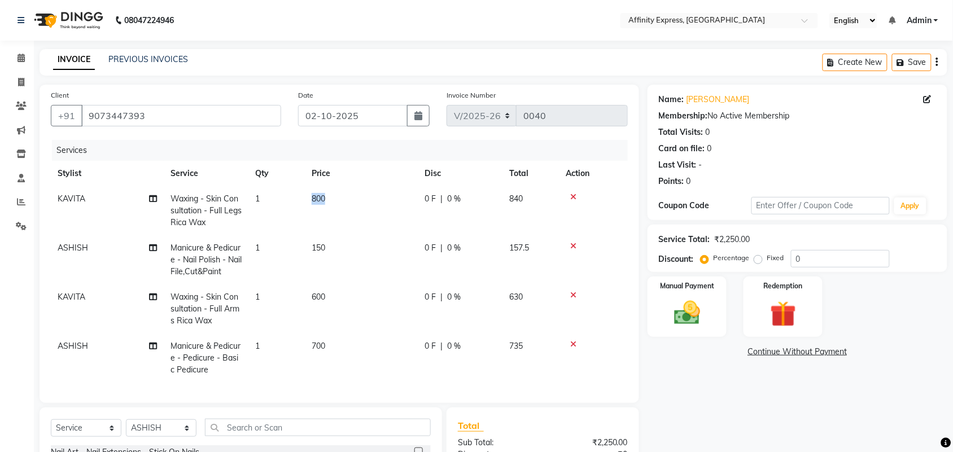
drag, startPoint x: 323, startPoint y: 195, endPoint x: 311, endPoint y: 207, distance: 17.2
click at [311, 207] on td "800" at bounding box center [361, 210] width 113 height 49
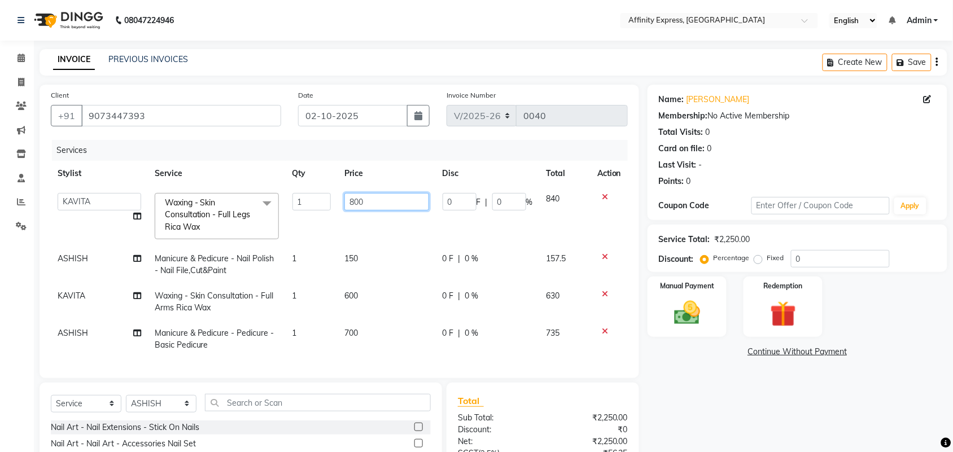
drag, startPoint x: 369, startPoint y: 205, endPoint x: 339, endPoint y: 208, distance: 30.1
click at [339, 208] on td "800" at bounding box center [387, 216] width 98 height 60
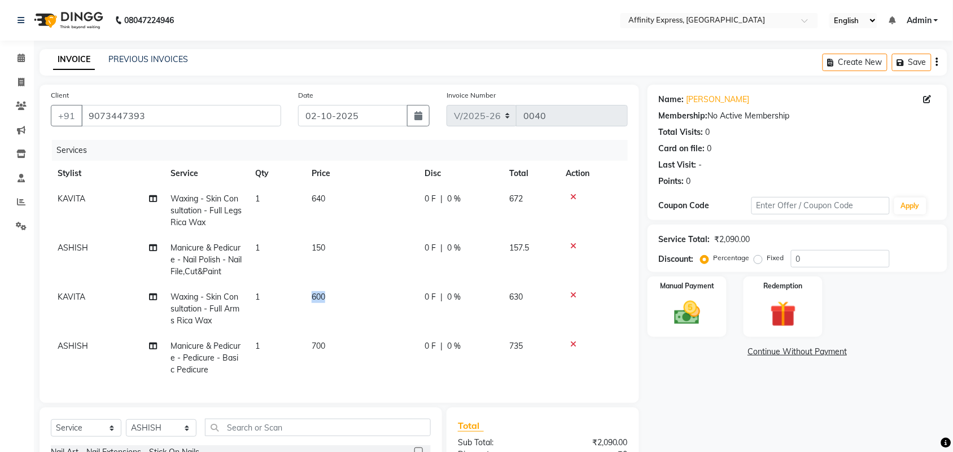
drag, startPoint x: 359, startPoint y: 297, endPoint x: 287, endPoint y: 309, distance: 73.3
click at [287, 309] on tr "KAVITA Waxing - Skin Consultation - Full Arms Rica Wax 1 600 0 F | 0 % 630" at bounding box center [339, 309] width 577 height 49
click at [325, 292] on span "600" at bounding box center [319, 297] width 14 height 10
click at [305, 291] on td "1" at bounding box center [276, 309] width 56 height 49
click at [345, 294] on td "600" at bounding box center [361, 309] width 113 height 49
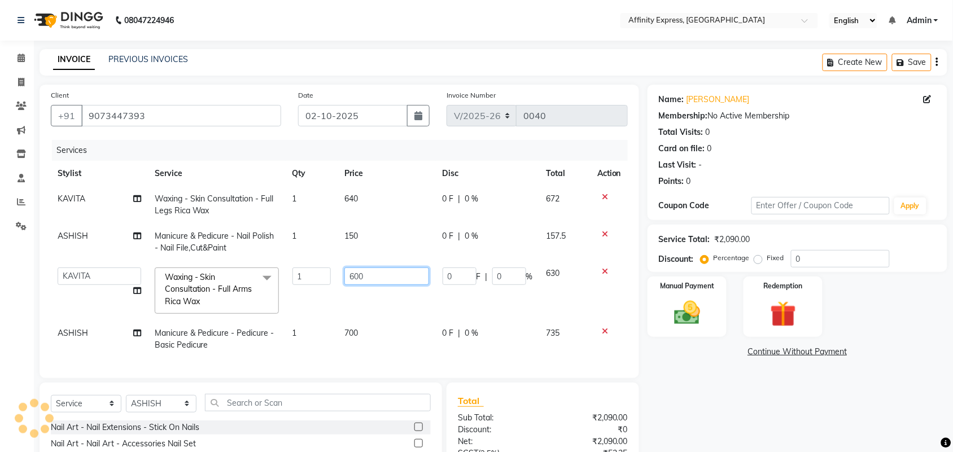
drag, startPoint x: 367, startPoint y: 278, endPoint x: 348, endPoint y: 282, distance: 19.7
click at [348, 282] on input "600" at bounding box center [386, 277] width 84 height 18
click at [367, 334] on td "700" at bounding box center [387, 339] width 98 height 37
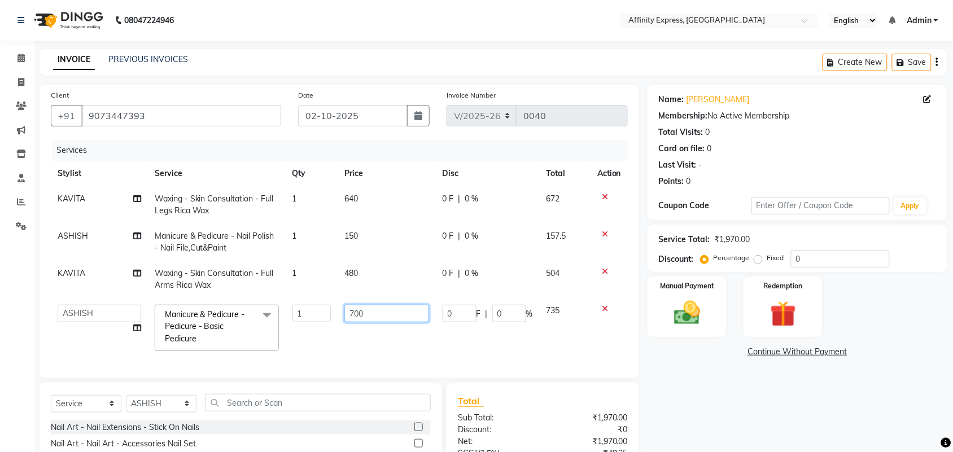
click at [391, 314] on input "700" at bounding box center [386, 314] width 84 height 18
click at [373, 316] on input "700" at bounding box center [386, 314] width 84 height 18
drag, startPoint x: 373, startPoint y: 316, endPoint x: 368, endPoint y: 319, distance: 6.3
click at [368, 319] on input "700" at bounding box center [386, 314] width 84 height 18
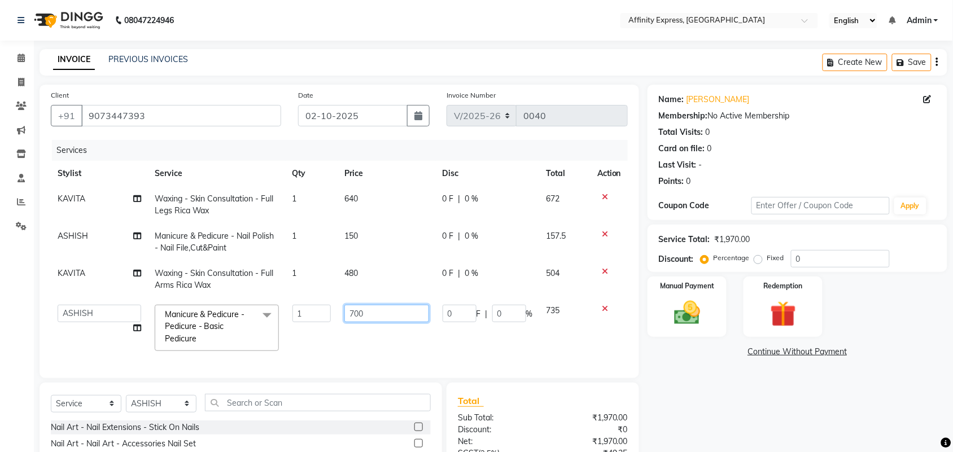
click at [368, 319] on input "700" at bounding box center [386, 314] width 84 height 18
click at [418, 274] on tbody "KAVITA Waxing - Skin Consultation - Full Legs Rica Wax 1 640 0 F | 0 % 672 ASHI…" at bounding box center [339, 272] width 577 height 172
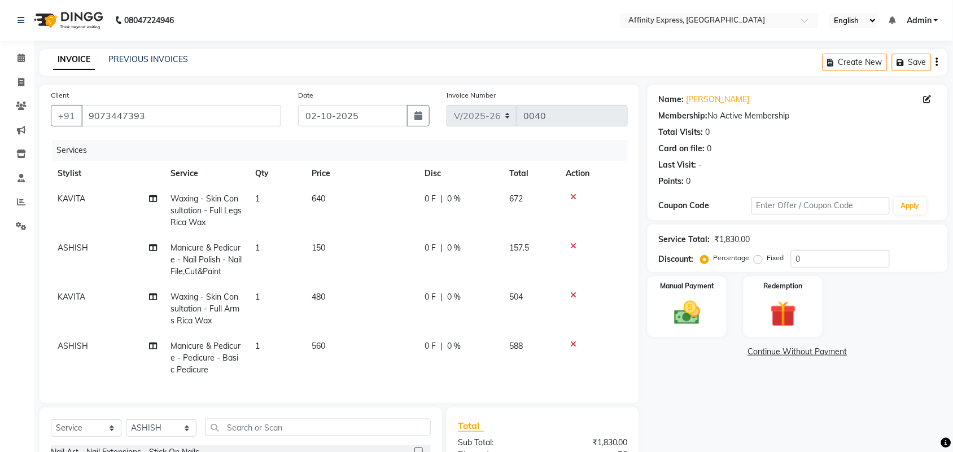
click at [937, 63] on icon "button" at bounding box center [937, 62] width 2 height 1
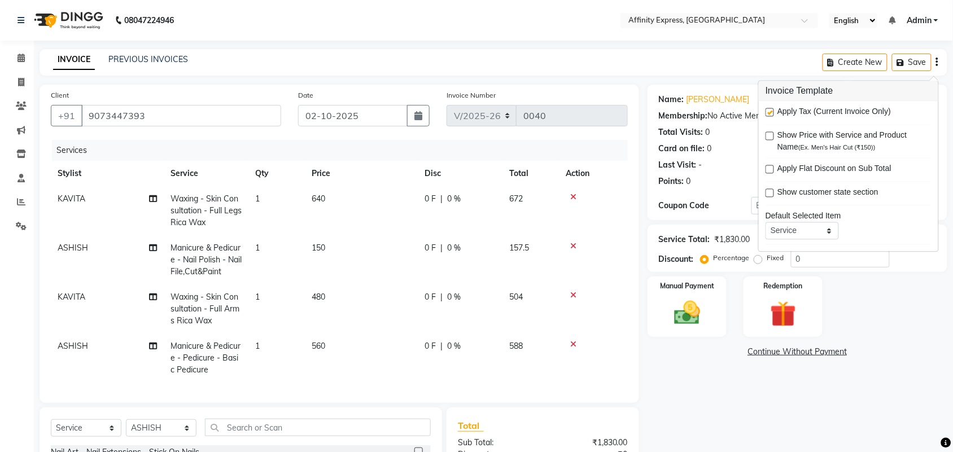
click at [769, 111] on label at bounding box center [770, 112] width 8 height 8
click at [769, 111] on input "checkbox" at bounding box center [769, 113] width 7 height 7
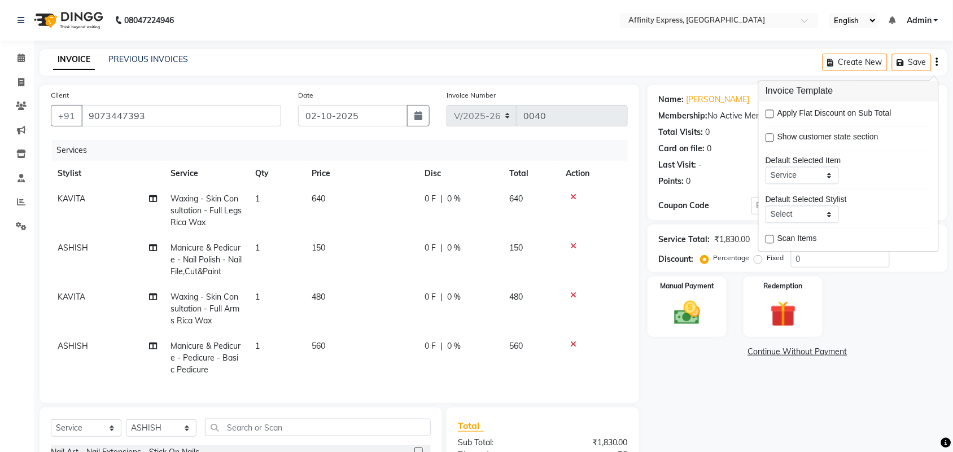
click at [769, 387] on div "Name: [PERSON_NAME] Membership: No Active Membership Total Visits: 0 Card on fi…" at bounding box center [802, 329] width 308 height 489
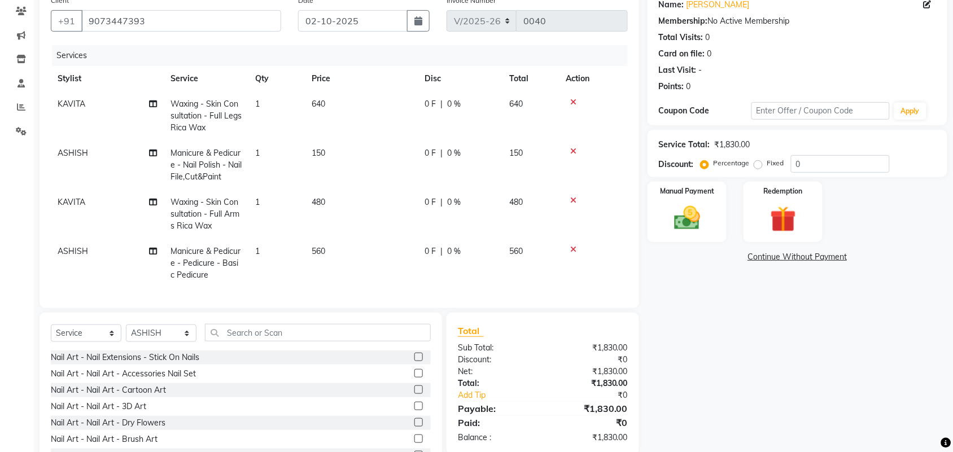
scroll to position [148, 0]
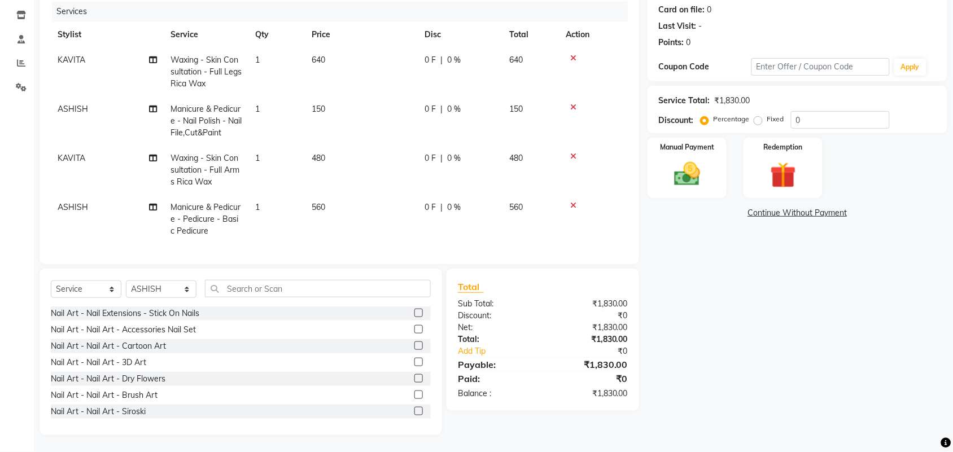
click at [731, 357] on div "Name: [PERSON_NAME] Membership: No Active Membership Total Visits: 0 Card on fi…" at bounding box center [802, 190] width 308 height 489
click at [454, 54] on span "0 %" at bounding box center [454, 60] width 14 height 12
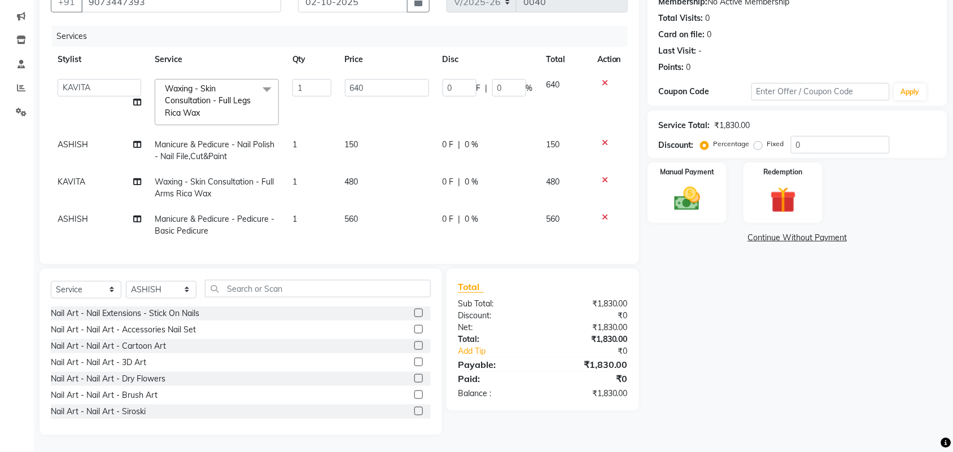
scroll to position [124, 0]
click at [463, 83] on input "0" at bounding box center [460, 88] width 34 height 18
click at [526, 182] on tr "[PERSON_NAME] - Skin Consultation - Full Arms Rica Wax 1 480 0 F | 0 % 480" at bounding box center [339, 187] width 577 height 37
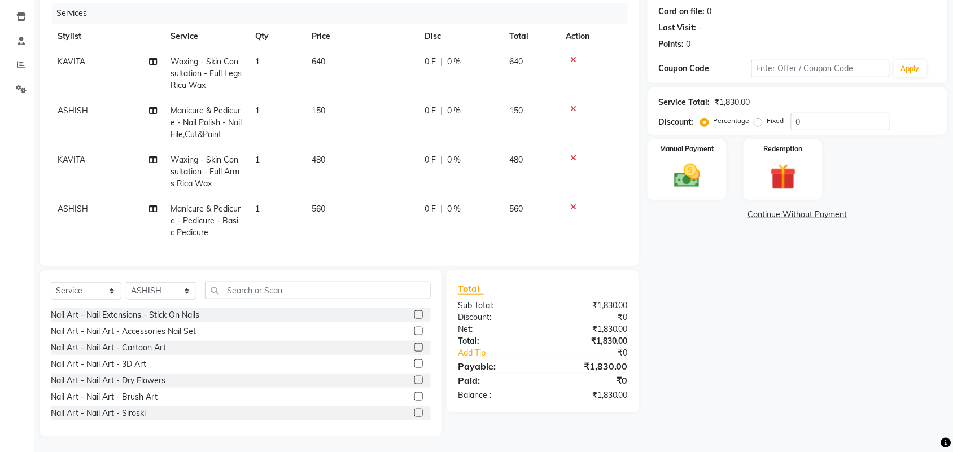
scroll to position [148, 0]
click at [697, 167] on img at bounding box center [687, 174] width 44 height 31
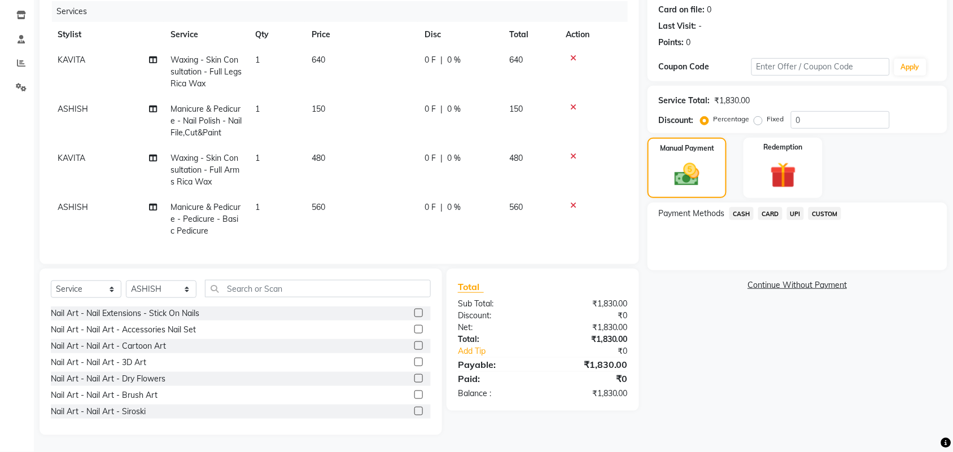
click at [828, 207] on span "CUSTOM" at bounding box center [824, 213] width 33 height 13
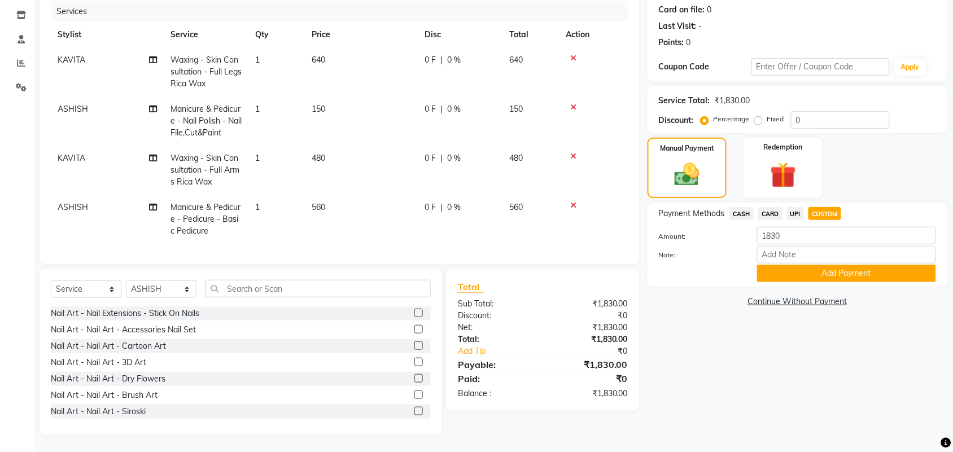
click at [742, 207] on span "CASH" at bounding box center [741, 213] width 24 height 13
click at [790, 227] on input "1830" at bounding box center [846, 236] width 179 height 18
click at [798, 265] on button "Add Payment" at bounding box center [846, 274] width 179 height 18
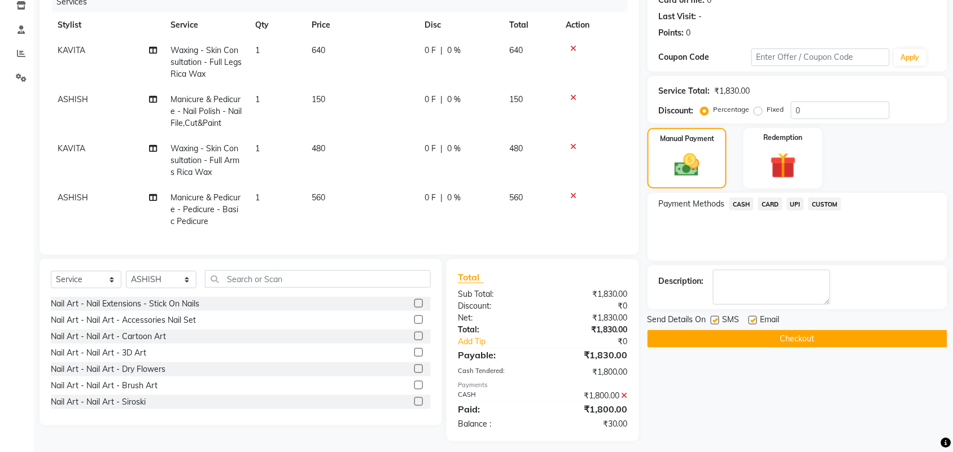
click at [798, 204] on span "UPI" at bounding box center [796, 204] width 18 height 13
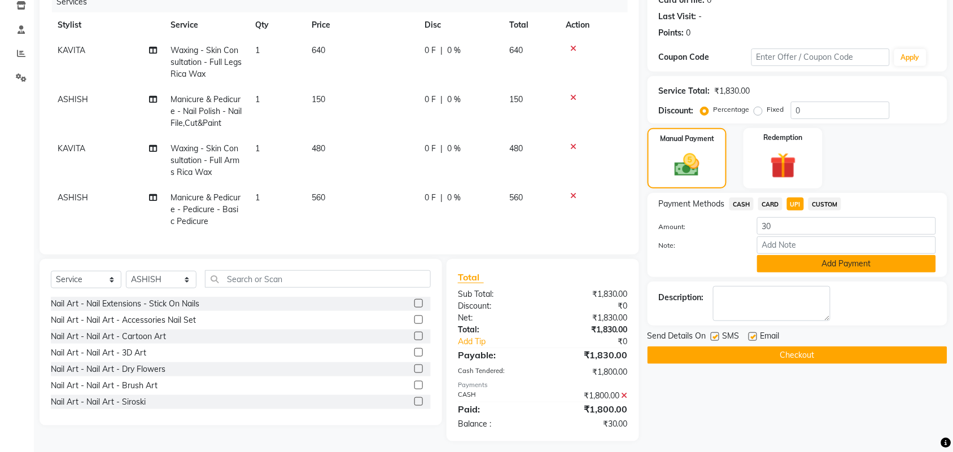
click at [819, 264] on button "Add Payment" at bounding box center [846, 264] width 179 height 18
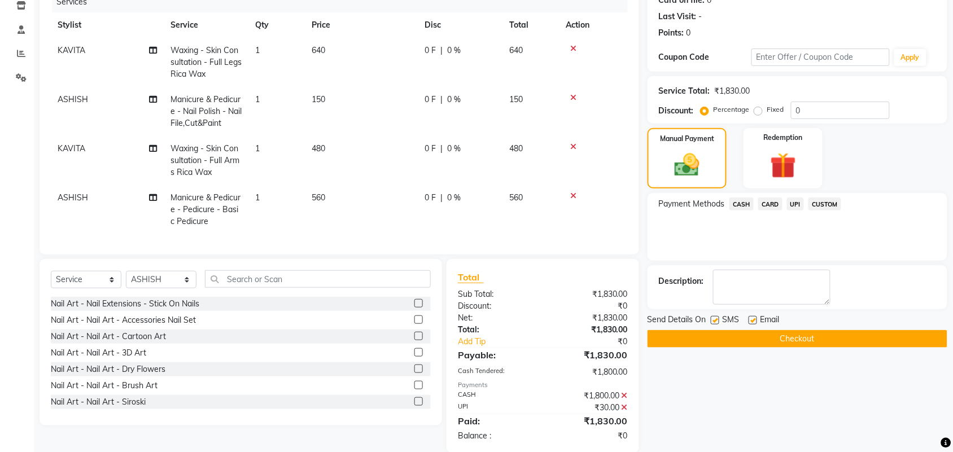
click at [791, 336] on button "Checkout" at bounding box center [798, 339] width 300 height 18
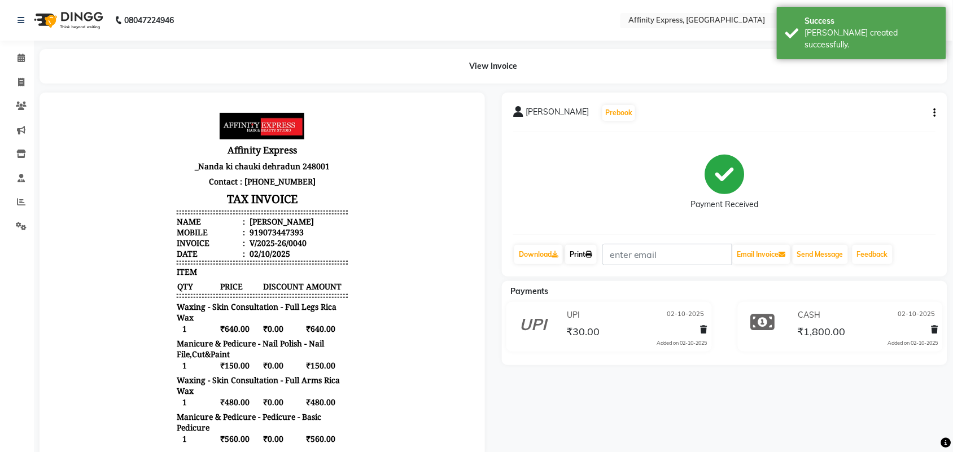
click at [579, 257] on link "Print" at bounding box center [581, 254] width 32 height 19
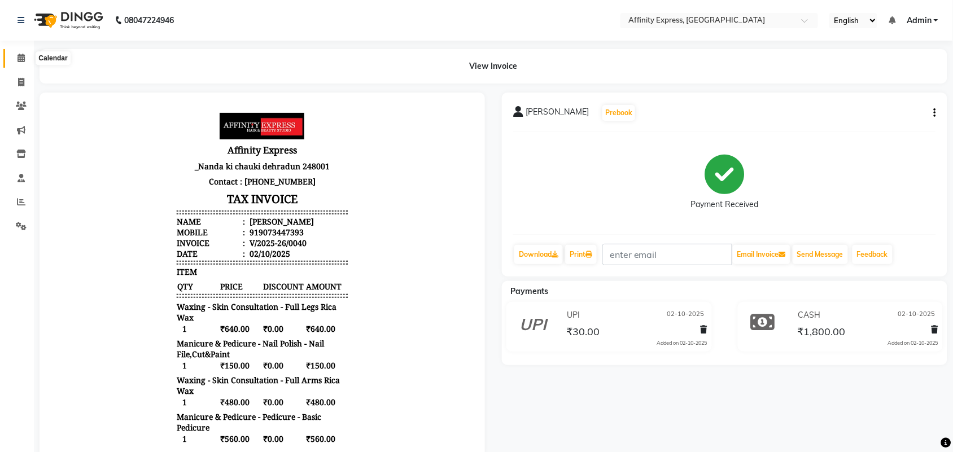
click at [16, 60] on span at bounding box center [21, 58] width 20 height 13
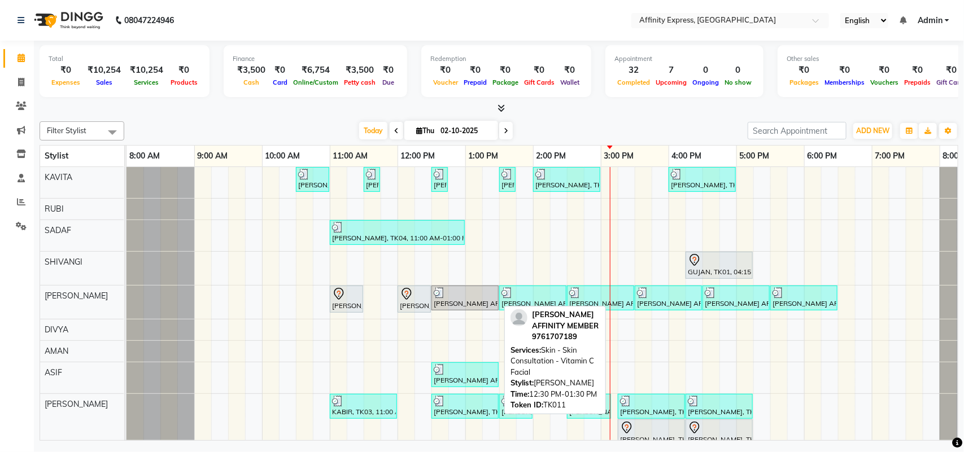
click at [459, 294] on div at bounding box center [465, 292] width 63 height 11
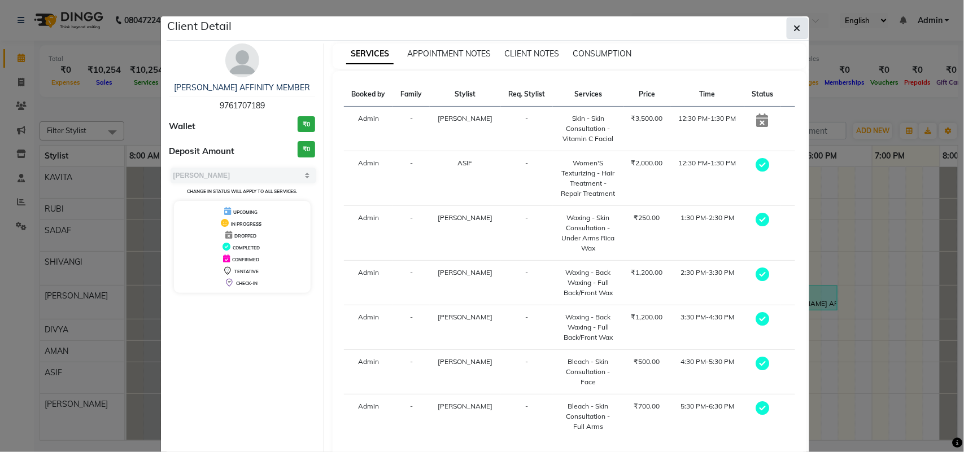
click at [797, 25] on button "button" at bounding box center [796, 28] width 21 height 21
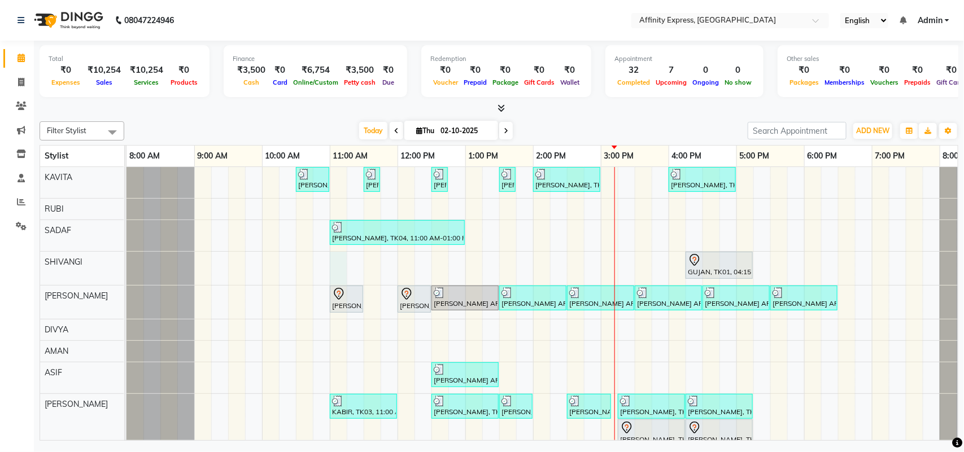
click at [345, 259] on div "[PERSON_NAME] AFFINITY MEMBER, TK06, 10:30 AM-11:00 AM, Waxing - Skin Consultat…" at bounding box center [566, 419] width 881 height 505
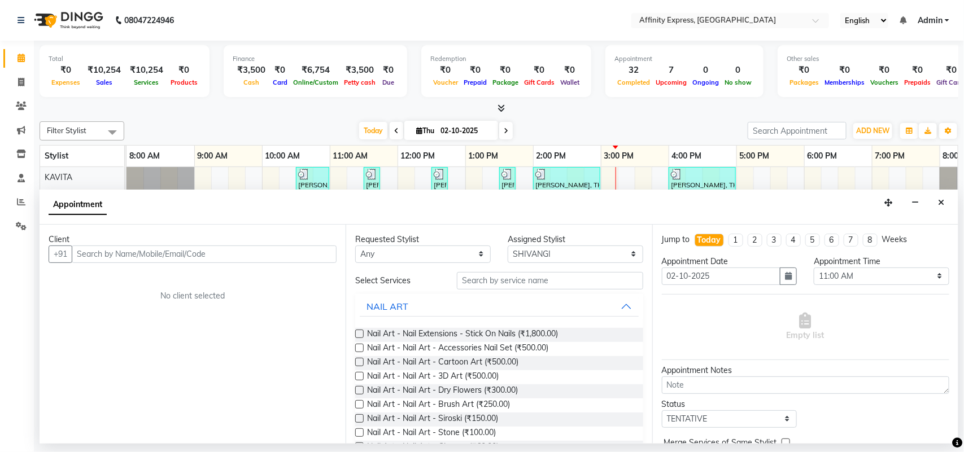
click at [233, 261] on input "text" at bounding box center [204, 255] width 265 height 18
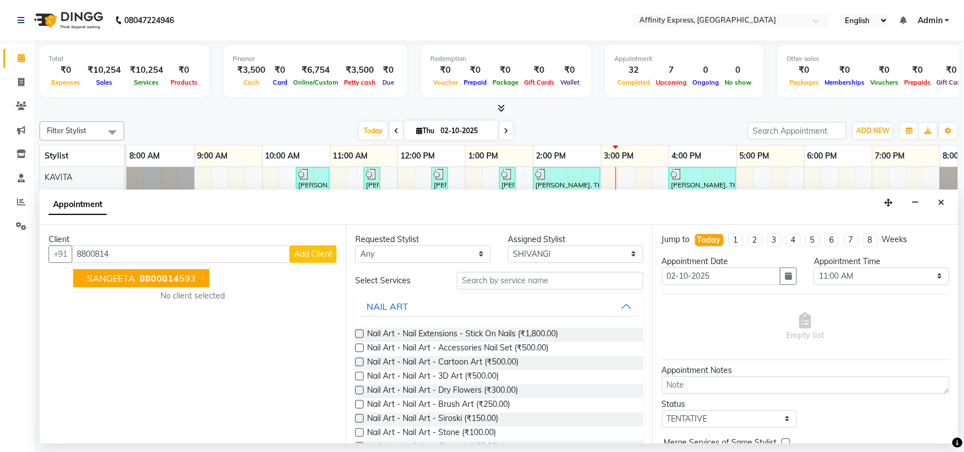
click at [195, 278] on button "[PERSON_NAME] 8800814 593" at bounding box center [141, 278] width 136 height 18
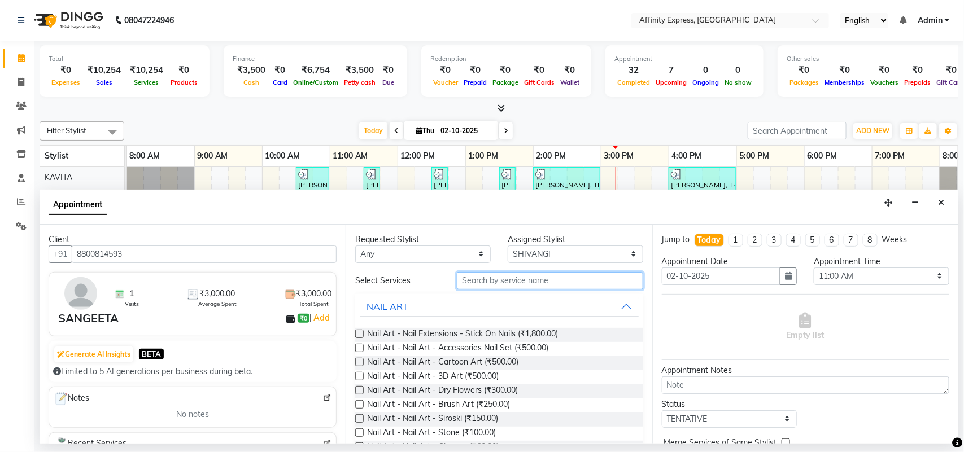
click at [515, 279] on input "text" at bounding box center [550, 281] width 186 height 18
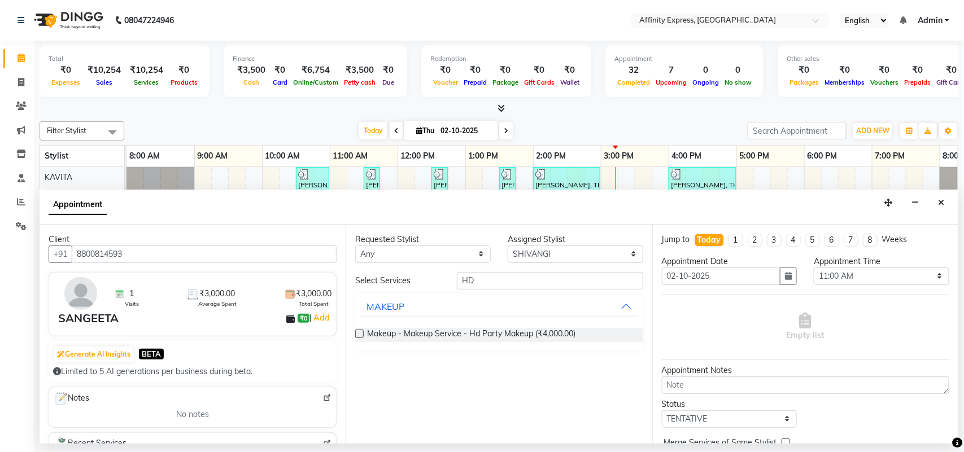
click at [359, 334] on label at bounding box center [359, 334] width 8 height 8
click at [359, 334] on input "checkbox" at bounding box center [358, 334] width 7 height 7
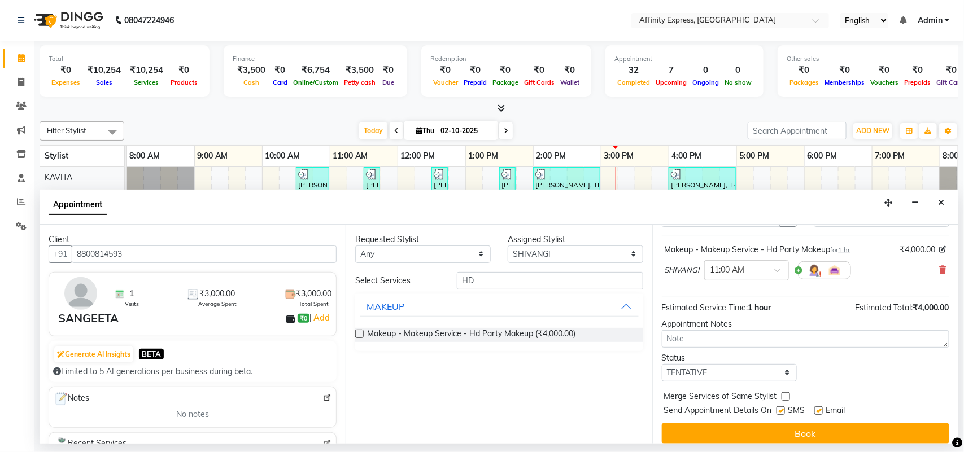
scroll to position [59, 0]
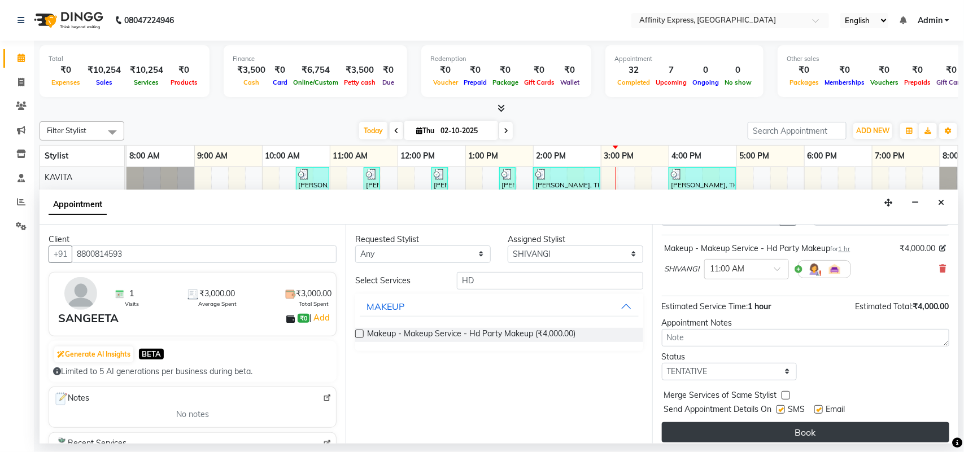
click at [815, 428] on button "Book" at bounding box center [805, 432] width 287 height 20
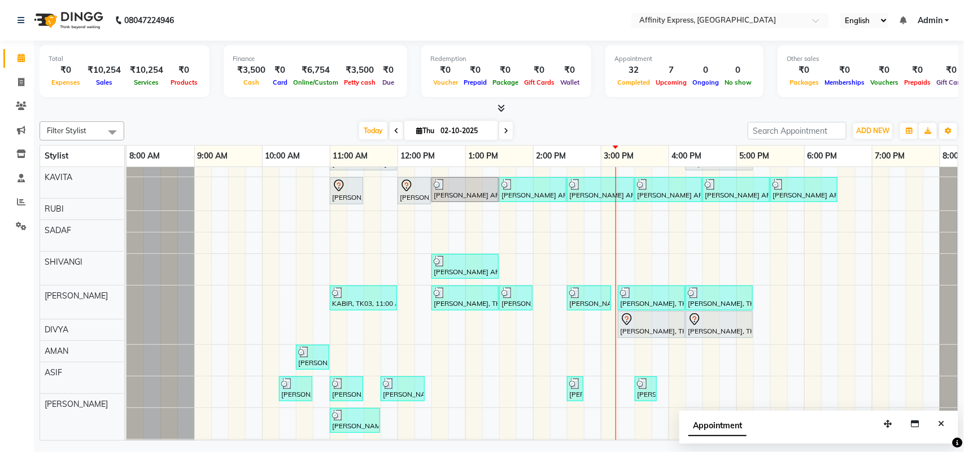
scroll to position [230, 0]
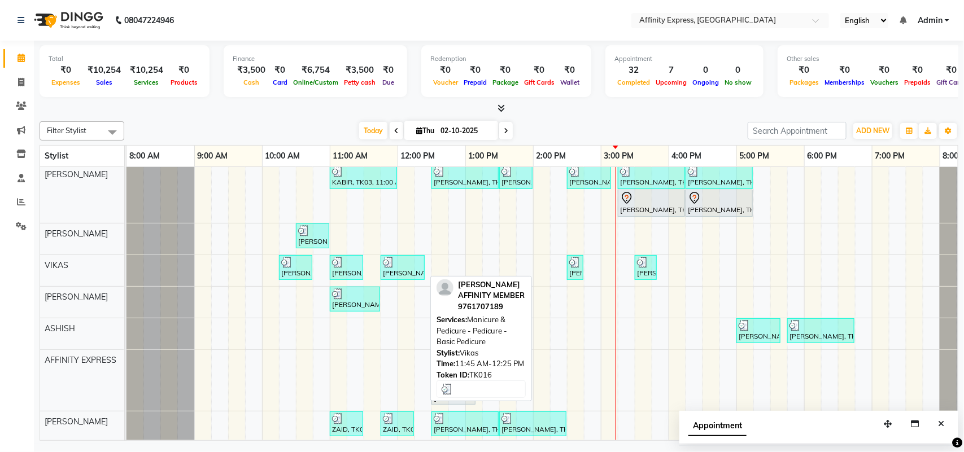
click at [402, 268] on div at bounding box center [403, 262] width 40 height 11
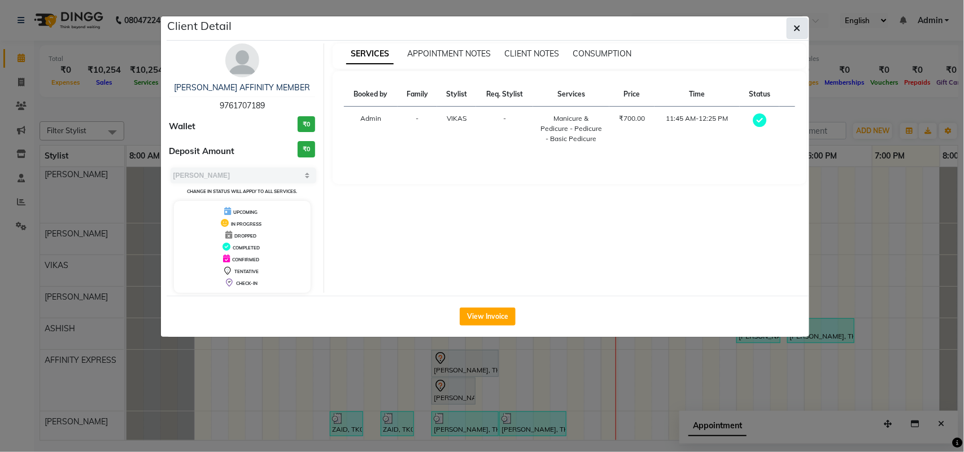
click at [803, 23] on button "button" at bounding box center [796, 28] width 21 height 21
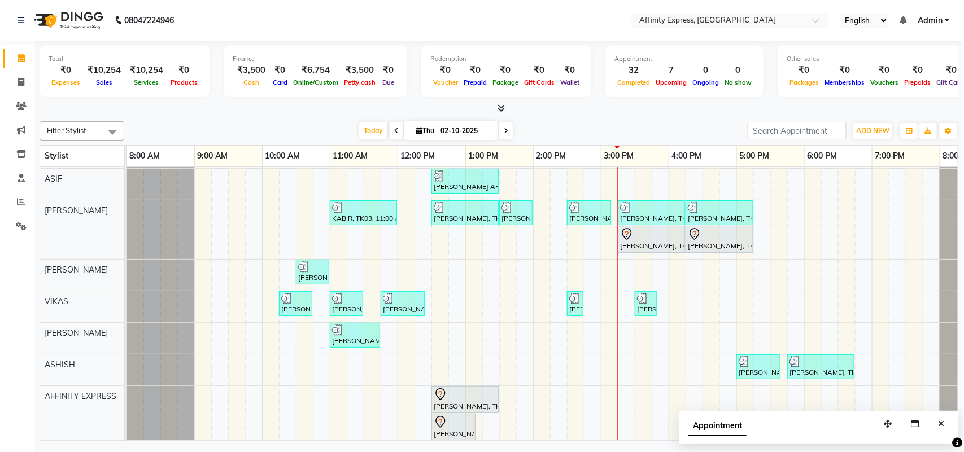
scroll to position [213, 0]
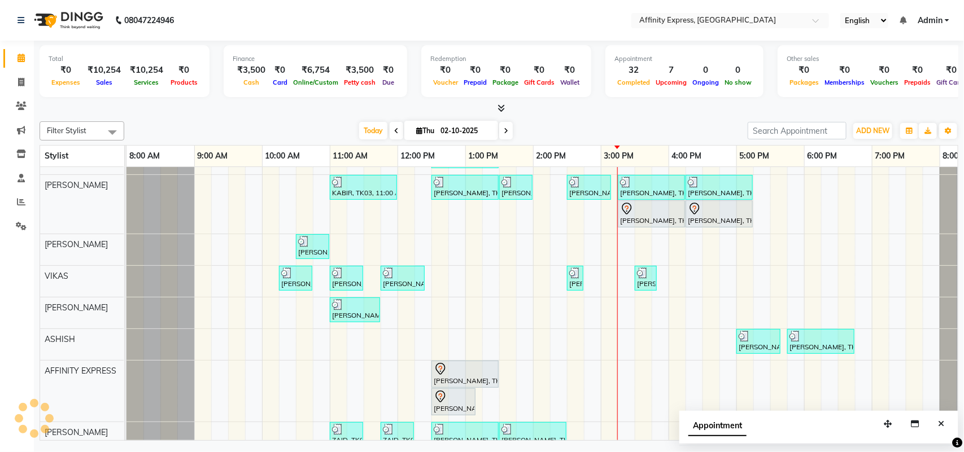
click at [350, 336] on div "[PERSON_NAME] AFFINITY MEMBER, TK06, 10:30 AM-11:00 AM, Waxing - Skin Consultat…" at bounding box center [566, 200] width 881 height 505
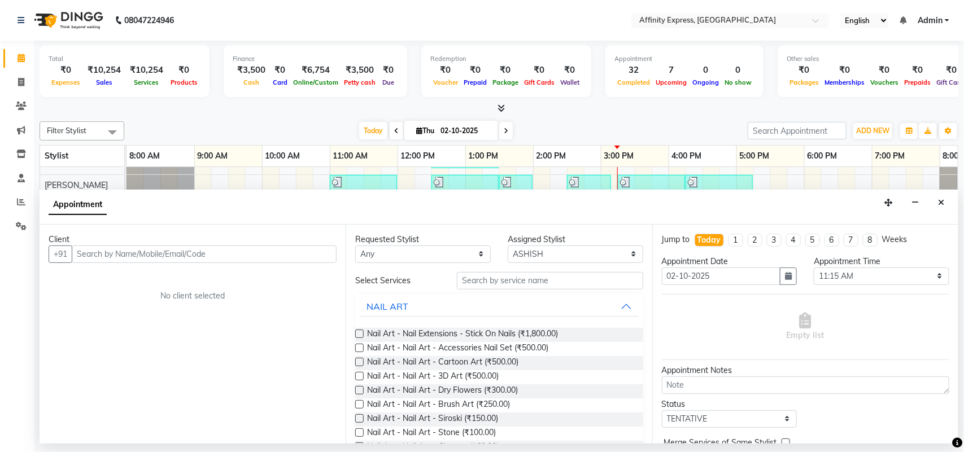
click at [180, 255] on input "text" at bounding box center [204, 255] width 265 height 18
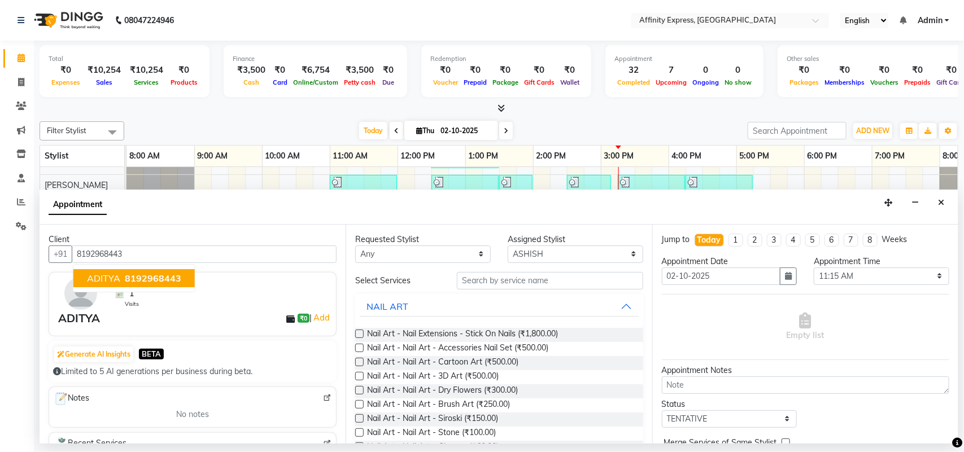
click at [162, 281] on span "8192968443" at bounding box center [153, 278] width 56 height 11
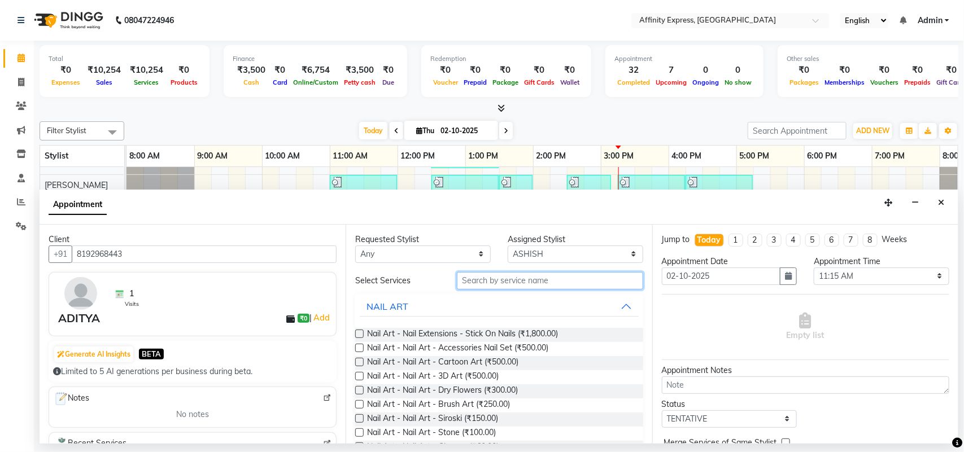
click at [517, 284] on input "text" at bounding box center [550, 281] width 186 height 18
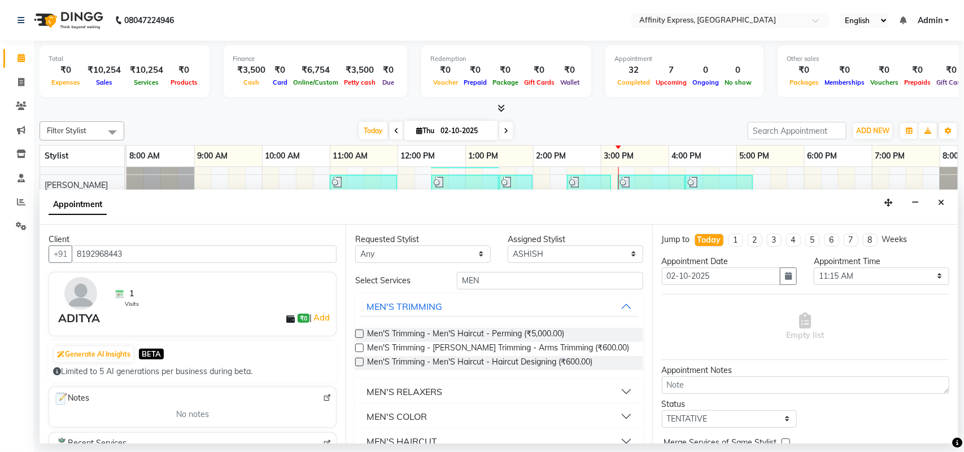
click at [616, 438] on button "MEN'S HAIRCUT" at bounding box center [499, 441] width 278 height 20
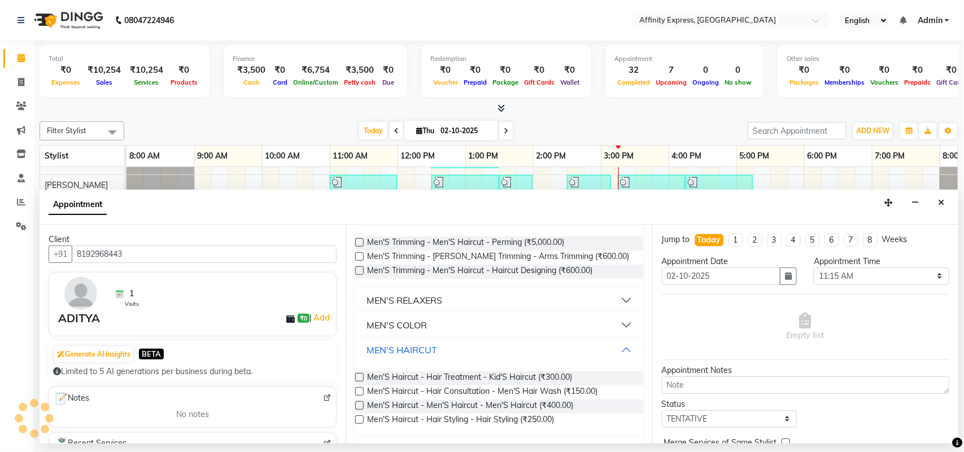
scroll to position [137, 0]
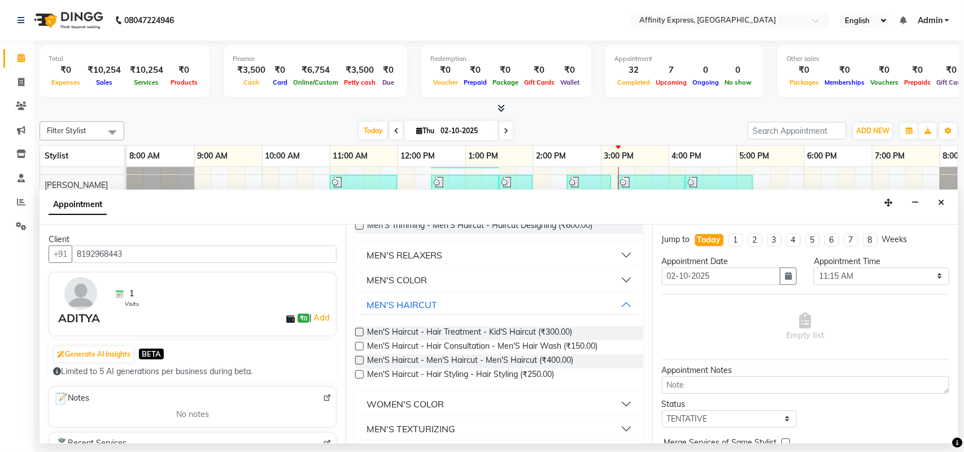
click at [356, 375] on label at bounding box center [359, 374] width 8 height 8
click at [356, 375] on input "checkbox" at bounding box center [358, 375] width 7 height 7
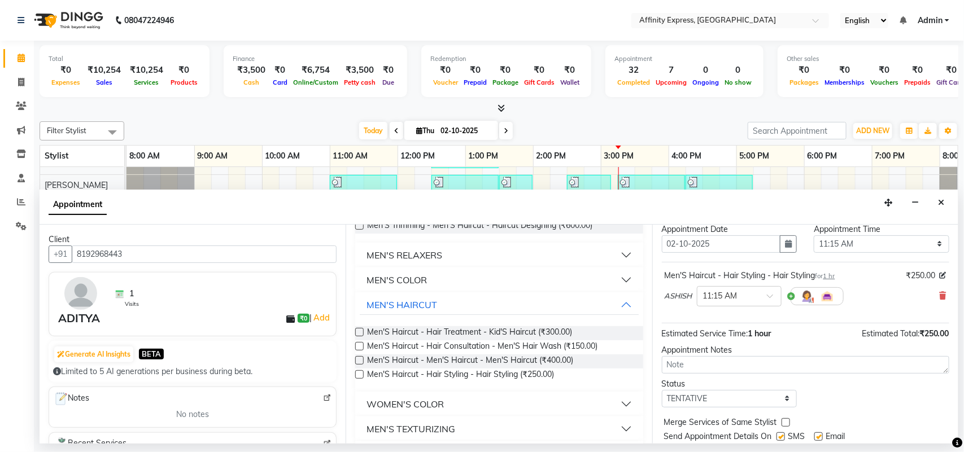
scroll to position [68, 0]
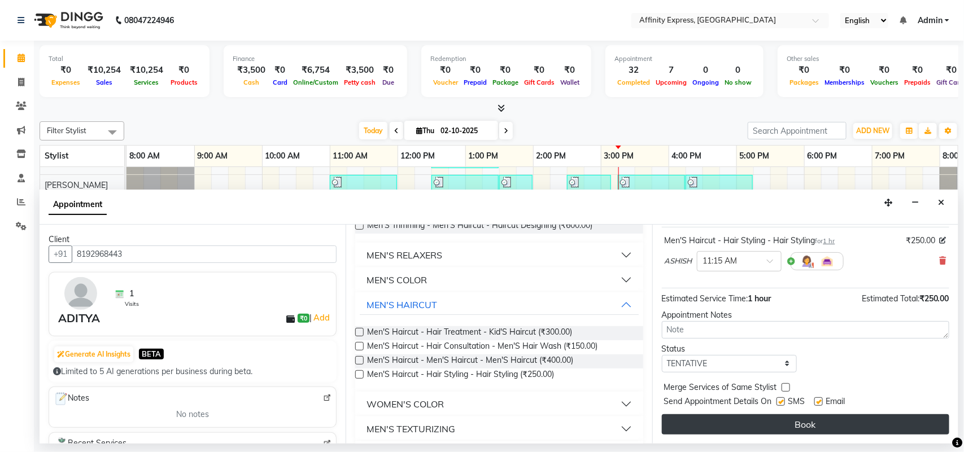
click at [828, 424] on button "Book" at bounding box center [805, 424] width 287 height 20
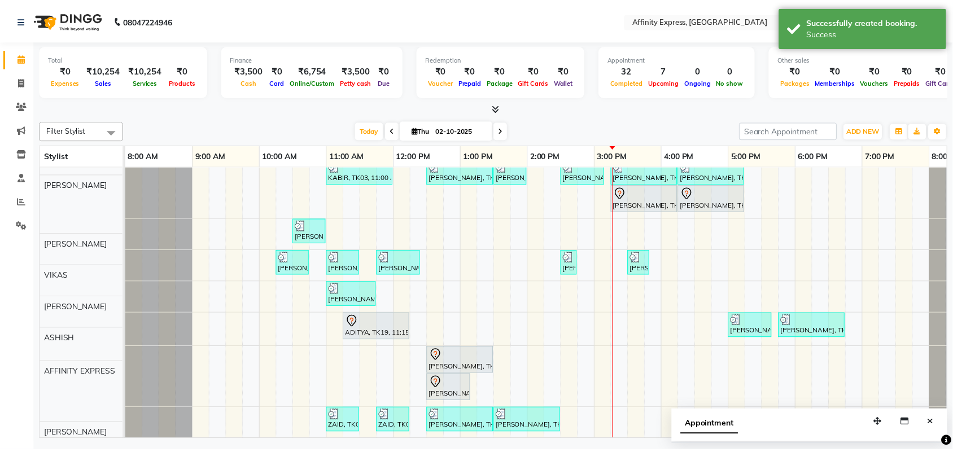
scroll to position [247, 0]
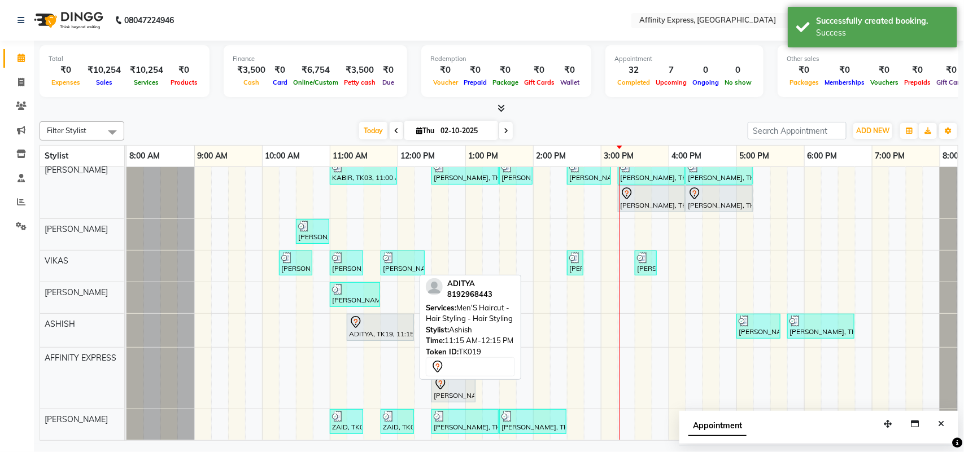
click at [373, 320] on div "ADITYA, TK19, 11:15 AM-12:15 PM, Men'S Haircut - Hair Styling - Hair Styling" at bounding box center [380, 328] width 65 height 24
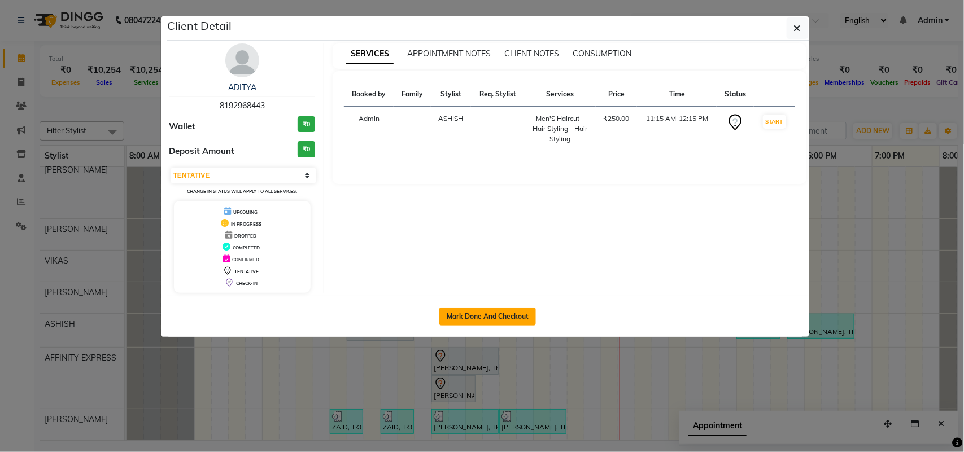
click at [510, 313] on button "Mark Done And Checkout" at bounding box center [487, 317] width 97 height 18
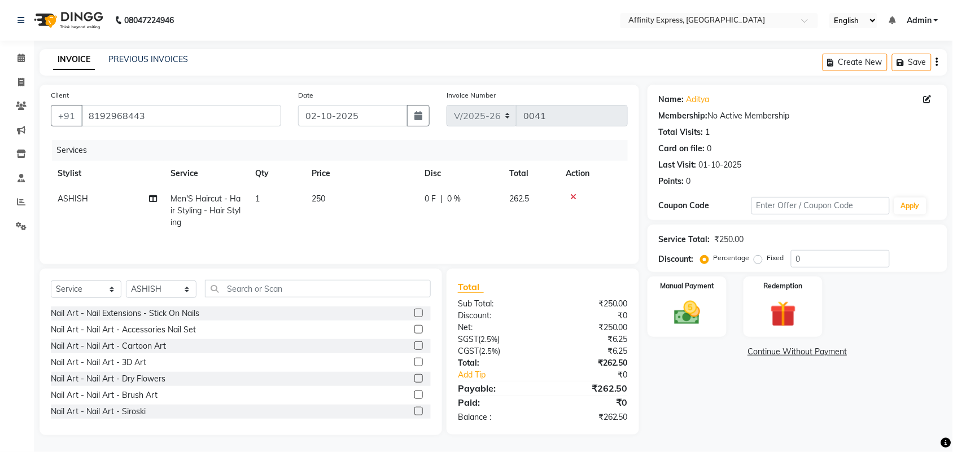
click at [941, 60] on div "Create New Save" at bounding box center [885, 62] width 125 height 27
click at [937, 62] on icon "button" at bounding box center [937, 62] width 2 height 1
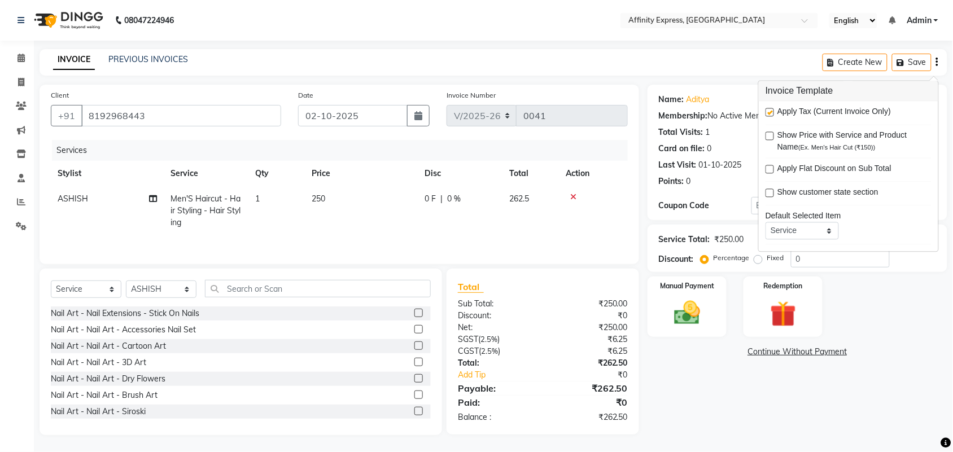
click at [820, 114] on span "Apply Tax (Current Invoice Only)" at bounding box center [833, 113] width 113 height 14
click at [772, 116] on label at bounding box center [770, 112] width 8 height 8
click at [772, 116] on input "checkbox" at bounding box center [769, 113] width 7 height 7
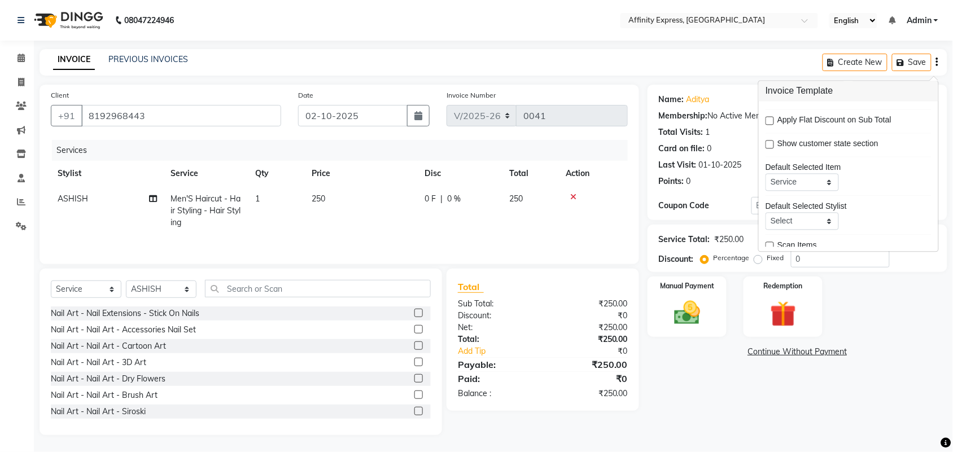
scroll to position [1, 0]
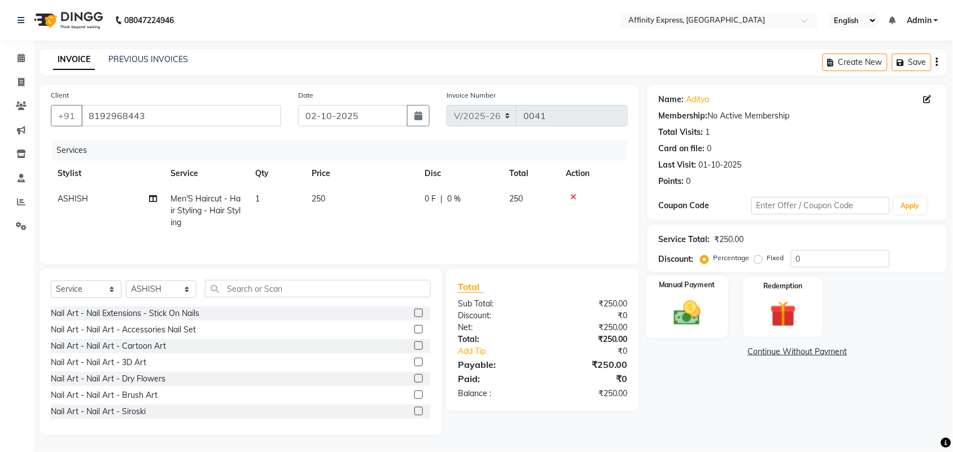
click at [705, 294] on div "Manual Payment" at bounding box center [687, 306] width 82 height 63
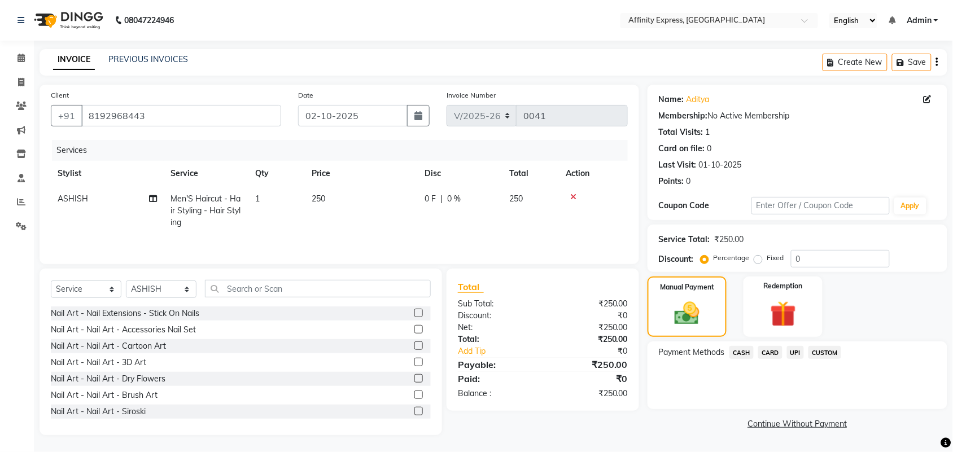
click at [823, 354] on span "CUSTOM" at bounding box center [824, 352] width 33 height 13
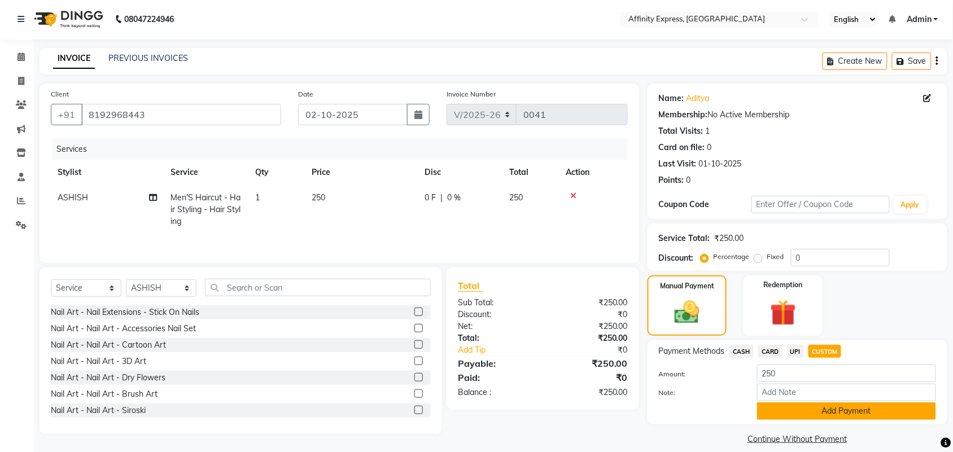
click at [816, 406] on button "Add Payment" at bounding box center [846, 412] width 179 height 18
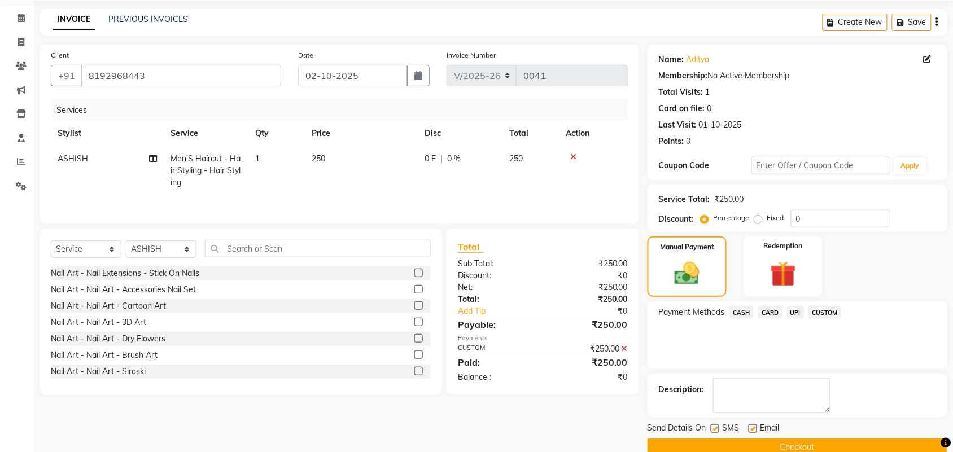
scroll to position [61, 0]
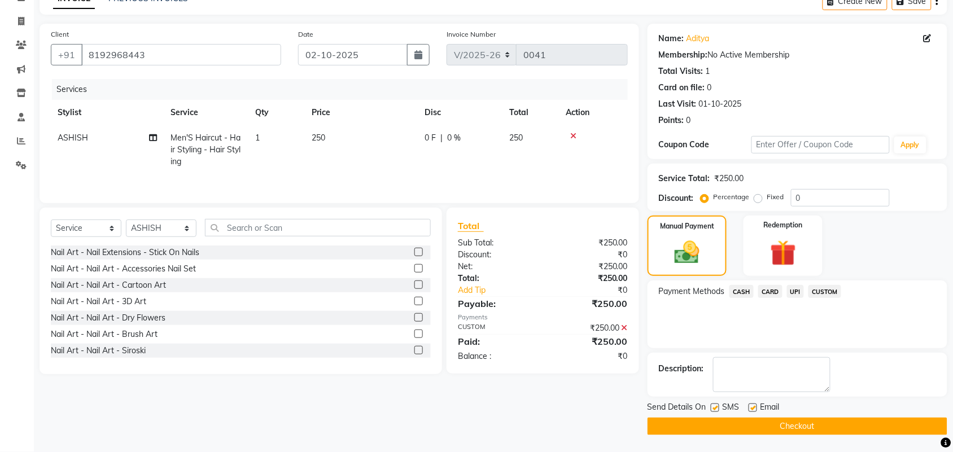
click at [790, 418] on button "Checkout" at bounding box center [798, 427] width 300 height 18
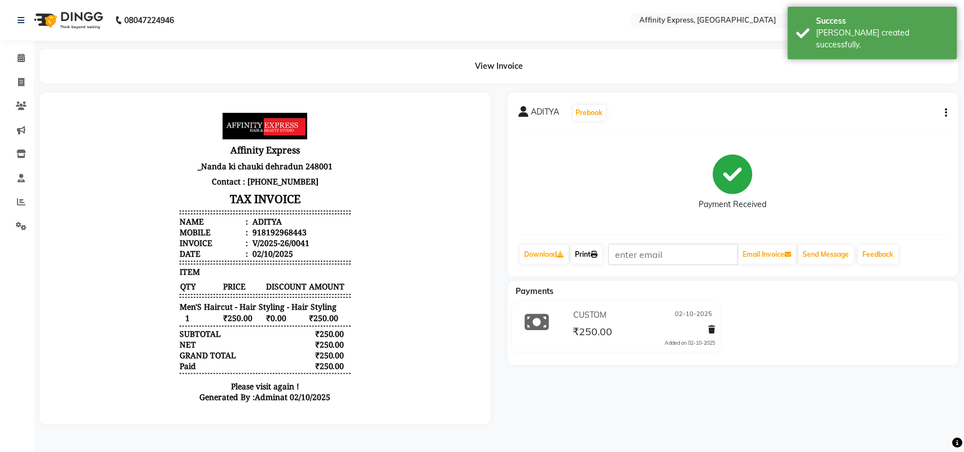
click at [581, 259] on link "Print" at bounding box center [587, 254] width 32 height 19
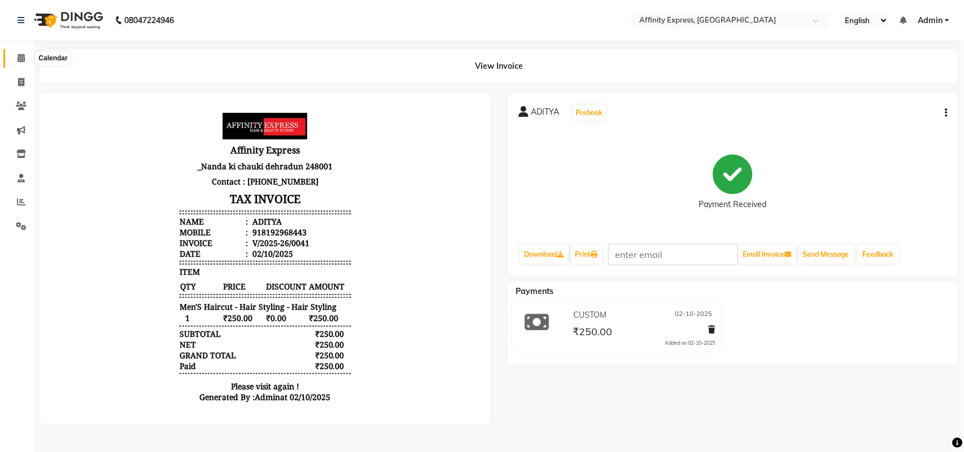
click at [20, 54] on icon at bounding box center [21, 58] width 7 height 8
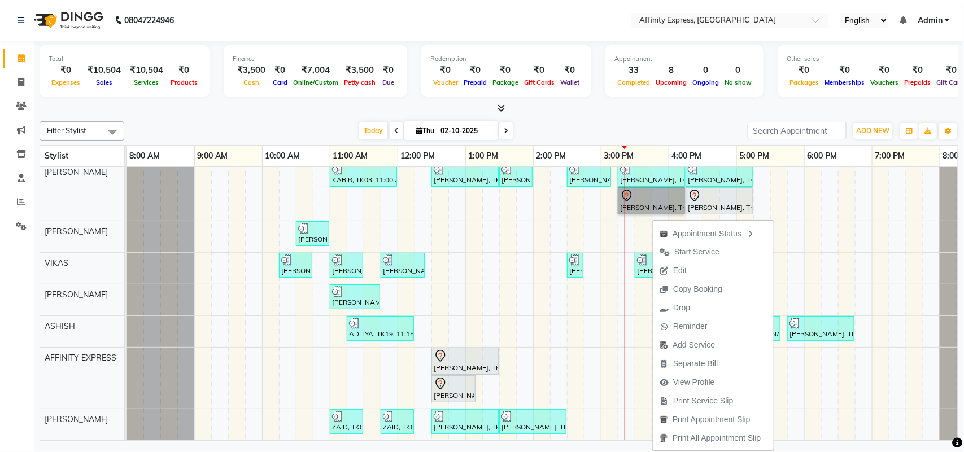
scroll to position [244, 0]
click at [837, 272] on div "[PERSON_NAME] AFFINITY MEMBER, TK06, 10:30 AM-11:00 AM, Waxing - Skin Consultat…" at bounding box center [566, 187] width 881 height 505
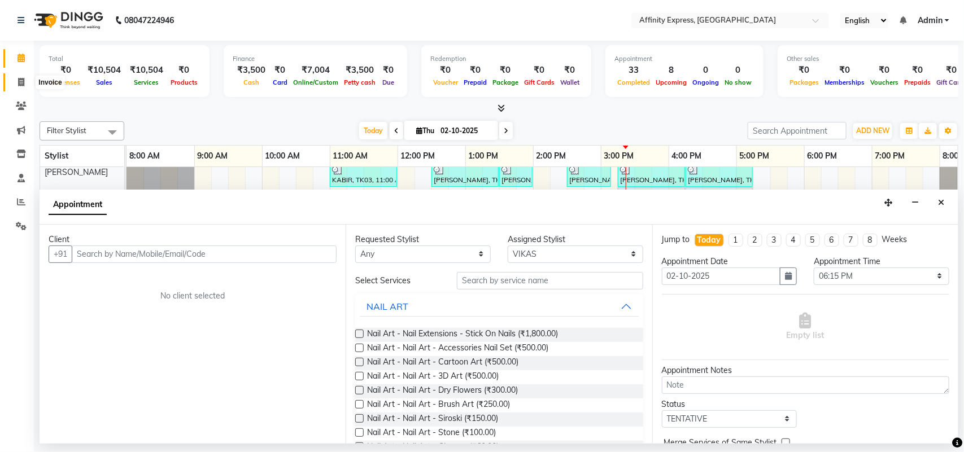
click at [21, 80] on icon at bounding box center [21, 82] width 6 height 8
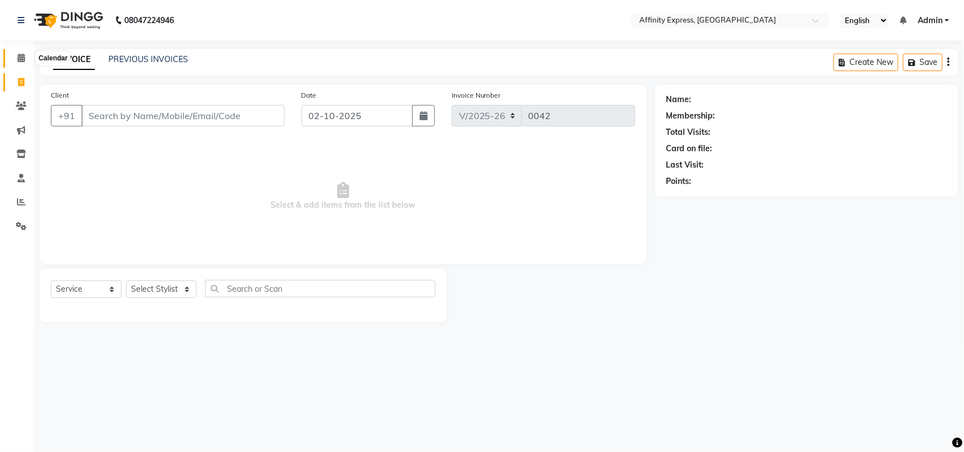
click at [18, 55] on icon at bounding box center [21, 58] width 7 height 8
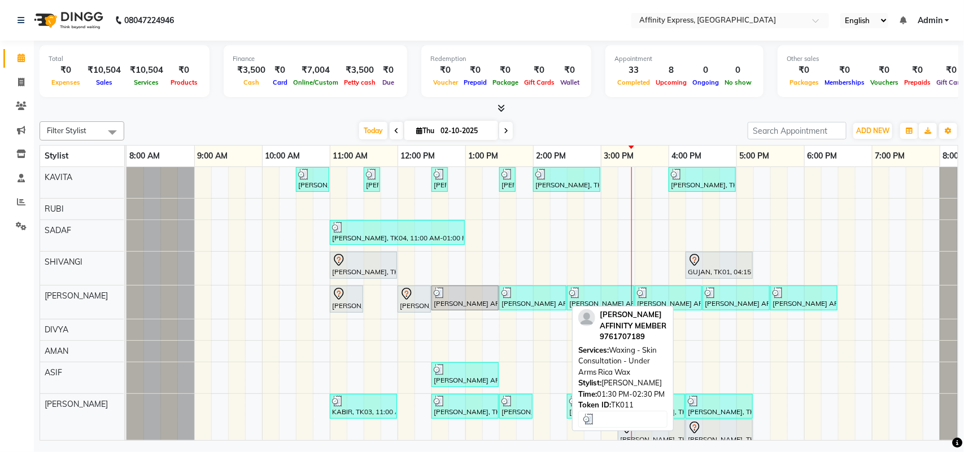
click at [528, 297] on div at bounding box center [532, 292] width 63 height 11
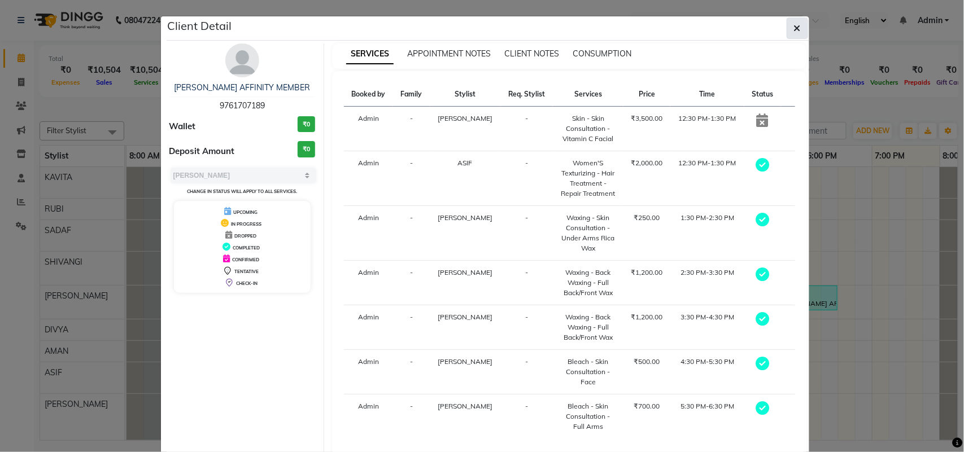
click at [794, 24] on icon "button" at bounding box center [797, 28] width 7 height 9
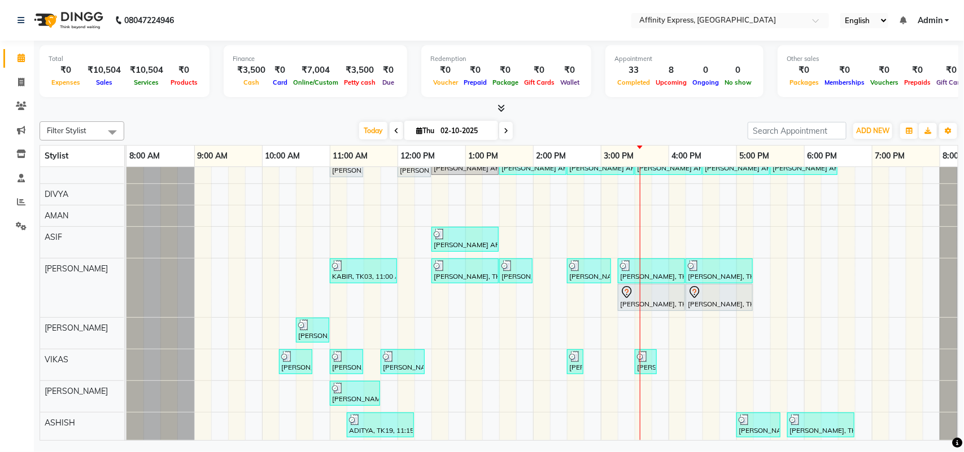
scroll to position [161, 0]
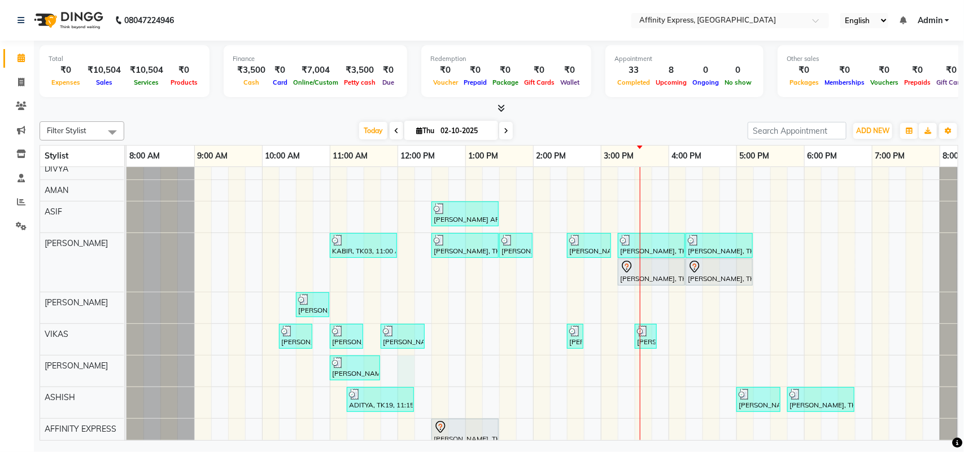
click at [400, 368] on div "[PERSON_NAME] AFFINITY MEMBER, TK06, 10:30 AM-11:00 AM, Waxing - Skin Consultat…" at bounding box center [566, 258] width 881 height 505
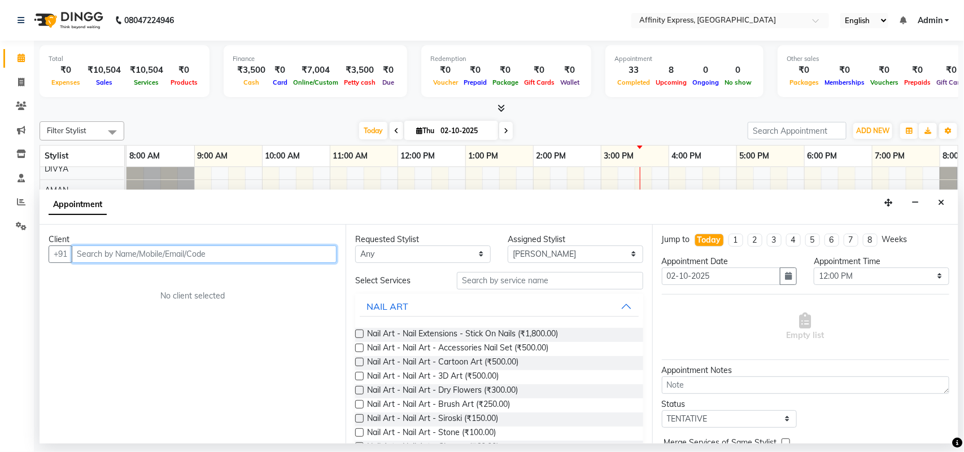
click at [265, 252] on input "text" at bounding box center [204, 255] width 265 height 18
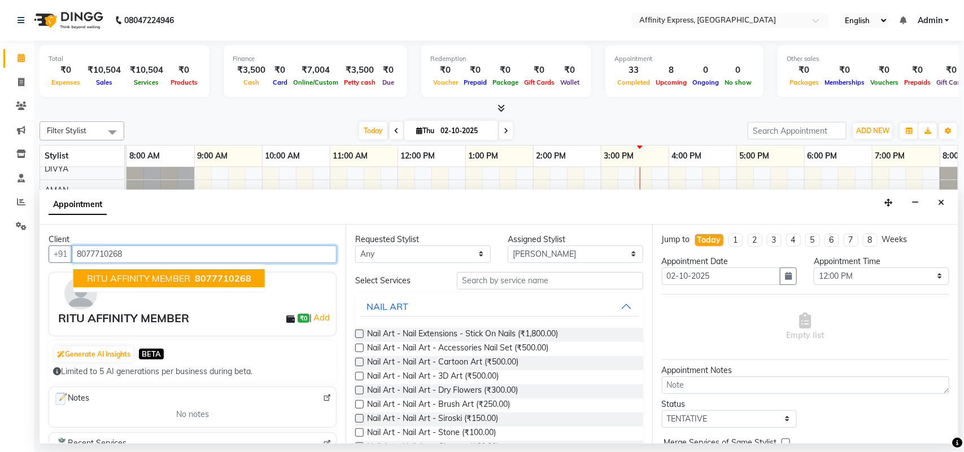
click at [171, 282] on span "RITU AFFINITY MEMBER" at bounding box center [138, 278] width 103 height 11
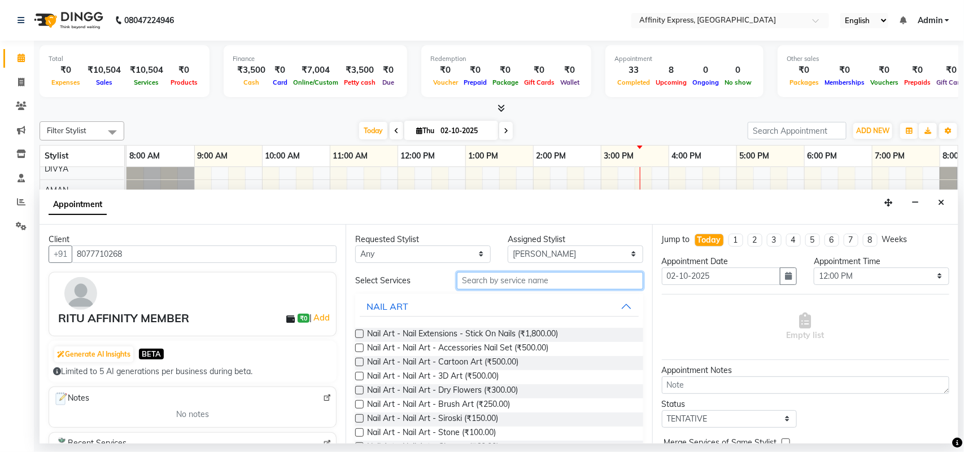
click at [519, 278] on input "text" at bounding box center [550, 281] width 186 height 18
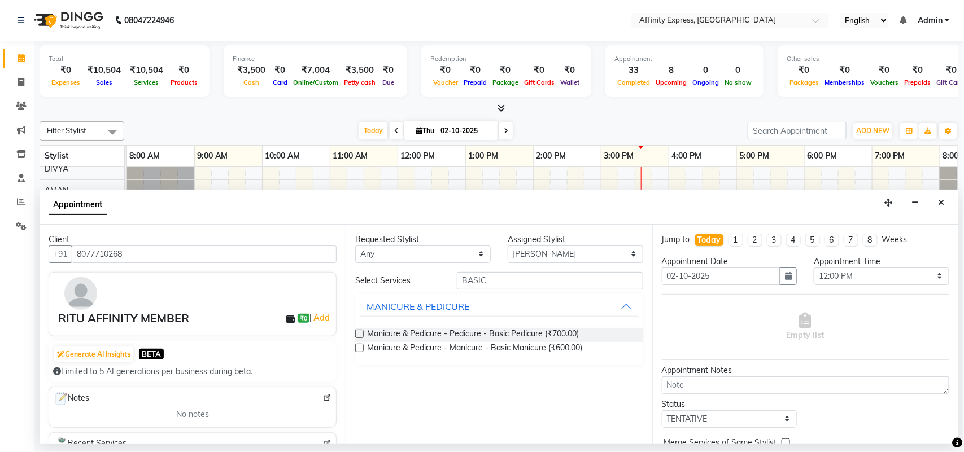
click at [362, 333] on label at bounding box center [359, 334] width 8 height 8
click at [362, 333] on input "checkbox" at bounding box center [358, 334] width 7 height 7
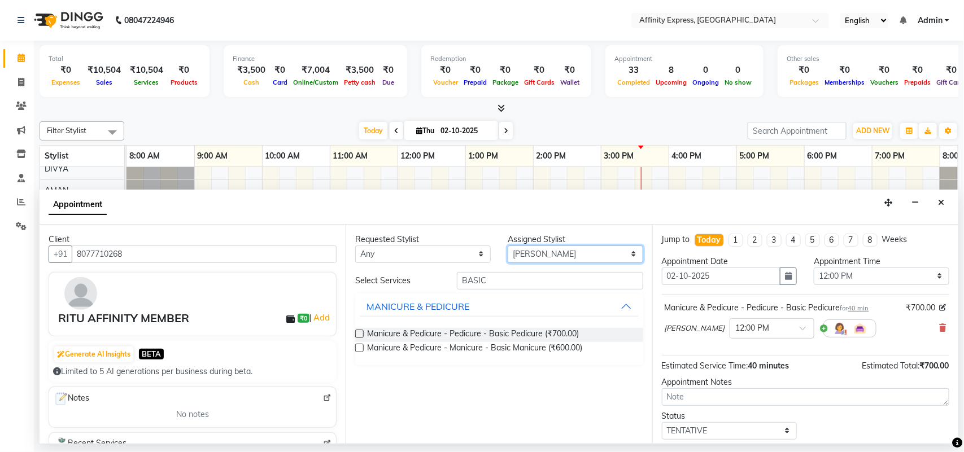
click at [576, 250] on select "Select [PERSON_NAME] AFFINITY EXPRESS [PERSON_NAME] [PERSON_NAME] DIVYA KAVITA …" at bounding box center [575, 255] width 135 height 18
click at [508, 246] on select "Select [PERSON_NAME] AFFINITY EXPRESS [PERSON_NAME] [PERSON_NAME] DIVYA KAVITA …" at bounding box center [575, 255] width 135 height 18
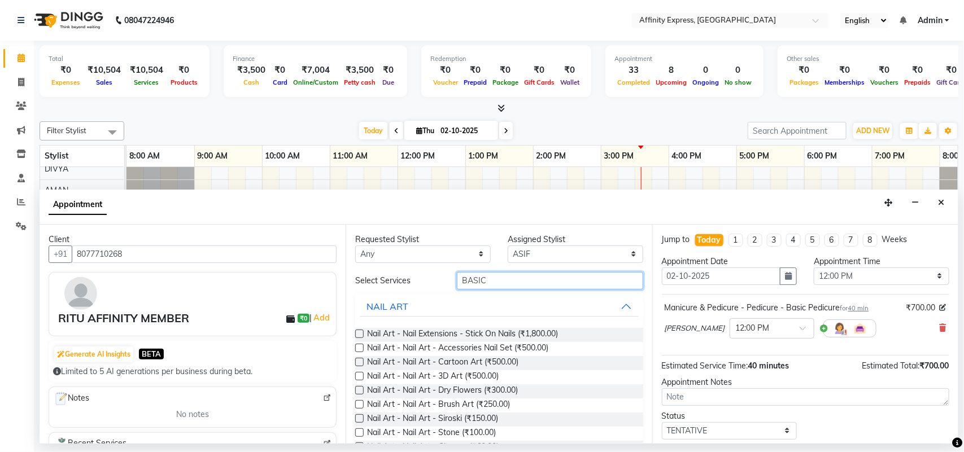
click at [491, 281] on input "BASIC" at bounding box center [550, 281] width 186 height 18
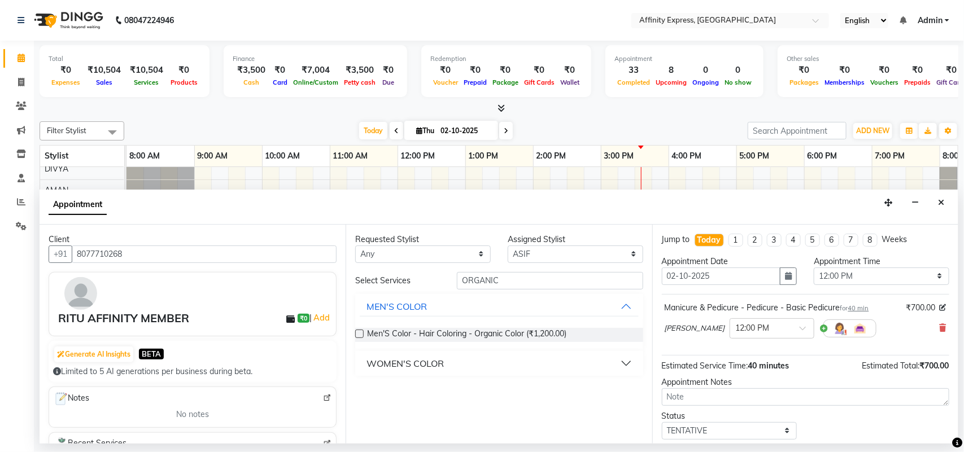
click at [451, 362] on button "WOMEN'S COLOR" at bounding box center [499, 363] width 278 height 20
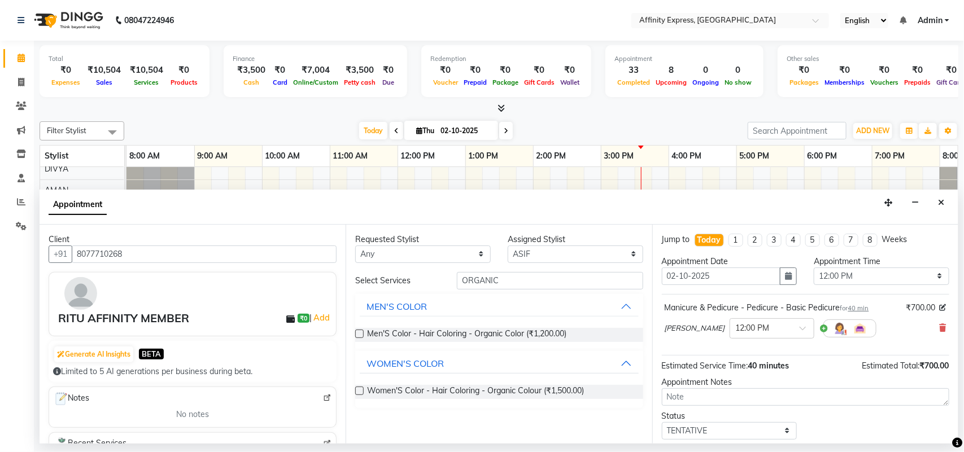
click at [360, 391] on label at bounding box center [359, 391] width 8 height 8
click at [360, 391] on input "checkbox" at bounding box center [358, 391] width 7 height 7
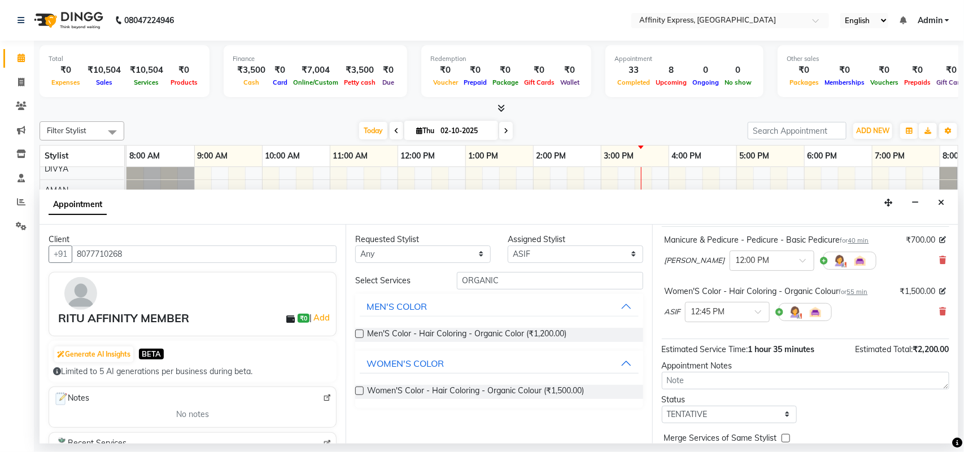
scroll to position [103, 0]
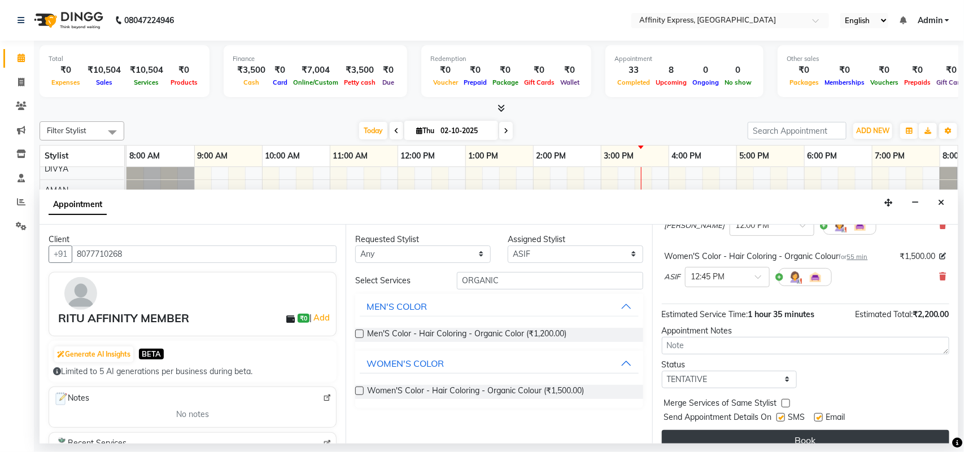
click at [788, 438] on button "Book" at bounding box center [805, 440] width 287 height 20
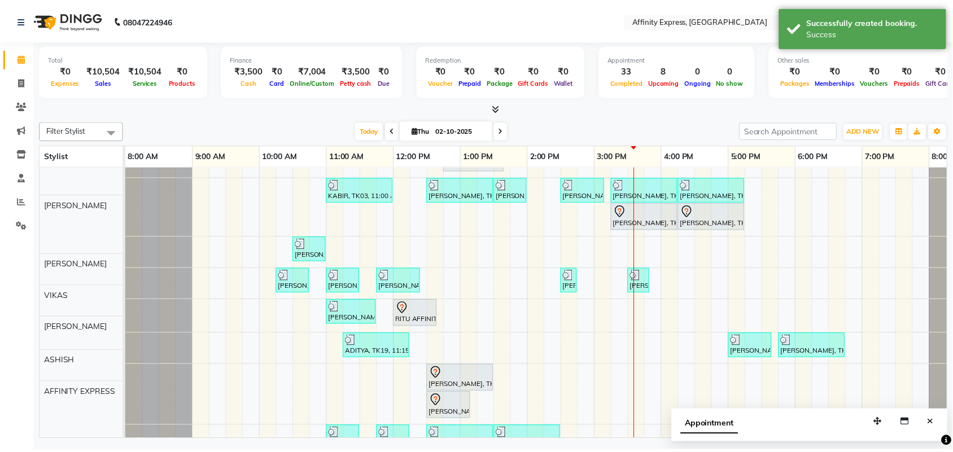
scroll to position [244, 0]
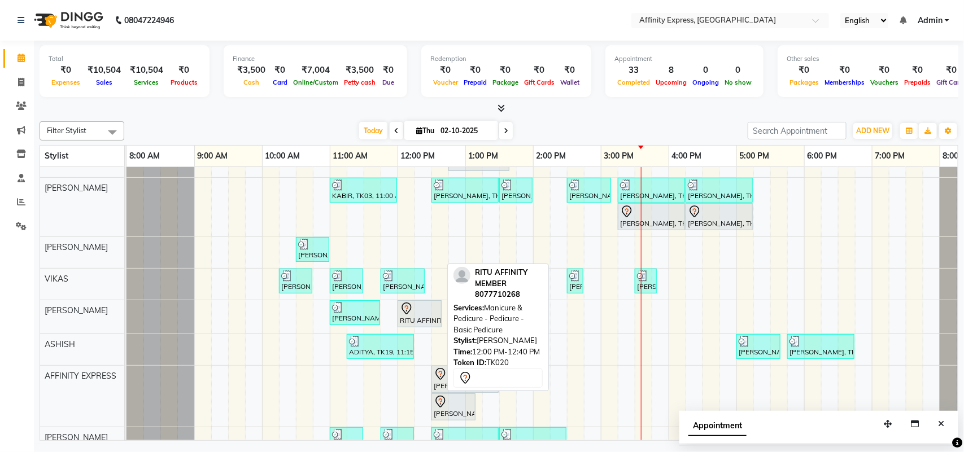
click at [434, 315] on div at bounding box center [420, 309] width 40 height 14
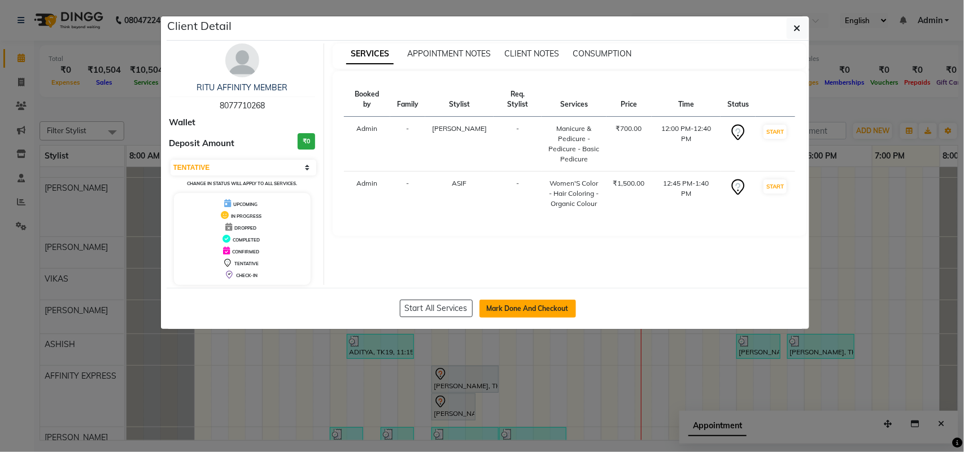
click at [559, 303] on button "Mark Done And Checkout" at bounding box center [527, 309] width 97 height 18
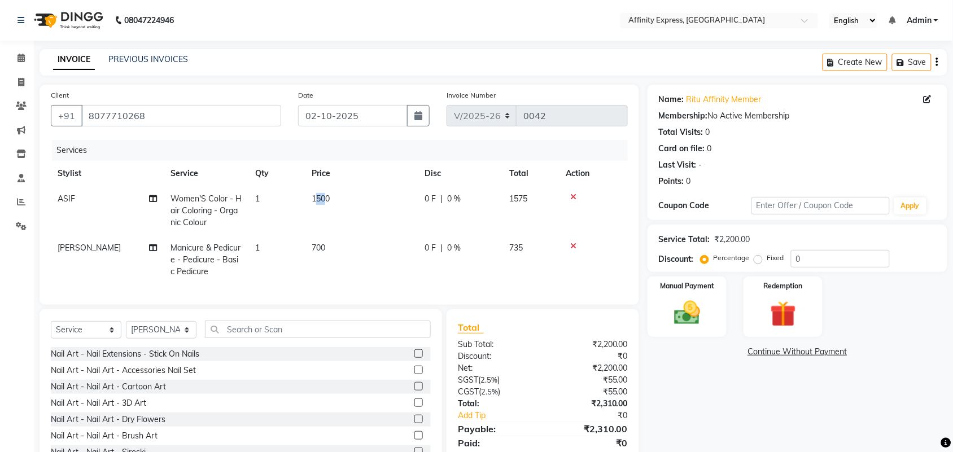
drag, startPoint x: 327, startPoint y: 199, endPoint x: 318, endPoint y: 201, distance: 9.9
click at [318, 201] on span "1500" at bounding box center [321, 199] width 18 height 10
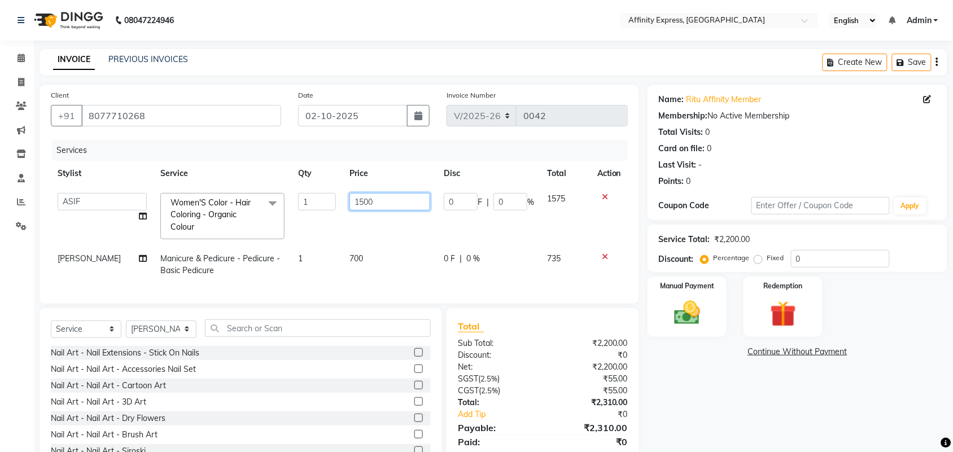
drag, startPoint x: 367, startPoint y: 201, endPoint x: 349, endPoint y: 207, distance: 18.9
click at [349, 207] on input "1500" at bounding box center [389, 202] width 81 height 18
click at [362, 254] on td "700" at bounding box center [390, 264] width 94 height 37
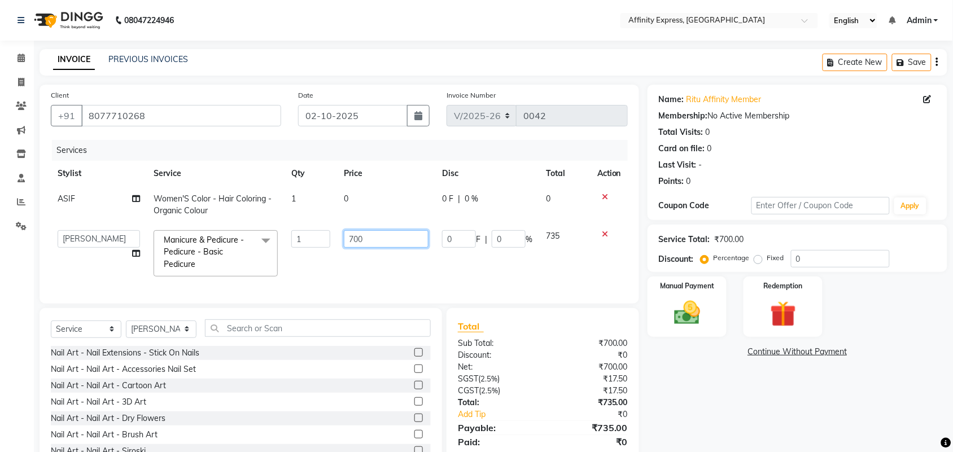
drag, startPoint x: 365, startPoint y: 241, endPoint x: 340, endPoint y: 246, distance: 24.7
click at [340, 246] on td "700" at bounding box center [386, 254] width 98 height 60
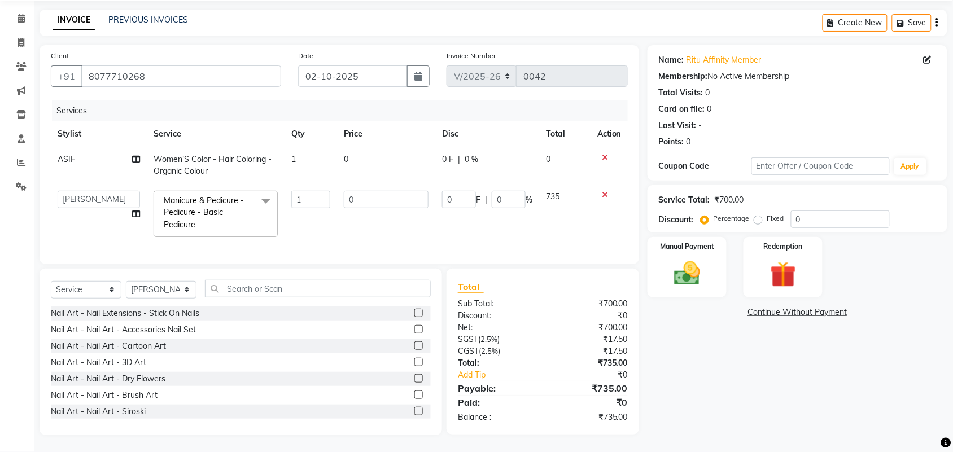
click at [678, 307] on link "Continue Without Payment" at bounding box center [797, 313] width 295 height 12
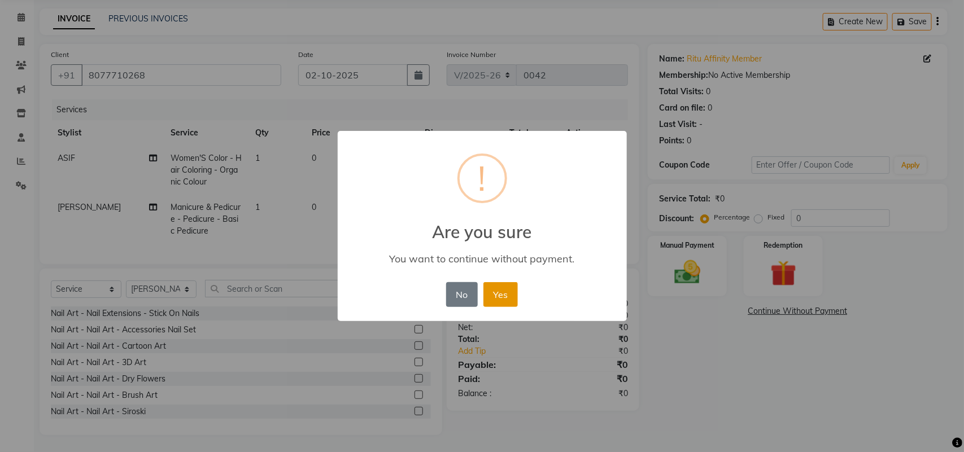
click at [506, 301] on button "Yes" at bounding box center [500, 294] width 34 height 25
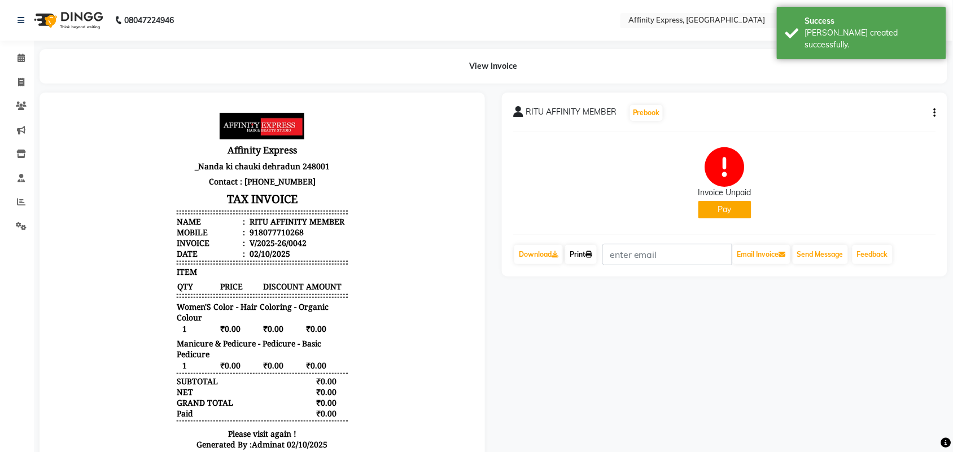
click at [579, 252] on link "Print" at bounding box center [581, 254] width 32 height 19
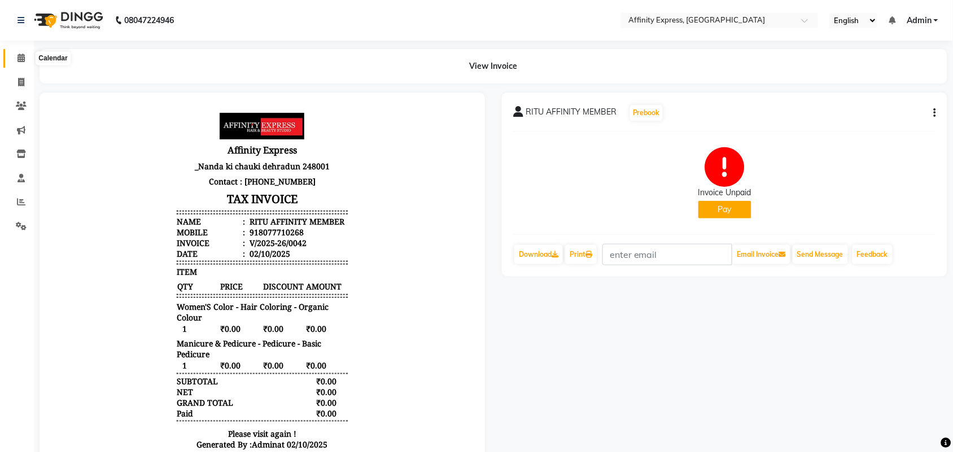
click at [15, 54] on span at bounding box center [21, 58] width 20 height 13
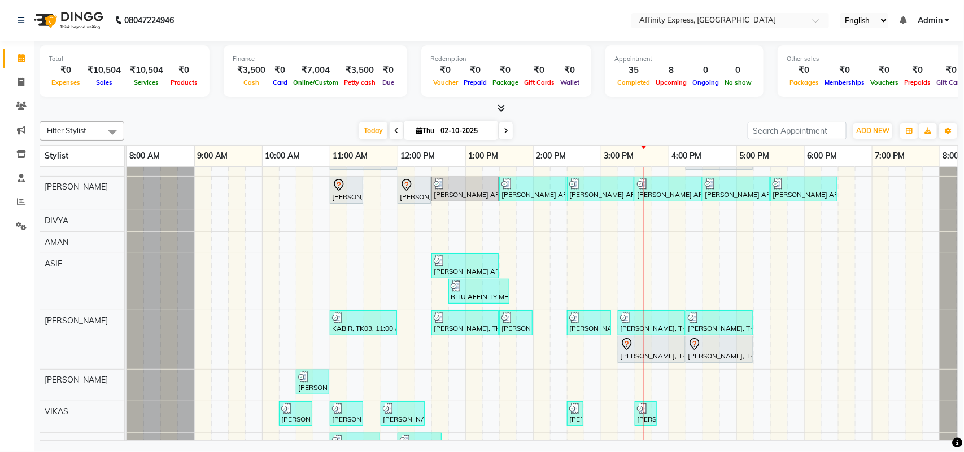
scroll to position [148, 0]
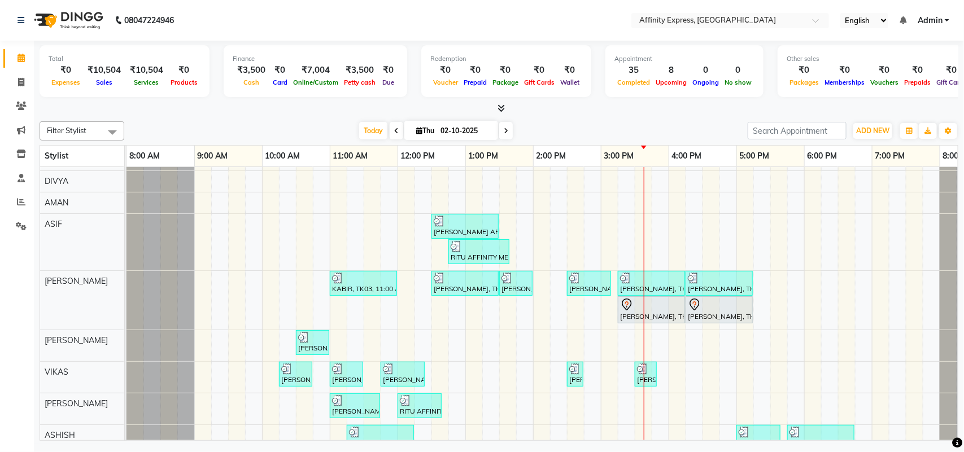
click at [296, 278] on div "[PERSON_NAME] AFFINITY MEMBER, TK06, 10:30 AM-11:00 AM, Waxing - Skin Consultat…" at bounding box center [566, 284] width 881 height 531
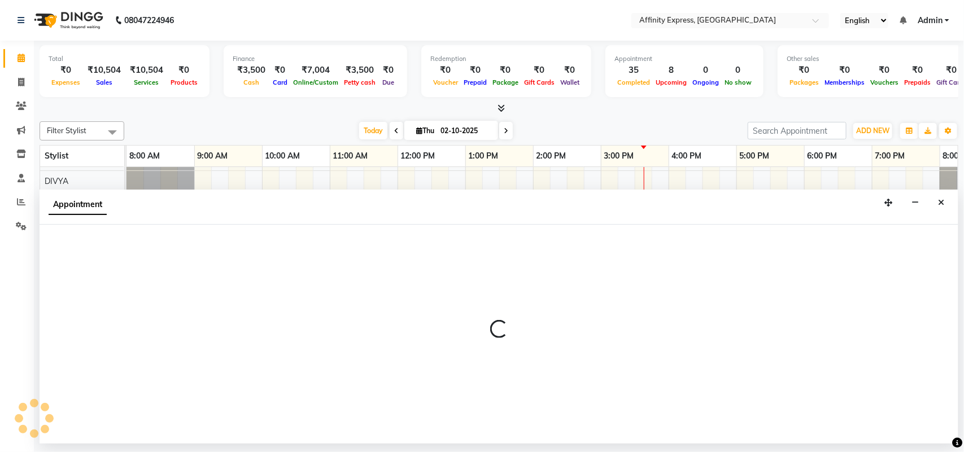
select select "93304"
select select "tentative"
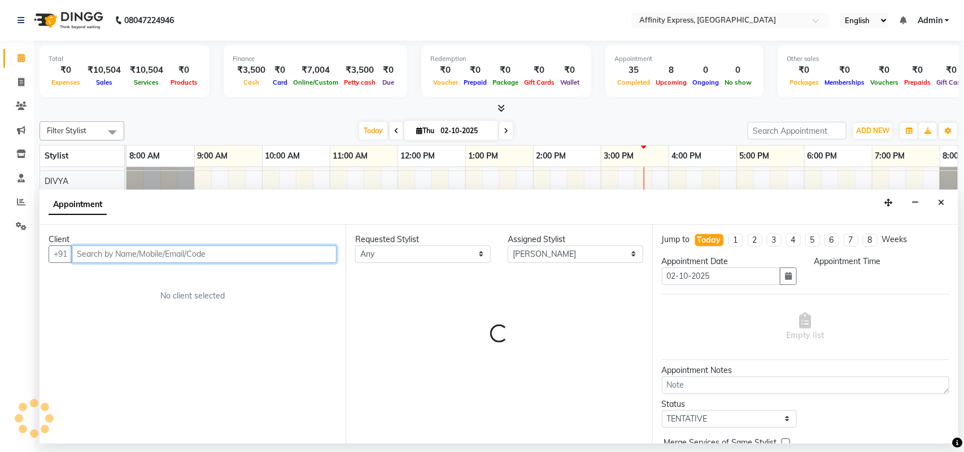
select select "630"
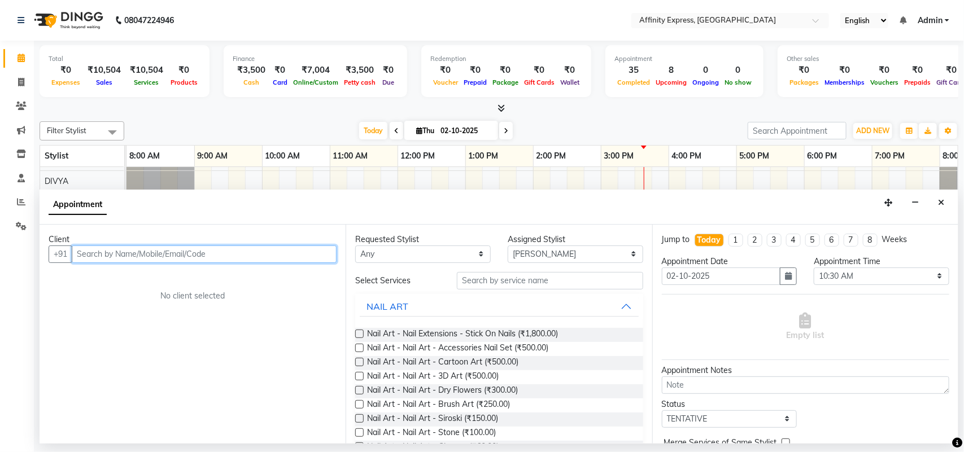
click at [249, 256] on input "text" at bounding box center [204, 255] width 265 height 18
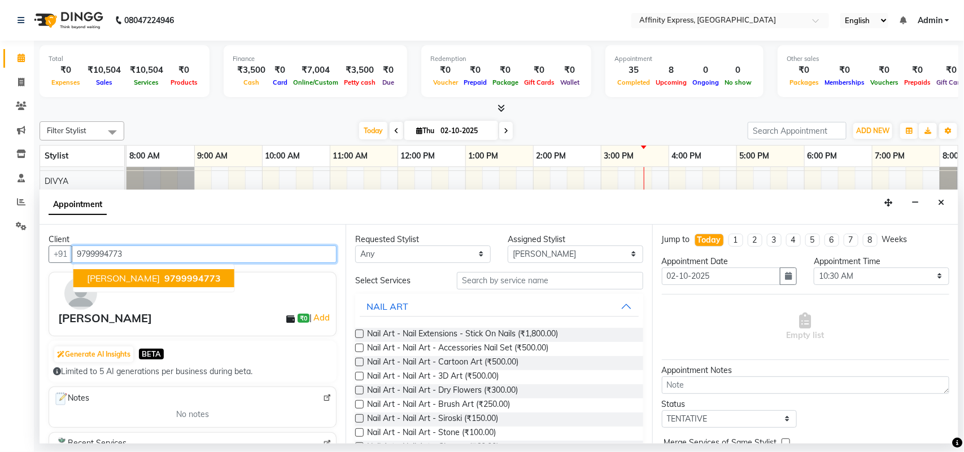
click at [112, 279] on span "YUVRAJ PUROHIT" at bounding box center [123, 278] width 73 height 11
type input "9799994773"
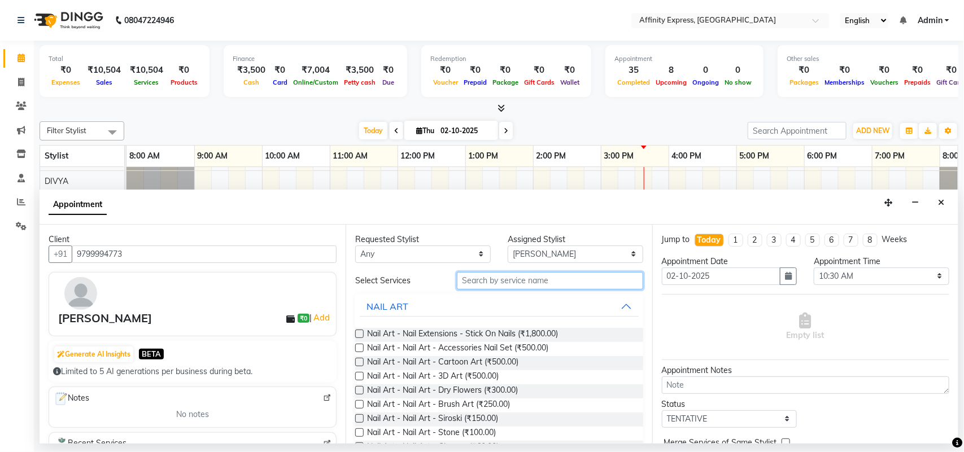
click at [526, 282] on input "text" at bounding box center [550, 281] width 186 height 18
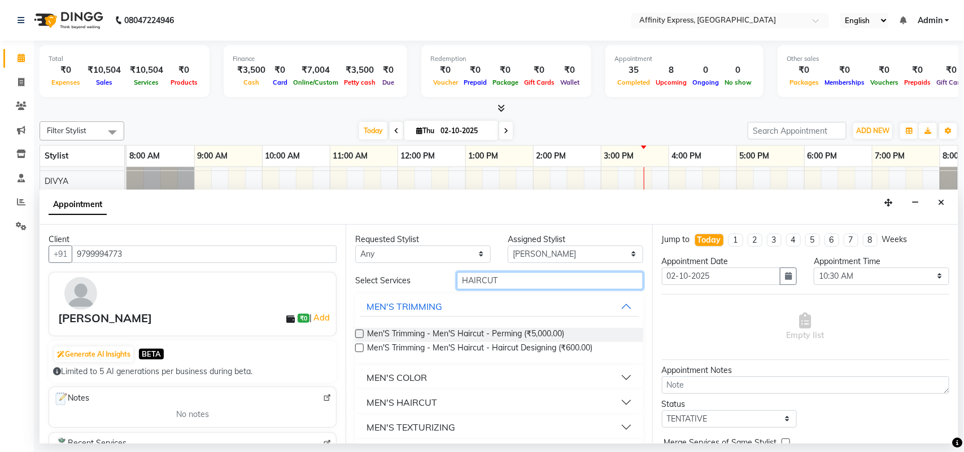
type input "HAIRCUT"
click at [619, 405] on button "MEN'S HAIRCUT" at bounding box center [499, 402] width 278 height 20
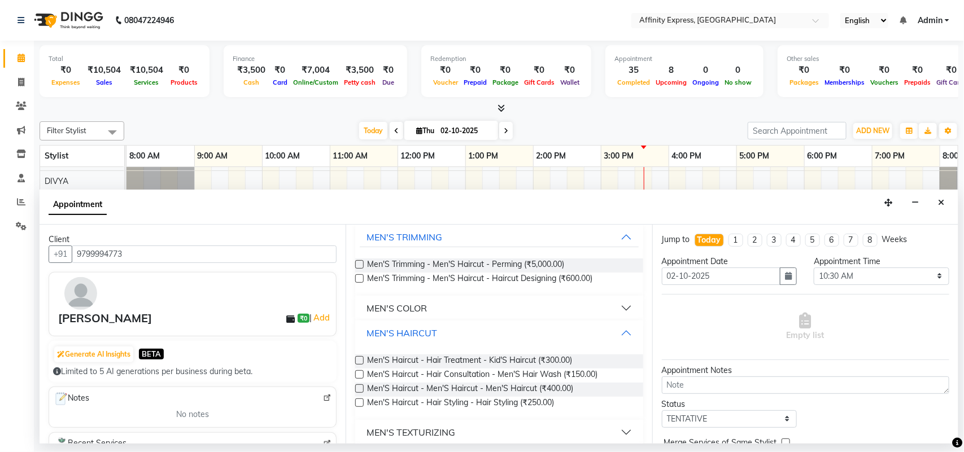
scroll to position [81, 0]
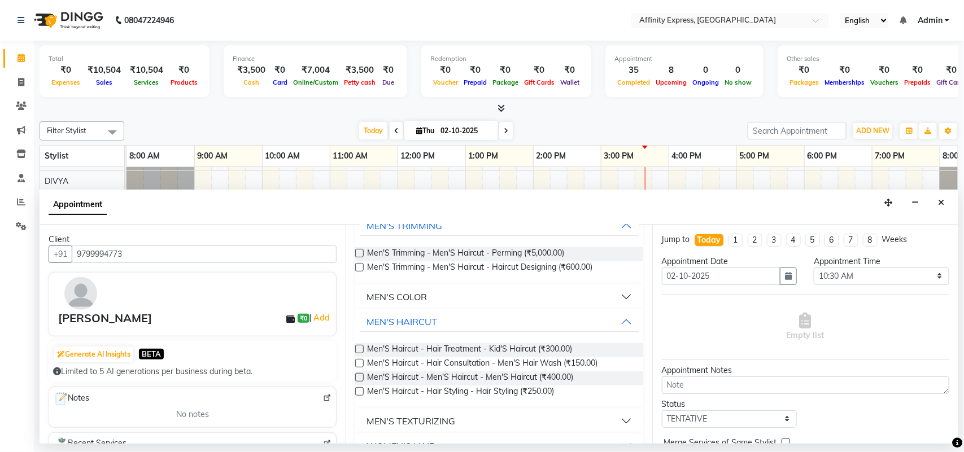
click at [360, 379] on label at bounding box center [359, 377] width 8 height 8
click at [360, 379] on input "checkbox" at bounding box center [358, 378] width 7 height 7
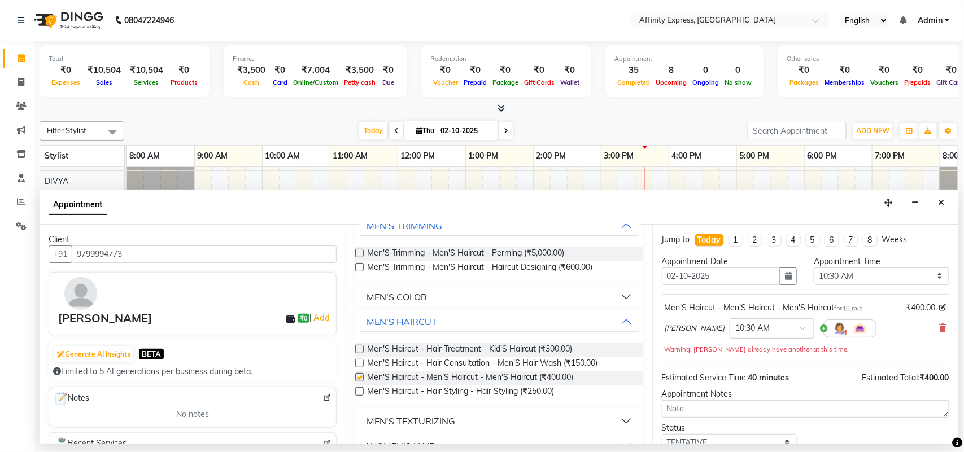
checkbox input "false"
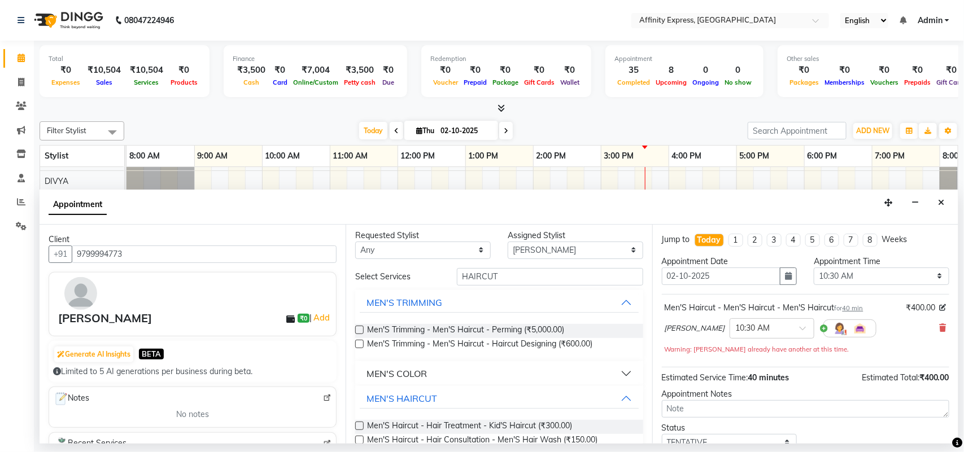
scroll to position [0, 0]
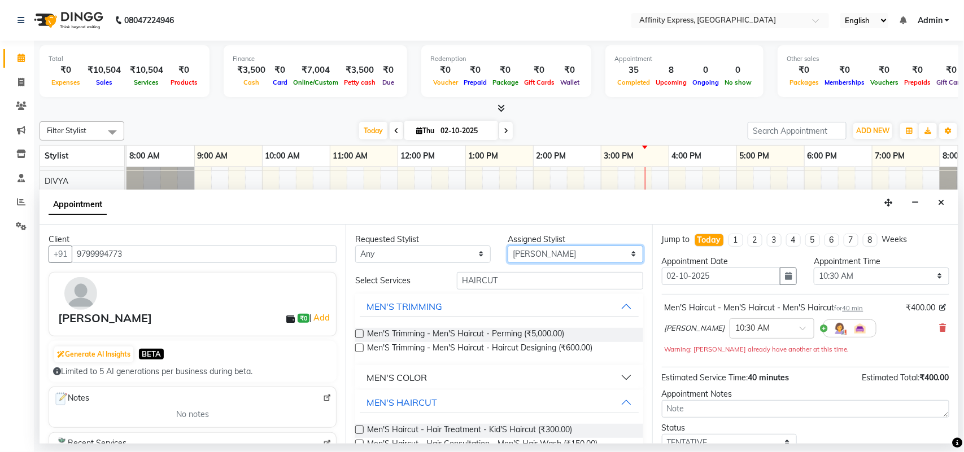
click at [619, 255] on select "Select [PERSON_NAME] AFFINITY EXPRESS [PERSON_NAME] [PERSON_NAME] DIVYA KAVITA …" at bounding box center [575, 255] width 135 height 18
select select "93370"
click at [508, 246] on select "Select [PERSON_NAME] AFFINITY EXPRESS [PERSON_NAME] [PERSON_NAME] DIVYA KAVITA …" at bounding box center [575, 255] width 135 height 18
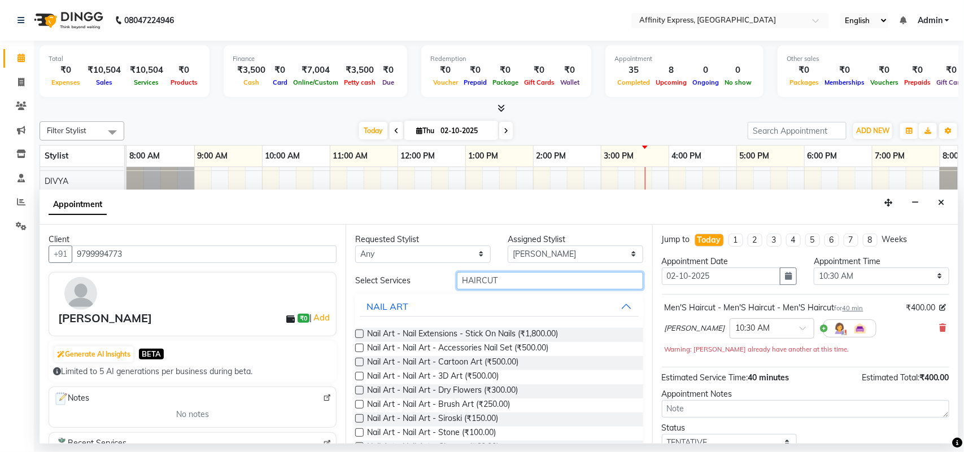
click at [536, 281] on input "HAIRCUT" at bounding box center [550, 281] width 186 height 18
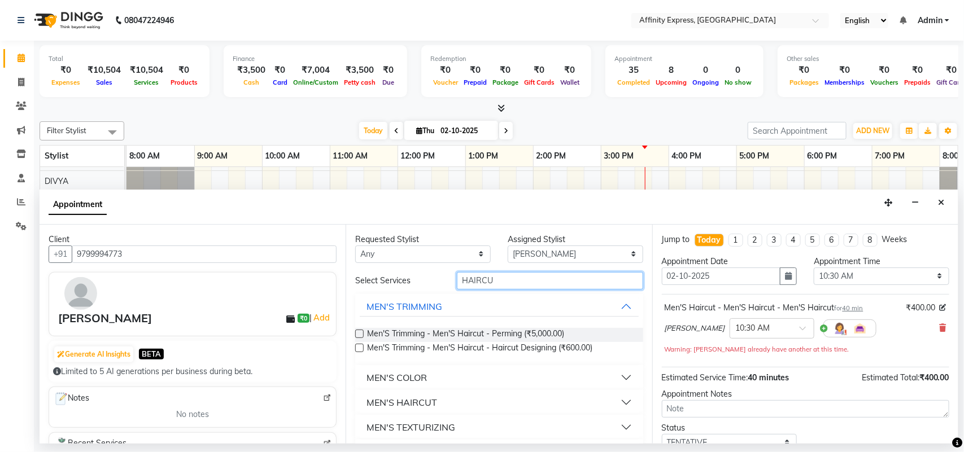
type input "HAIRCUT"
click at [514, 405] on button "MEN'S HAIRCUT" at bounding box center [499, 402] width 278 height 20
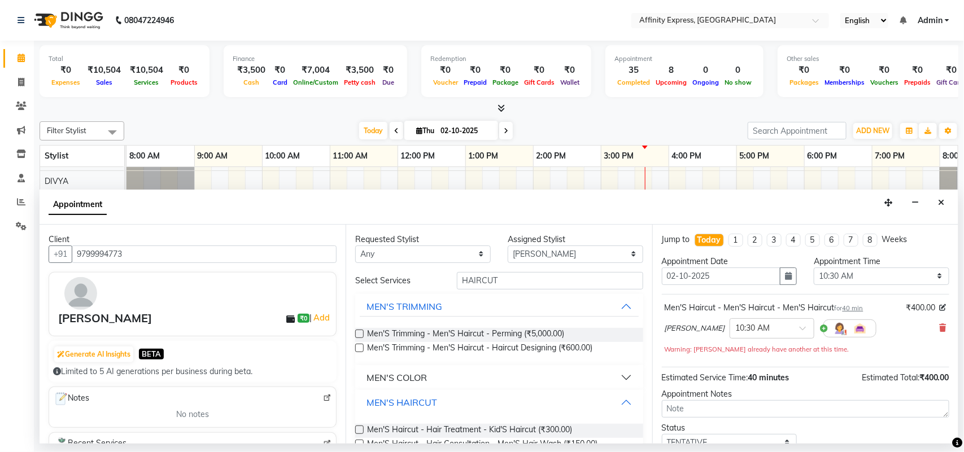
scroll to position [178, 0]
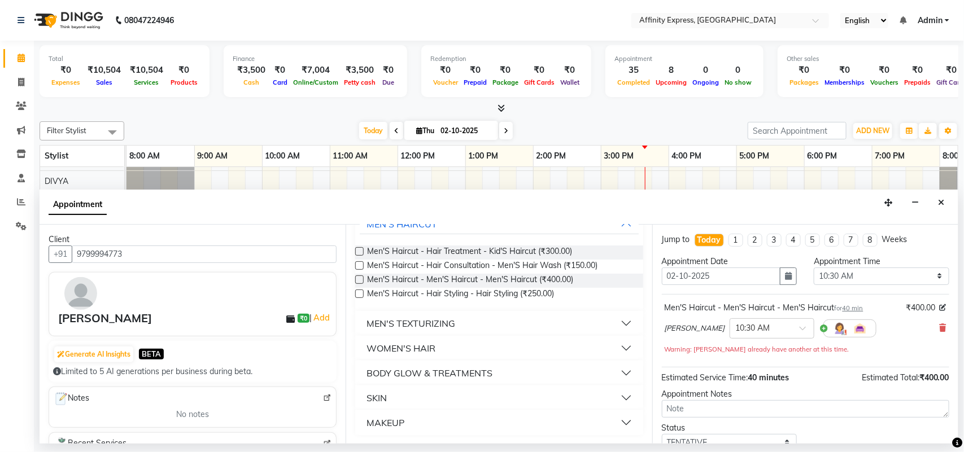
click at [360, 277] on label at bounding box center [359, 279] width 8 height 8
click at [360, 277] on input "checkbox" at bounding box center [358, 280] width 7 height 7
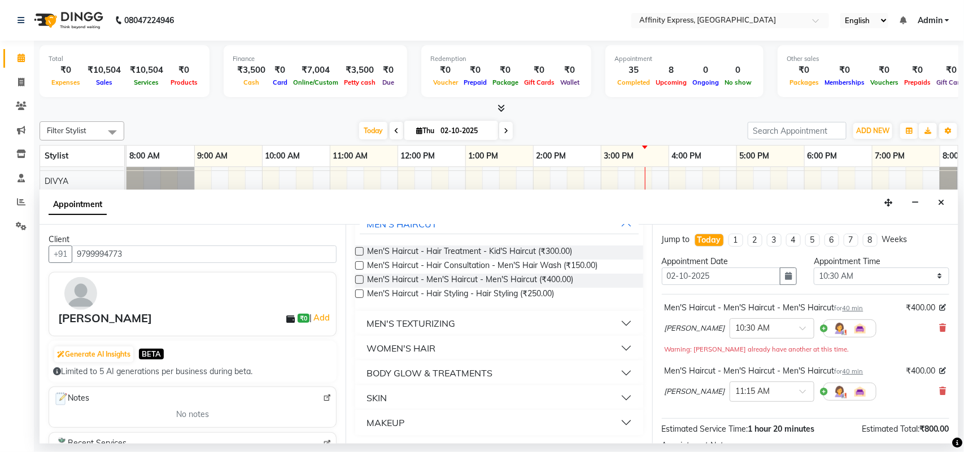
scroll to position [131, 0]
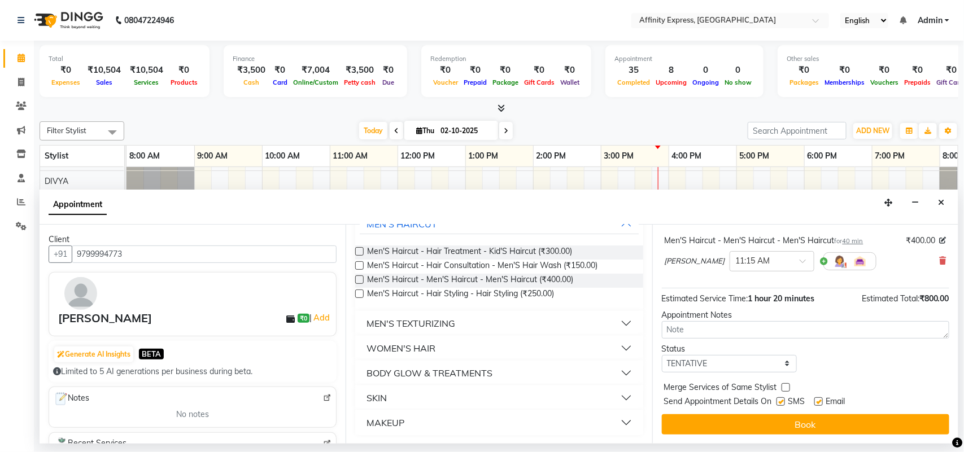
click at [359, 280] on label at bounding box center [359, 279] width 8 height 8
click at [359, 280] on input "checkbox" at bounding box center [358, 280] width 7 height 7
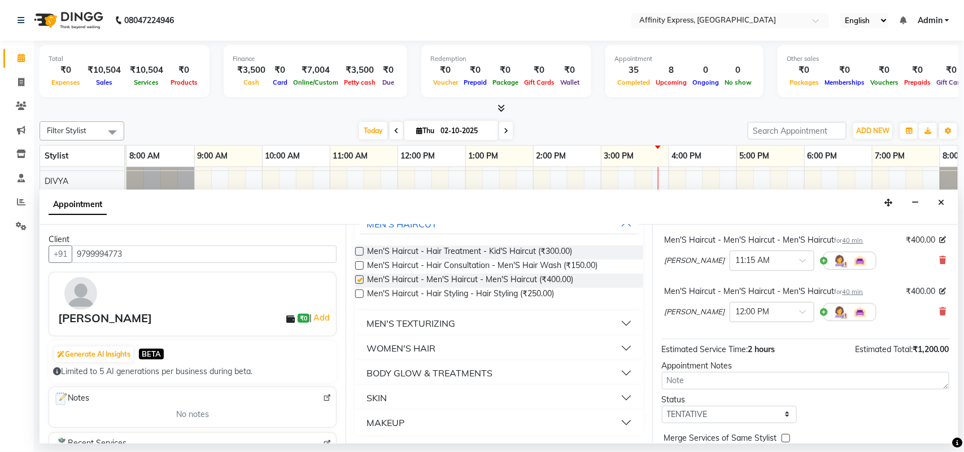
checkbox input "false"
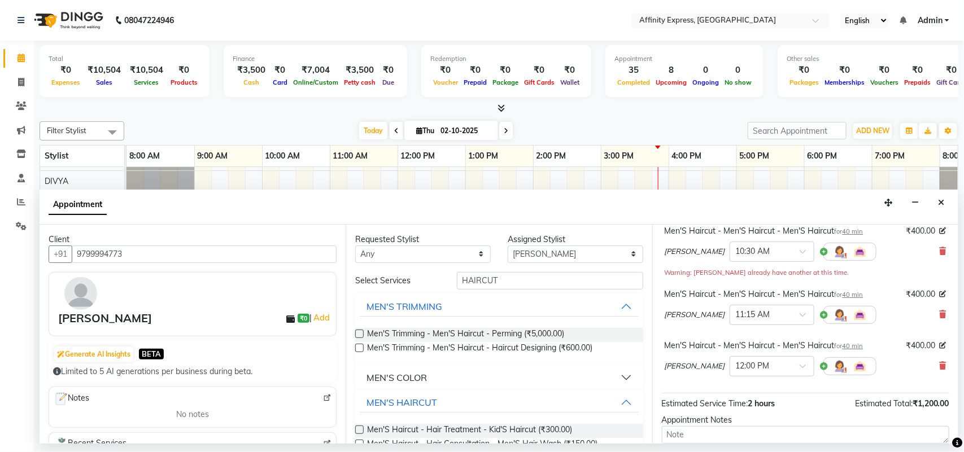
scroll to position [65, 0]
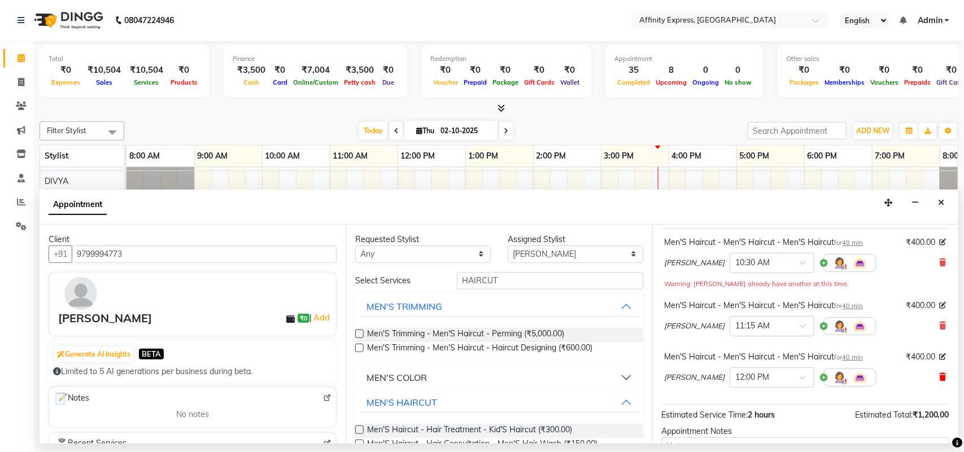
click at [939, 374] on icon at bounding box center [942, 377] width 7 height 8
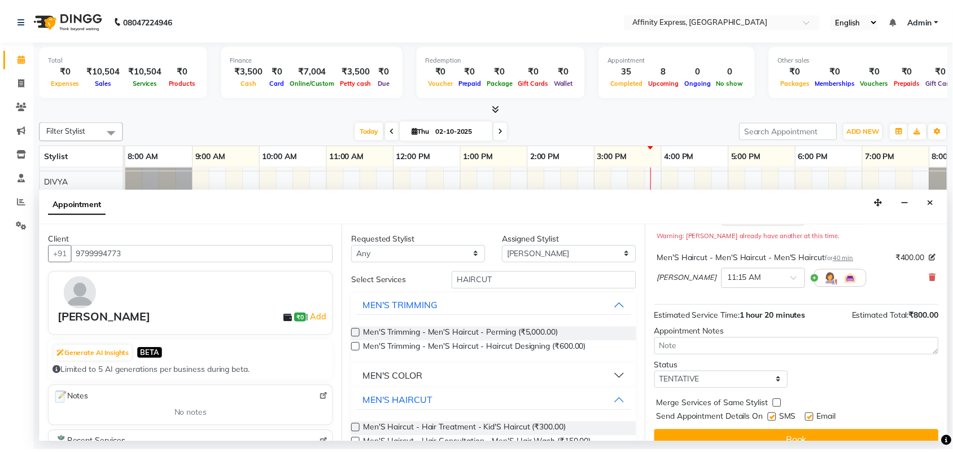
scroll to position [131, 0]
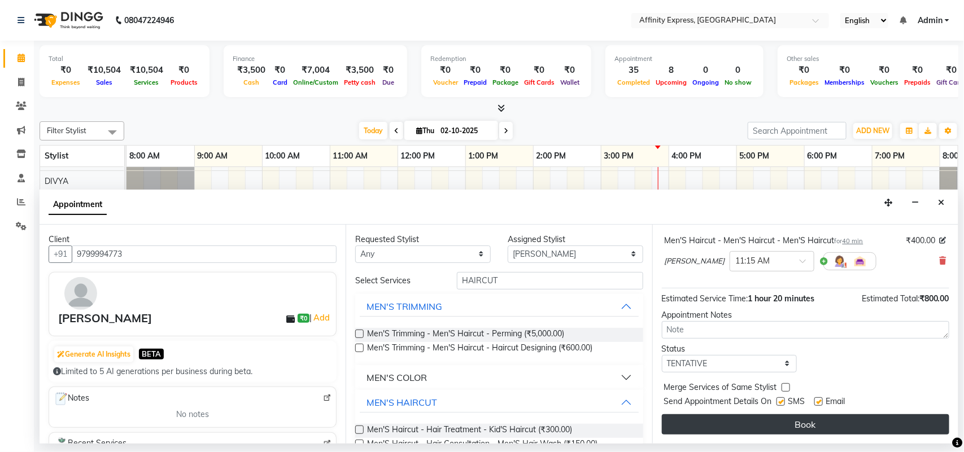
click at [778, 424] on button "Book" at bounding box center [805, 424] width 287 height 20
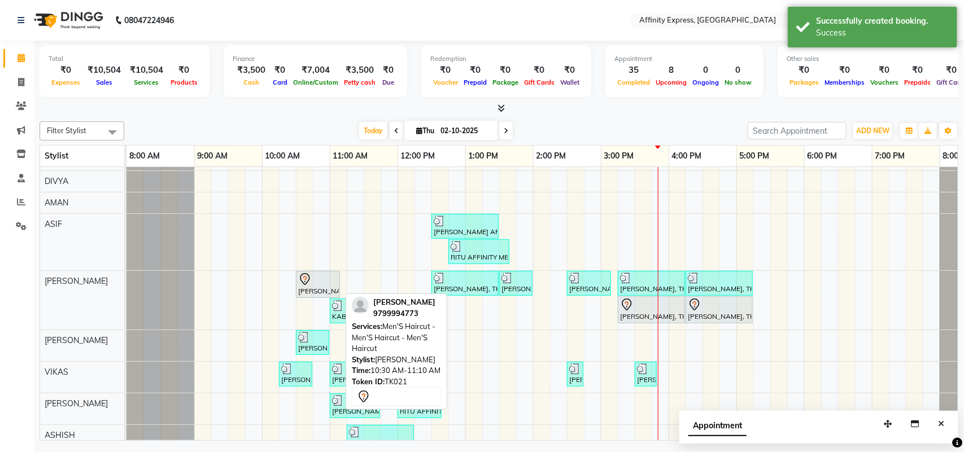
click at [310, 280] on icon at bounding box center [305, 280] width 14 height 14
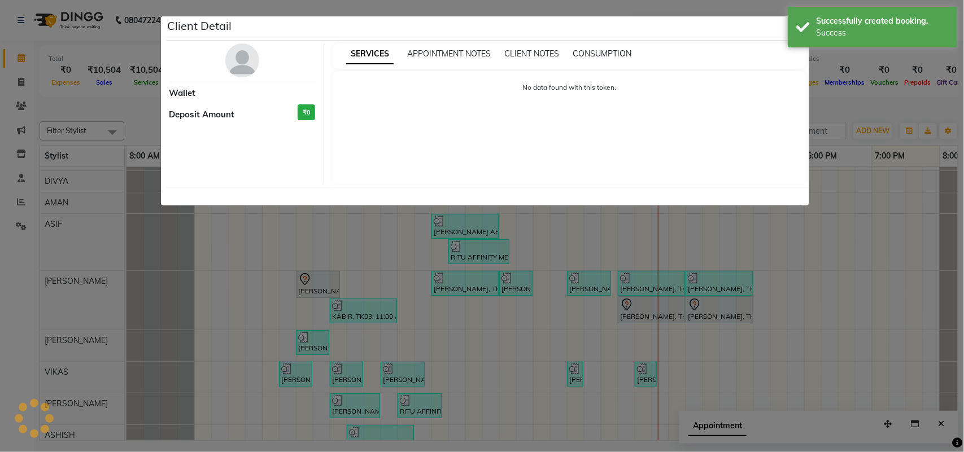
select select "7"
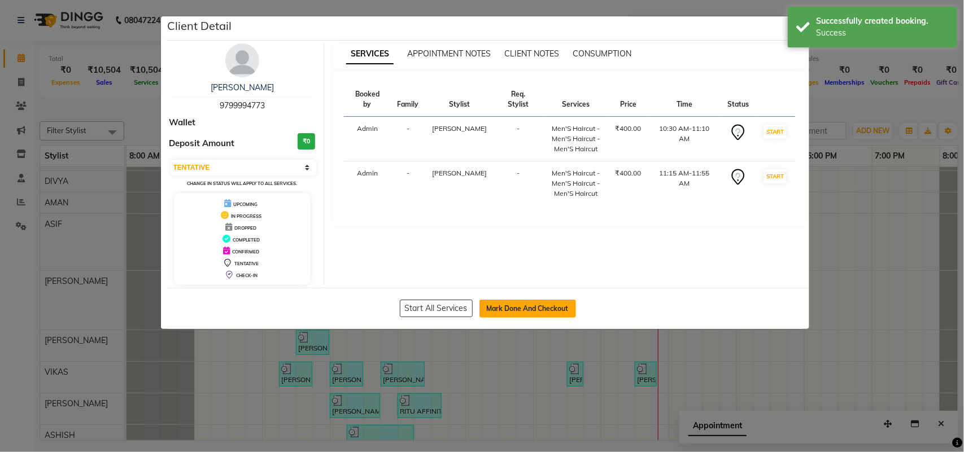
click at [506, 311] on button "Mark Done And Checkout" at bounding box center [527, 309] width 97 height 18
select select "9123"
select select "service"
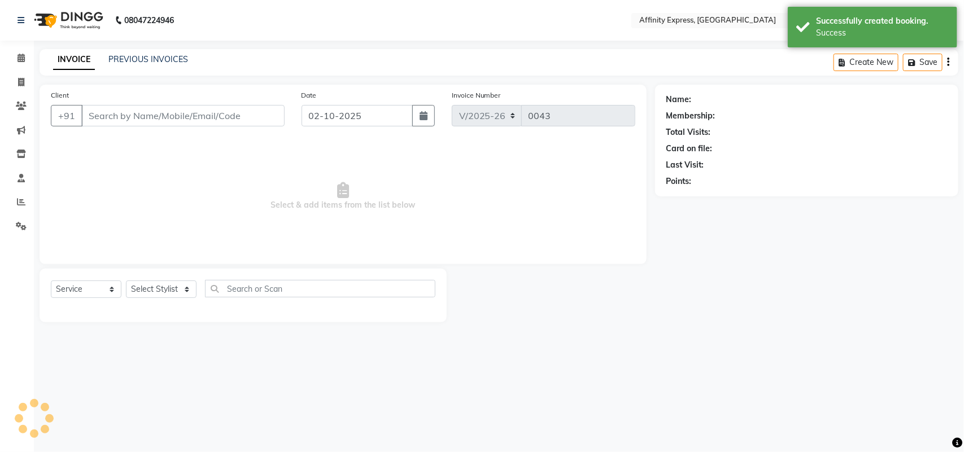
type input "9799994773"
select select "93370"
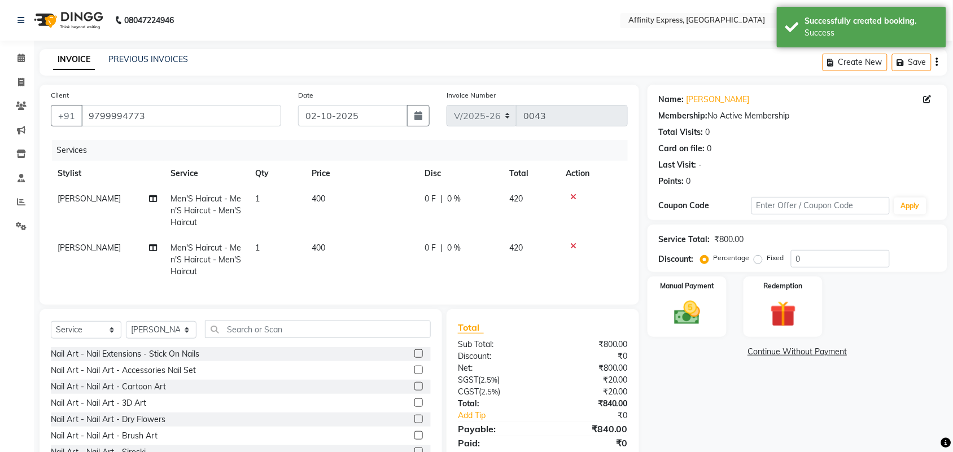
click at [328, 198] on td "400" at bounding box center [361, 210] width 113 height 49
select select "93304"
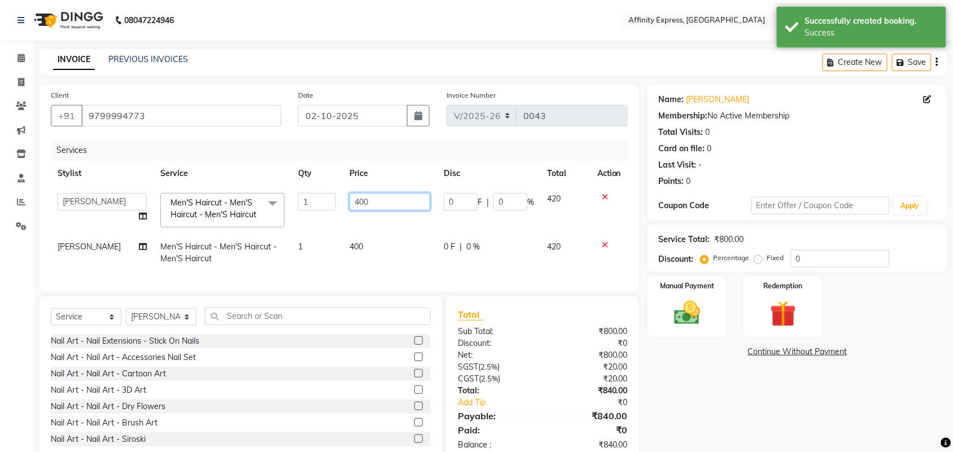
click at [365, 203] on input "400" at bounding box center [389, 202] width 81 height 18
click at [365, 204] on input "400" at bounding box center [389, 202] width 81 height 18
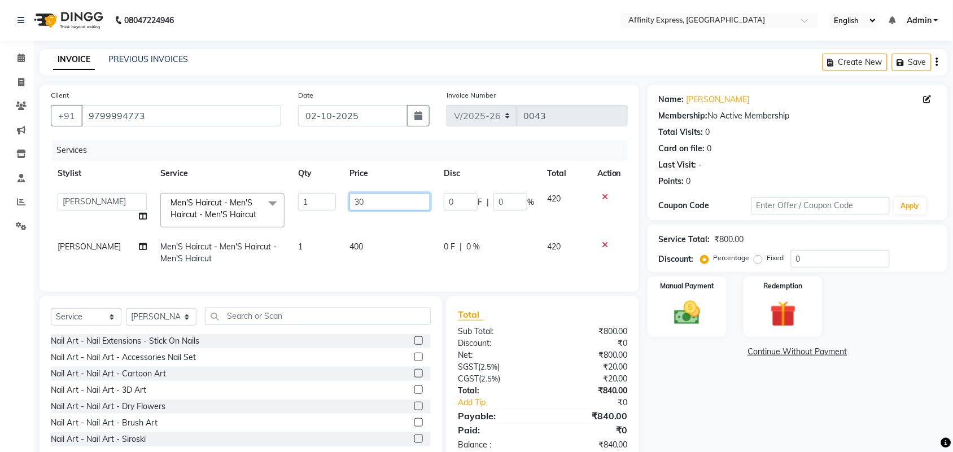
type input "300"
click at [359, 242] on td "400" at bounding box center [390, 252] width 94 height 37
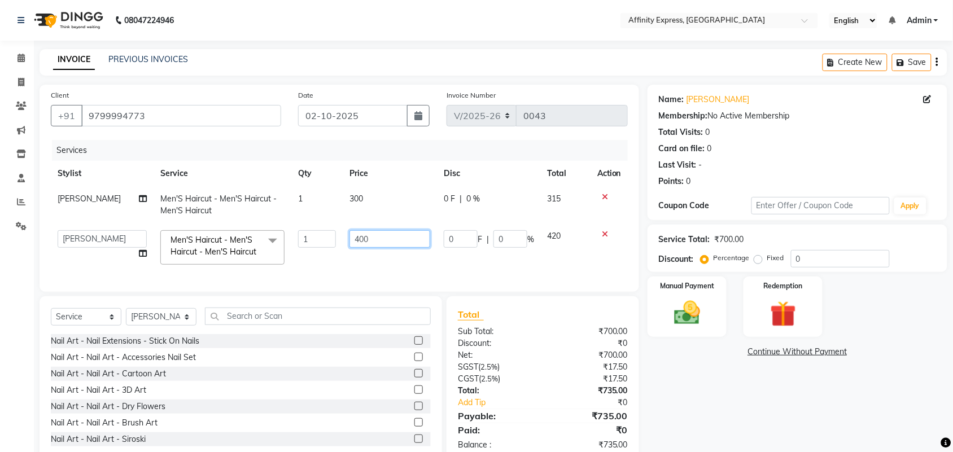
click at [359, 242] on input "400" at bounding box center [389, 239] width 81 height 18
type input "300"
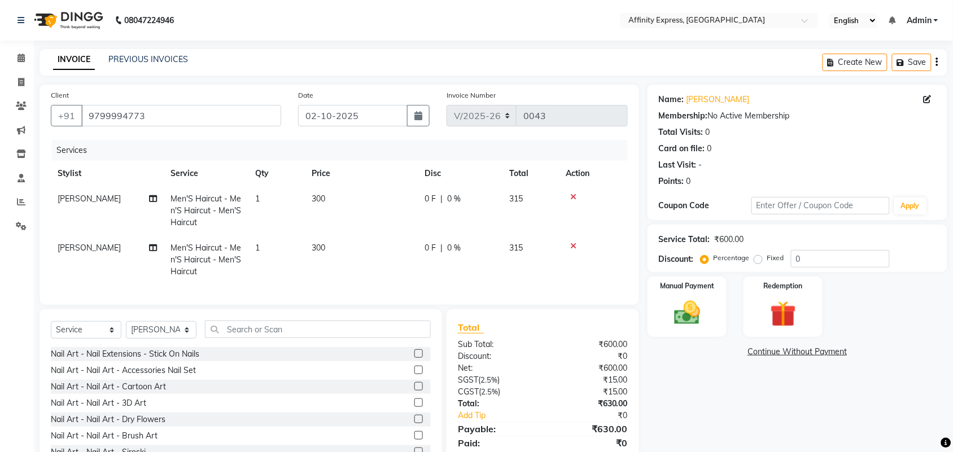
click at [936, 62] on icon "button" at bounding box center [937, 62] width 2 height 1
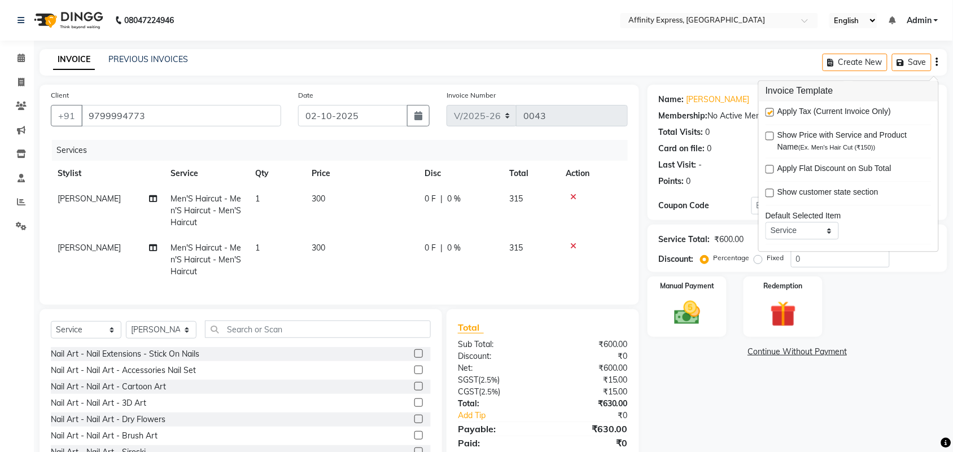
click at [773, 115] on label at bounding box center [770, 112] width 8 height 8
click at [773, 115] on input "checkbox" at bounding box center [769, 113] width 7 height 7
checkbox input "false"
click at [699, 311] on img at bounding box center [687, 313] width 44 height 31
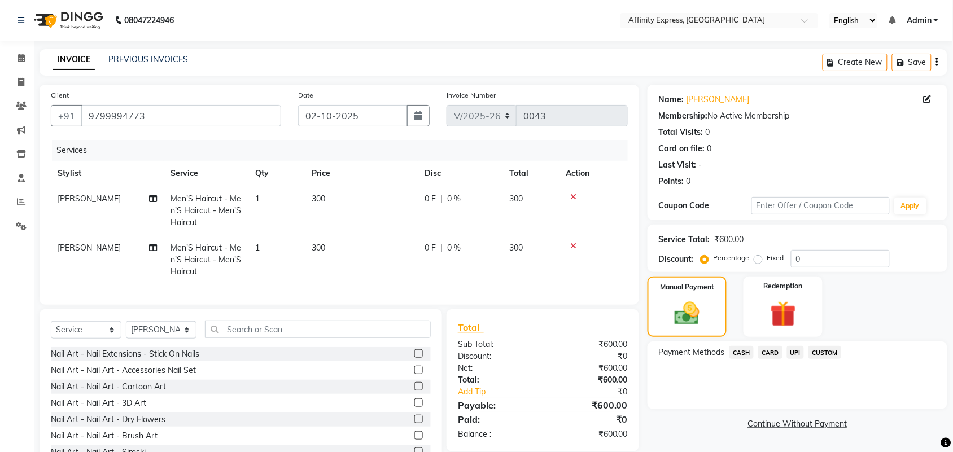
click at [795, 351] on span "UPI" at bounding box center [796, 352] width 18 height 13
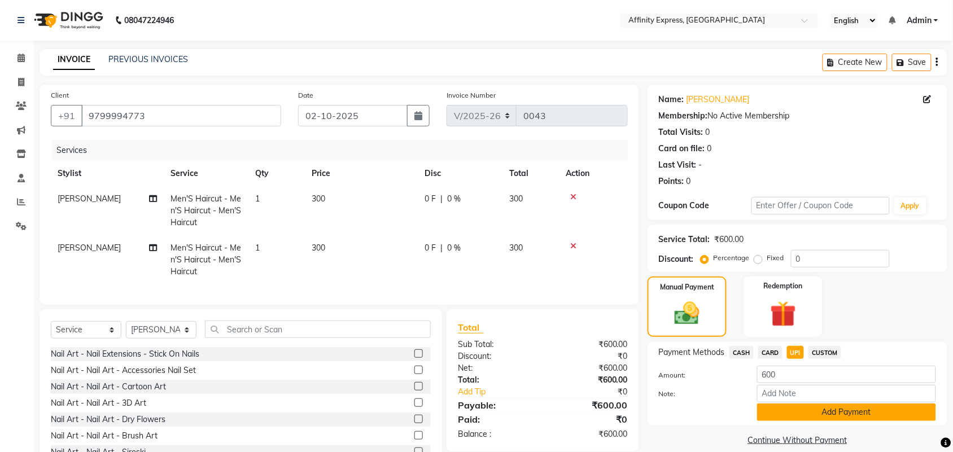
click at [797, 412] on button "Add Payment" at bounding box center [846, 413] width 179 height 18
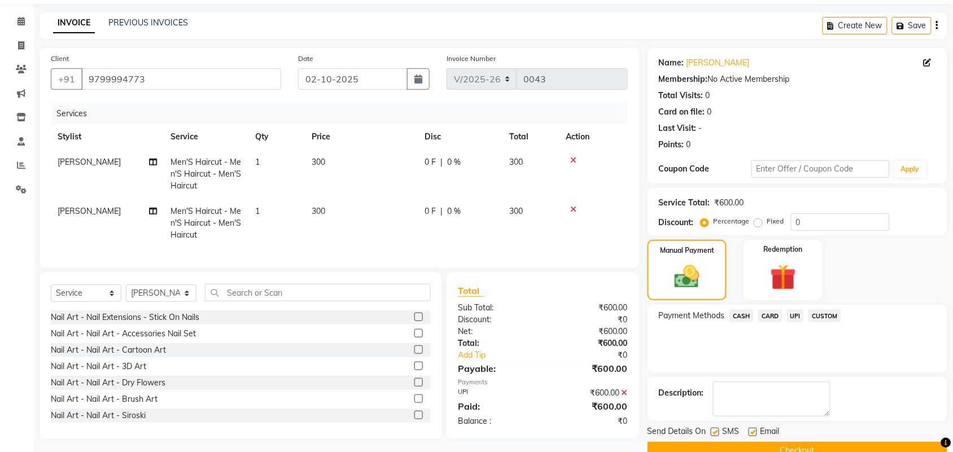
scroll to position [61, 0]
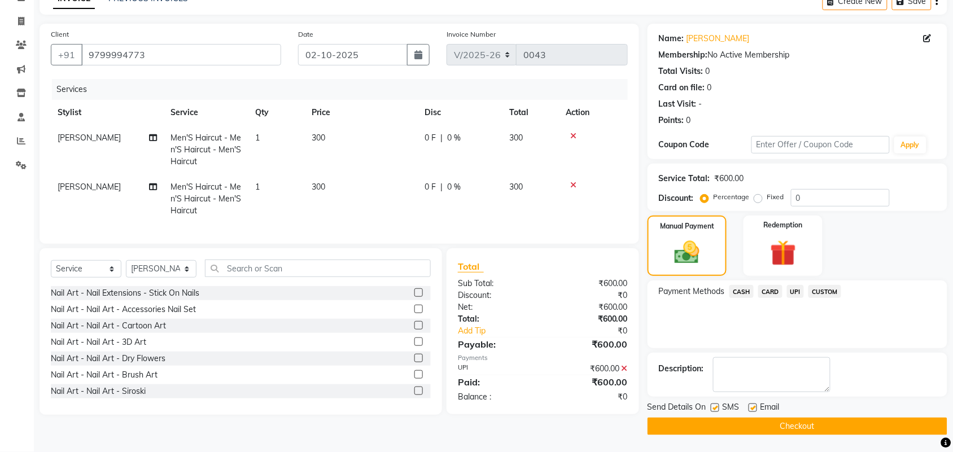
click at [833, 419] on button "Checkout" at bounding box center [798, 427] width 300 height 18
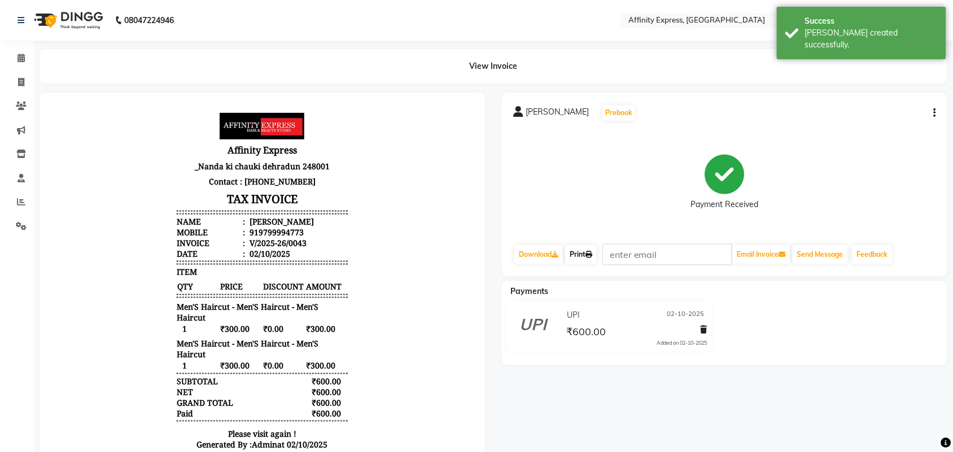
click at [592, 252] on icon at bounding box center [588, 254] width 7 height 7
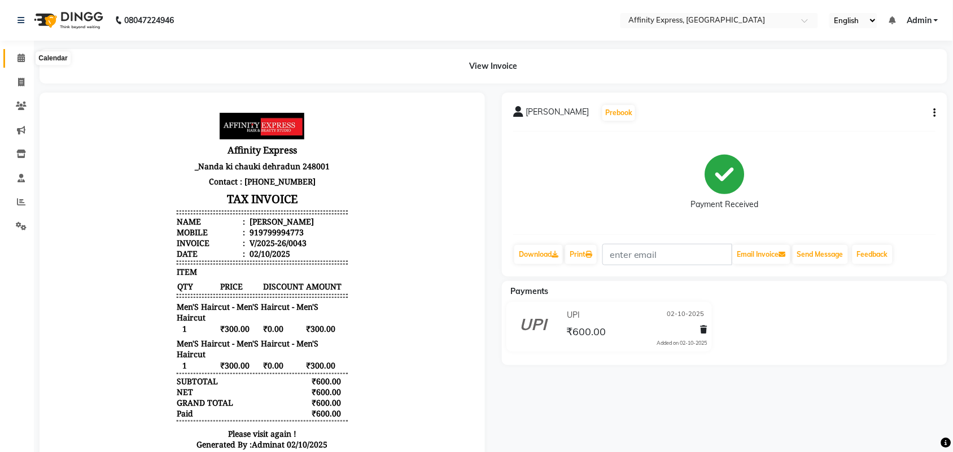
click at [24, 55] on icon at bounding box center [21, 58] width 7 height 8
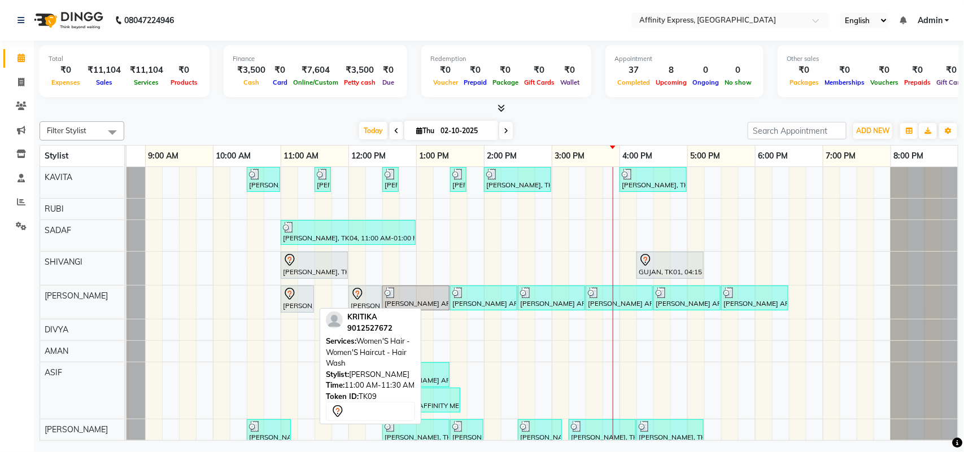
click at [306, 298] on div at bounding box center [297, 294] width 29 height 14
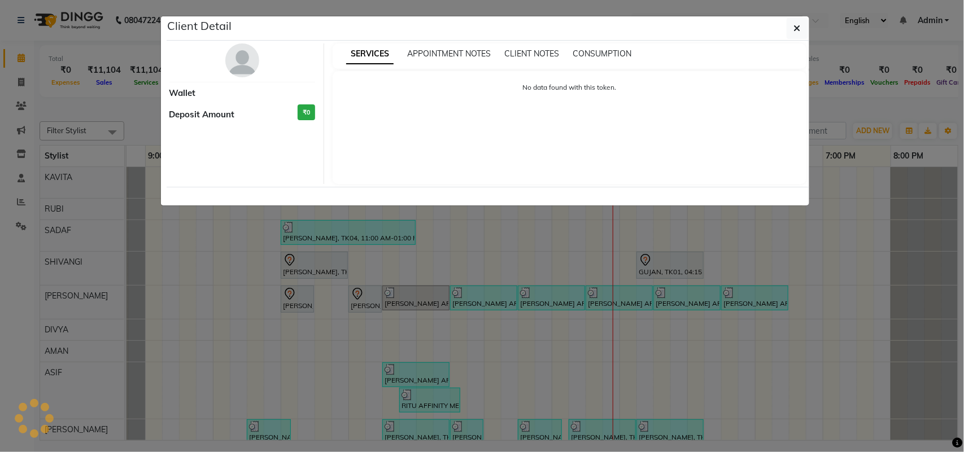
select select "7"
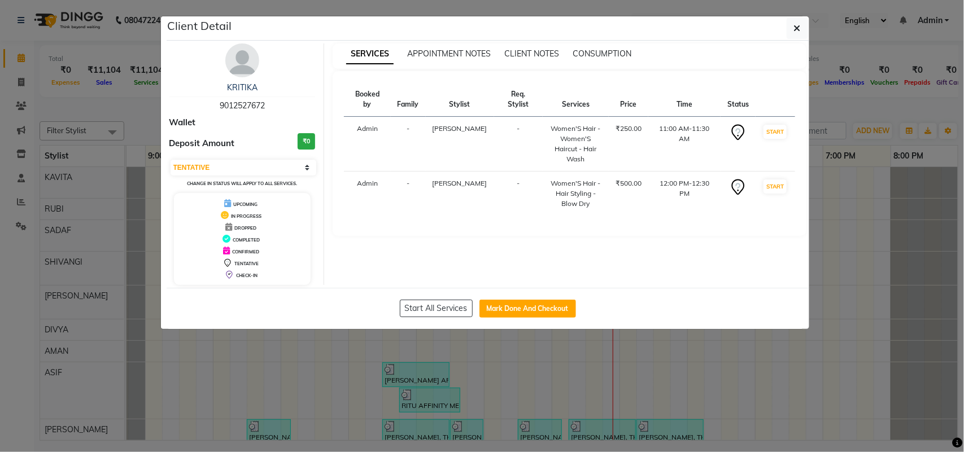
click at [531, 353] on ngb-modal-window "Client Detail KRITIKA 9012527672 Wallet Deposit Amount ₹0 Select IN SERVICE CON…" at bounding box center [482, 226] width 964 height 452
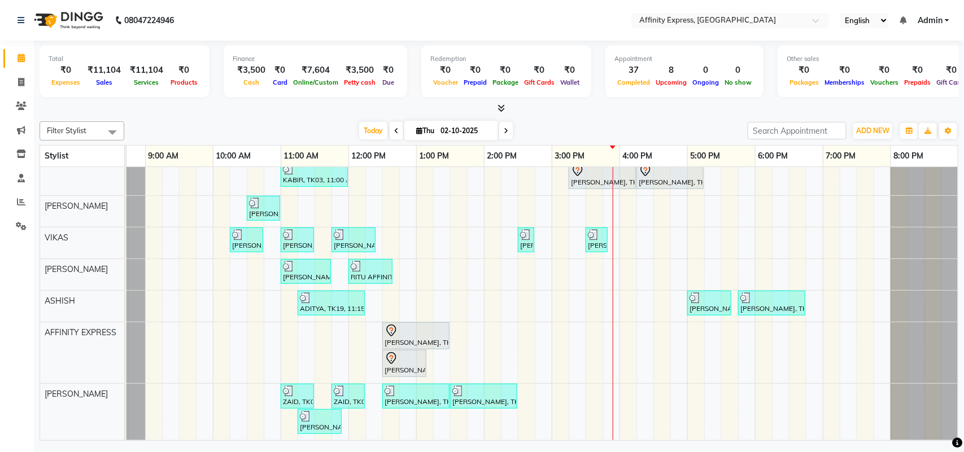
scroll to position [66, 0]
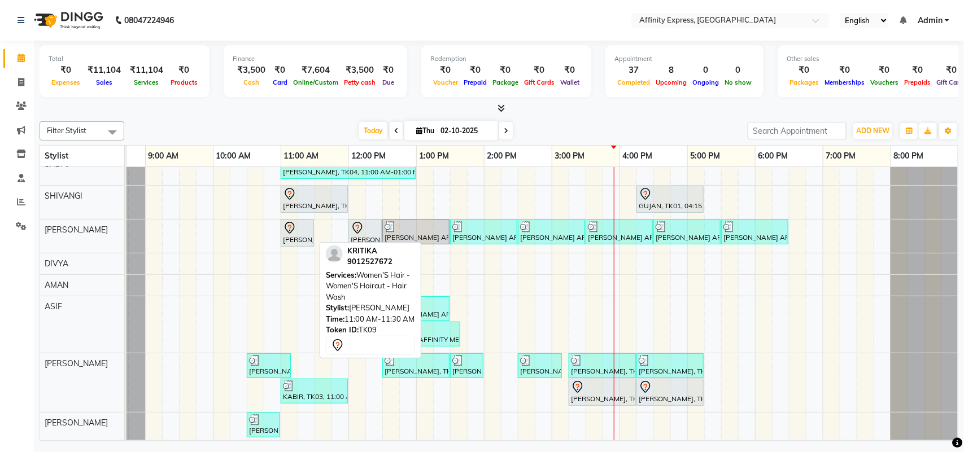
click at [308, 243] on div "[PERSON_NAME], TK09, 11:00 AM-11:30 AM, Women'S Hair - Women'S Haircut - Hair W…" at bounding box center [297, 233] width 31 height 24
select select "7"
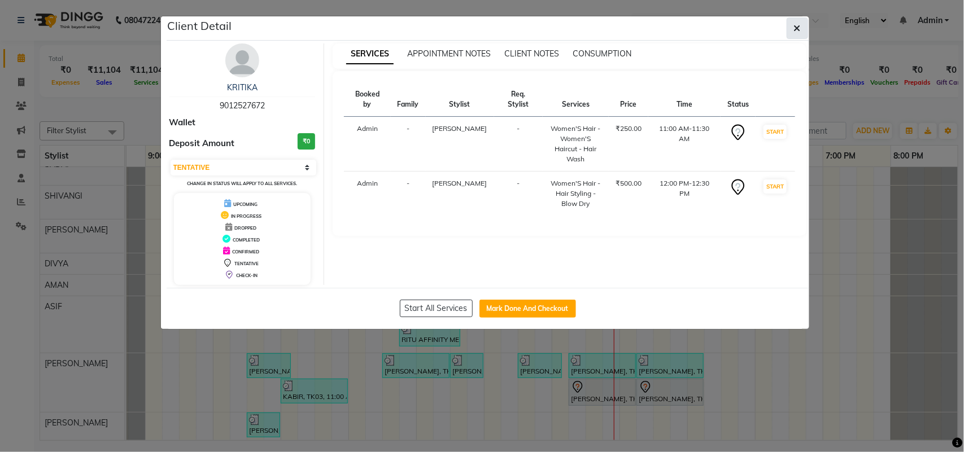
click at [798, 29] on icon "button" at bounding box center [797, 28] width 7 height 9
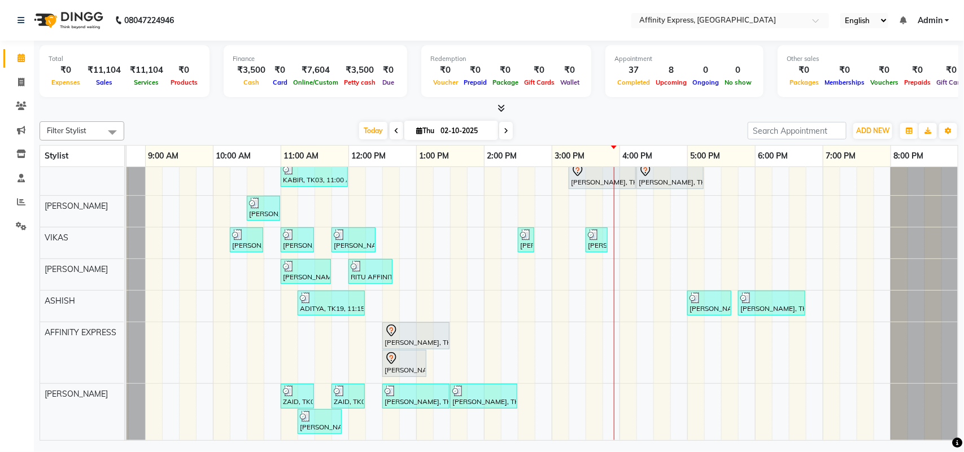
scroll to position [189, 0]
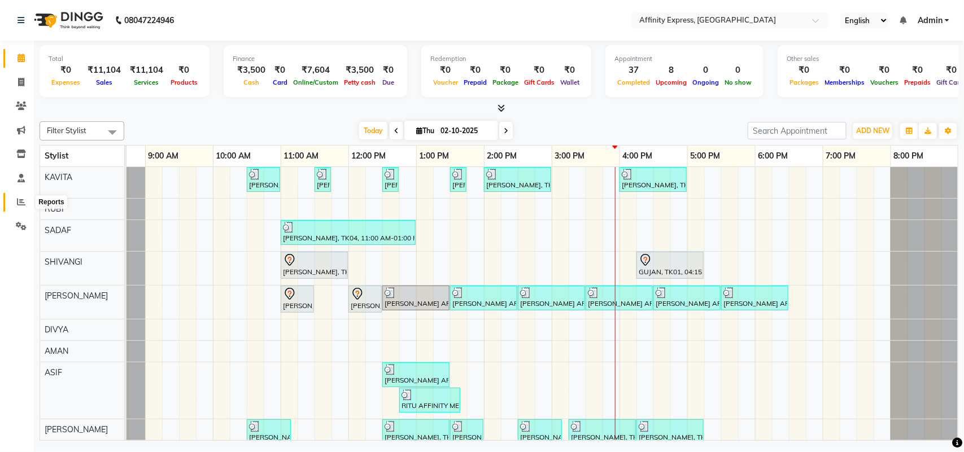
click at [23, 204] on icon at bounding box center [21, 202] width 8 height 8
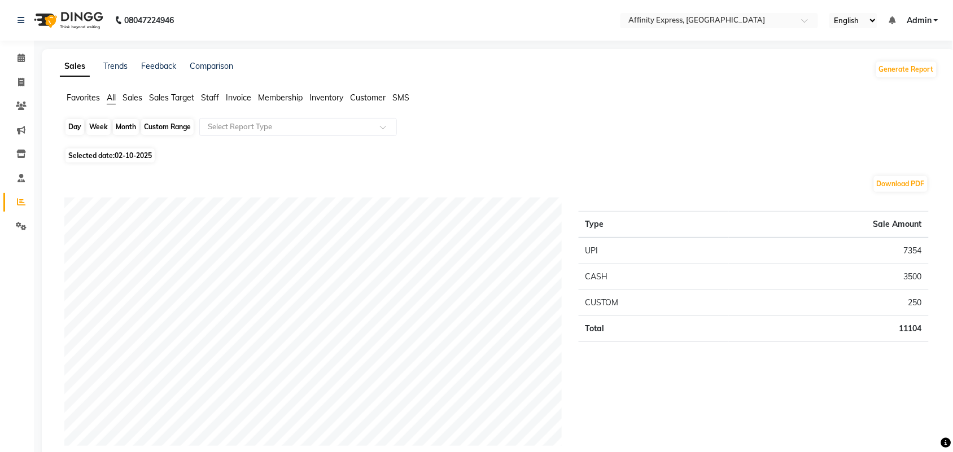
click at [81, 127] on div "Day" at bounding box center [74, 127] width 19 height 16
select select "10"
select select "2025"
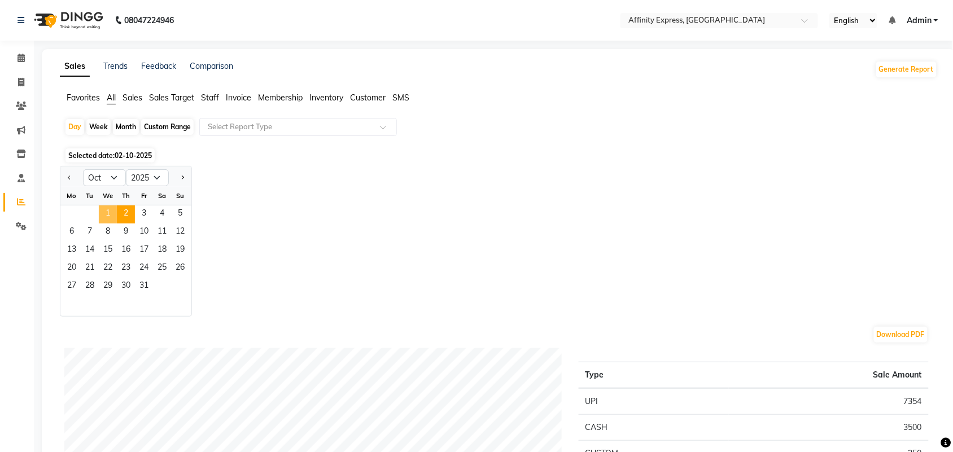
click at [106, 213] on span "1" at bounding box center [108, 214] width 18 height 18
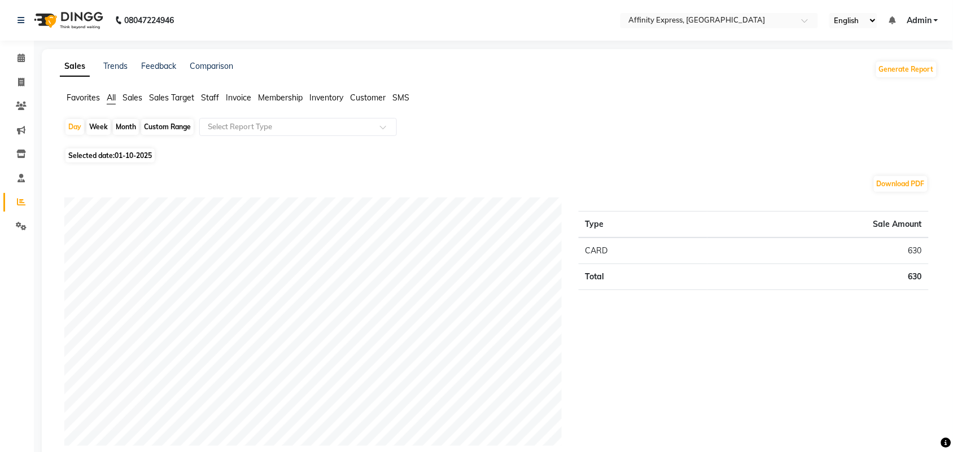
click at [113, 97] on span "All" at bounding box center [111, 98] width 9 height 10
click at [133, 96] on span "Sales" at bounding box center [133, 98] width 20 height 10
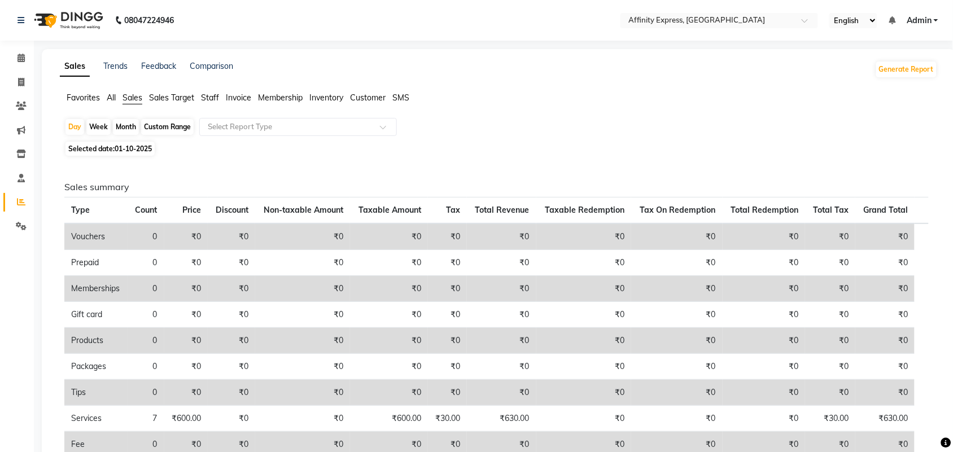
click at [216, 99] on span "Staff" at bounding box center [210, 98] width 18 height 10
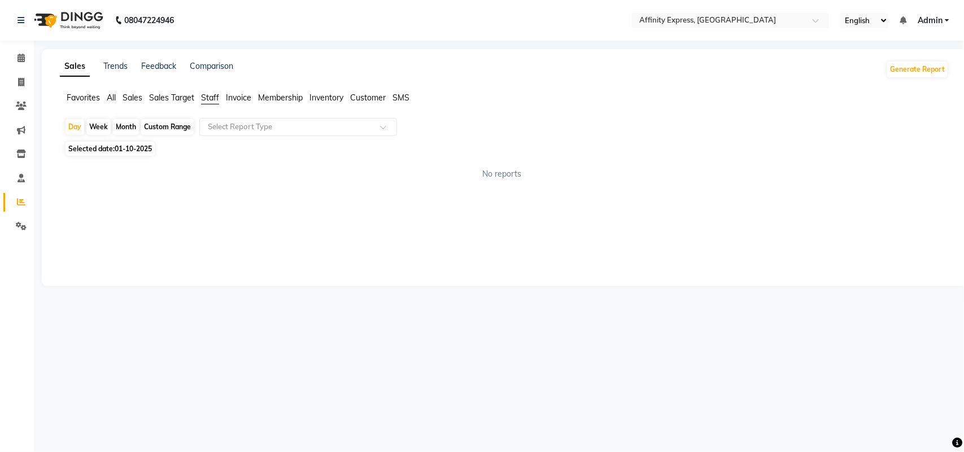
click at [323, 208] on div "Sales Trends Feedback Comparison Generate Report Favorites All Sales Sales Targ…" at bounding box center [504, 167] width 925 height 237
click at [113, 97] on span "All" at bounding box center [111, 98] width 9 height 10
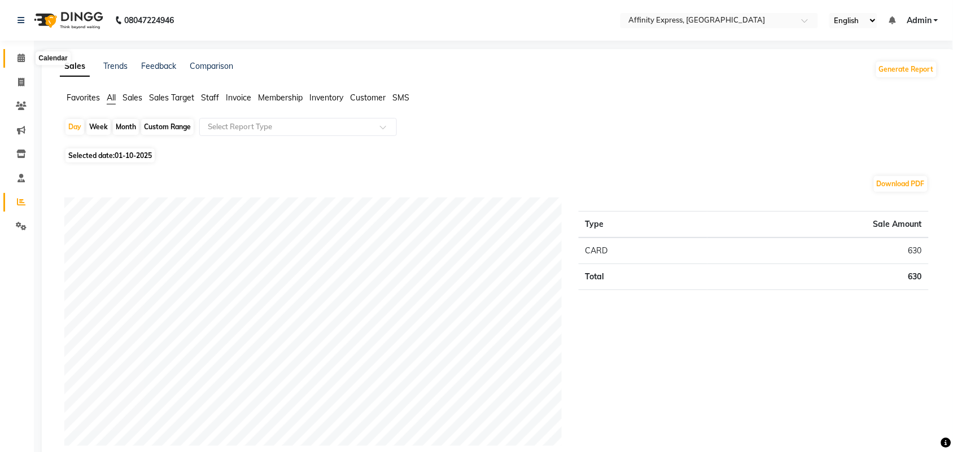
click at [24, 56] on icon at bounding box center [21, 58] width 7 height 8
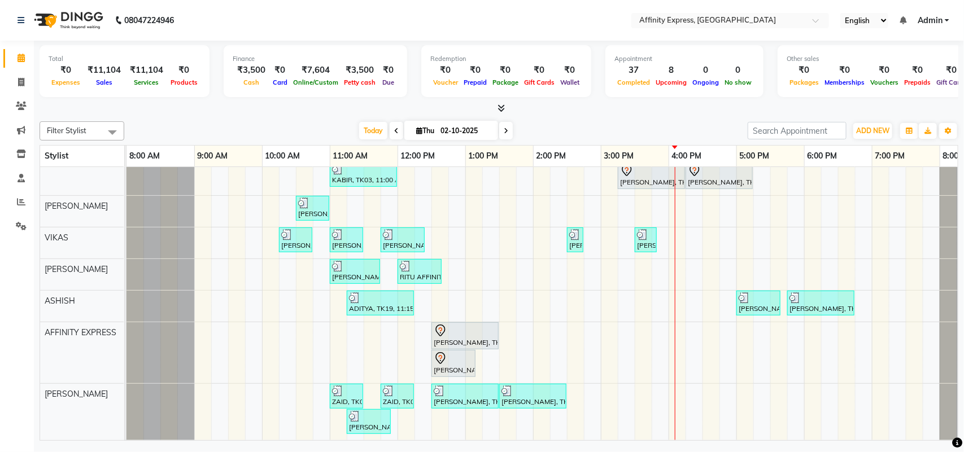
scroll to position [295, 0]
click at [441, 224] on div "[PERSON_NAME] AFFINITY MEMBER, TK06, 10:30 AM-11:00 AM, Waxing - Skin Consultat…" at bounding box center [566, 162] width 881 height 556
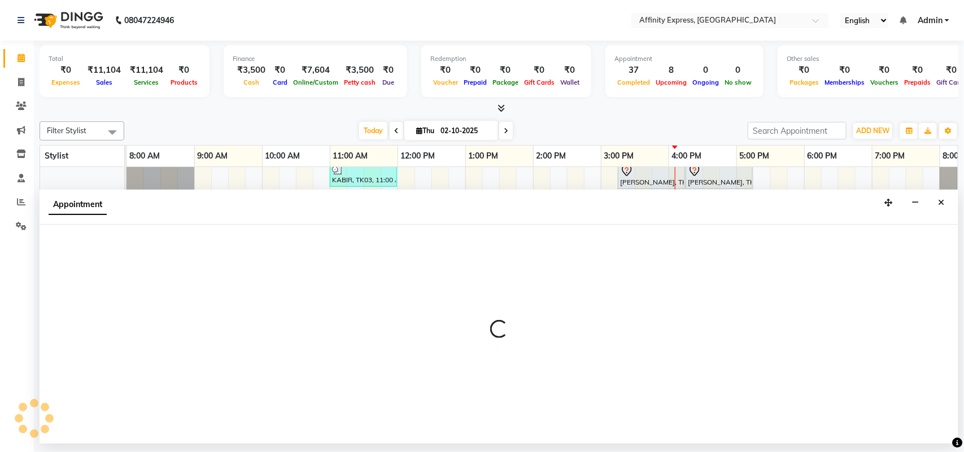
select select "93307"
select select "750"
select select "tentative"
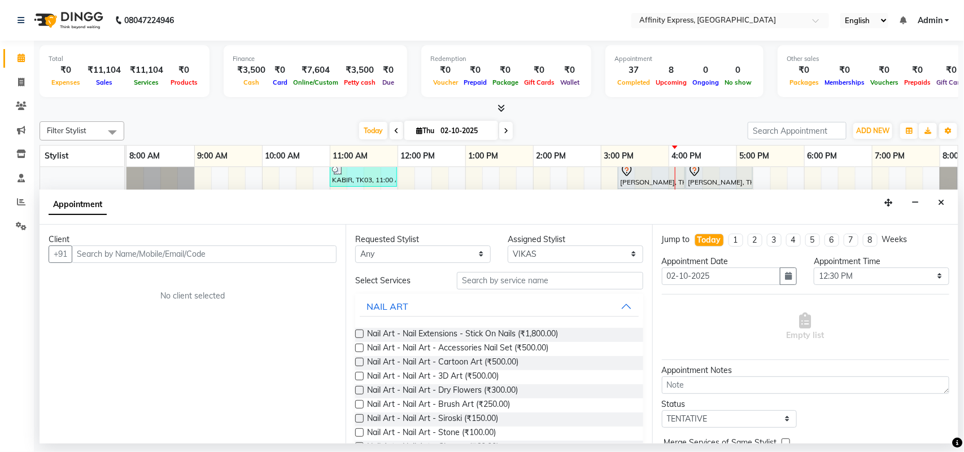
click at [119, 259] on input "text" at bounding box center [204, 255] width 265 height 18
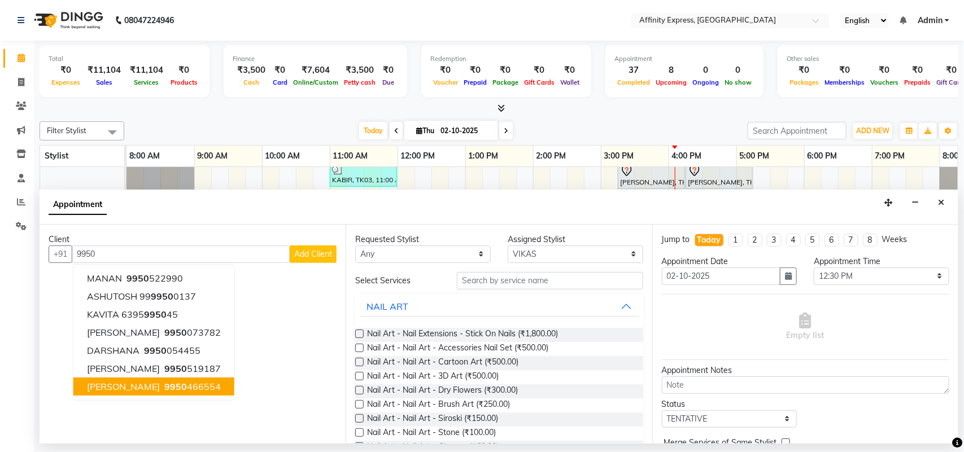
click at [145, 390] on span "PUSHPENDRA" at bounding box center [123, 386] width 73 height 11
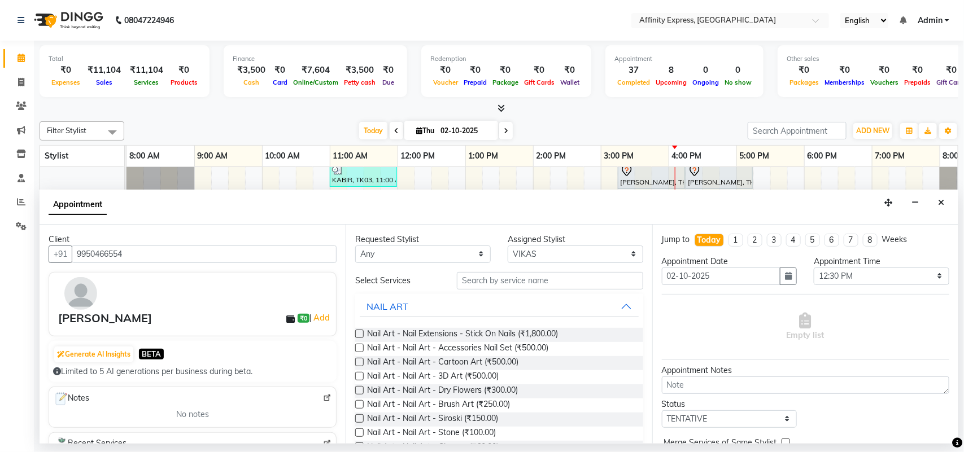
type input "9950466554"
click at [517, 287] on input "text" at bounding box center [550, 281] width 186 height 18
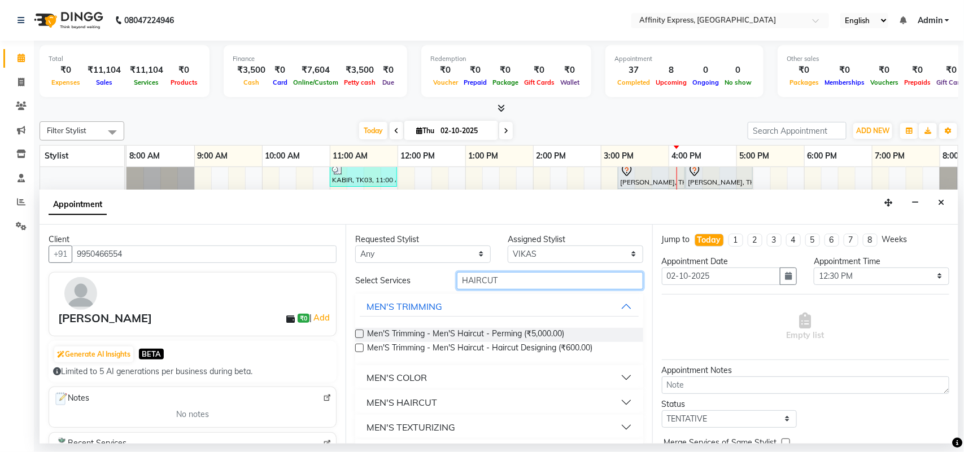
type input "HAIRCUT"
click at [614, 403] on button "MEN'S HAIRCUT" at bounding box center [499, 402] width 278 height 20
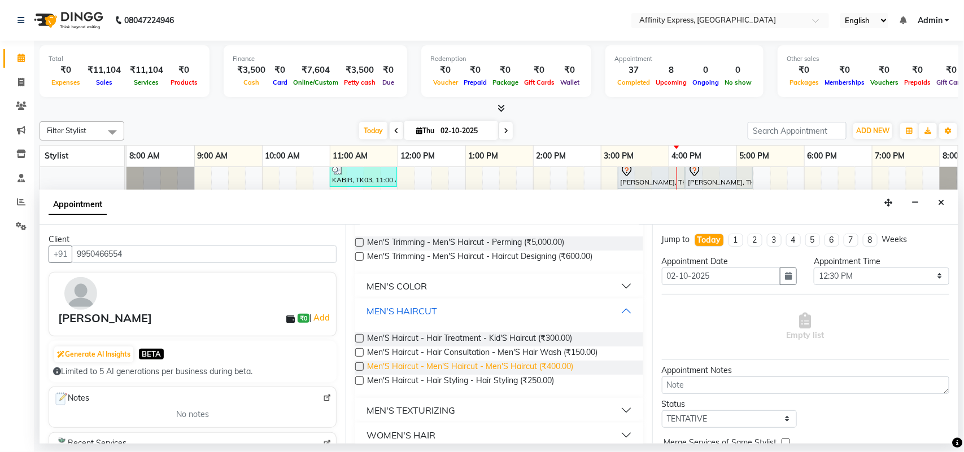
scroll to position [94, 0]
click at [359, 360] on label at bounding box center [359, 364] width 8 height 8
click at [359, 361] on input "checkbox" at bounding box center [358, 364] width 7 height 7
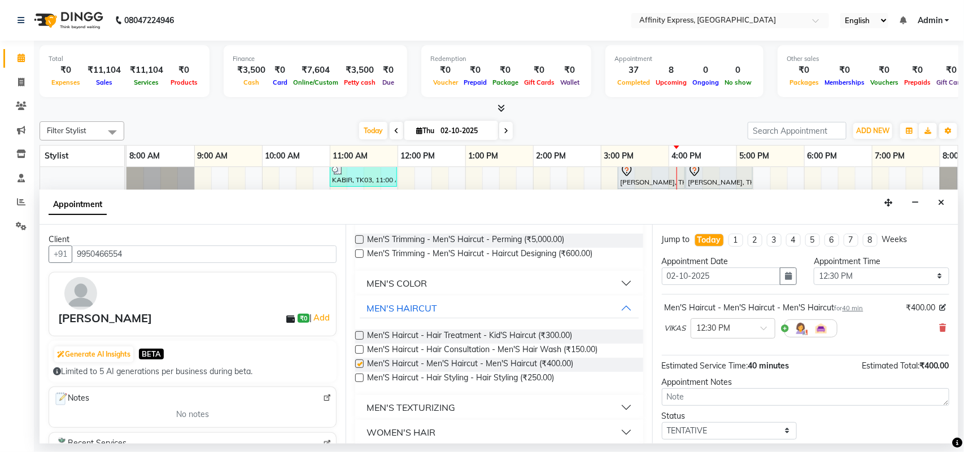
checkbox input "false"
click at [856, 309] on span "40 min" at bounding box center [852, 308] width 21 height 8
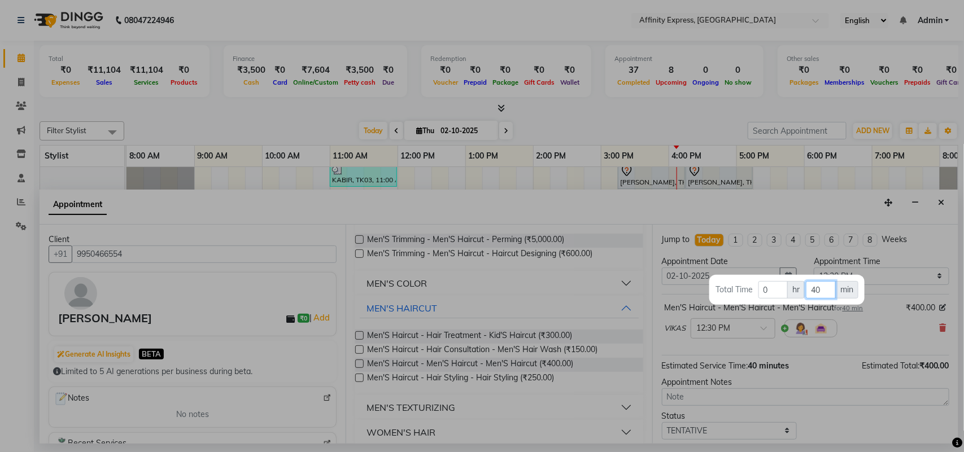
drag, startPoint x: 829, startPoint y: 296, endPoint x: 805, endPoint y: 301, distance: 24.1
click at [805, 301] on div "Total Time 0 hr 40 min" at bounding box center [786, 290] width 155 height 30
type input "30"
click at [773, 384] on div at bounding box center [482, 226] width 964 height 452
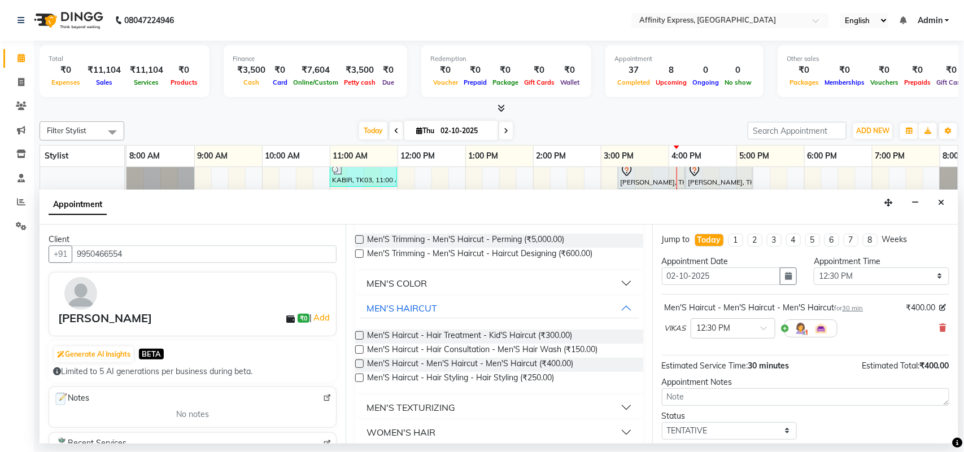
scroll to position [68, 0]
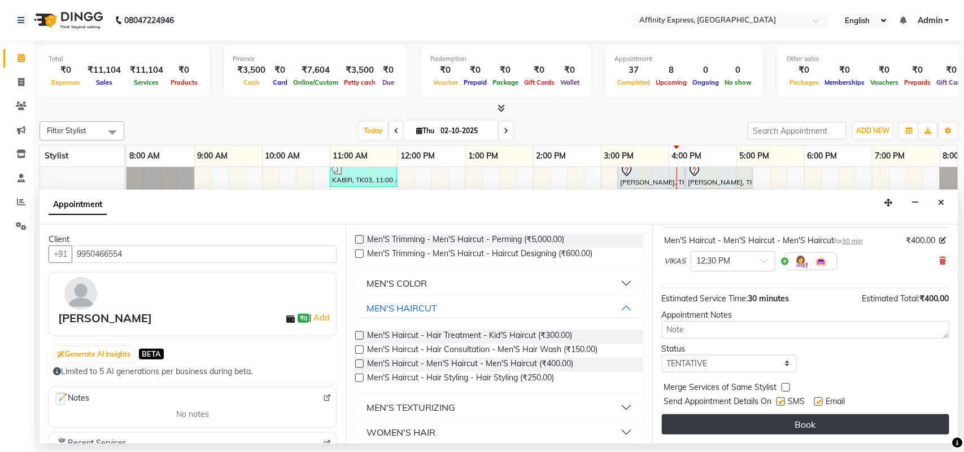
click at [758, 417] on button "Book" at bounding box center [805, 424] width 287 height 20
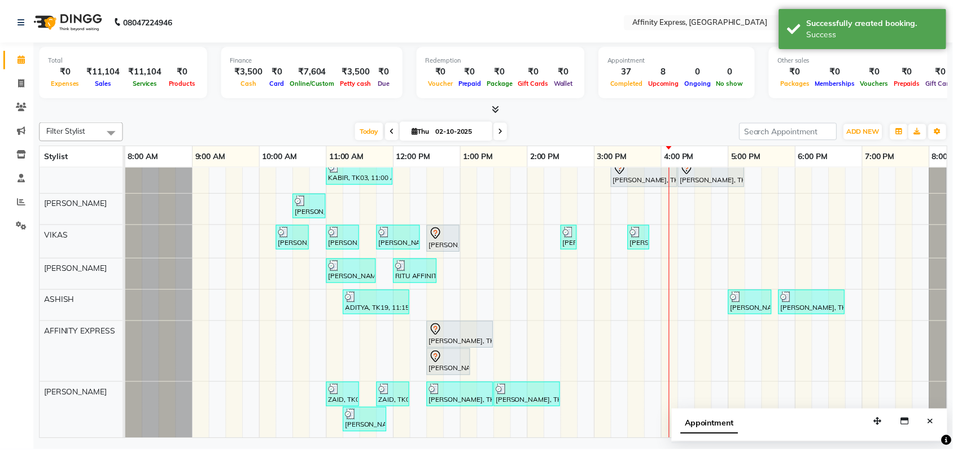
scroll to position [298, 0]
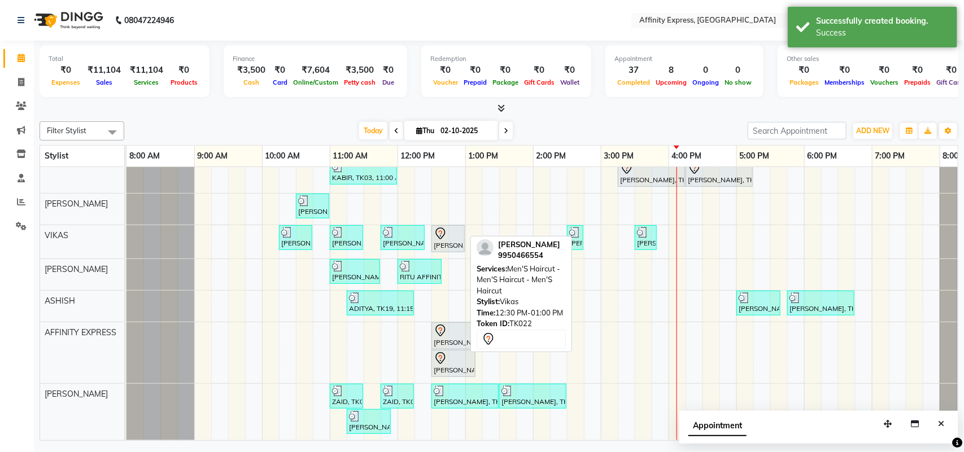
click at [460, 227] on div at bounding box center [448, 234] width 29 height 14
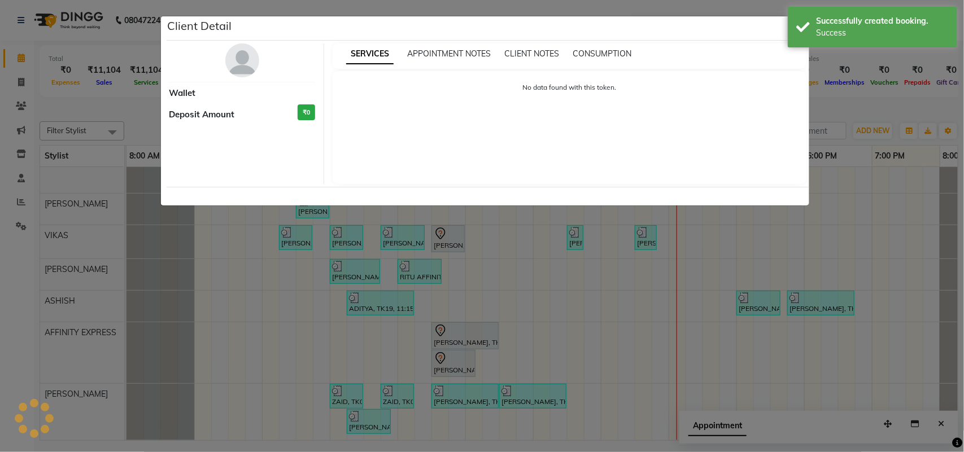
select select "7"
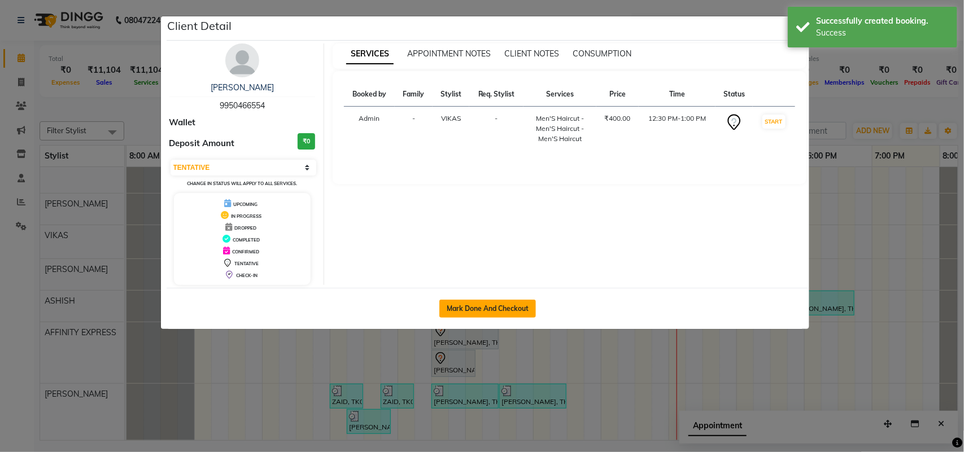
click at [495, 310] on button "Mark Done And Checkout" at bounding box center [487, 309] width 97 height 18
select select "9123"
select select "service"
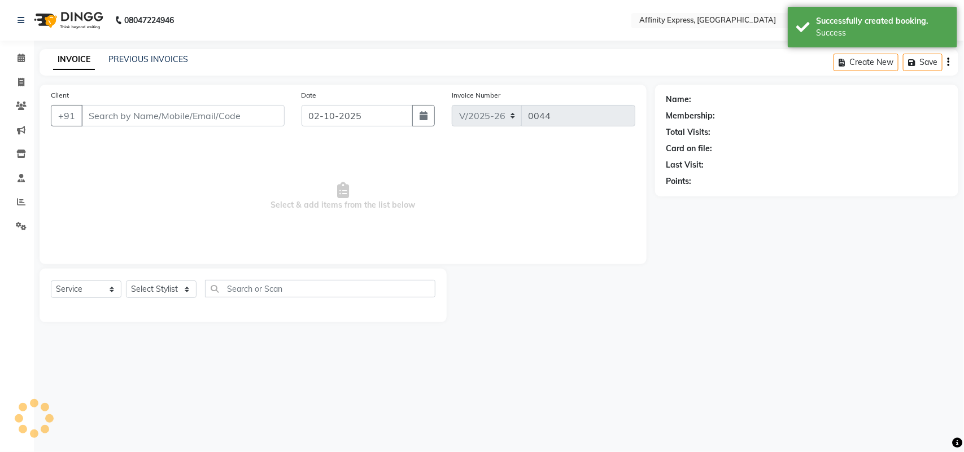
type input "9950466554"
select select "93307"
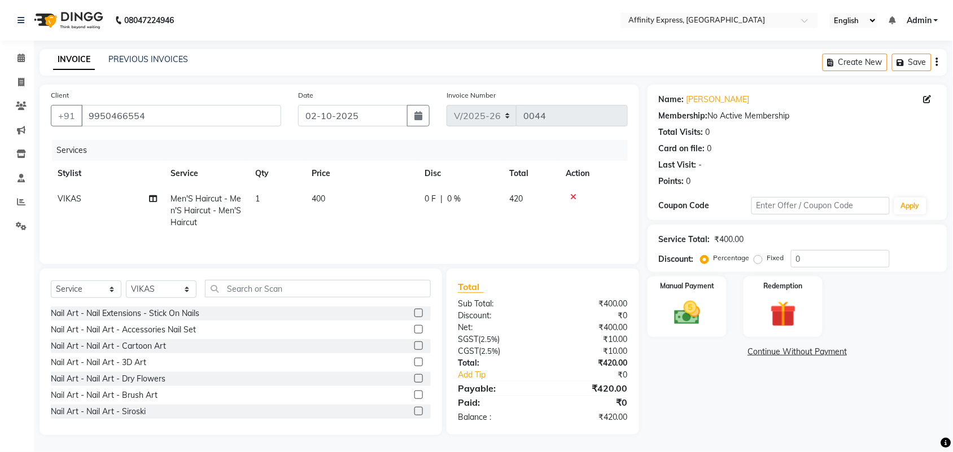
click at [326, 196] on td "400" at bounding box center [361, 210] width 113 height 49
select select "93307"
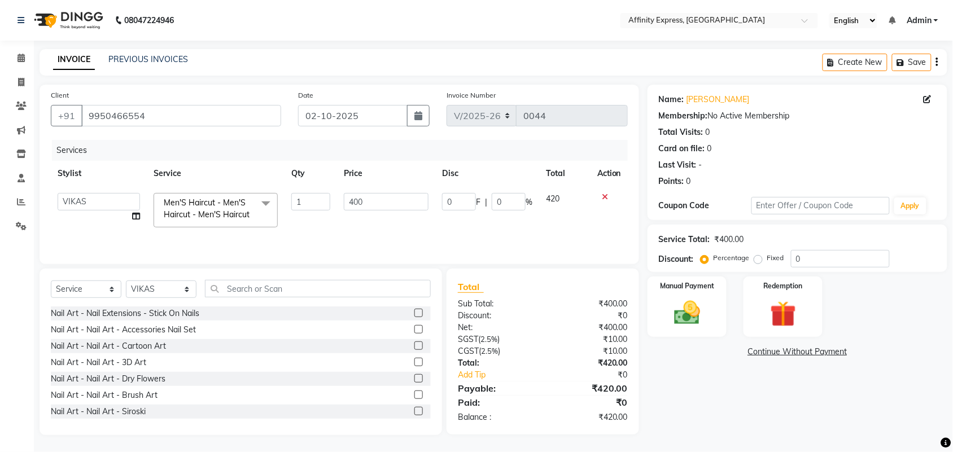
click at [326, 196] on input "1" at bounding box center [310, 202] width 39 height 18
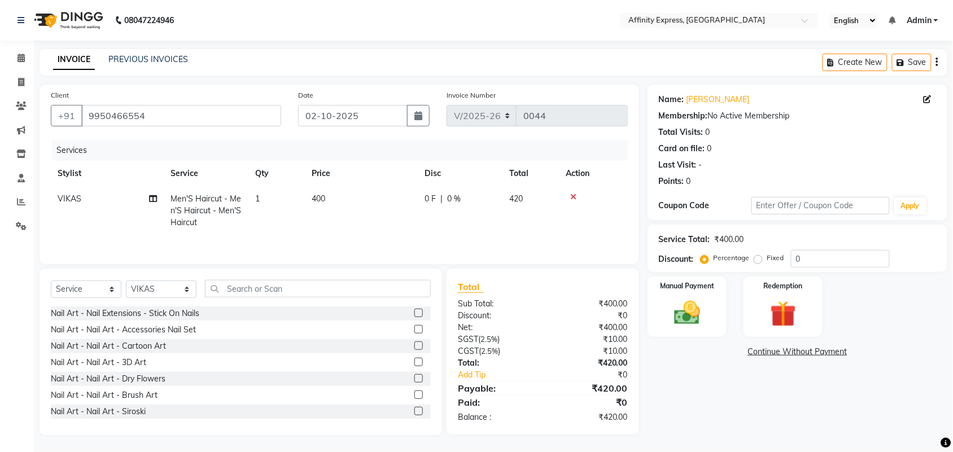
click at [327, 202] on td "400" at bounding box center [361, 210] width 113 height 49
select select "93307"
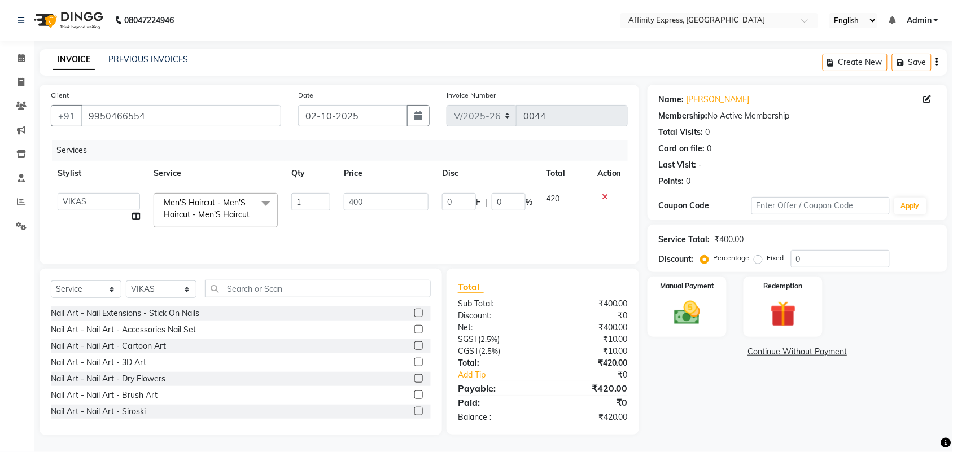
click at [327, 202] on input "1" at bounding box center [310, 202] width 39 height 18
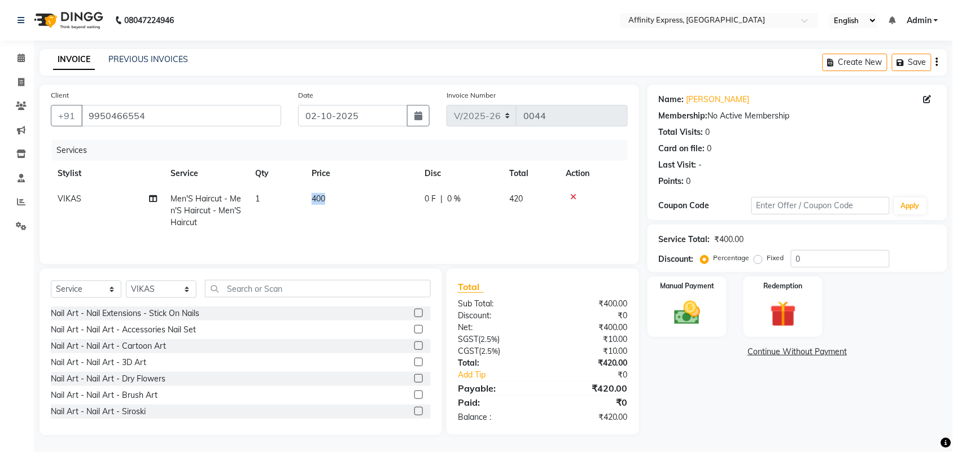
drag, startPoint x: 366, startPoint y: 204, endPoint x: 314, endPoint y: 203, distance: 51.4
click at [378, 213] on td "400" at bounding box center [361, 210] width 113 height 49
select select "93307"
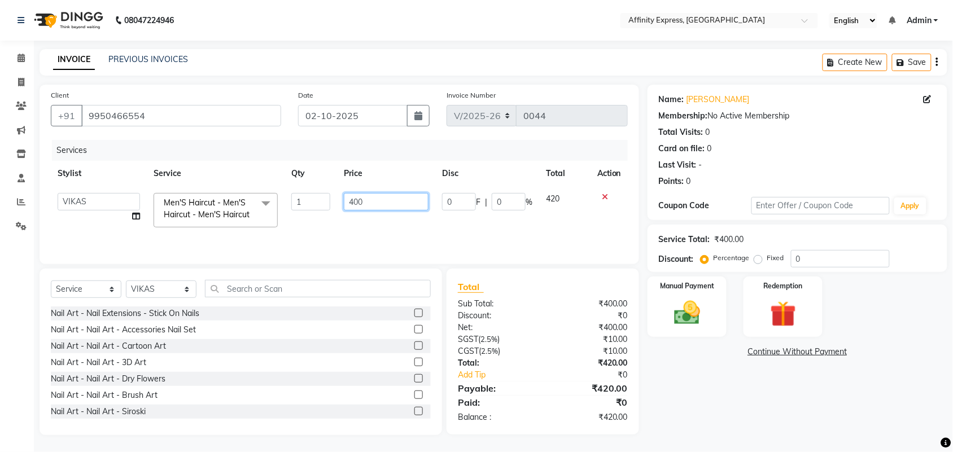
click at [374, 203] on input "400" at bounding box center [386, 202] width 85 height 18
type input "300"
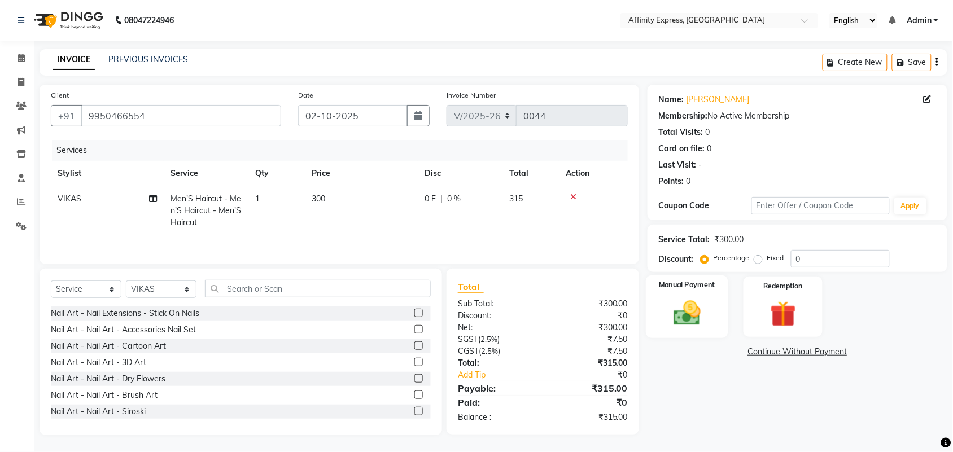
click at [708, 303] on img at bounding box center [687, 313] width 44 height 31
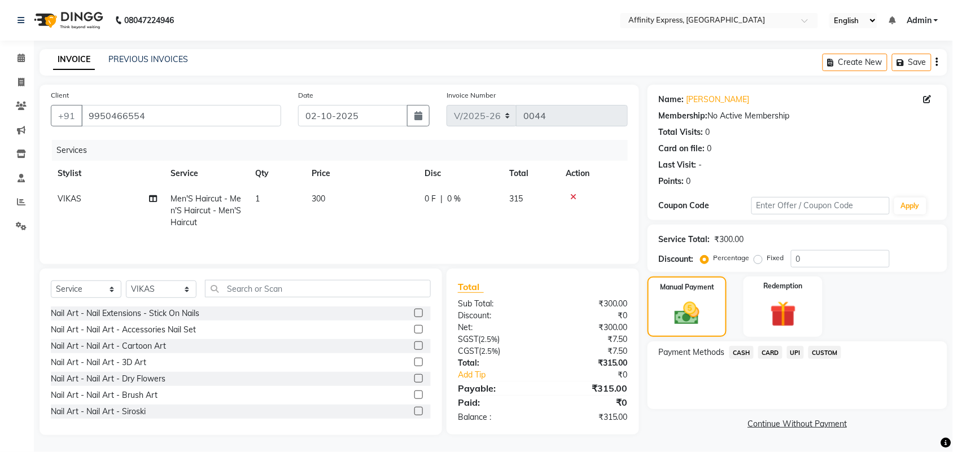
click at [934, 63] on div "Create New Save" at bounding box center [885, 62] width 125 height 27
click at [938, 63] on button "button" at bounding box center [937, 62] width 2 height 27
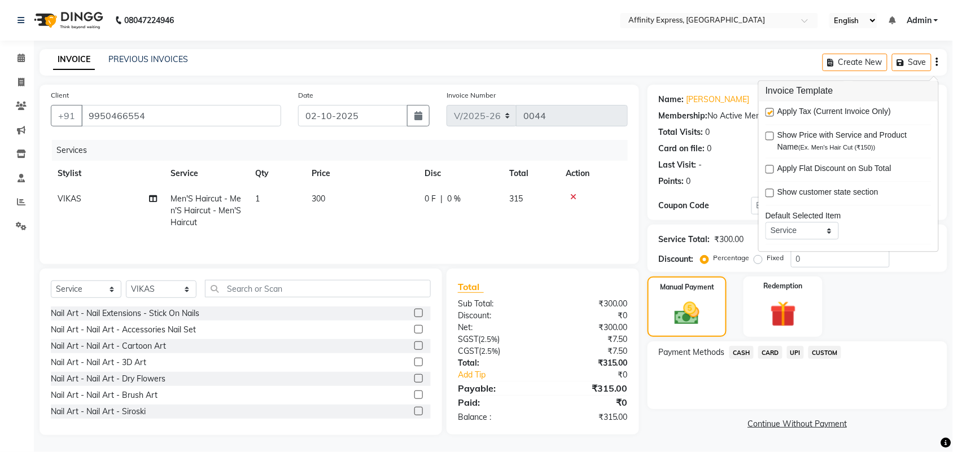
click at [775, 117] on div "Apply Tax (Current Invoice Only)" at bounding box center [849, 113] width 166 height 14
click at [773, 111] on label at bounding box center [770, 112] width 8 height 8
click at [773, 111] on input "checkbox" at bounding box center [769, 113] width 7 height 7
checkbox input "false"
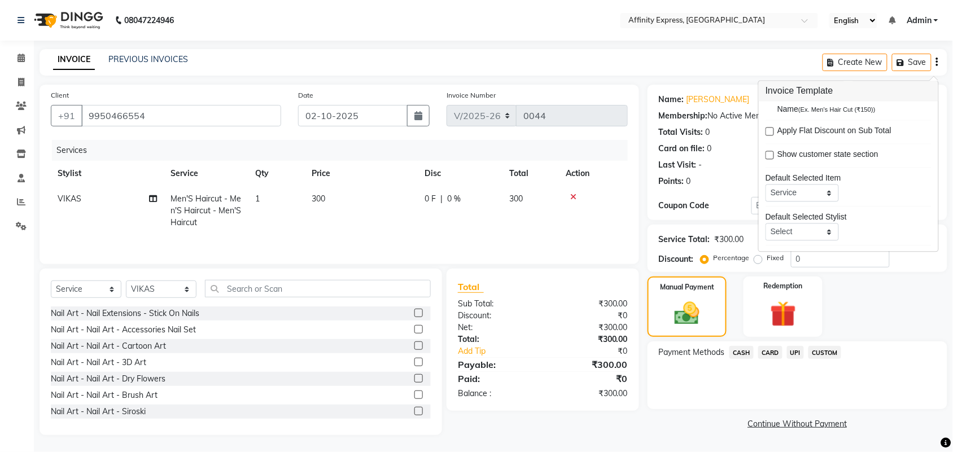
scroll to position [55, 0]
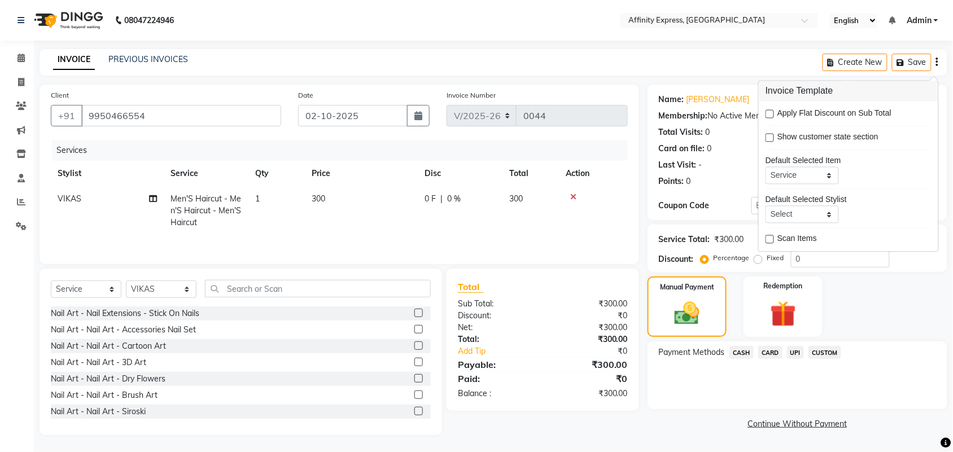
click at [798, 348] on span "UPI" at bounding box center [796, 352] width 18 height 13
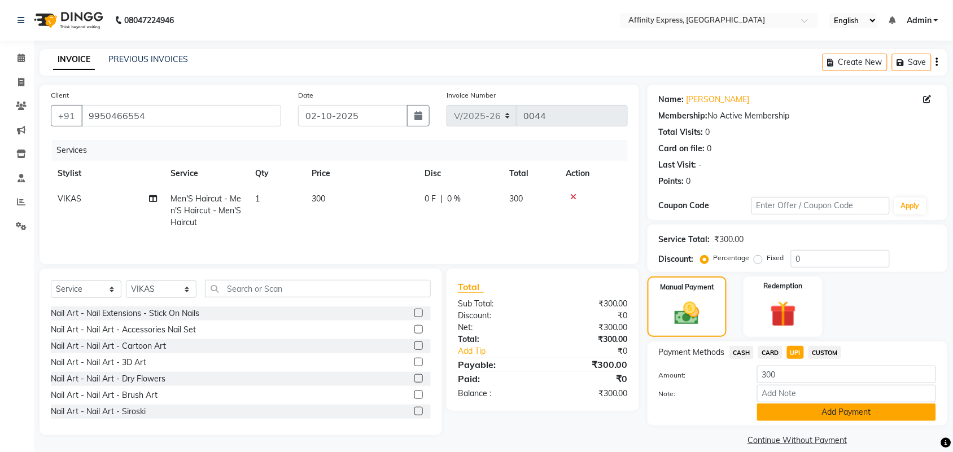
click at [824, 411] on button "Add Payment" at bounding box center [846, 413] width 179 height 18
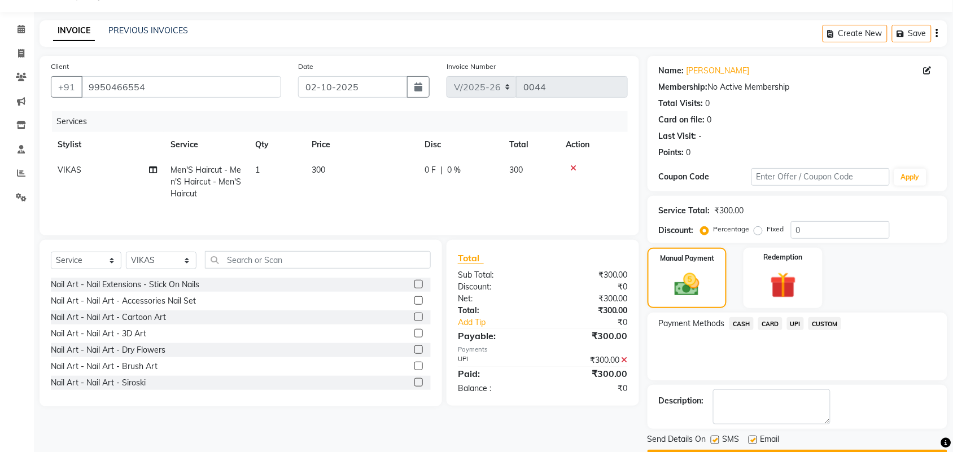
scroll to position [61, 0]
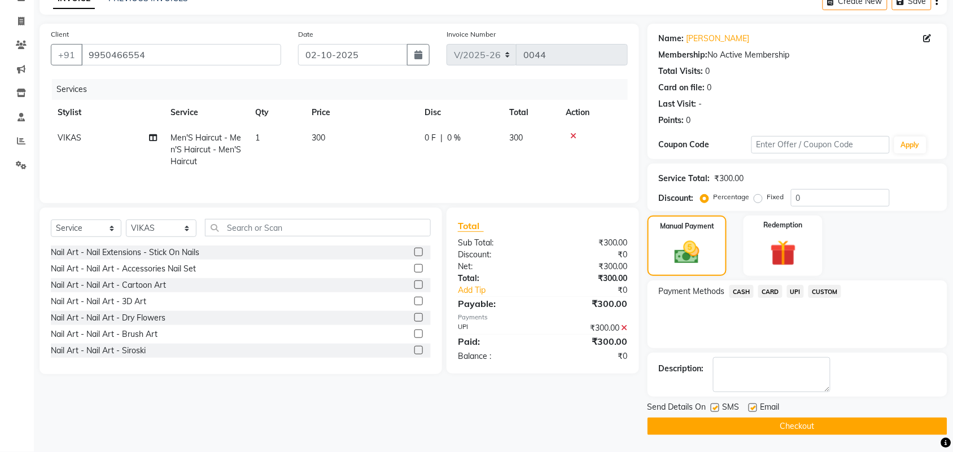
click at [789, 427] on button "Checkout" at bounding box center [798, 427] width 300 height 18
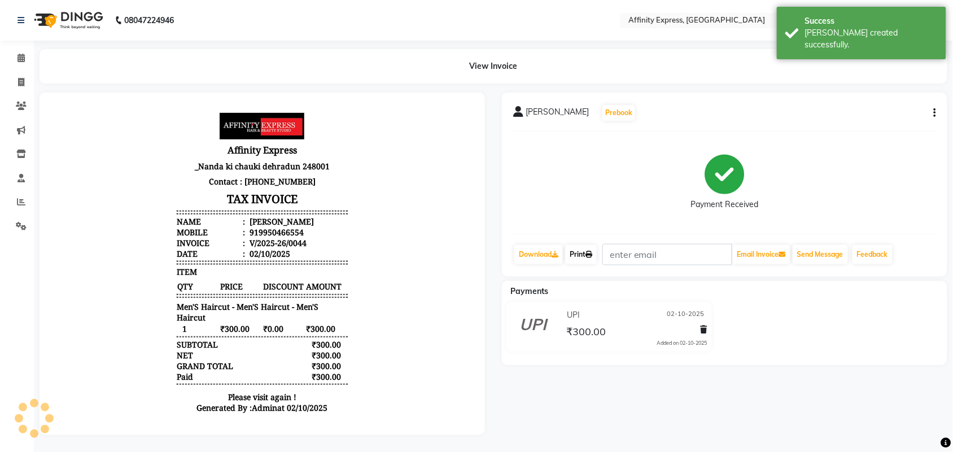
click at [581, 247] on link "Print" at bounding box center [581, 254] width 32 height 19
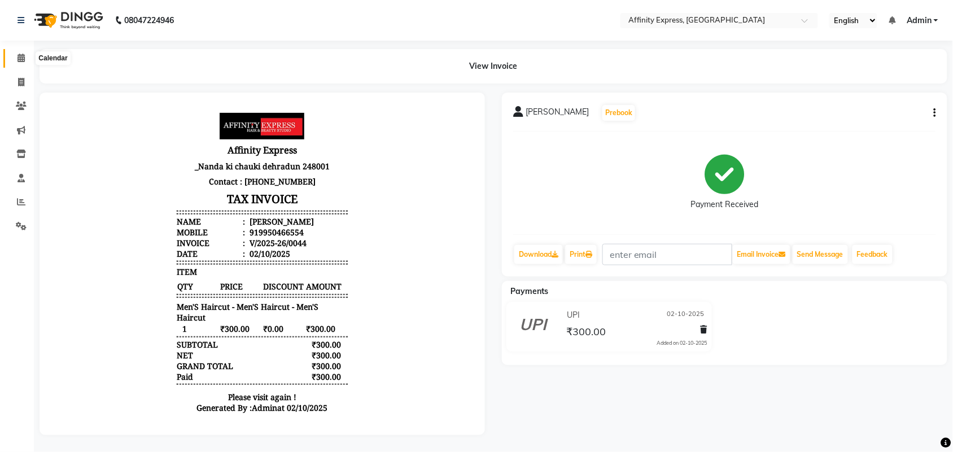
click at [20, 53] on span at bounding box center [21, 58] width 20 height 13
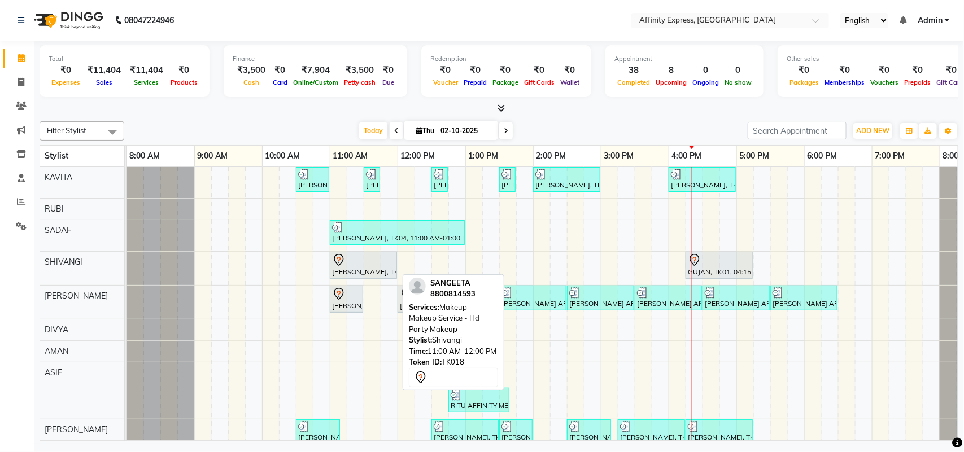
click at [360, 273] on div "[PERSON_NAME], TK18, 11:00 AM-12:00 PM, Makeup - Makeup Service - Hd Party Make…" at bounding box center [363, 265] width 65 height 24
select select "7"
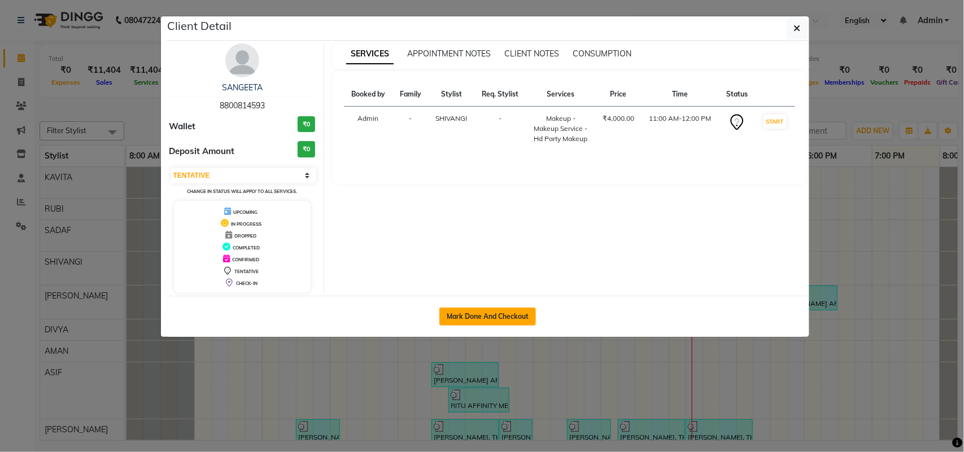
click at [507, 314] on button "Mark Done And Checkout" at bounding box center [487, 317] width 97 height 18
select select "service"
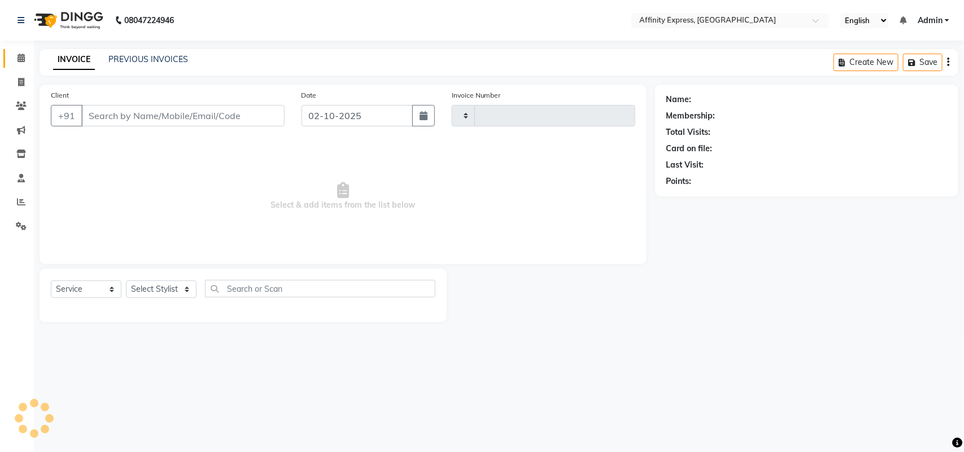
type input "0045"
select select "9123"
type input "8800814593"
select select "93299"
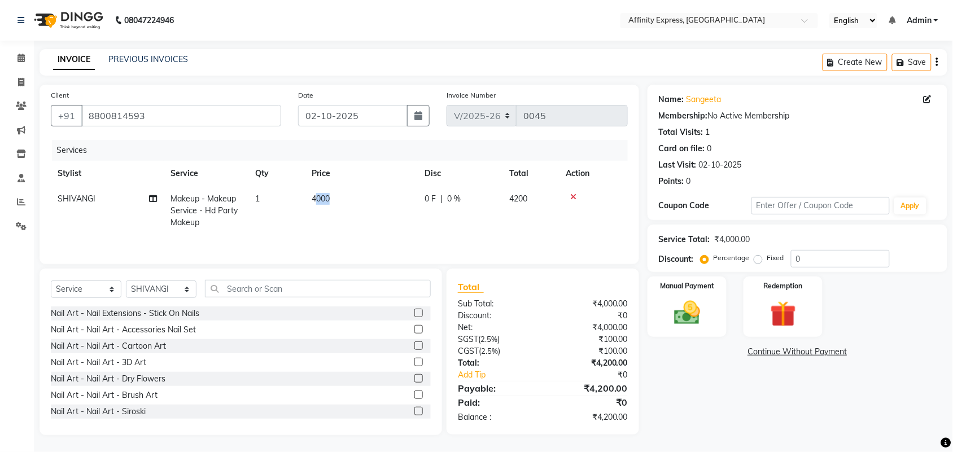
drag, startPoint x: 329, startPoint y: 201, endPoint x: 317, endPoint y: 202, distance: 11.9
click at [317, 202] on span "4000" at bounding box center [321, 199] width 18 height 10
select select "93299"
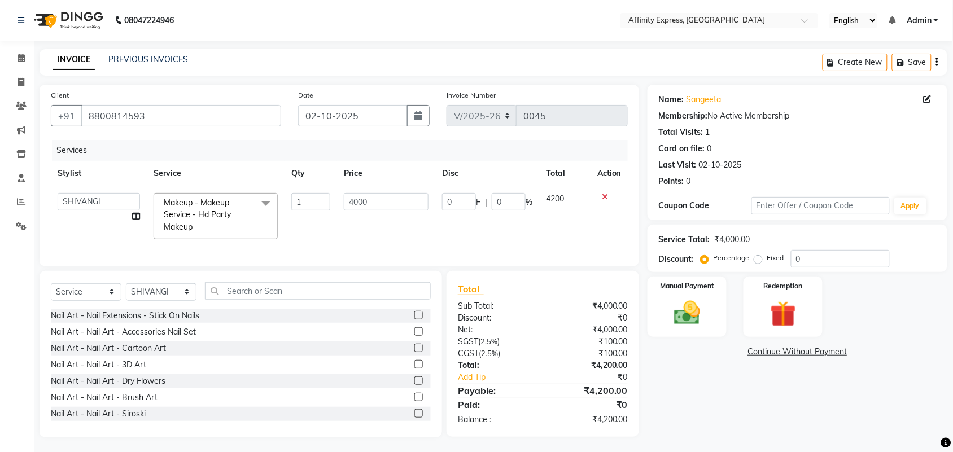
click at [317, 202] on input "1" at bounding box center [310, 202] width 39 height 18
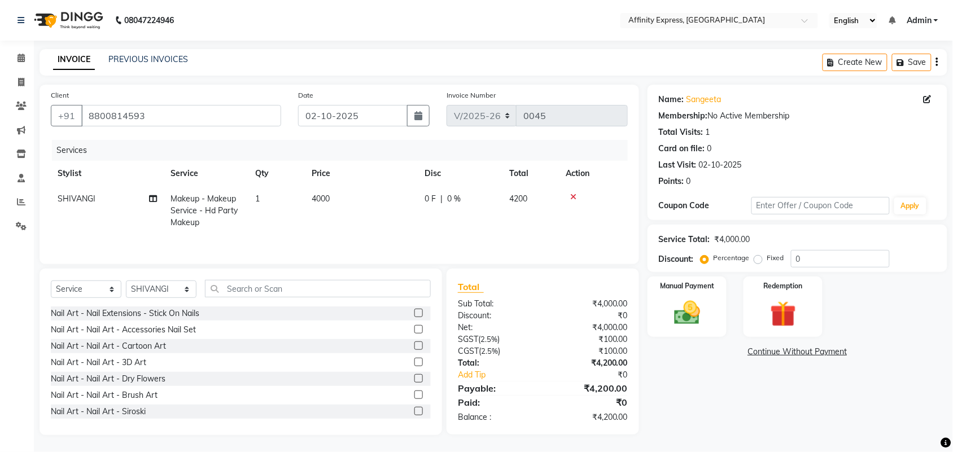
click at [332, 203] on td "4000" at bounding box center [361, 210] width 113 height 49
select select "93299"
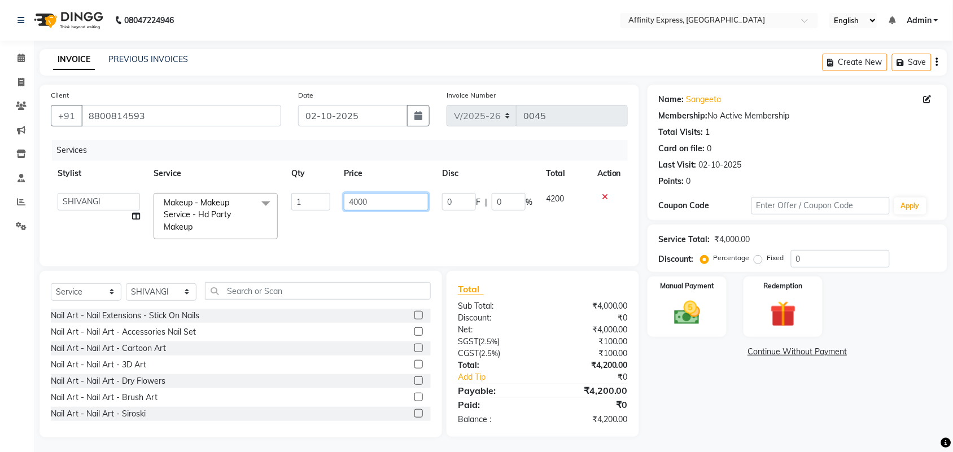
click at [369, 199] on input "4000" at bounding box center [386, 202] width 85 height 18
click at [368, 199] on input "4000" at bounding box center [386, 202] width 85 height 18
click at [376, 209] on input "4000" at bounding box center [386, 202] width 85 height 18
click at [377, 208] on input "4000" at bounding box center [386, 202] width 85 height 18
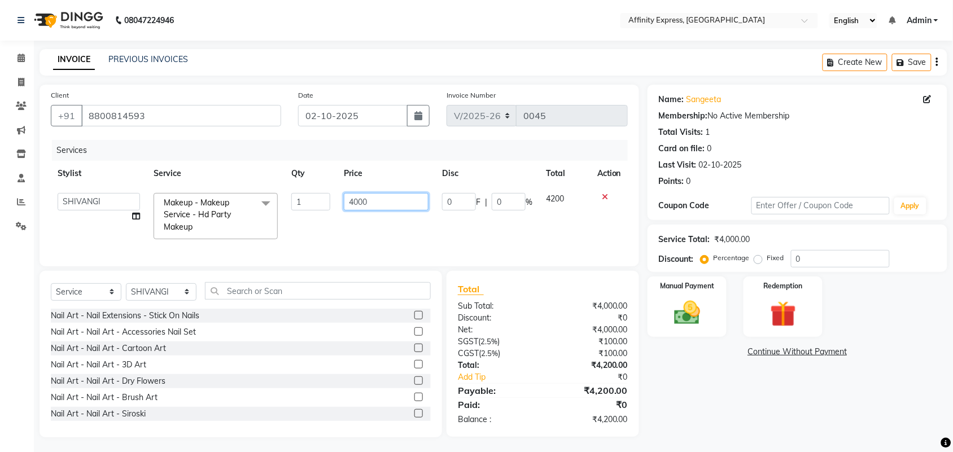
click at [377, 208] on input "4000" at bounding box center [386, 202] width 85 height 18
click at [377, 205] on input "4000" at bounding box center [386, 202] width 85 height 18
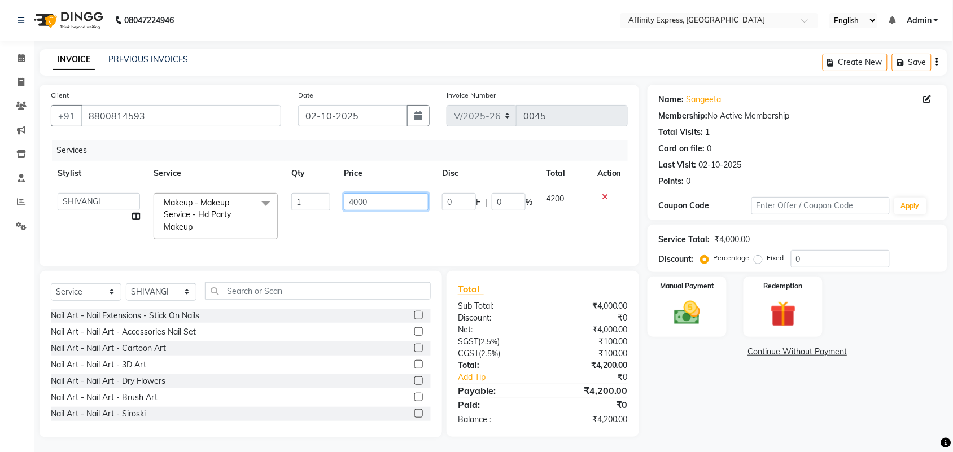
click at [377, 205] on input "4000" at bounding box center [386, 202] width 85 height 18
click at [384, 204] on input "4000" at bounding box center [386, 202] width 85 height 18
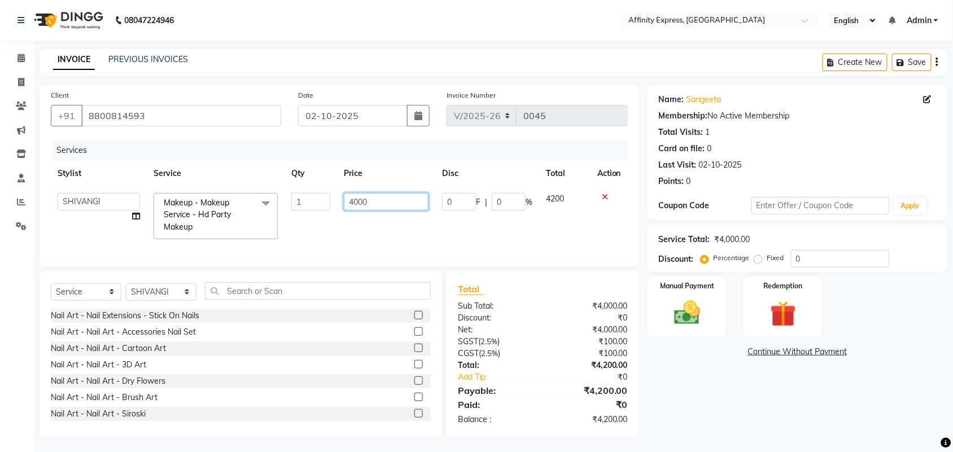
type input "5"
type input "2500"
click at [186, 302] on div "Select Service Product Membership Package Voucher Prepaid Gift Card Select Styl…" at bounding box center [241, 295] width 380 height 27
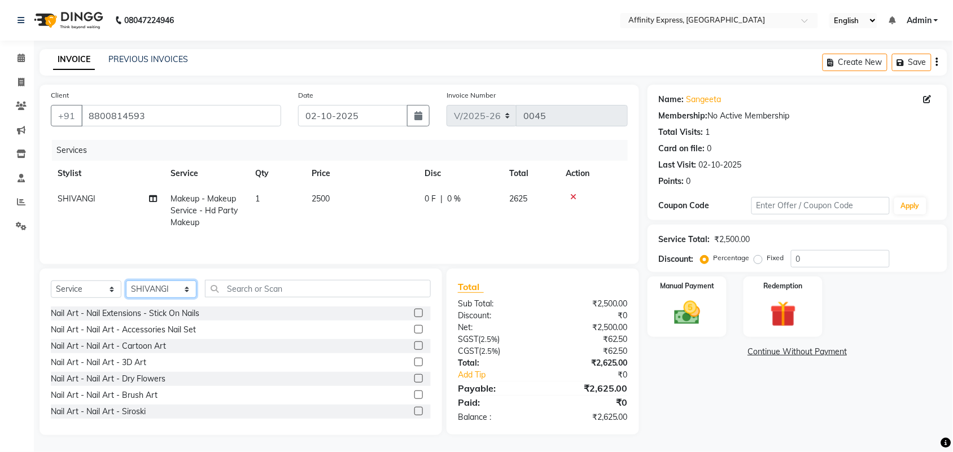
select select "93305"
click at [126, 282] on select "Select Stylist [PERSON_NAME] AFFINITY EXPRESS [PERSON_NAME] [PERSON_NAME] DIVYA…" at bounding box center [161, 290] width 71 height 18
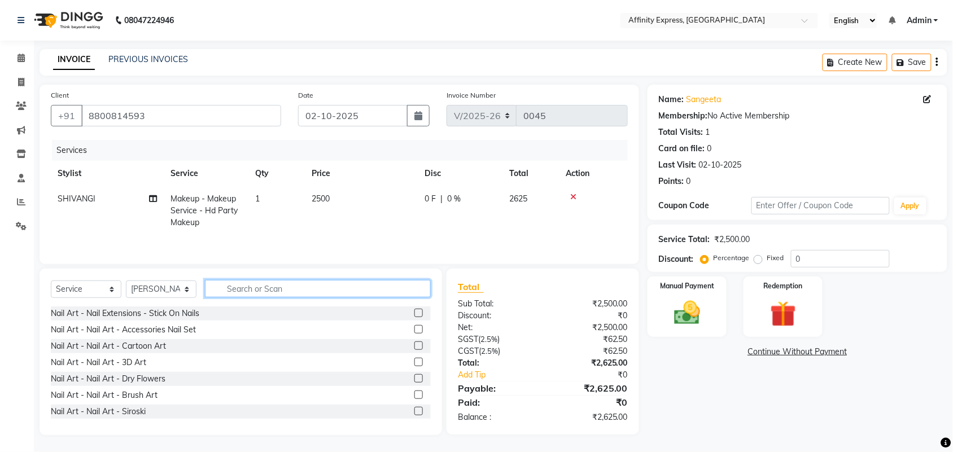
click at [294, 292] on input "text" at bounding box center [318, 289] width 226 height 18
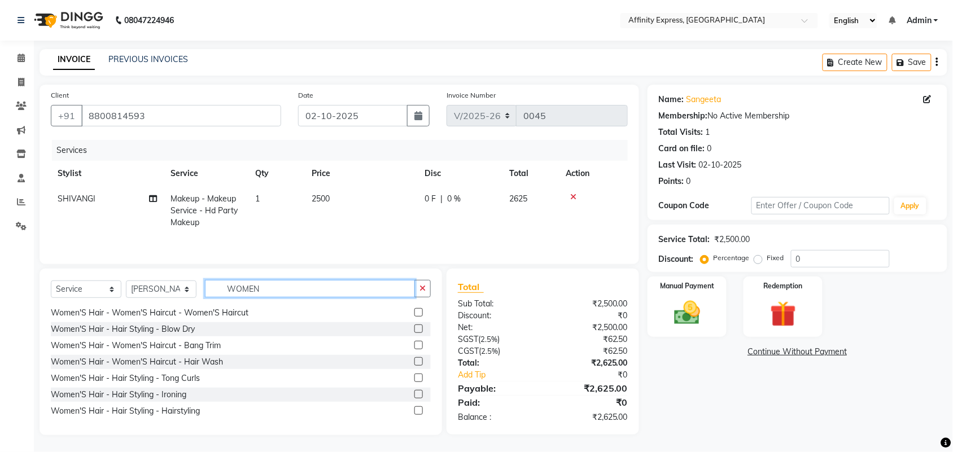
scroll to position [152, 0]
type input "WOMEN"
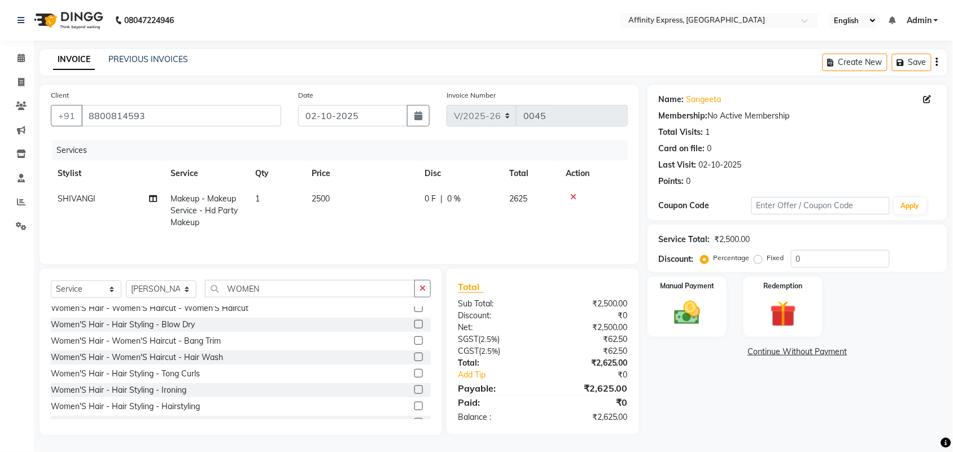
click at [414, 409] on label at bounding box center [418, 406] width 8 height 8
click at [414, 409] on input "checkbox" at bounding box center [417, 406] width 7 height 7
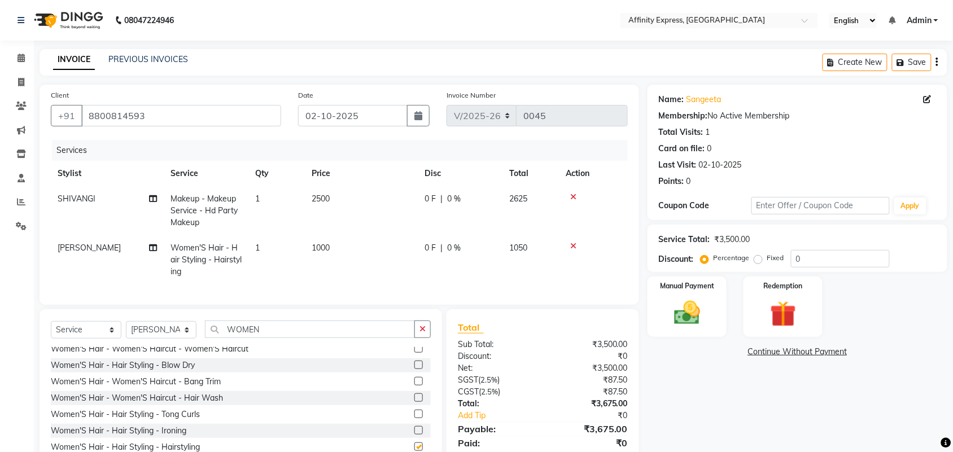
checkbox input "false"
click at [330, 246] on span "1000" at bounding box center [321, 248] width 18 height 10
select select "93305"
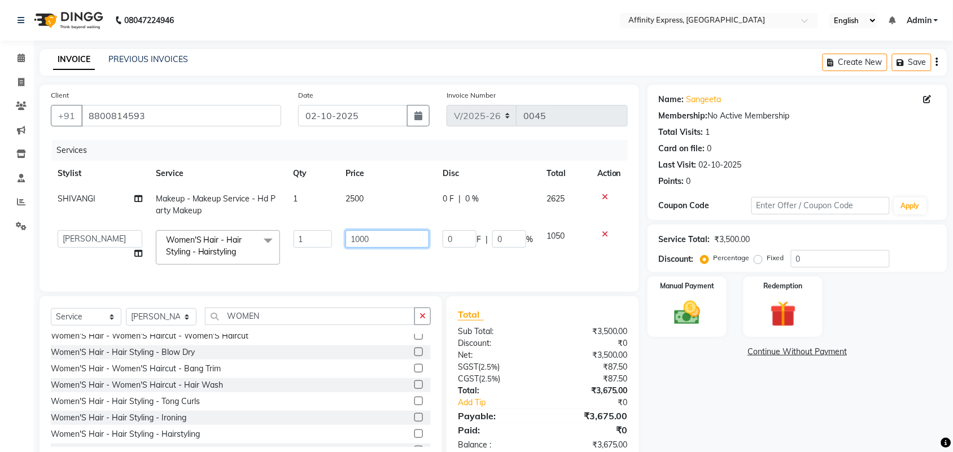
click at [367, 237] on input "1000" at bounding box center [387, 239] width 84 height 18
click at [379, 238] on input "1000" at bounding box center [387, 239] width 84 height 18
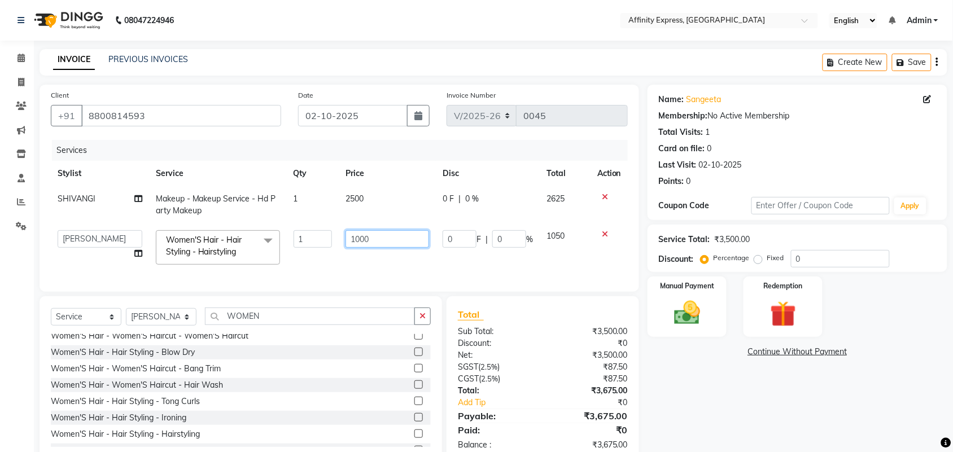
click at [373, 238] on input "1000" at bounding box center [387, 239] width 84 height 18
type input "500"
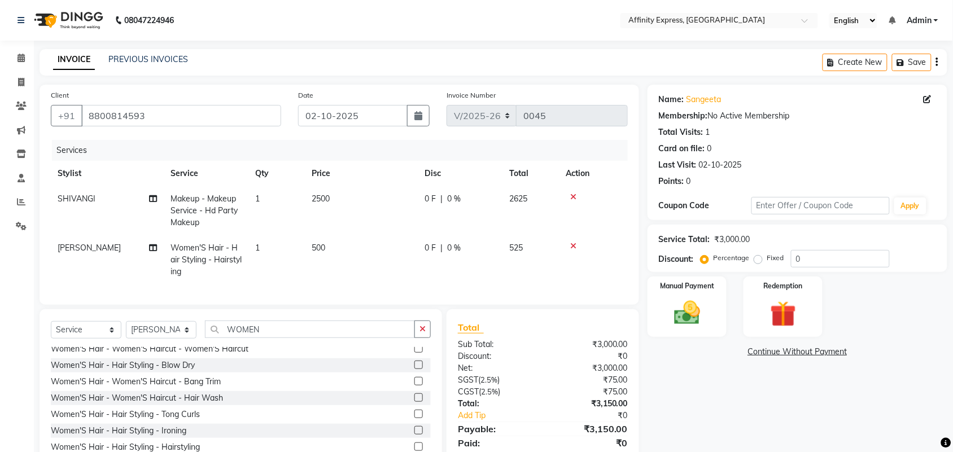
click at [395, 264] on td "500" at bounding box center [361, 259] width 113 height 49
select select "93305"
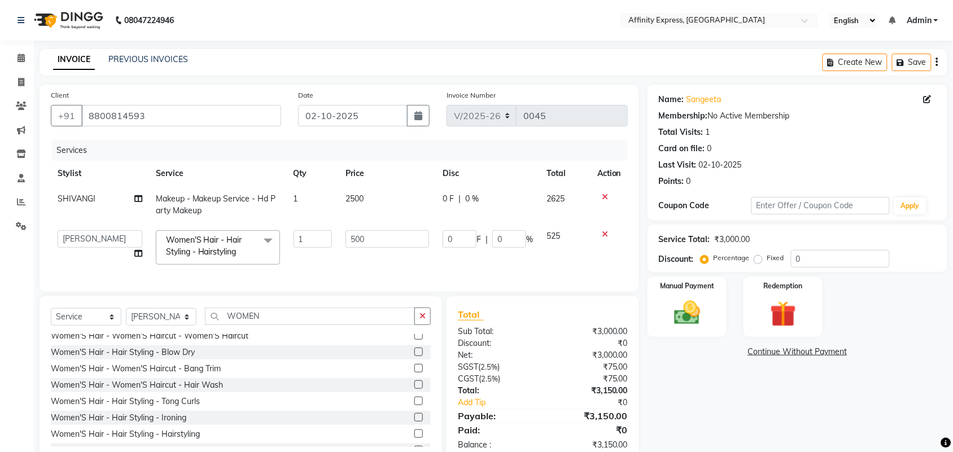
click at [936, 63] on button "button" at bounding box center [937, 62] width 2 height 27
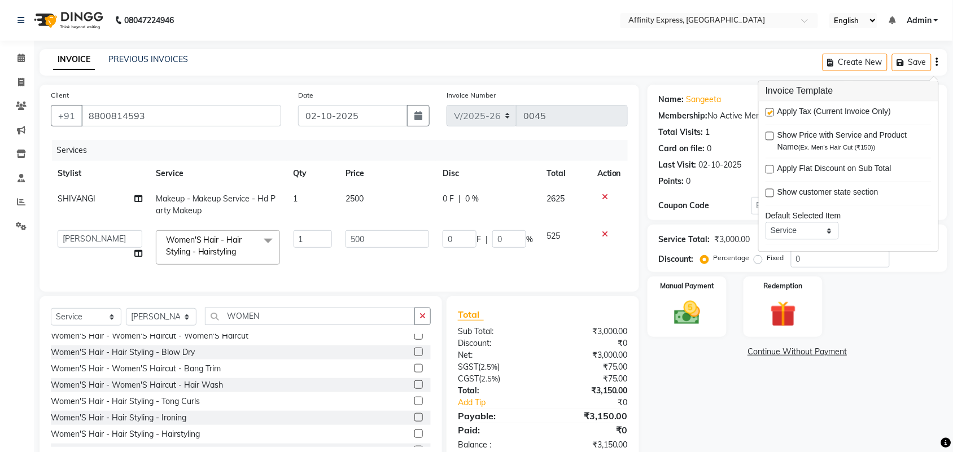
click at [775, 113] on div "Apply Tax (Current Invoice Only)" at bounding box center [849, 113] width 166 height 14
click at [773, 113] on label at bounding box center [770, 112] width 8 height 8
click at [773, 113] on input "checkbox" at bounding box center [769, 113] width 7 height 7
checkbox input "false"
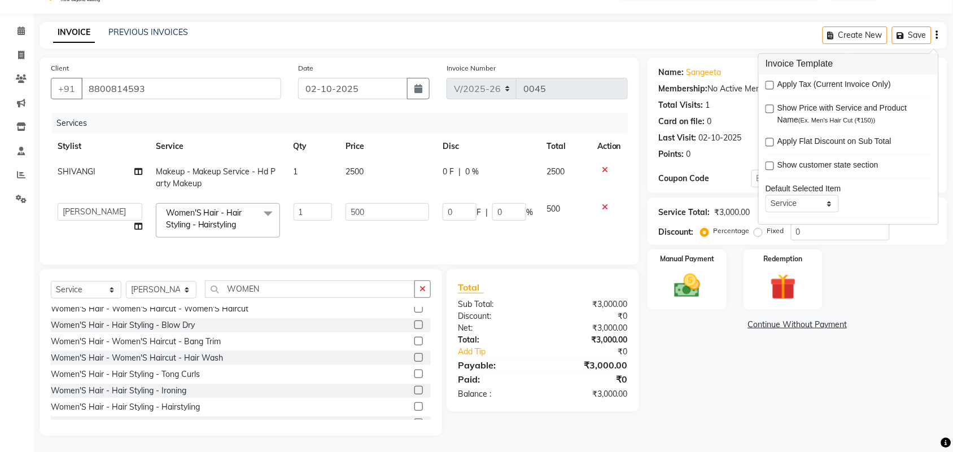
scroll to position [38, 0]
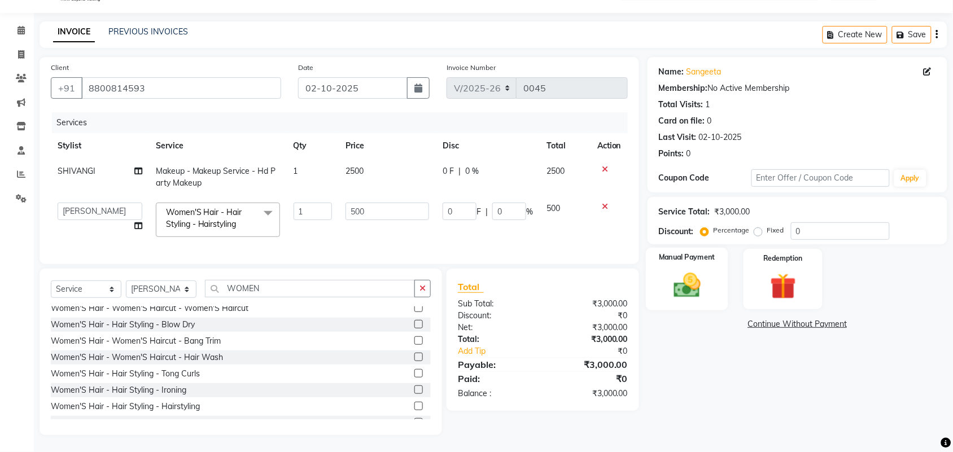
click at [673, 270] on img at bounding box center [687, 285] width 44 height 31
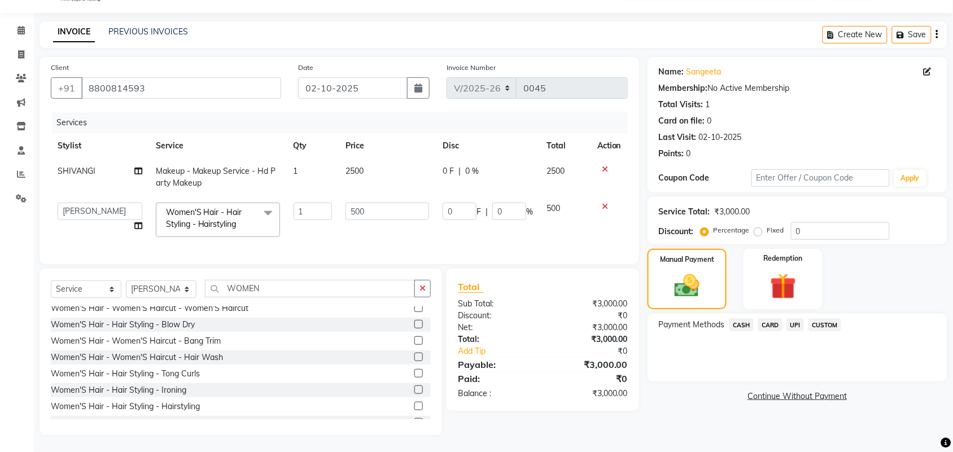
click at [792, 318] on span "UPI" at bounding box center [796, 324] width 18 height 13
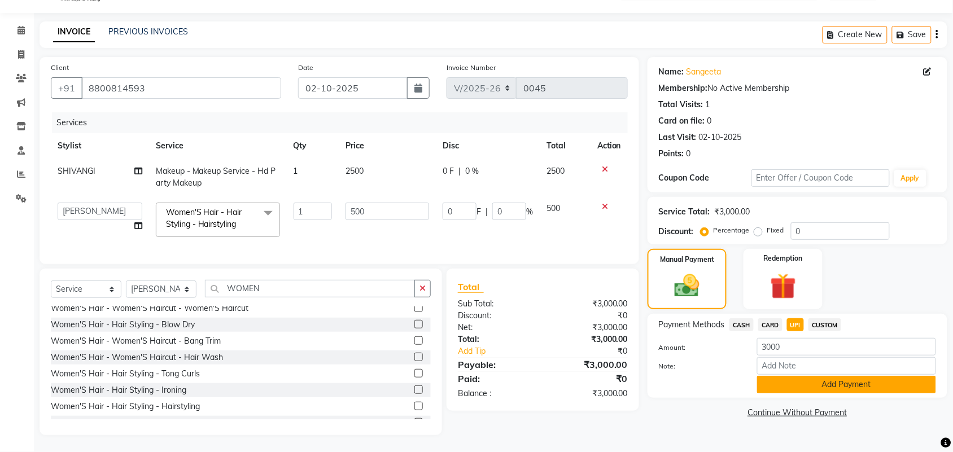
click at [791, 376] on button "Add Payment" at bounding box center [846, 385] width 179 height 18
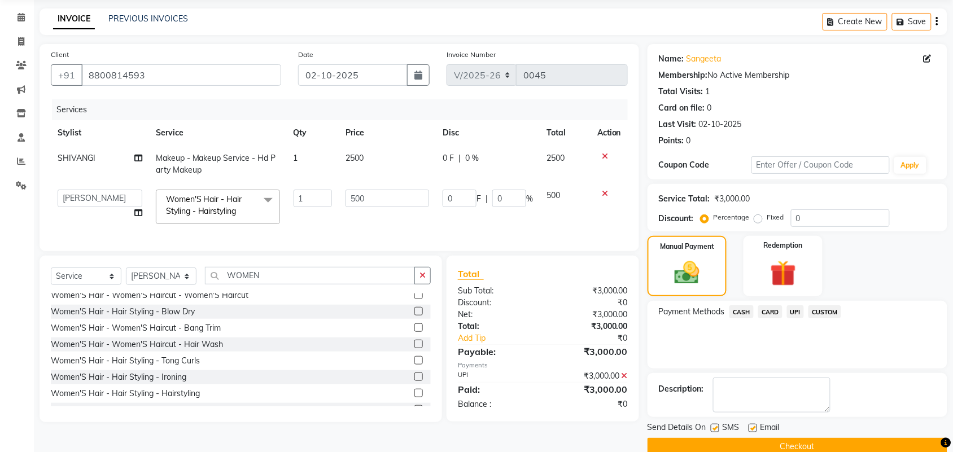
scroll to position [61, 0]
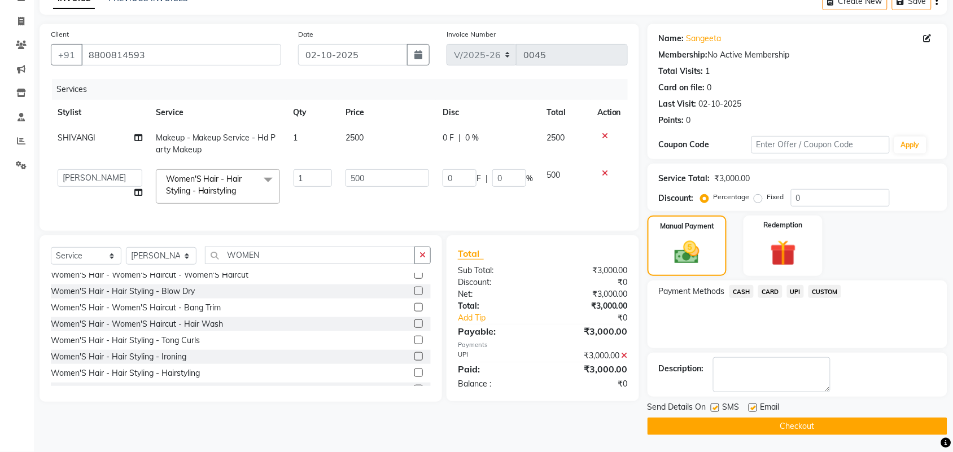
click at [803, 419] on button "Checkout" at bounding box center [798, 427] width 300 height 18
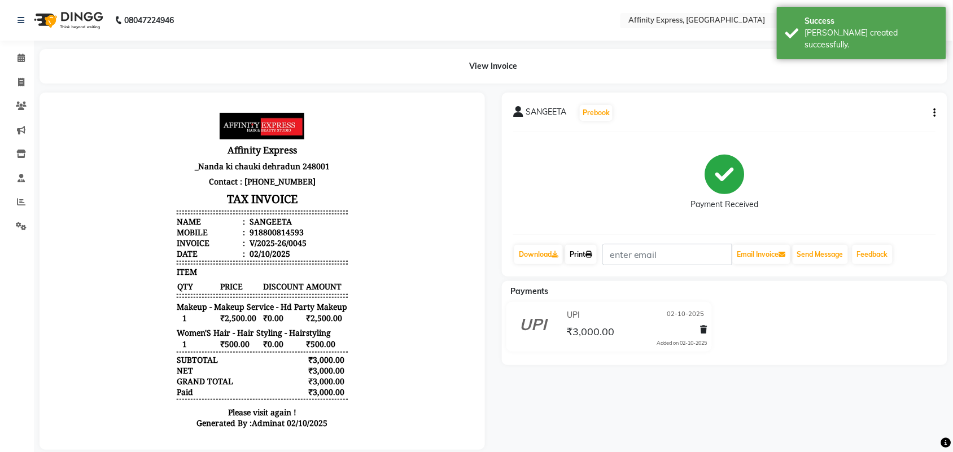
click at [574, 254] on link "Print" at bounding box center [581, 254] width 32 height 19
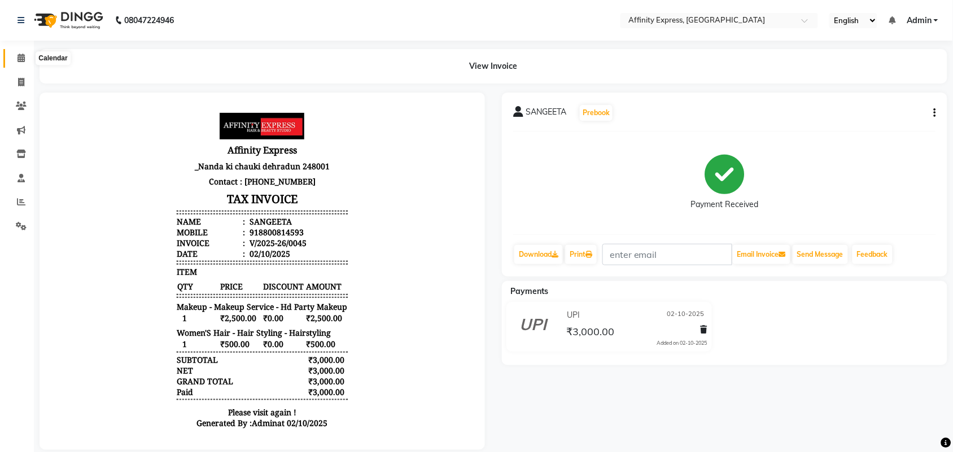
click at [27, 55] on span at bounding box center [21, 58] width 20 height 13
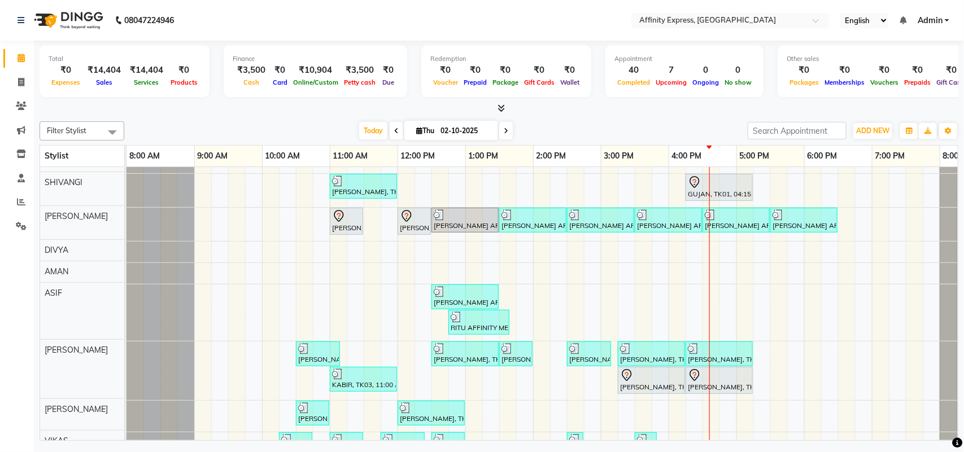
scroll to position [41, 0]
